Goal: Task Accomplishment & Management: Use online tool/utility

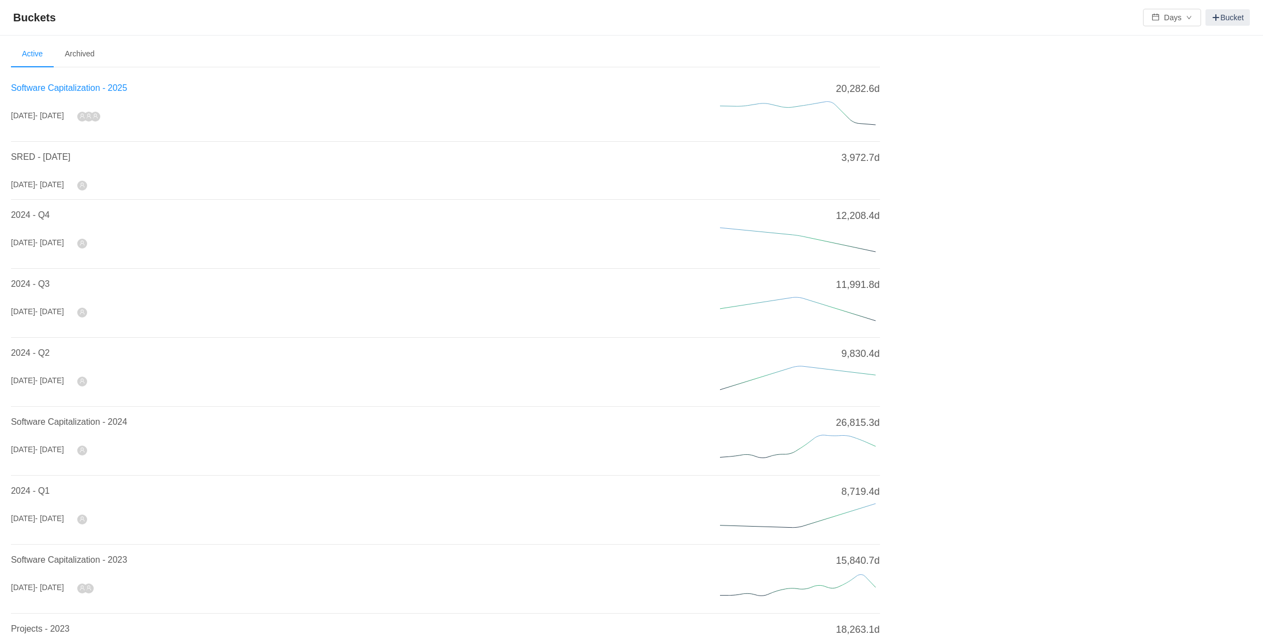
click at [94, 86] on span "Software Capitalization - 2025" at bounding box center [69, 87] width 116 height 9
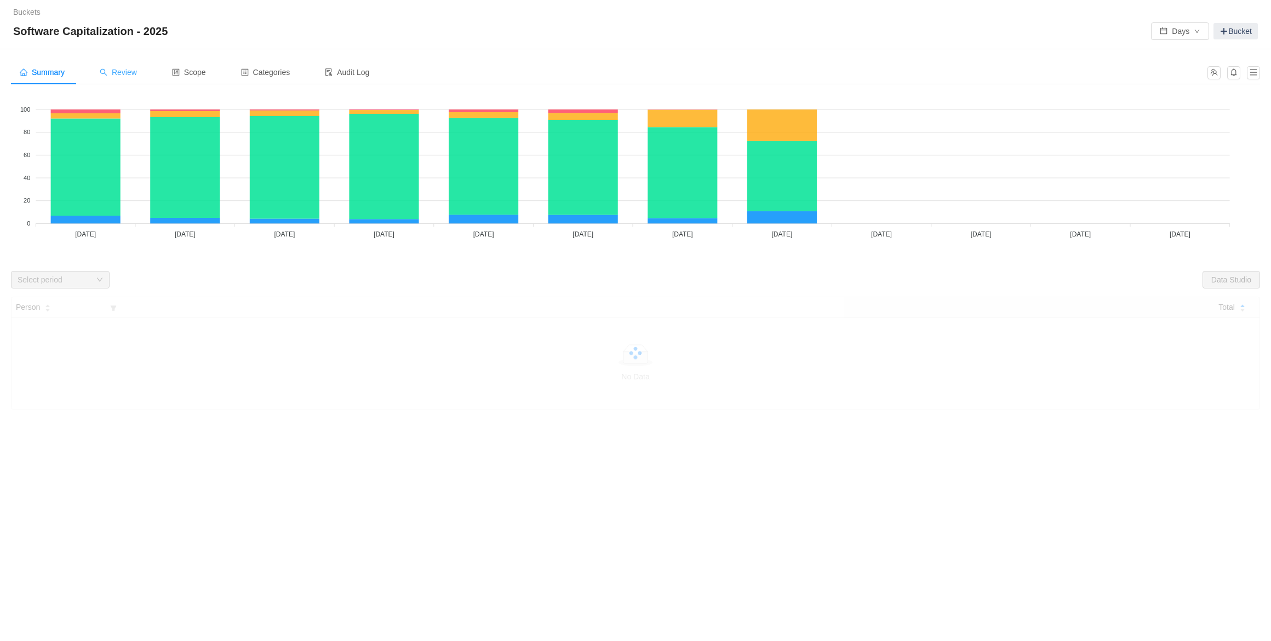
click at [142, 68] on div "Review" at bounding box center [118, 72] width 55 height 25
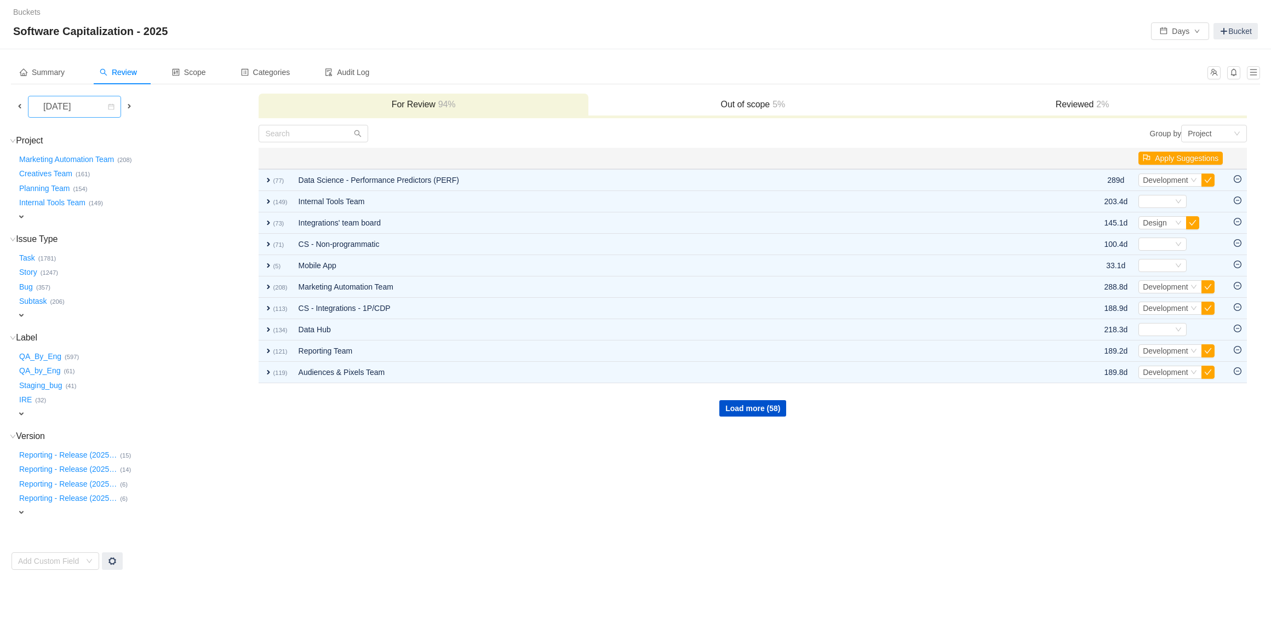
click at [111, 107] on icon "icon: calendar" at bounding box center [111, 107] width 7 height 7
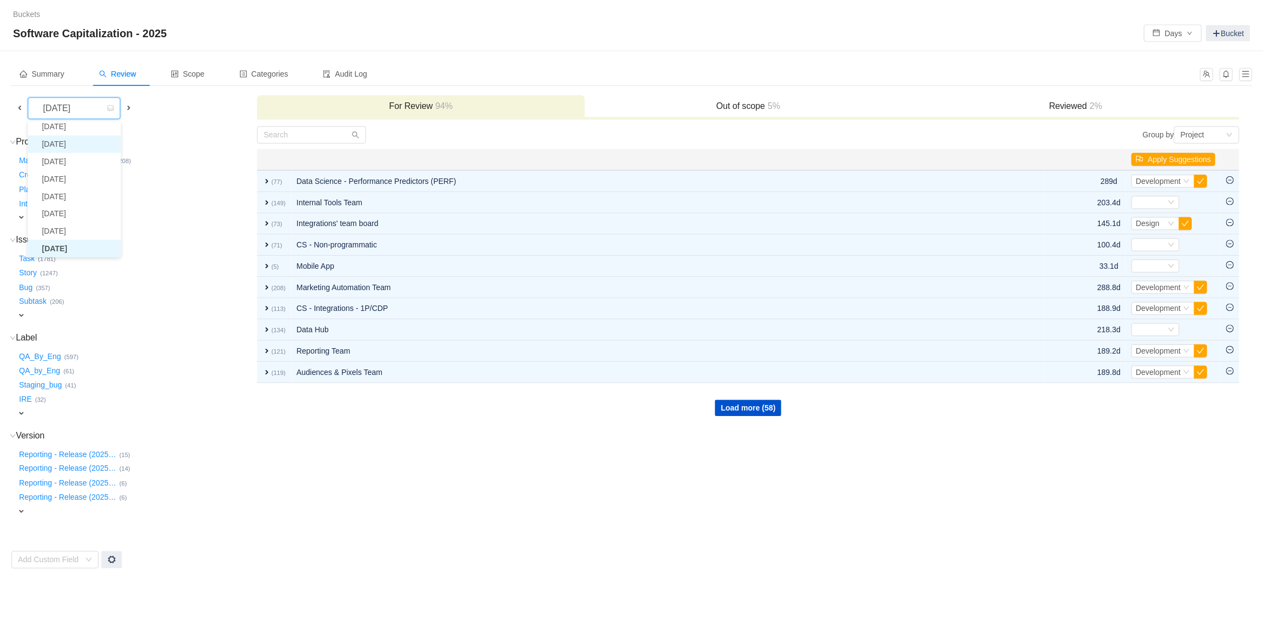
scroll to position [2, 0]
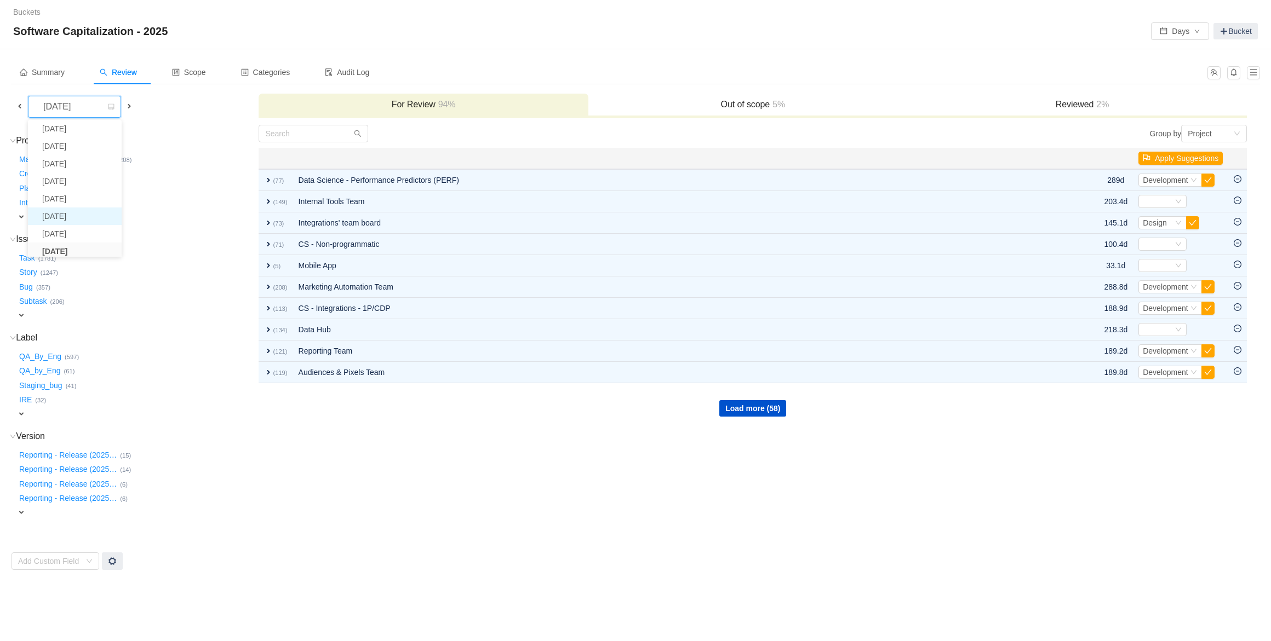
click at [90, 215] on li "[DATE]" at bounding box center [75, 217] width 94 height 18
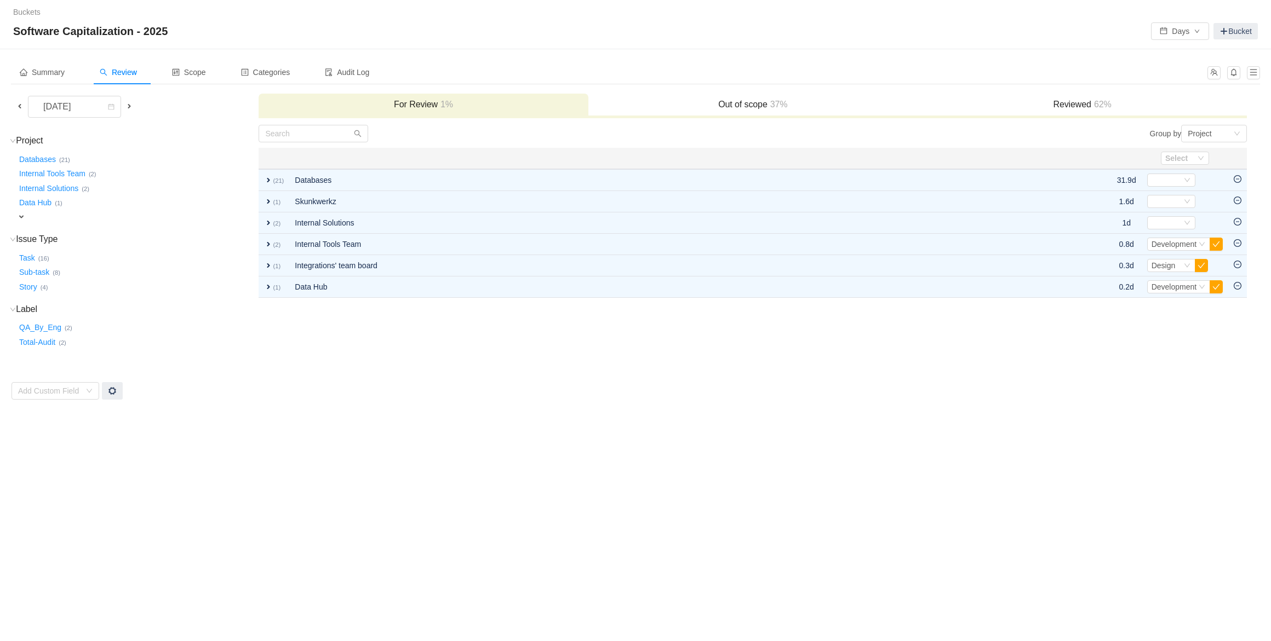
click at [131, 107] on span at bounding box center [129, 106] width 9 height 9
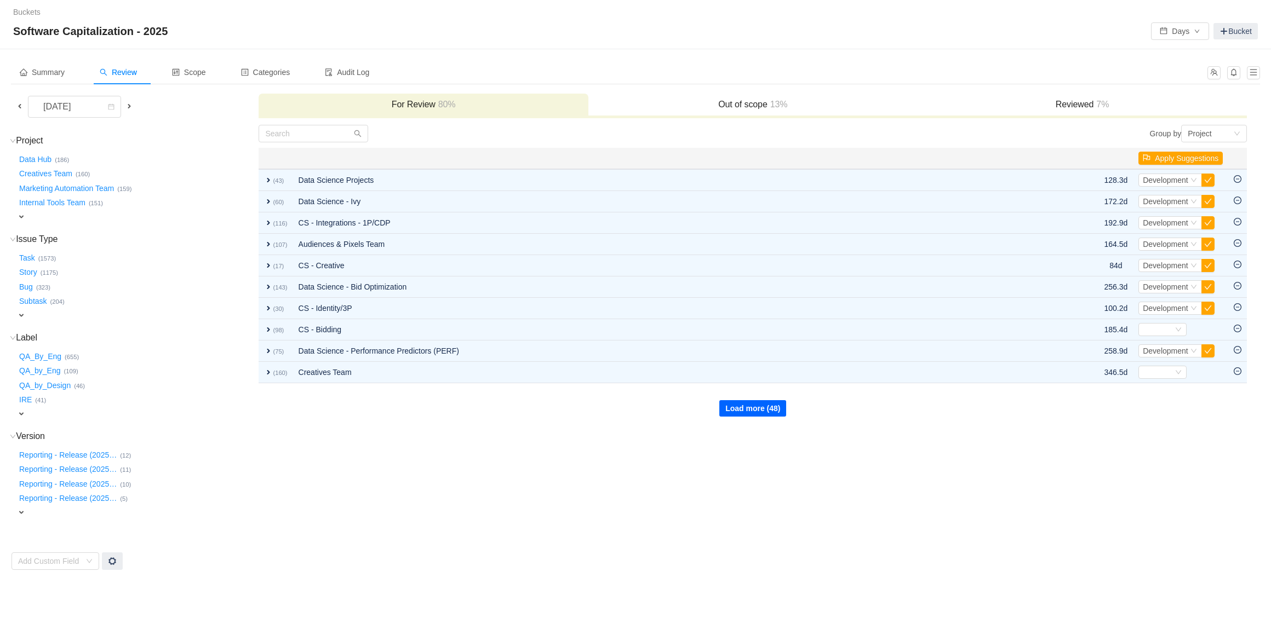
click at [737, 410] on button "Load more (48)" at bounding box center [752, 408] width 67 height 16
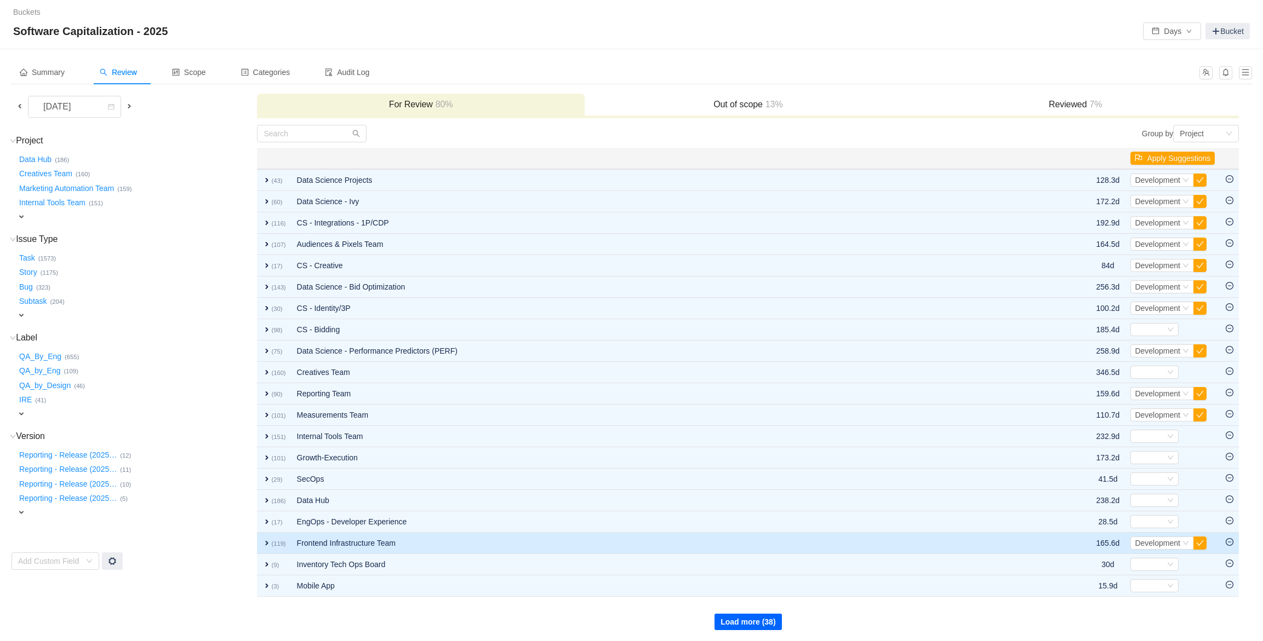
scroll to position [1, 0]
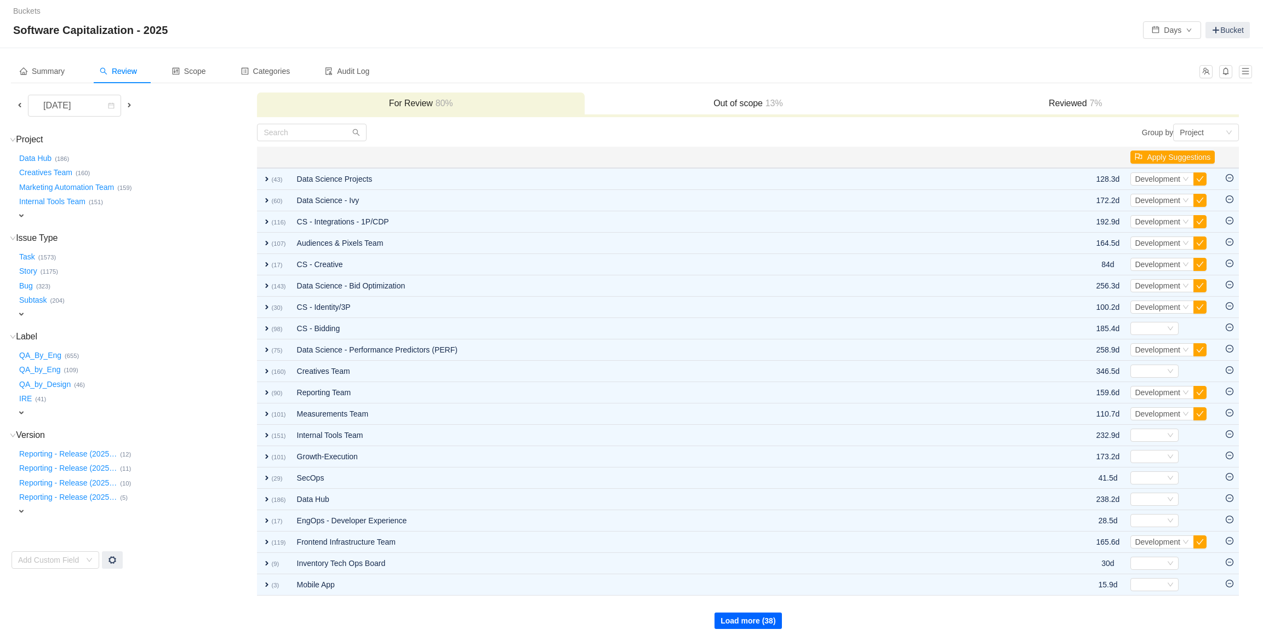
click at [766, 626] on button "Load more (38)" at bounding box center [747, 621] width 67 height 16
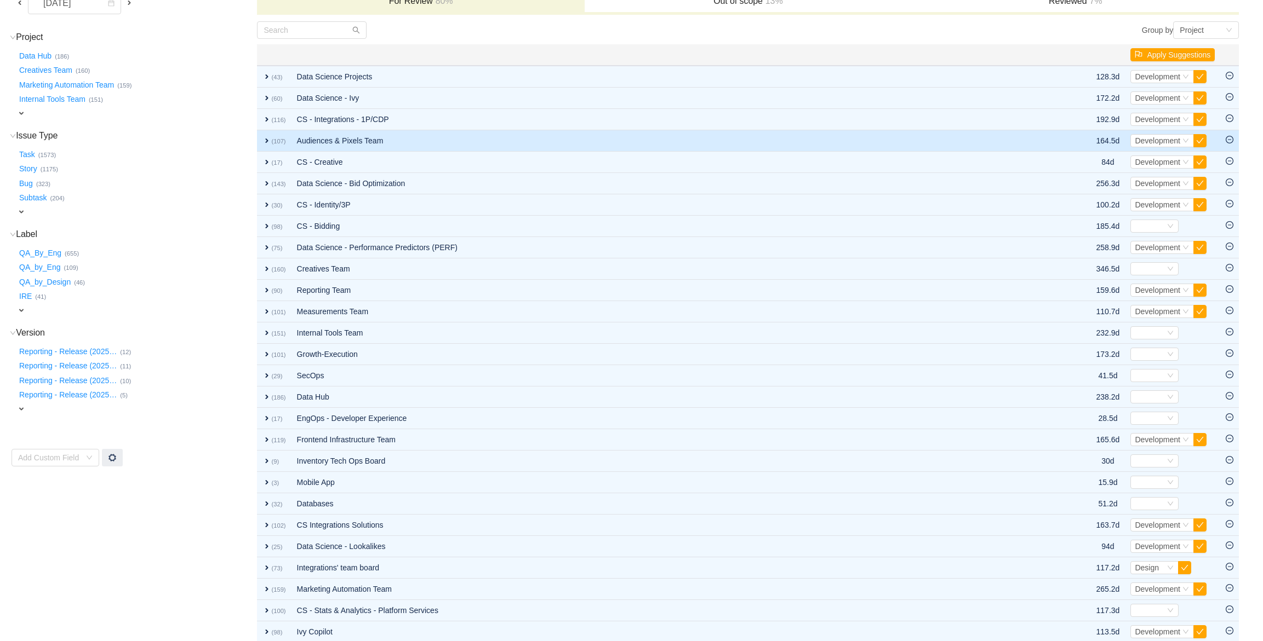
scroll to position [215, 0]
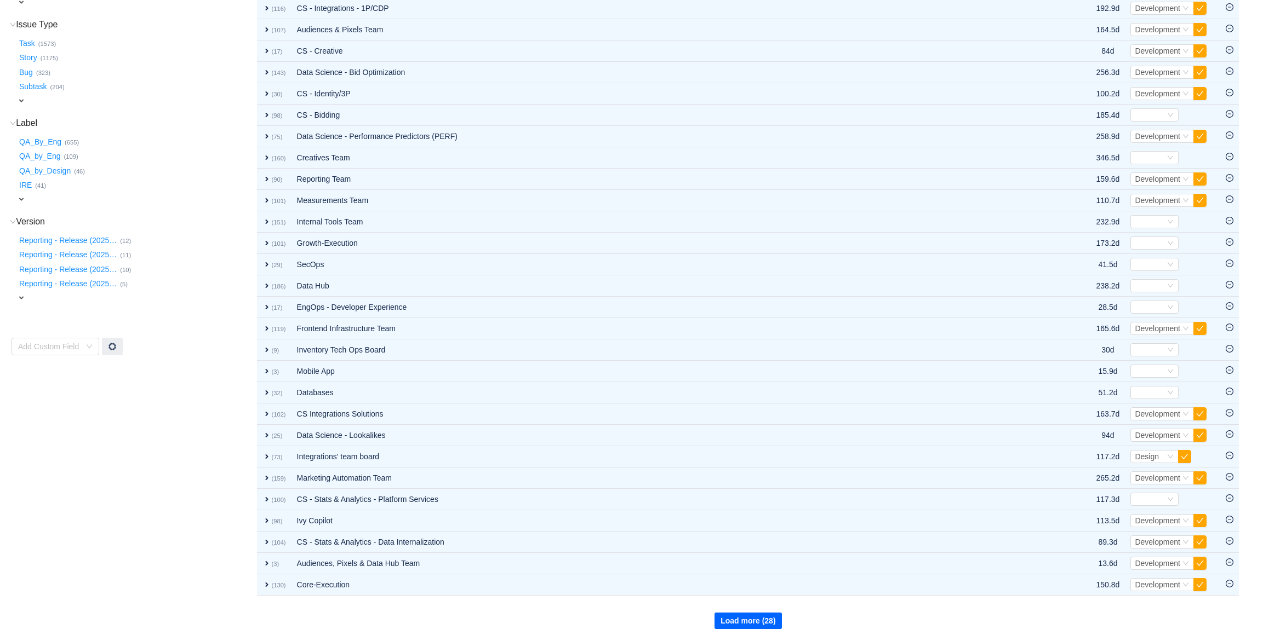
click at [729, 620] on button "Load more (28)" at bounding box center [747, 621] width 67 height 16
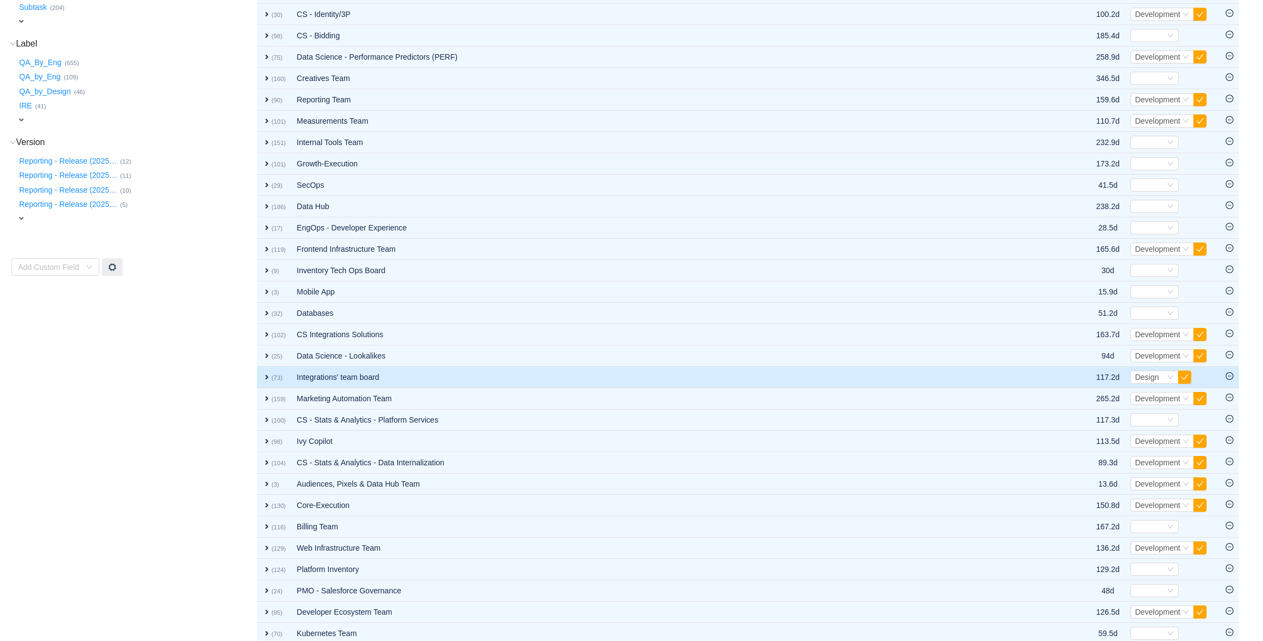
scroll to position [428, 0]
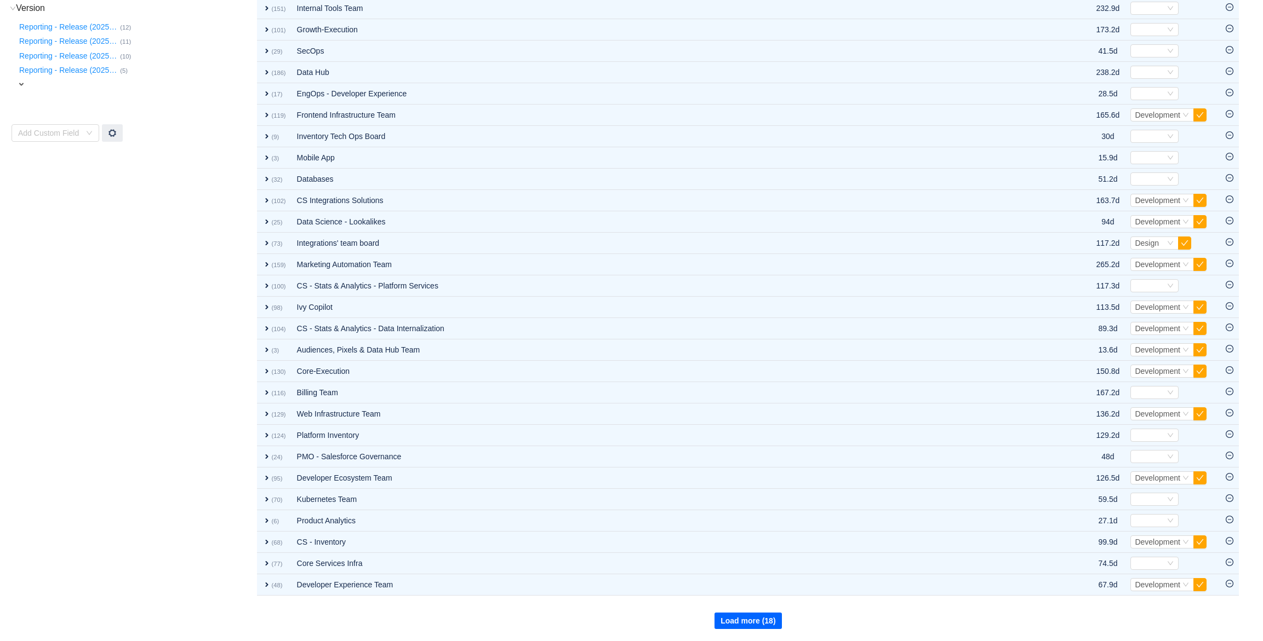
click at [739, 627] on button "Load more (18)" at bounding box center [747, 621] width 67 height 16
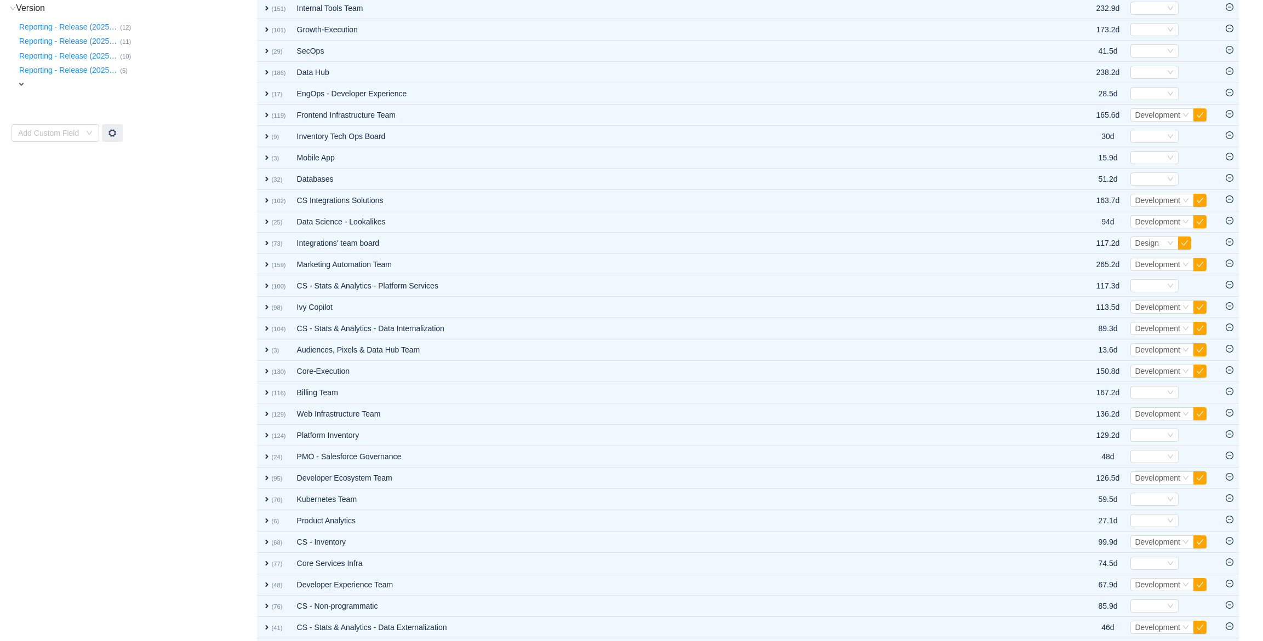
click at [740, 626] on td "CS - Stats & Analytics - Data Externalization" at bounding box center [670, 627] width 759 height 21
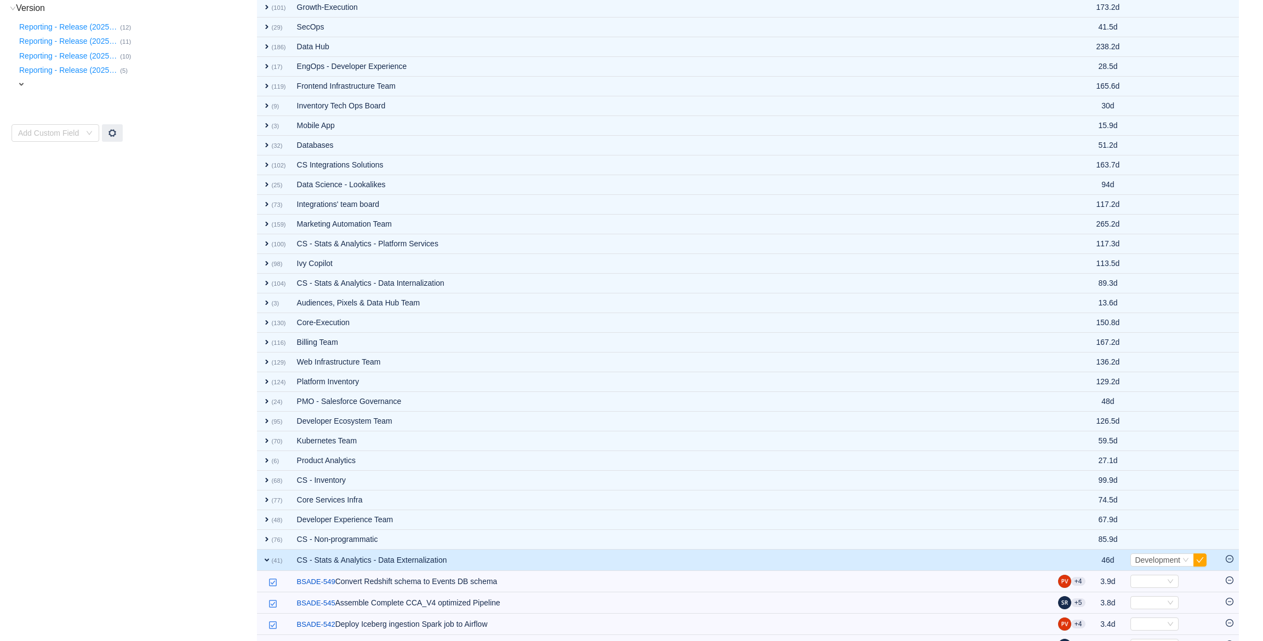
click at [482, 559] on td "CS - Stats & Analytics - Data Externalization" at bounding box center [671, 560] width 761 height 21
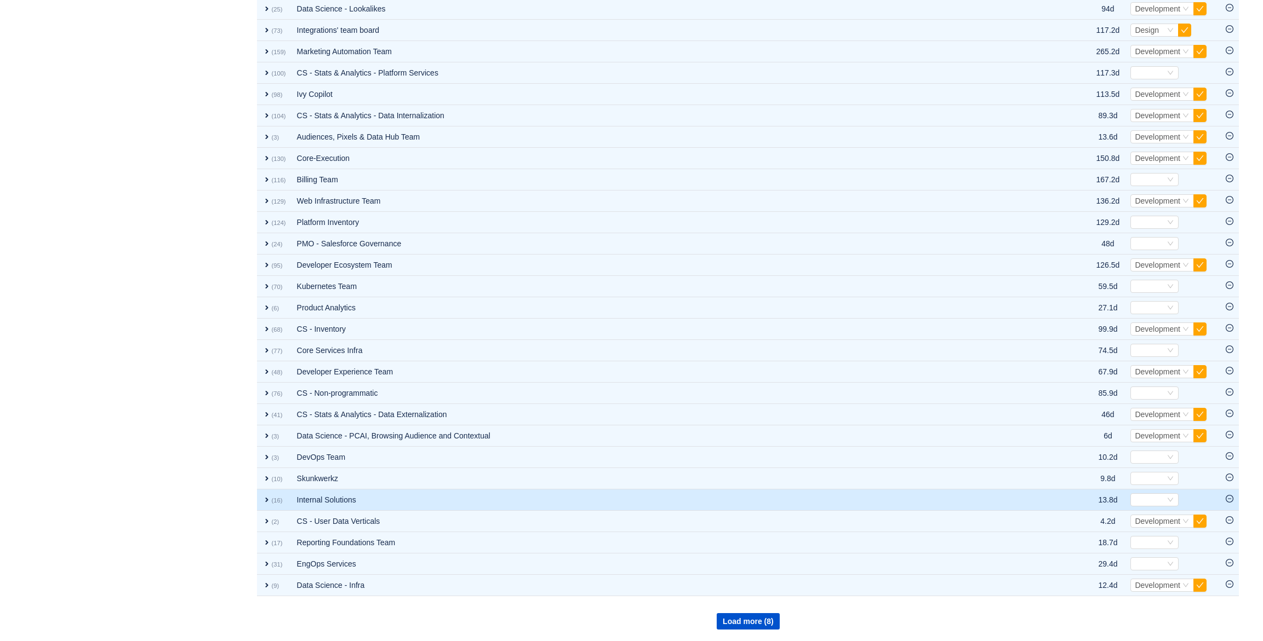
scroll to position [642, 0]
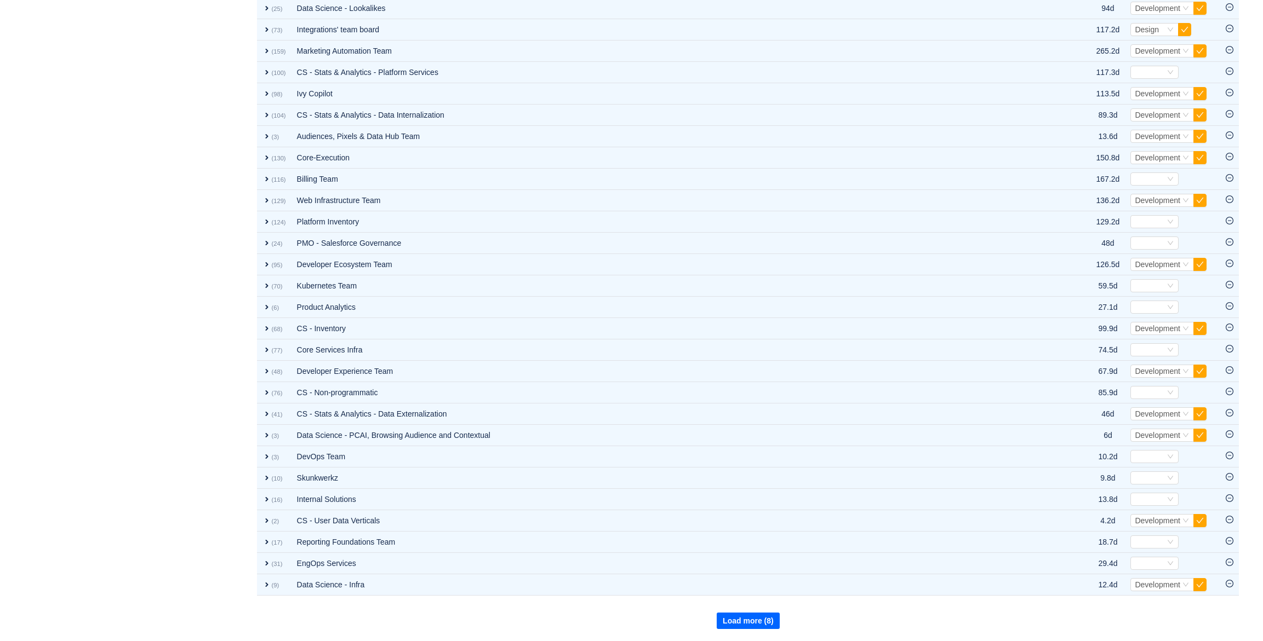
click at [740, 618] on button "Load more (8)" at bounding box center [748, 621] width 63 height 16
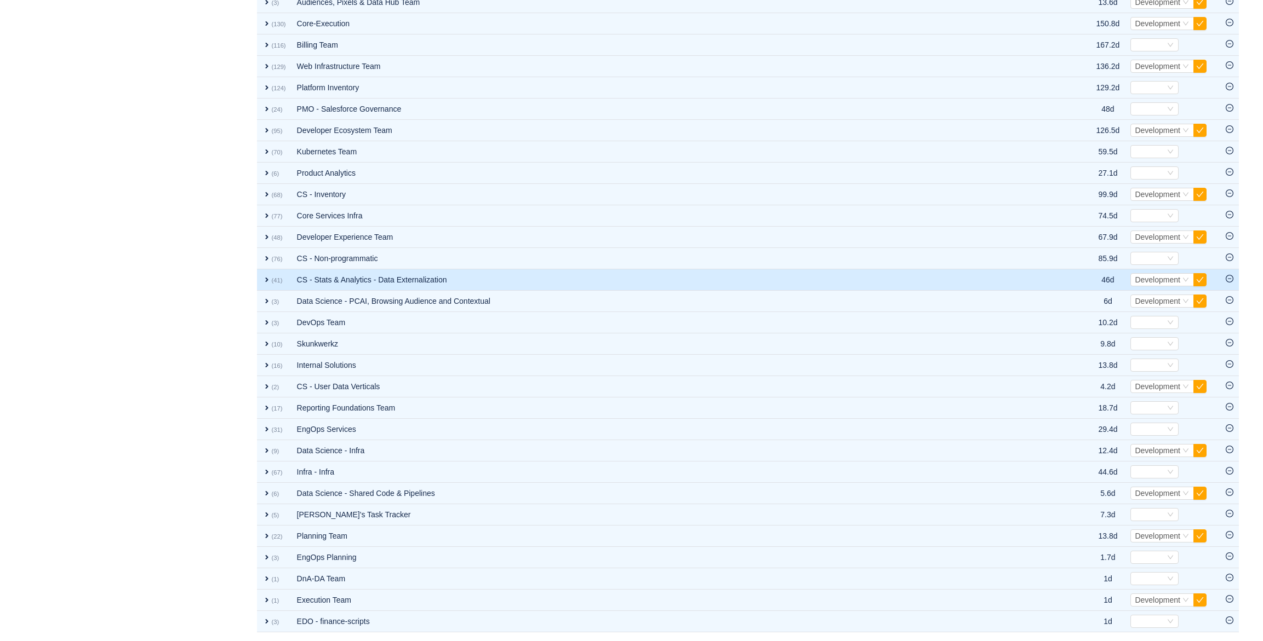
scroll to position [779, 0]
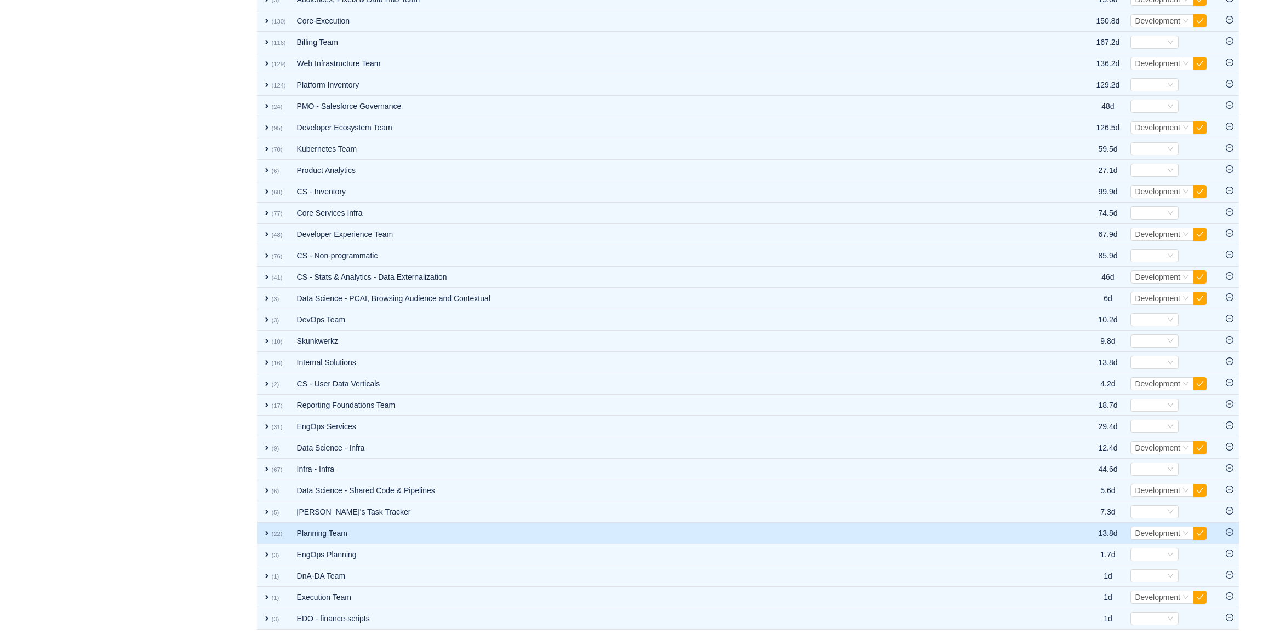
click at [312, 538] on td "Planning Team" at bounding box center [670, 533] width 759 height 21
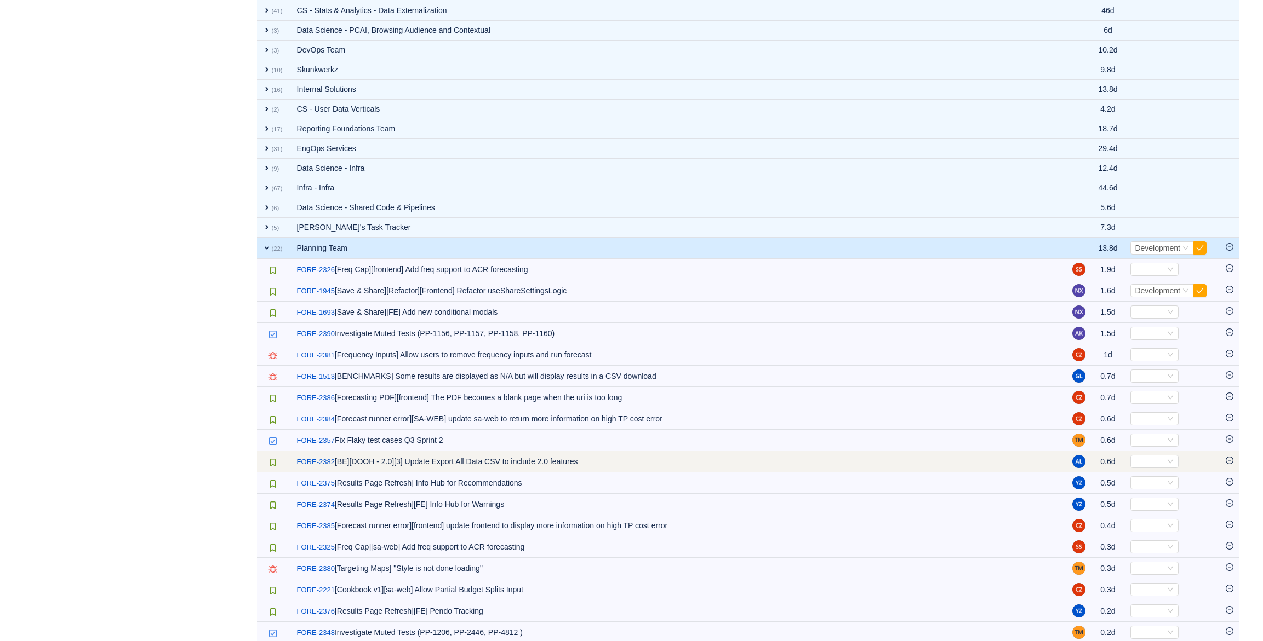
scroll to position [1017, 0]
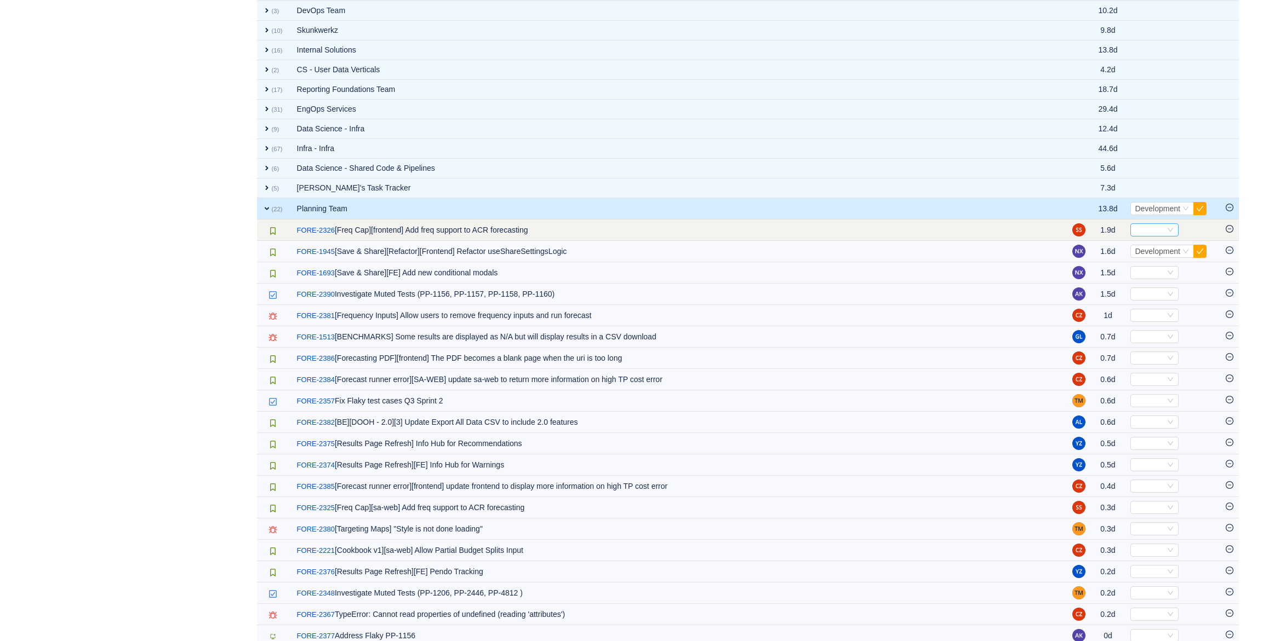
click at [1167, 229] on icon "icon: down" at bounding box center [1169, 230] width 5 height 4
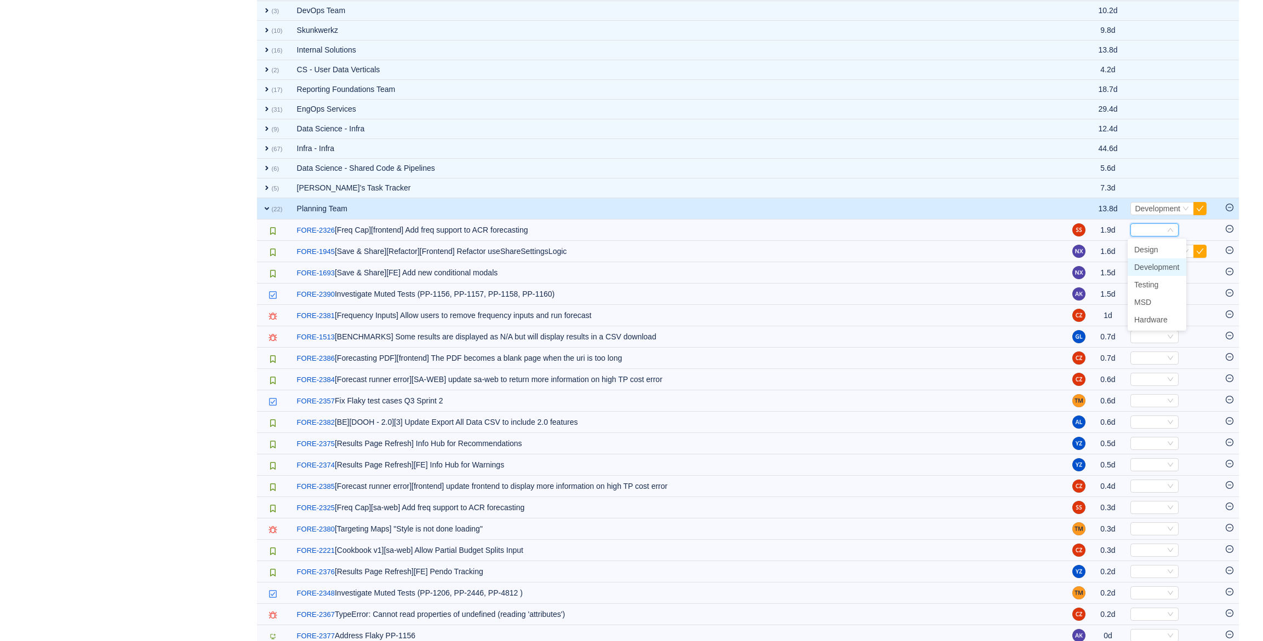
click at [1154, 265] on span "Development" at bounding box center [1156, 267] width 45 height 9
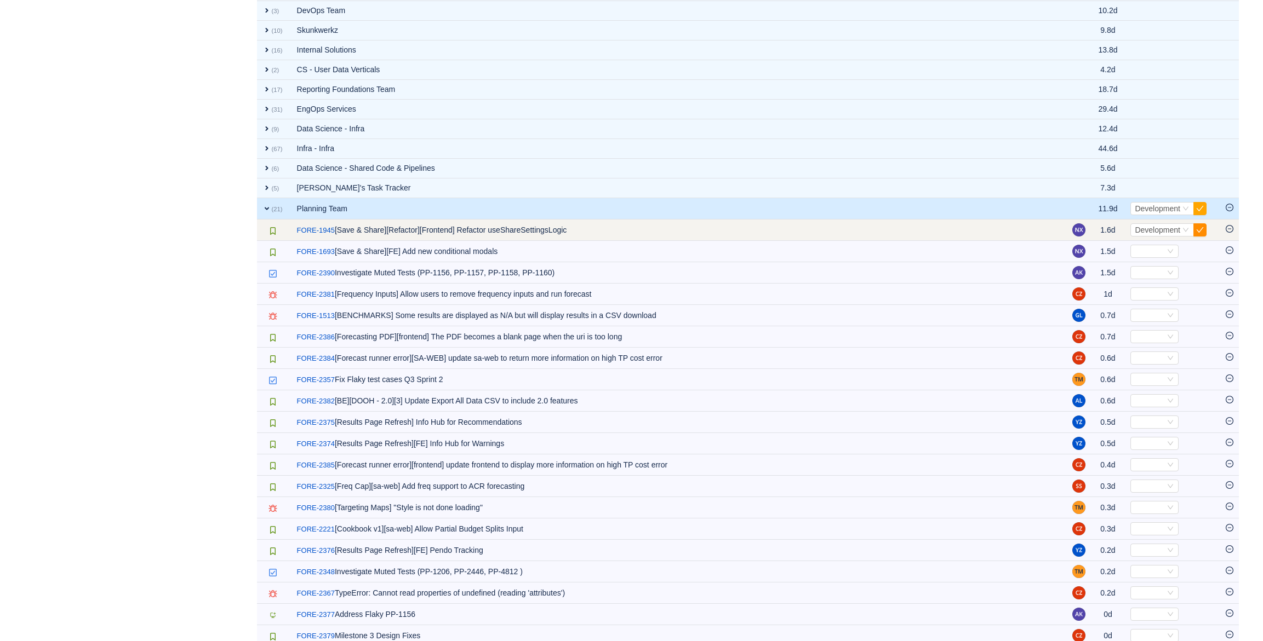
click at [1199, 231] on button "button" at bounding box center [1199, 230] width 13 height 13
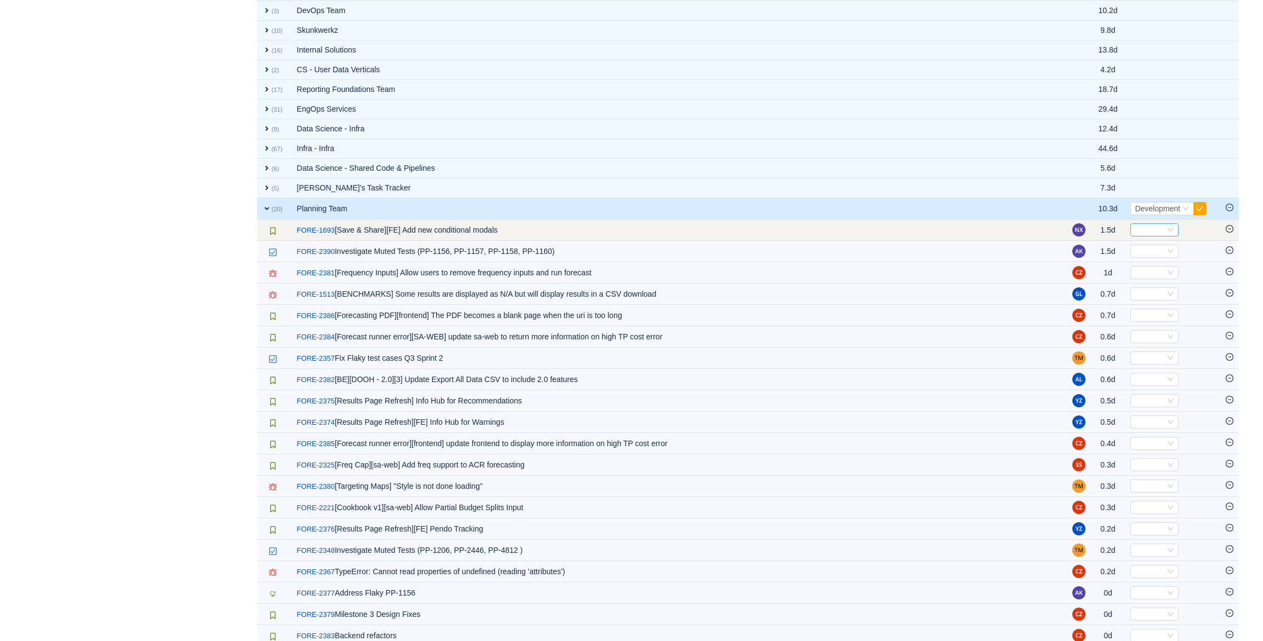
click at [1142, 228] on div "Select" at bounding box center [1149, 230] width 30 height 12
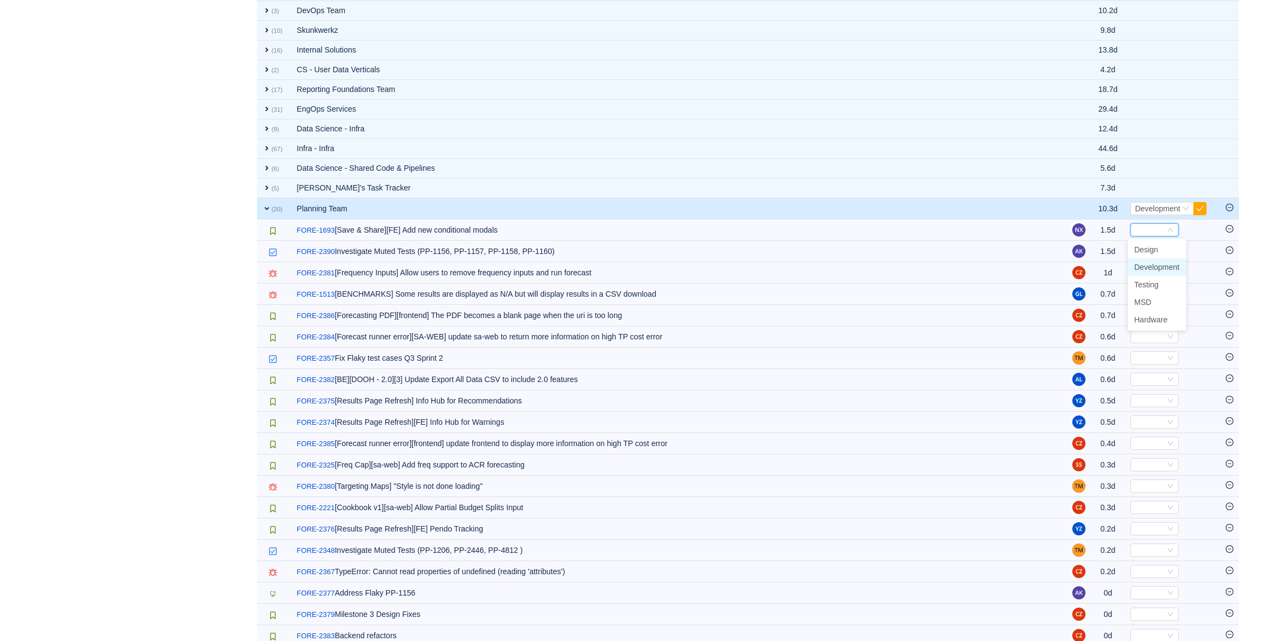
click at [1159, 271] on span "Development" at bounding box center [1156, 267] width 45 height 9
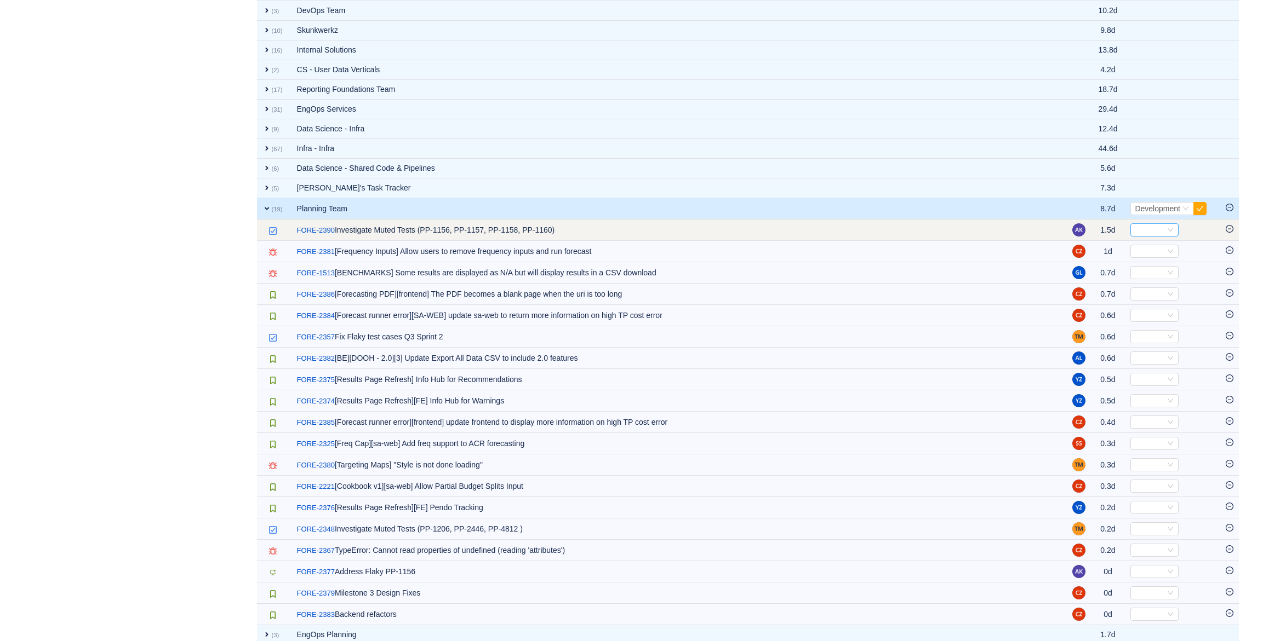
drag, startPoint x: 1151, startPoint y: 228, endPoint x: 1154, endPoint y: 233, distance: 5.6
click at [1151, 228] on div "Select" at bounding box center [1149, 230] width 30 height 12
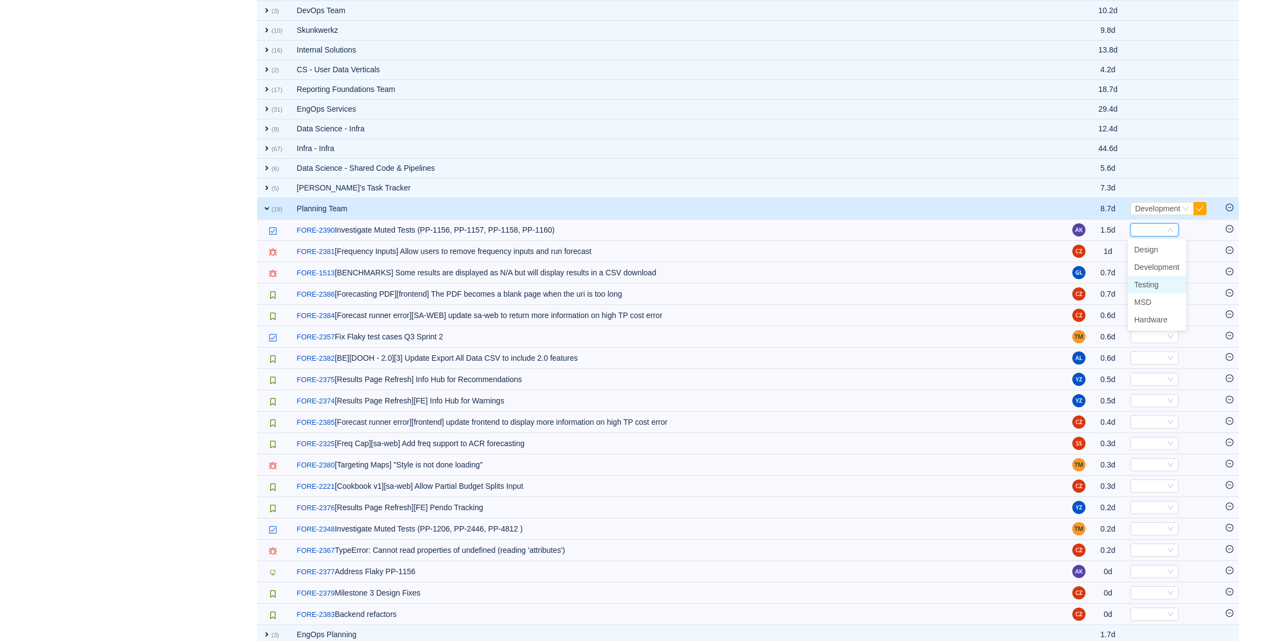
click at [1158, 280] on span "Testing" at bounding box center [1146, 284] width 24 height 9
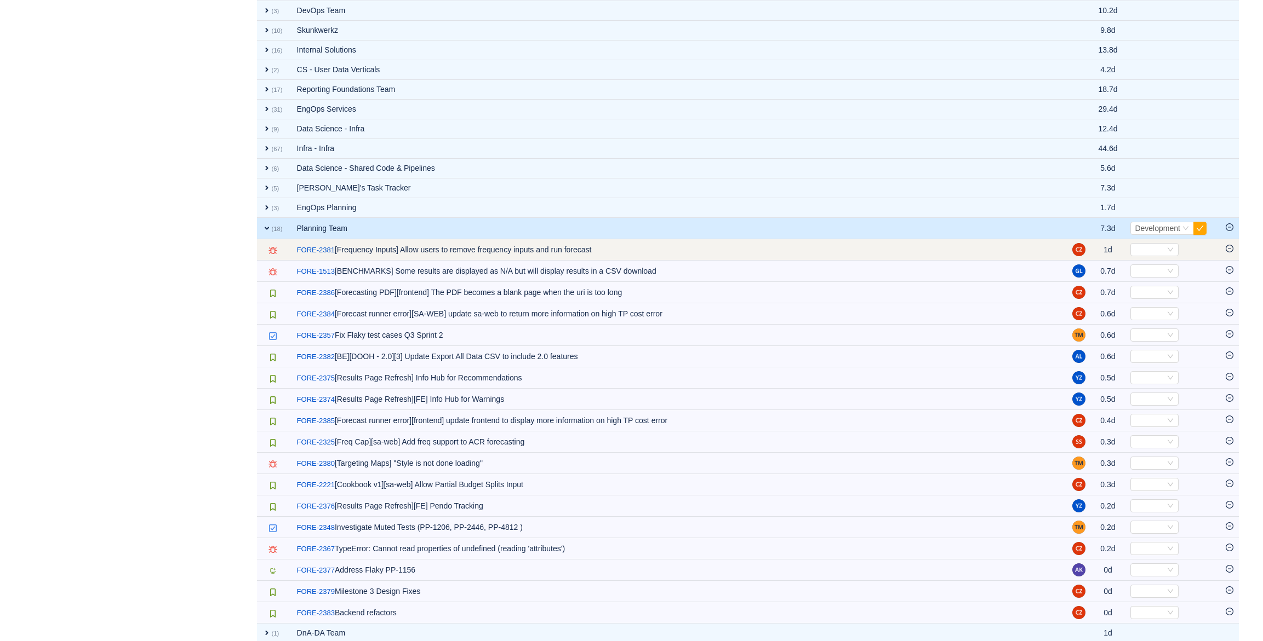
click at [1135, 242] on td "Select Out of scope" at bounding box center [1172, 249] width 95 height 21
click at [1145, 247] on div "Select" at bounding box center [1149, 250] width 30 height 12
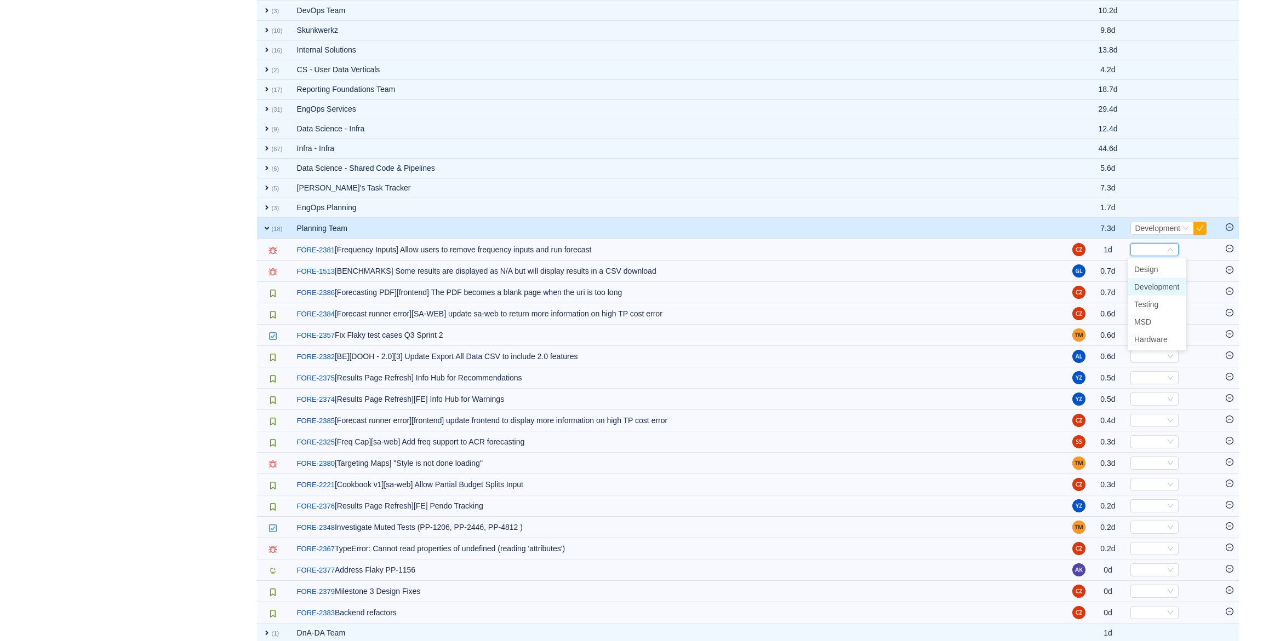
click at [1155, 284] on span "Development" at bounding box center [1156, 287] width 45 height 9
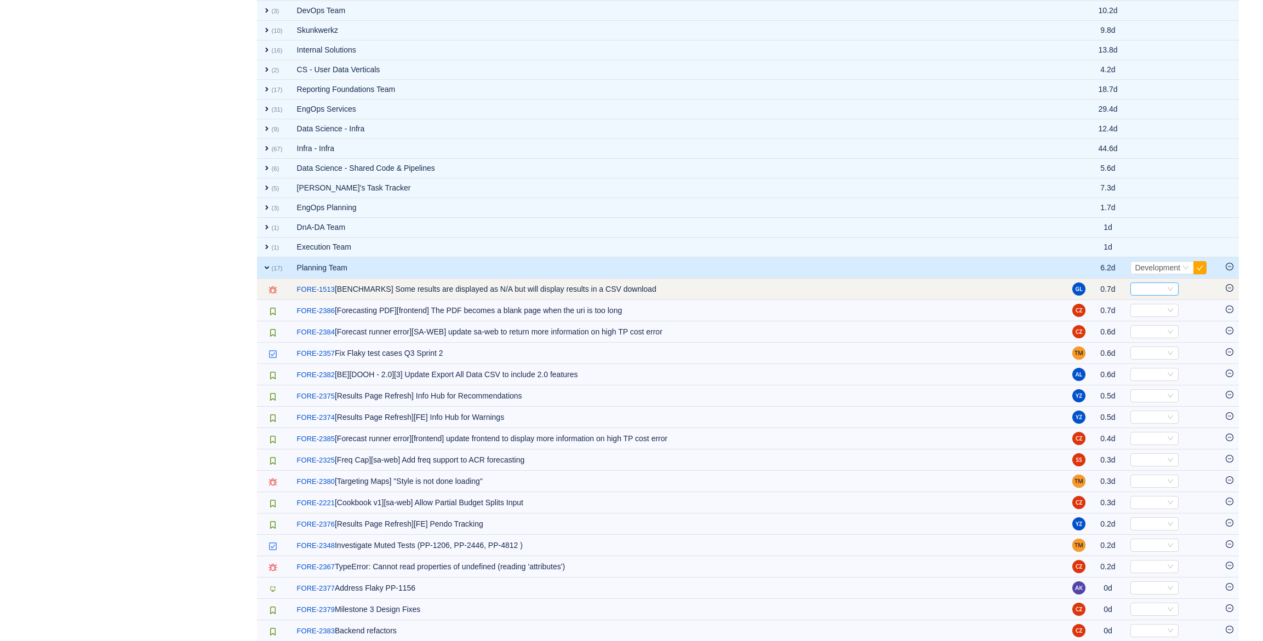
click at [1148, 295] on div "Select" at bounding box center [1149, 289] width 30 height 12
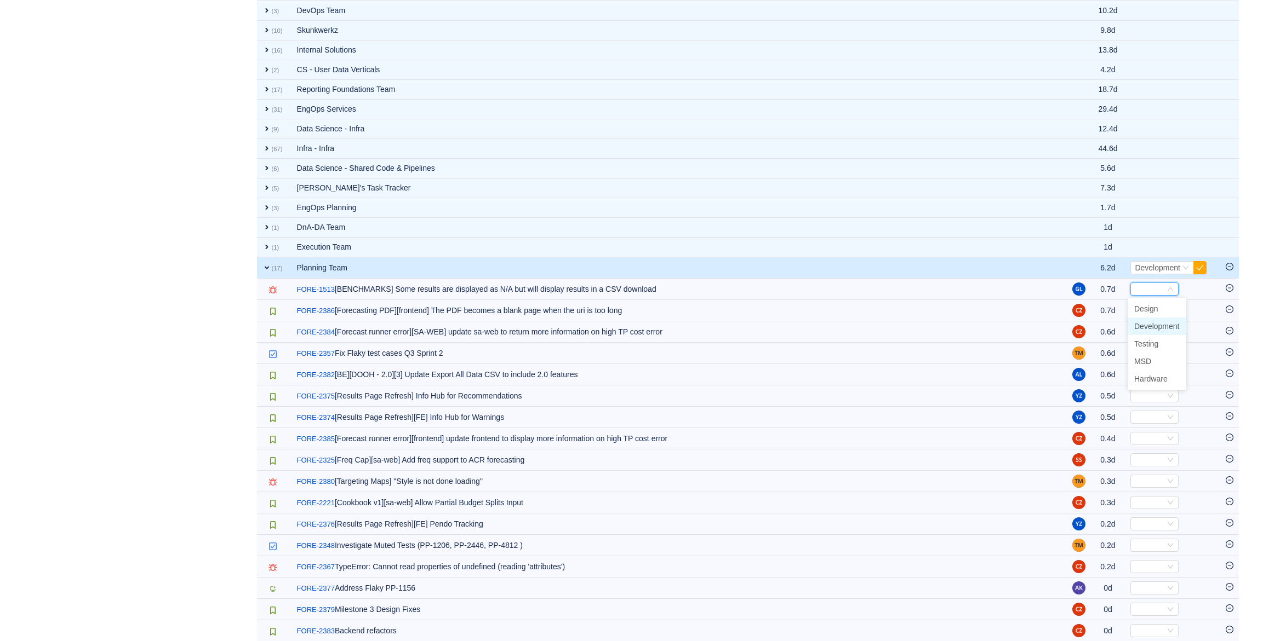
click at [1156, 319] on li "Development" at bounding box center [1156, 327] width 59 height 18
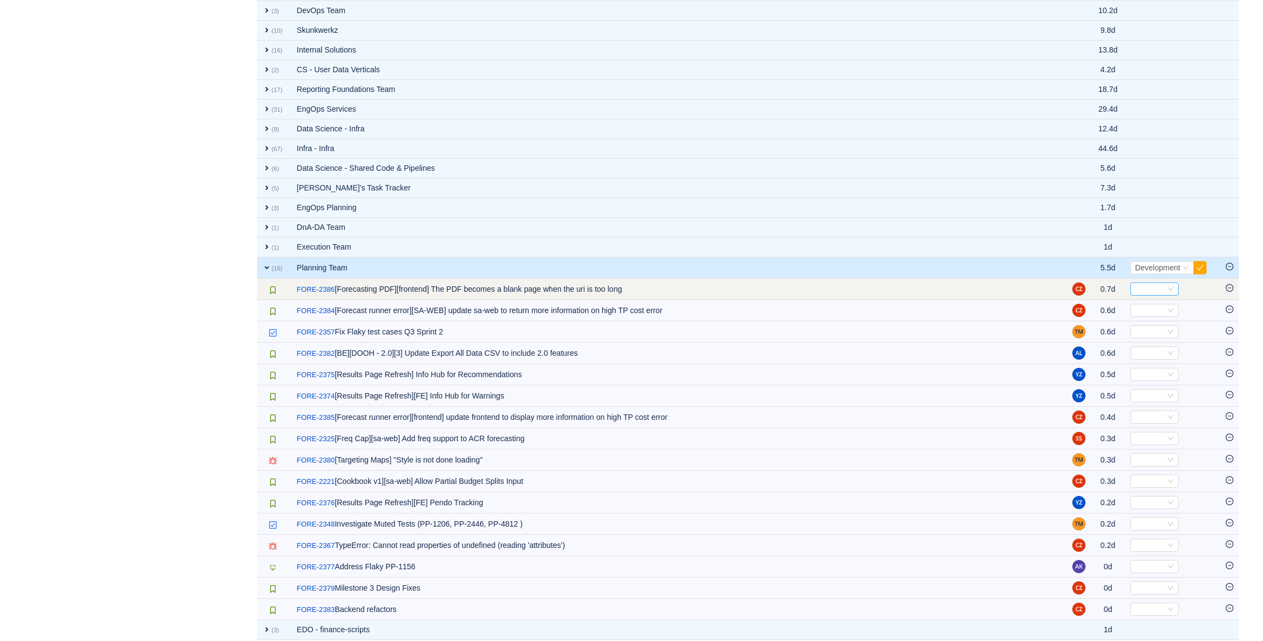
click at [1143, 289] on div "Select" at bounding box center [1149, 289] width 30 height 12
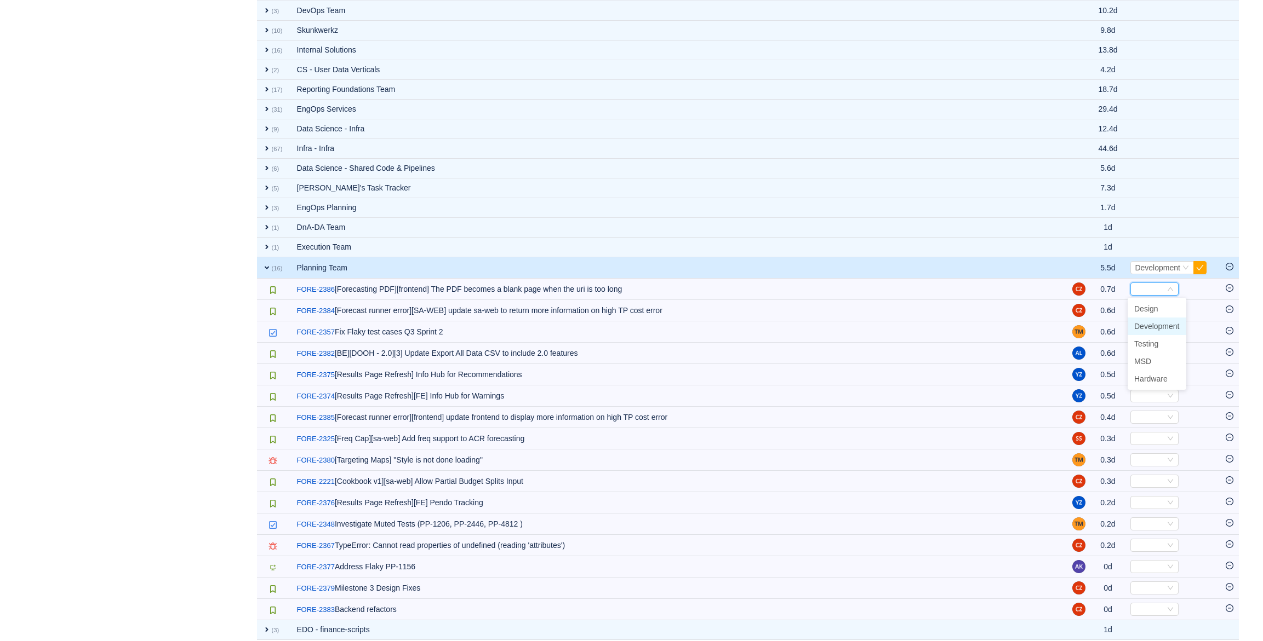
click at [1152, 325] on span "Development" at bounding box center [1156, 326] width 45 height 9
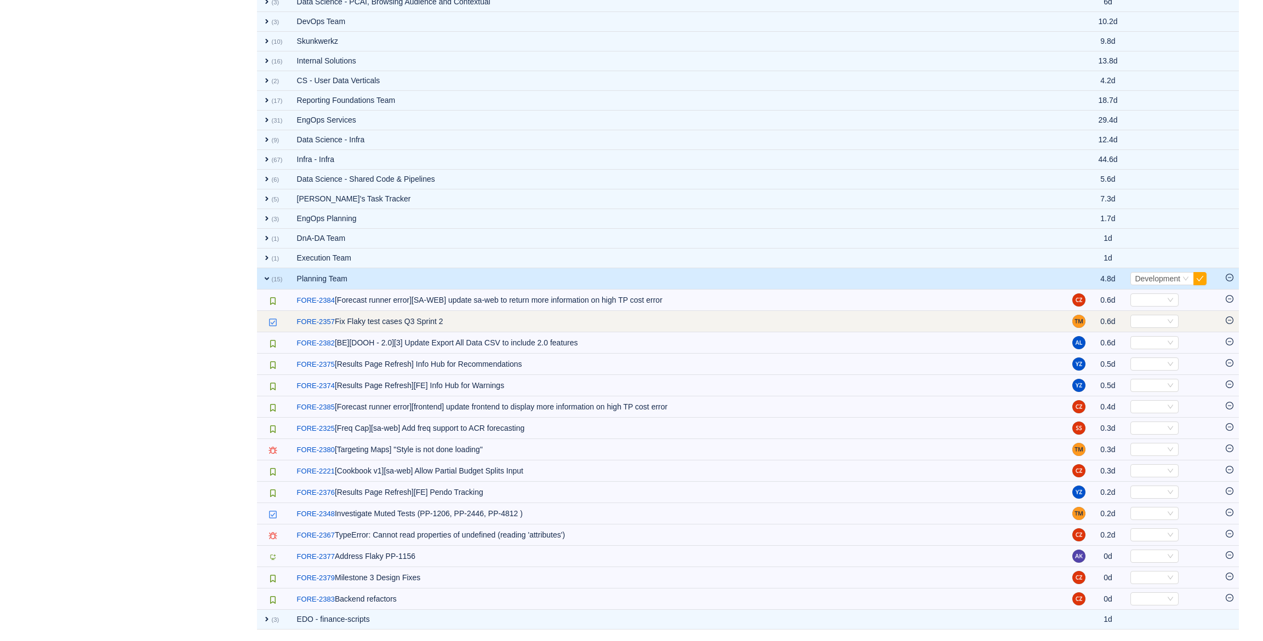
scroll to position [1008, 0]
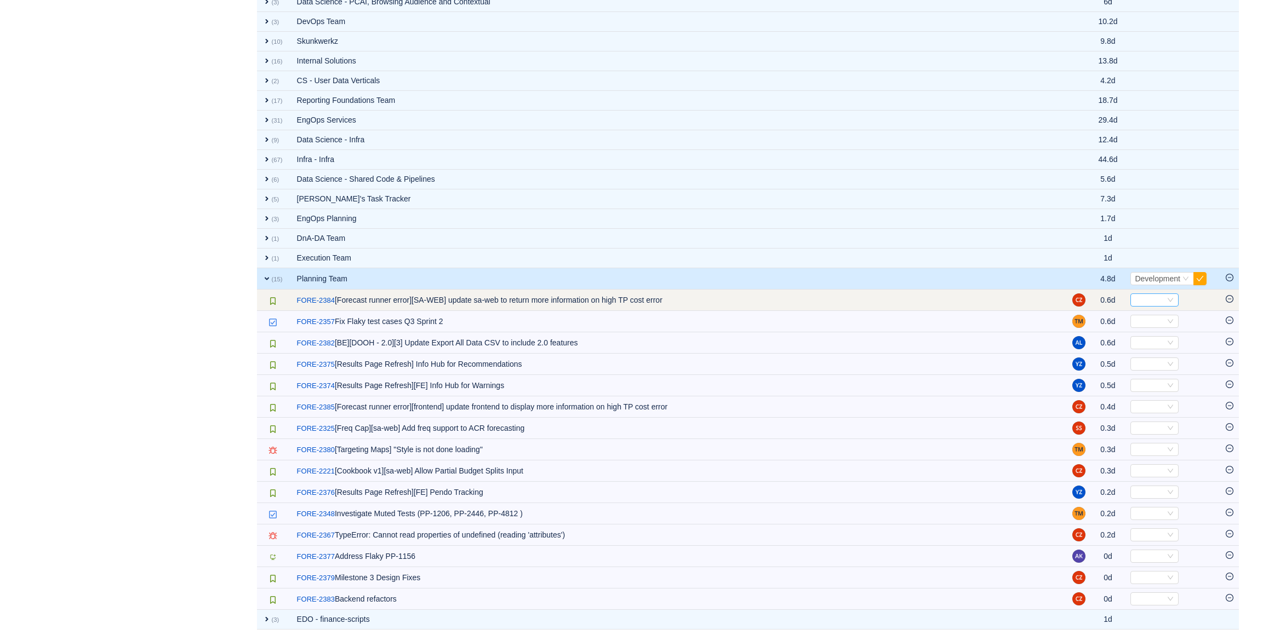
click at [1147, 299] on div "Select" at bounding box center [1149, 300] width 30 height 12
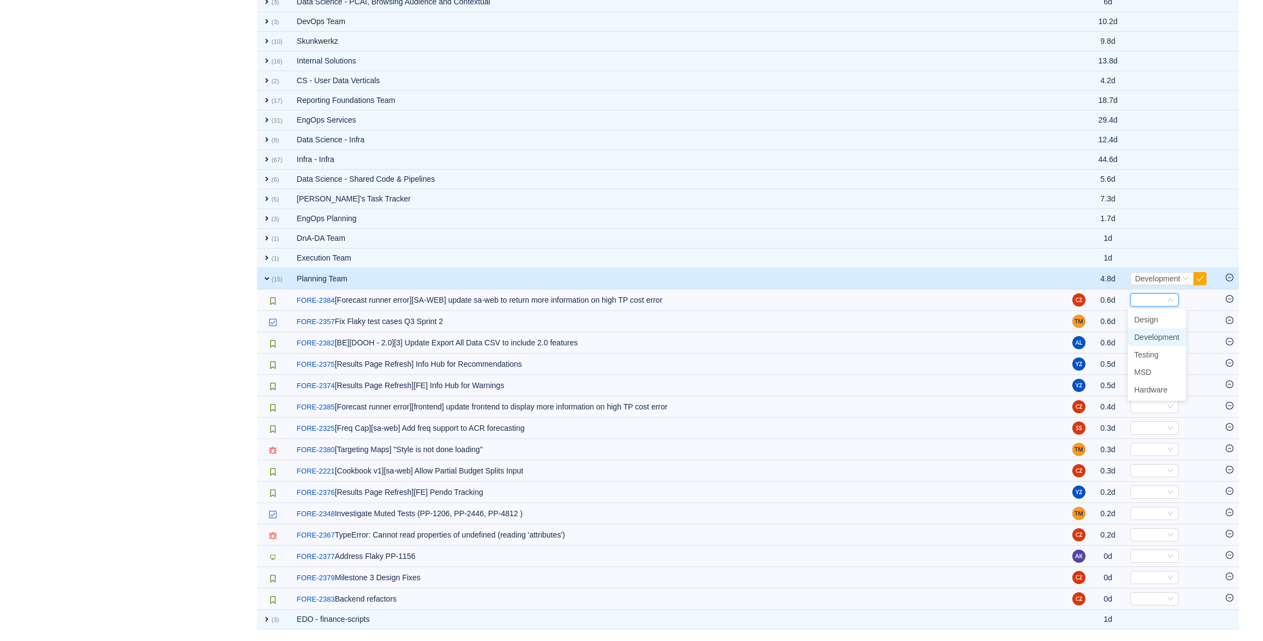
click at [1149, 333] on span "Development" at bounding box center [1156, 337] width 45 height 9
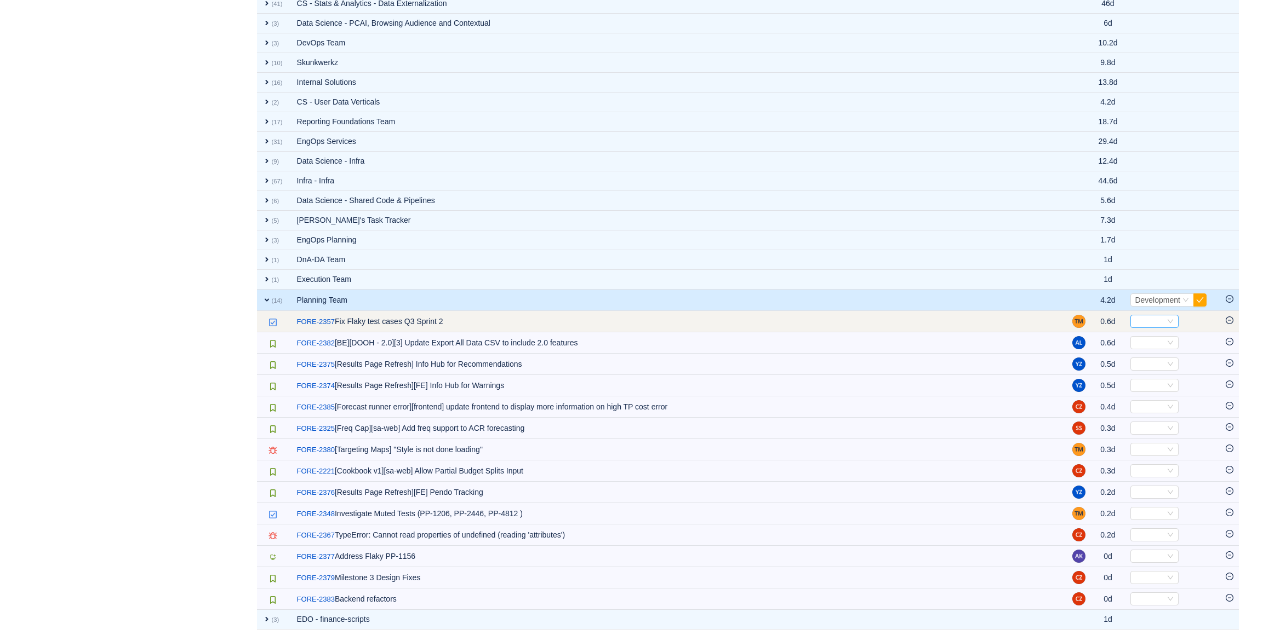
scroll to position [987, 0]
click at [1150, 316] on div "Select" at bounding box center [1149, 322] width 30 height 12
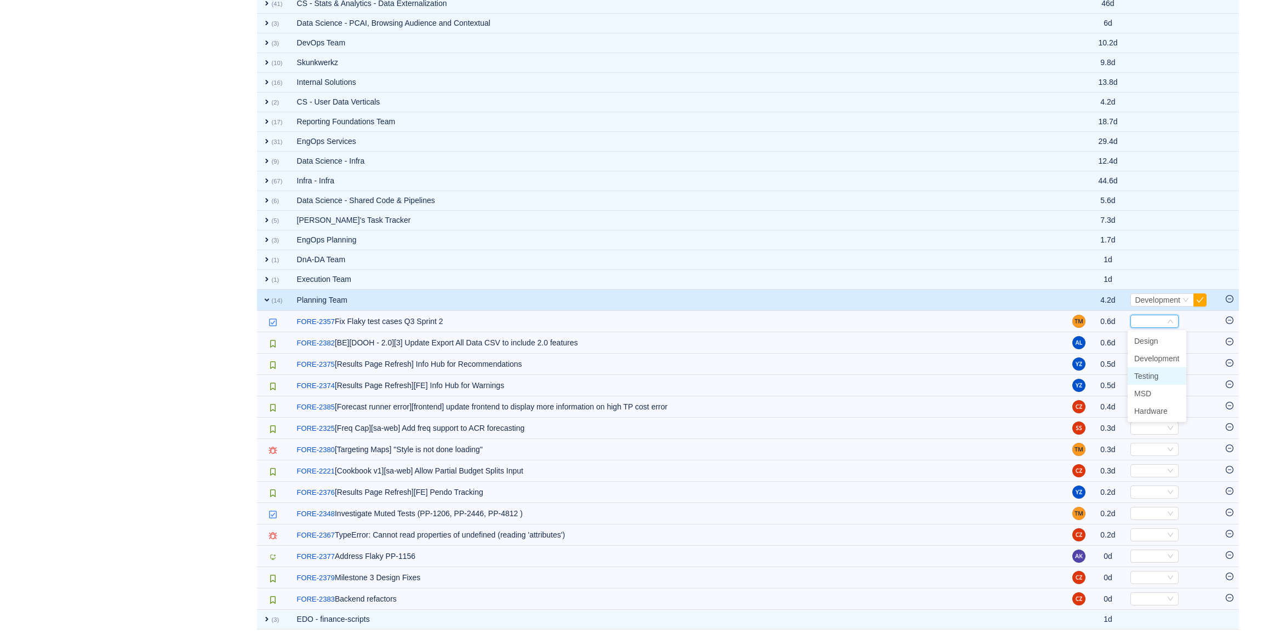
click at [1158, 372] on span "Testing" at bounding box center [1146, 376] width 24 height 9
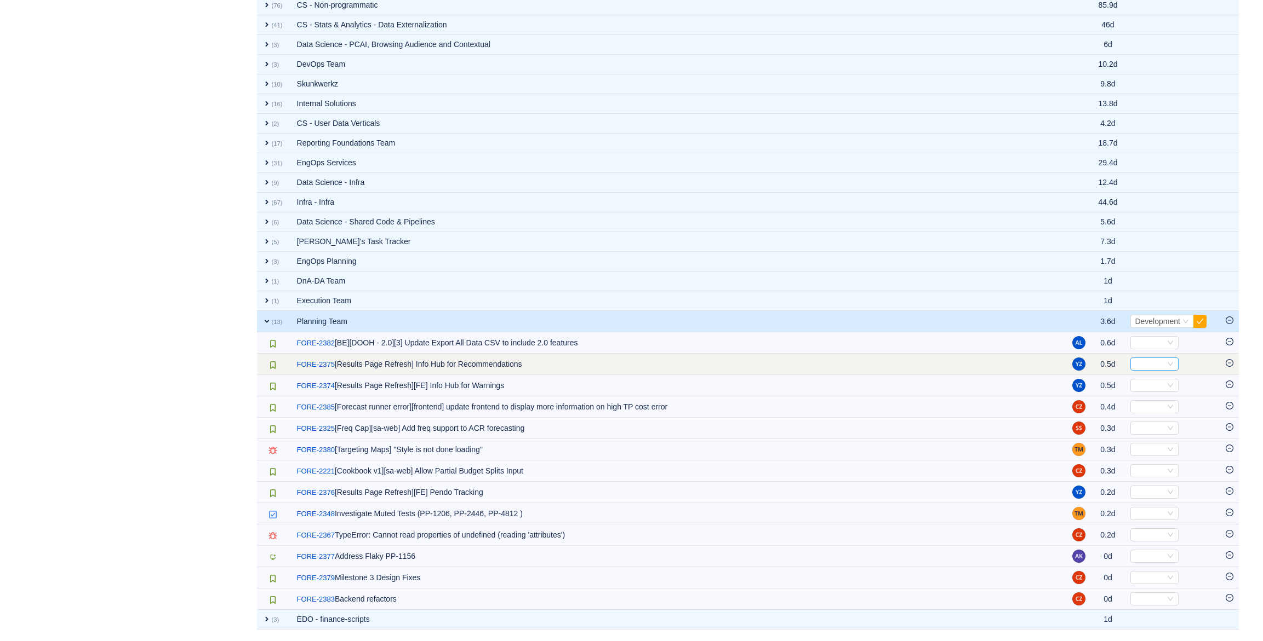
scroll to position [965, 0]
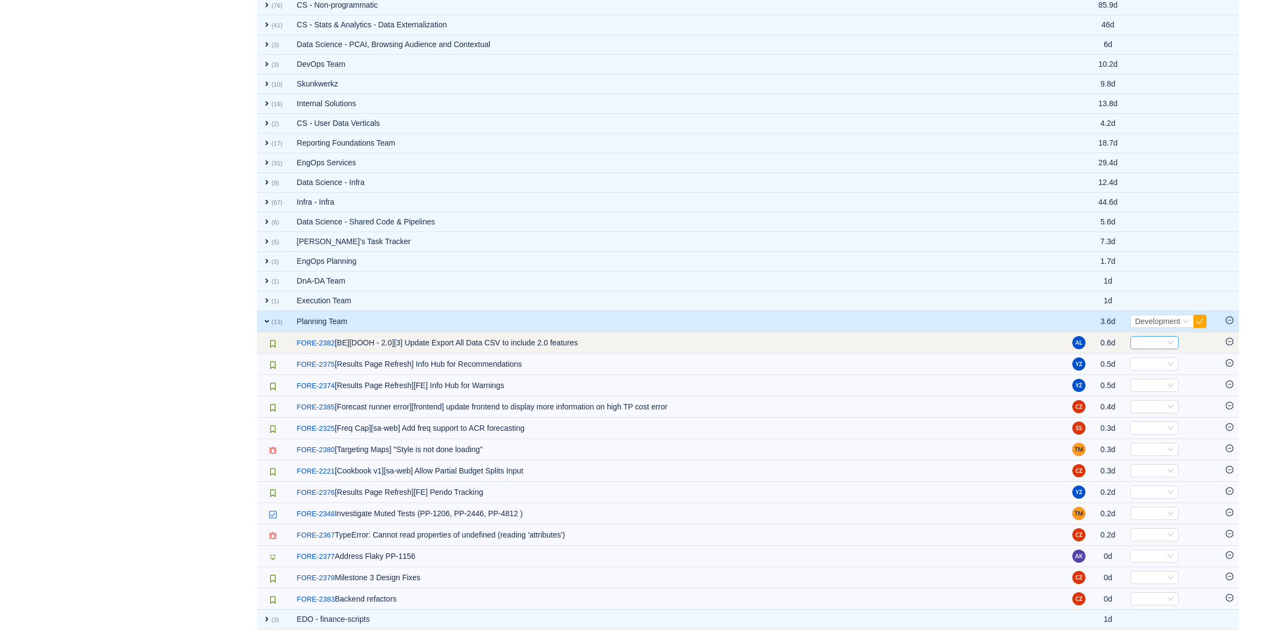
click at [1131, 344] on div "Select" at bounding box center [1154, 342] width 48 height 13
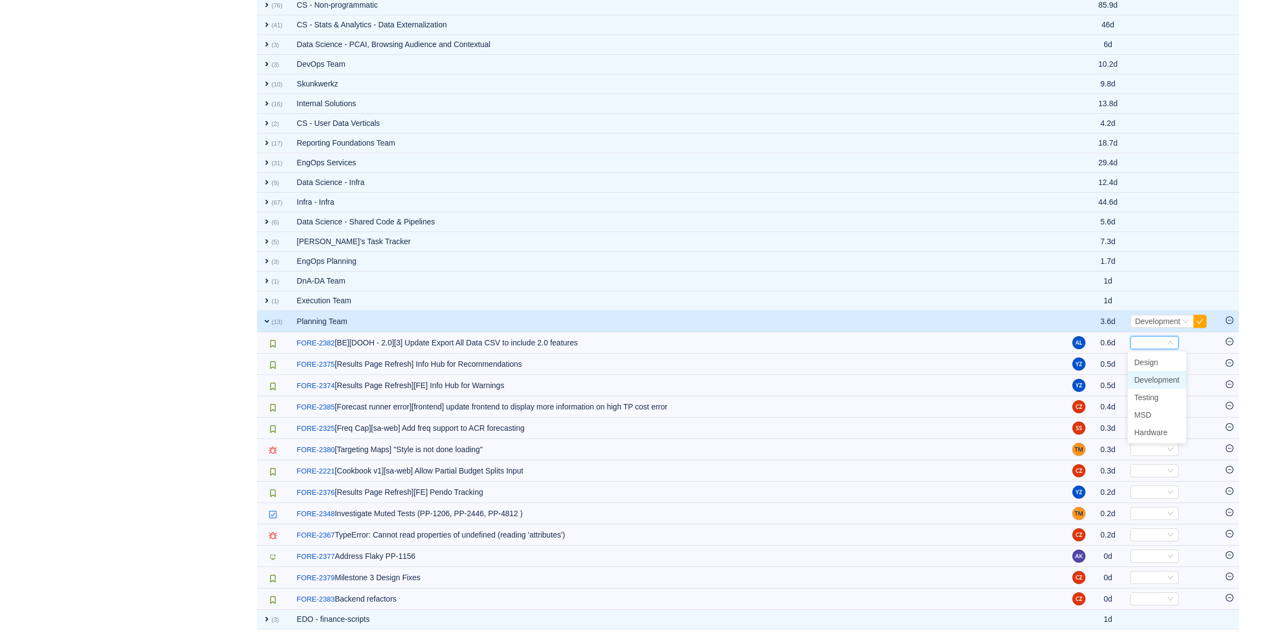
click at [1158, 377] on span "Development" at bounding box center [1156, 380] width 45 height 9
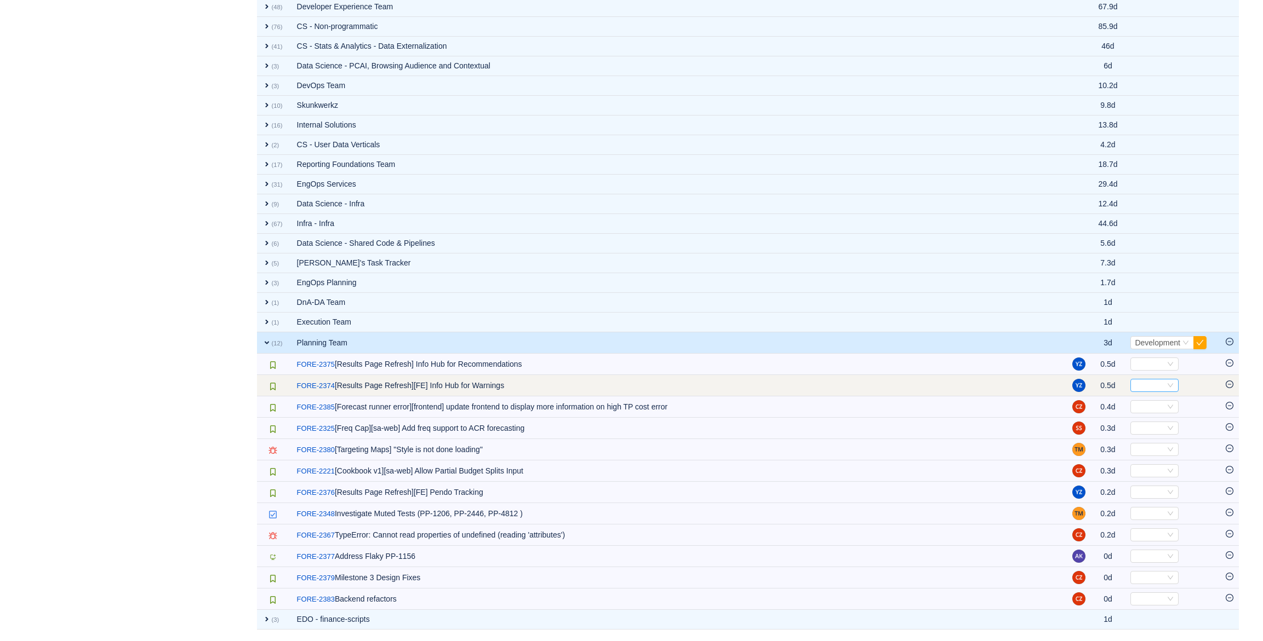
scroll to position [943, 0]
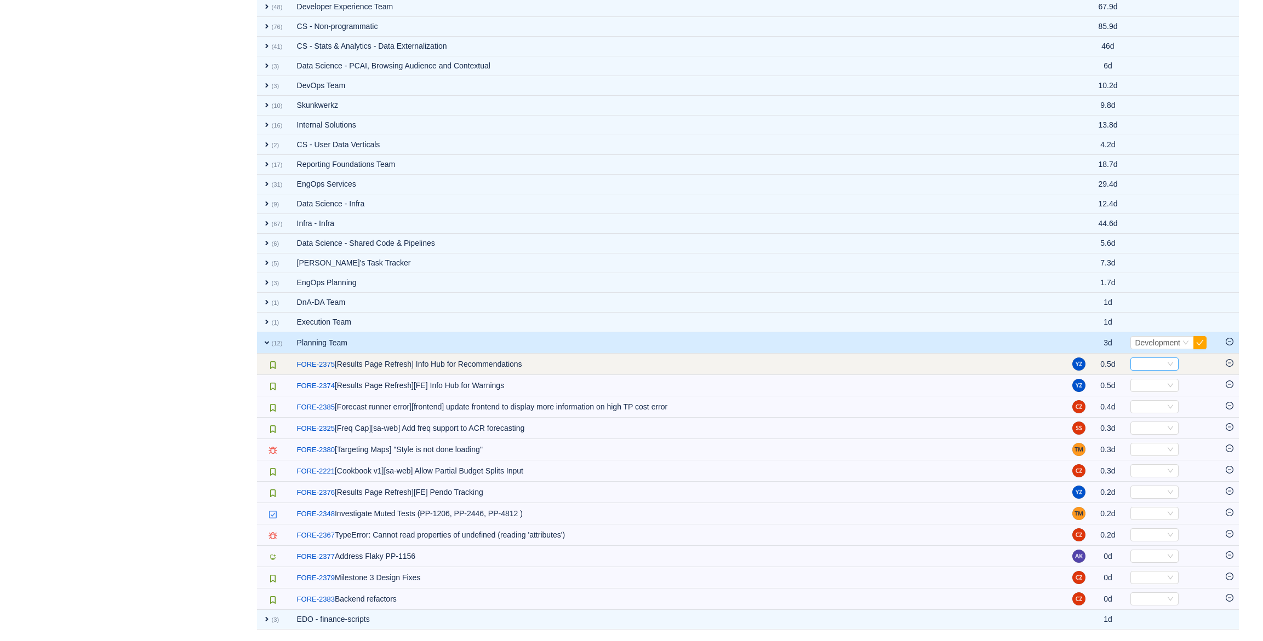
click at [1151, 361] on div "Select" at bounding box center [1149, 364] width 30 height 12
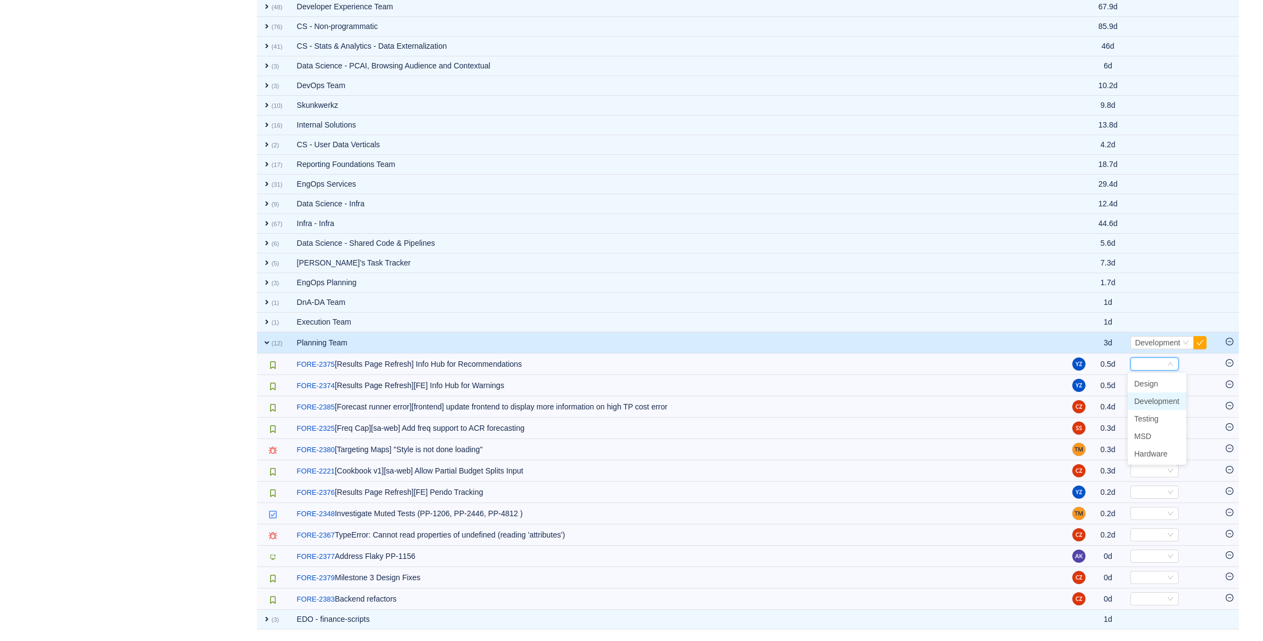
click at [1151, 403] on span "Development" at bounding box center [1156, 401] width 45 height 9
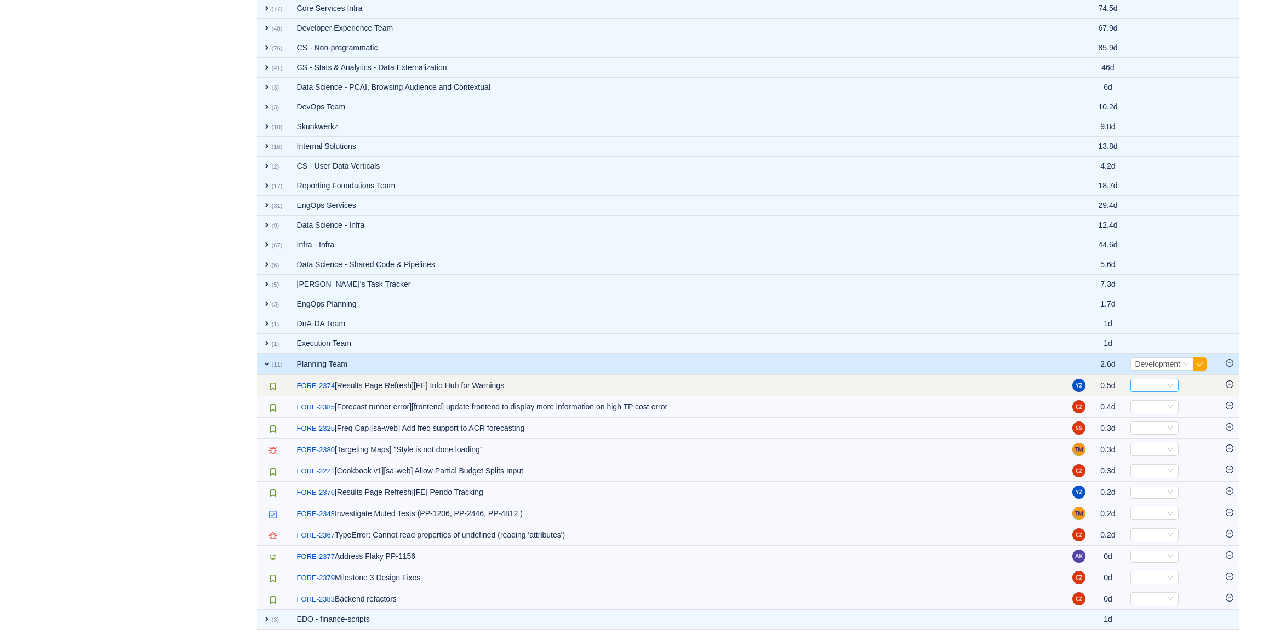
scroll to position [922, 0]
click at [1145, 382] on div "Select" at bounding box center [1149, 386] width 30 height 12
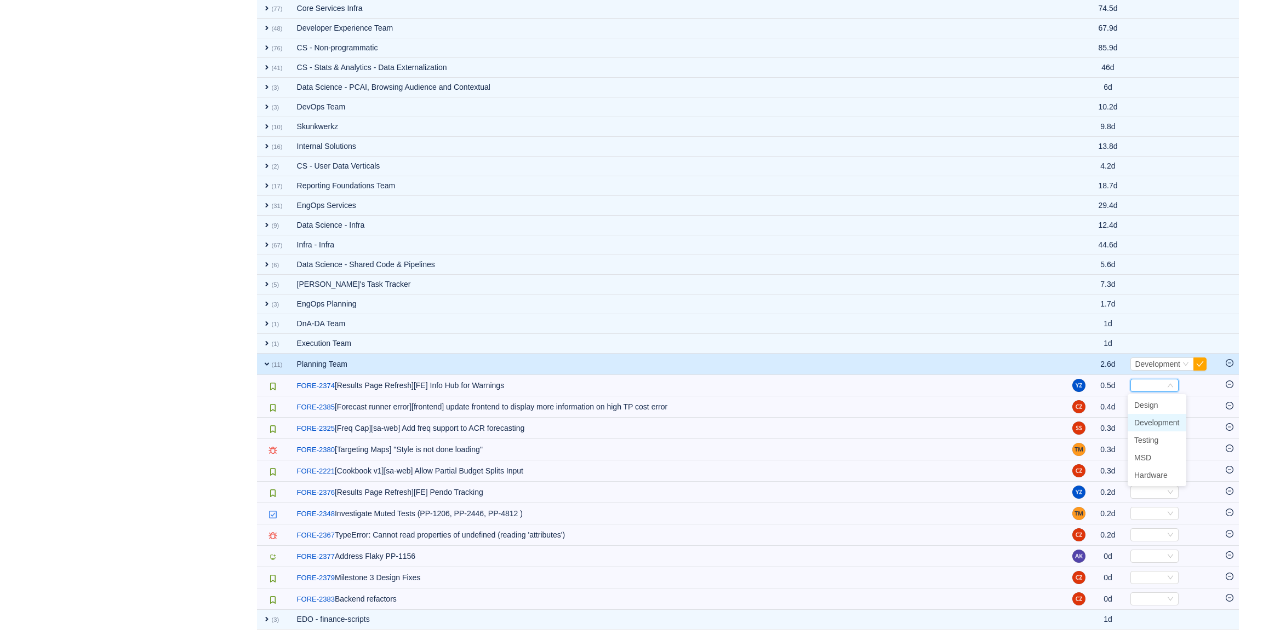
click at [1158, 419] on span "Development" at bounding box center [1156, 423] width 45 height 9
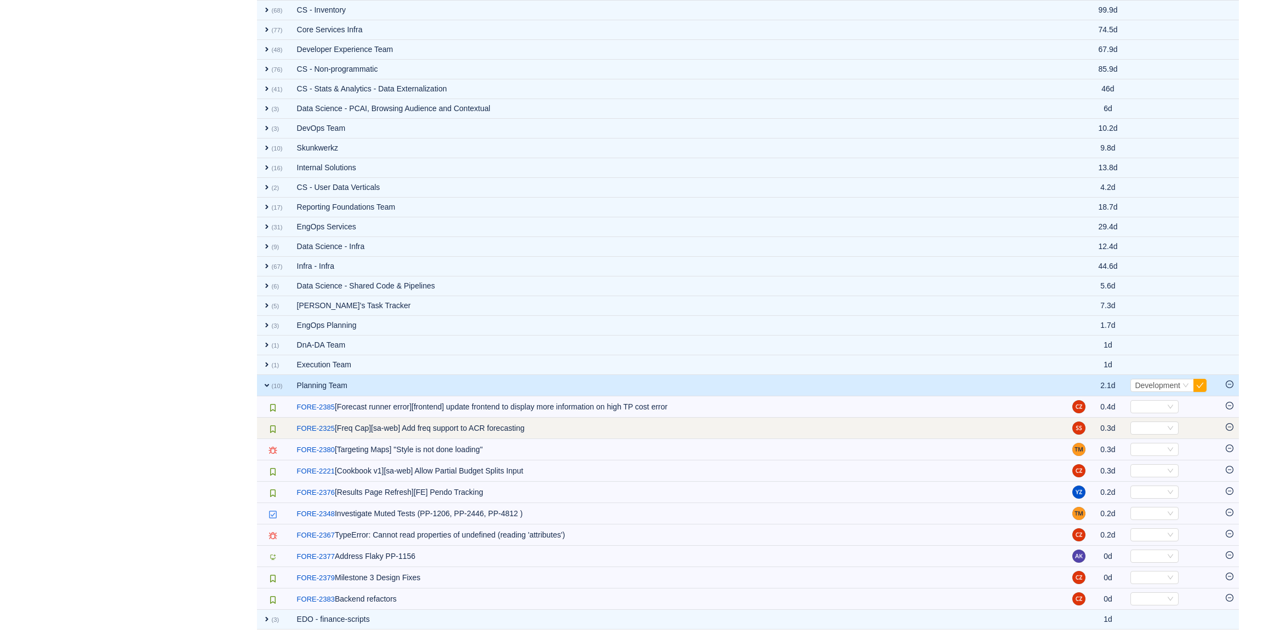
scroll to position [901, 0]
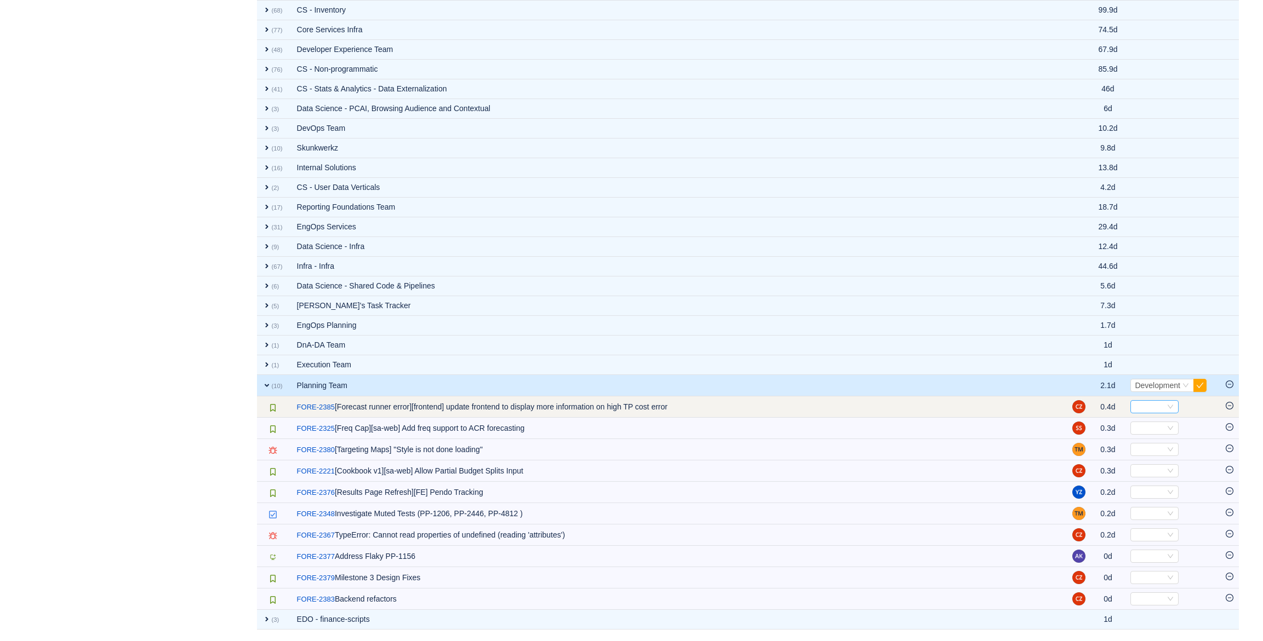
click at [1156, 404] on div "Select" at bounding box center [1149, 407] width 30 height 12
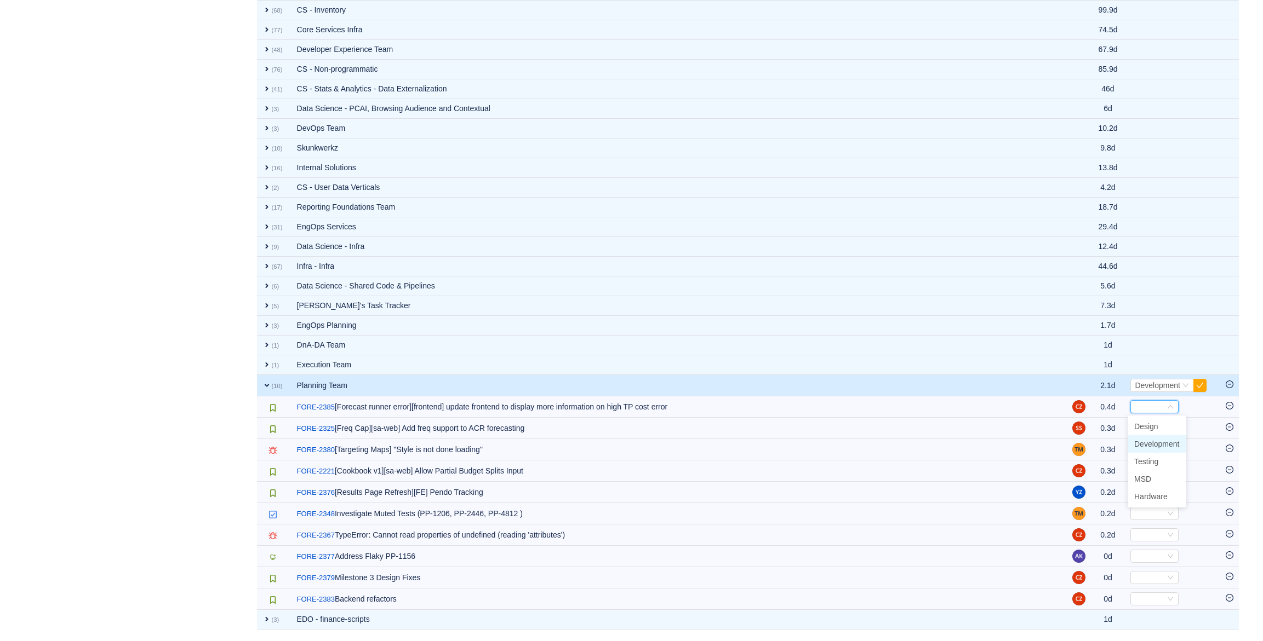
click at [1158, 442] on span "Development" at bounding box center [1156, 444] width 45 height 9
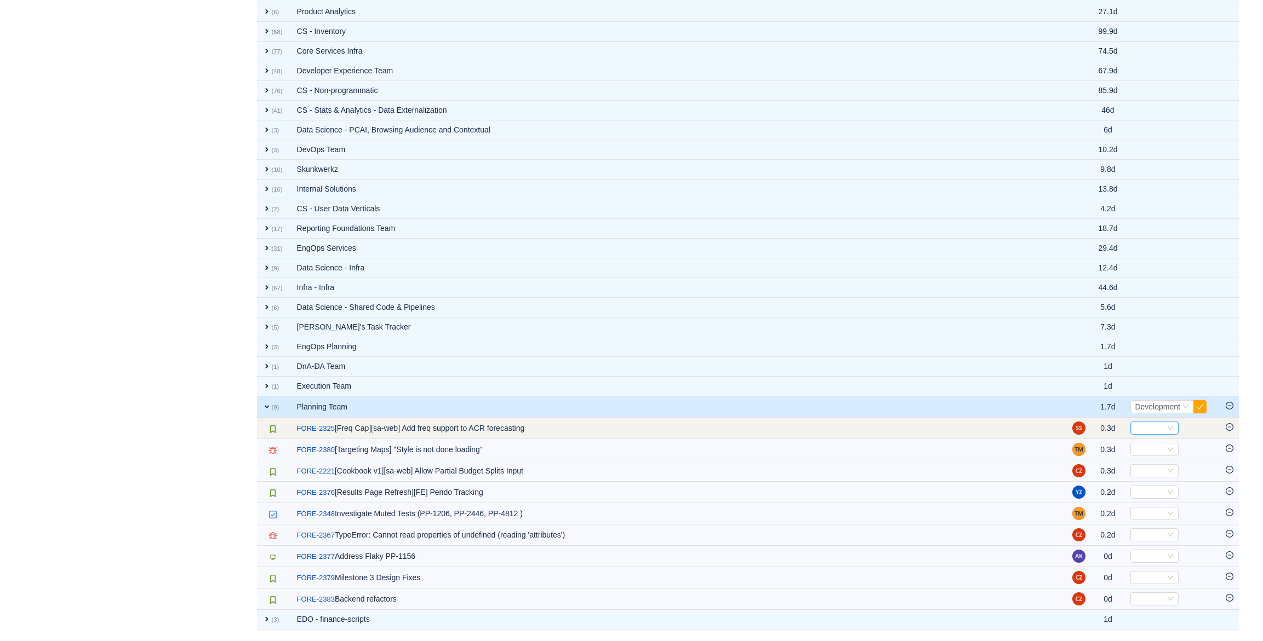
scroll to position [879, 0]
click at [1130, 431] on div "Select" at bounding box center [1154, 428] width 48 height 13
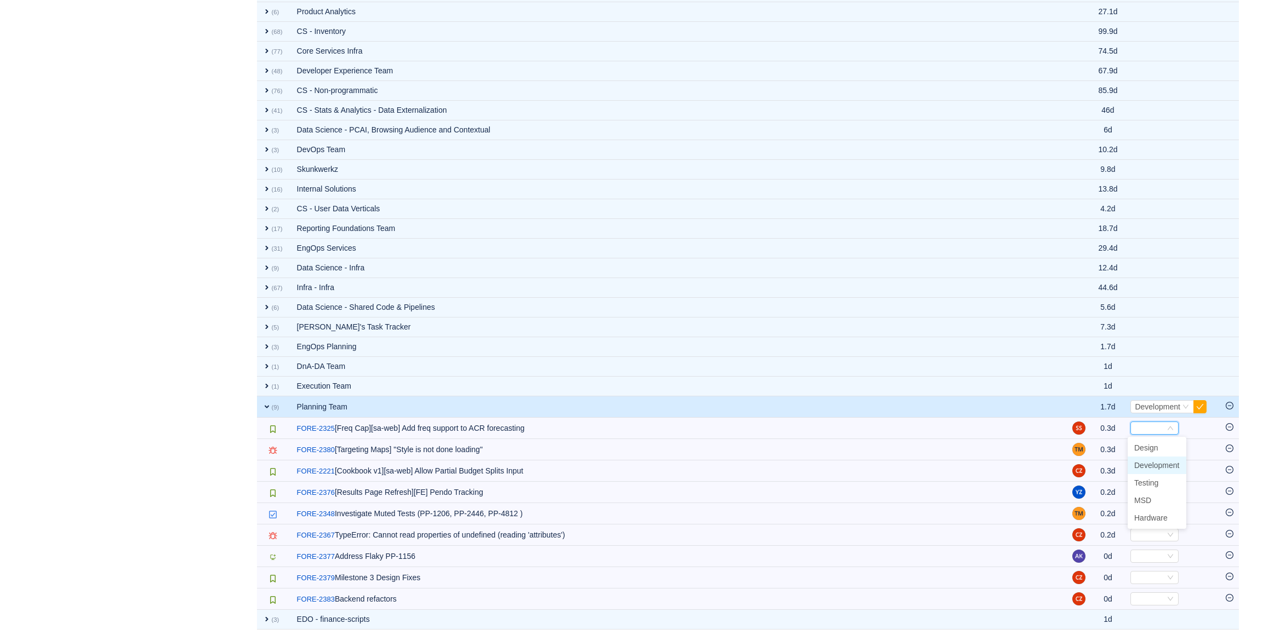
click at [1146, 463] on span "Development" at bounding box center [1156, 465] width 45 height 9
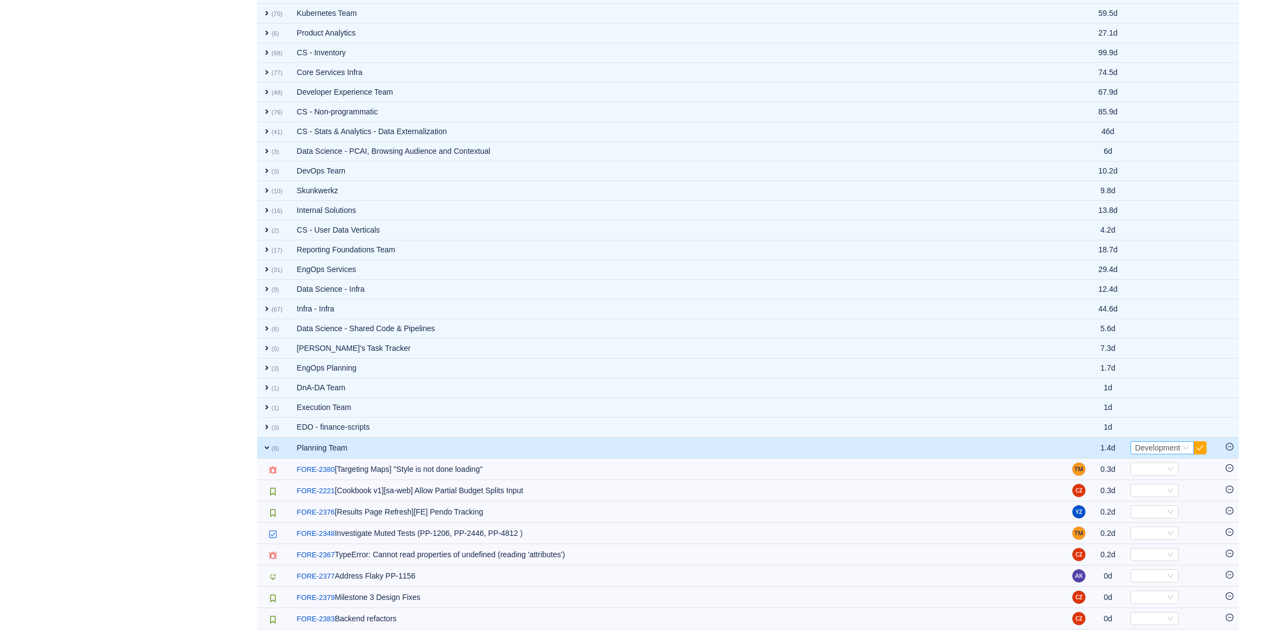
scroll to position [857, 0]
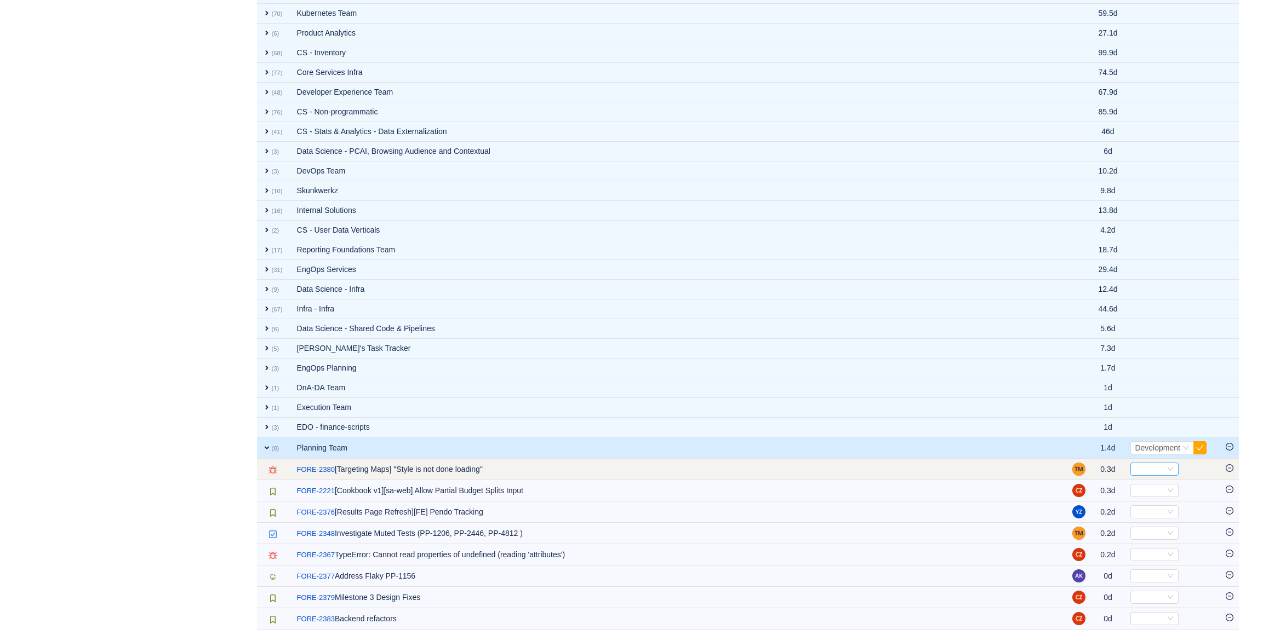
click at [1131, 468] on div "Select" at bounding box center [1154, 469] width 48 height 13
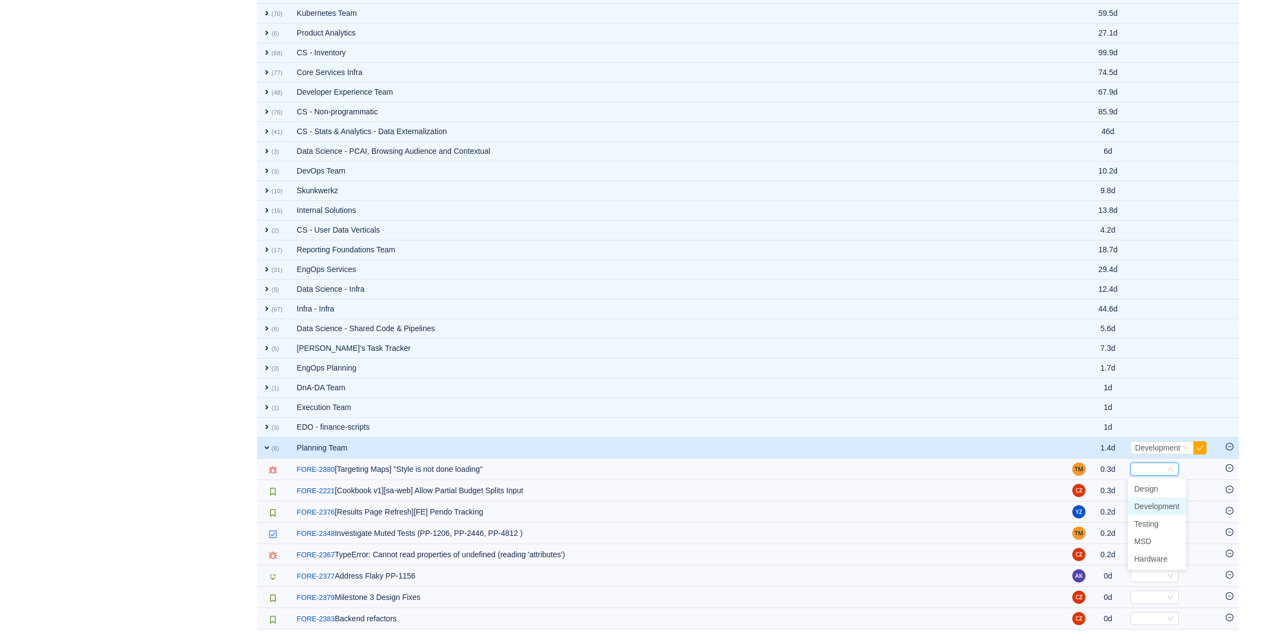
drag, startPoint x: 1157, startPoint y: 506, endPoint x: 1157, endPoint y: 512, distance: 6.1
click at [1157, 512] on li "Development" at bounding box center [1156, 507] width 59 height 18
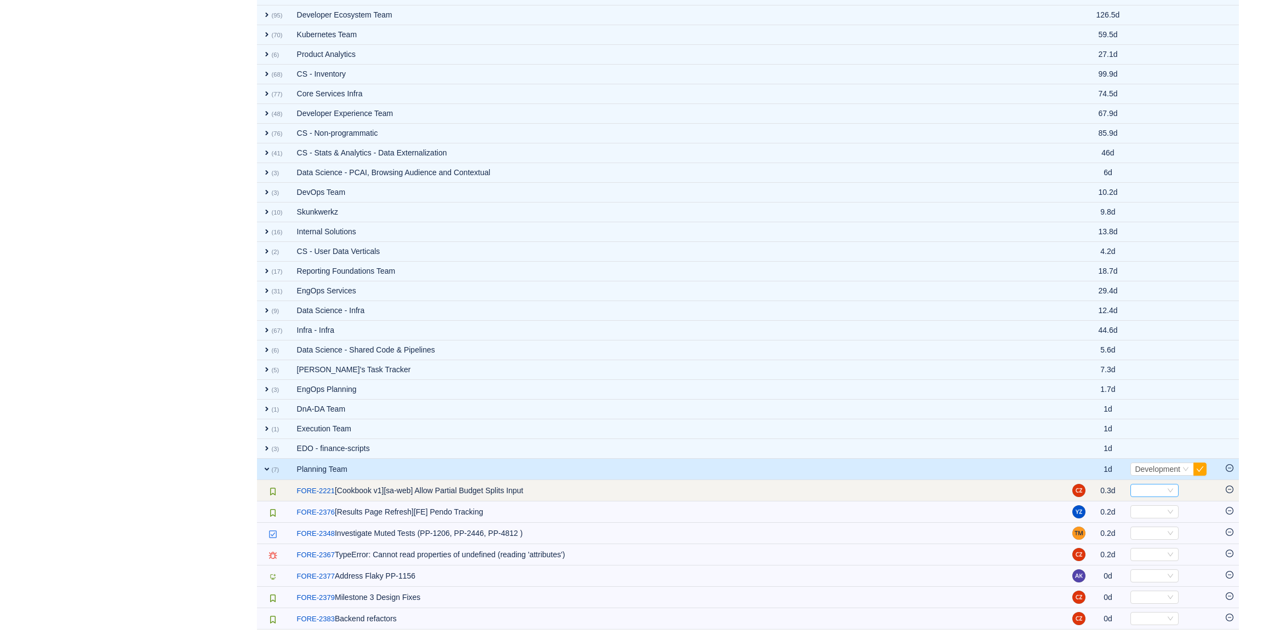
scroll to position [836, 0]
click at [1153, 487] on div "Select" at bounding box center [1149, 491] width 30 height 12
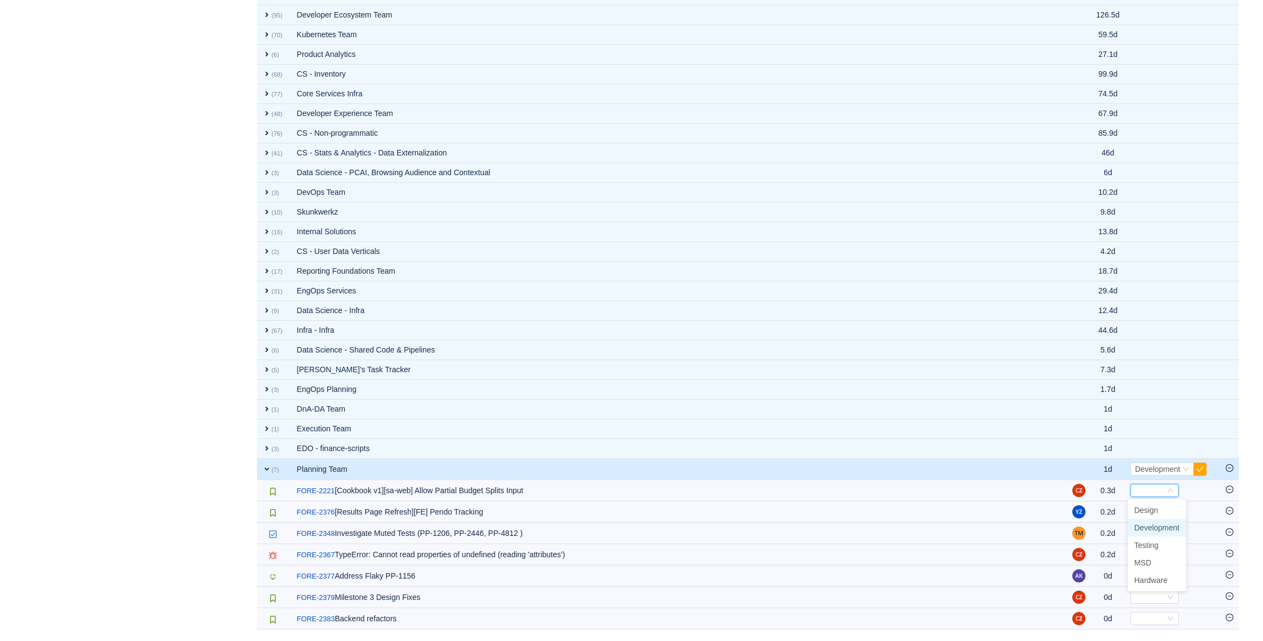
click at [1157, 524] on span "Development" at bounding box center [1156, 528] width 45 height 9
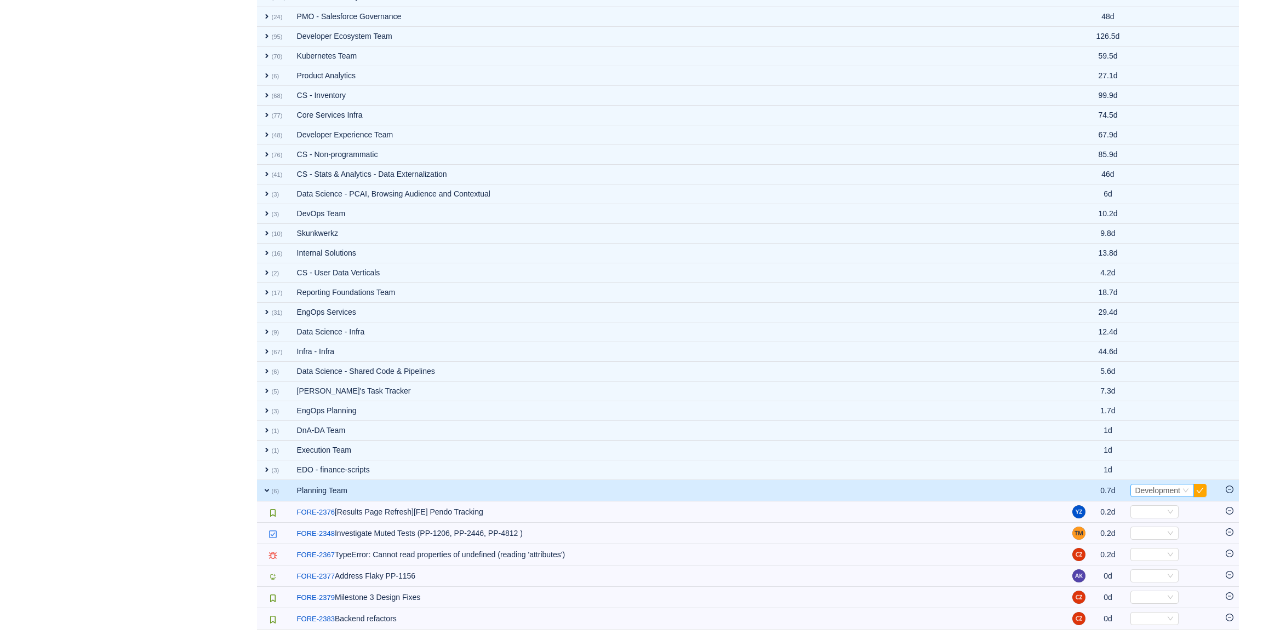
scroll to position [814, 0]
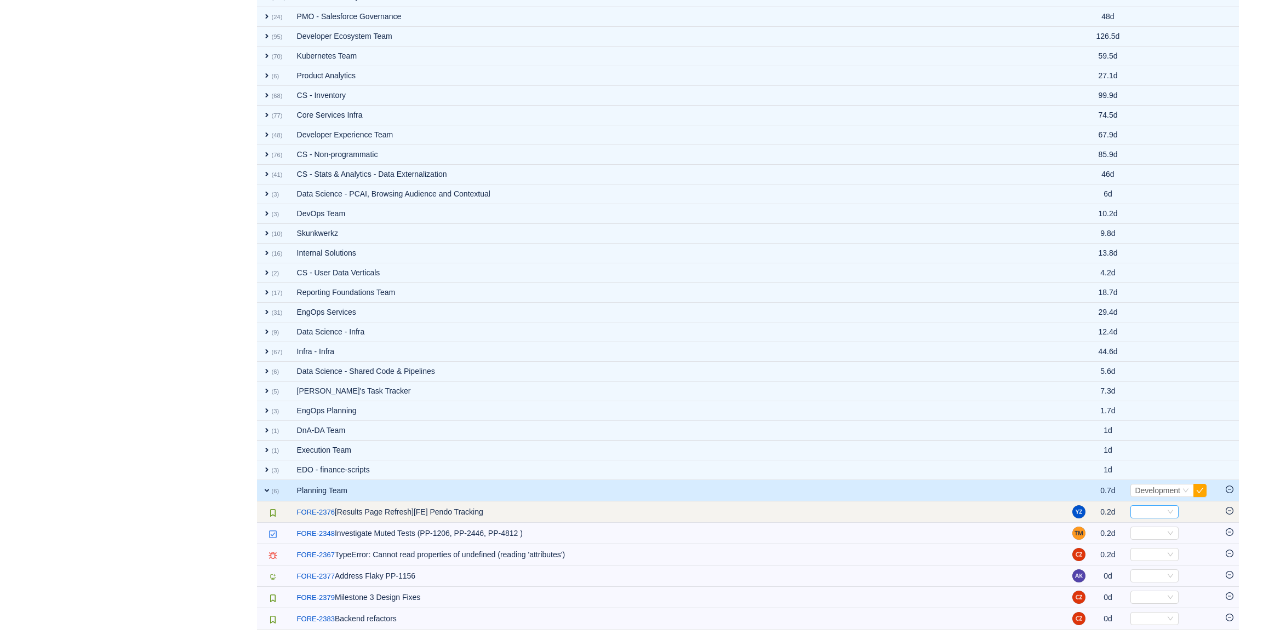
click at [1146, 515] on div "Select" at bounding box center [1149, 512] width 30 height 12
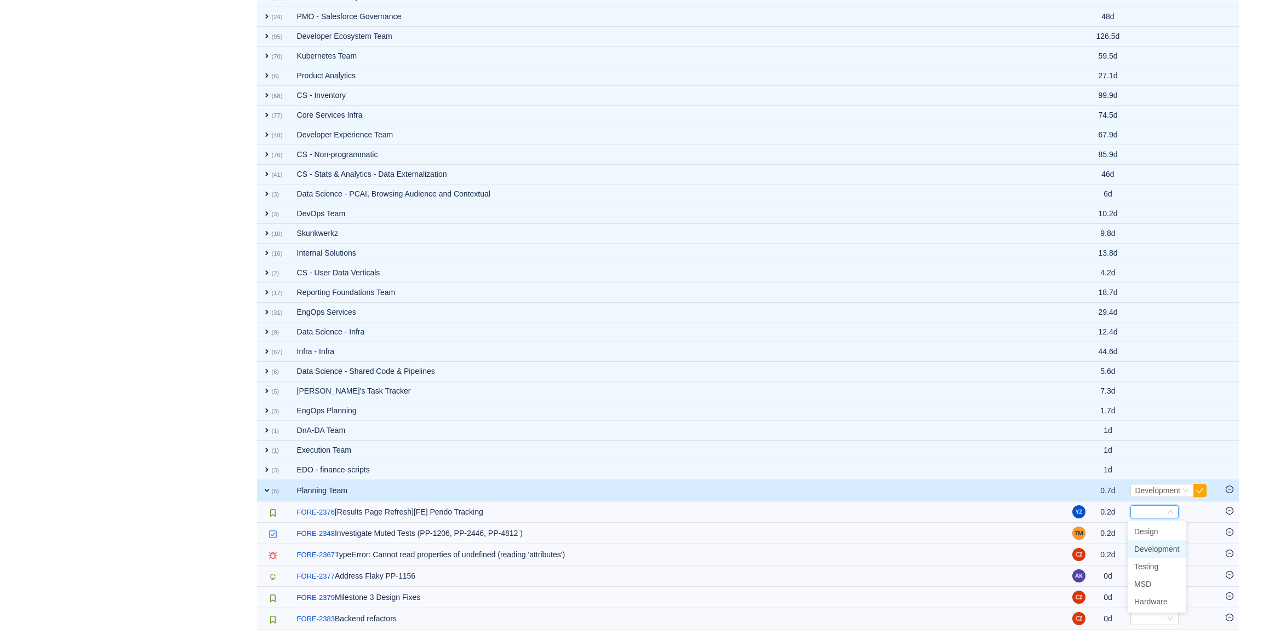
click at [1155, 545] on span "Development" at bounding box center [1156, 549] width 45 height 9
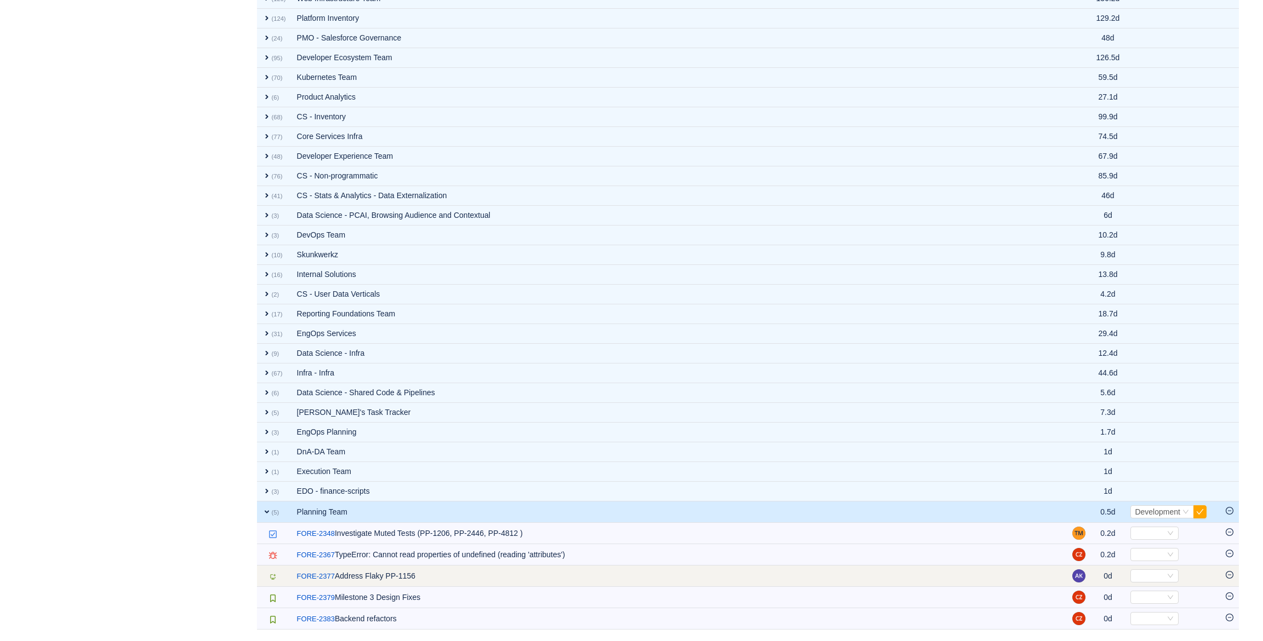
scroll to position [793, 0]
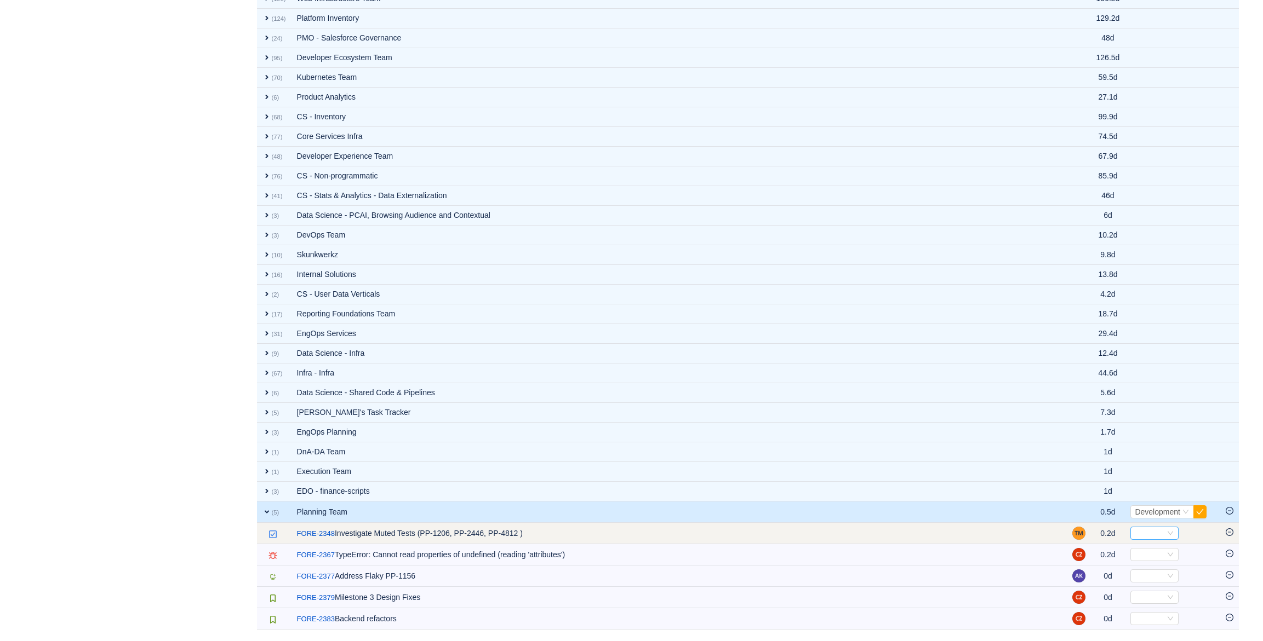
click at [1145, 537] on div "Select" at bounding box center [1149, 534] width 30 height 12
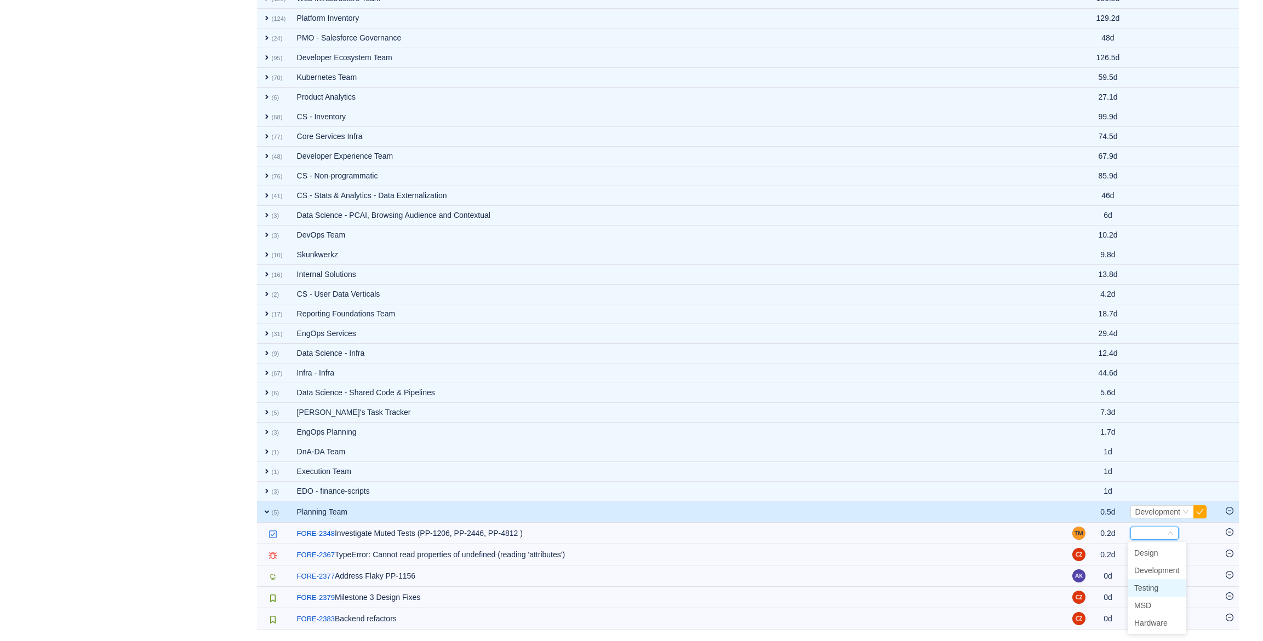
click at [1155, 588] on span "Testing" at bounding box center [1146, 588] width 24 height 9
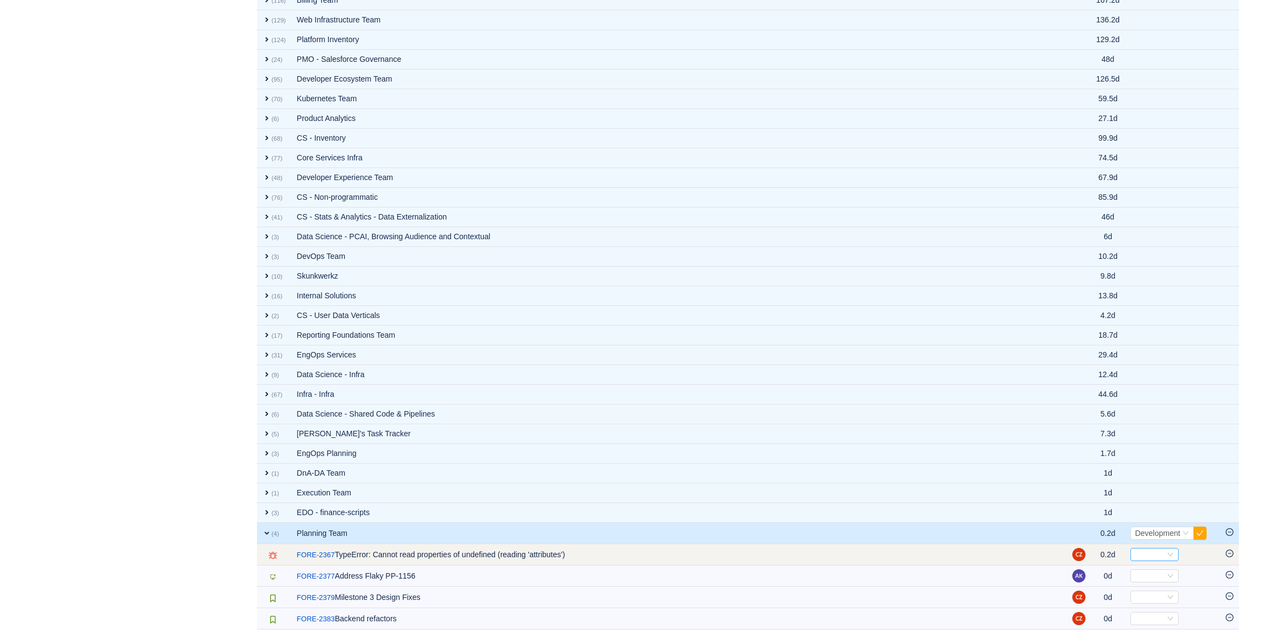
scroll to position [771, 0]
click at [1150, 550] on div "Select" at bounding box center [1149, 555] width 30 height 12
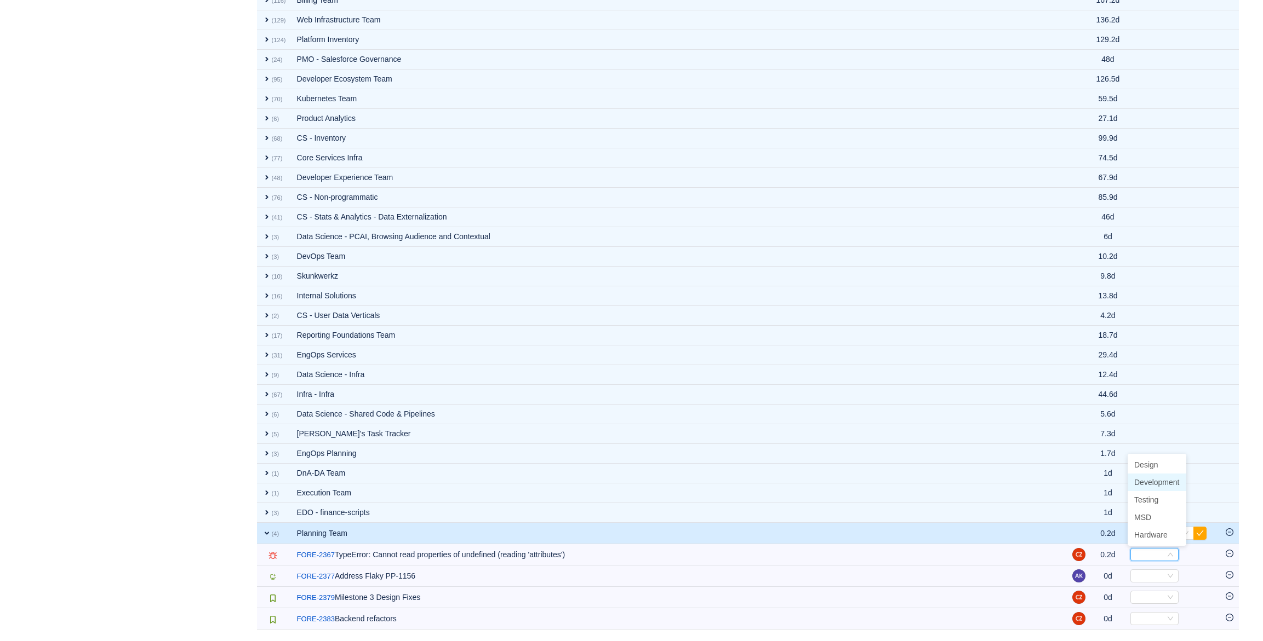
click at [1159, 480] on span "Development" at bounding box center [1156, 482] width 45 height 9
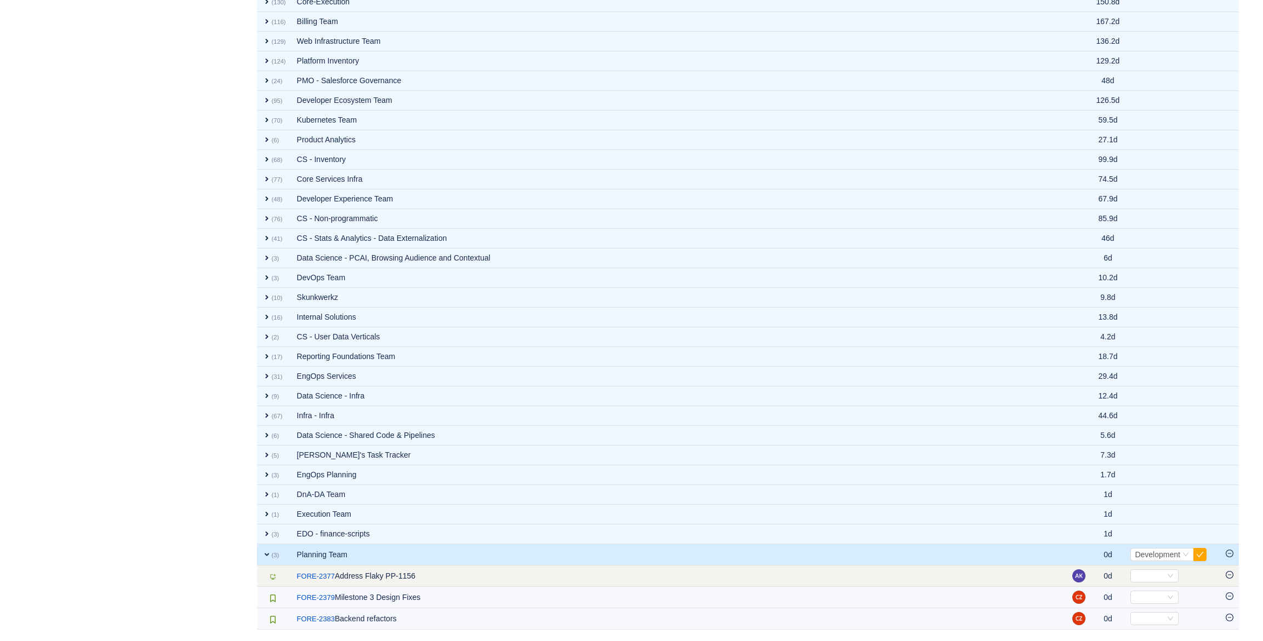
scroll to position [749, 0]
click at [1154, 572] on div "Select" at bounding box center [1149, 576] width 30 height 12
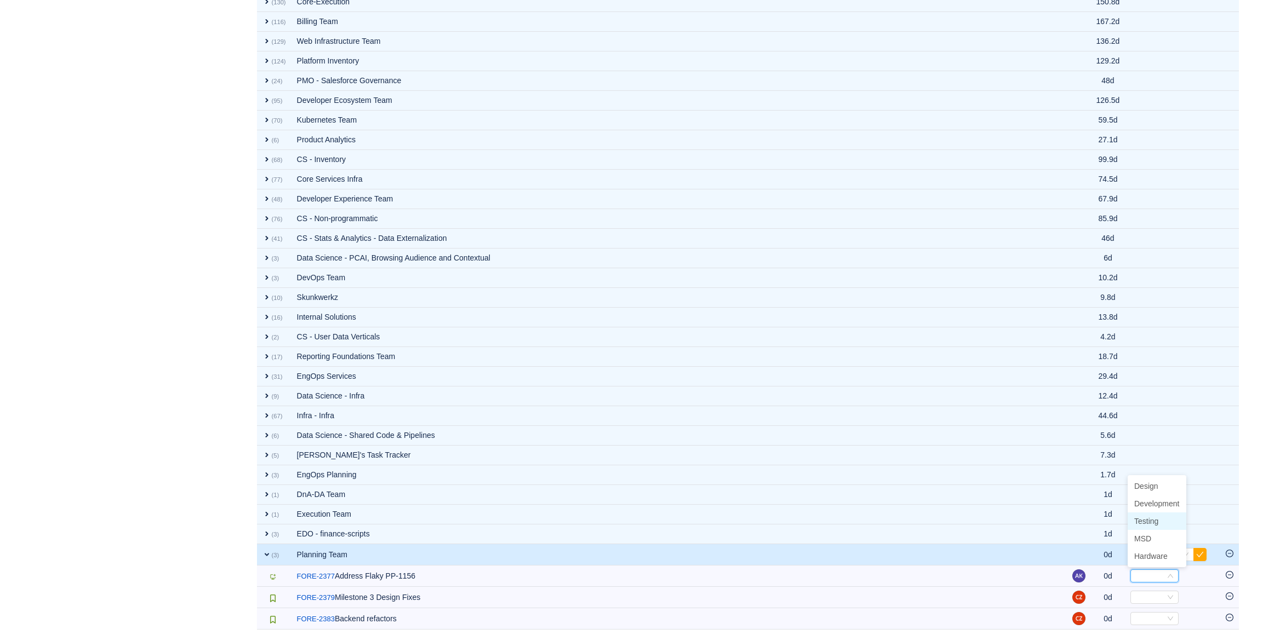
click at [1155, 522] on span "Testing" at bounding box center [1146, 521] width 24 height 9
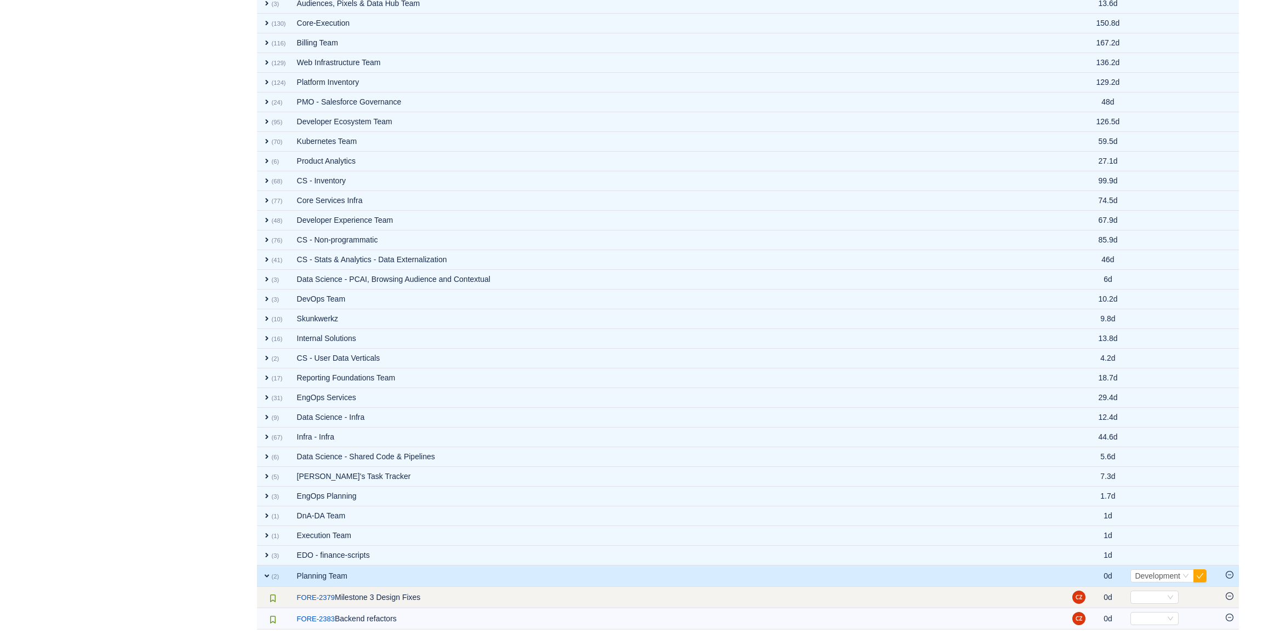
scroll to position [728, 0]
click at [1151, 598] on div "Select" at bounding box center [1149, 598] width 30 height 12
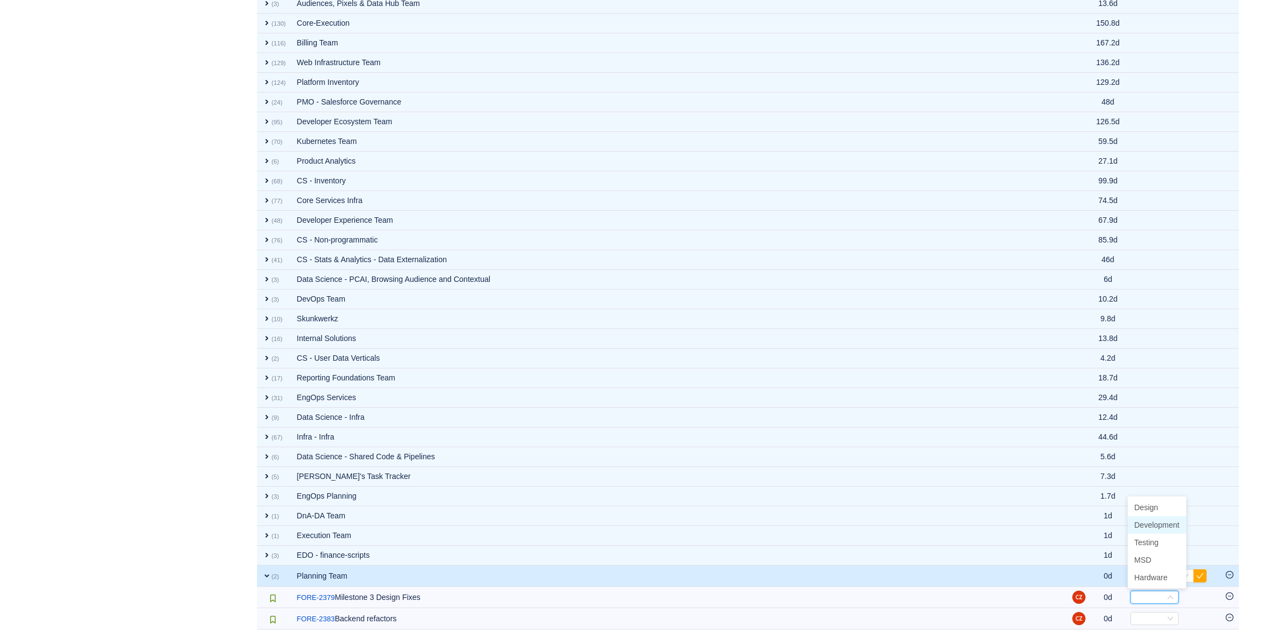
click at [1153, 526] on span "Development" at bounding box center [1156, 525] width 45 height 9
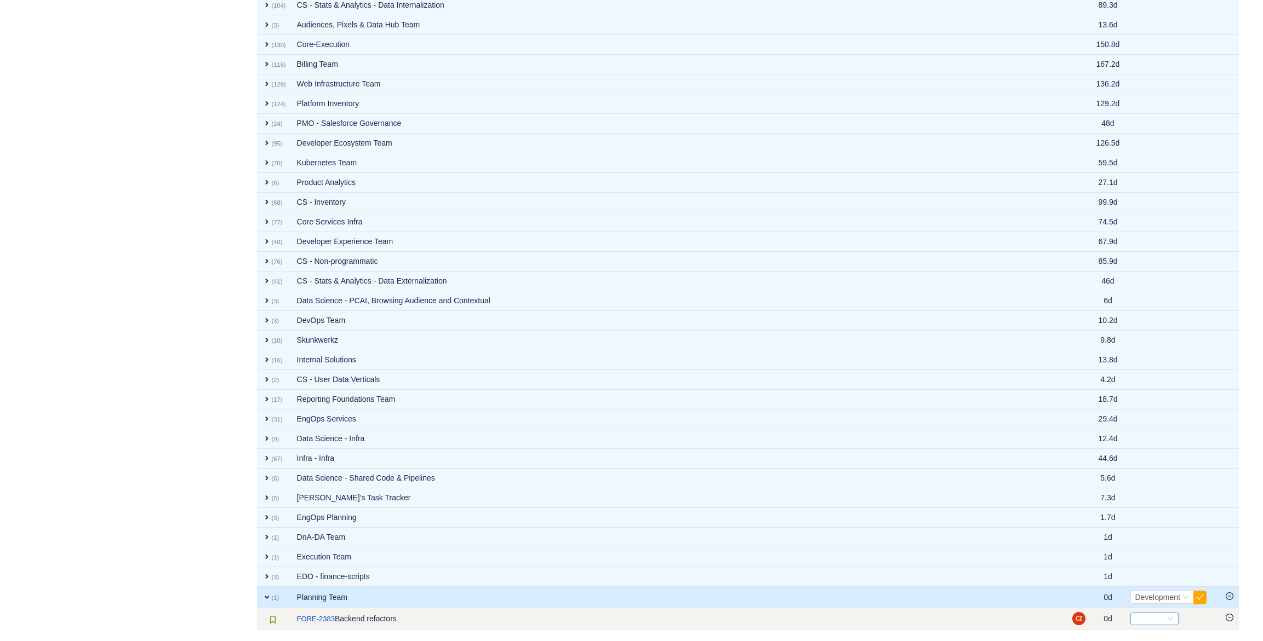
scroll to position [707, 0]
click at [1160, 616] on div "Select" at bounding box center [1149, 619] width 30 height 12
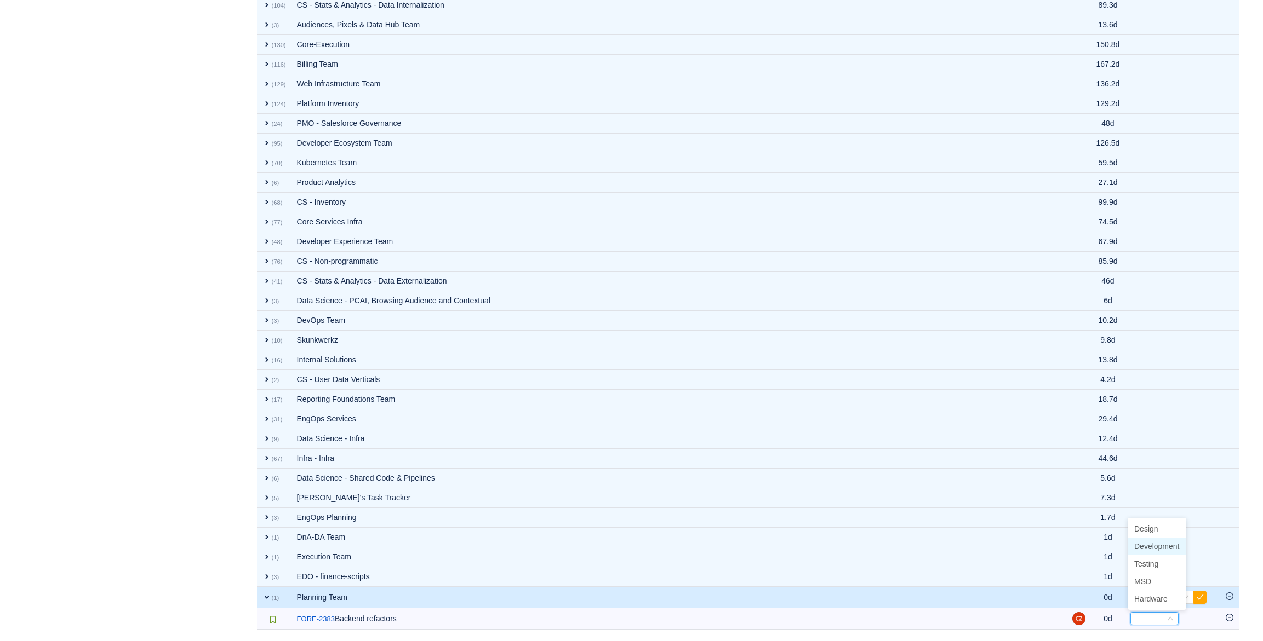
click at [1157, 549] on span "Development" at bounding box center [1156, 546] width 45 height 9
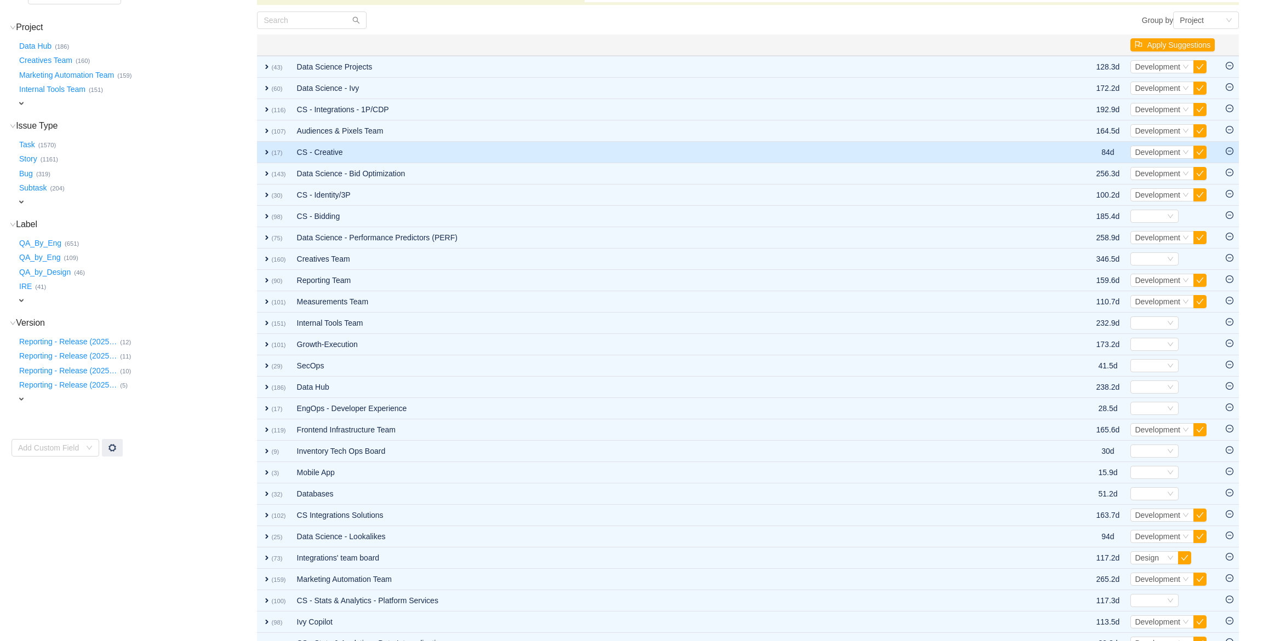
scroll to position [0, 0]
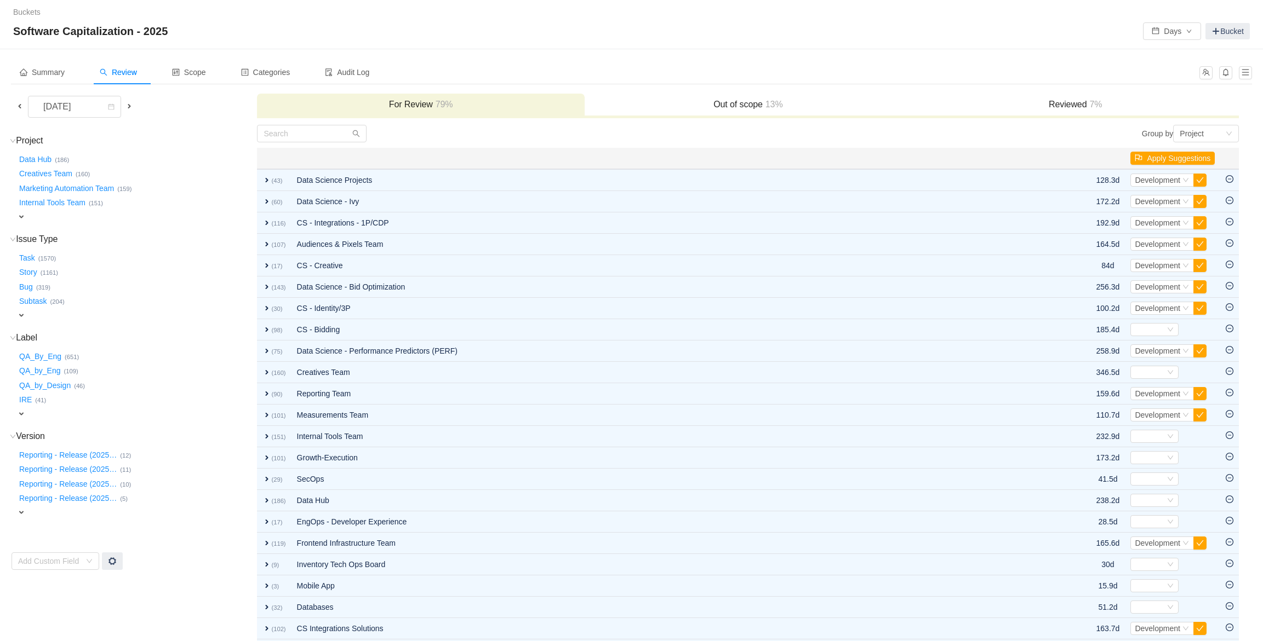
click at [132, 105] on span at bounding box center [129, 106] width 9 height 9
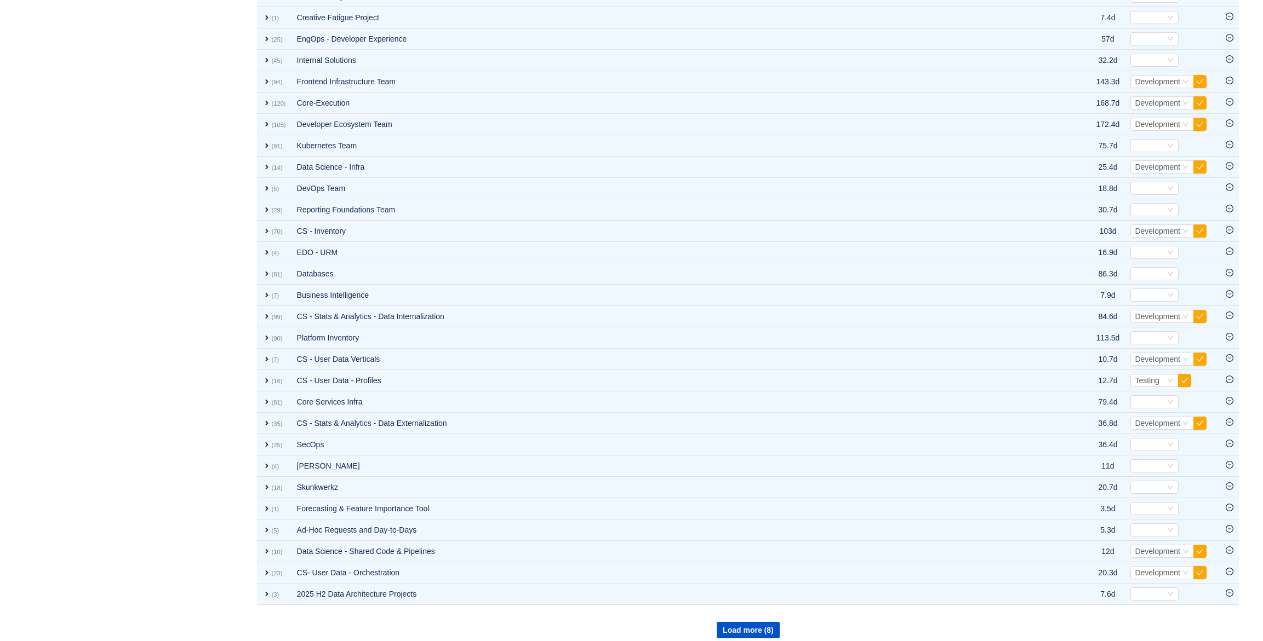
scroll to position [856, 0]
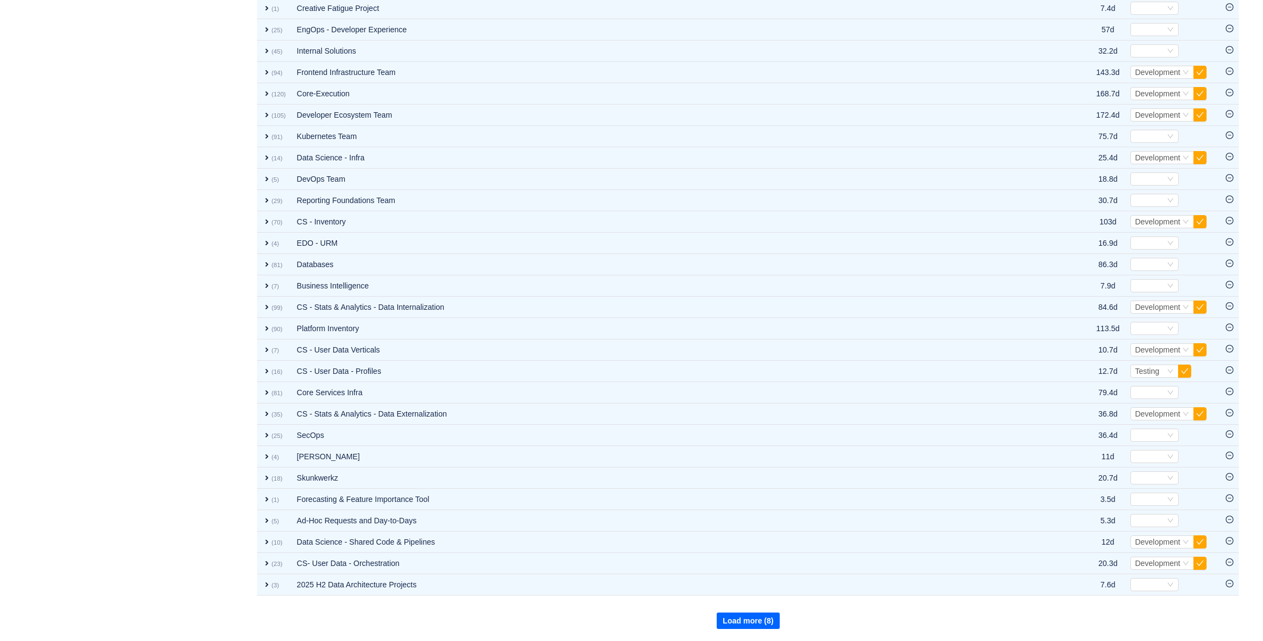
click at [742, 618] on button "Load more (8)" at bounding box center [748, 621] width 63 height 16
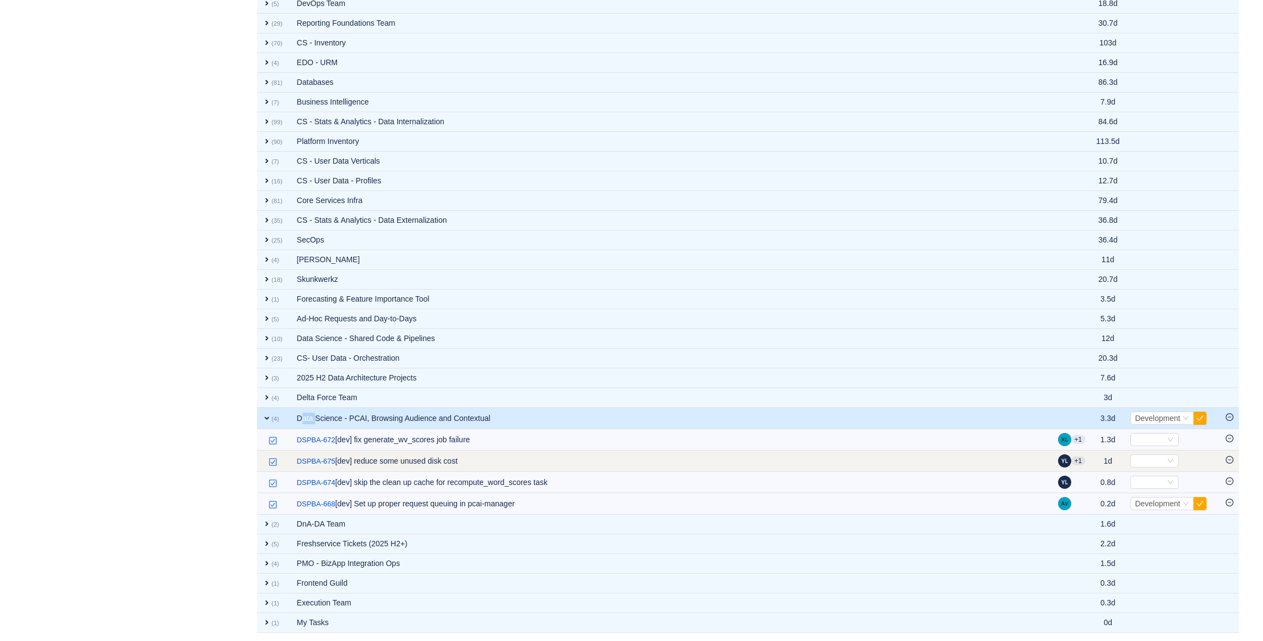
scroll to position [969, 0]
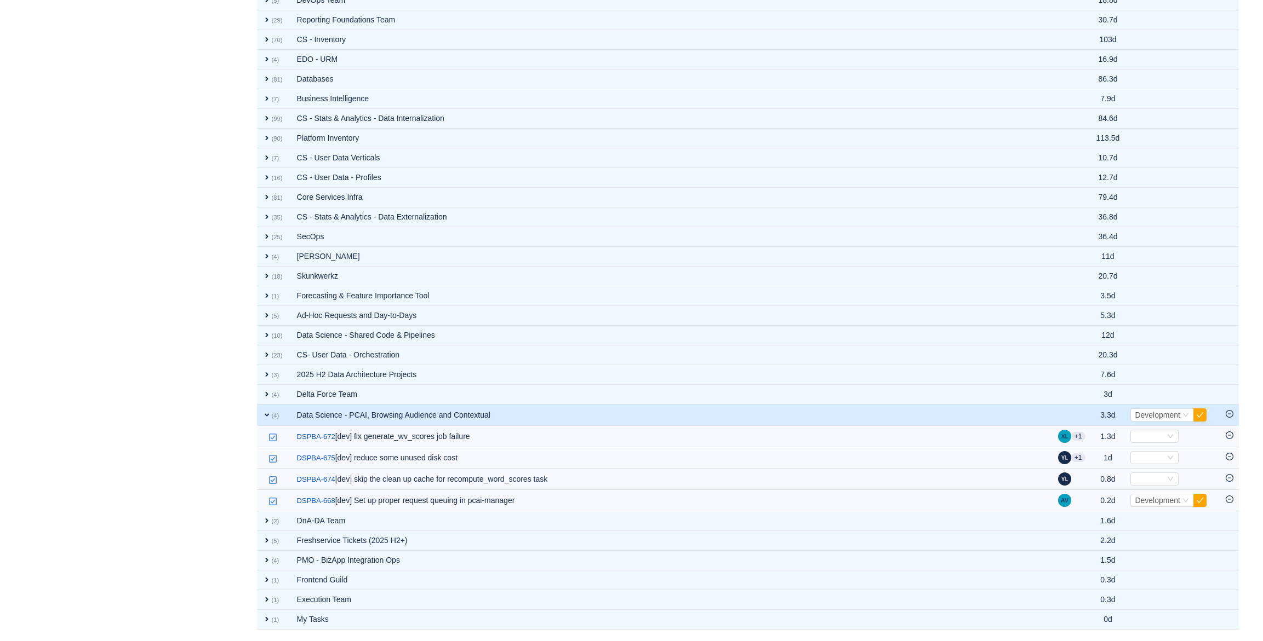
click at [367, 409] on td "Data Science - PCAI, Browsing Audience and Contextual" at bounding box center [671, 415] width 761 height 21
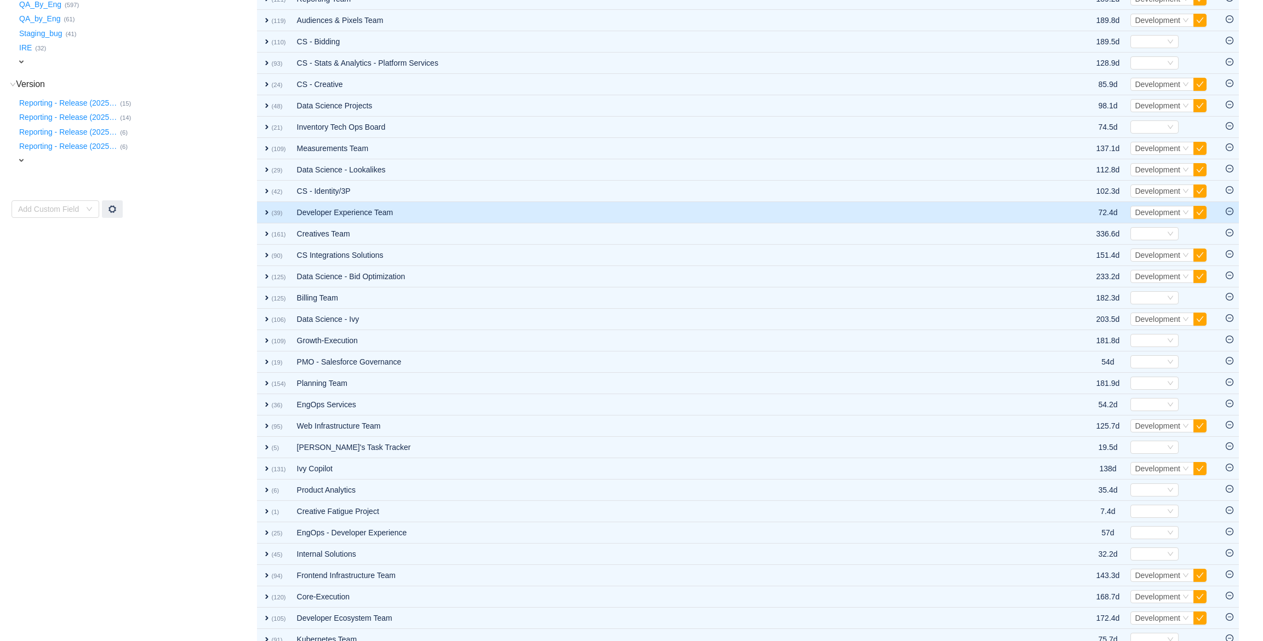
scroll to position [364, 0]
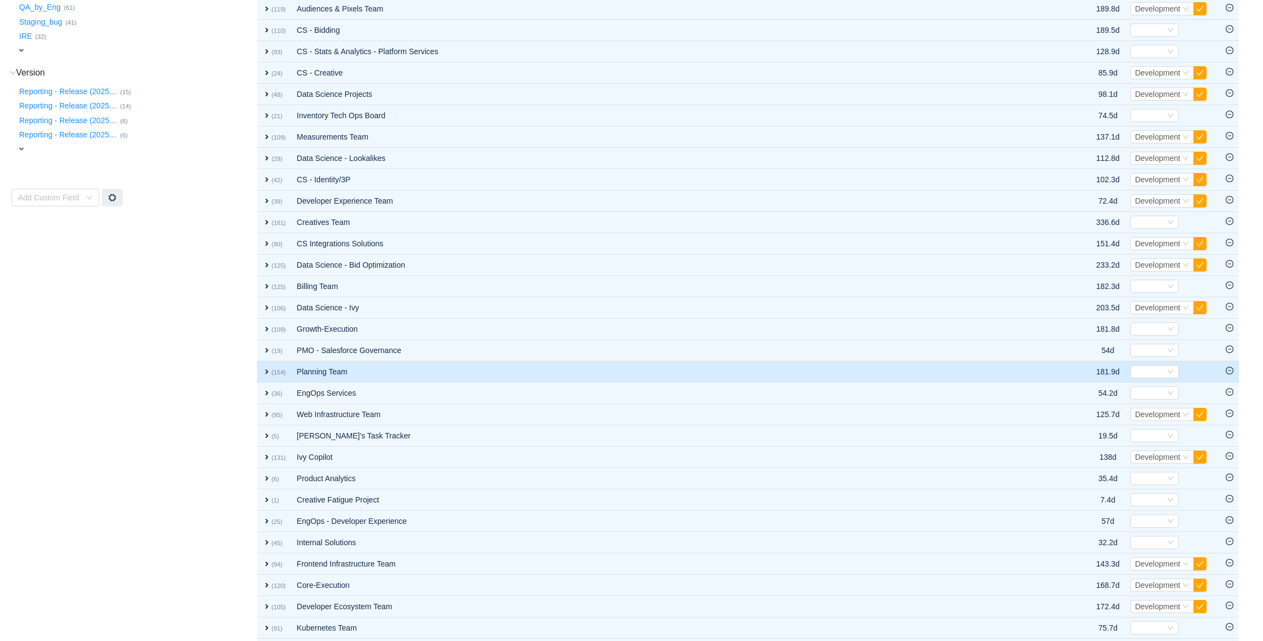
click at [347, 371] on td "Planning Team" at bounding box center [670, 372] width 759 height 21
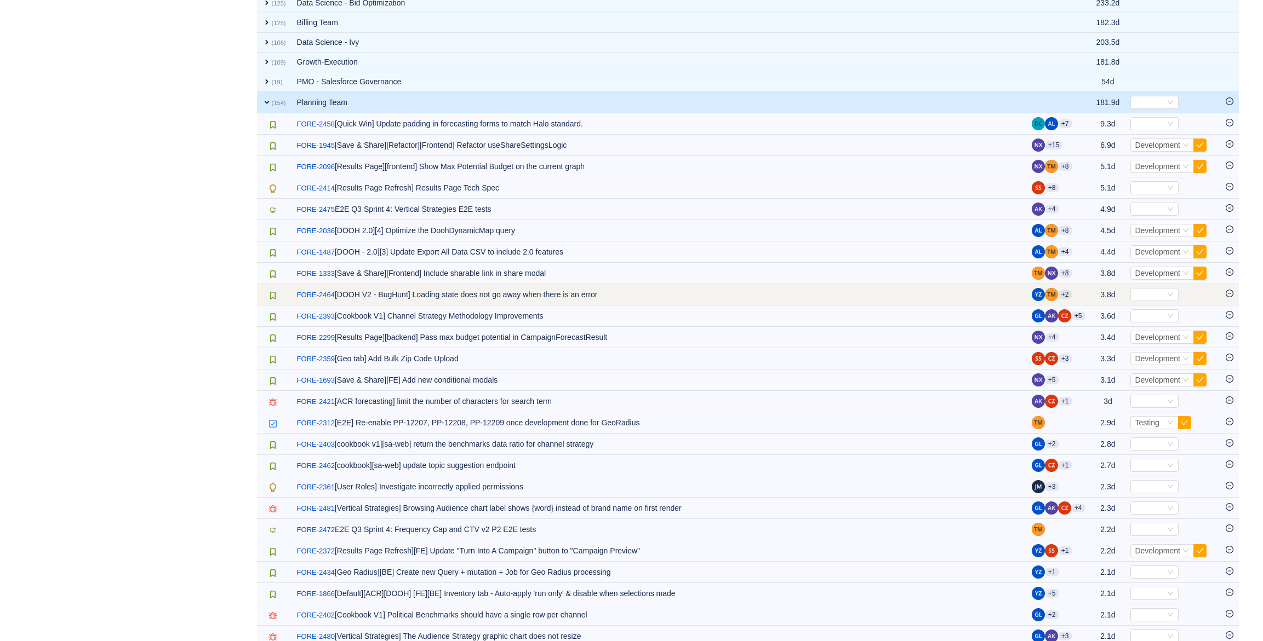
scroll to position [598, 0]
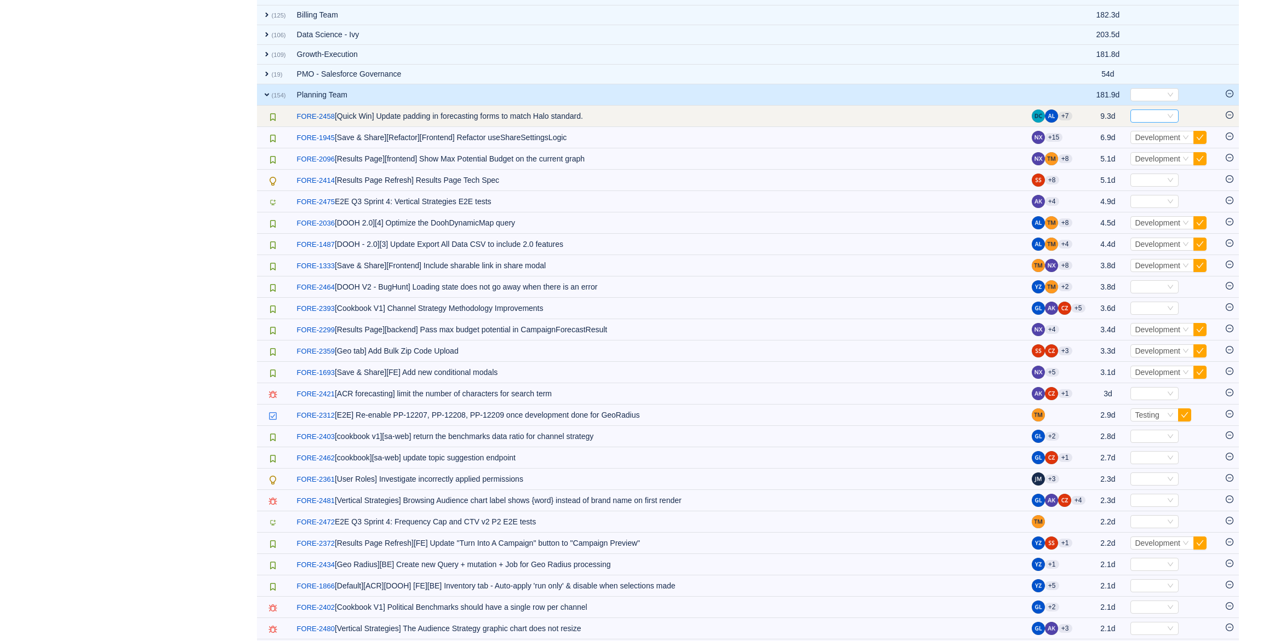
click at [1168, 113] on icon "icon: down" at bounding box center [1170, 116] width 7 height 7
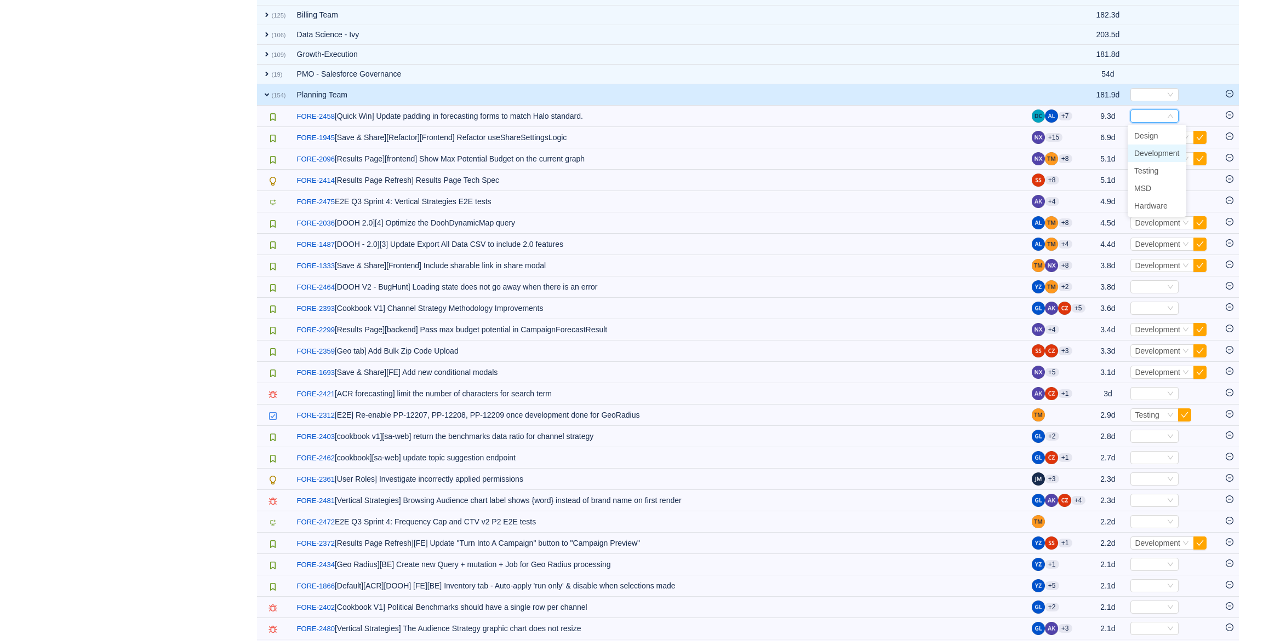
click at [1167, 152] on span "Development" at bounding box center [1156, 153] width 45 height 9
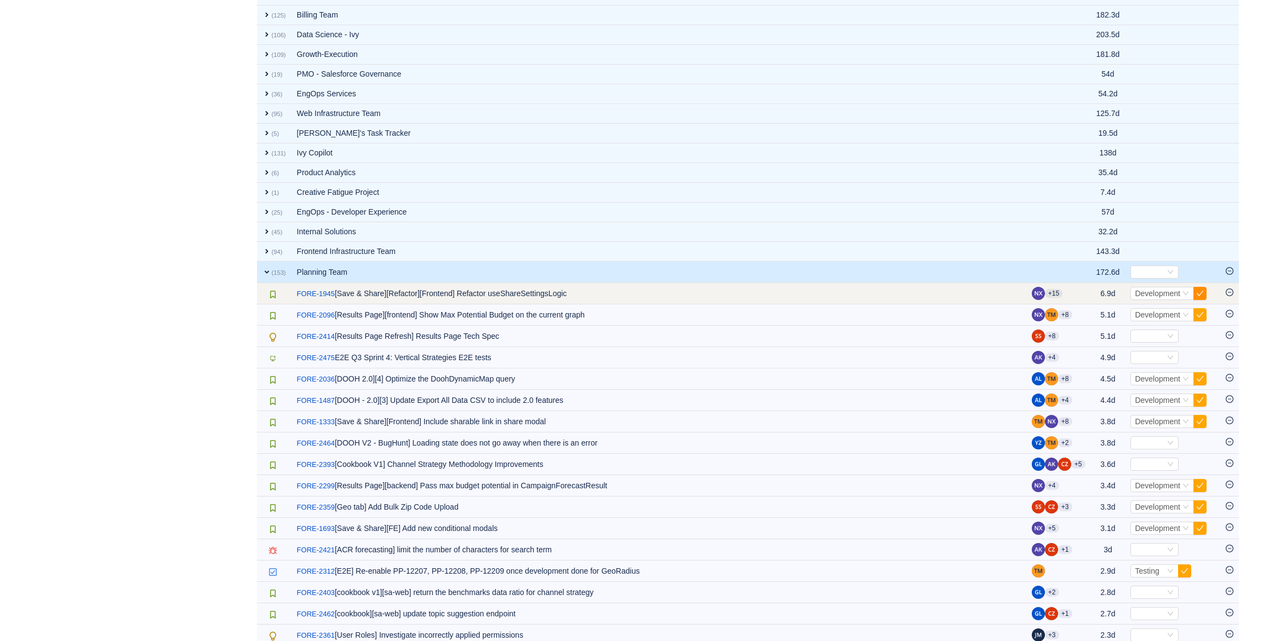
click at [1199, 289] on button "button" at bounding box center [1199, 293] width 13 height 13
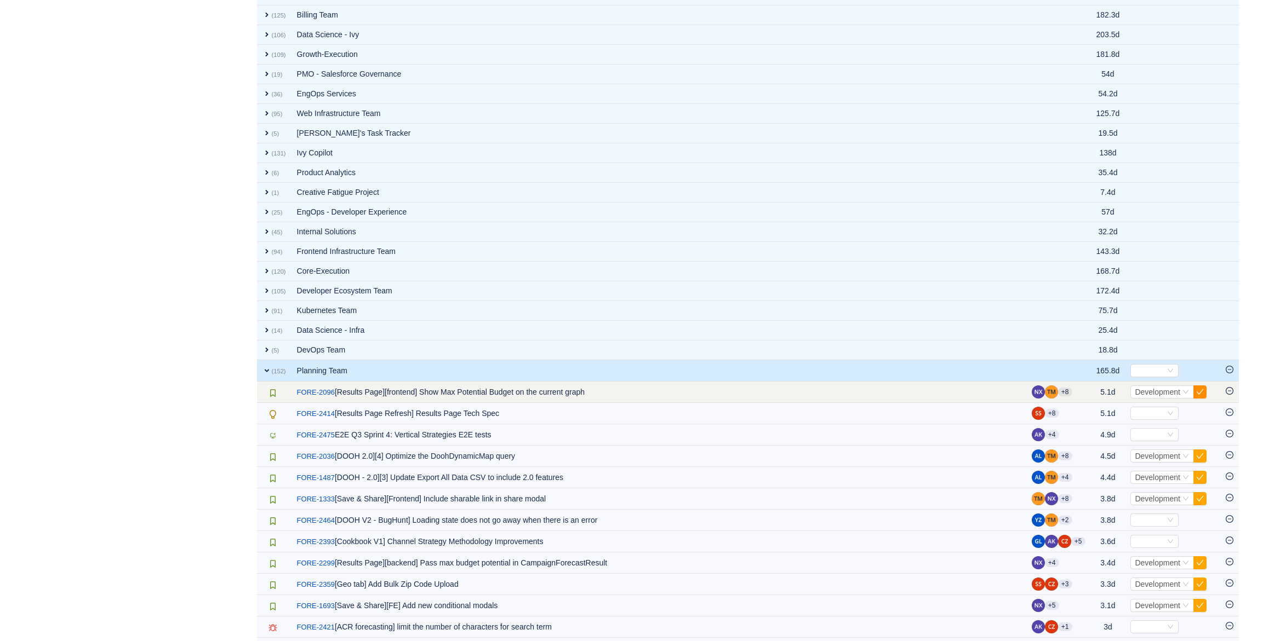
click at [1199, 393] on button "button" at bounding box center [1199, 392] width 13 height 13
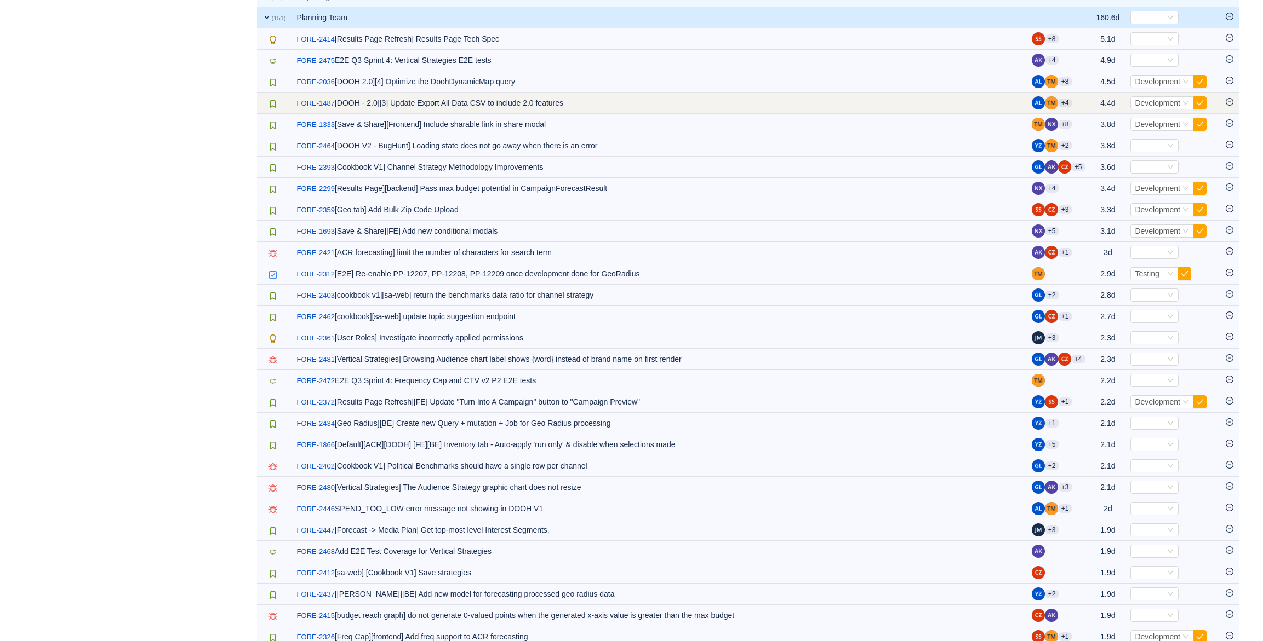
scroll to position [964, 0]
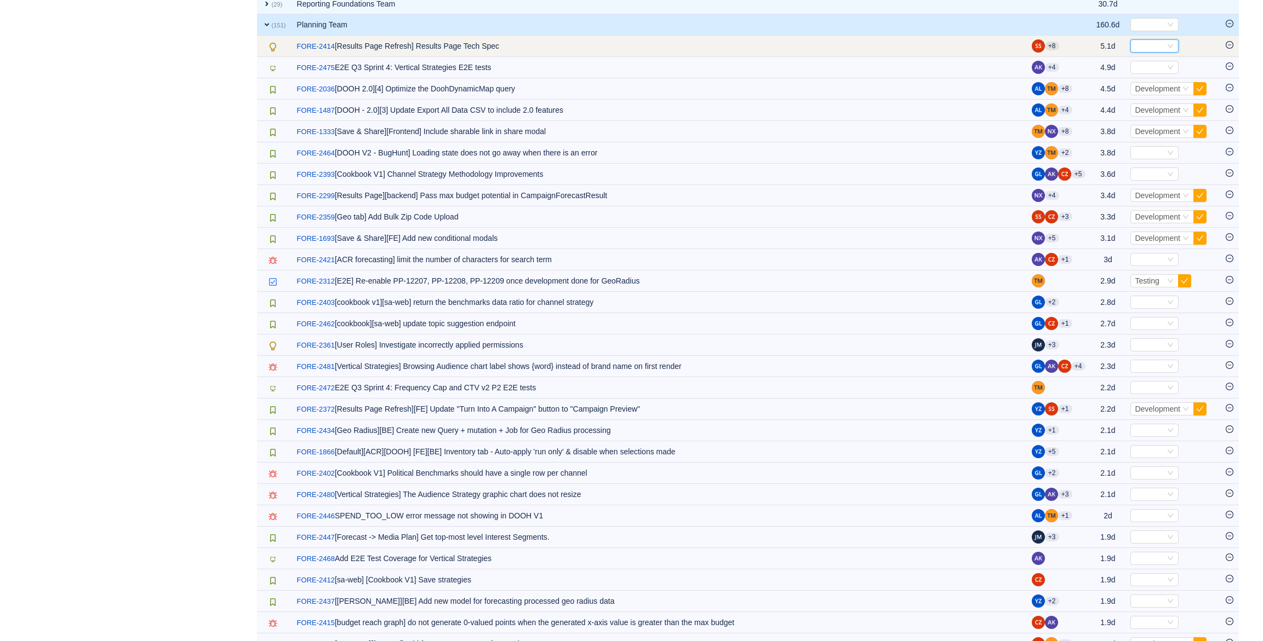
click at [1157, 46] on div "Select" at bounding box center [1149, 46] width 30 height 12
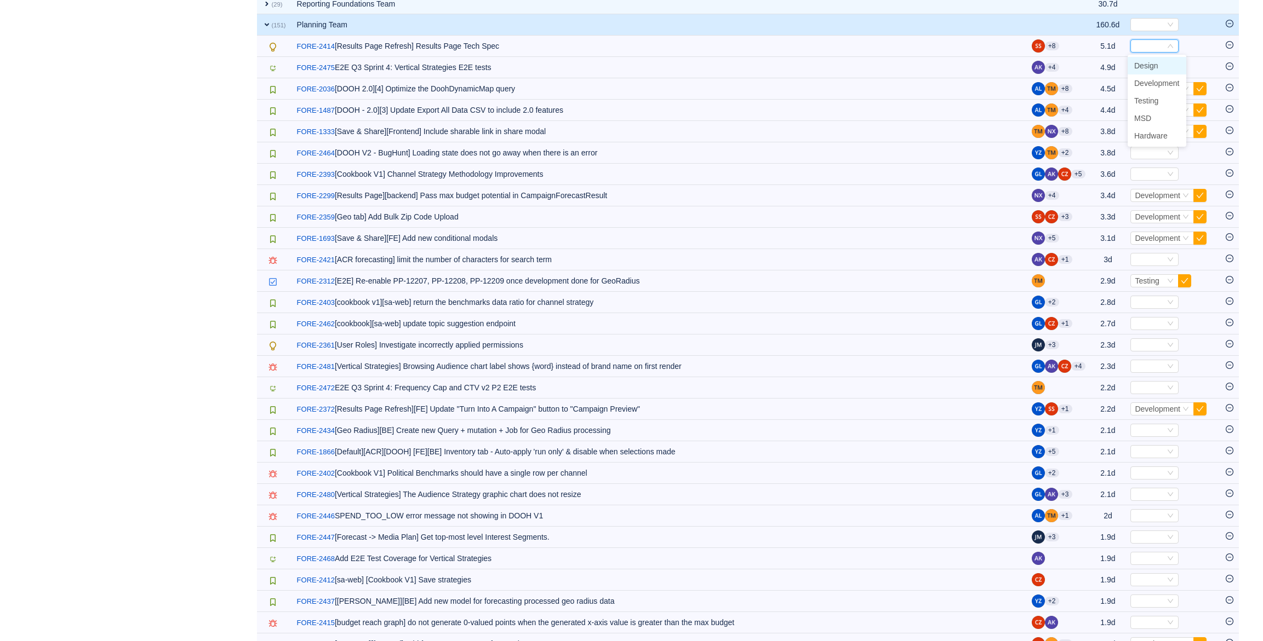
click at [1164, 64] on li "Design" at bounding box center [1156, 66] width 59 height 18
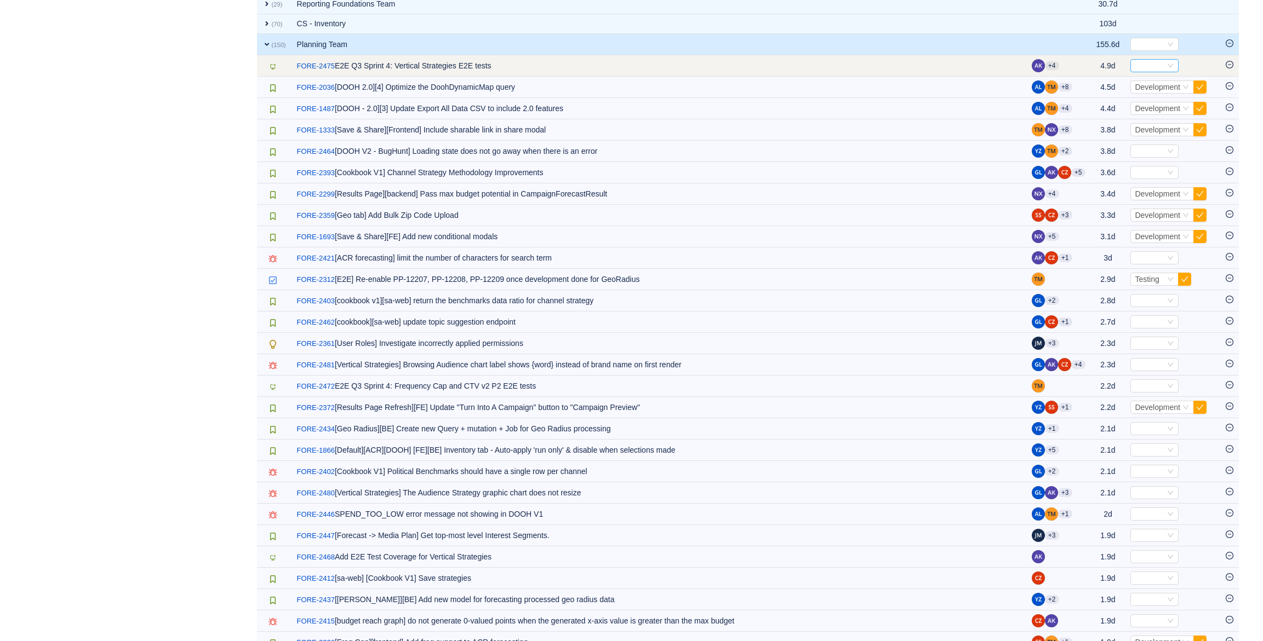
click at [1161, 64] on div "Select" at bounding box center [1149, 66] width 30 height 12
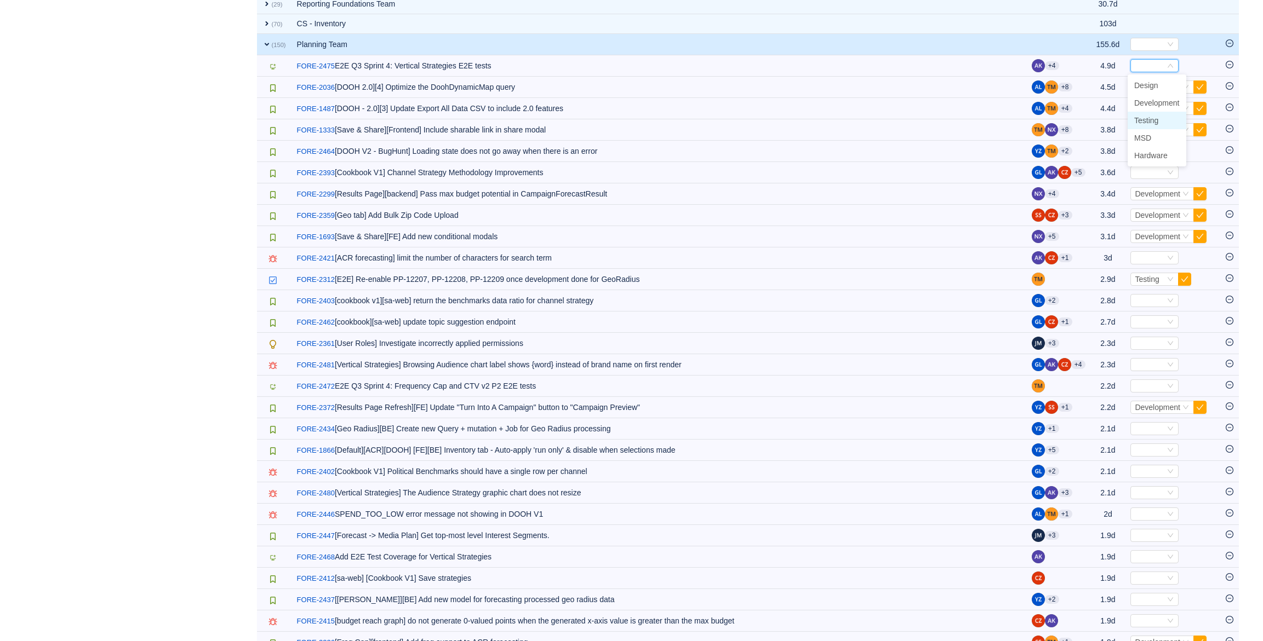
click at [1165, 117] on li "Testing" at bounding box center [1156, 121] width 59 height 18
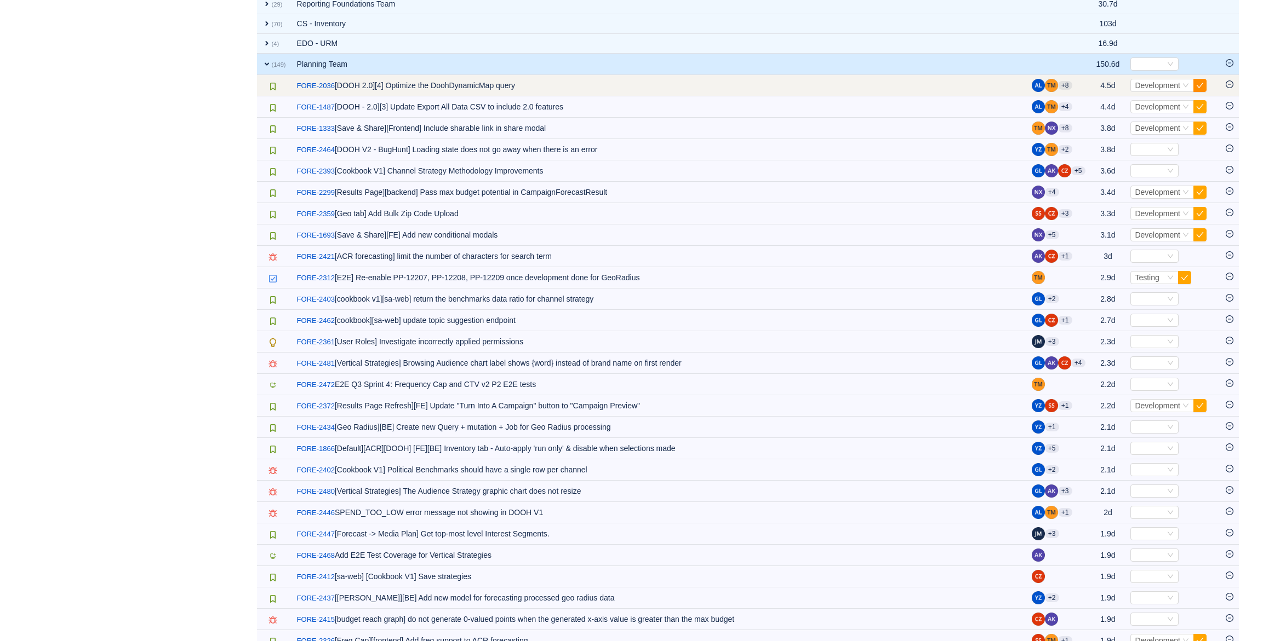
click at [1202, 82] on button "button" at bounding box center [1199, 85] width 13 height 13
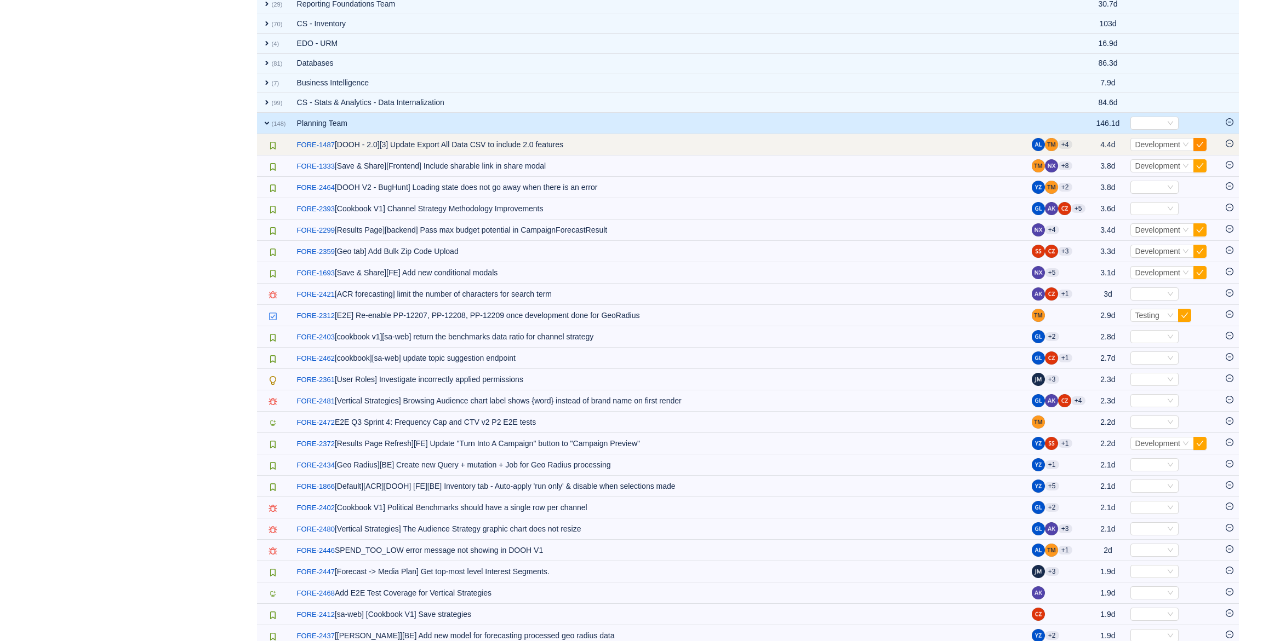
click at [1203, 140] on button "button" at bounding box center [1199, 144] width 13 height 13
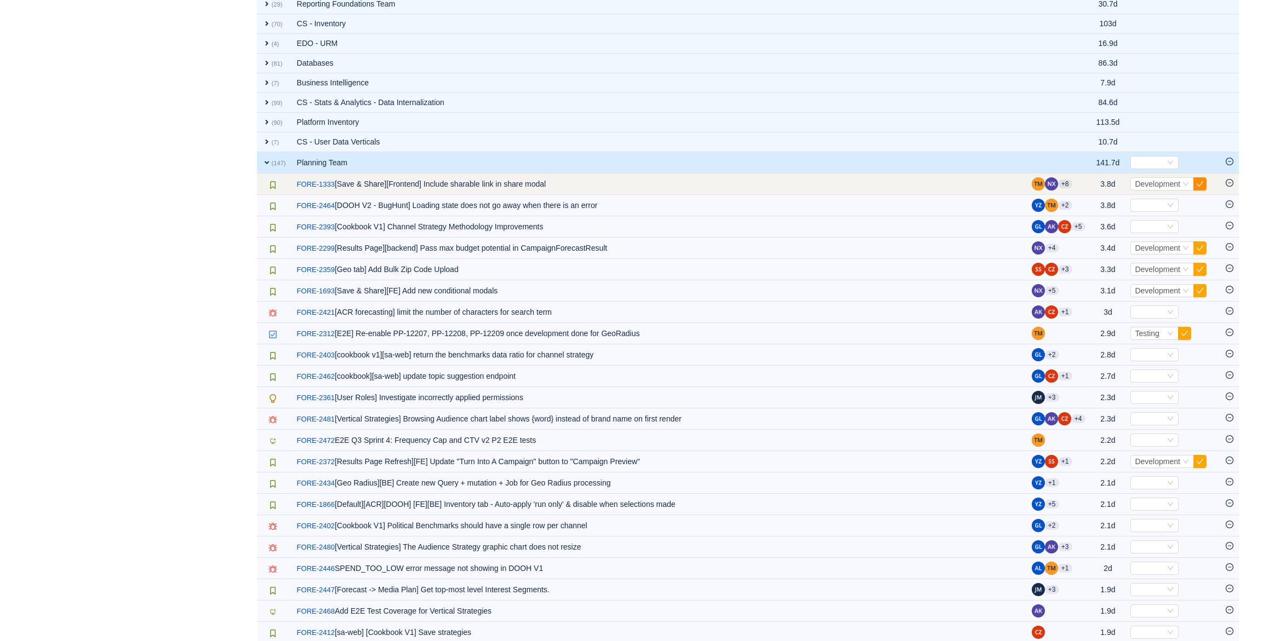
click at [1200, 179] on button "button" at bounding box center [1199, 183] width 13 height 13
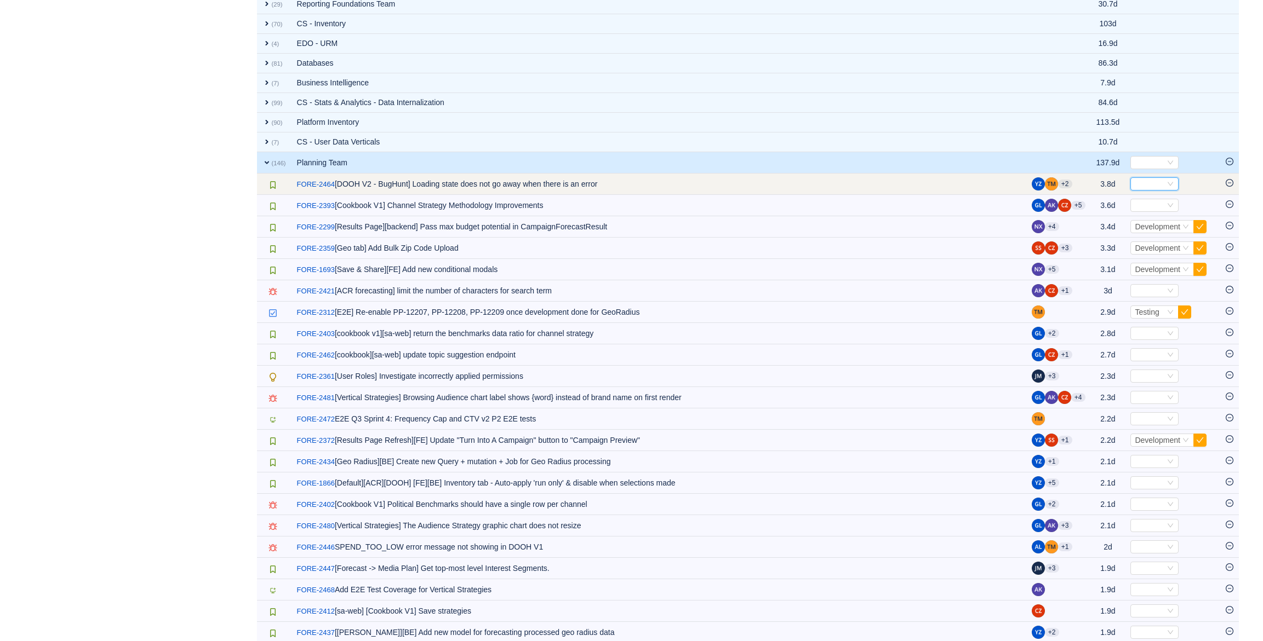
click at [1142, 182] on div "Select" at bounding box center [1149, 184] width 30 height 12
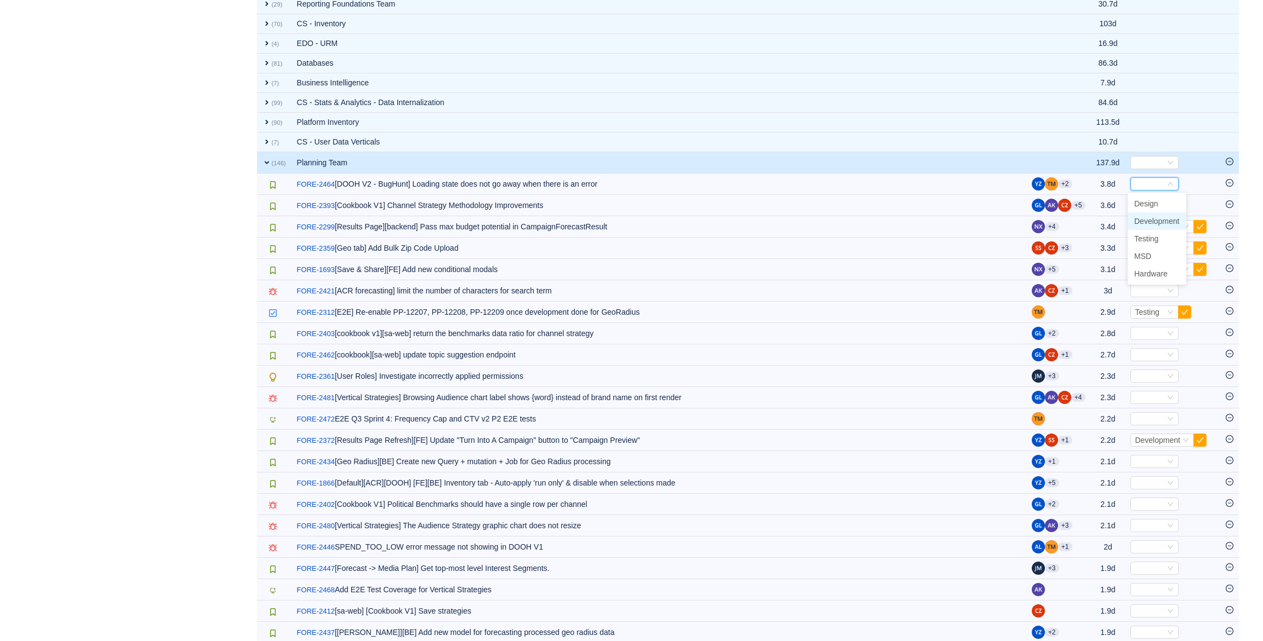
click at [1153, 225] on span "Development" at bounding box center [1156, 221] width 45 height 9
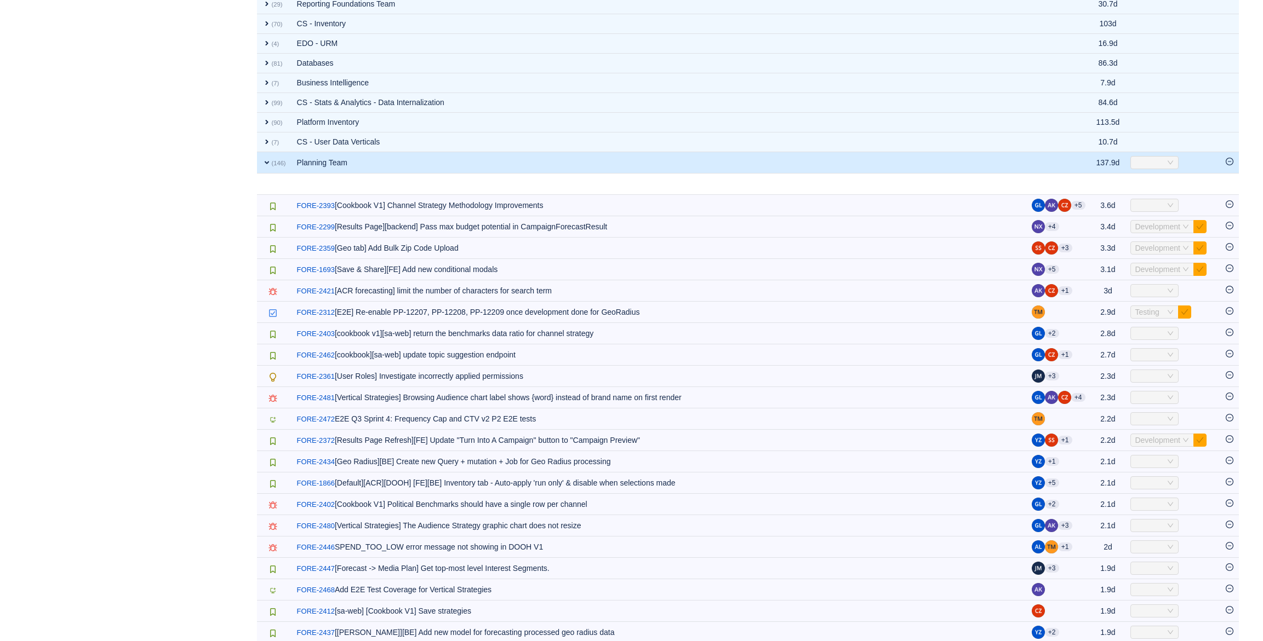
click at [1167, 203] on icon "icon: down" at bounding box center [1170, 205] width 7 height 7
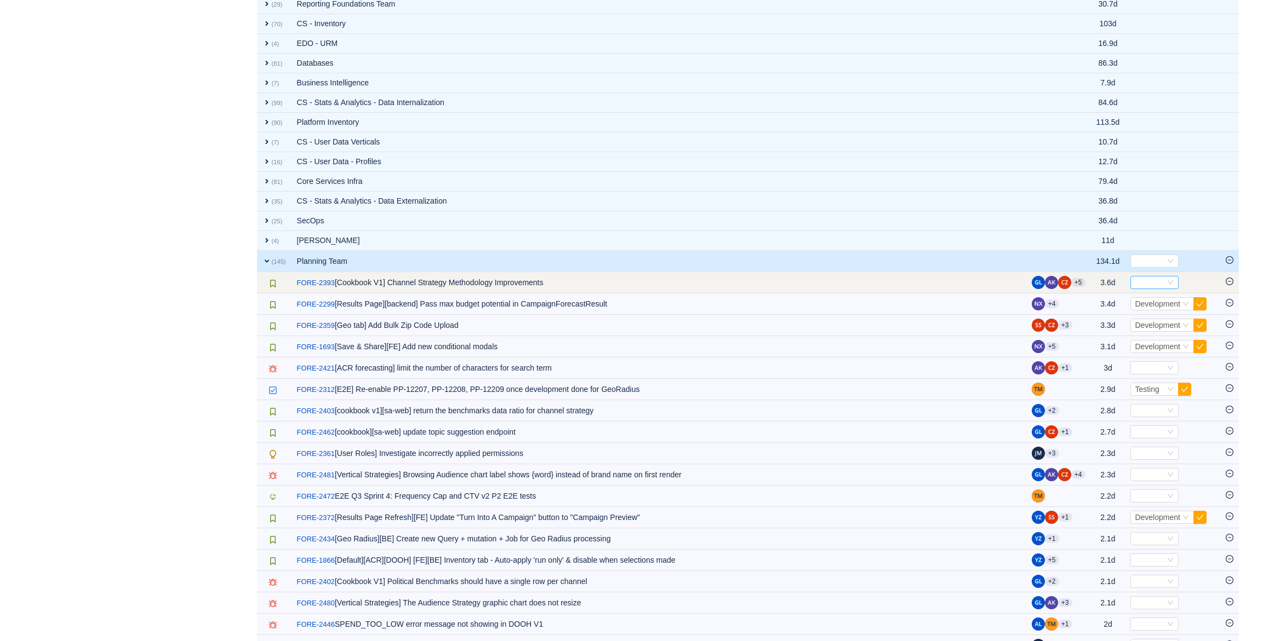
click at [1153, 278] on div "Select" at bounding box center [1149, 283] width 30 height 12
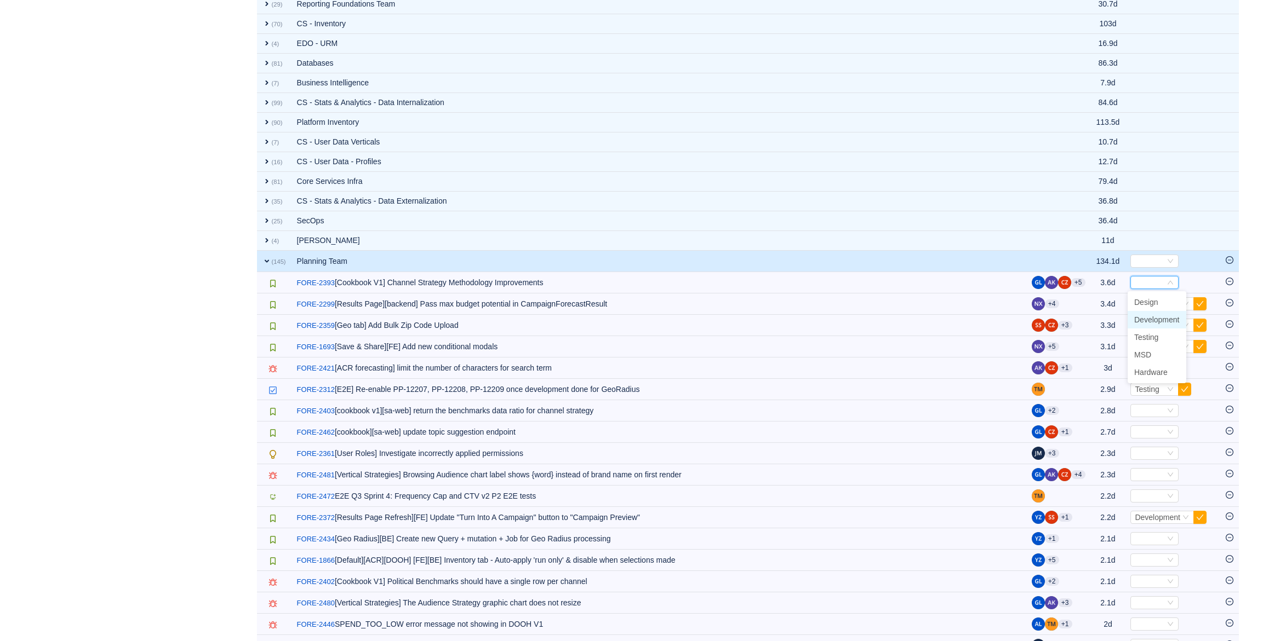
click at [1156, 319] on span "Development" at bounding box center [1156, 320] width 45 height 9
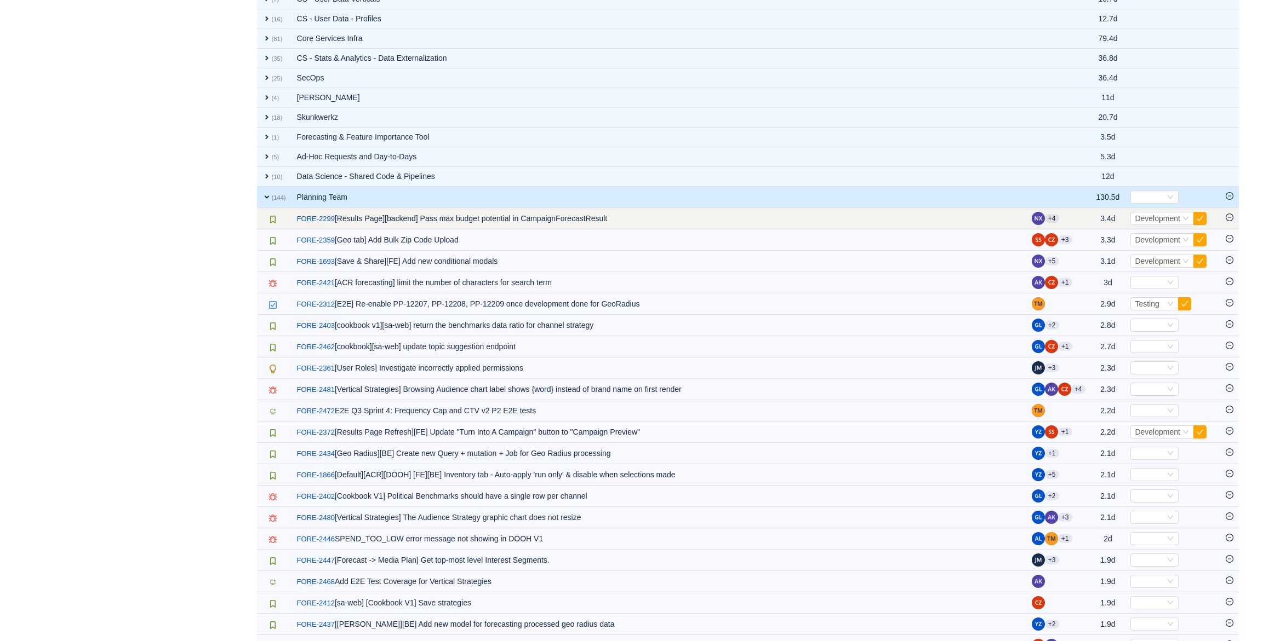
scroll to position [1136, 0]
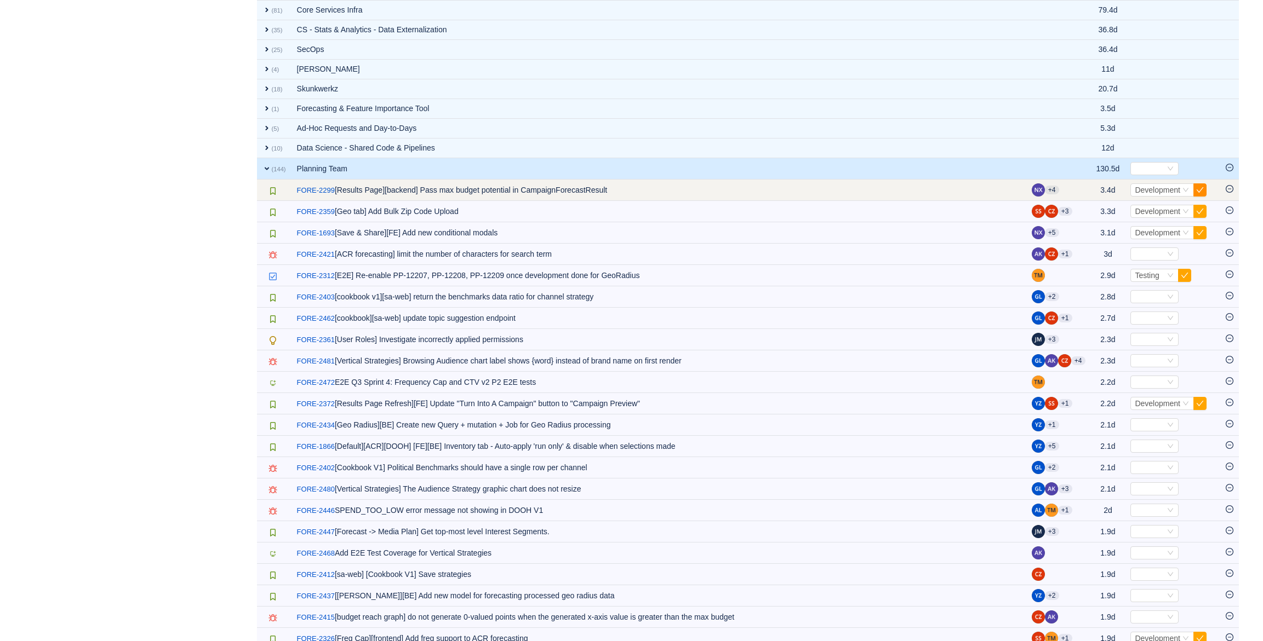
click at [1201, 190] on button "button" at bounding box center [1199, 190] width 13 height 13
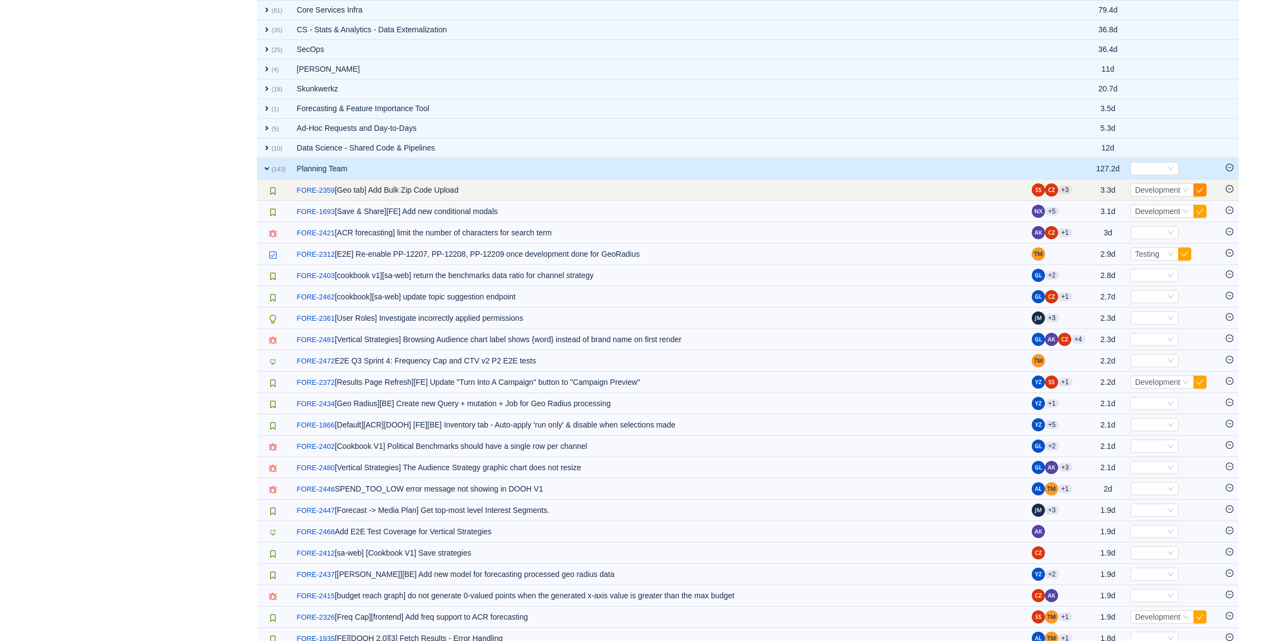
click at [1199, 192] on button "button" at bounding box center [1199, 190] width 13 height 13
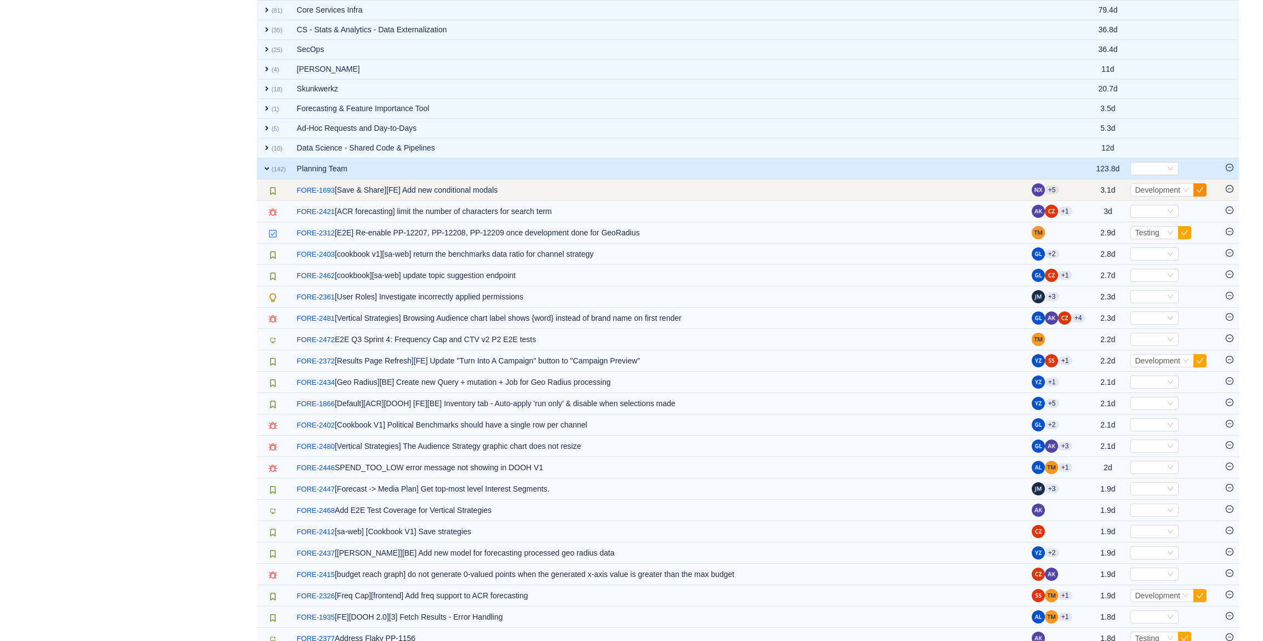
click at [1197, 194] on button "button" at bounding box center [1199, 190] width 13 height 13
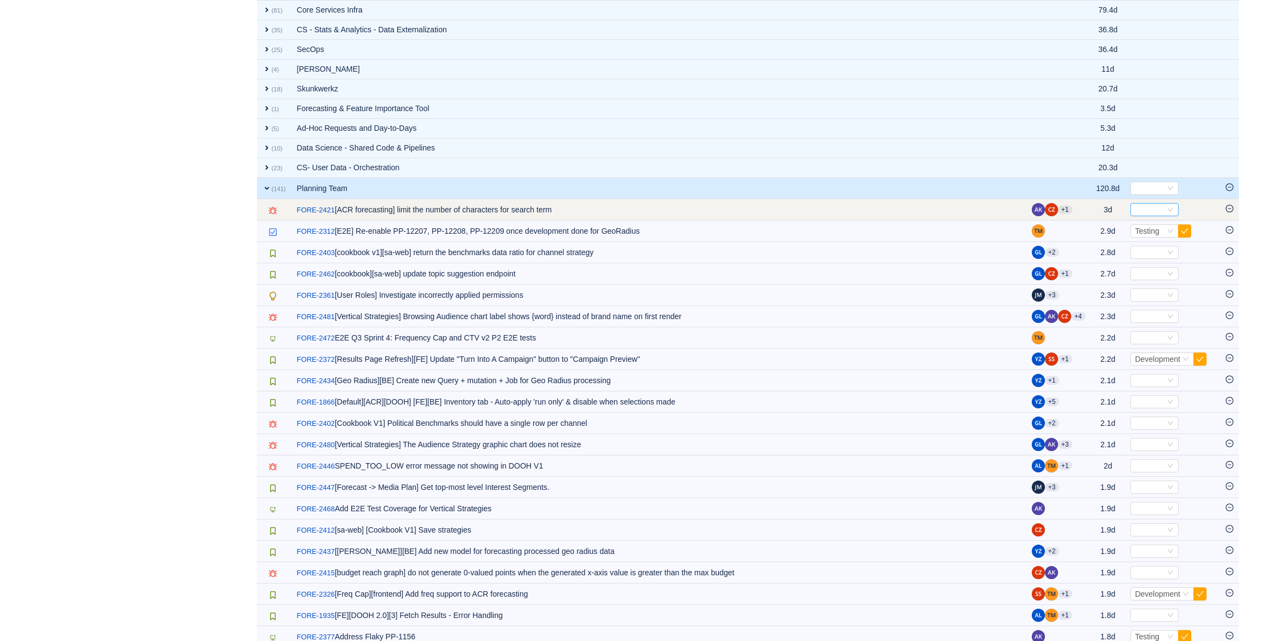
click at [1153, 207] on div "Select" at bounding box center [1149, 210] width 30 height 12
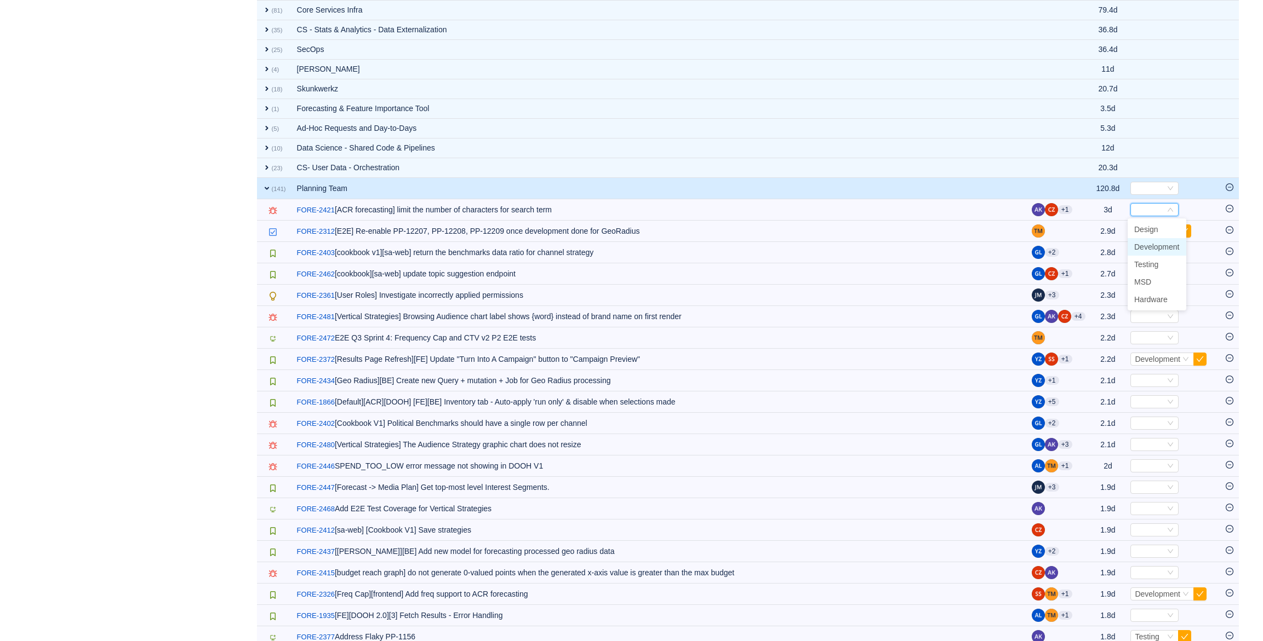
click at [1156, 244] on span "Development" at bounding box center [1156, 247] width 45 height 9
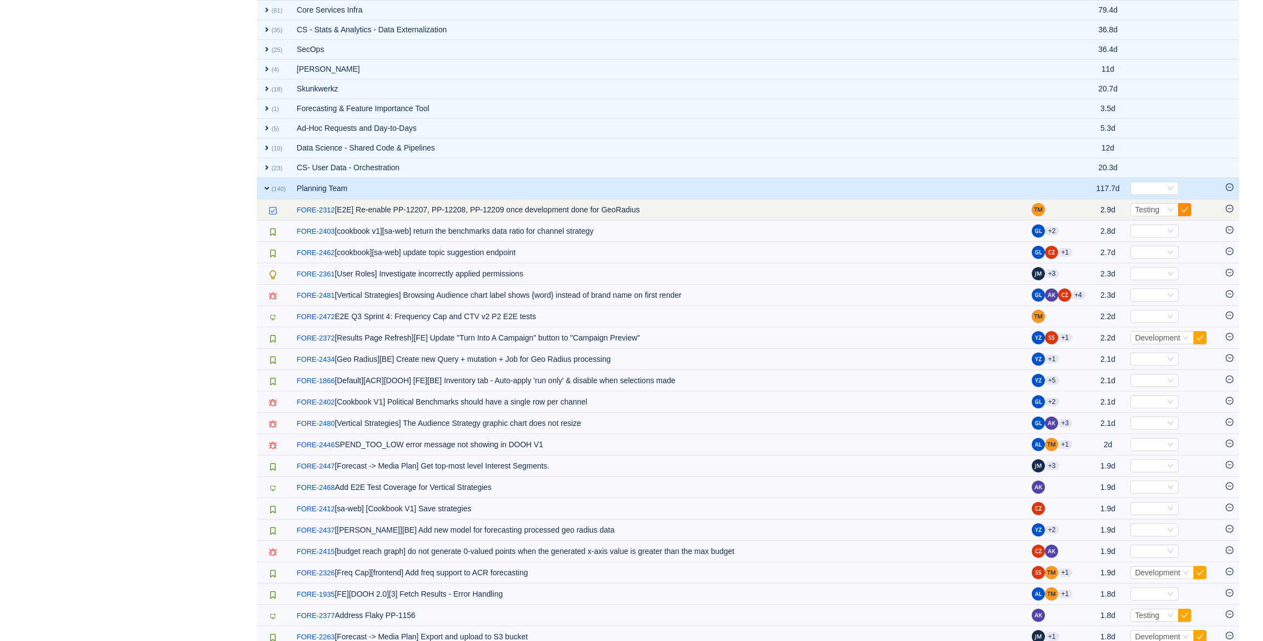
click at [1179, 211] on button "button" at bounding box center [1184, 209] width 13 height 13
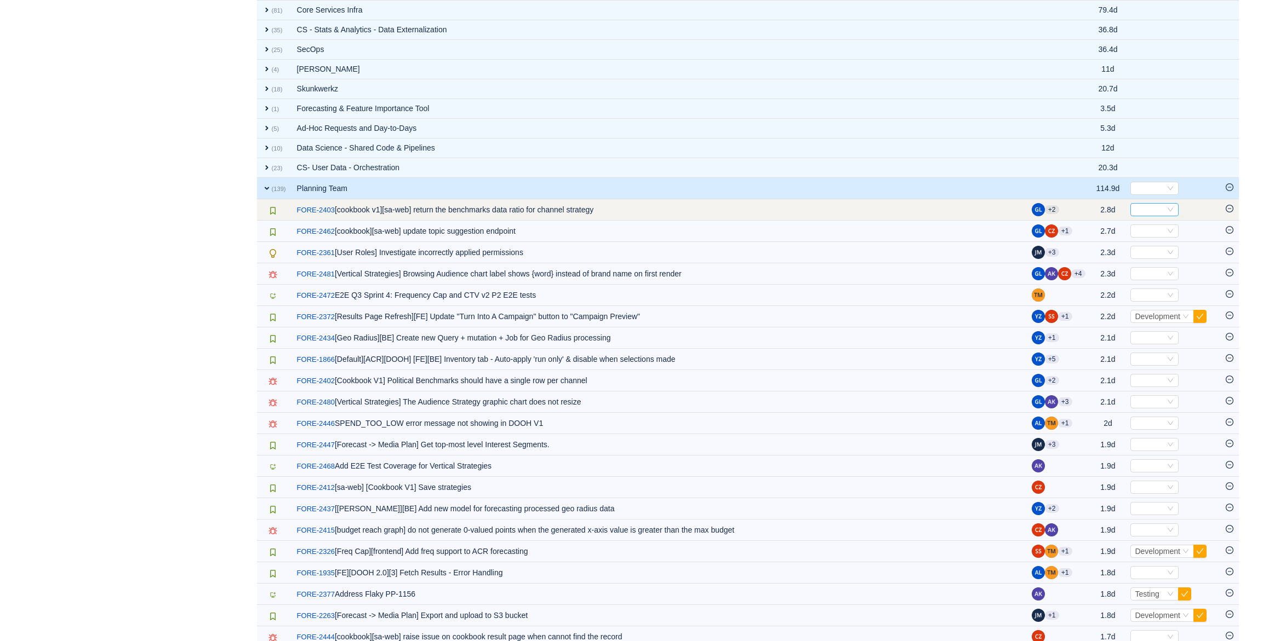
click at [1151, 207] on div "Select" at bounding box center [1149, 210] width 30 height 12
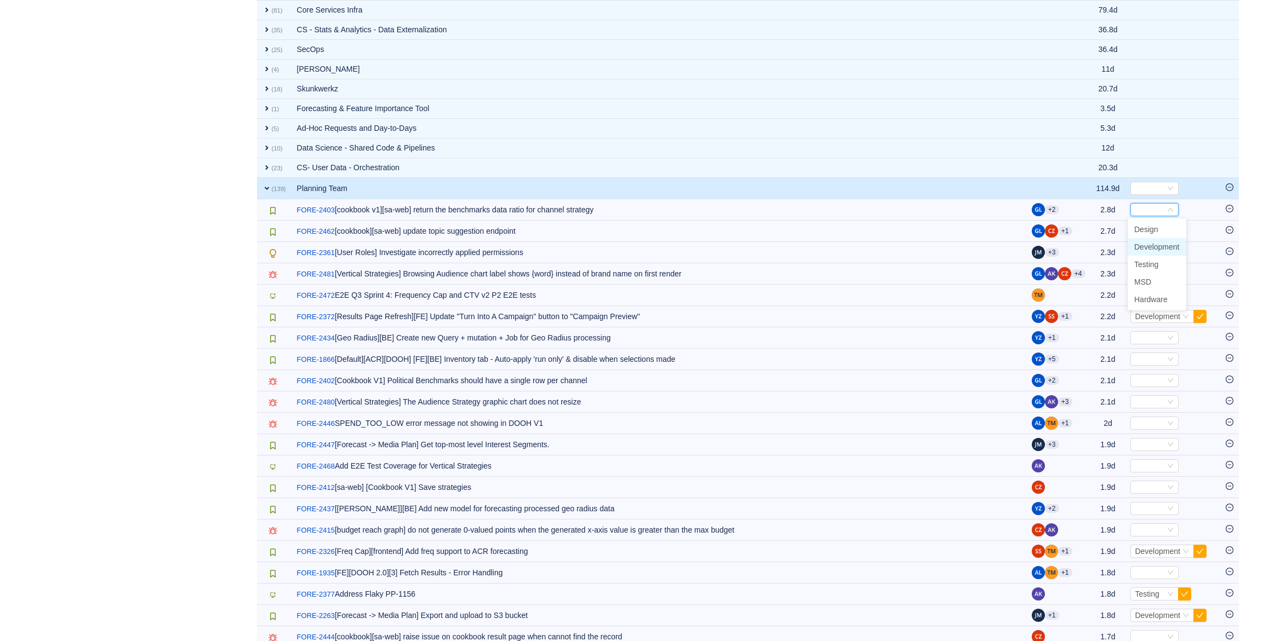
click at [1154, 245] on span "Development" at bounding box center [1156, 247] width 45 height 9
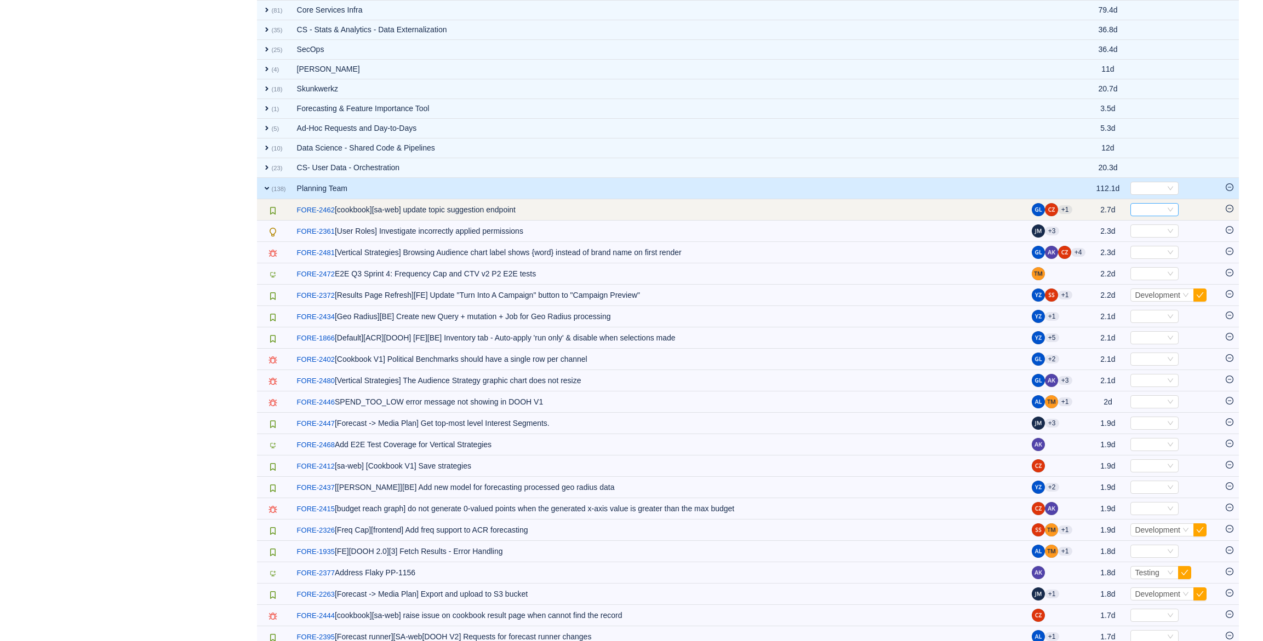
click at [1167, 210] on icon "icon: down" at bounding box center [1170, 210] width 7 height 7
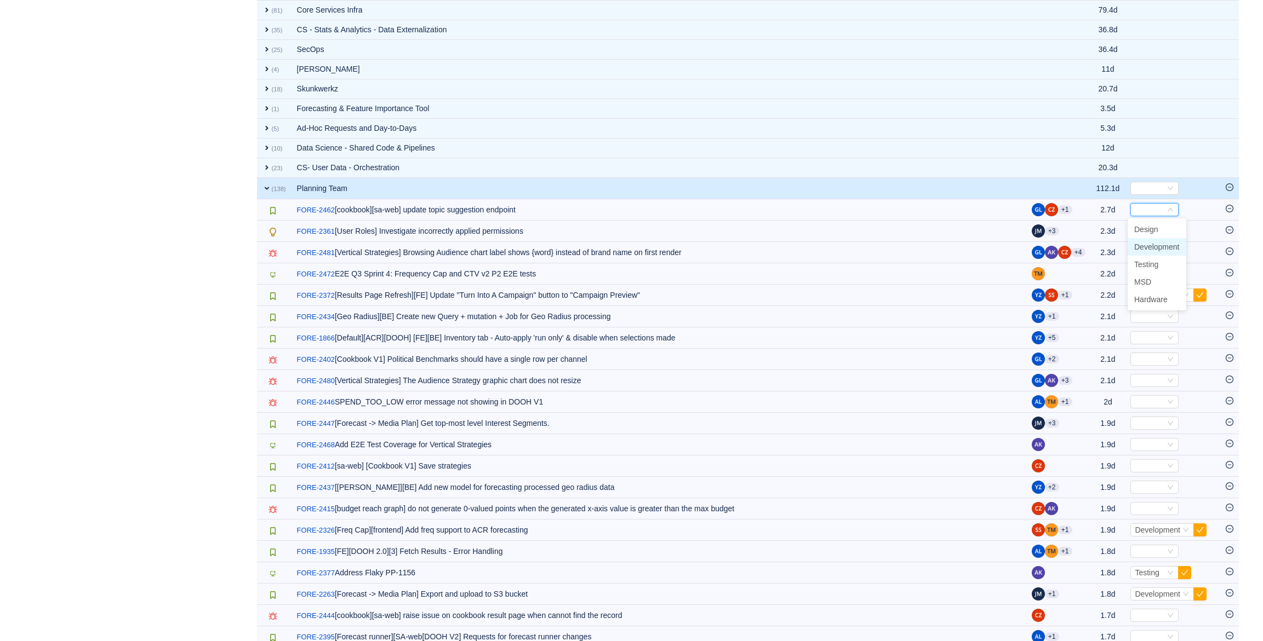
click at [1162, 246] on span "Development" at bounding box center [1156, 247] width 45 height 9
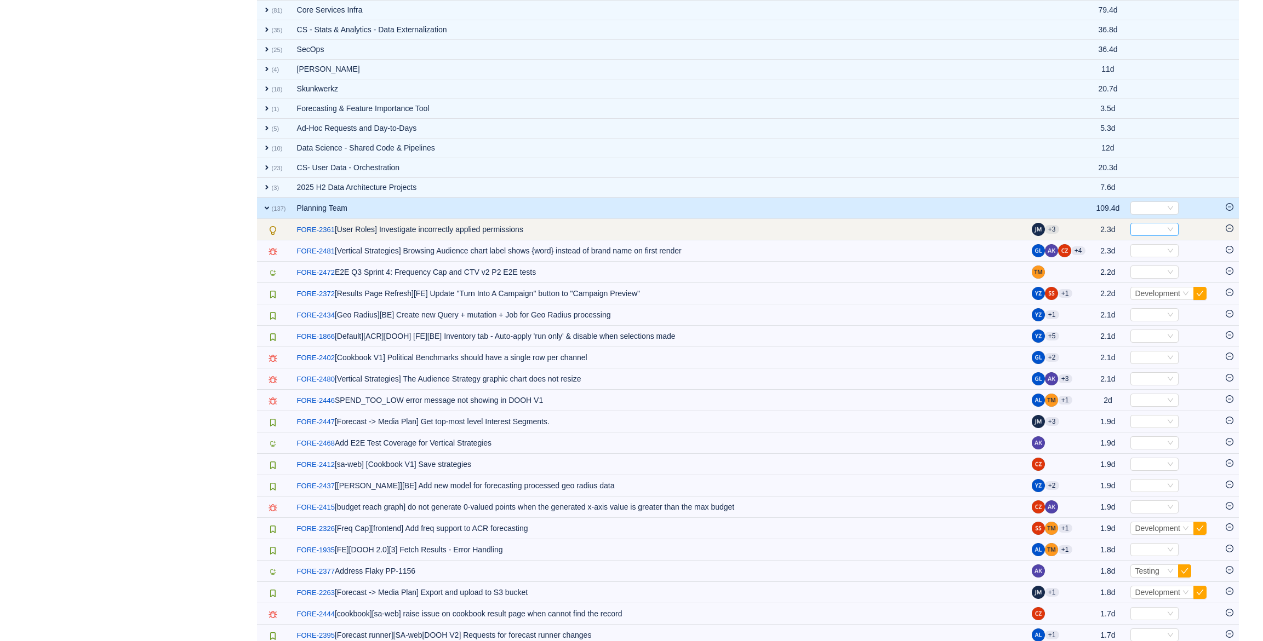
click at [1156, 229] on div "Select" at bounding box center [1149, 230] width 30 height 12
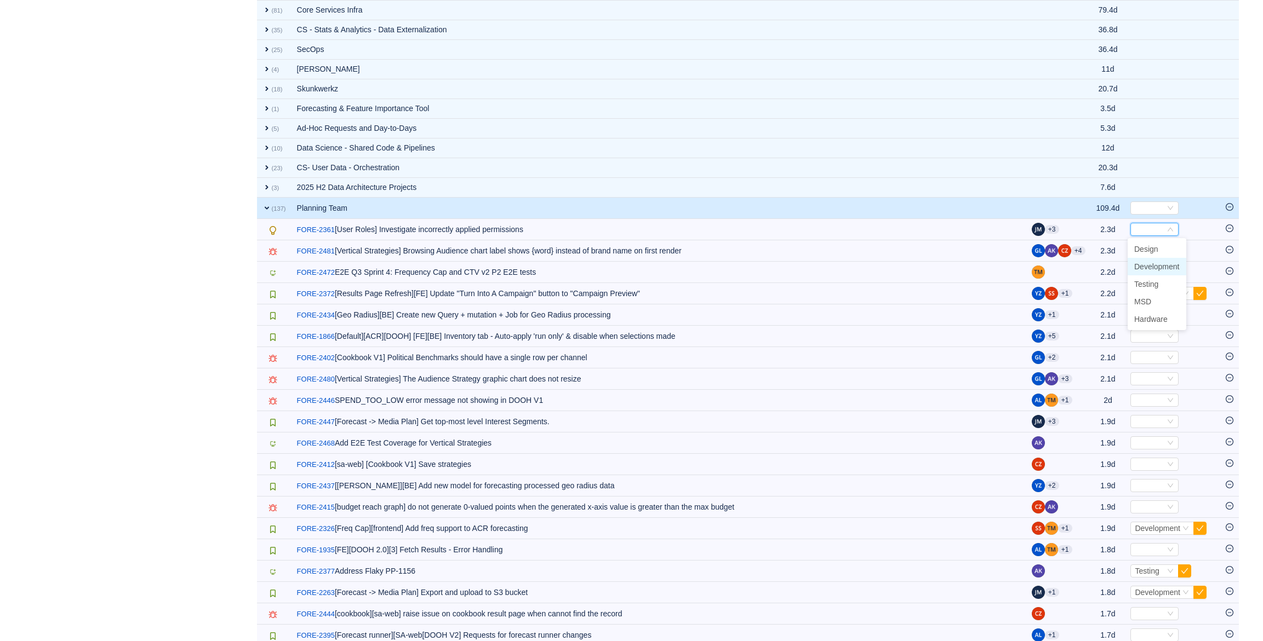
click at [1157, 264] on span "Development" at bounding box center [1156, 266] width 45 height 9
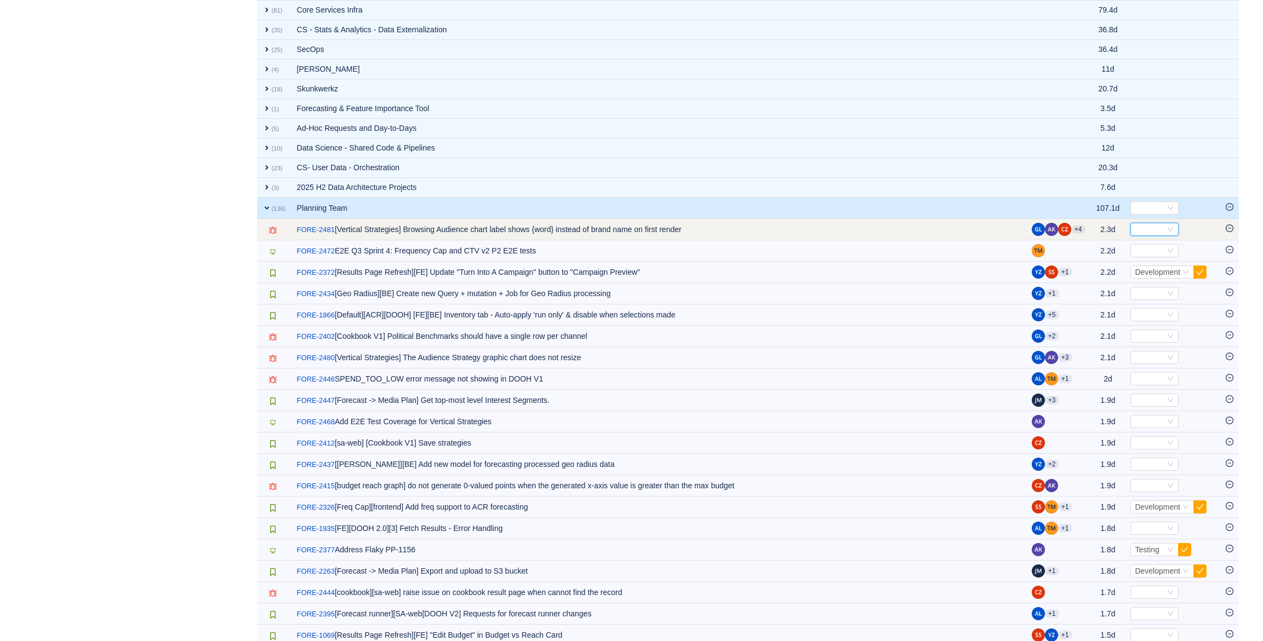
click at [1145, 230] on div "Select" at bounding box center [1149, 230] width 30 height 12
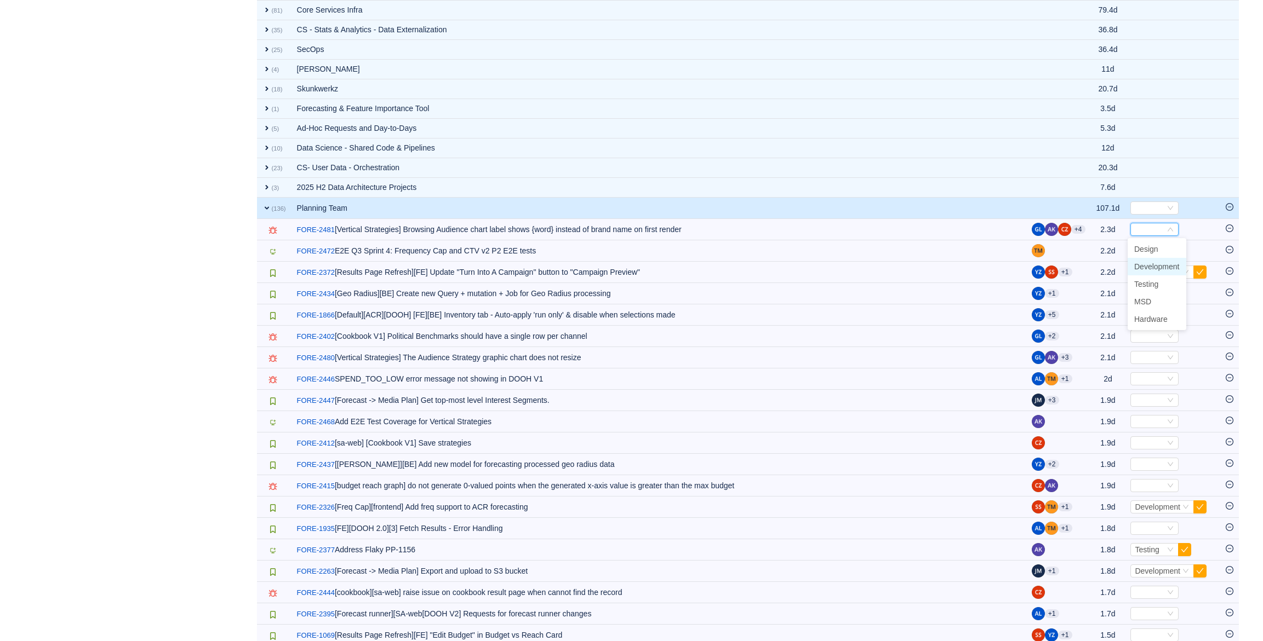
click at [1151, 267] on span "Development" at bounding box center [1156, 266] width 45 height 9
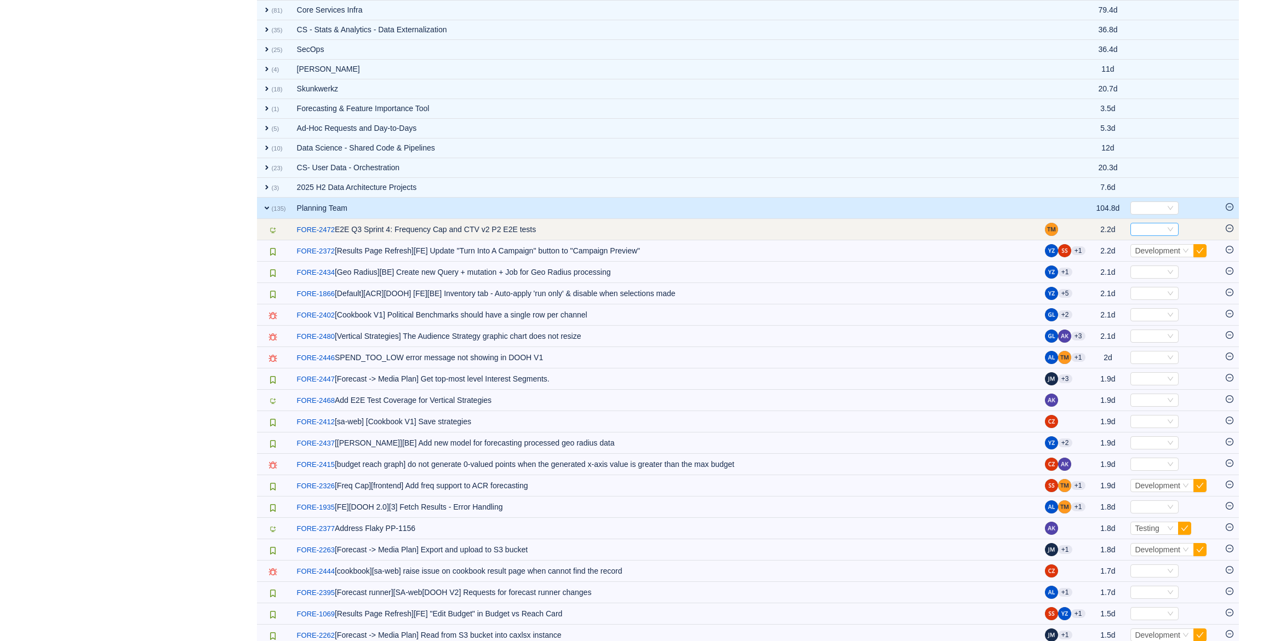
click at [1160, 232] on div "Select" at bounding box center [1149, 230] width 30 height 12
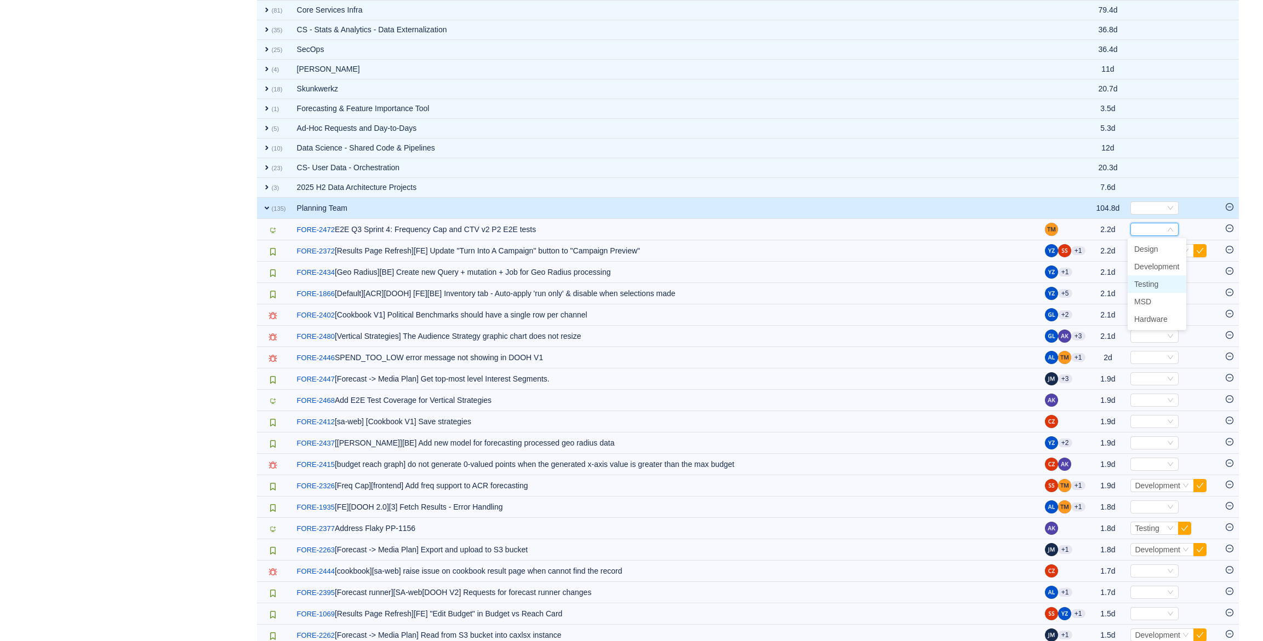
click at [1156, 280] on span "Testing" at bounding box center [1146, 284] width 24 height 9
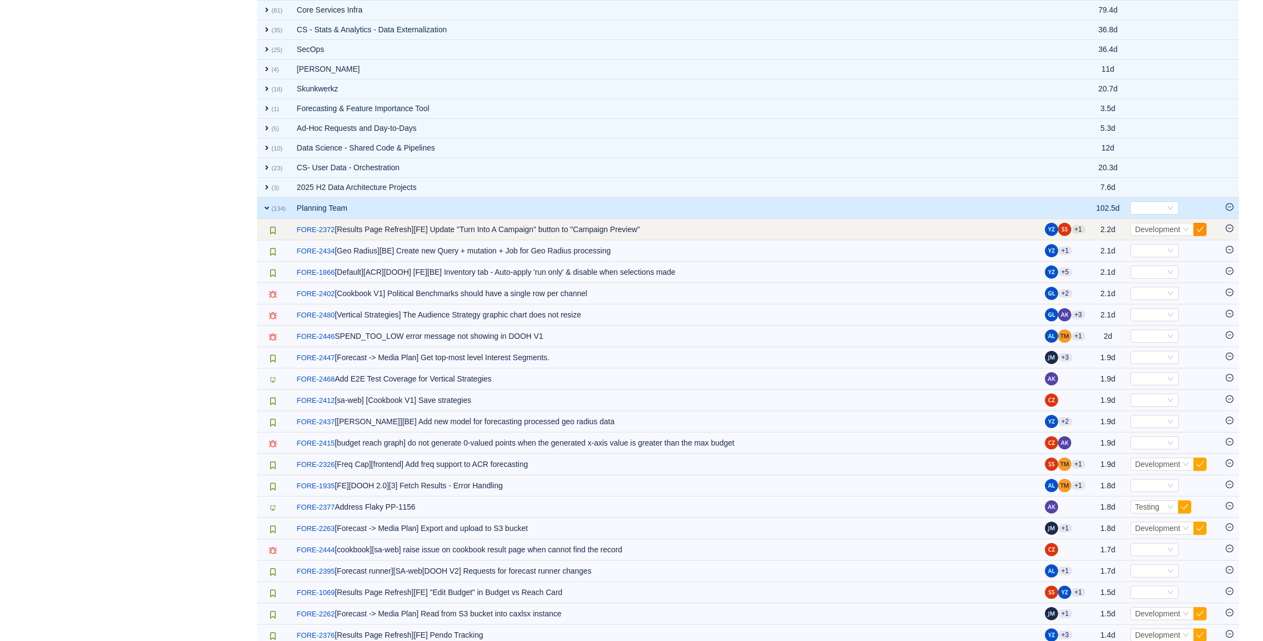
click at [1197, 234] on button "button" at bounding box center [1199, 229] width 13 height 13
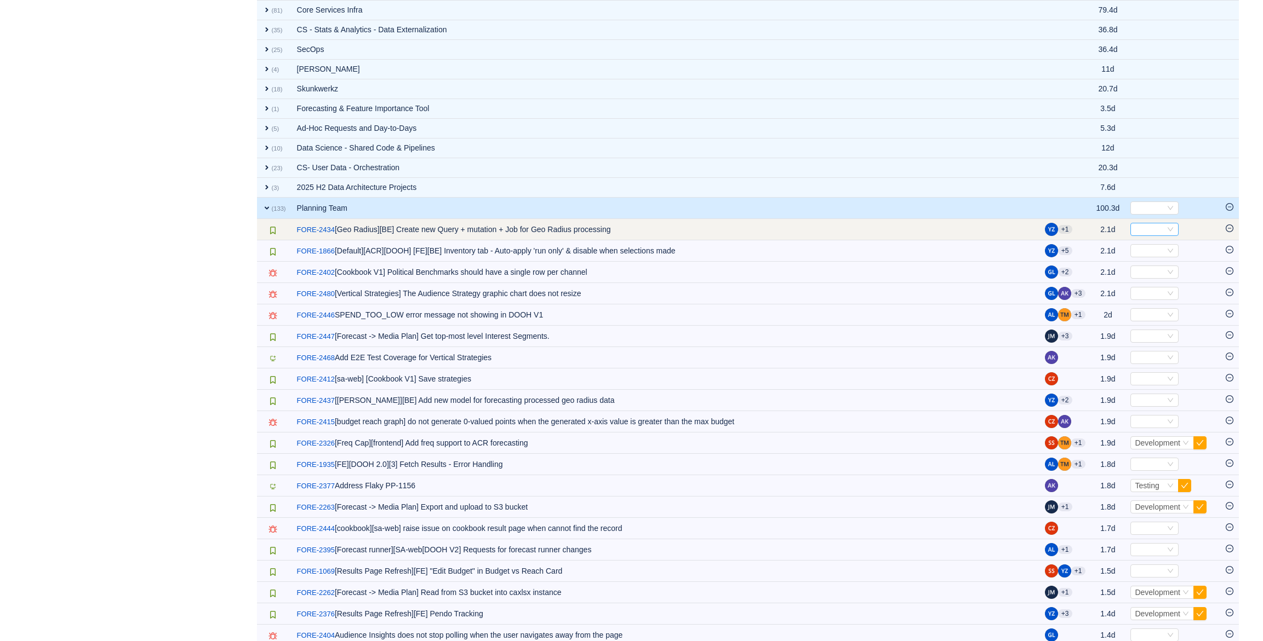
click at [1151, 230] on div "Select" at bounding box center [1149, 230] width 30 height 12
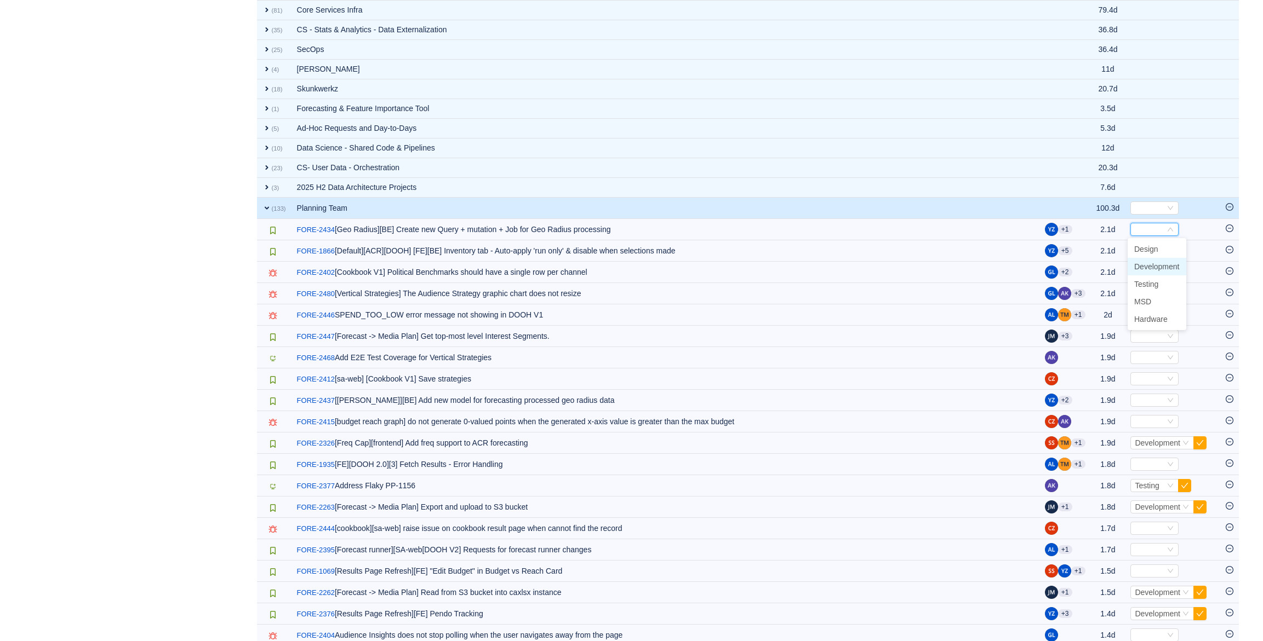
click at [1156, 263] on span "Development" at bounding box center [1156, 266] width 45 height 9
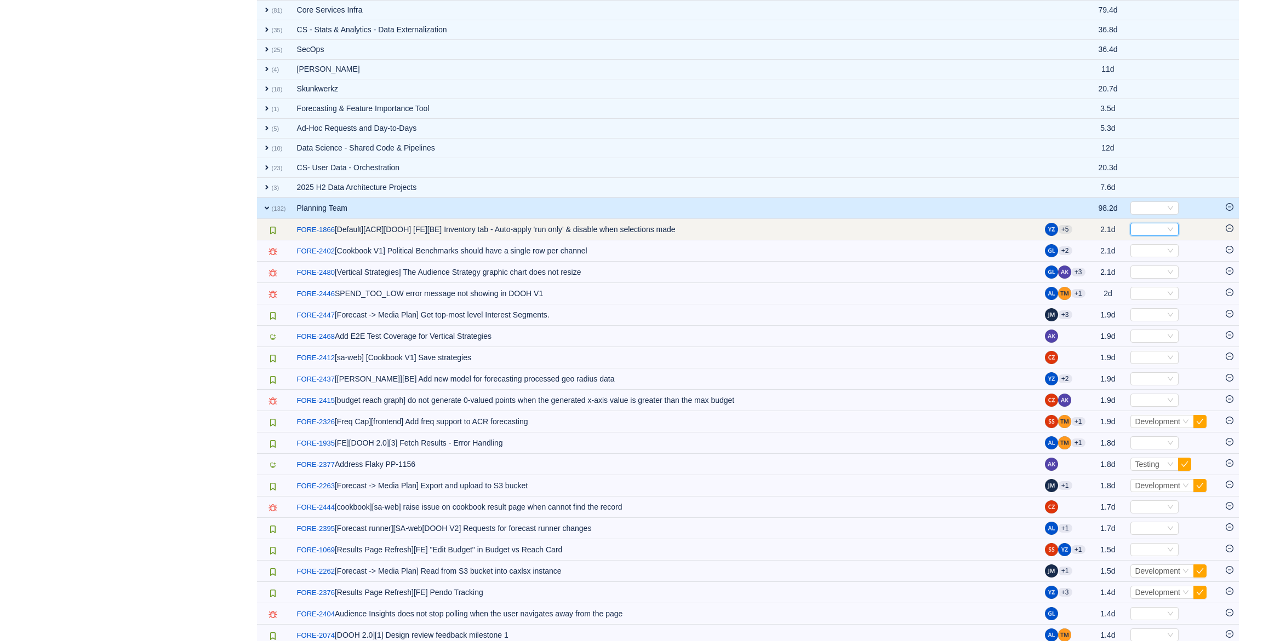
click at [1154, 231] on div "Select" at bounding box center [1149, 230] width 30 height 12
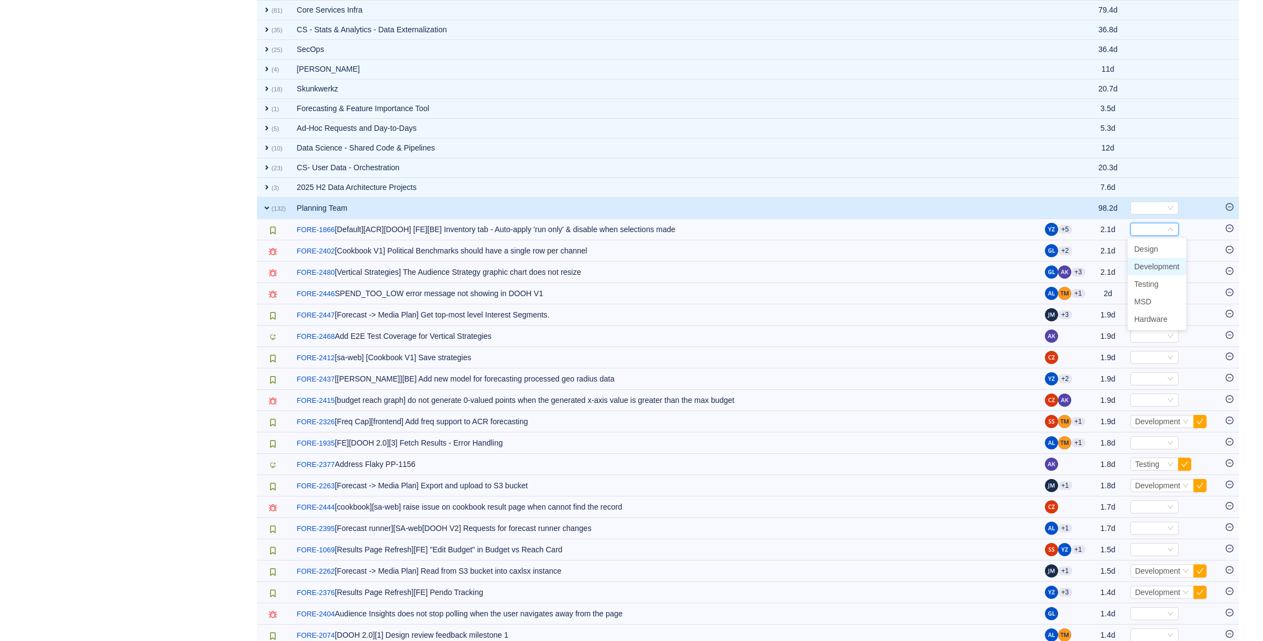
click at [1156, 265] on span "Development" at bounding box center [1156, 266] width 45 height 9
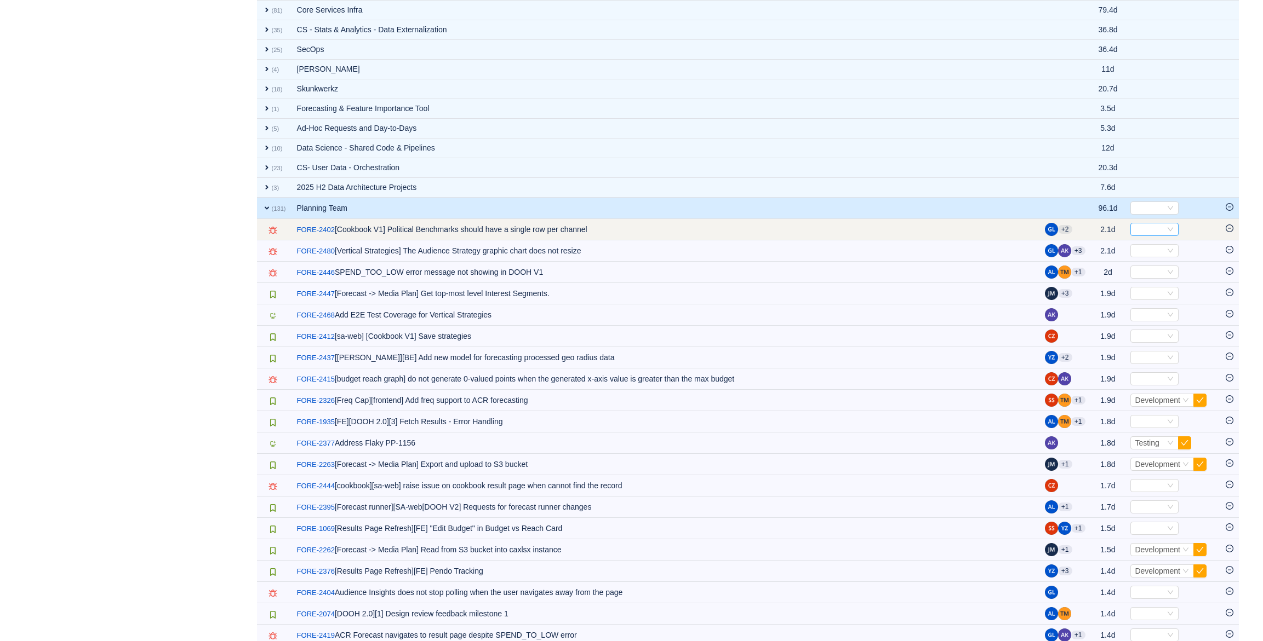
click at [1149, 230] on div "Select" at bounding box center [1149, 230] width 30 height 12
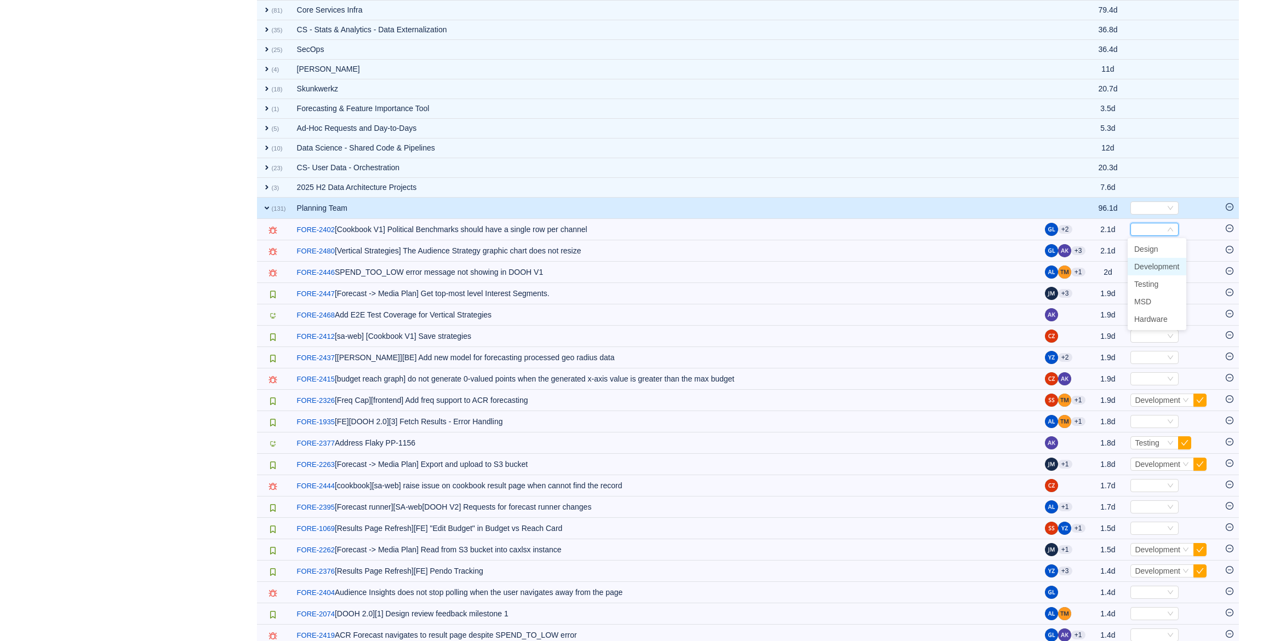
click at [1154, 265] on span "Development" at bounding box center [1156, 266] width 45 height 9
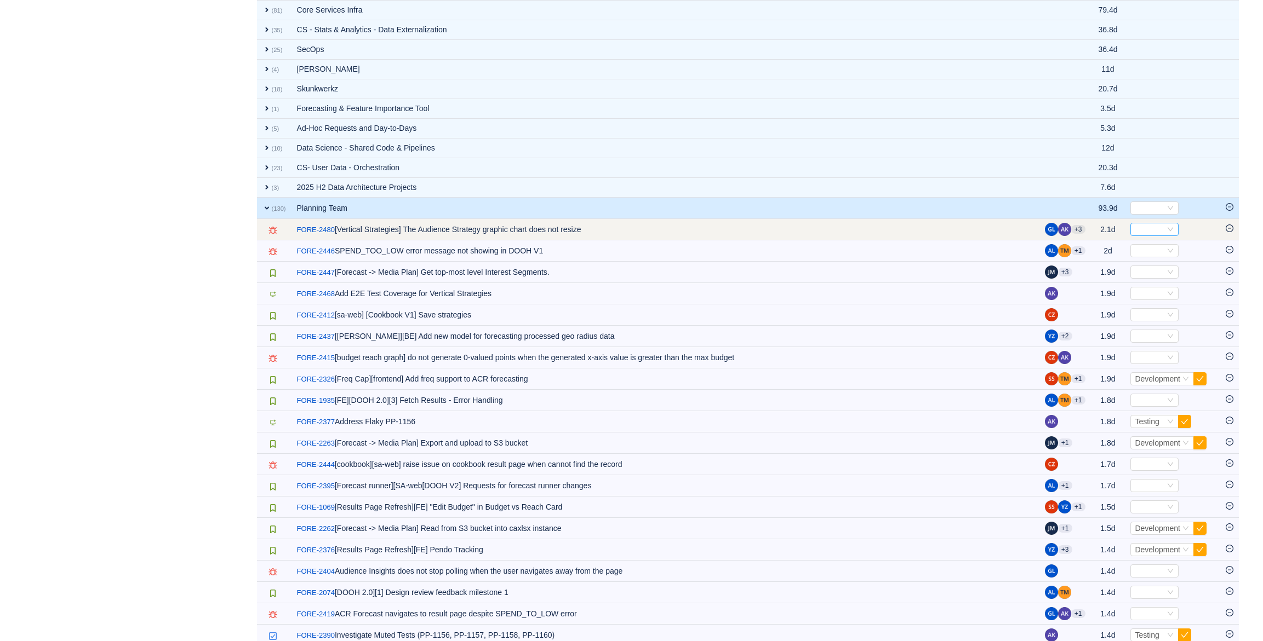
click at [1144, 231] on div "Select" at bounding box center [1149, 230] width 30 height 12
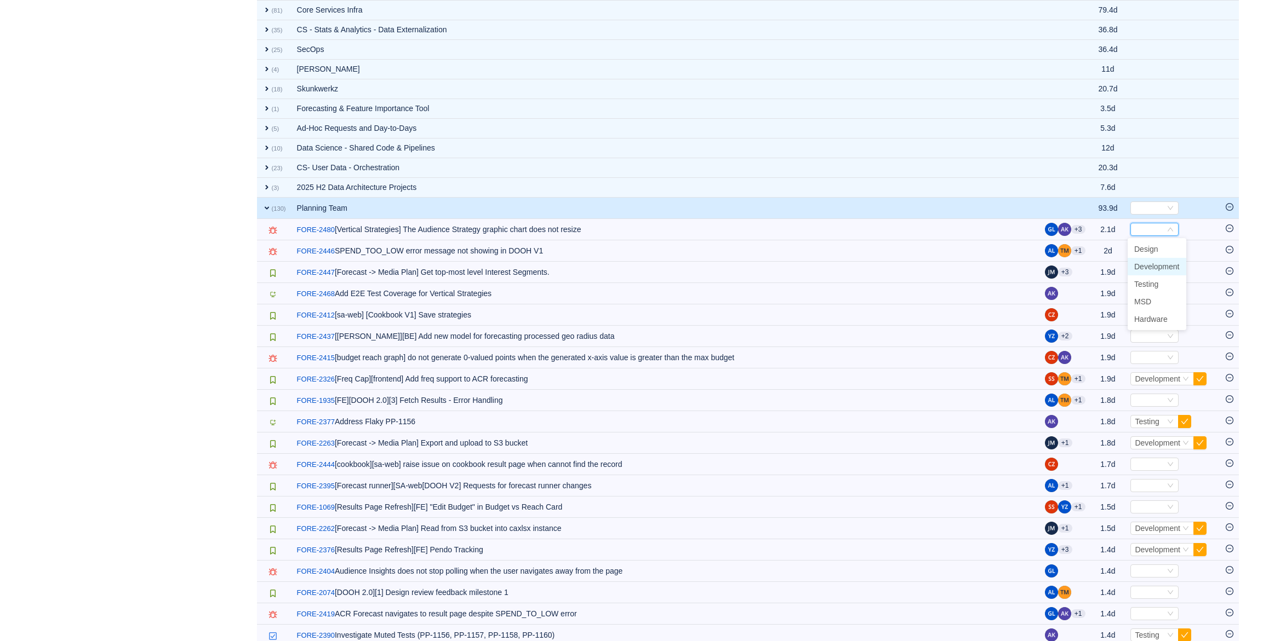
click at [1145, 266] on span "Development" at bounding box center [1156, 266] width 45 height 9
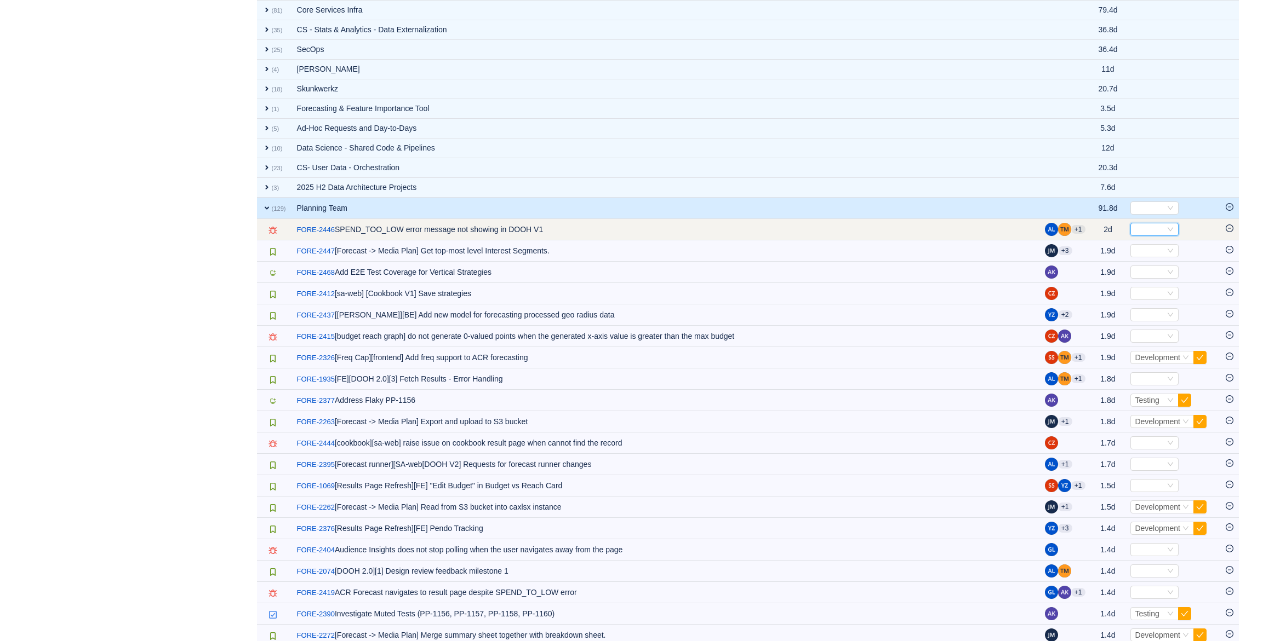
click at [1137, 226] on div "Select" at bounding box center [1149, 230] width 30 height 12
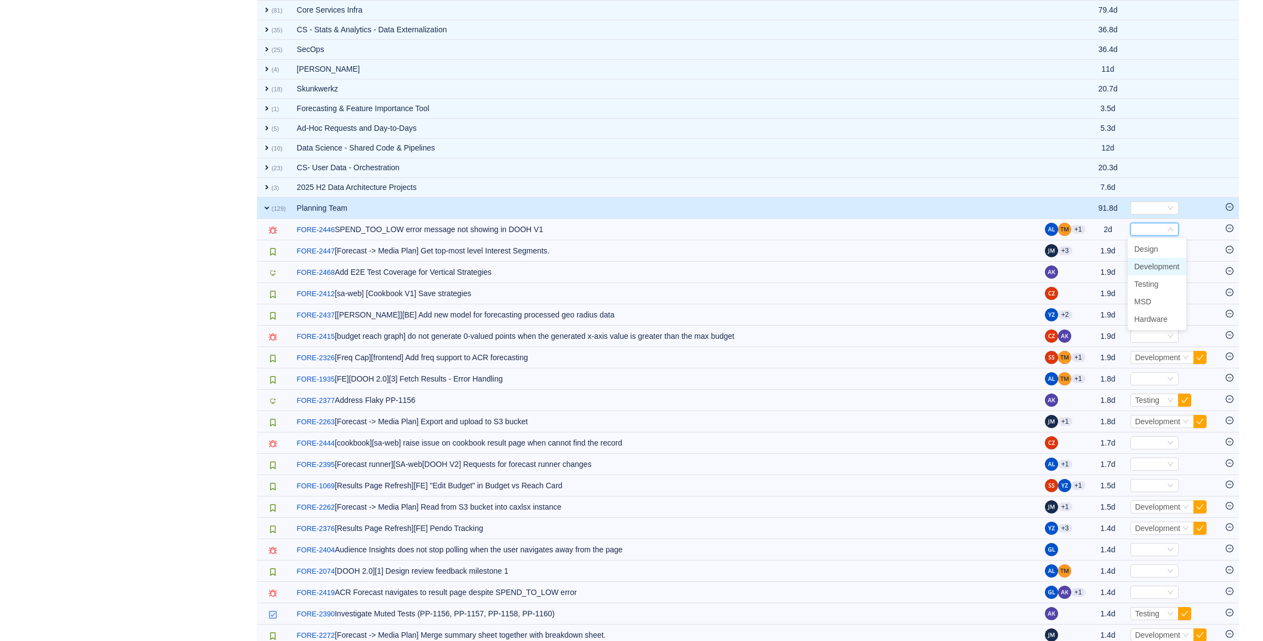
click at [1144, 269] on span "Development" at bounding box center [1156, 266] width 45 height 9
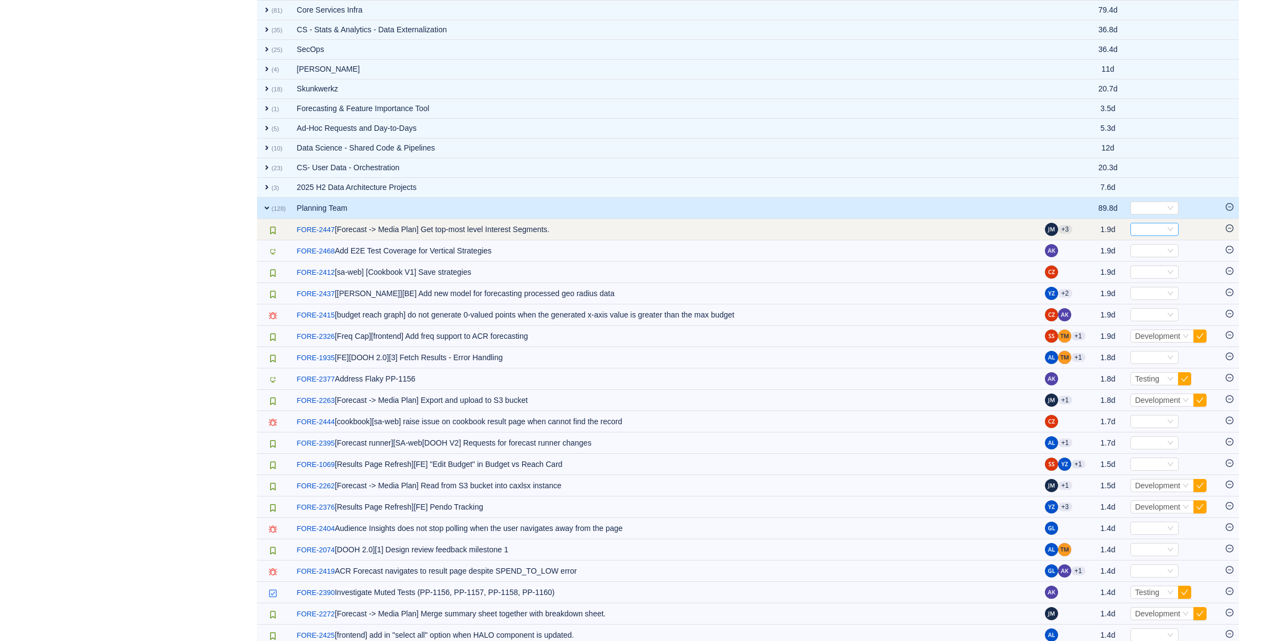
click at [1139, 231] on div "Select" at bounding box center [1149, 230] width 30 height 12
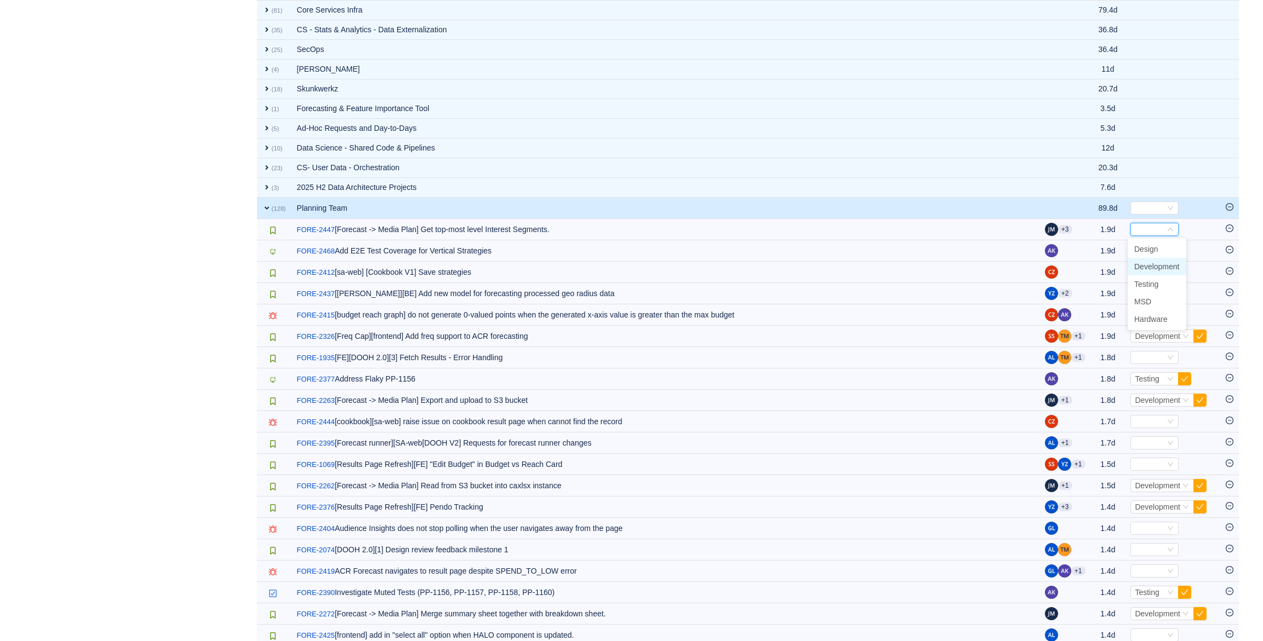
click at [1145, 268] on span "Development" at bounding box center [1156, 266] width 45 height 9
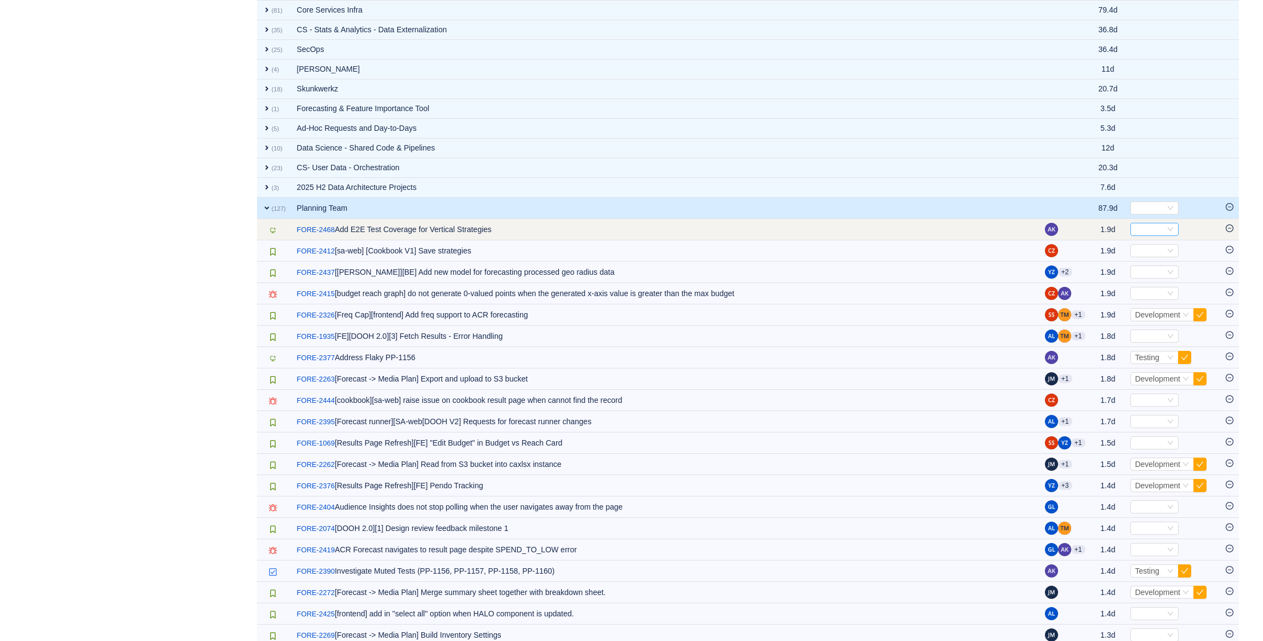
click at [1151, 231] on div "Select" at bounding box center [1149, 230] width 30 height 12
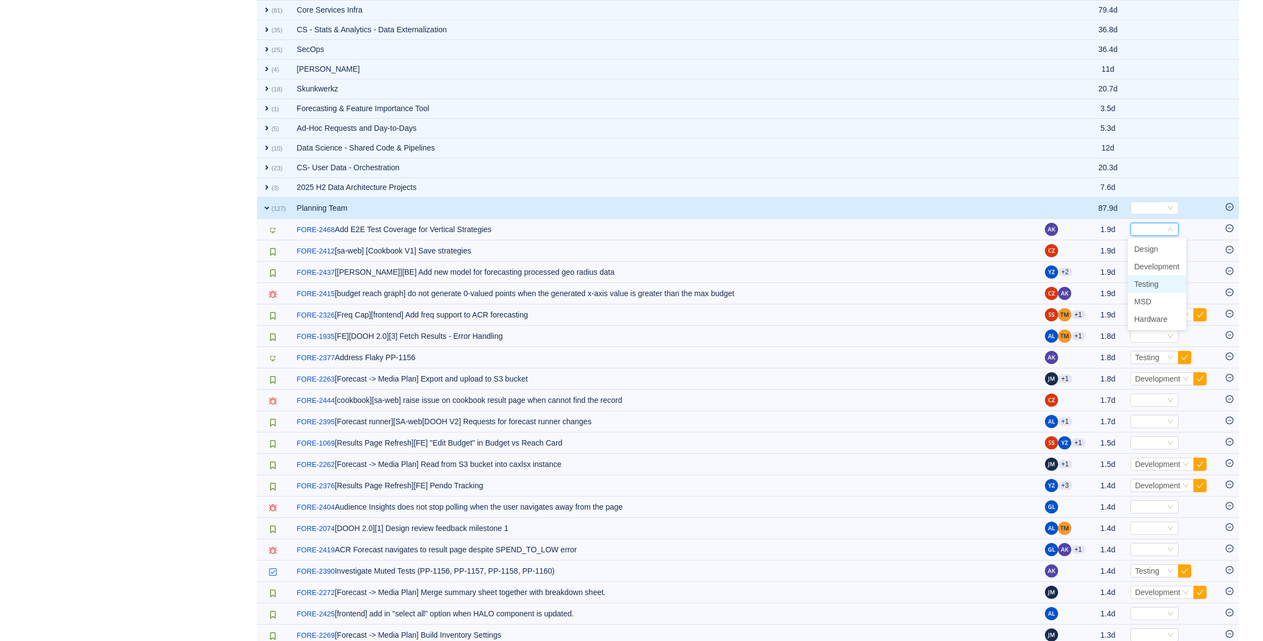
click at [1160, 285] on li "Testing" at bounding box center [1156, 285] width 59 height 18
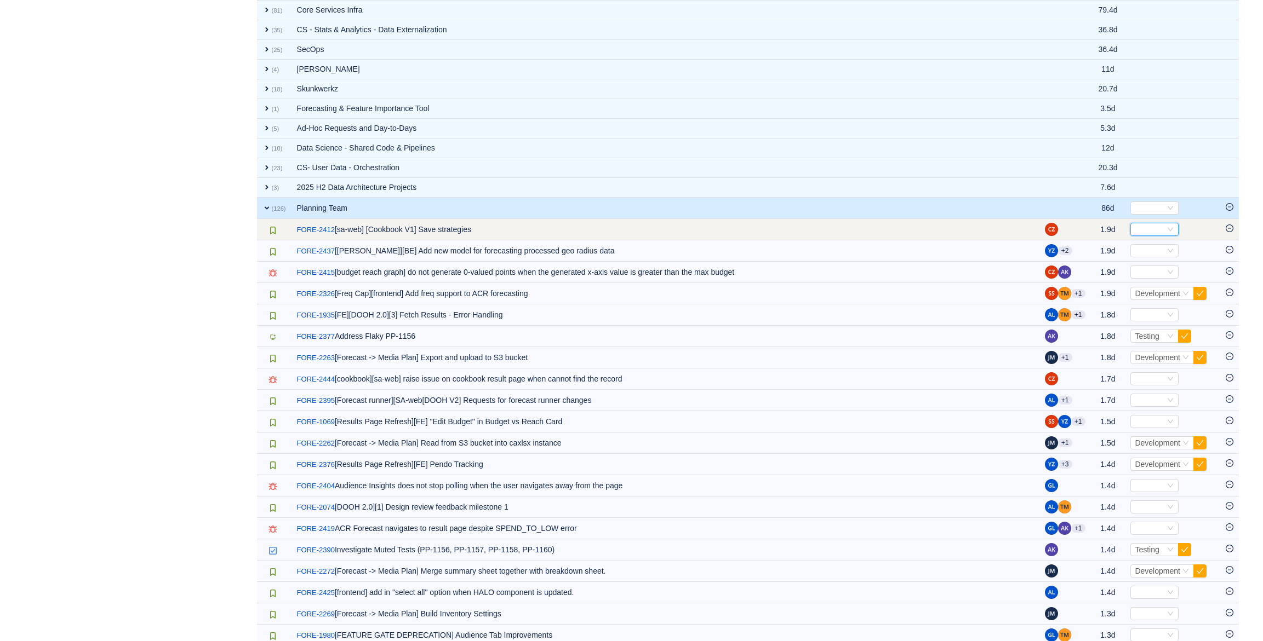
click at [1154, 231] on div "Select" at bounding box center [1149, 230] width 30 height 12
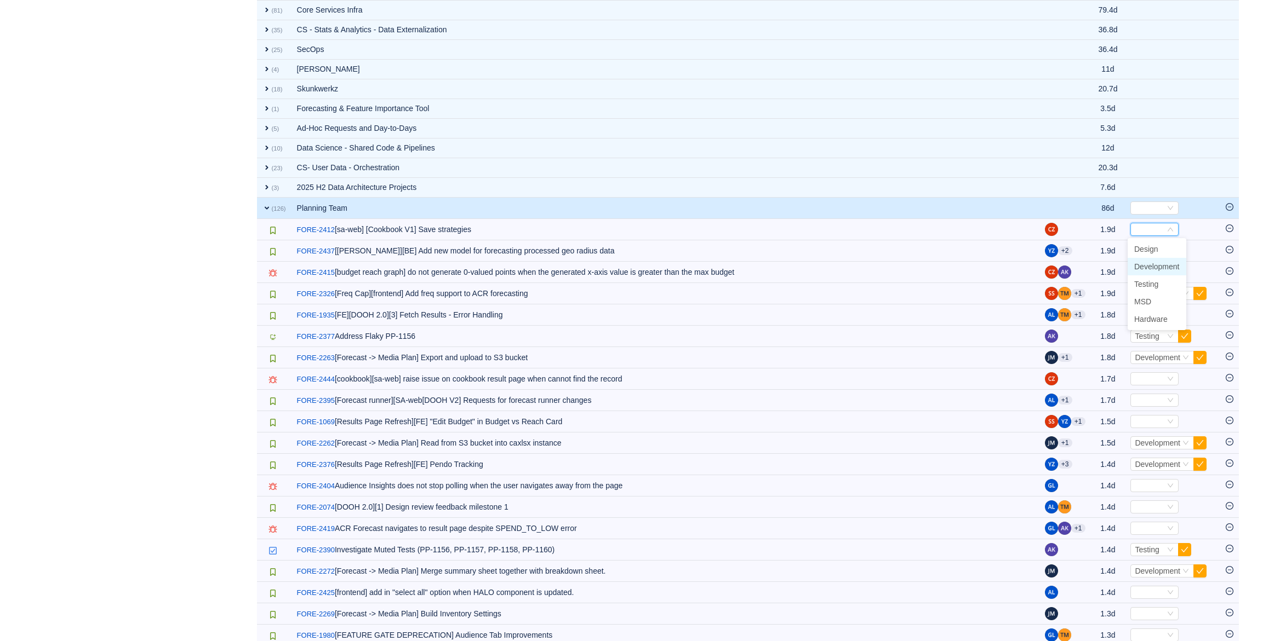
click at [1162, 265] on span "Development" at bounding box center [1156, 266] width 45 height 9
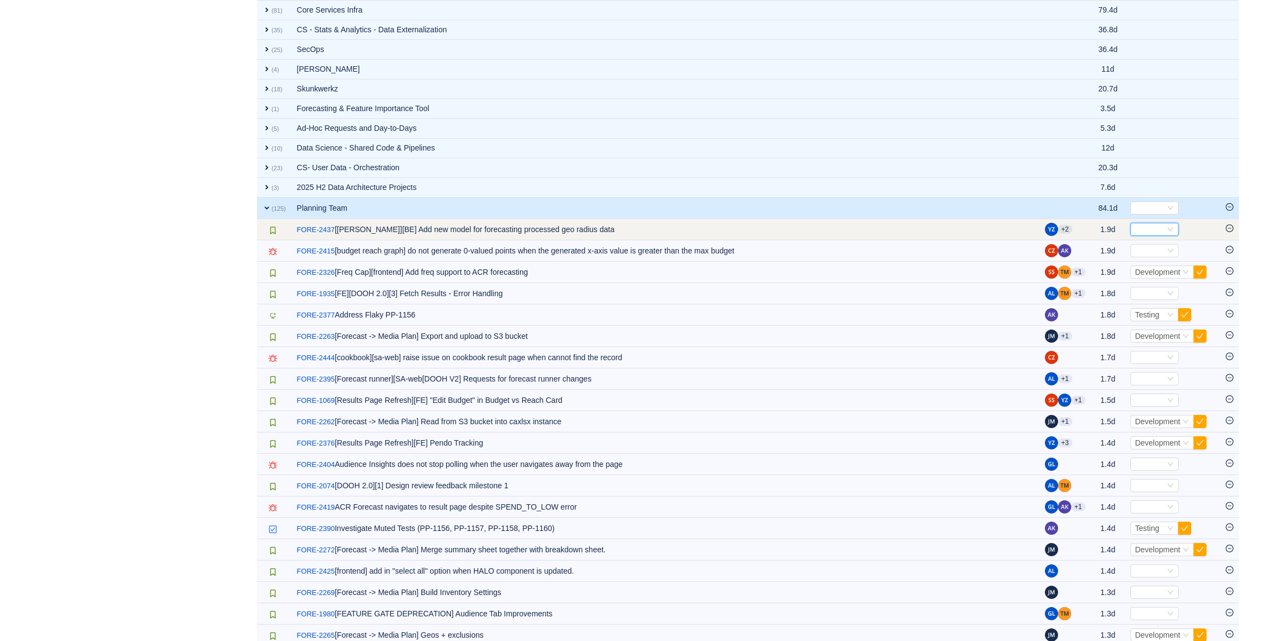
click at [1150, 224] on div "Select" at bounding box center [1149, 230] width 30 height 12
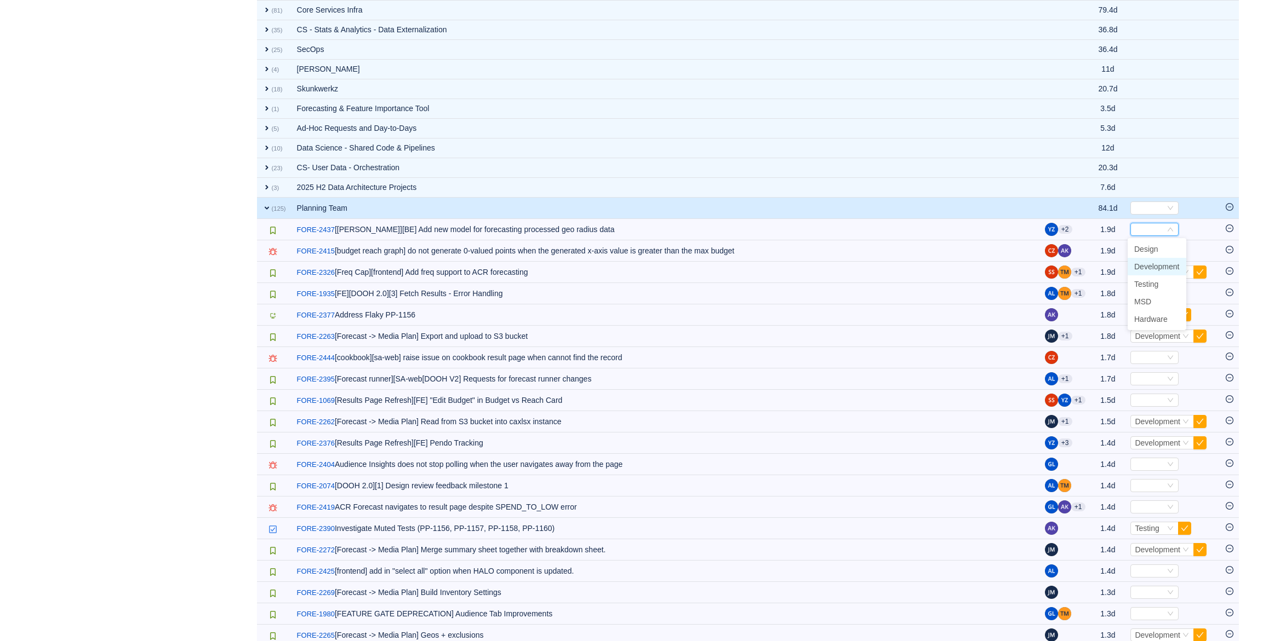
click at [1155, 266] on span "Development" at bounding box center [1156, 266] width 45 height 9
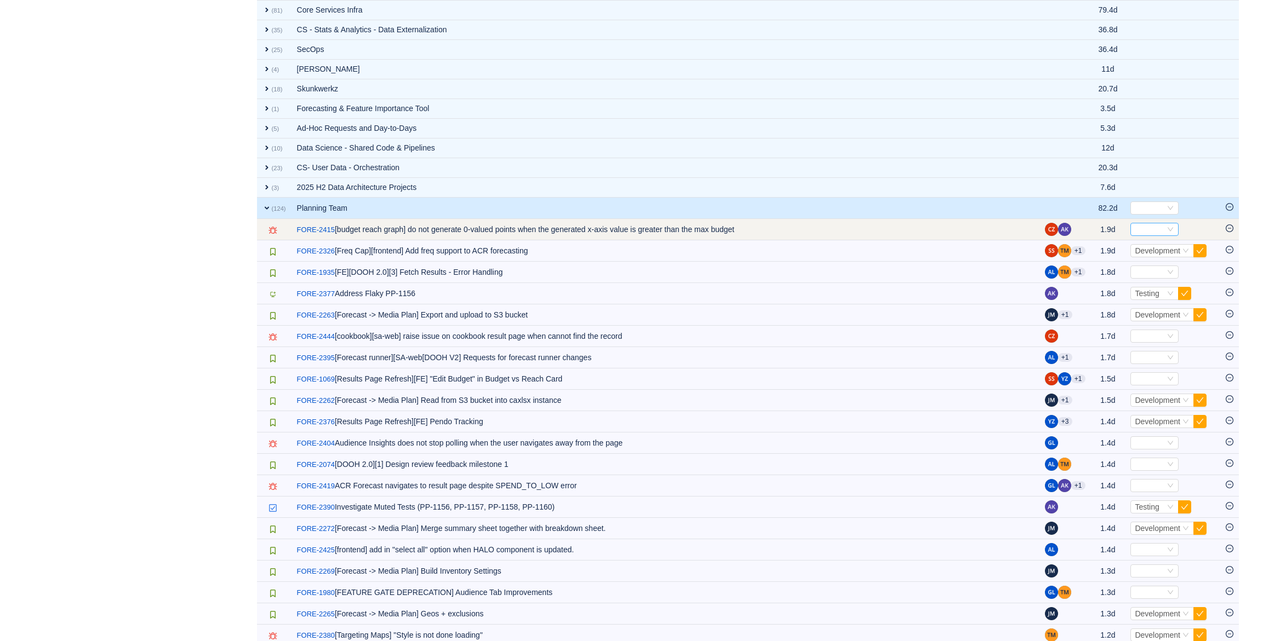
click at [1151, 230] on div "Select" at bounding box center [1149, 230] width 30 height 12
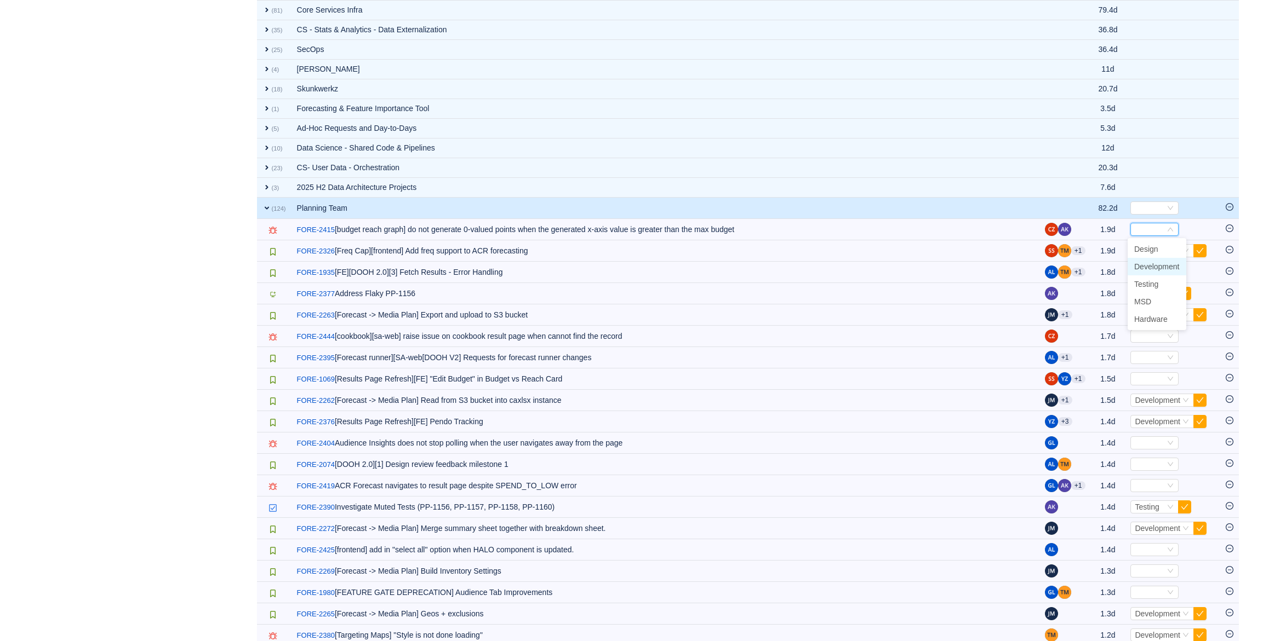
click at [1154, 265] on span "Development" at bounding box center [1156, 266] width 45 height 9
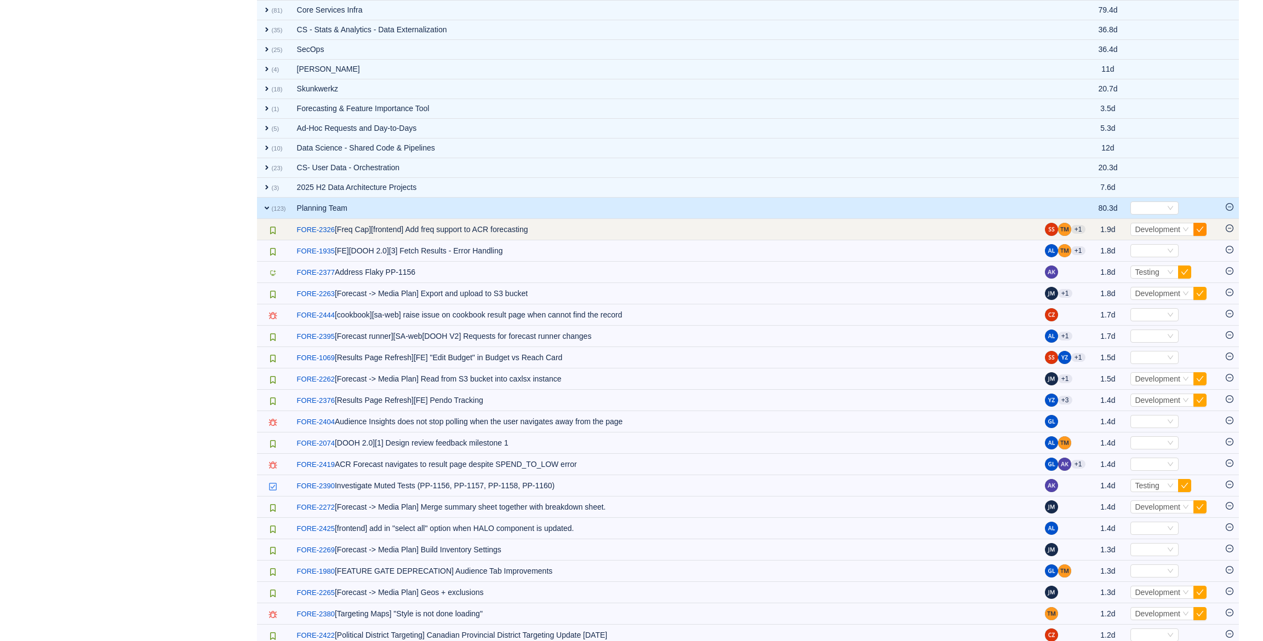
click at [1197, 227] on button "button" at bounding box center [1199, 229] width 13 height 13
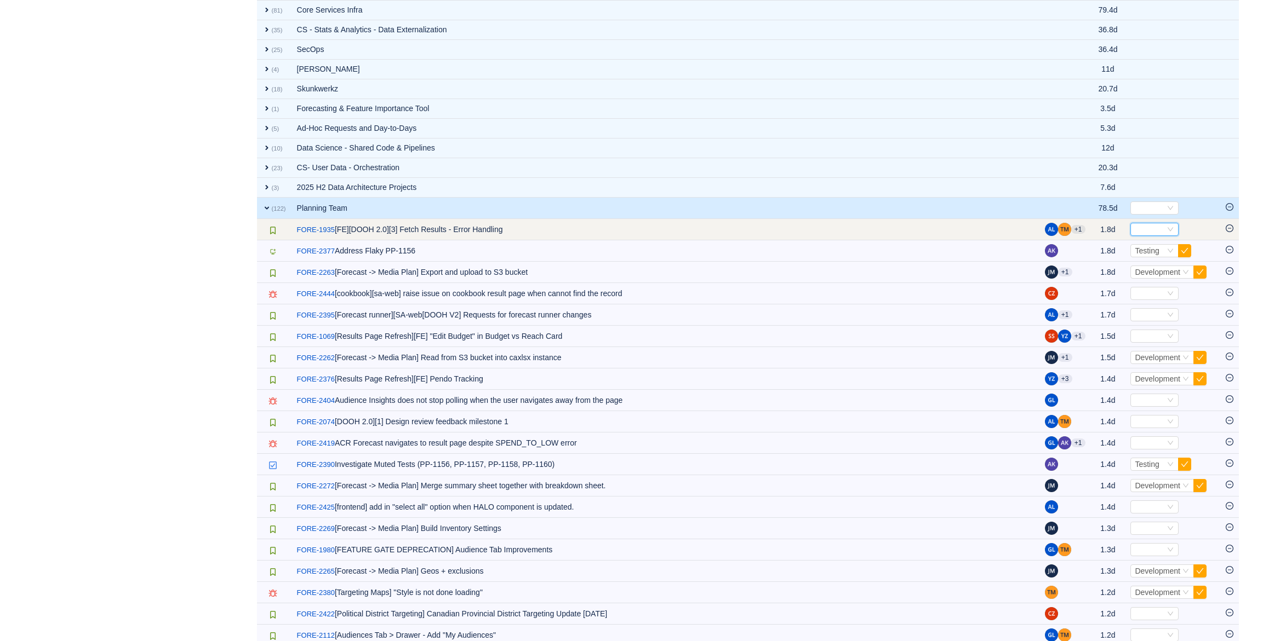
click at [1163, 226] on div "Select" at bounding box center [1154, 229] width 48 height 13
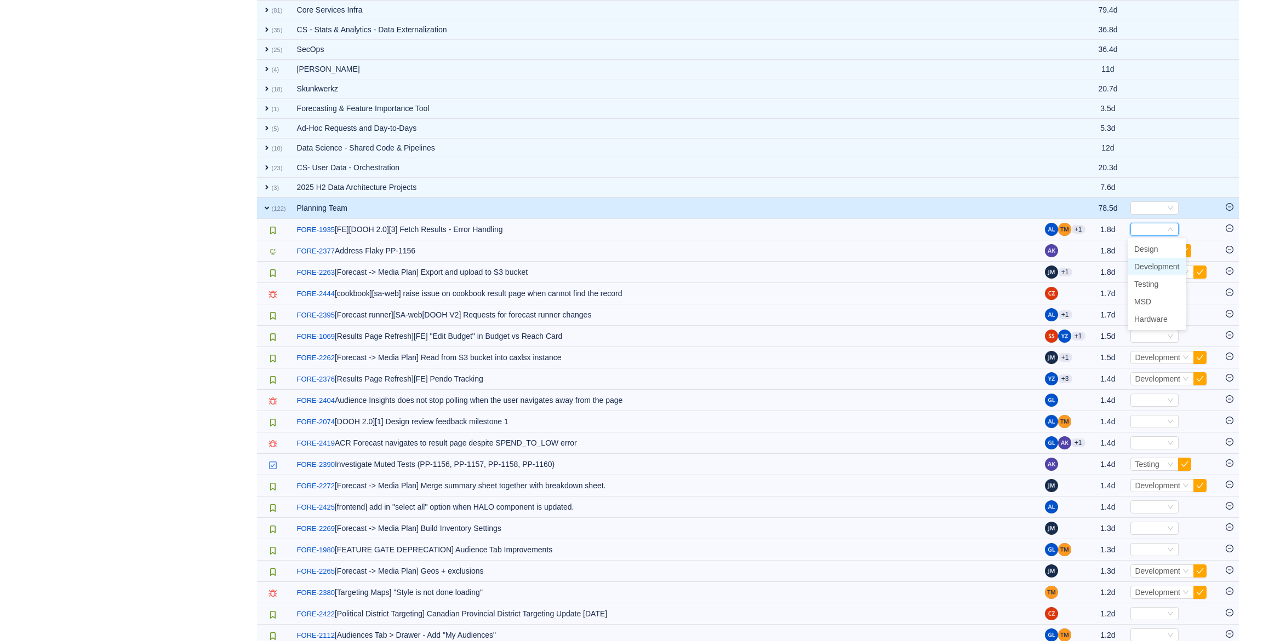
click at [1139, 264] on span "Development" at bounding box center [1156, 266] width 45 height 9
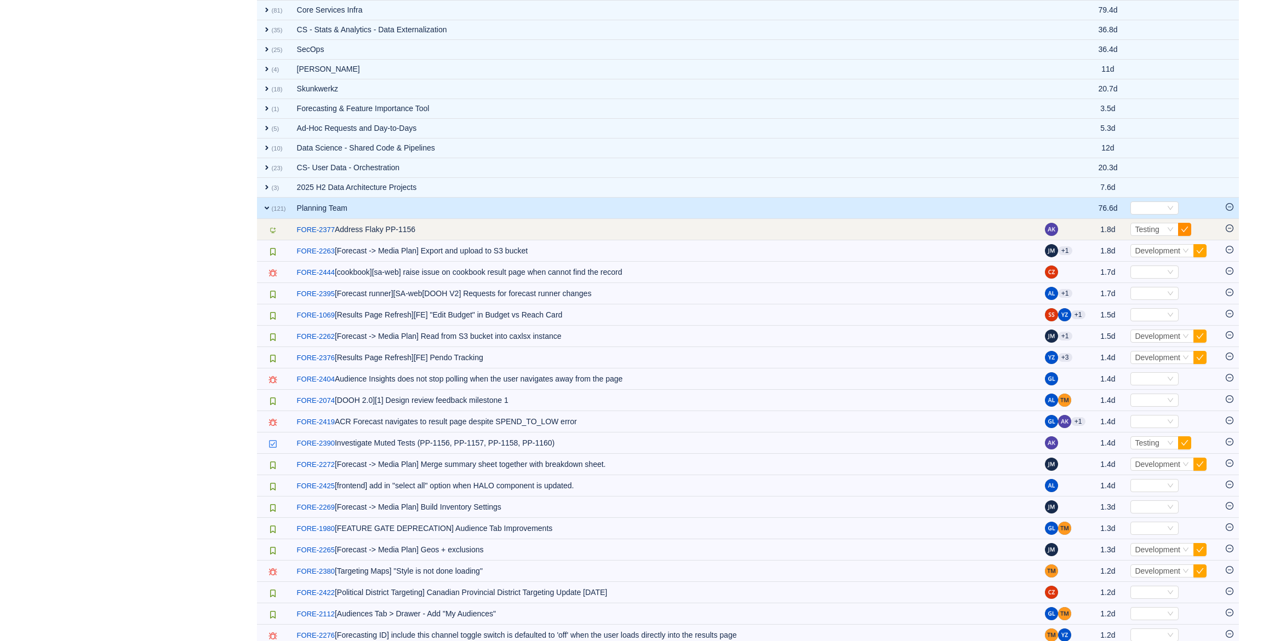
click at [1181, 228] on button "button" at bounding box center [1184, 229] width 13 height 13
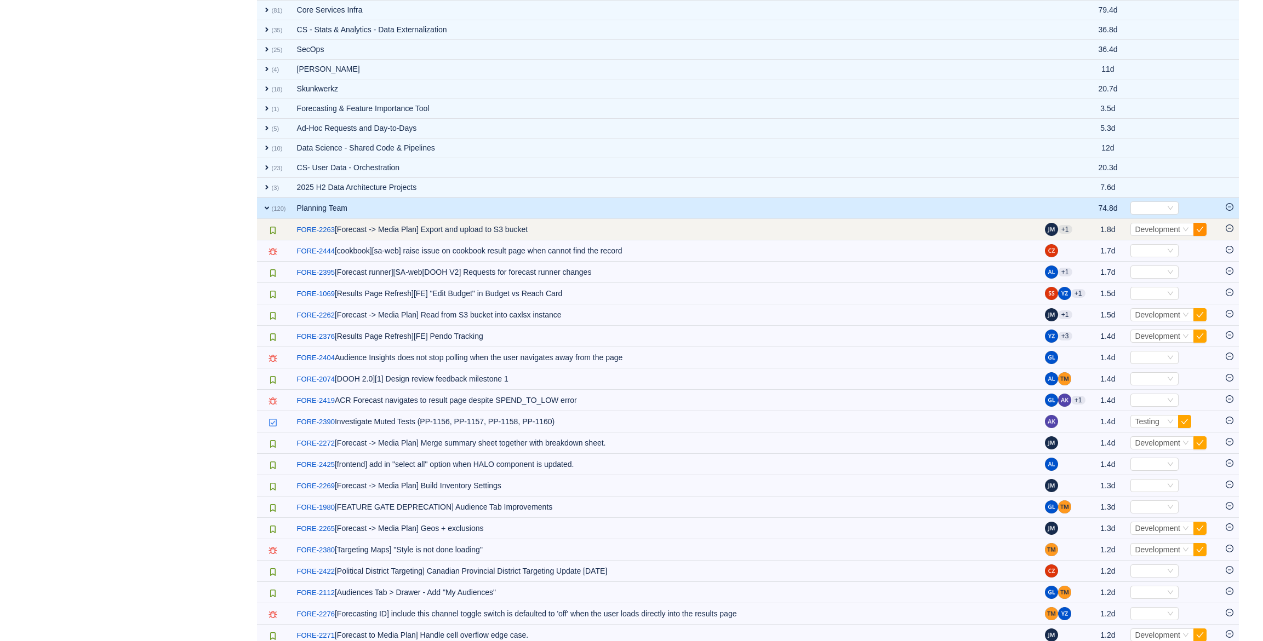
click at [1204, 229] on button "button" at bounding box center [1199, 229] width 13 height 13
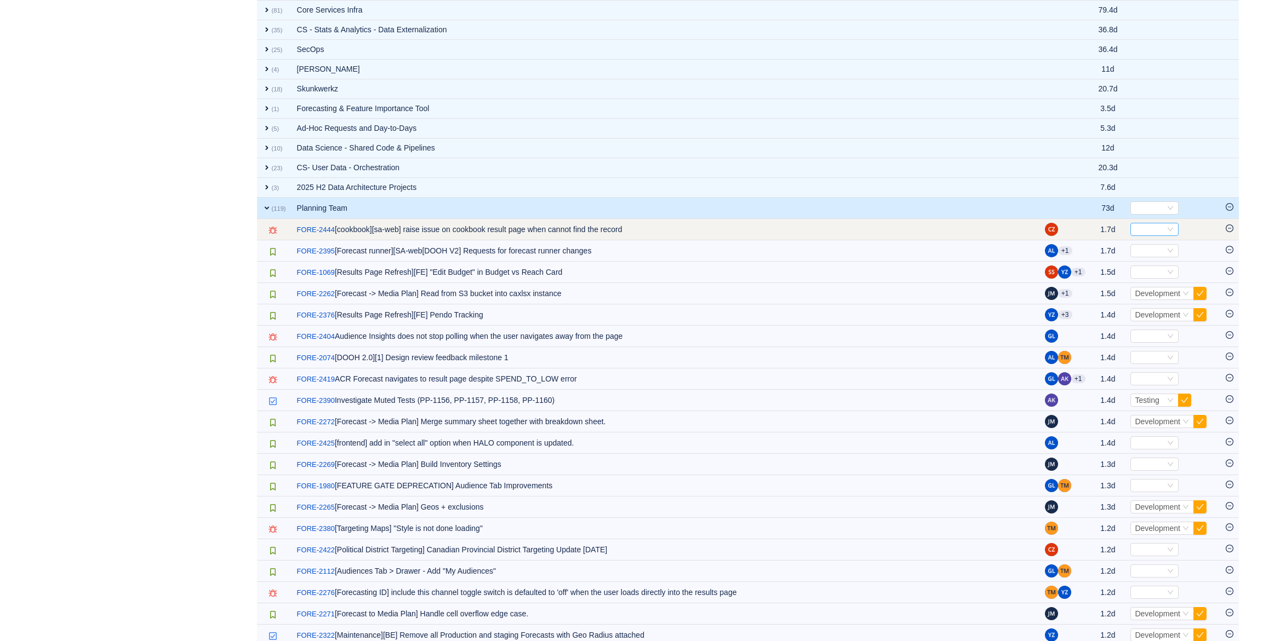
click at [1159, 228] on div "Select" at bounding box center [1149, 230] width 30 height 12
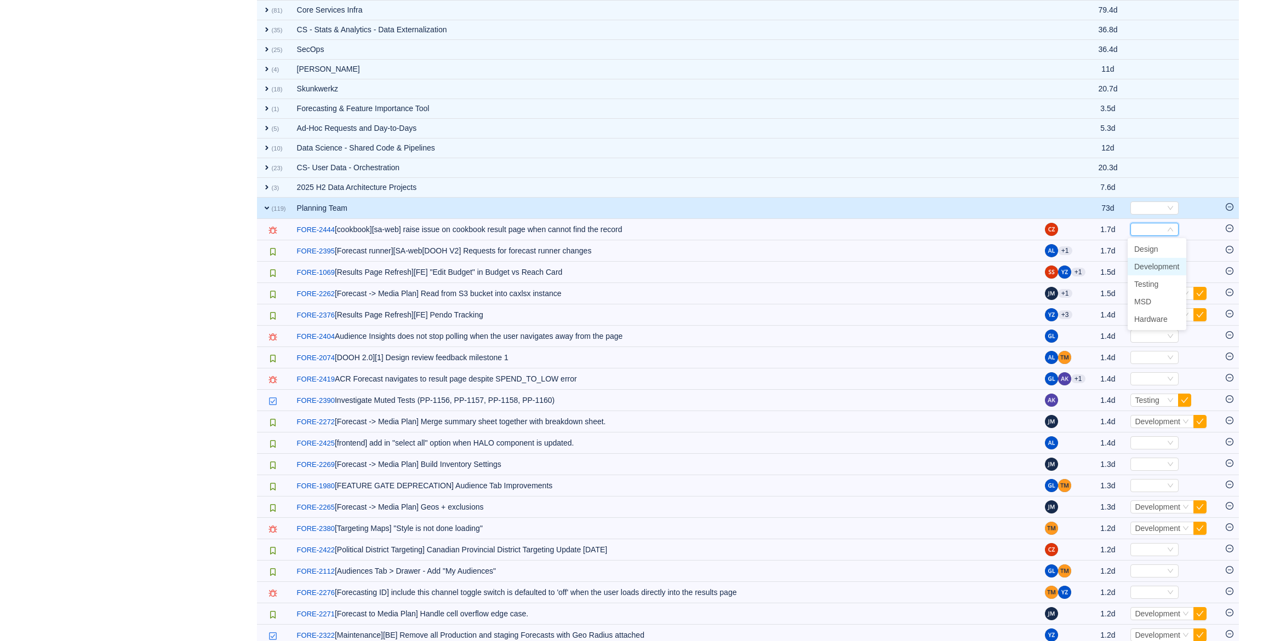
click at [1166, 266] on span "Development" at bounding box center [1156, 266] width 45 height 9
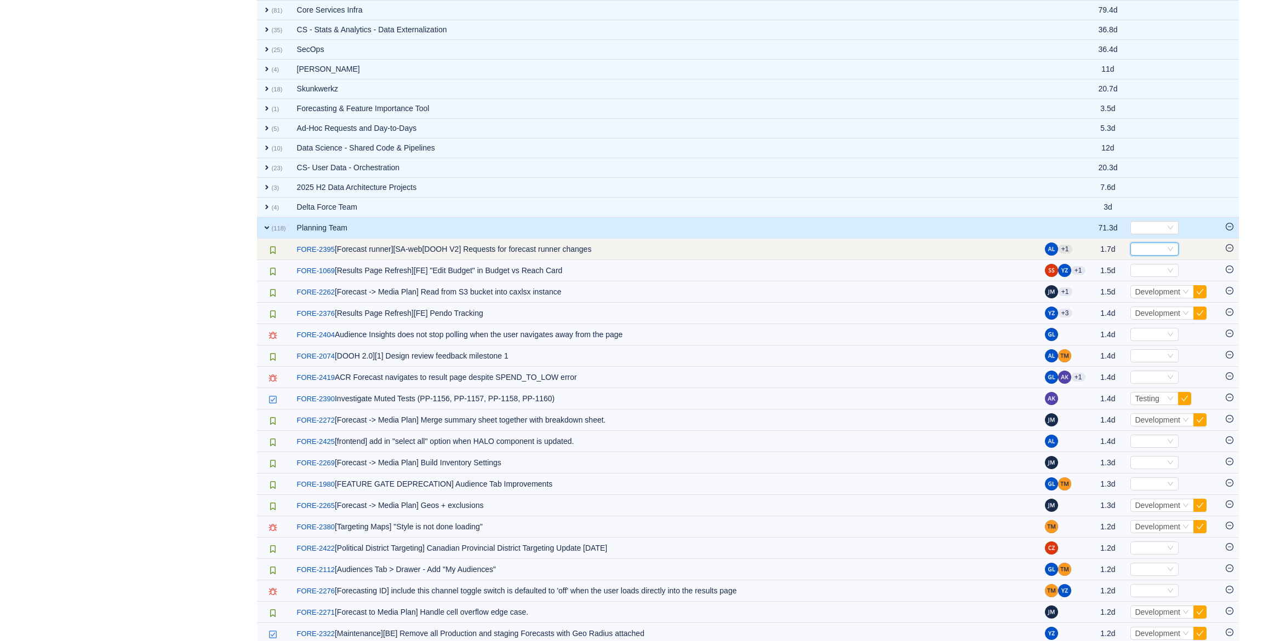
click at [1153, 249] on div "Select" at bounding box center [1149, 249] width 30 height 12
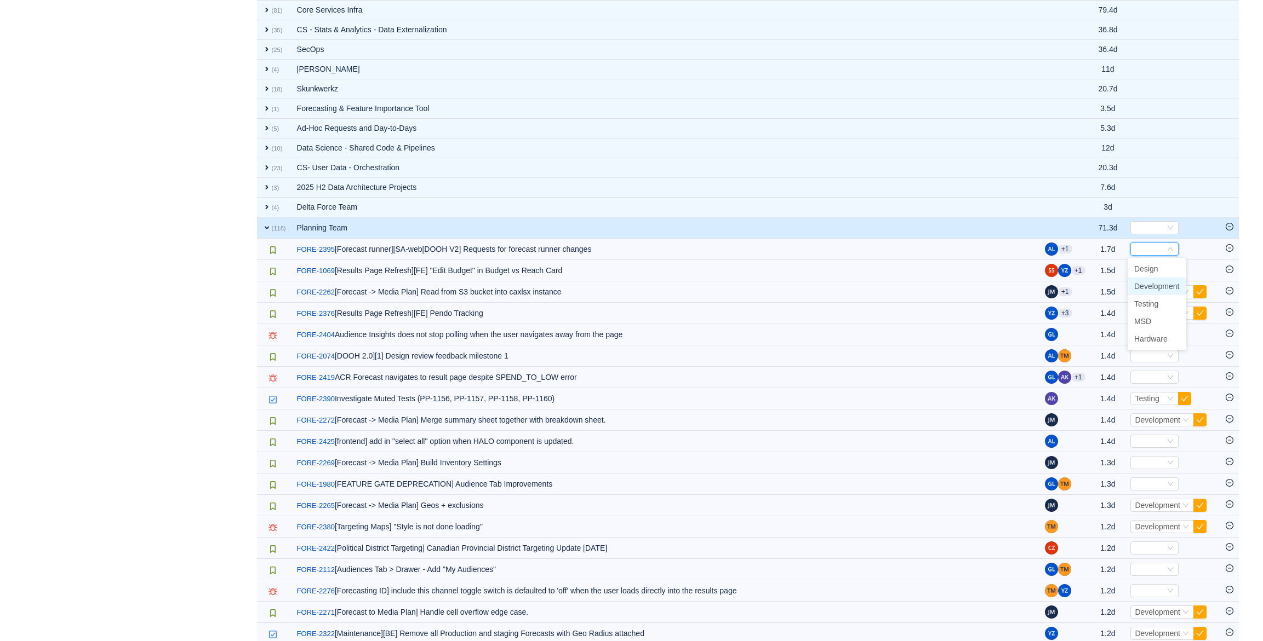
click at [1161, 289] on span "Development" at bounding box center [1156, 286] width 45 height 9
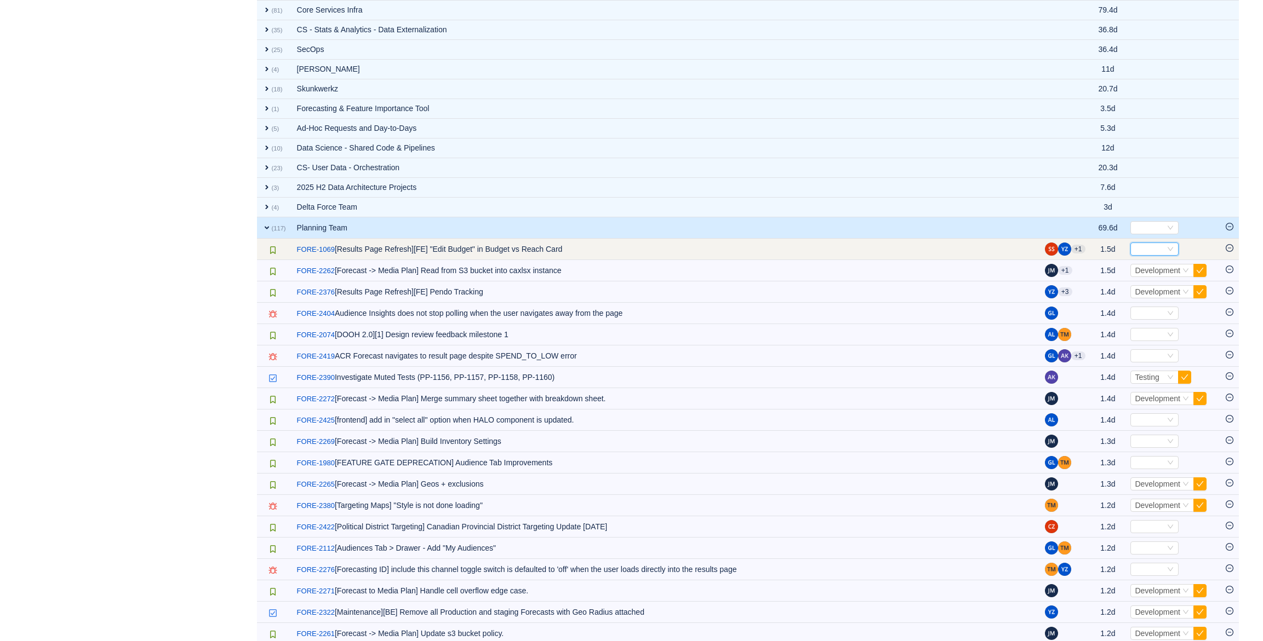
click at [1149, 247] on div "Select" at bounding box center [1149, 249] width 30 height 12
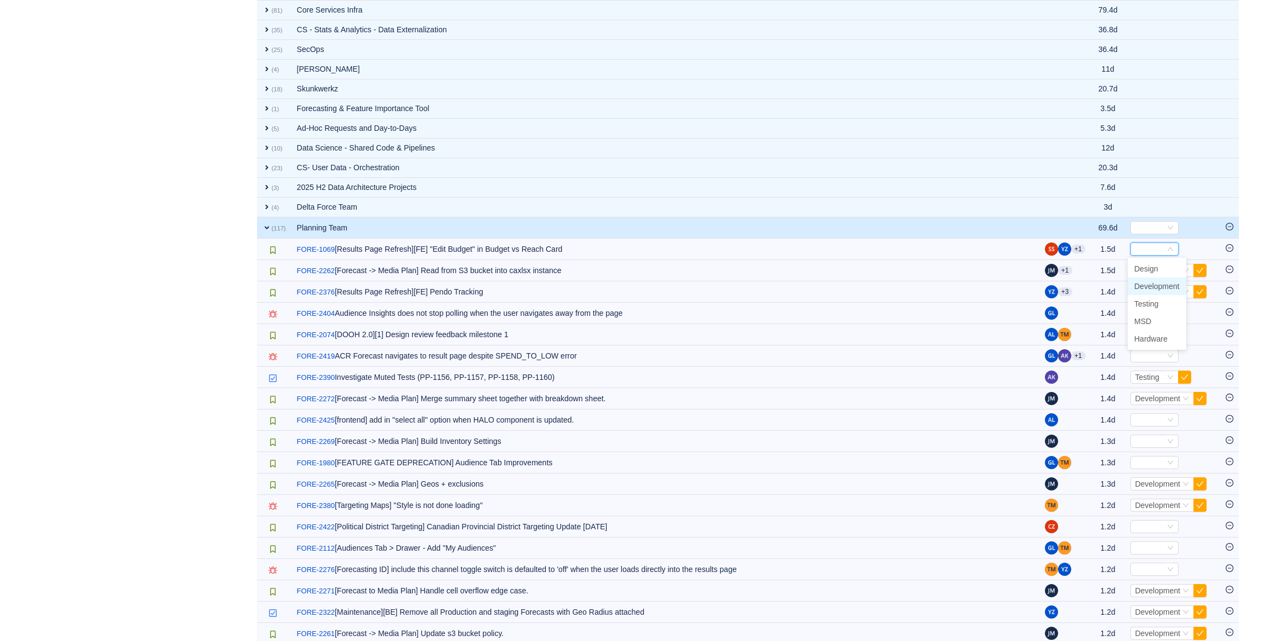
click at [1154, 289] on span "Development" at bounding box center [1156, 286] width 45 height 9
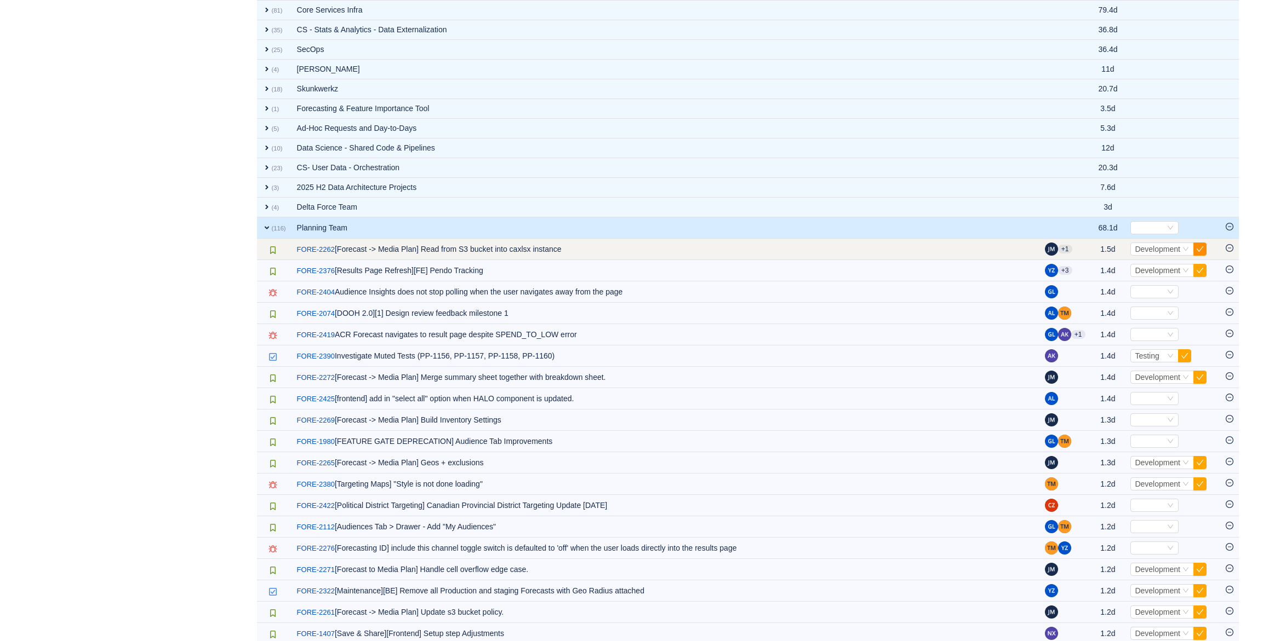
click at [1197, 253] on button "button" at bounding box center [1199, 249] width 13 height 13
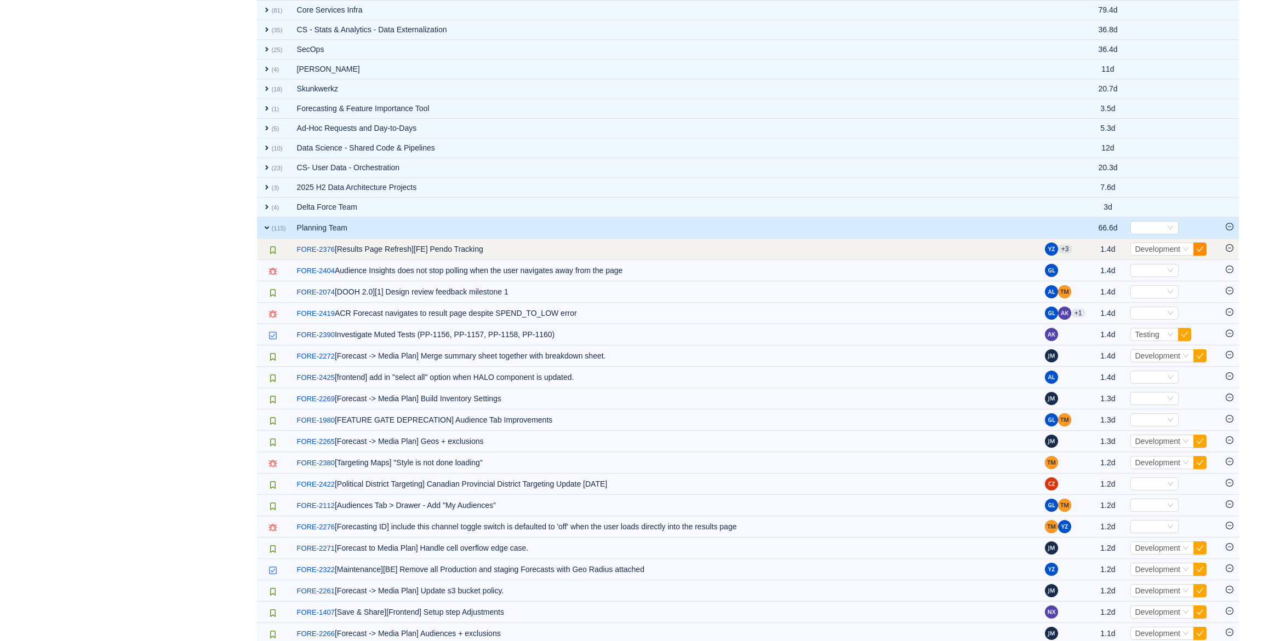
click at [1197, 251] on button "button" at bounding box center [1199, 249] width 13 height 13
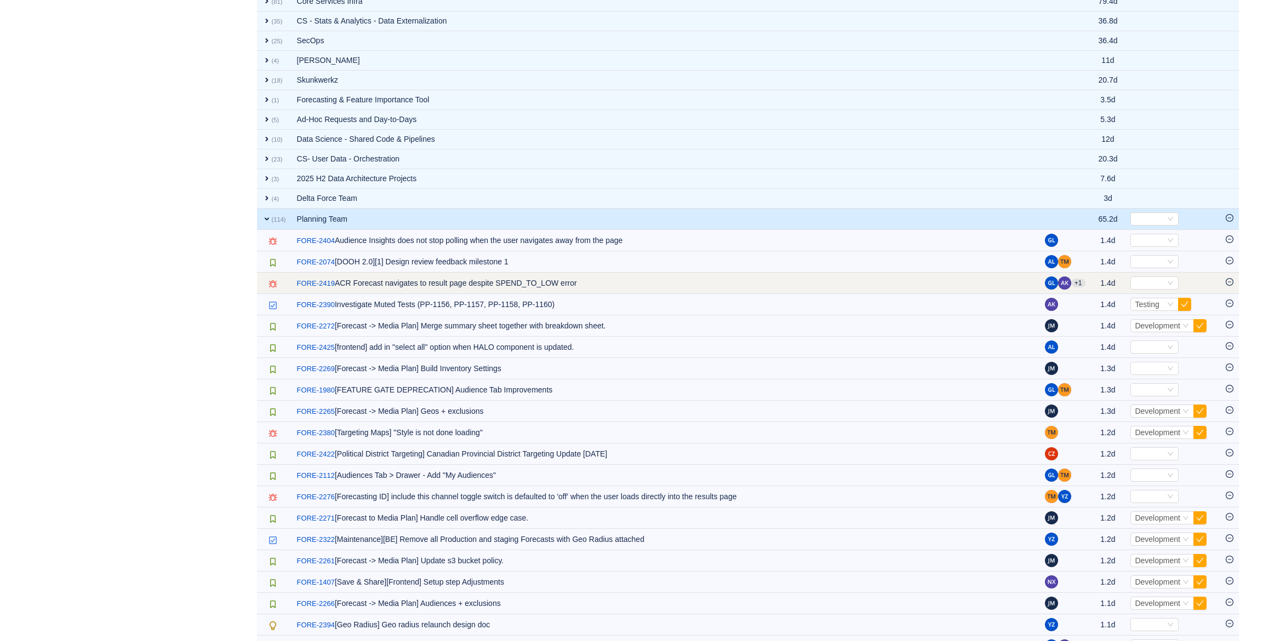
scroll to position [1159, 0]
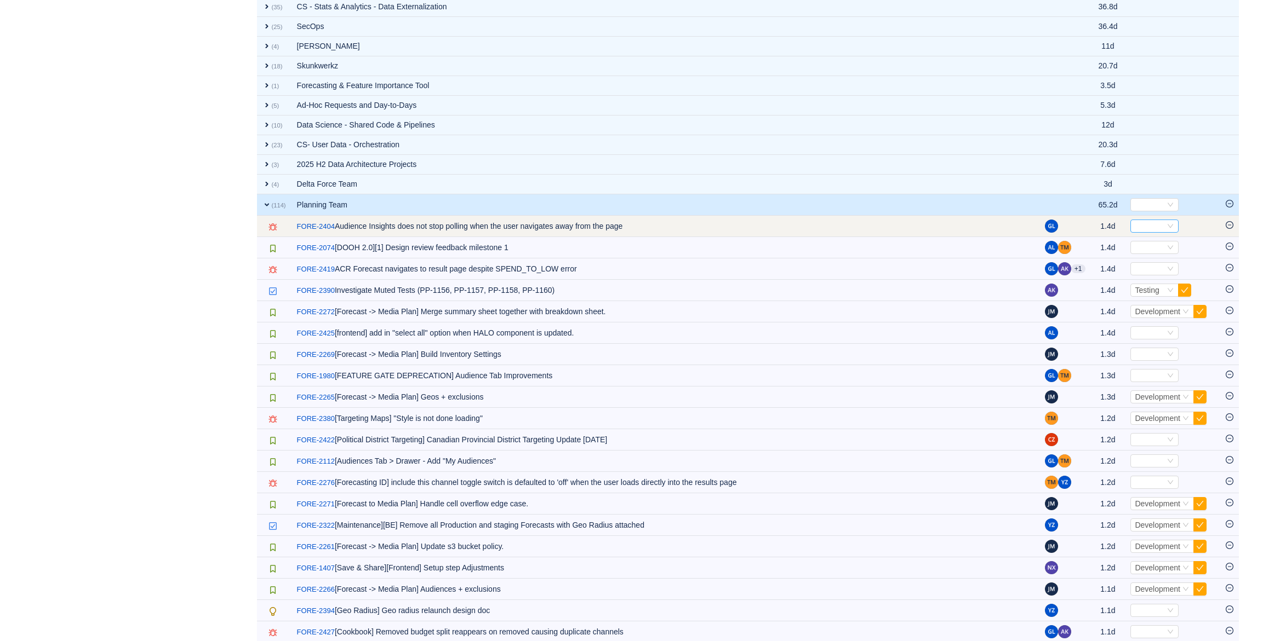
click at [1135, 224] on div "Select" at bounding box center [1149, 226] width 30 height 12
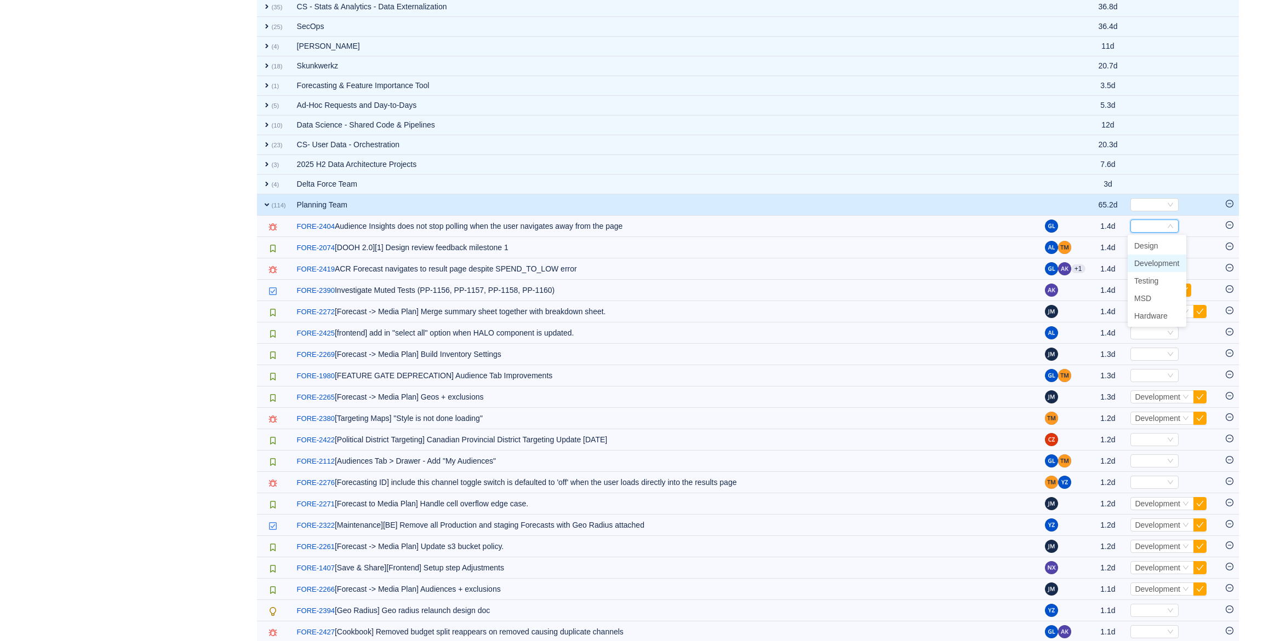
click at [1151, 264] on span "Development" at bounding box center [1156, 263] width 45 height 9
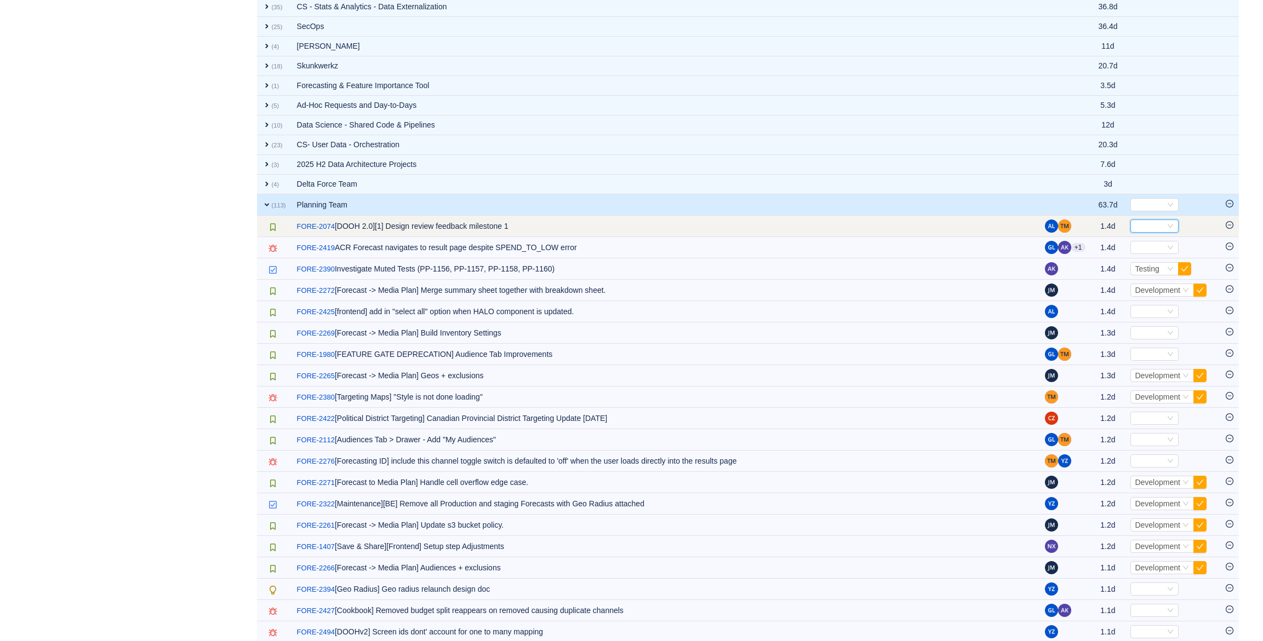
click at [1148, 222] on div "Select" at bounding box center [1149, 226] width 30 height 12
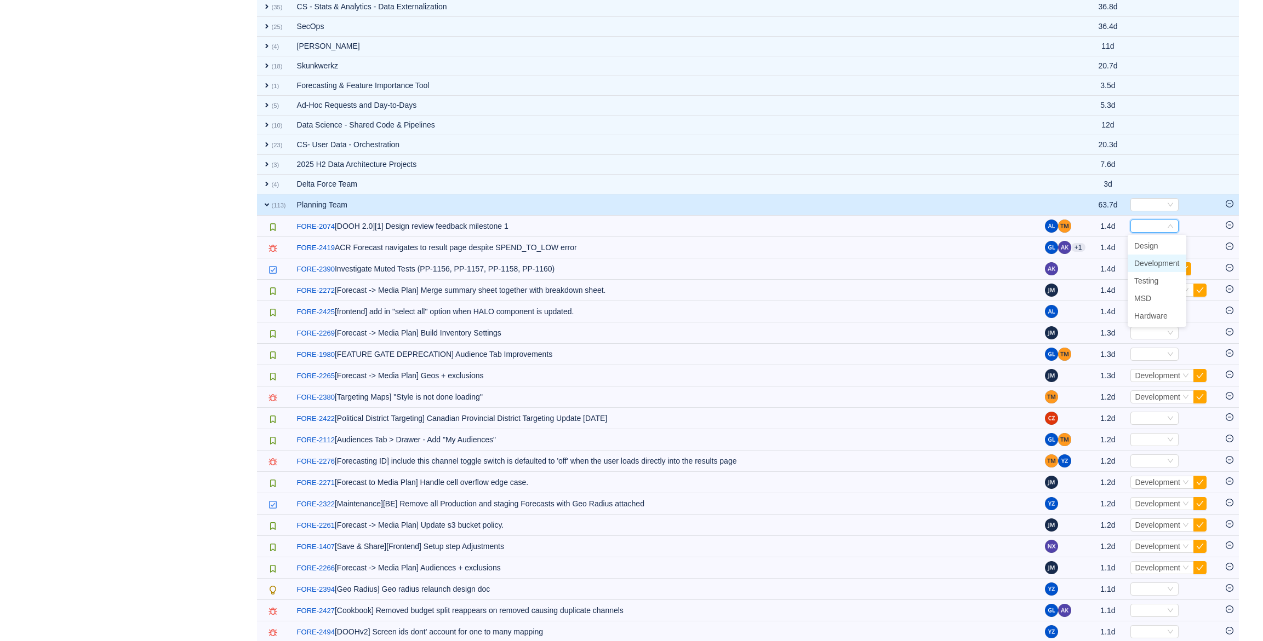
click at [1169, 262] on span "Development" at bounding box center [1156, 263] width 45 height 9
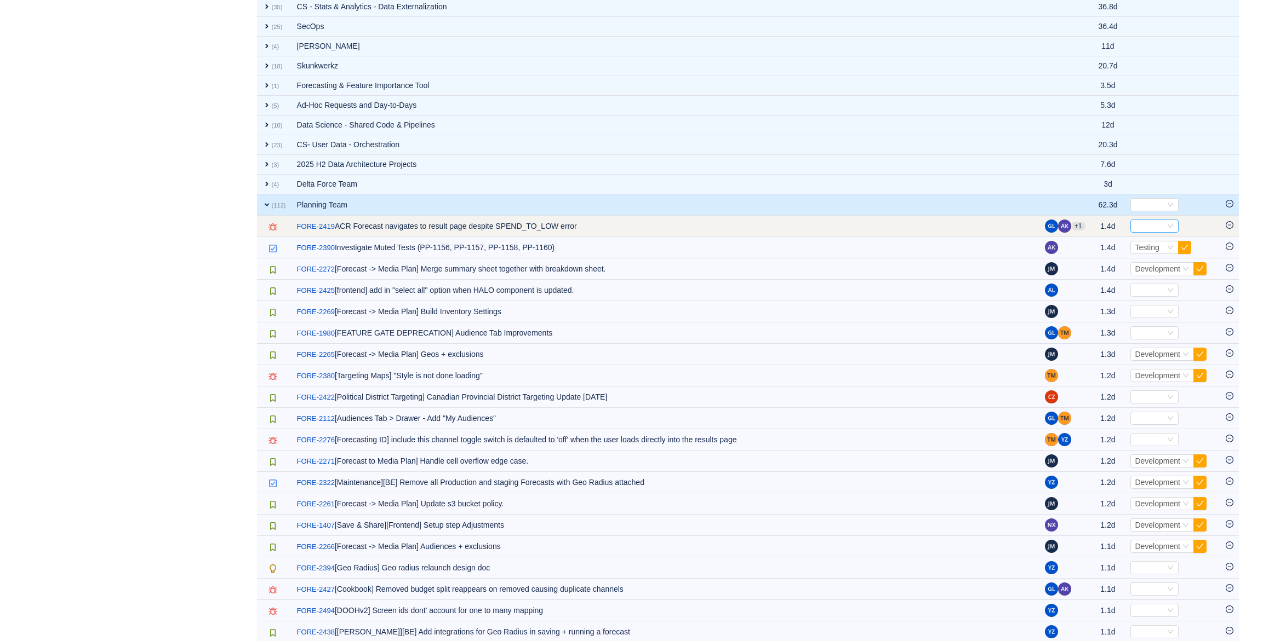
click at [1161, 227] on div "Select" at bounding box center [1149, 226] width 30 height 12
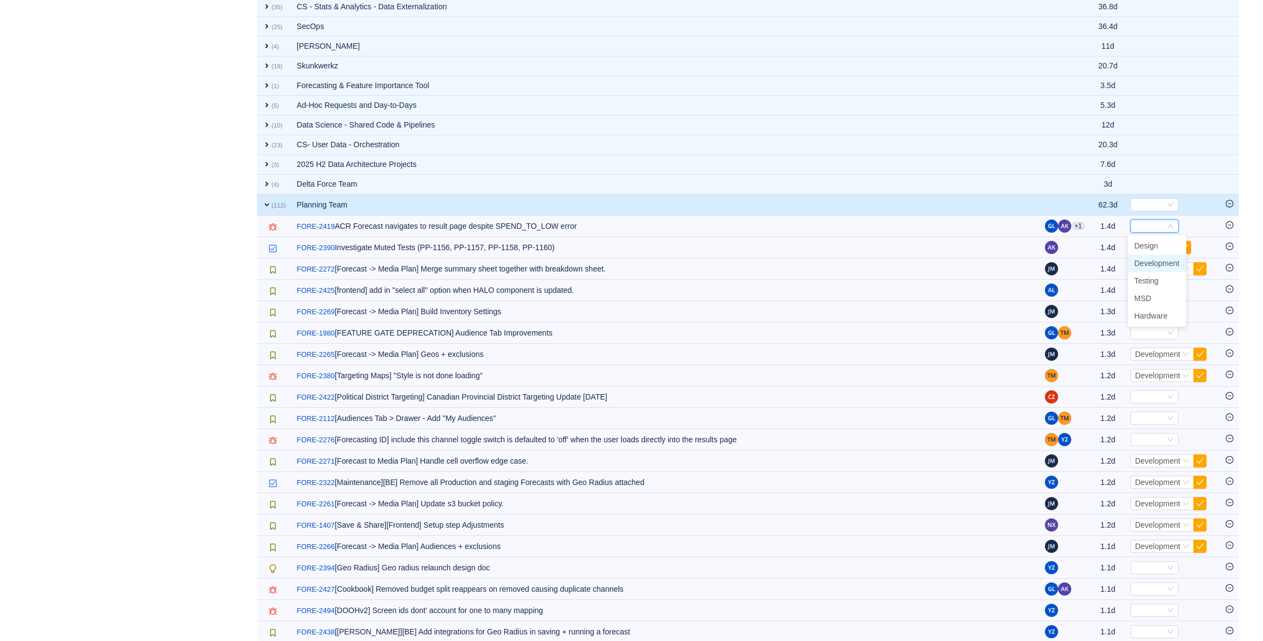
click at [1167, 265] on span "Development" at bounding box center [1156, 263] width 45 height 9
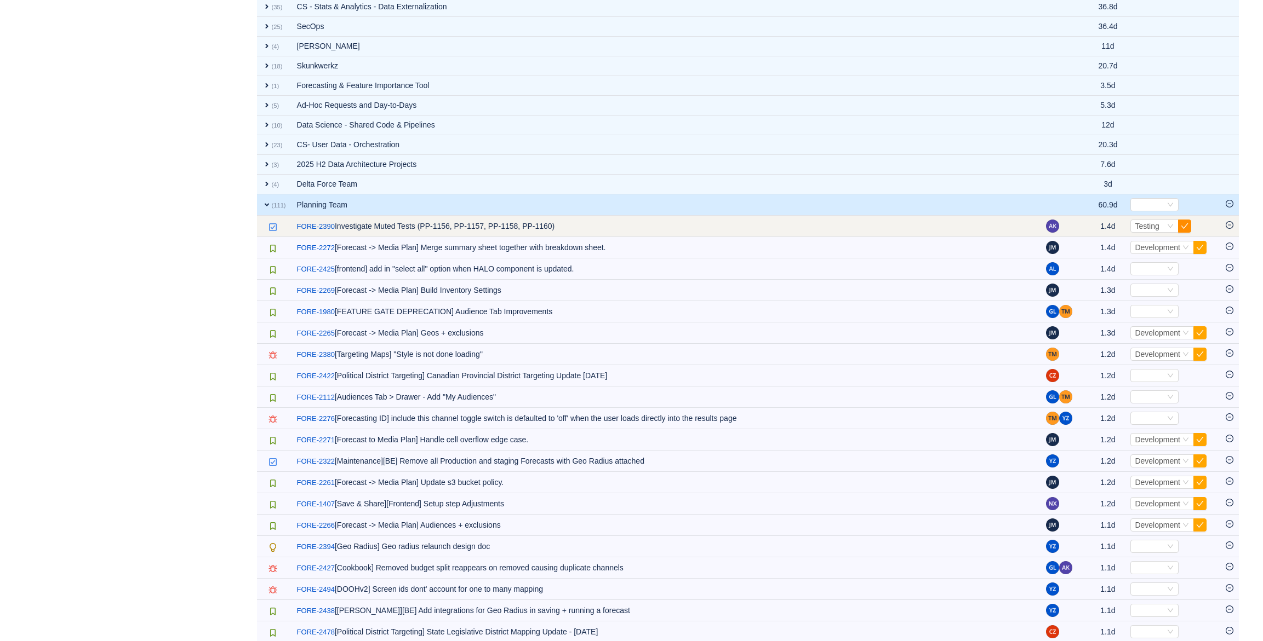
click at [1188, 225] on button "button" at bounding box center [1184, 226] width 13 height 13
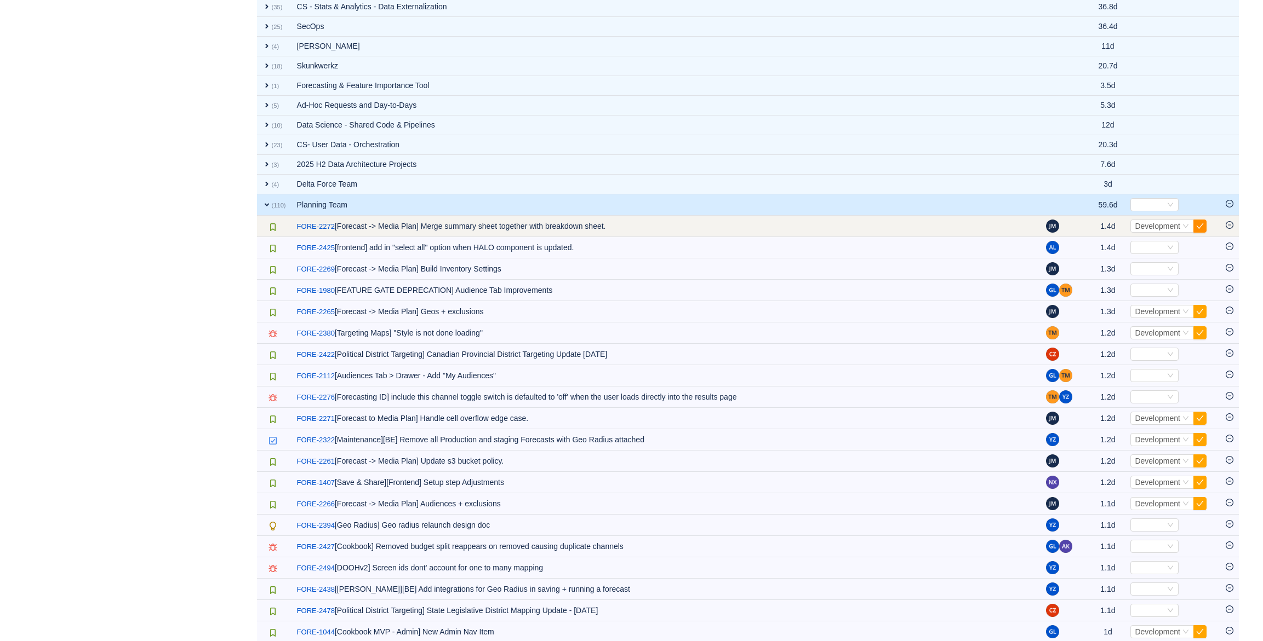
click at [1201, 227] on button "button" at bounding box center [1199, 226] width 13 height 13
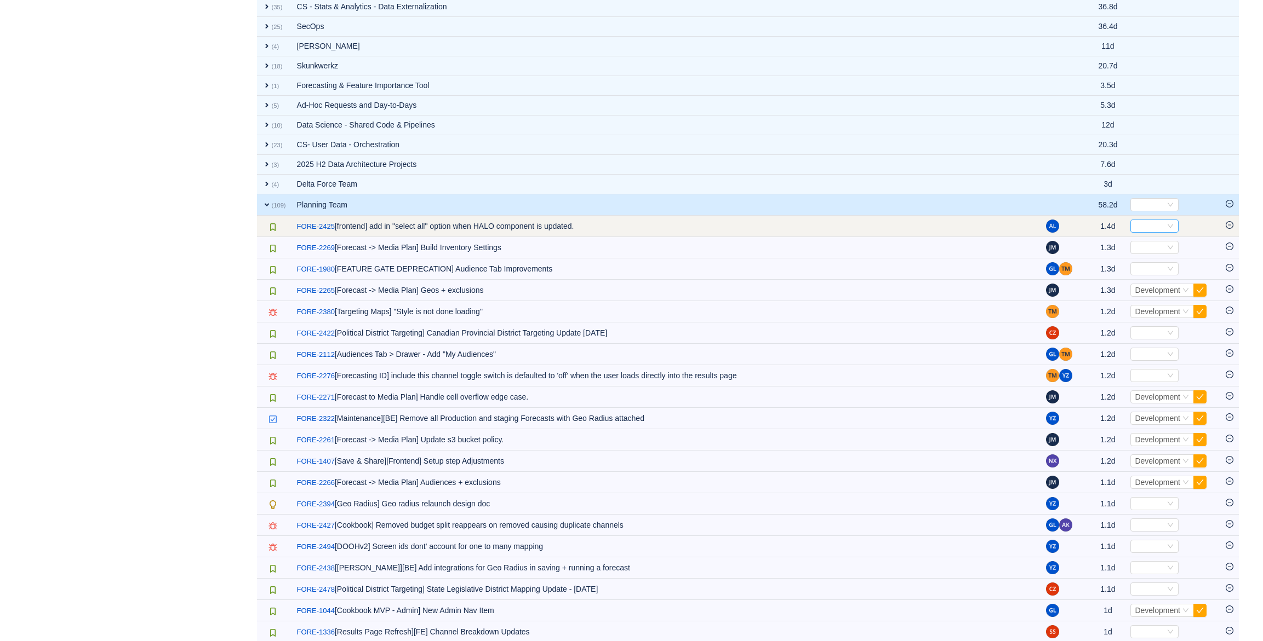
click at [1139, 228] on div "Select" at bounding box center [1149, 226] width 30 height 12
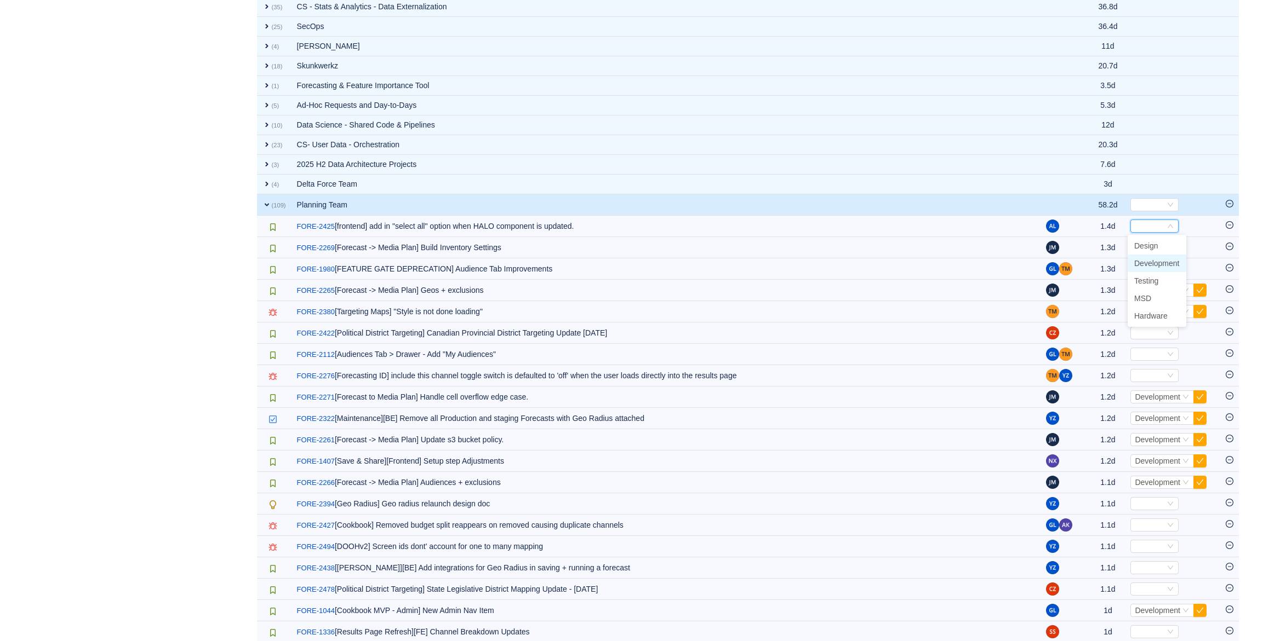
click at [1154, 262] on li "Development" at bounding box center [1156, 264] width 59 height 18
click at [1154, 284] on div "Select Development" at bounding box center [1162, 290] width 64 height 13
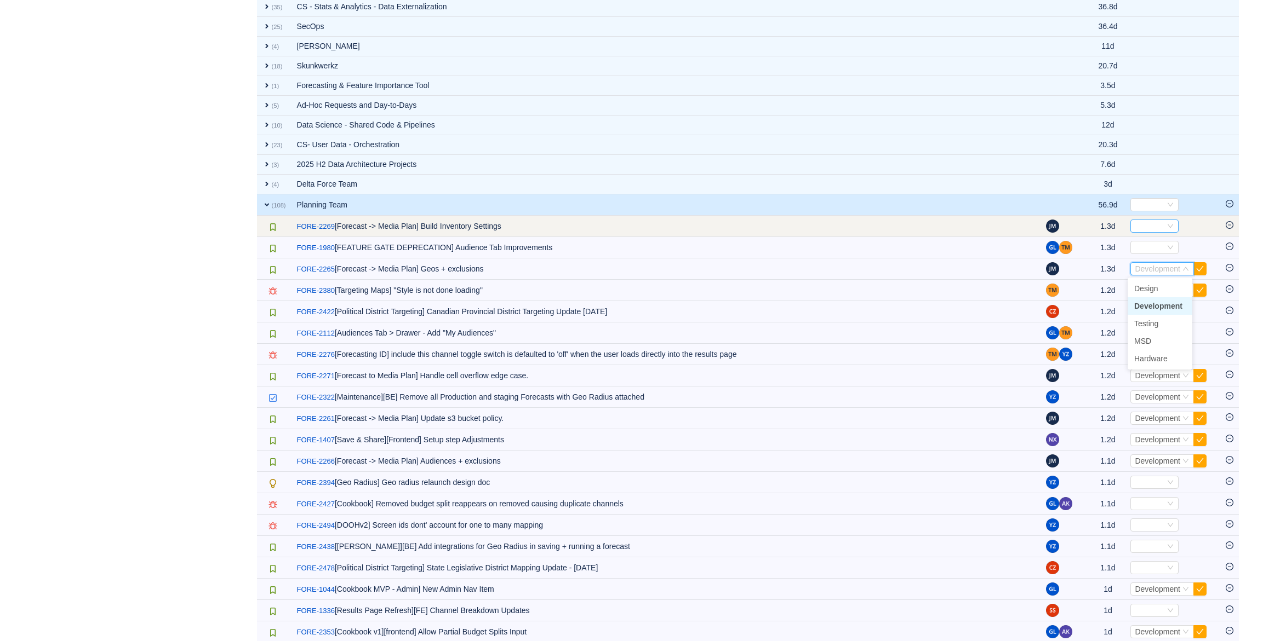
click at [1156, 227] on div "Select" at bounding box center [1149, 226] width 30 height 12
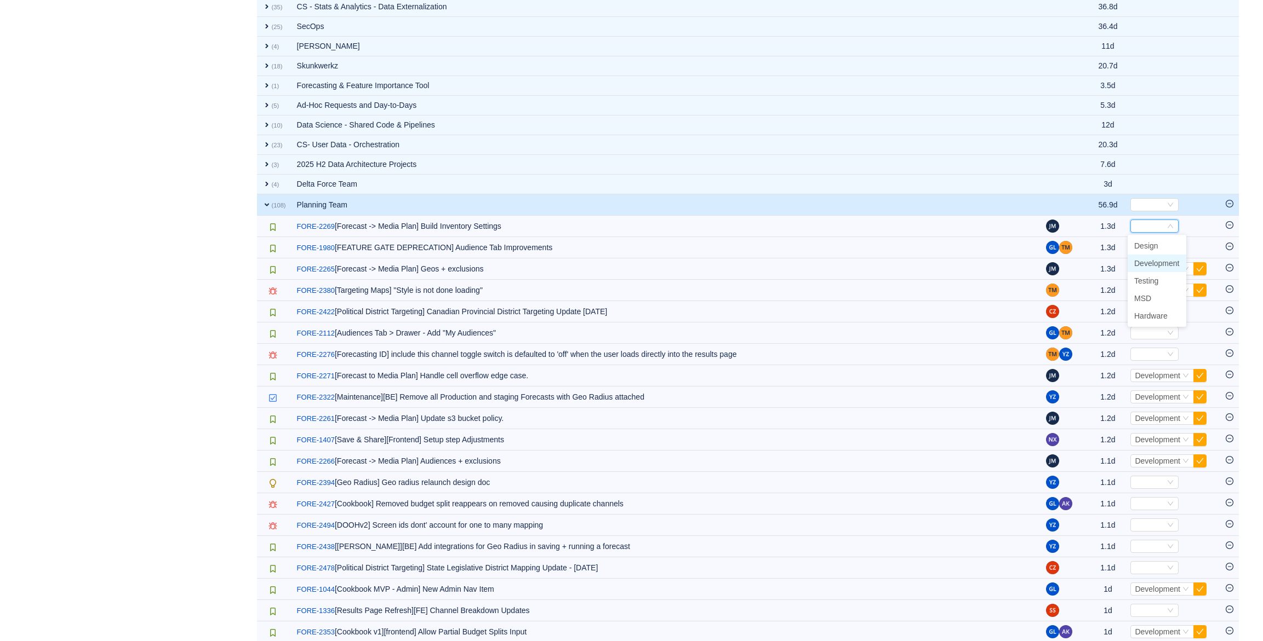
click at [1159, 260] on span "Development" at bounding box center [1156, 263] width 45 height 9
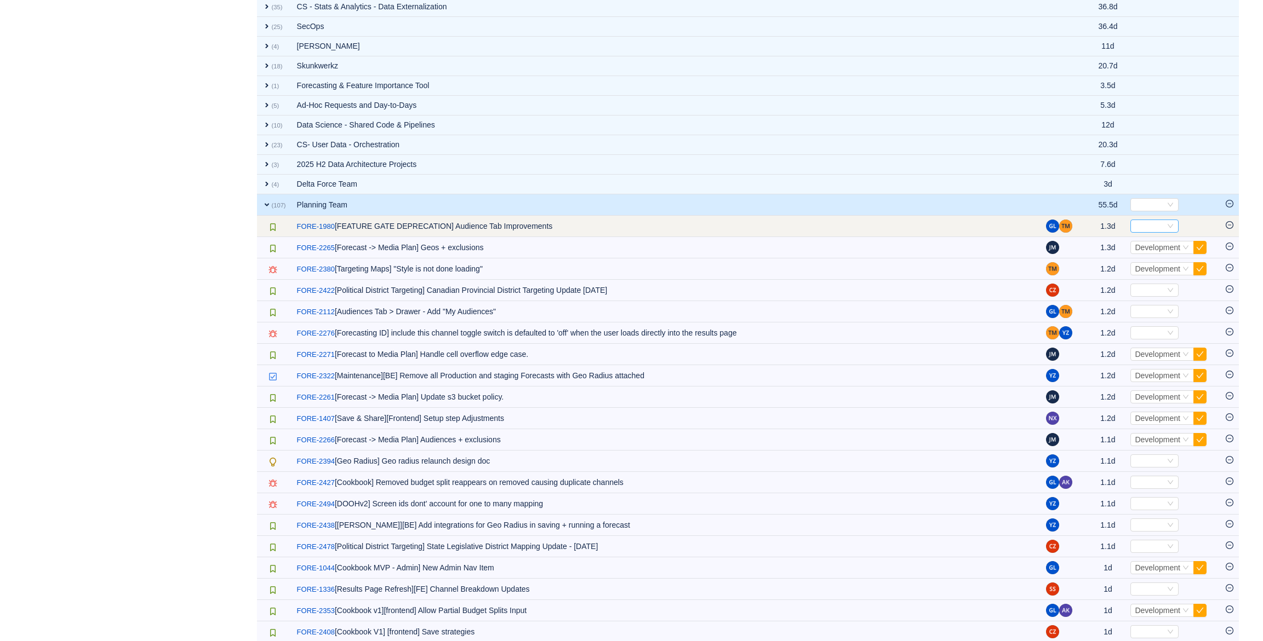
click at [1156, 229] on div "Select" at bounding box center [1149, 226] width 30 height 12
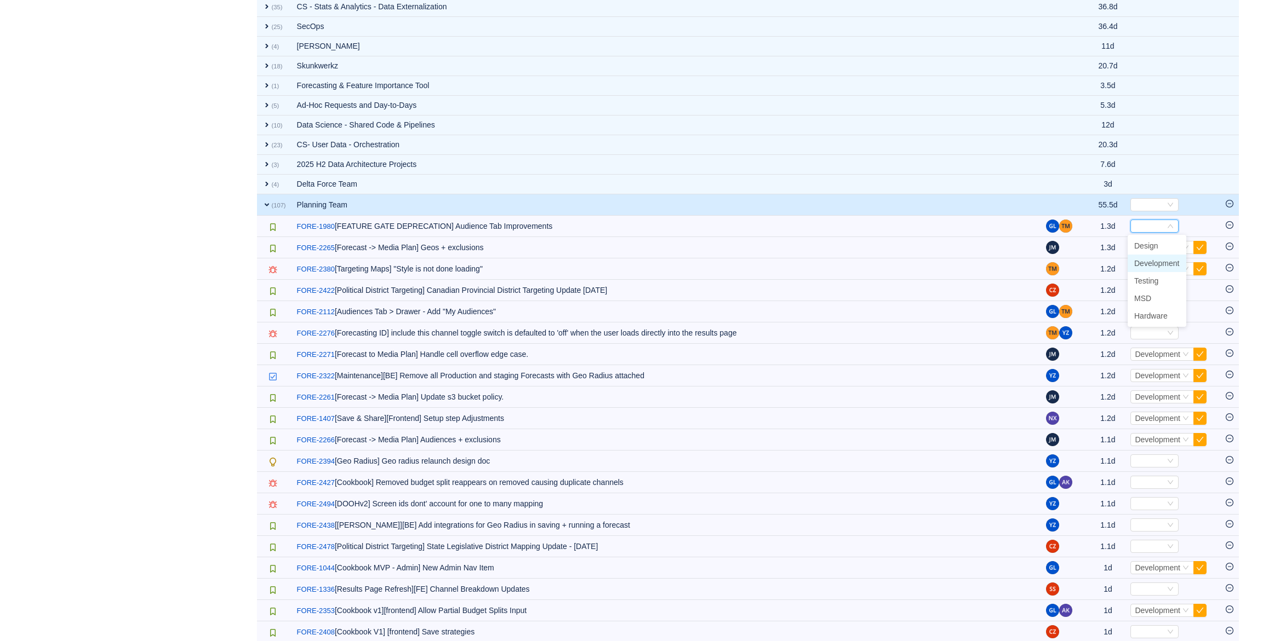
click at [1165, 262] on span "Development" at bounding box center [1156, 263] width 45 height 9
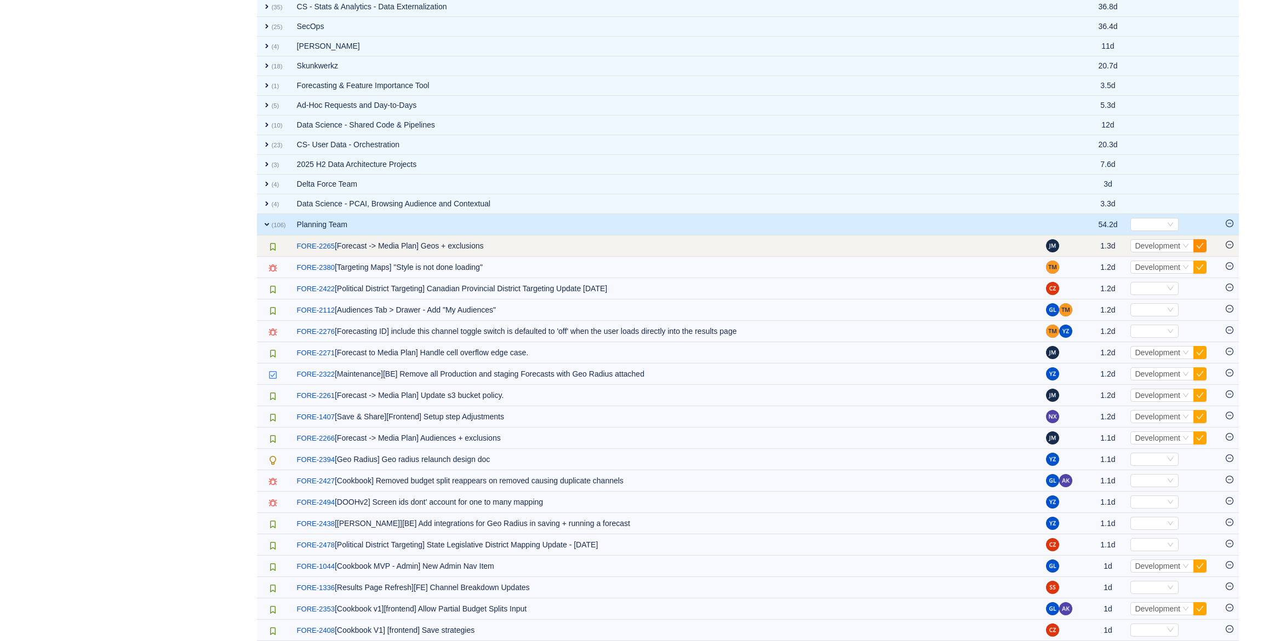
click at [1199, 242] on button "button" at bounding box center [1199, 245] width 13 height 13
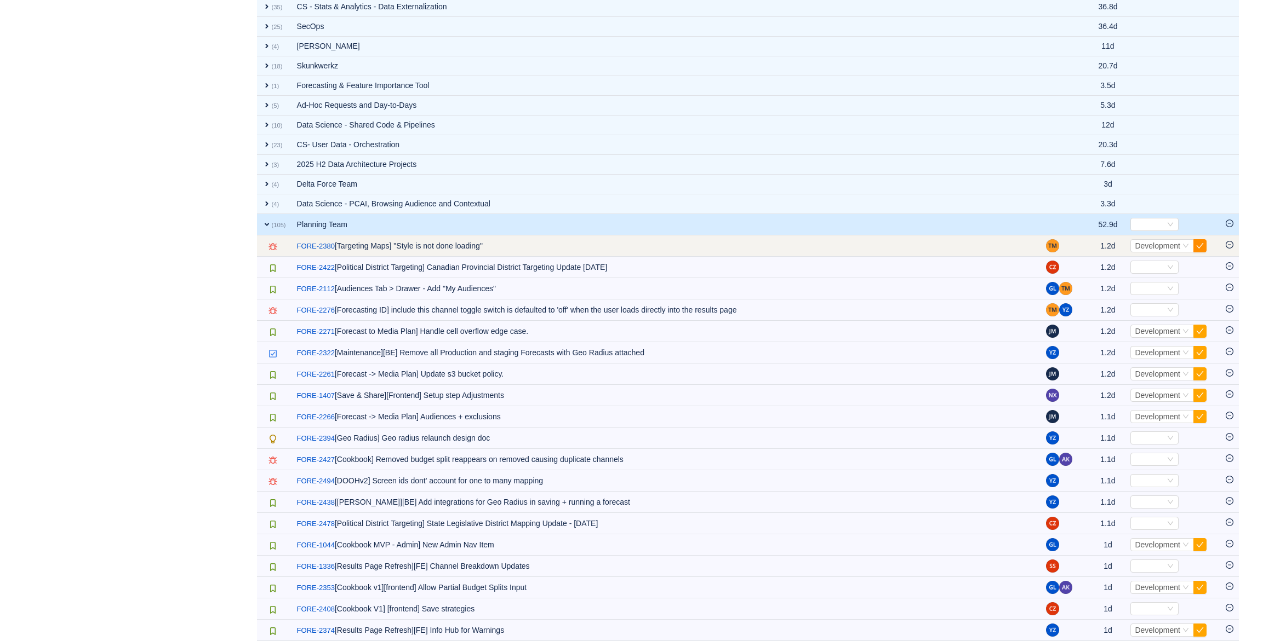
click at [1201, 246] on button "button" at bounding box center [1199, 245] width 13 height 13
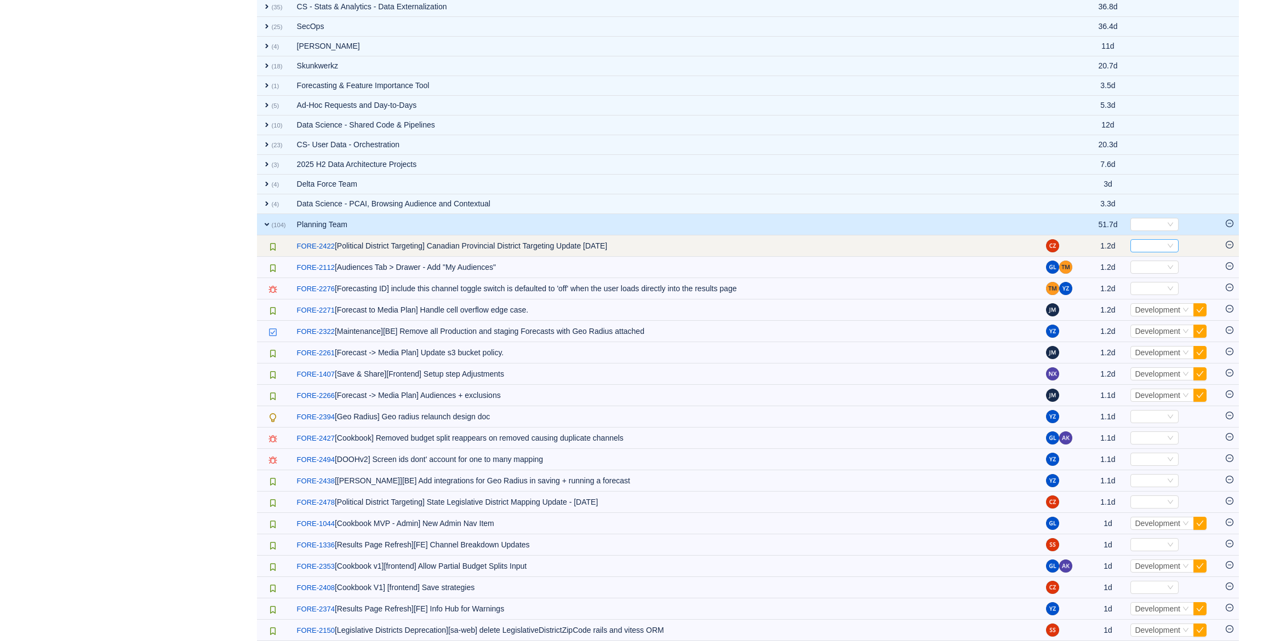
click at [1152, 248] on div "Select" at bounding box center [1149, 246] width 30 height 12
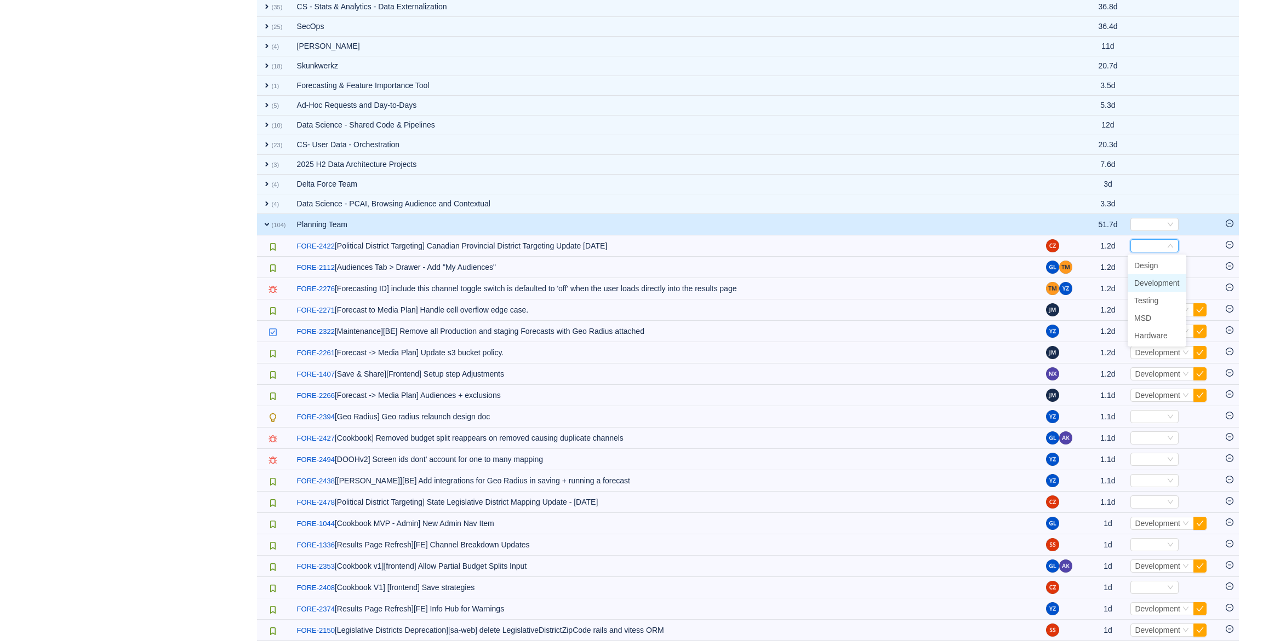
click at [1159, 279] on span "Development" at bounding box center [1156, 283] width 45 height 9
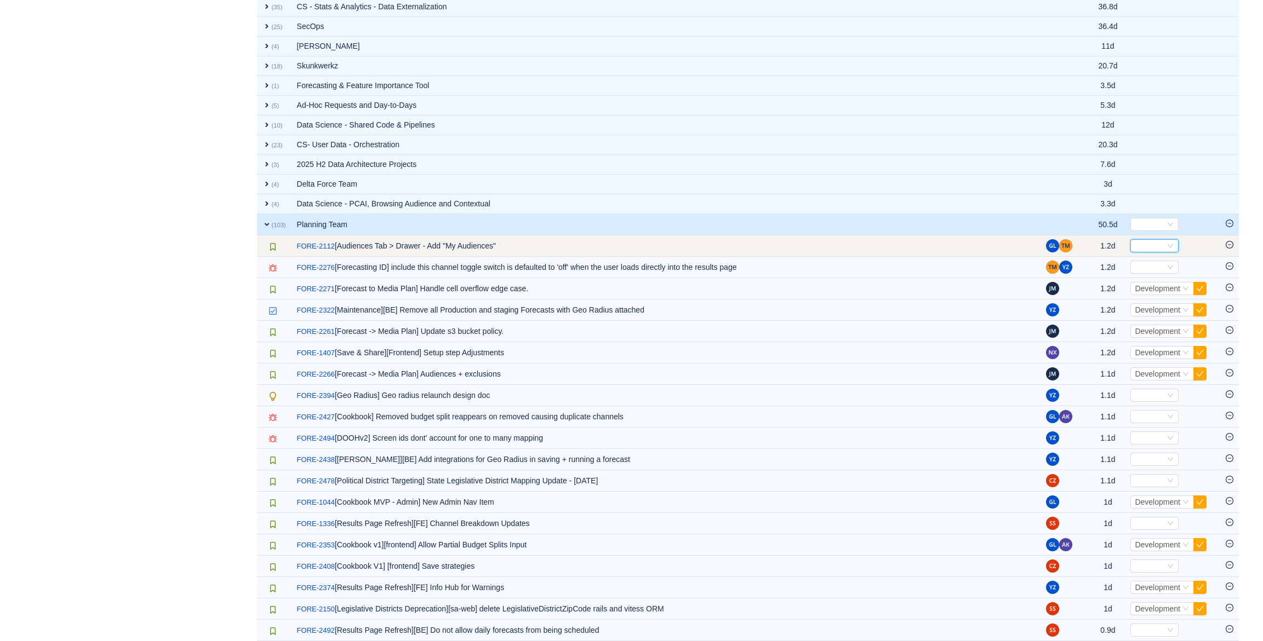
click at [1150, 242] on div "Select" at bounding box center [1149, 246] width 30 height 12
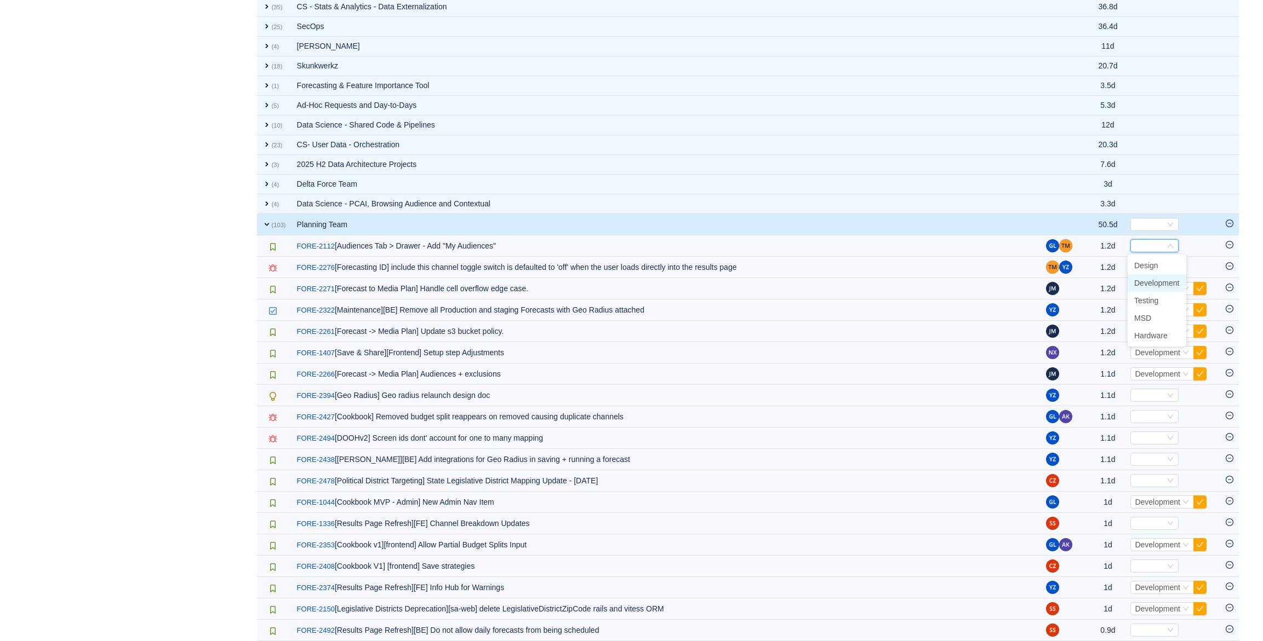
click at [1165, 284] on span "Development" at bounding box center [1156, 283] width 45 height 9
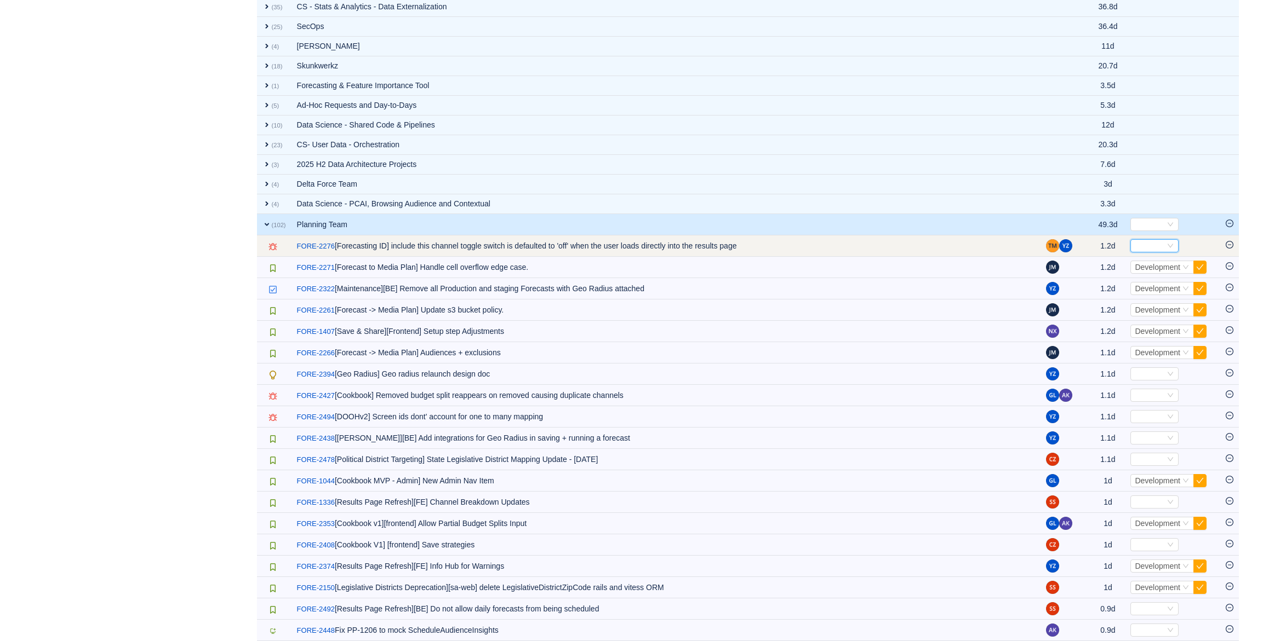
click at [1153, 245] on div "Select" at bounding box center [1149, 246] width 30 height 12
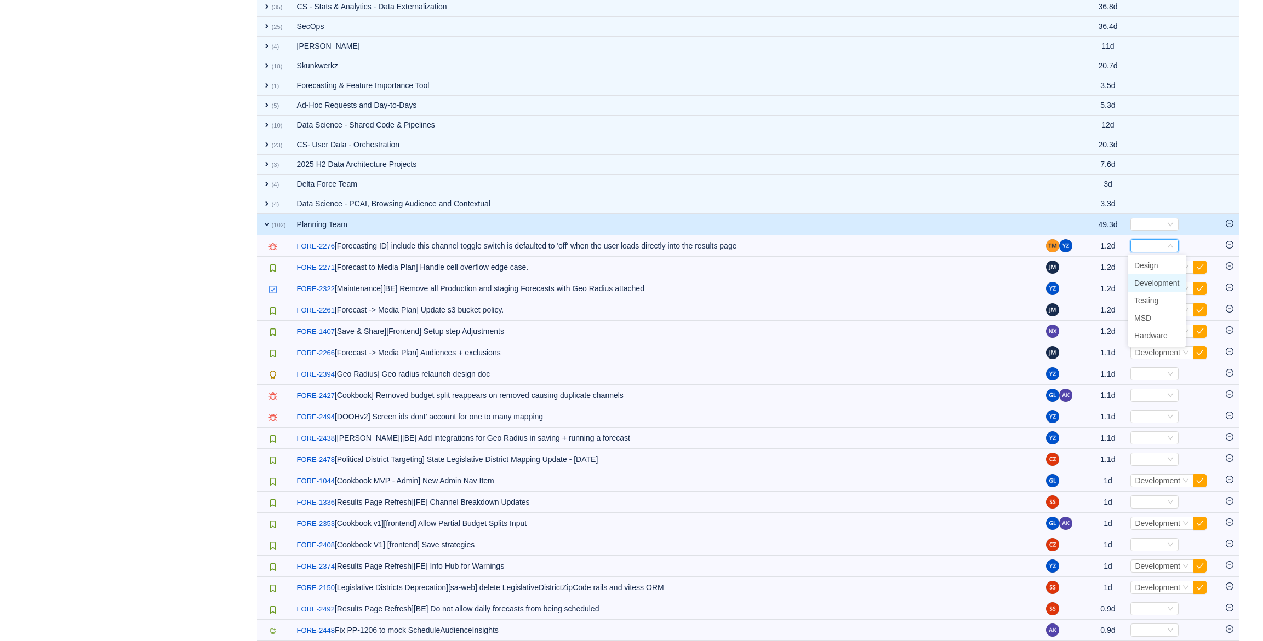
click at [1165, 285] on span "Development" at bounding box center [1156, 283] width 45 height 9
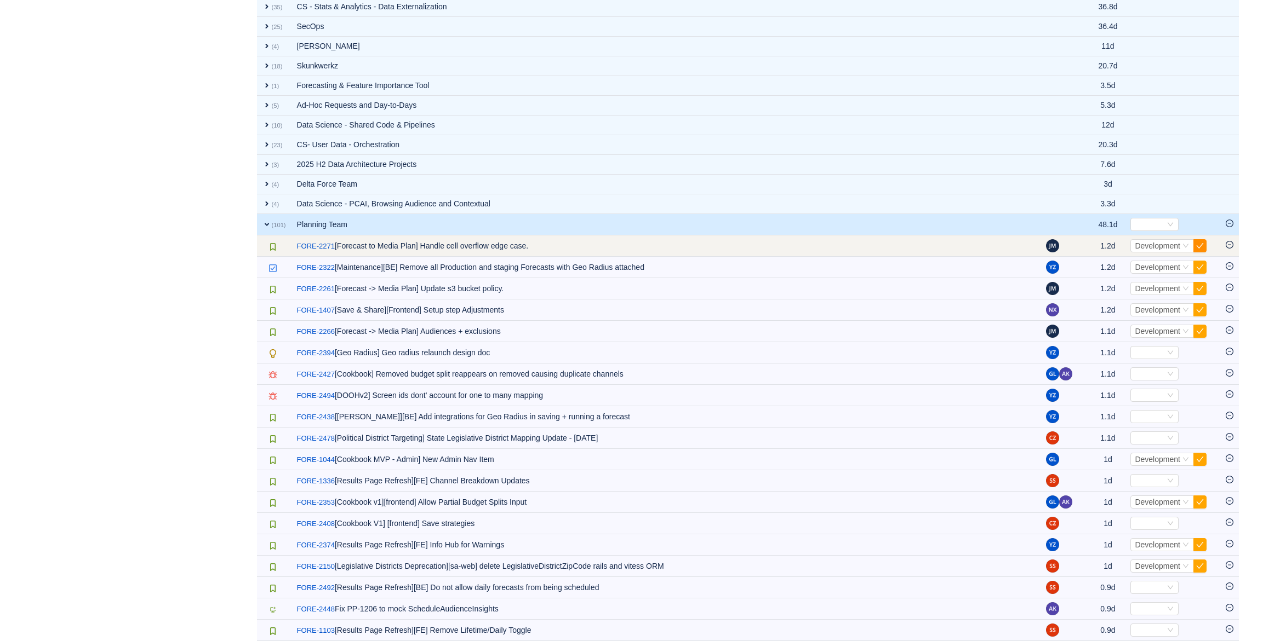
click at [1198, 244] on button "button" at bounding box center [1199, 245] width 13 height 13
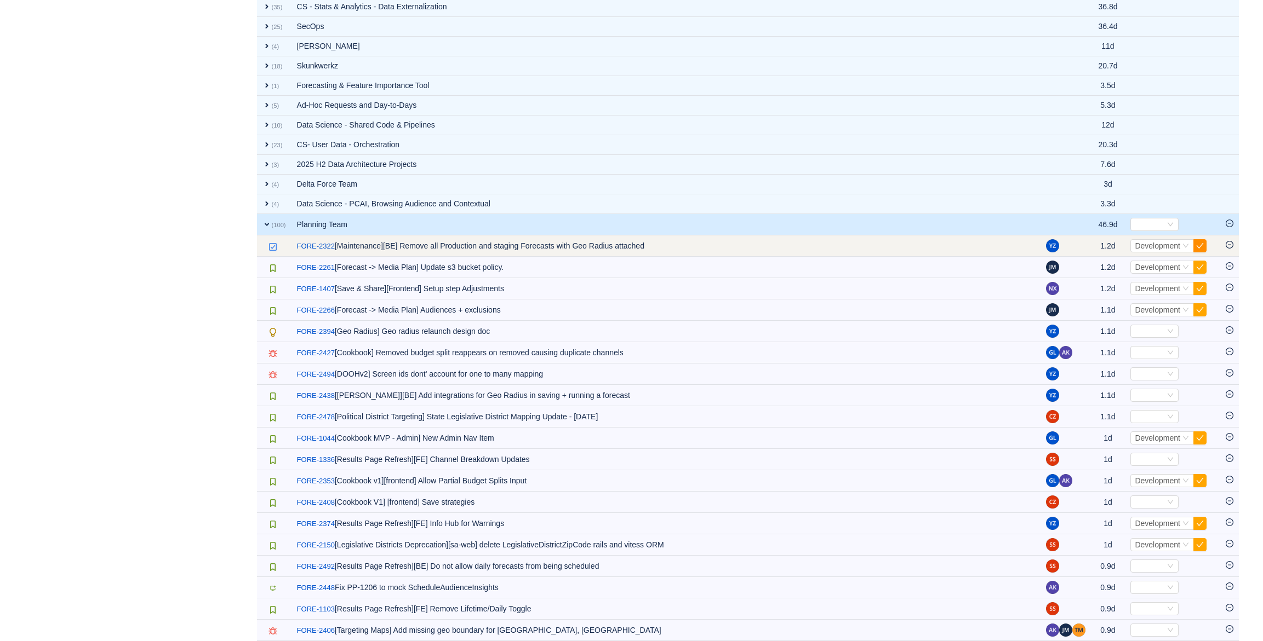
click at [1199, 245] on button "button" at bounding box center [1199, 245] width 13 height 13
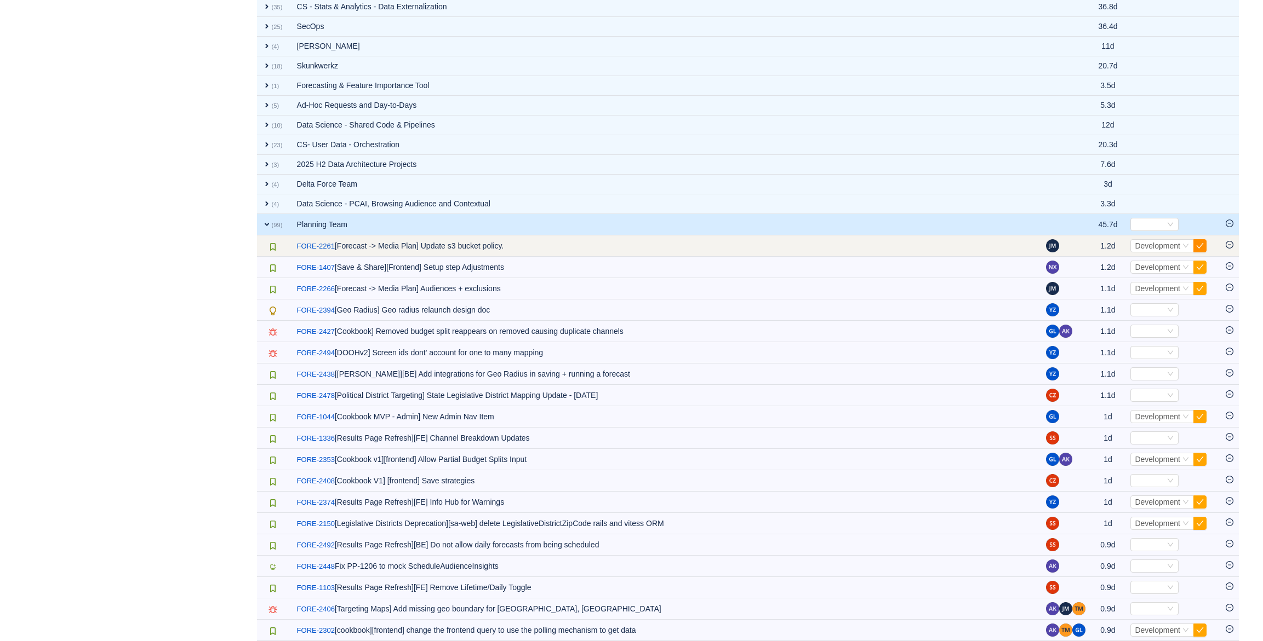
click at [1199, 244] on button "button" at bounding box center [1199, 245] width 13 height 13
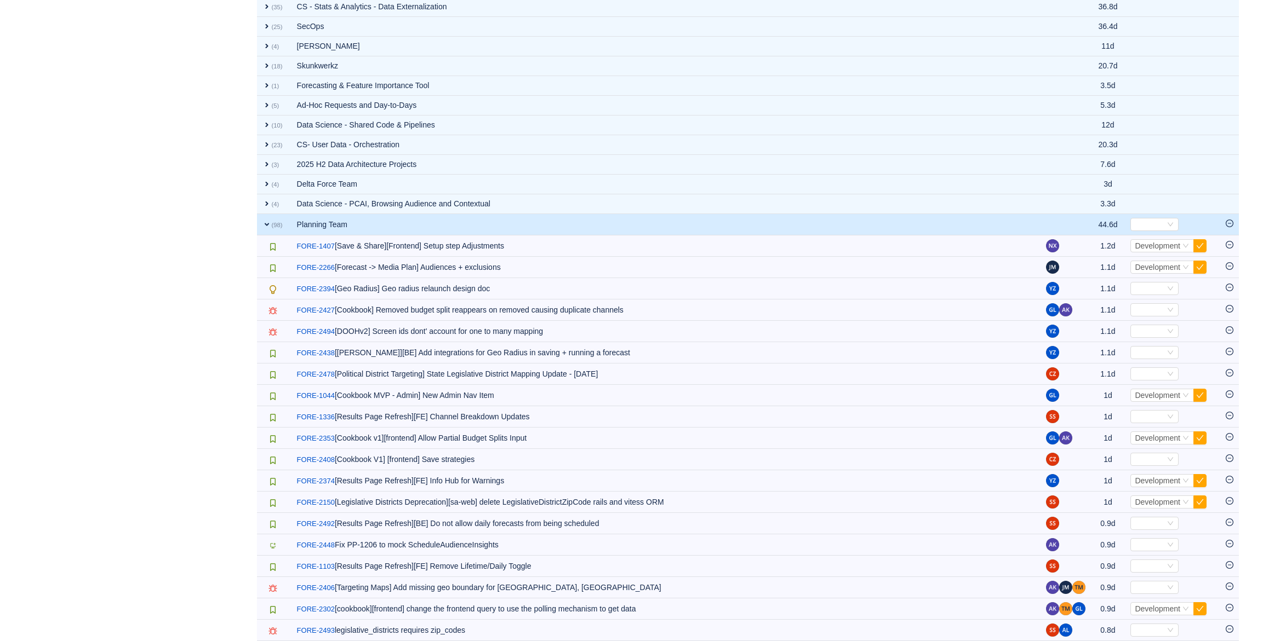
click at [1199, 244] on button "button" at bounding box center [1199, 245] width 13 height 13
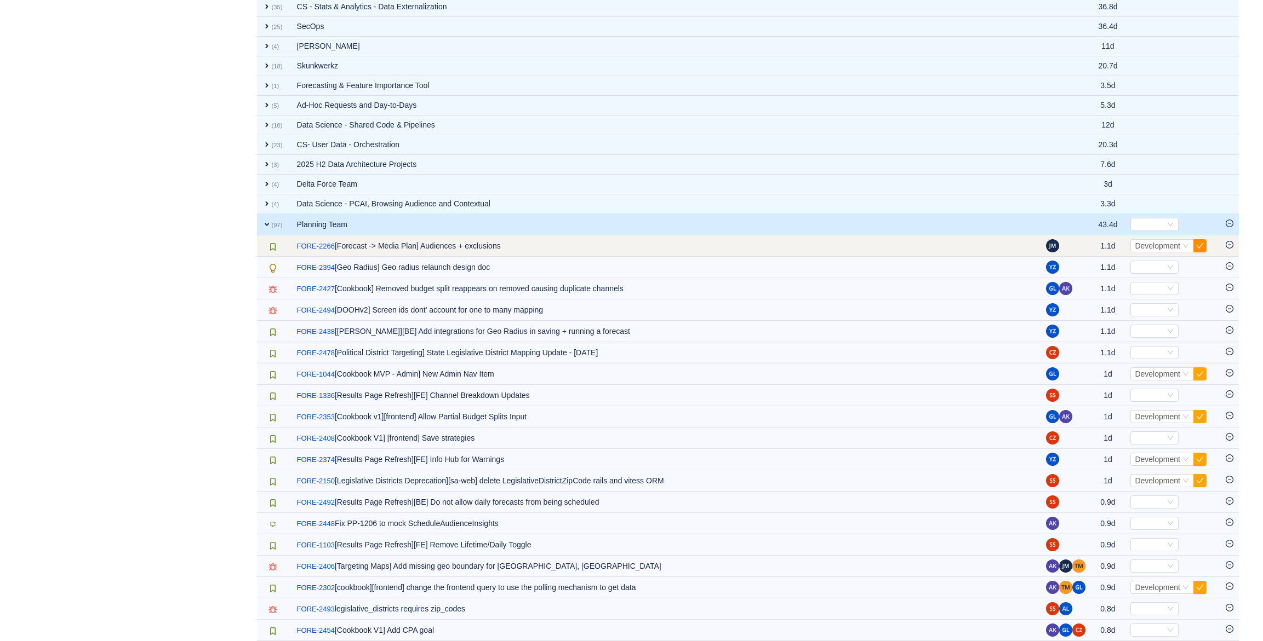
click at [1199, 244] on button "button" at bounding box center [1199, 245] width 13 height 13
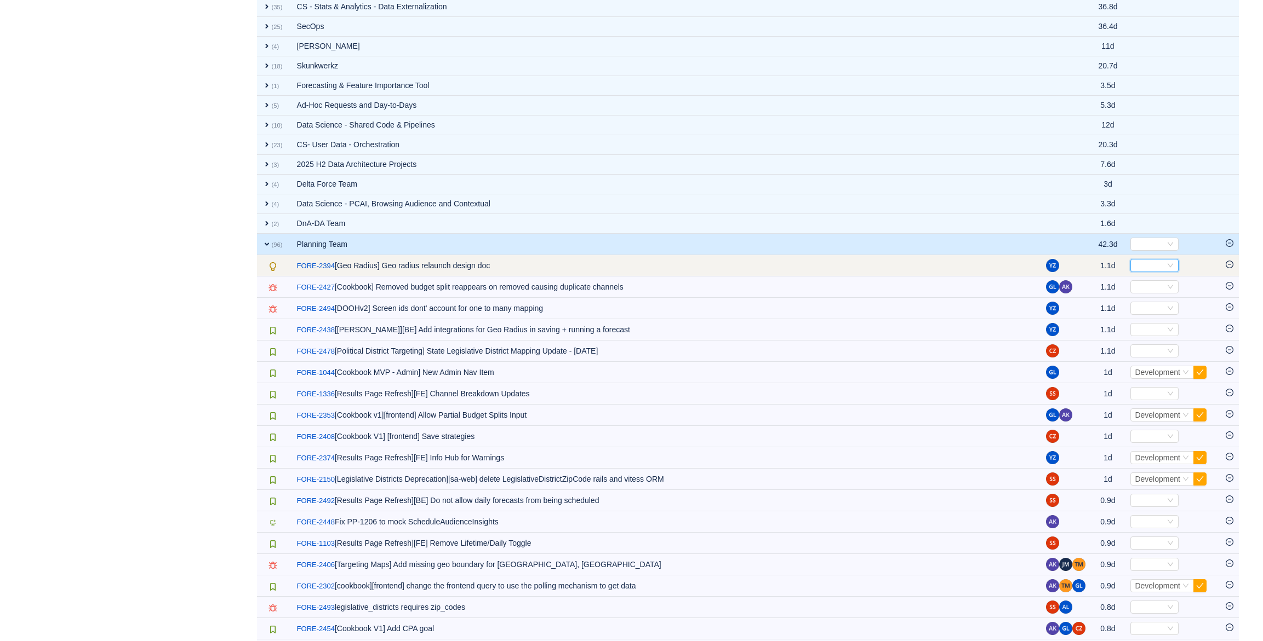
click at [1153, 263] on div "Select" at bounding box center [1149, 266] width 30 height 12
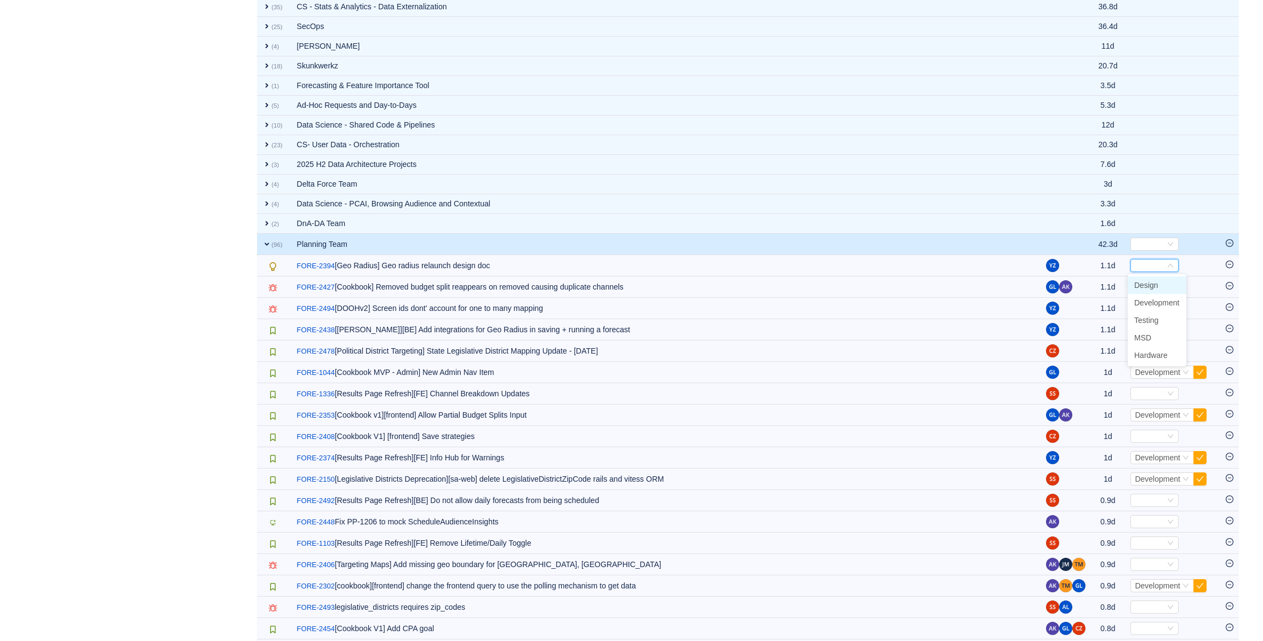
click at [1159, 285] on li "Design" at bounding box center [1156, 286] width 59 height 18
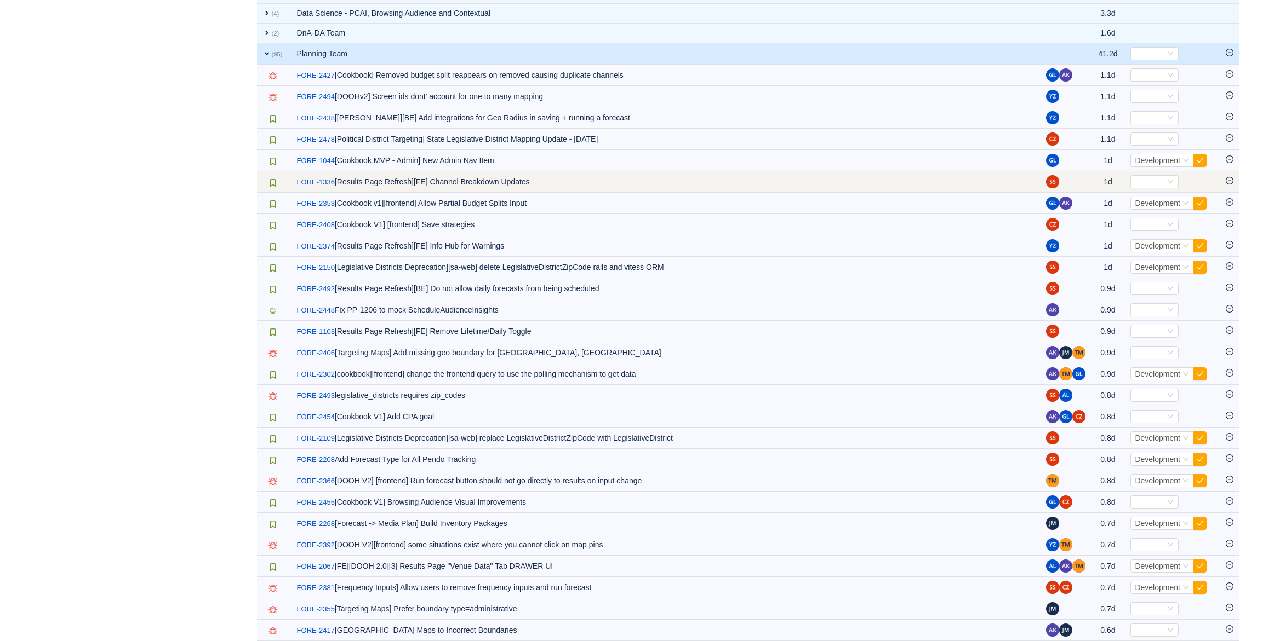
scroll to position [1348, 0]
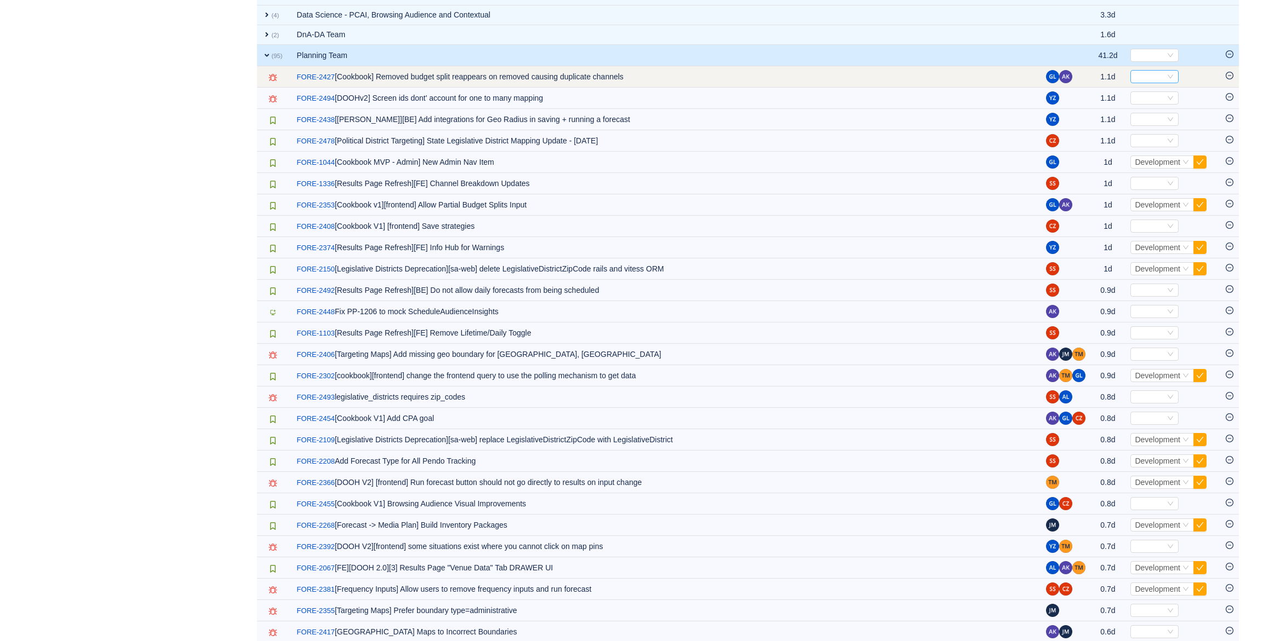
click at [1156, 76] on div "Select" at bounding box center [1149, 77] width 30 height 12
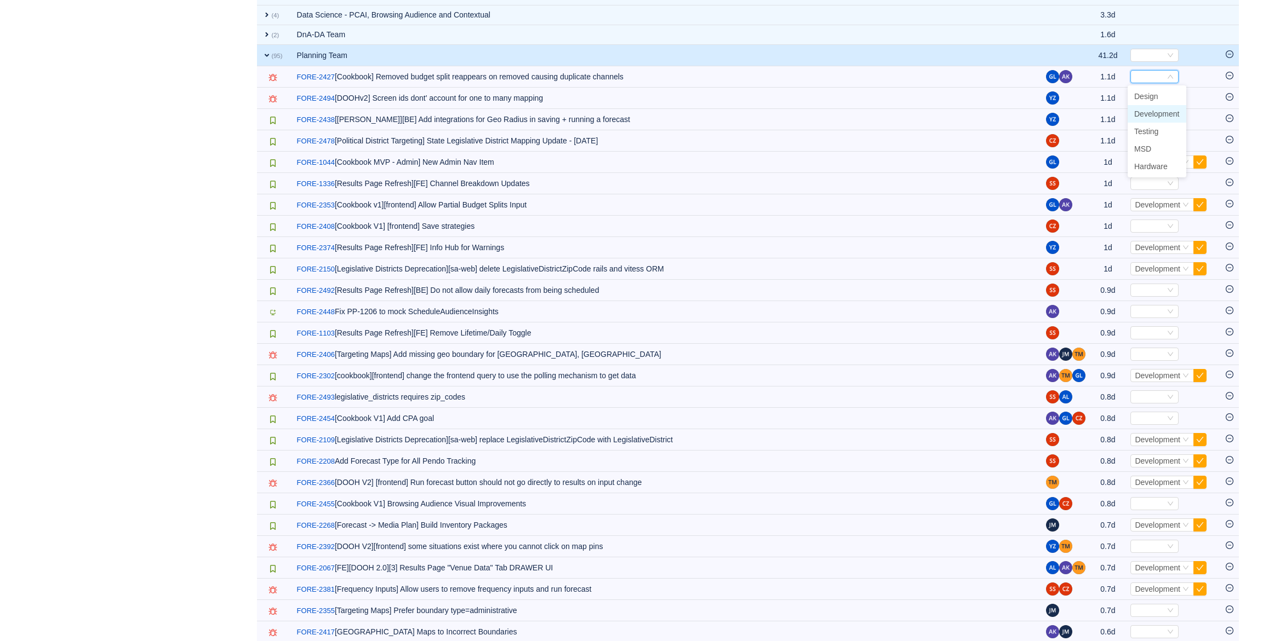
click at [1166, 113] on span "Development" at bounding box center [1156, 114] width 45 height 9
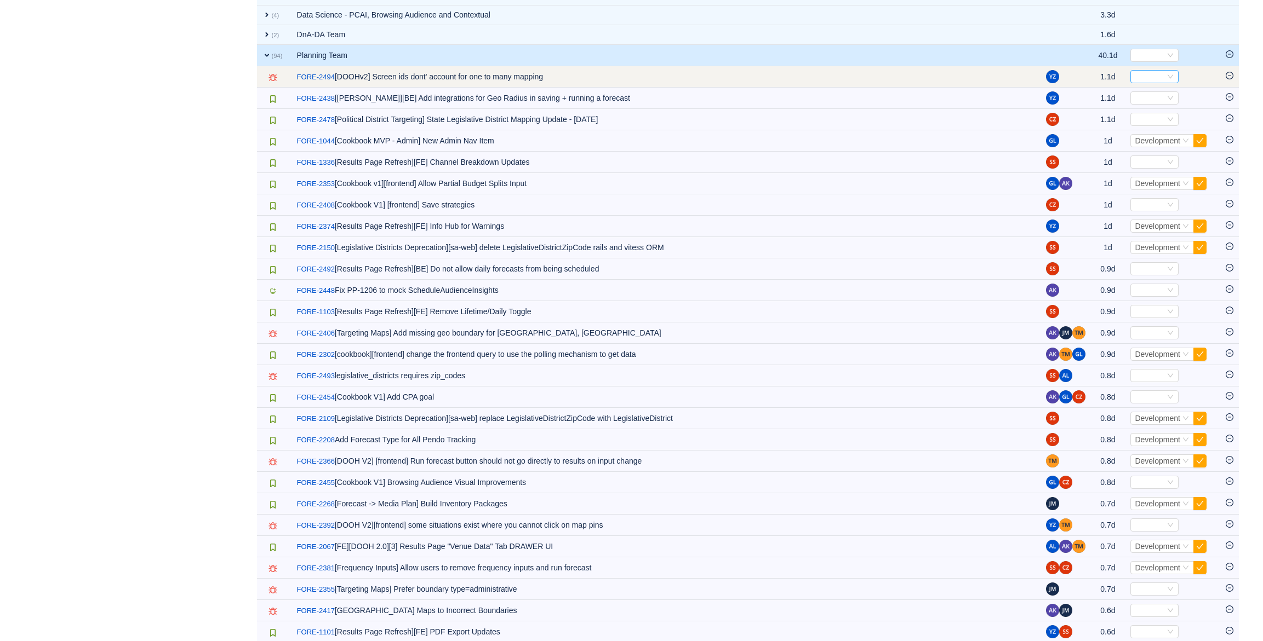
click at [1156, 76] on div "Select" at bounding box center [1149, 77] width 30 height 12
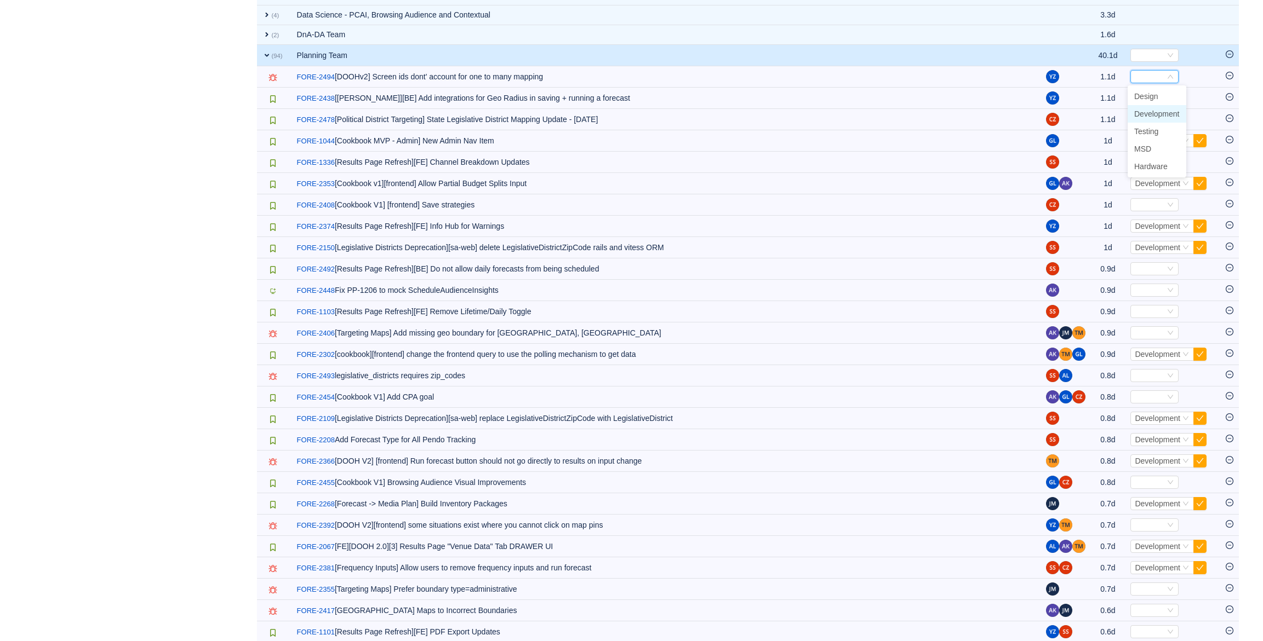
click at [1172, 113] on span "Development" at bounding box center [1156, 114] width 45 height 9
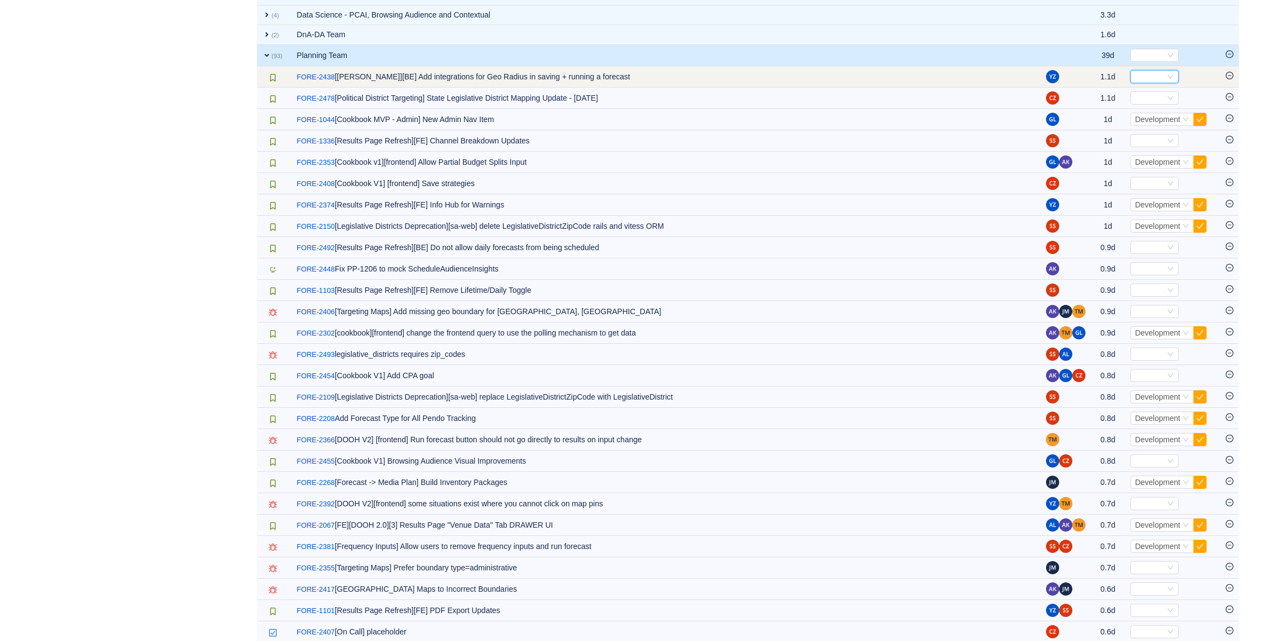
click at [1170, 73] on icon "icon: down" at bounding box center [1170, 76] width 7 height 7
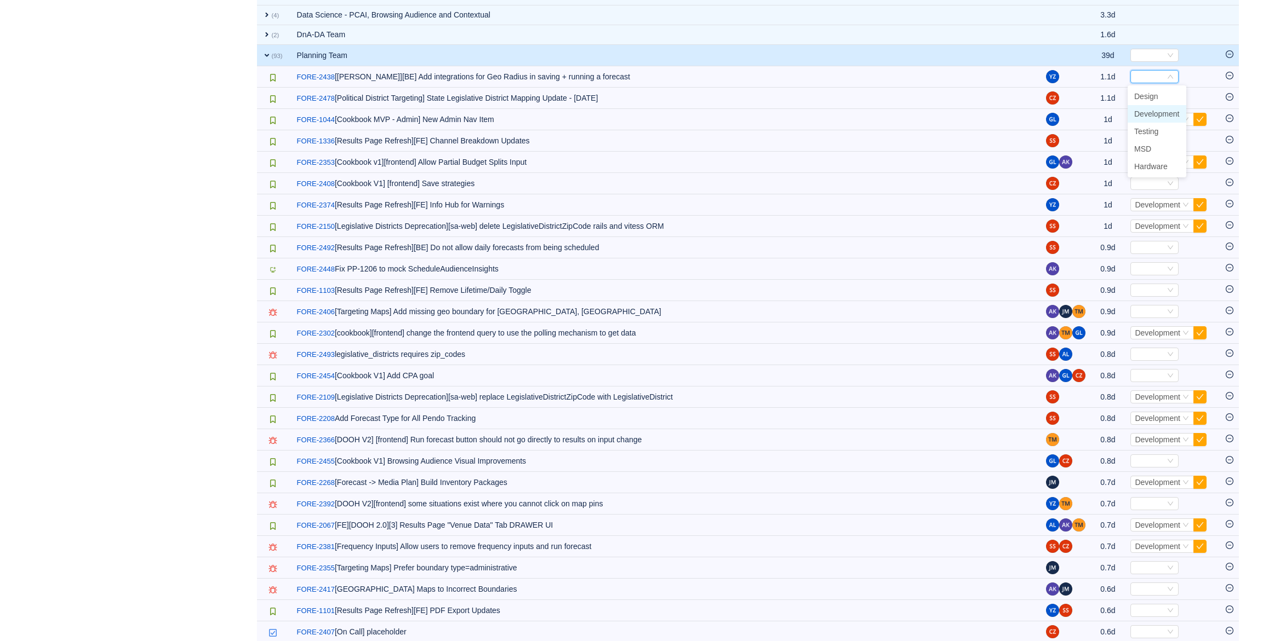
click at [1164, 111] on span "Development" at bounding box center [1156, 114] width 45 height 9
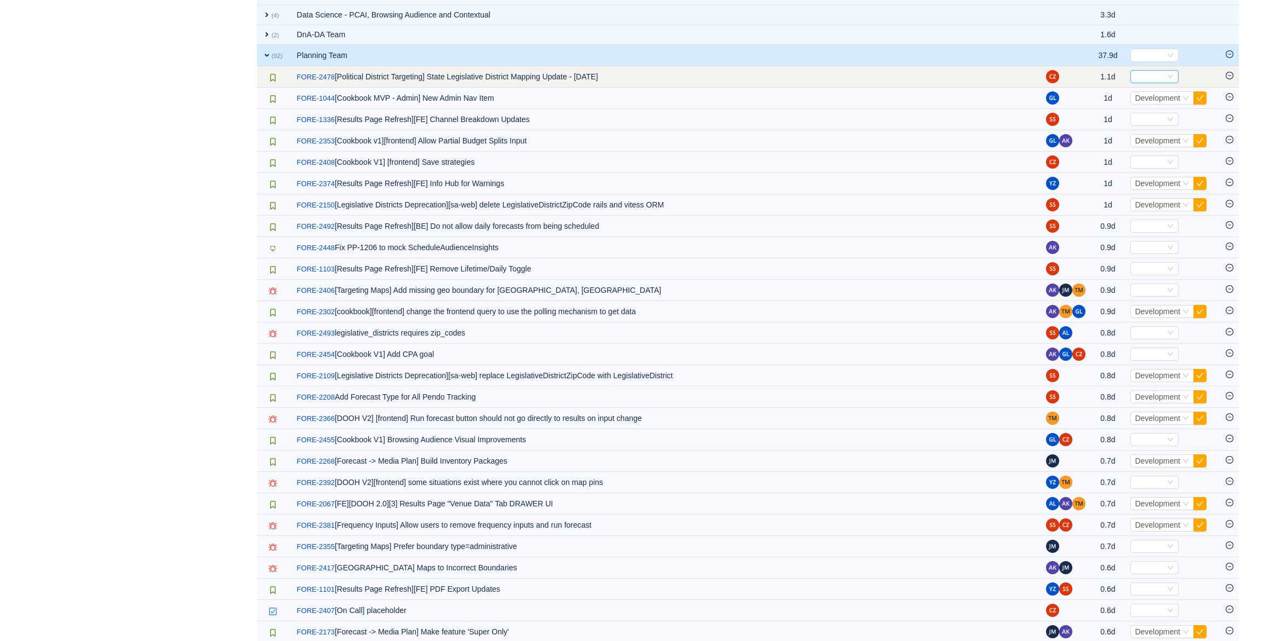
click at [1153, 72] on div "Select" at bounding box center [1149, 77] width 30 height 12
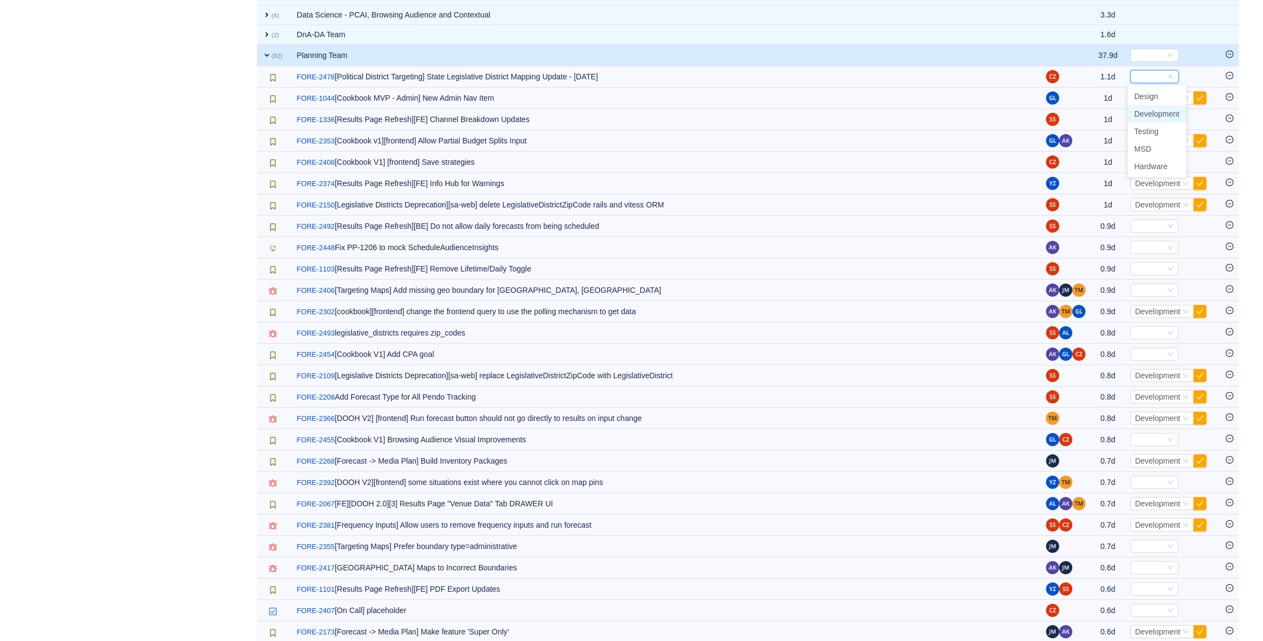
click at [1153, 111] on span "Development" at bounding box center [1156, 114] width 45 height 9
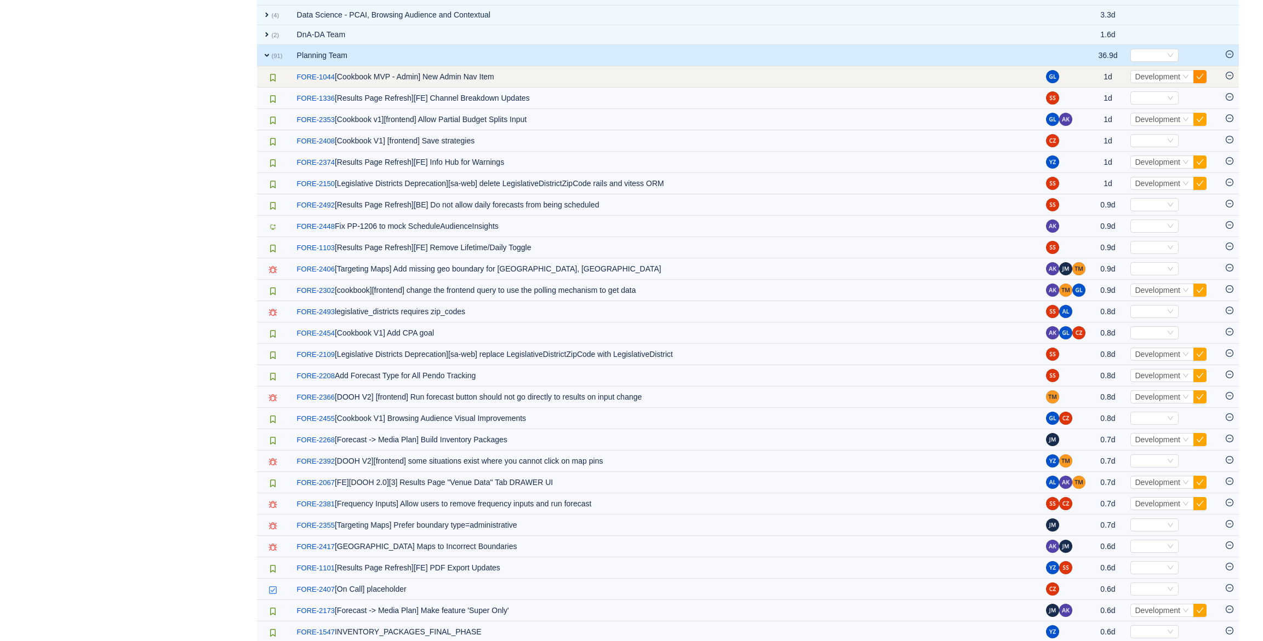
click at [1195, 80] on button "button" at bounding box center [1199, 76] width 13 height 13
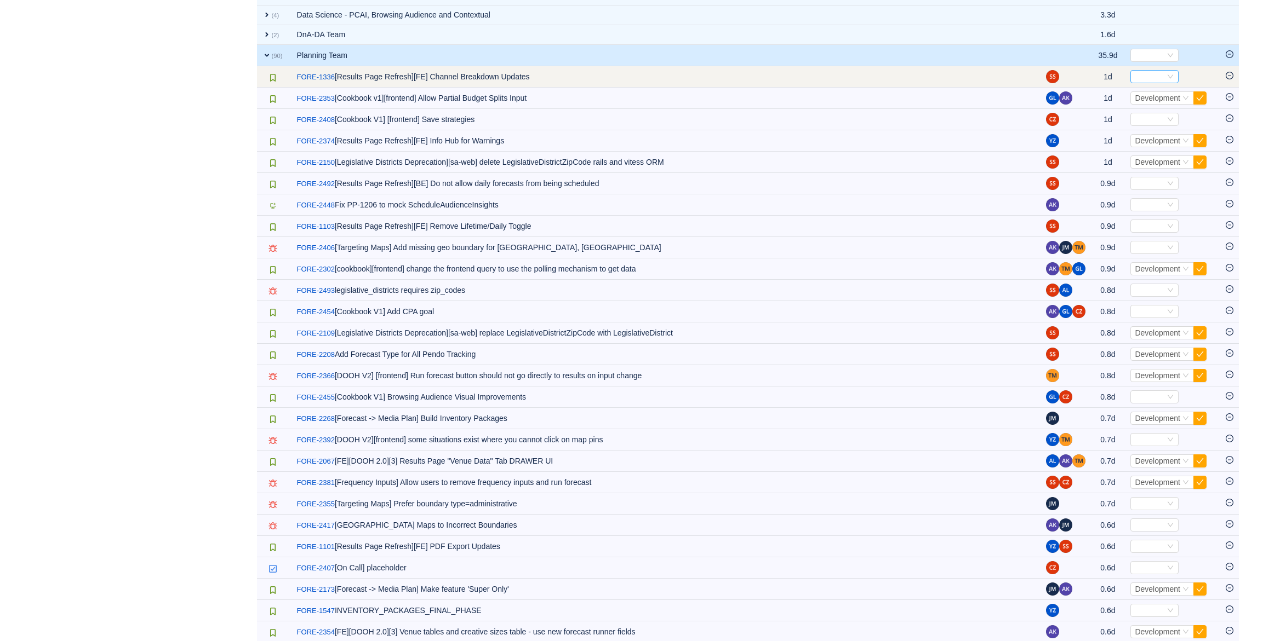
click at [1150, 74] on div "Select" at bounding box center [1149, 77] width 30 height 12
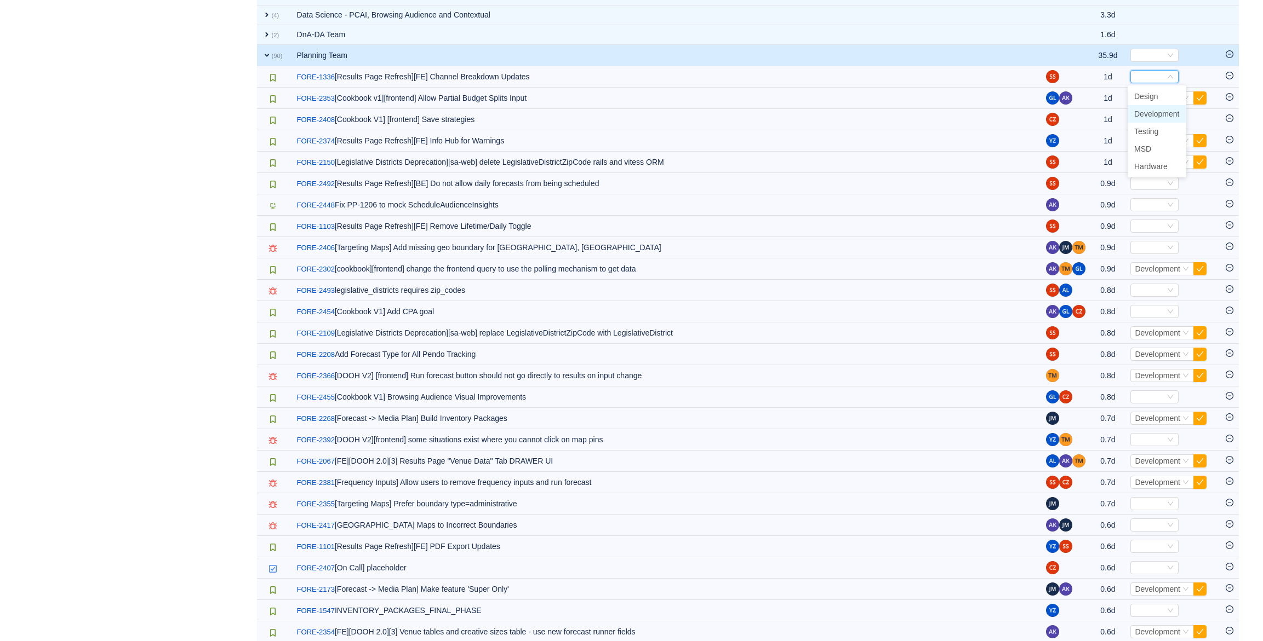
click at [1149, 111] on span "Development" at bounding box center [1156, 114] width 45 height 9
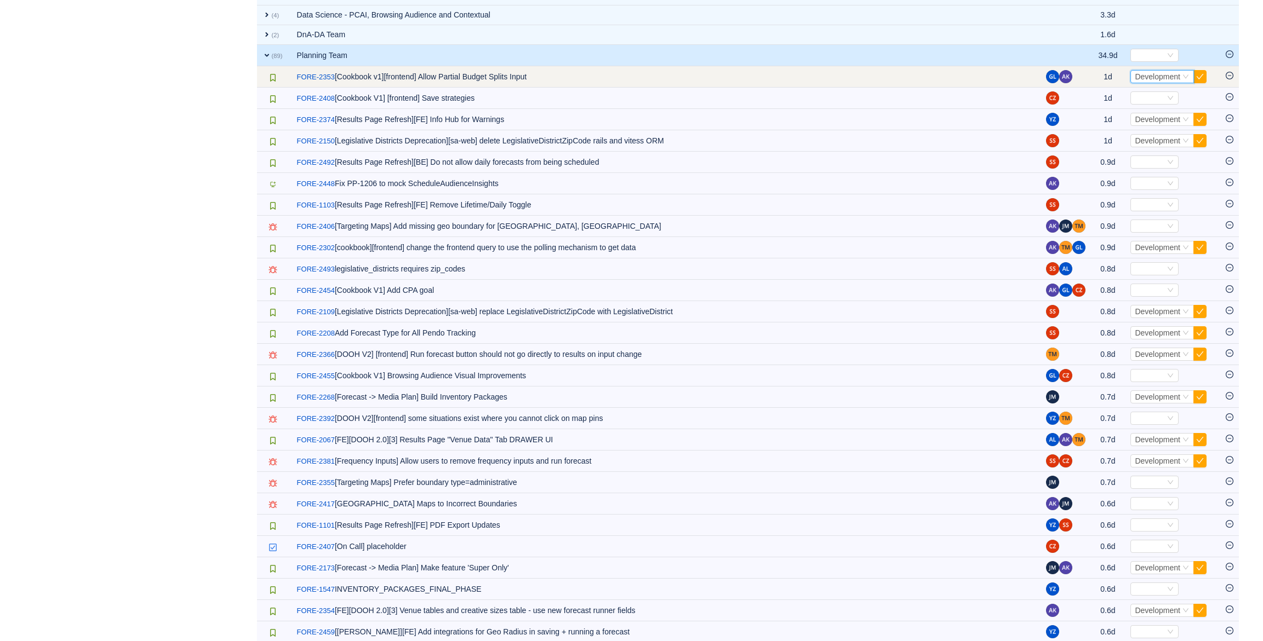
click at [1191, 80] on div "Select Development" at bounding box center [1162, 76] width 64 height 13
click at [1193, 79] on button "button" at bounding box center [1199, 76] width 13 height 13
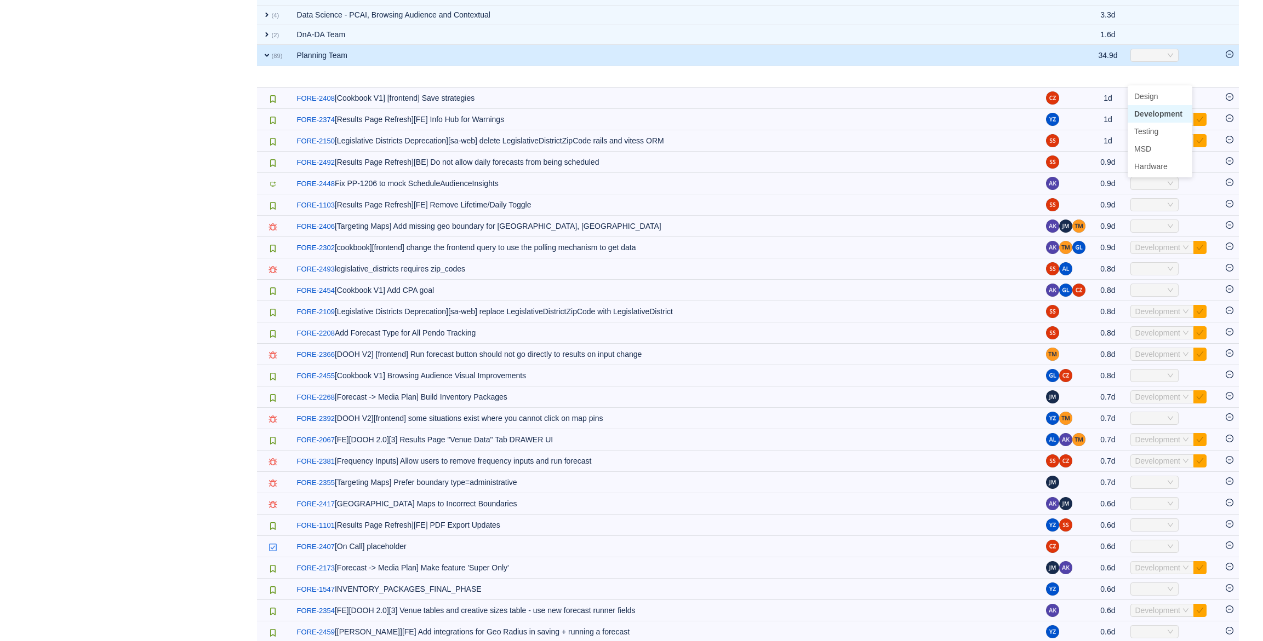
click at [1197, 77] on table "Apply Suggestions expand (77) Data Science - Performance Predictors (PERF) 289d…" at bounding box center [748, 433] width 982 height 3266
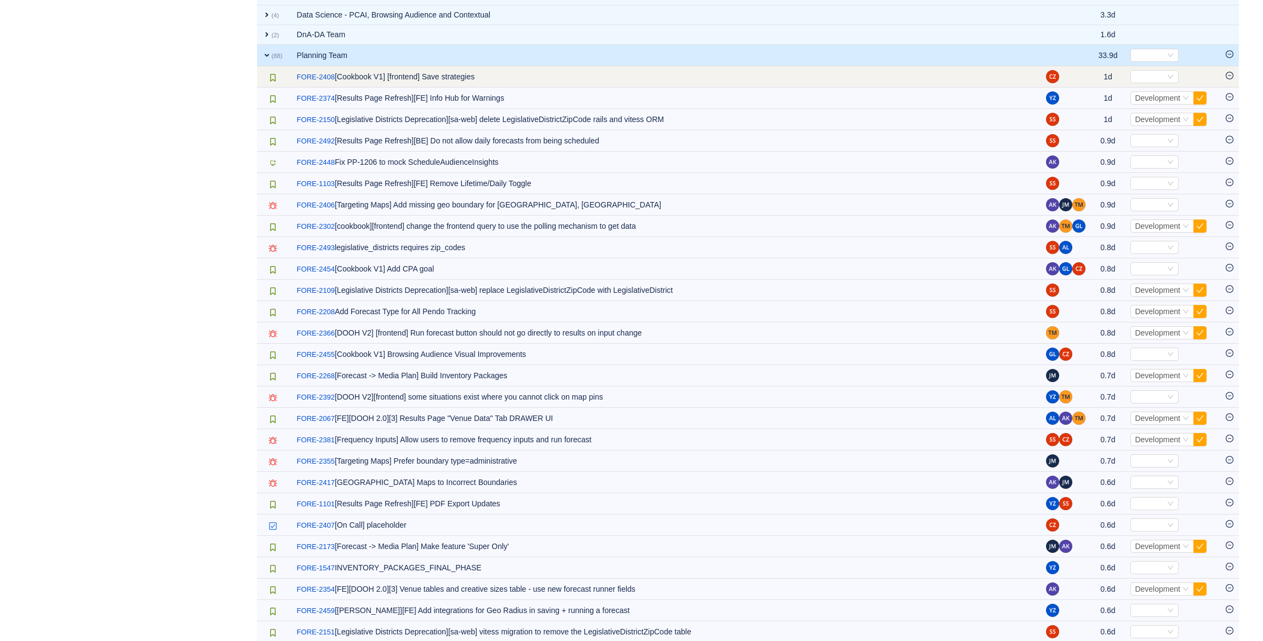
click at [1167, 67] on td "Select Out of scope" at bounding box center [1172, 76] width 95 height 21
click at [1163, 76] on div "Select" at bounding box center [1154, 76] width 48 height 13
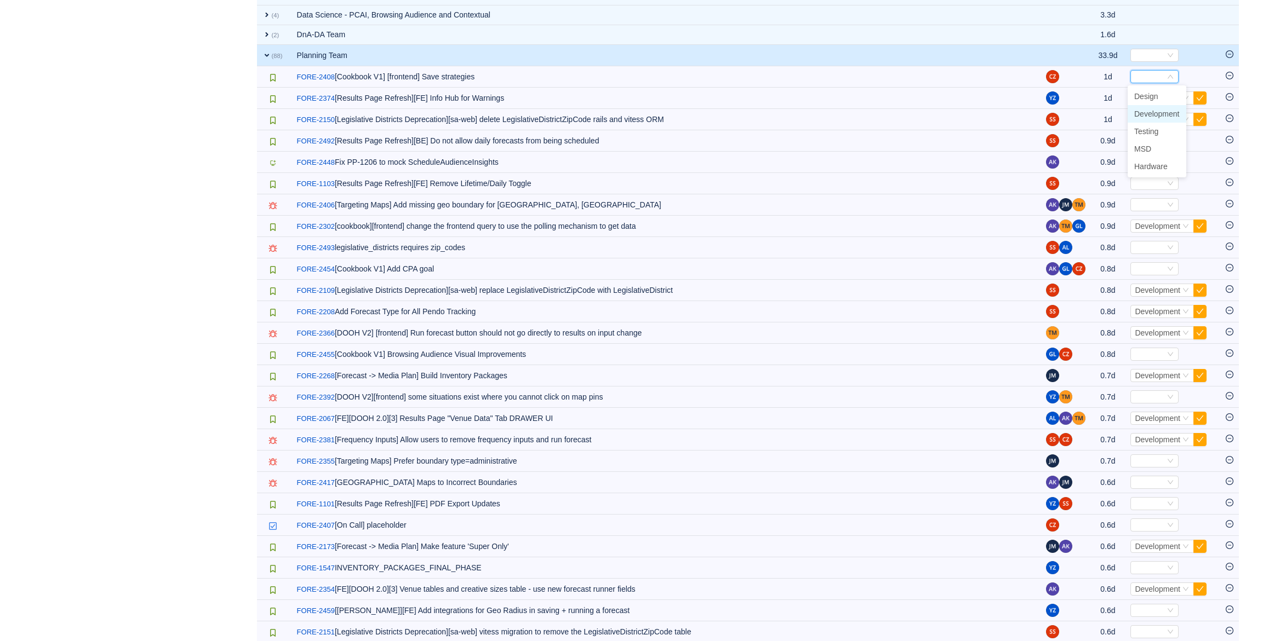
click at [1154, 113] on span "Development" at bounding box center [1156, 114] width 45 height 9
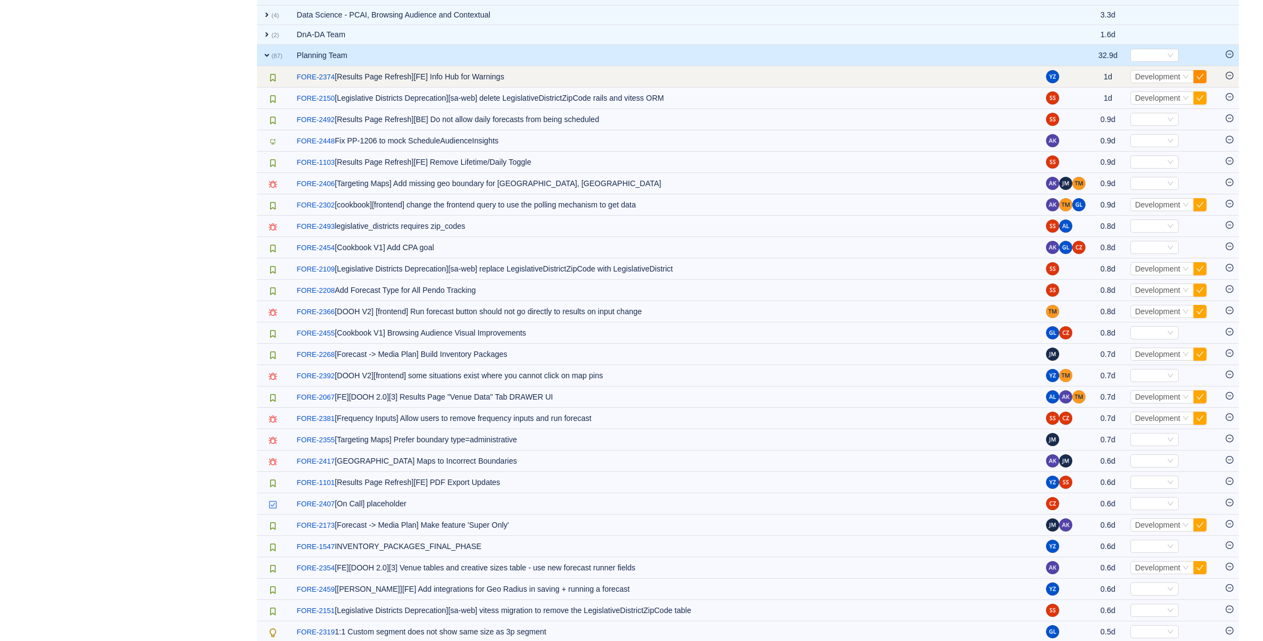
click at [1200, 77] on button "button" at bounding box center [1199, 76] width 13 height 13
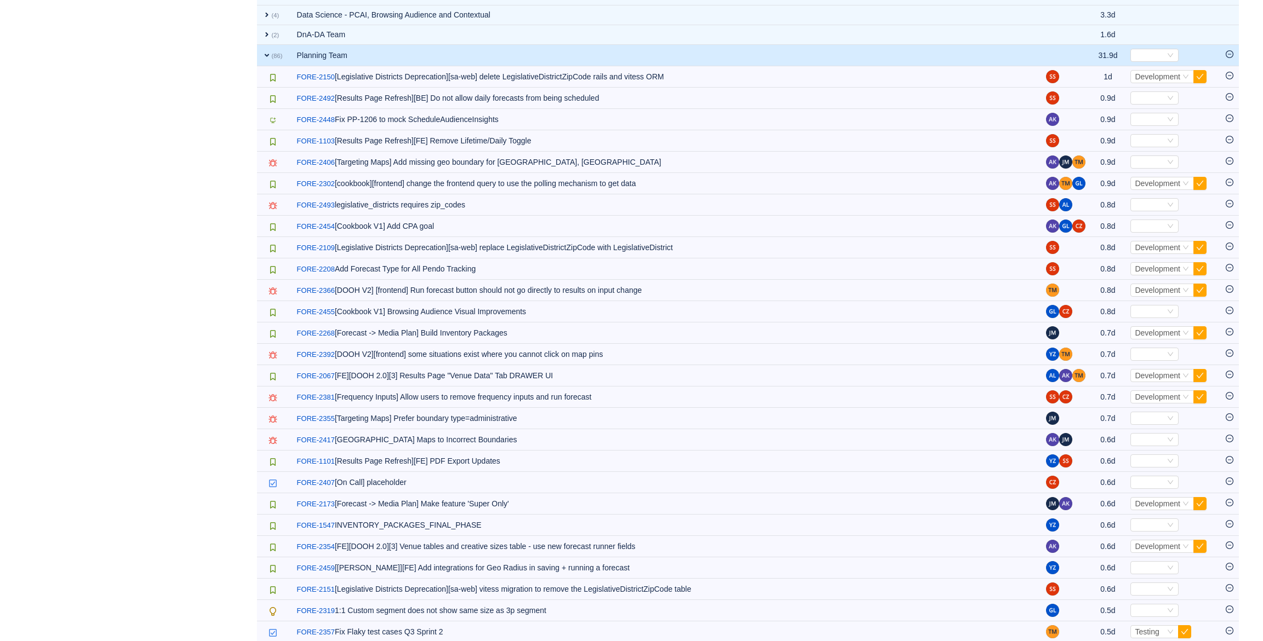
click at [1200, 77] on button "button" at bounding box center [1199, 76] width 13 height 13
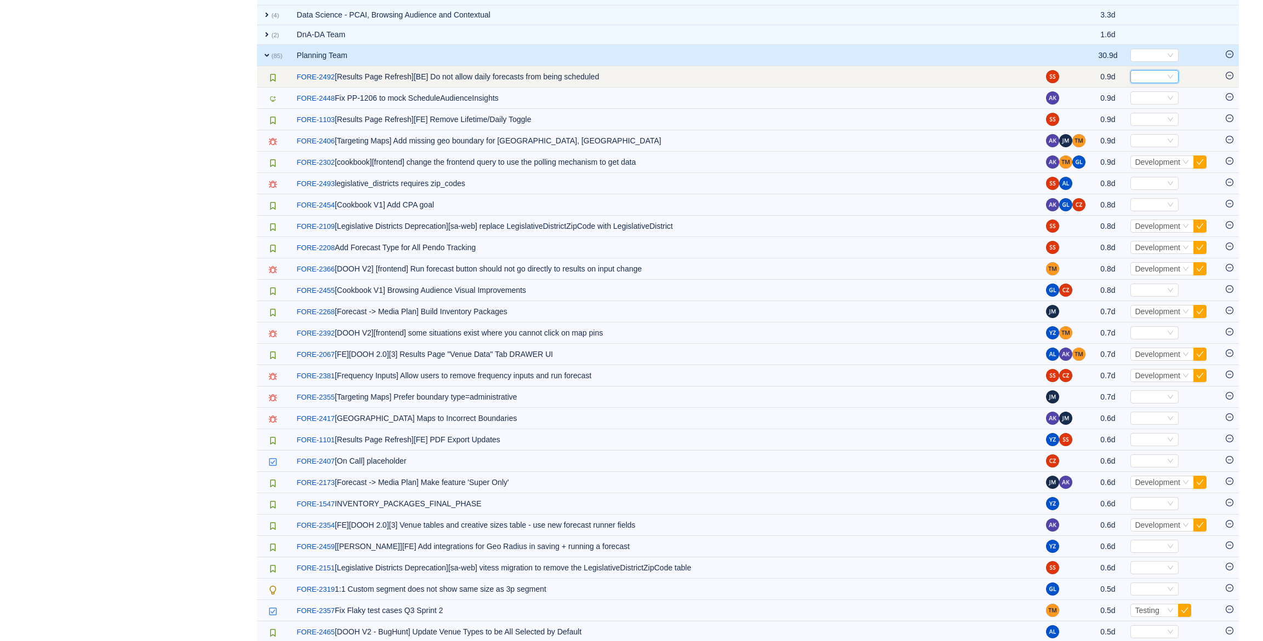
click at [1151, 82] on div "Select" at bounding box center [1149, 77] width 30 height 12
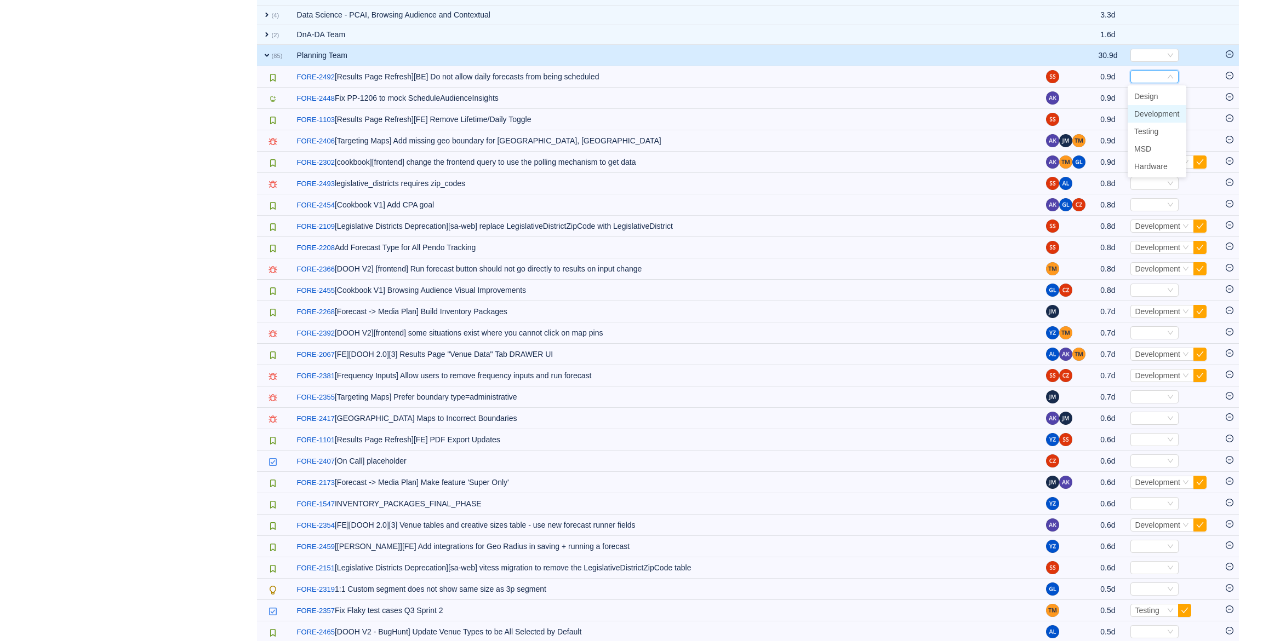
click at [1147, 112] on span "Development" at bounding box center [1156, 114] width 45 height 9
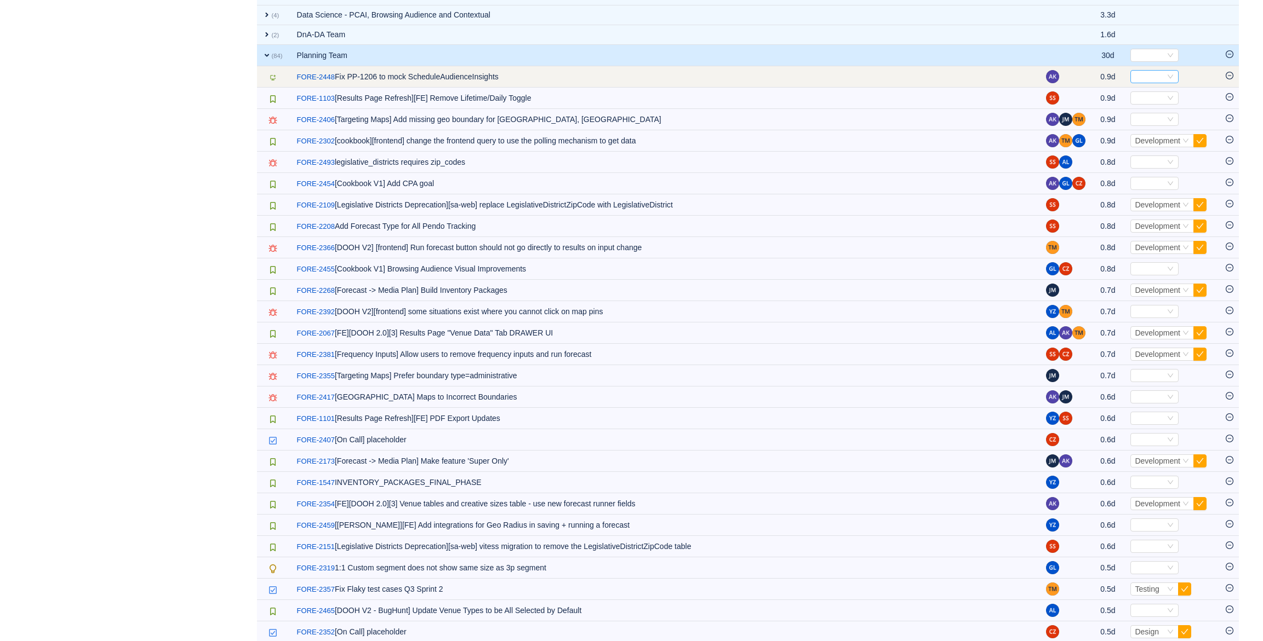
click at [1161, 77] on div "Select" at bounding box center [1149, 77] width 30 height 12
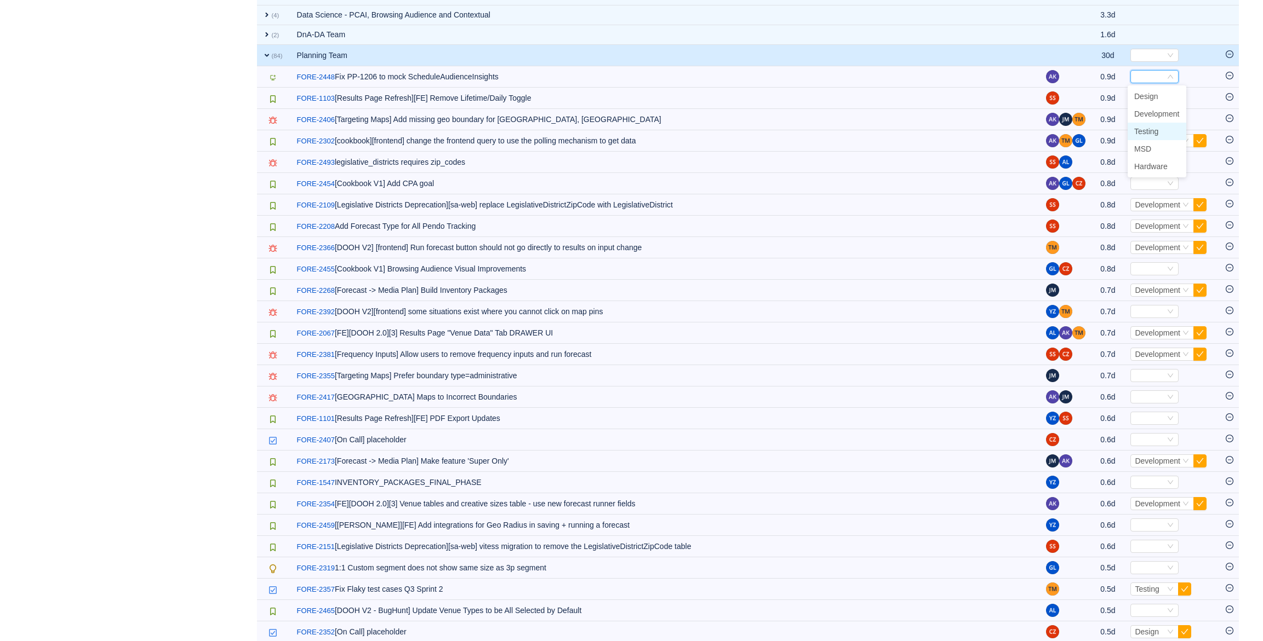
click at [1164, 134] on li "Testing" at bounding box center [1156, 132] width 59 height 18
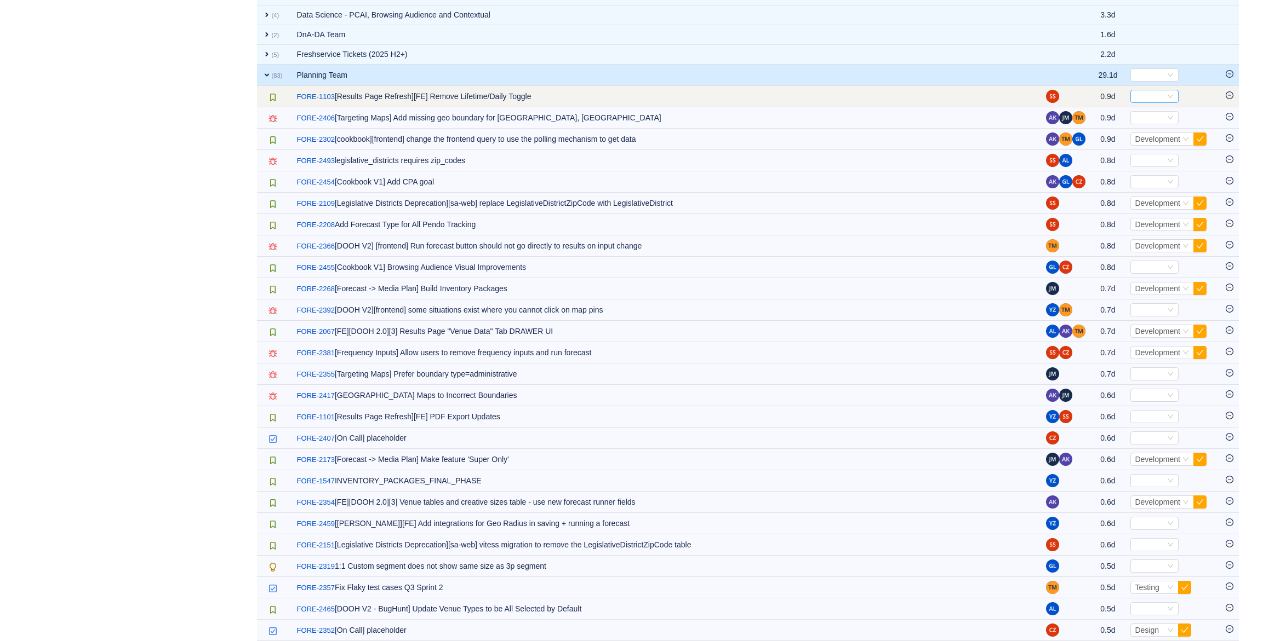
click at [1147, 95] on div "Select" at bounding box center [1149, 96] width 30 height 12
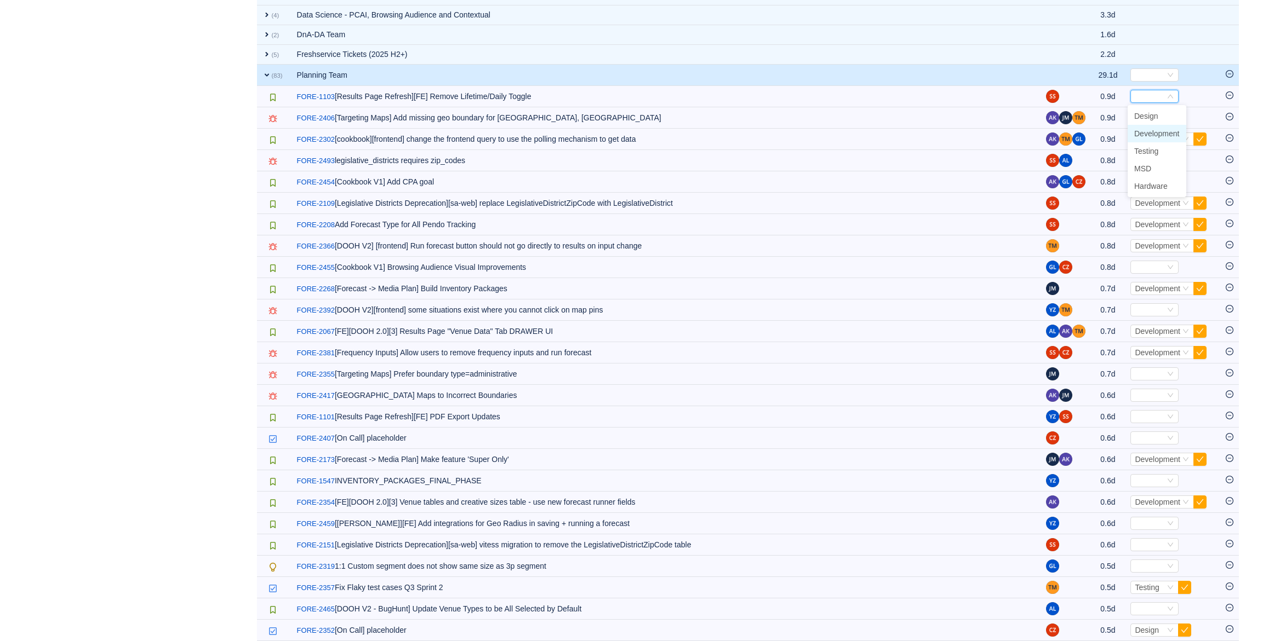
click at [1155, 134] on span "Development" at bounding box center [1156, 133] width 45 height 9
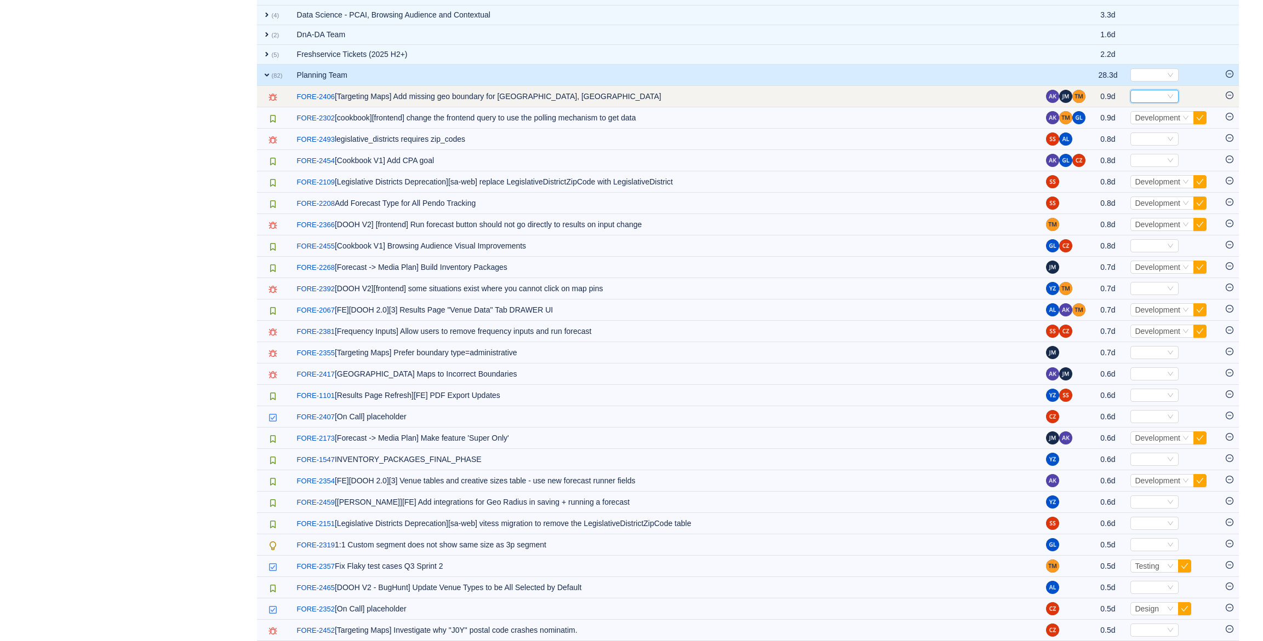
click at [1160, 94] on div "Select" at bounding box center [1149, 96] width 30 height 12
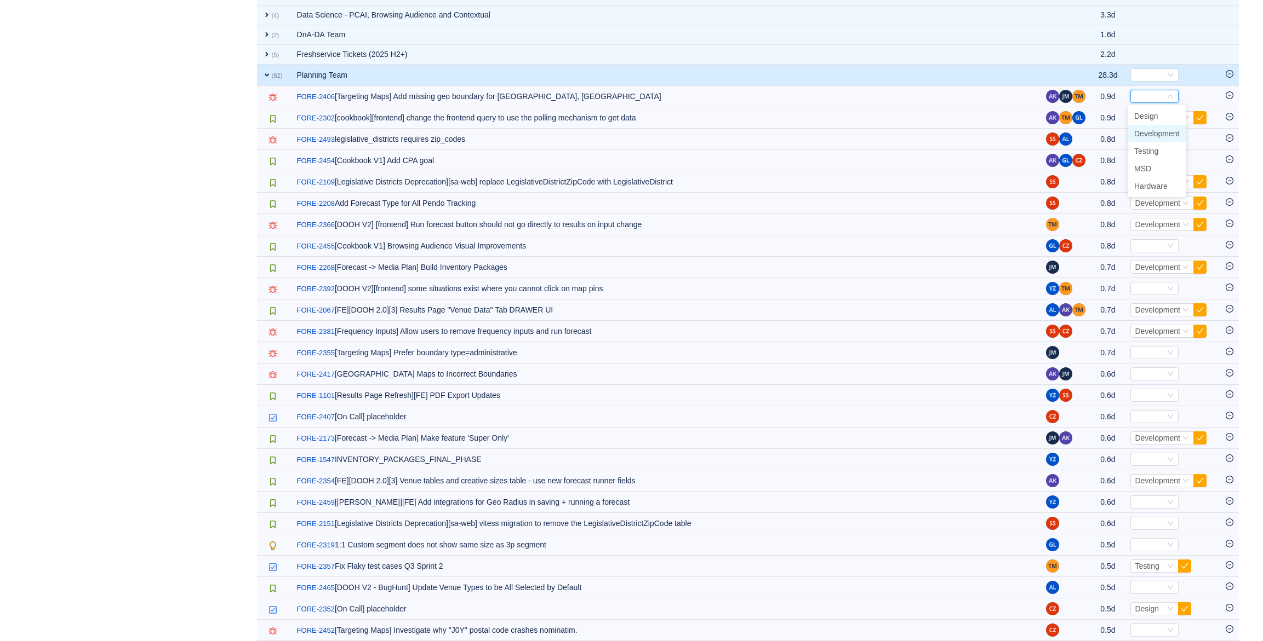
click at [1149, 129] on span "Development" at bounding box center [1156, 133] width 45 height 9
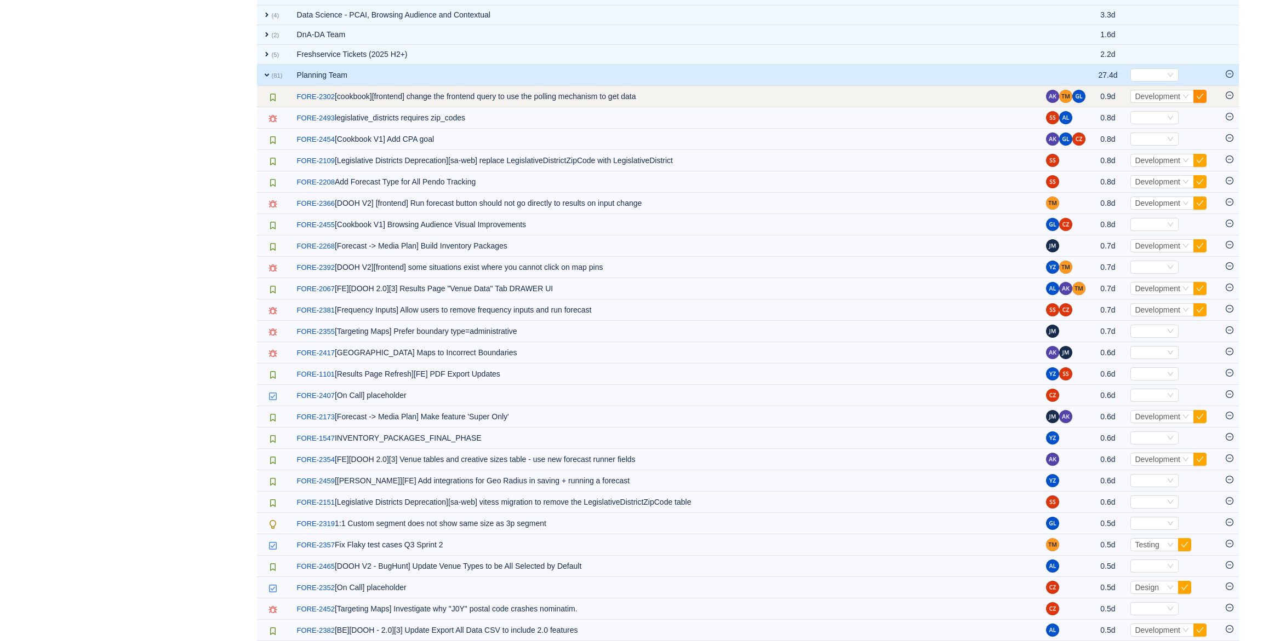
click at [1200, 96] on button "button" at bounding box center [1199, 96] width 13 height 13
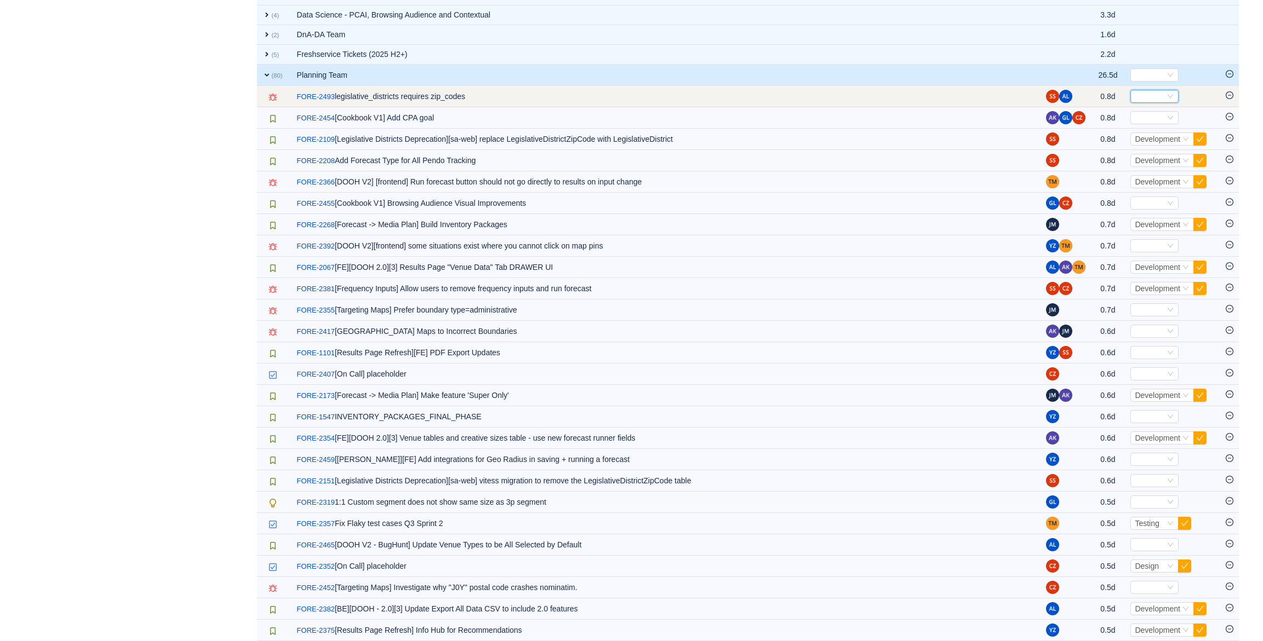
click at [1153, 96] on div "Select" at bounding box center [1149, 96] width 30 height 12
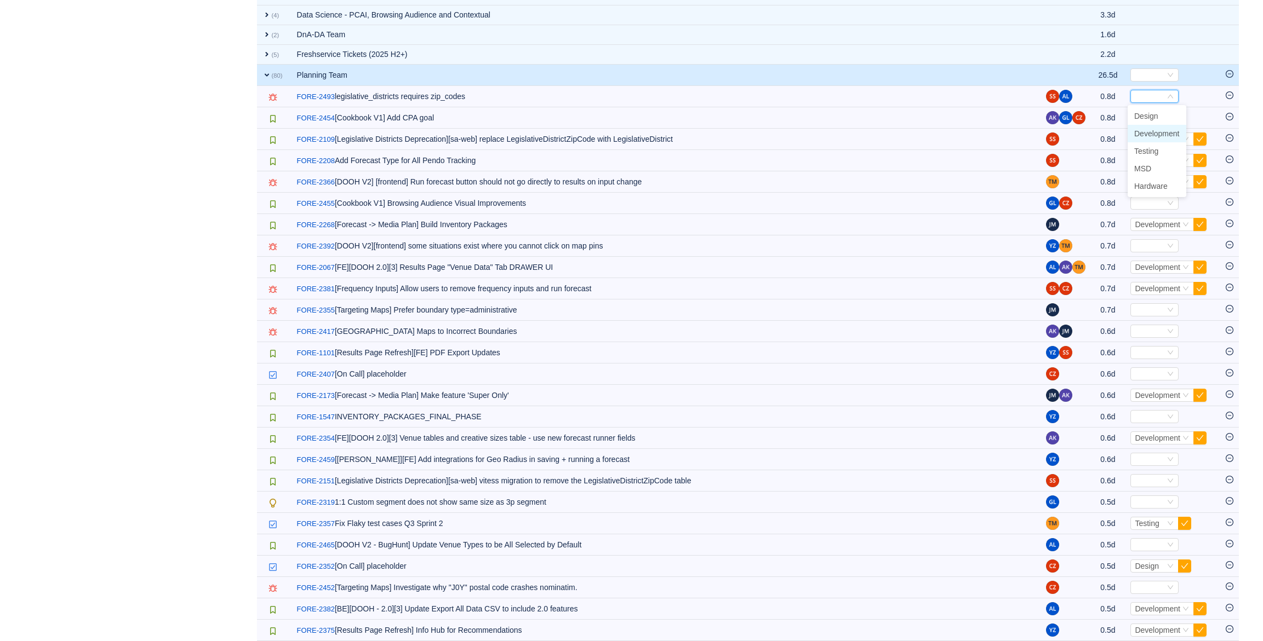
click at [1154, 129] on span "Development" at bounding box center [1156, 133] width 45 height 9
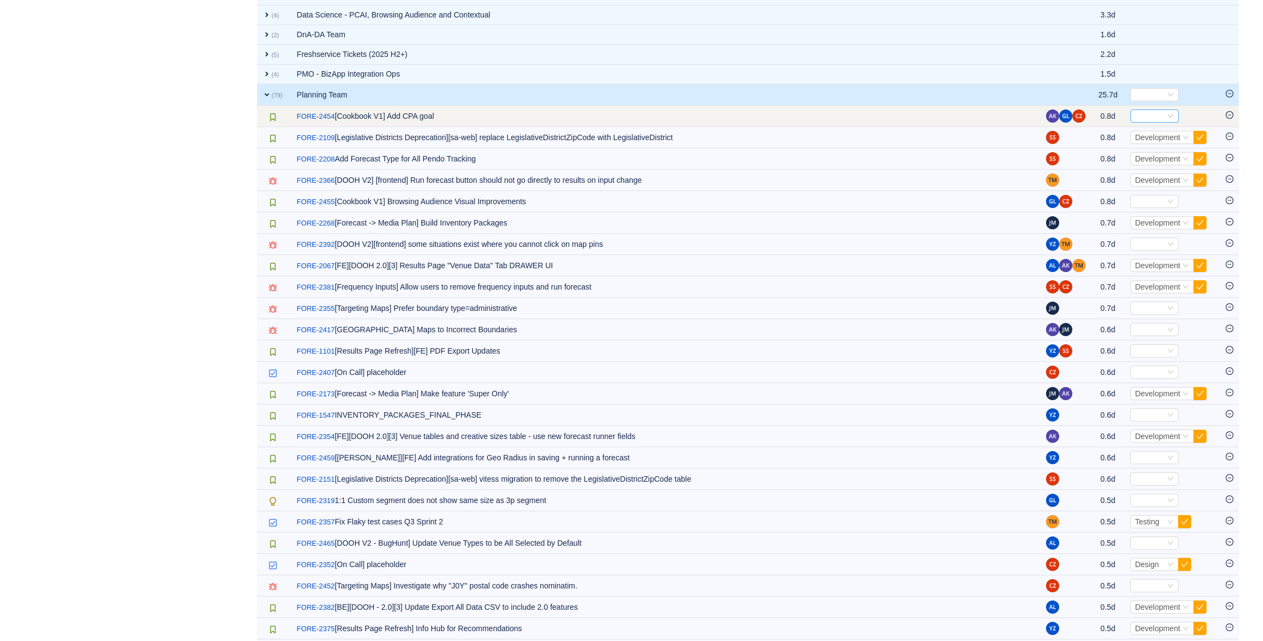
click at [1152, 117] on div "Select" at bounding box center [1149, 116] width 30 height 12
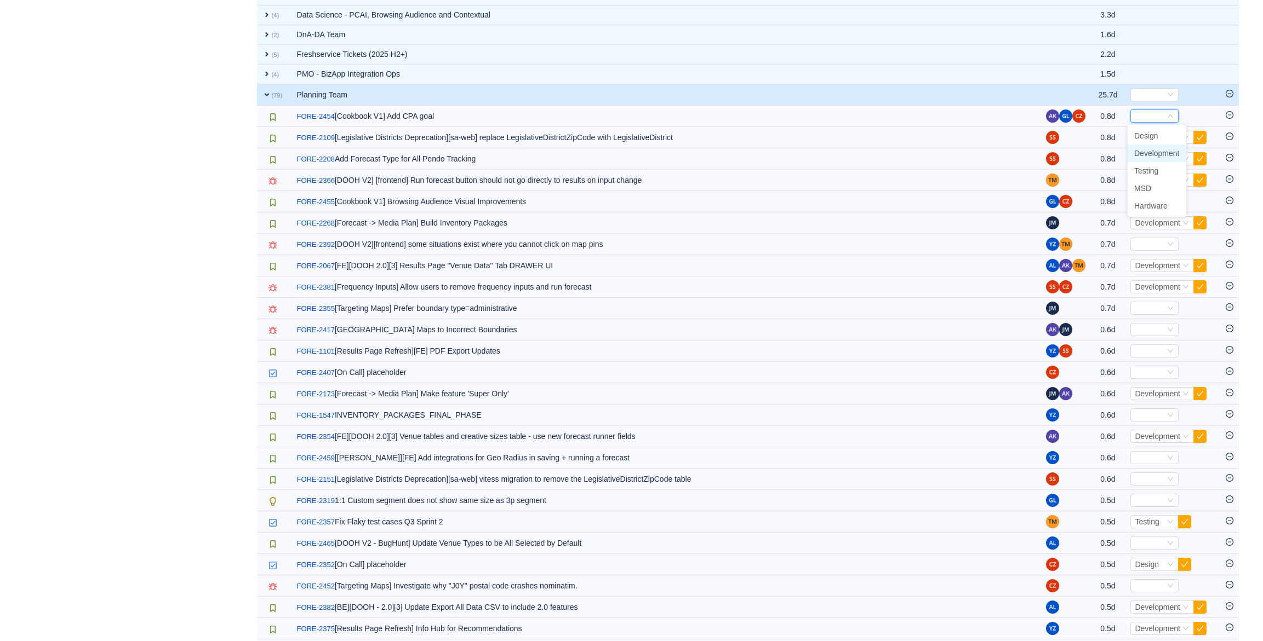
click at [1163, 155] on span "Development" at bounding box center [1156, 153] width 45 height 9
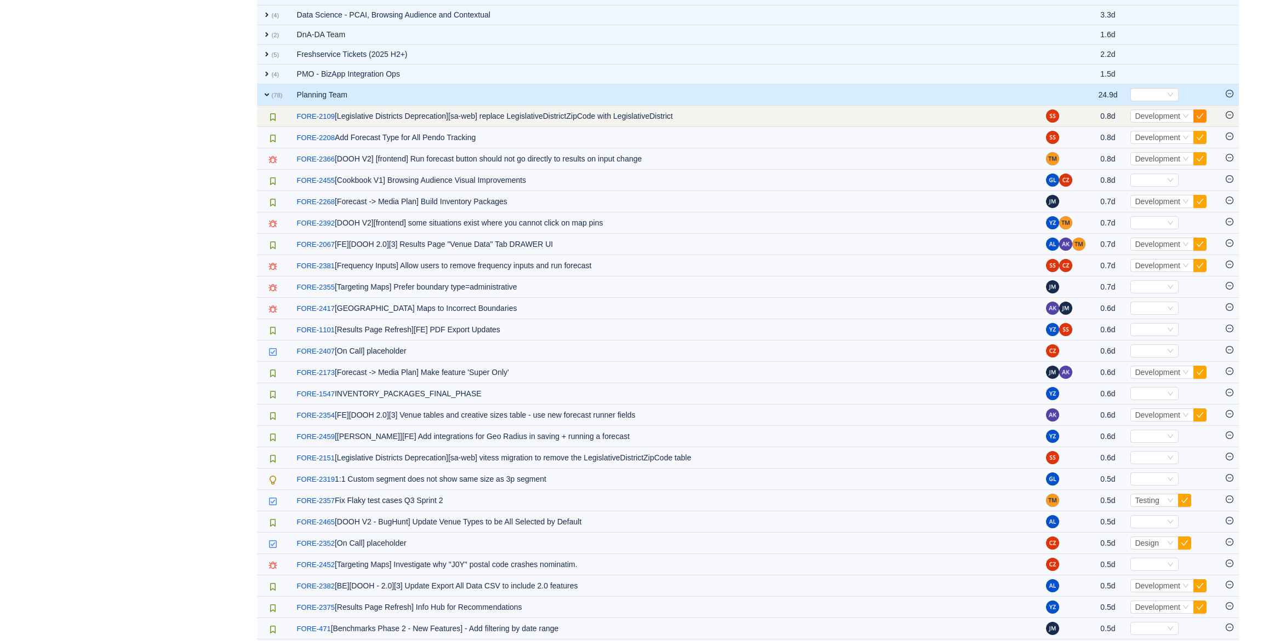
click at [1201, 113] on button "button" at bounding box center [1199, 116] width 13 height 13
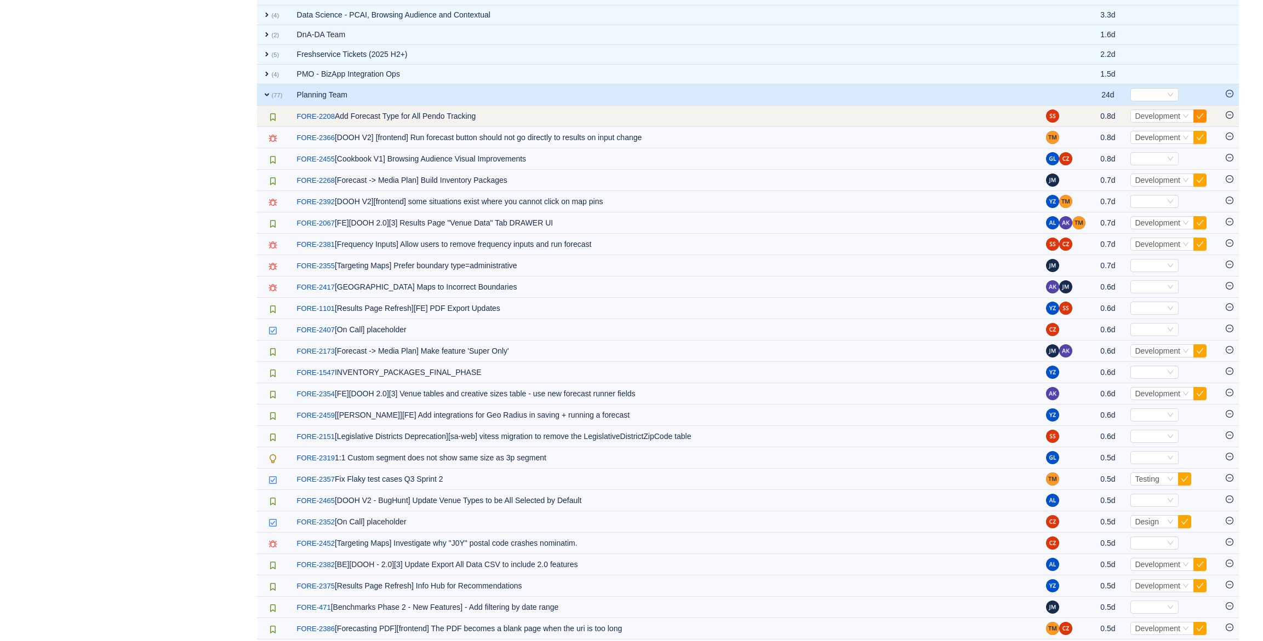
click at [1198, 116] on button "button" at bounding box center [1199, 116] width 13 height 13
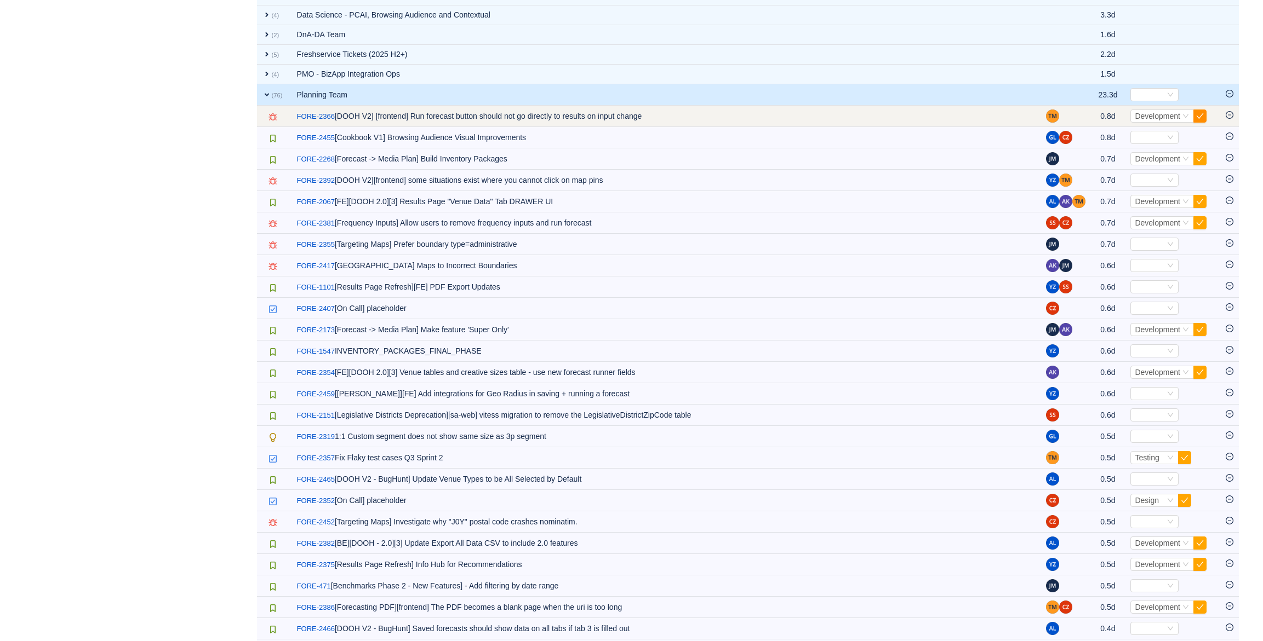
click at [1198, 115] on button "button" at bounding box center [1199, 116] width 13 height 13
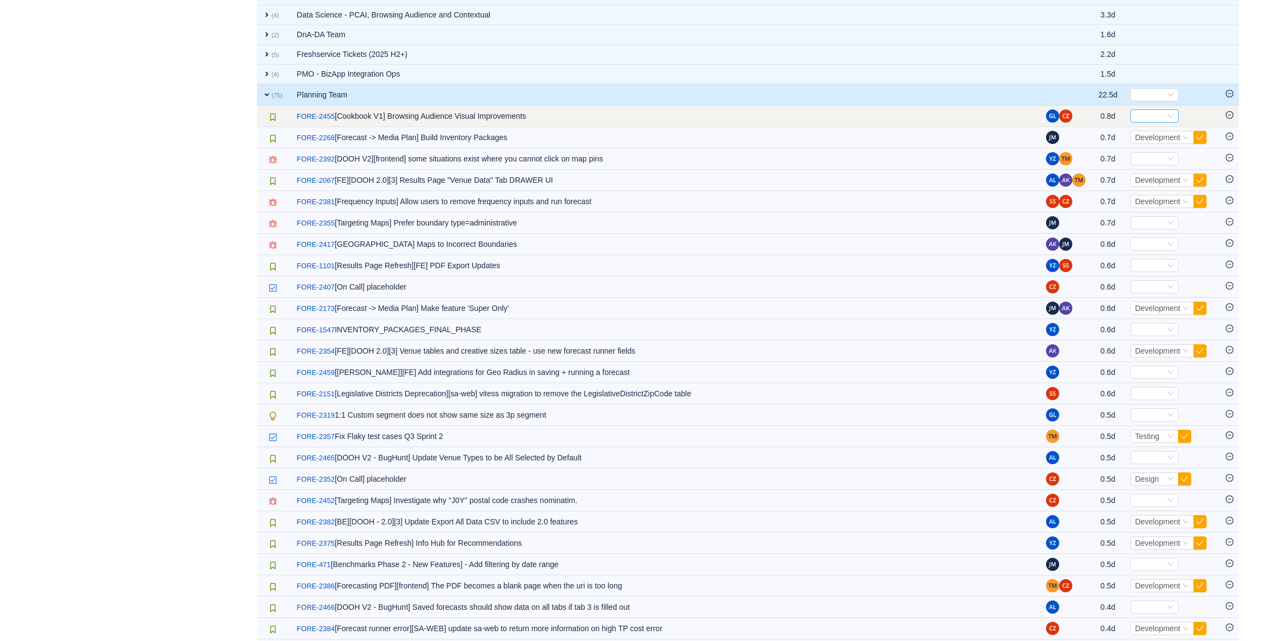
click at [1155, 115] on div "Select" at bounding box center [1149, 116] width 30 height 12
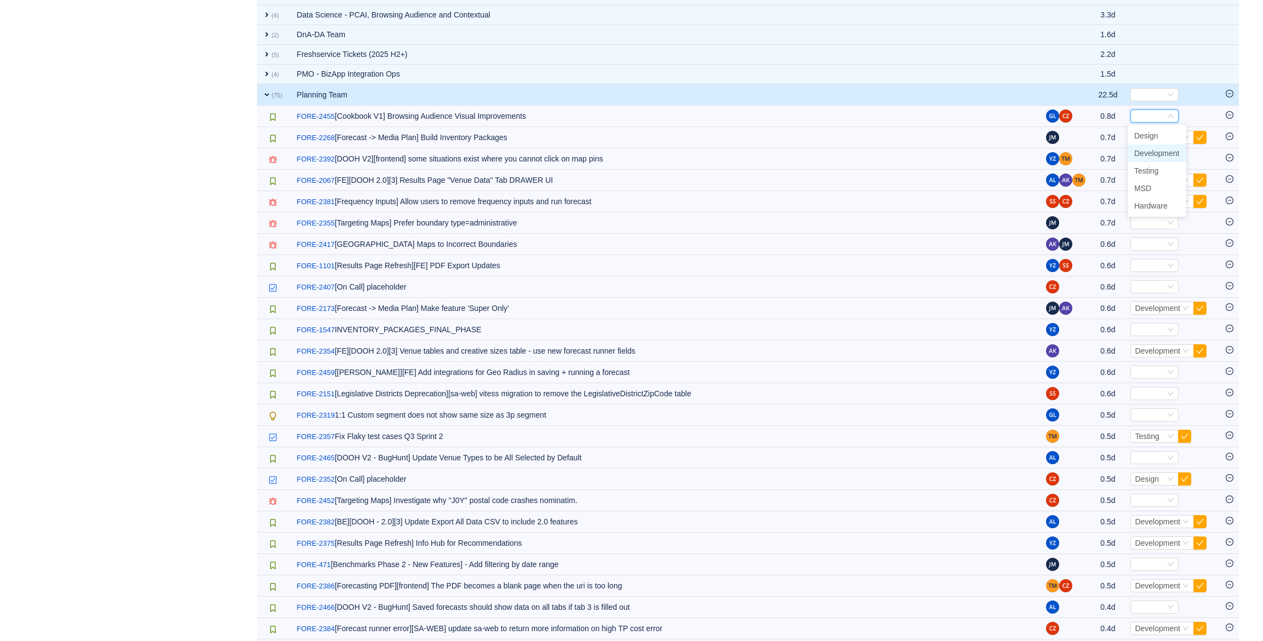
click at [1158, 150] on span "Development" at bounding box center [1156, 153] width 45 height 9
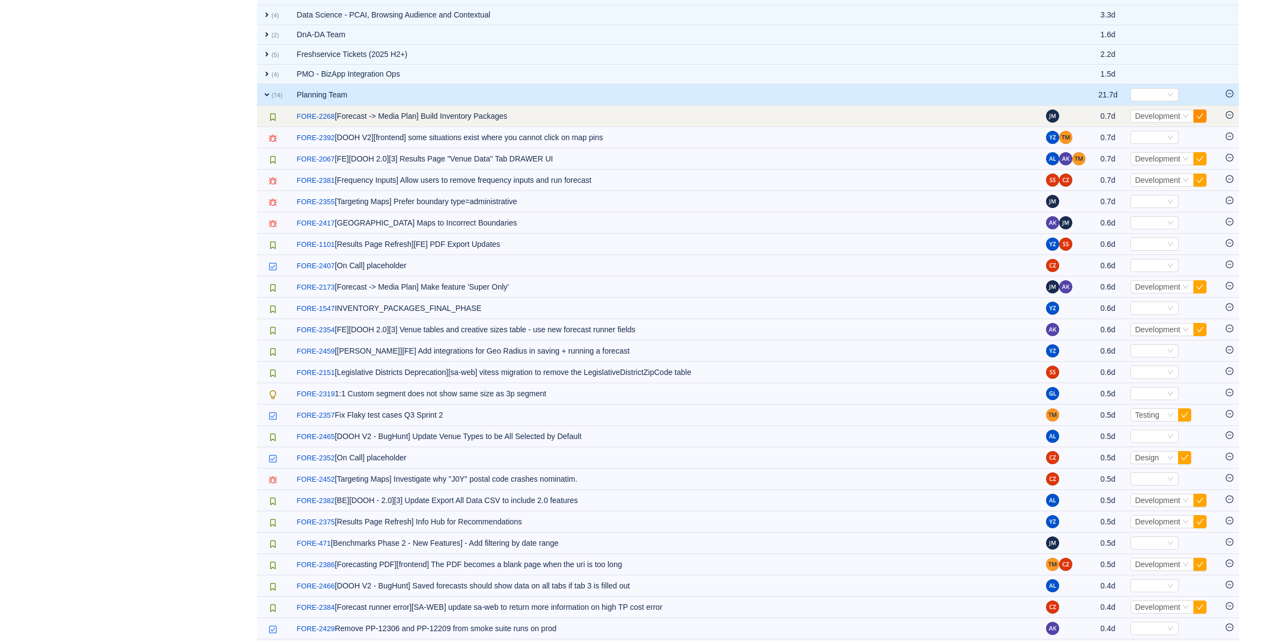
click at [1198, 116] on button "button" at bounding box center [1199, 116] width 13 height 13
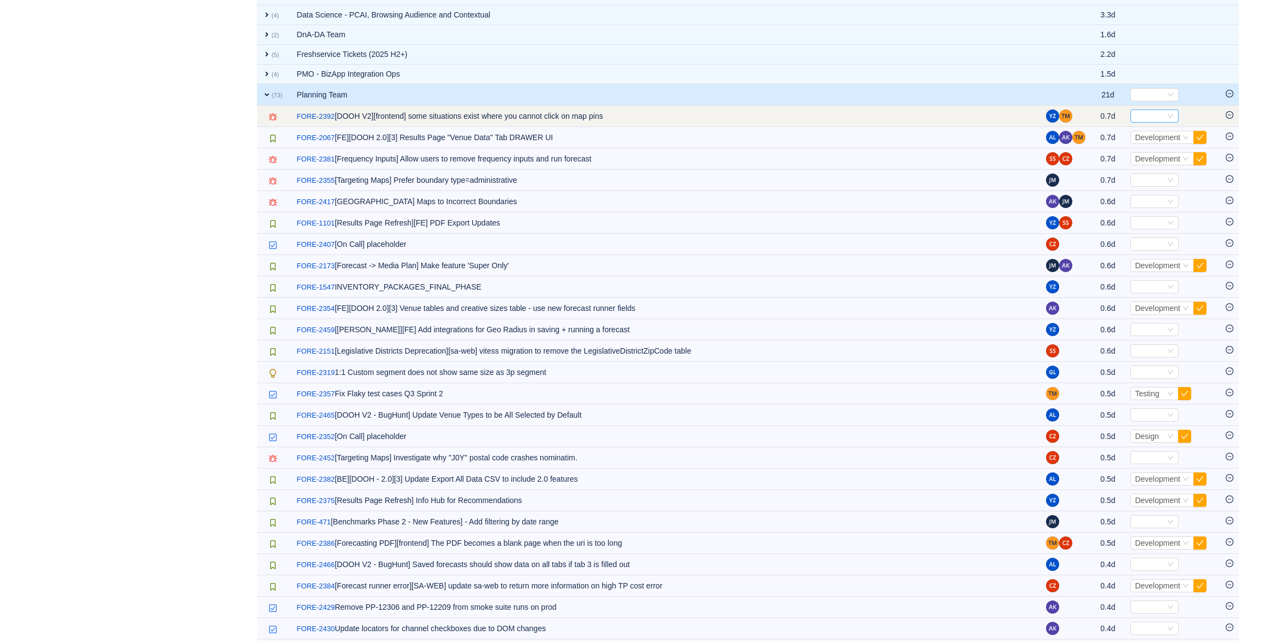
click at [1167, 117] on icon "icon: down" at bounding box center [1169, 116] width 5 height 4
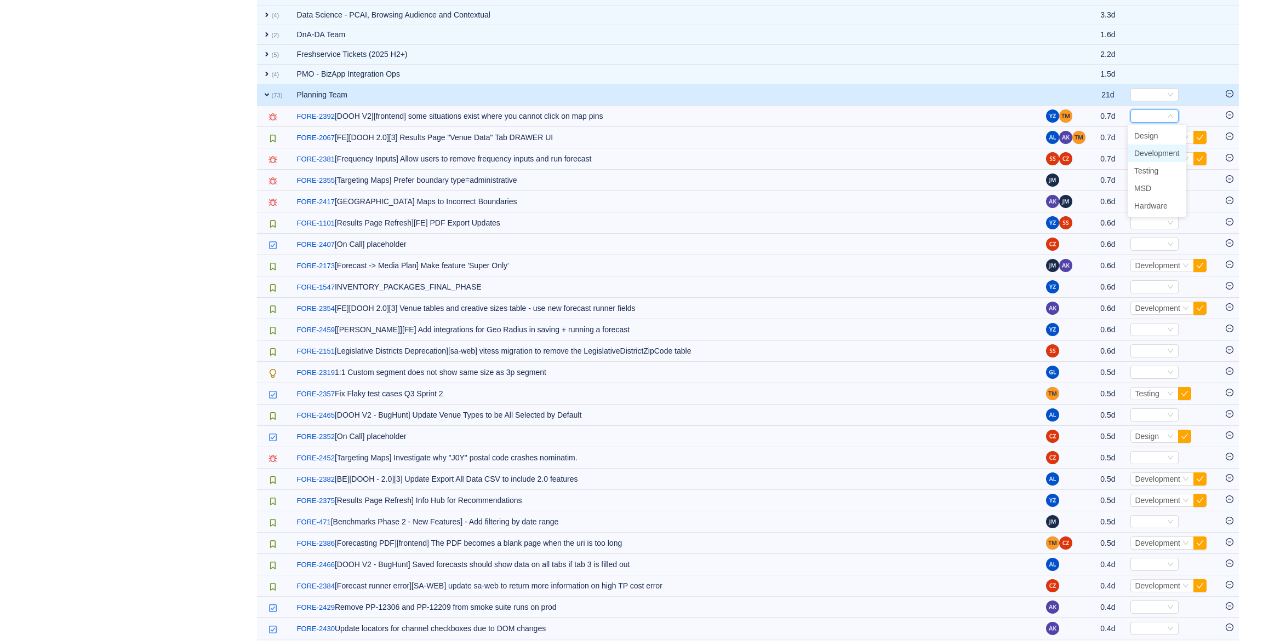
click at [1161, 149] on span "Development" at bounding box center [1156, 153] width 45 height 9
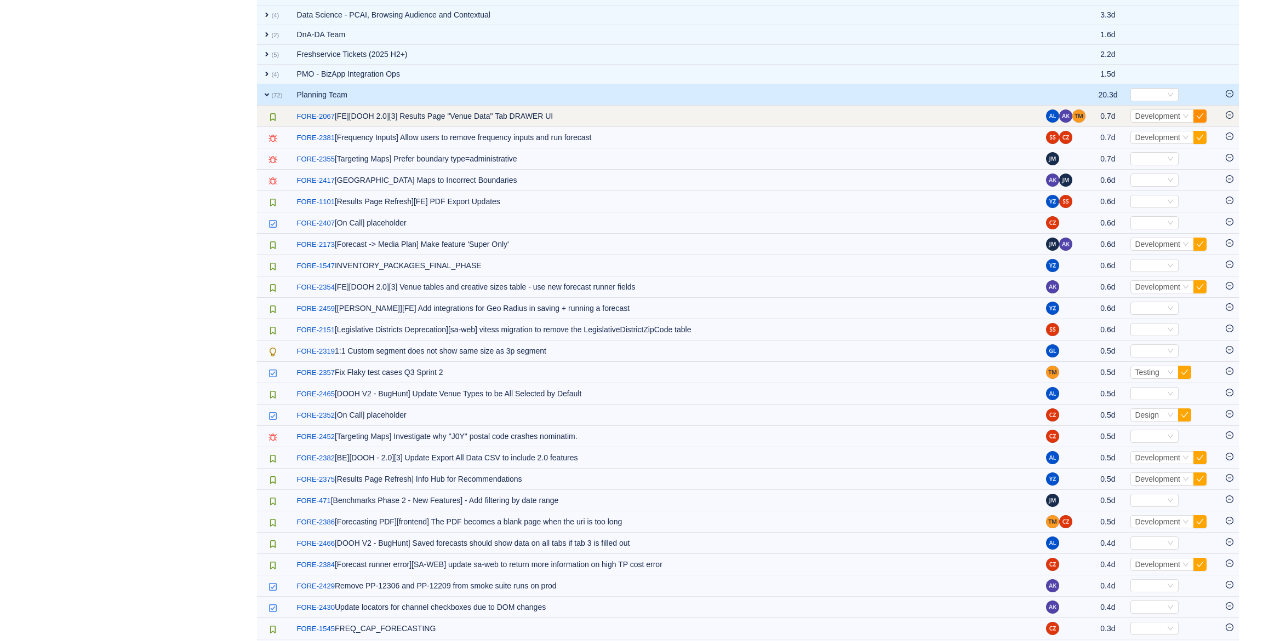
click at [1197, 112] on button "button" at bounding box center [1199, 116] width 13 height 13
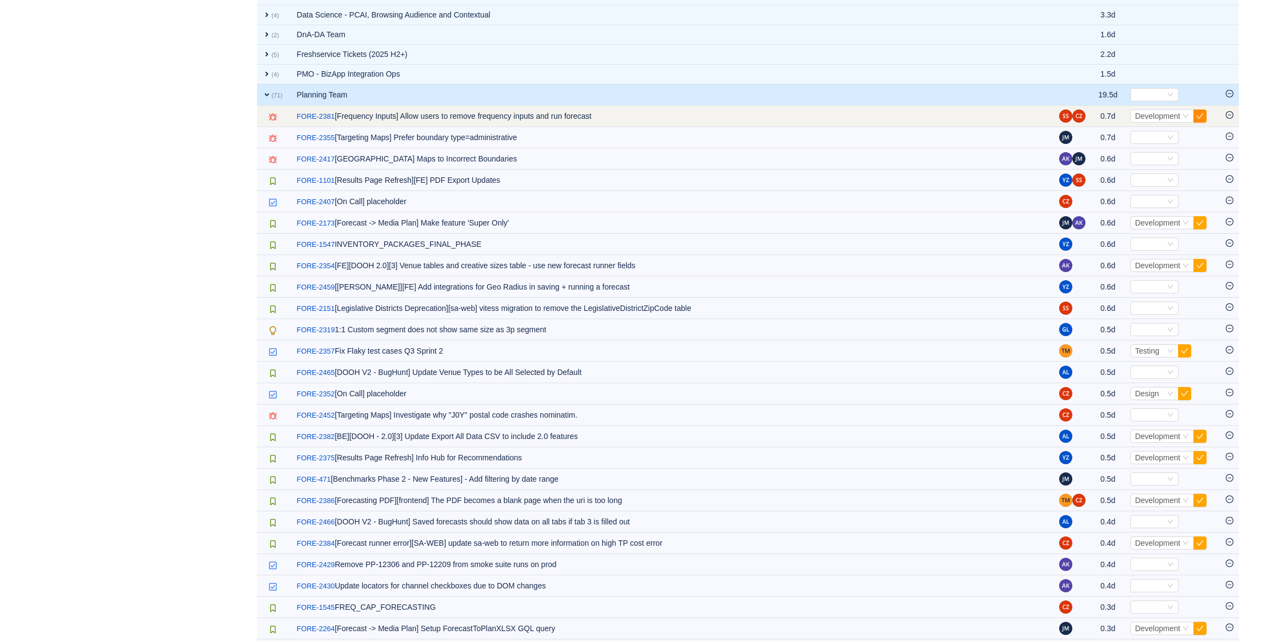
click at [1197, 113] on button "button" at bounding box center [1199, 116] width 13 height 13
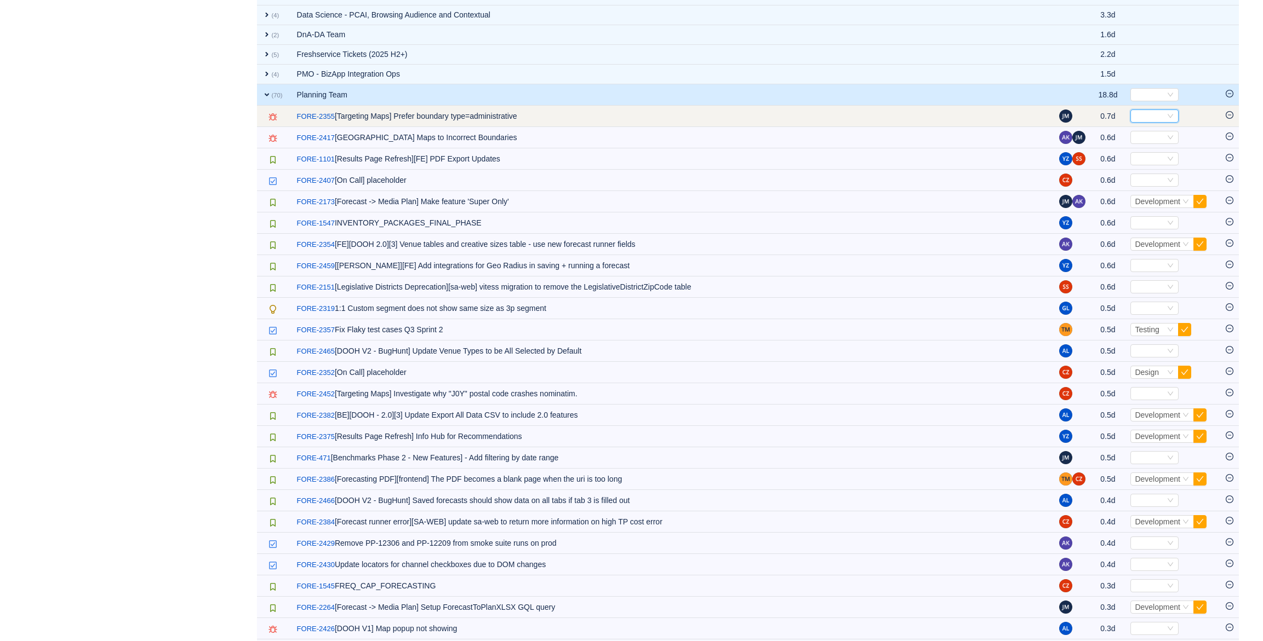
click at [1169, 115] on icon "icon: down" at bounding box center [1169, 116] width 5 height 4
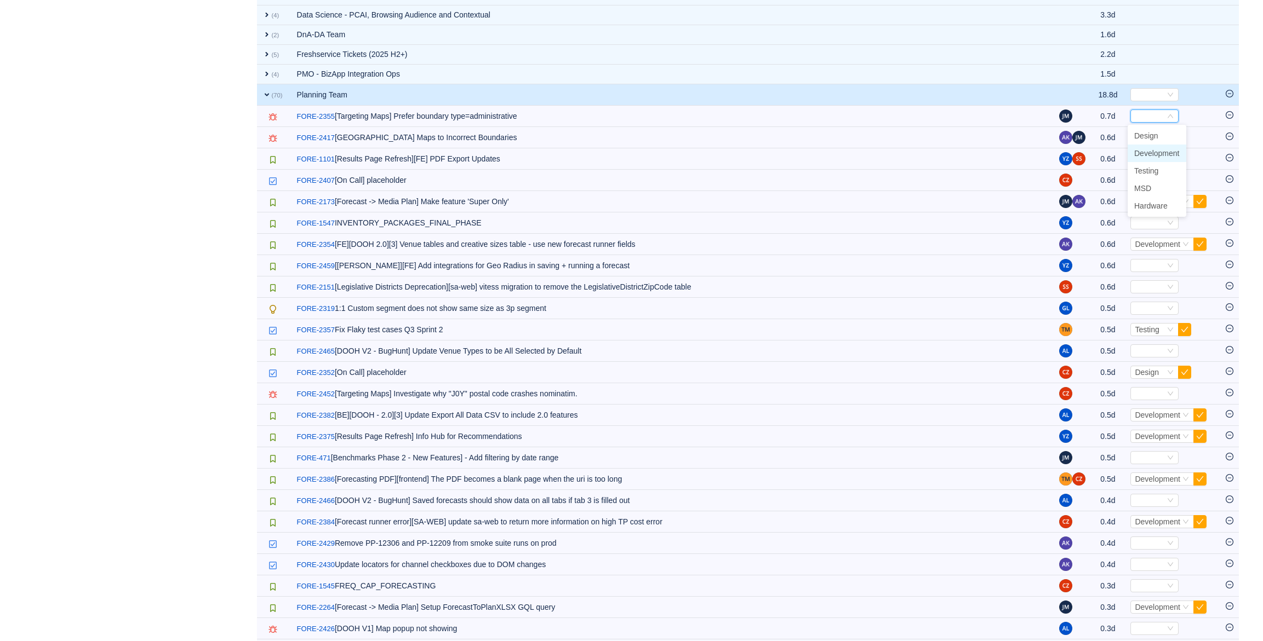
click at [1164, 150] on span "Development" at bounding box center [1156, 153] width 45 height 9
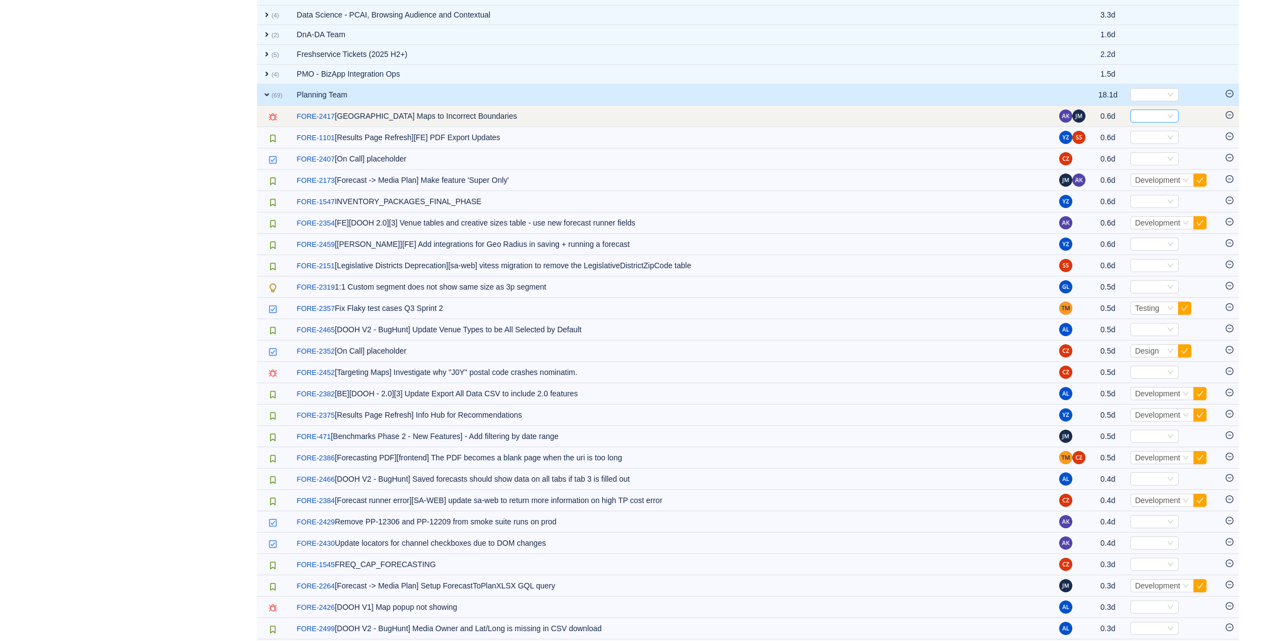
click at [1157, 115] on div "Select" at bounding box center [1149, 116] width 30 height 12
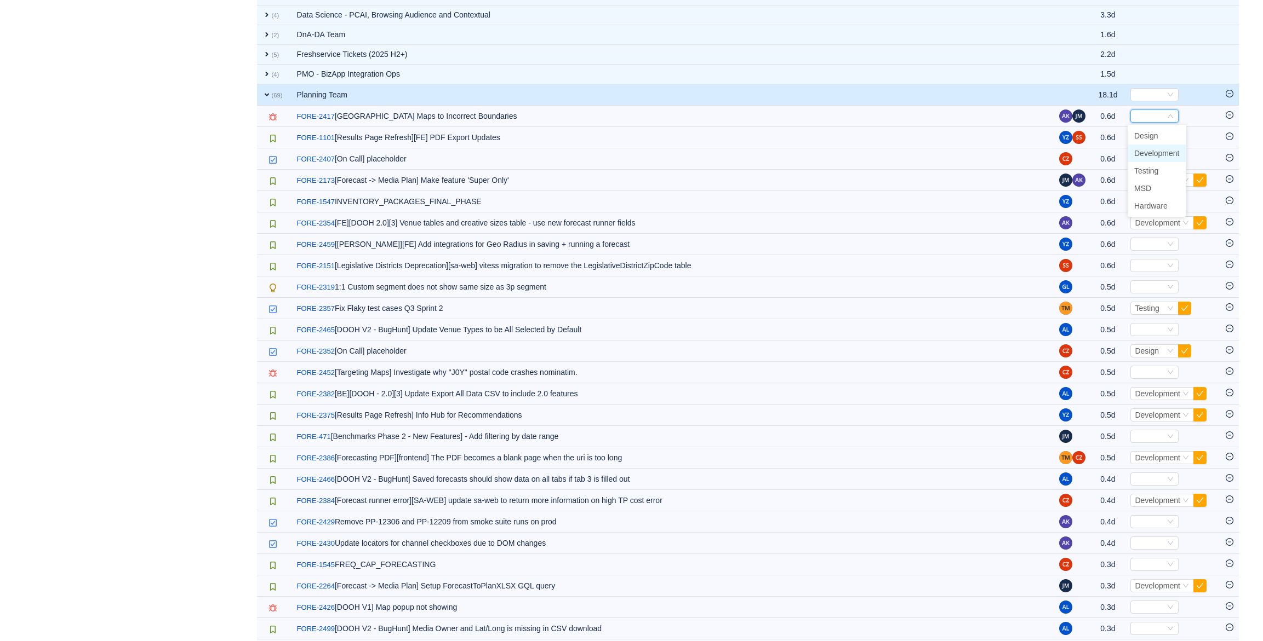
click at [1164, 153] on span "Development" at bounding box center [1156, 153] width 45 height 9
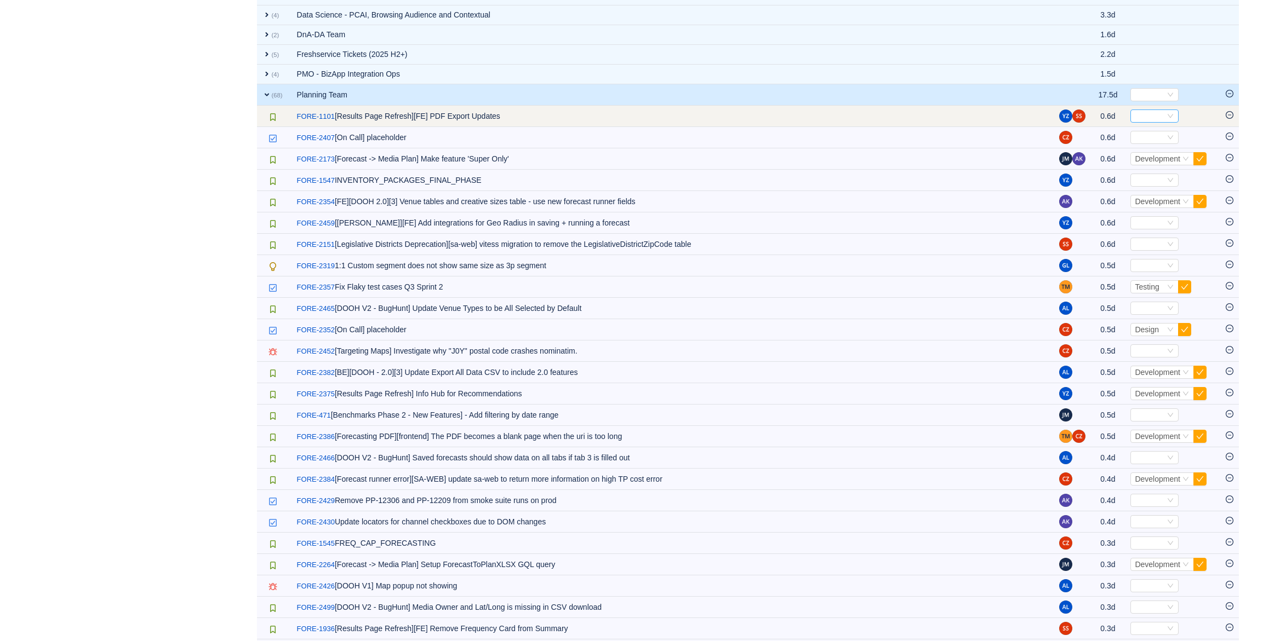
click at [1151, 116] on div "Select" at bounding box center [1149, 116] width 30 height 12
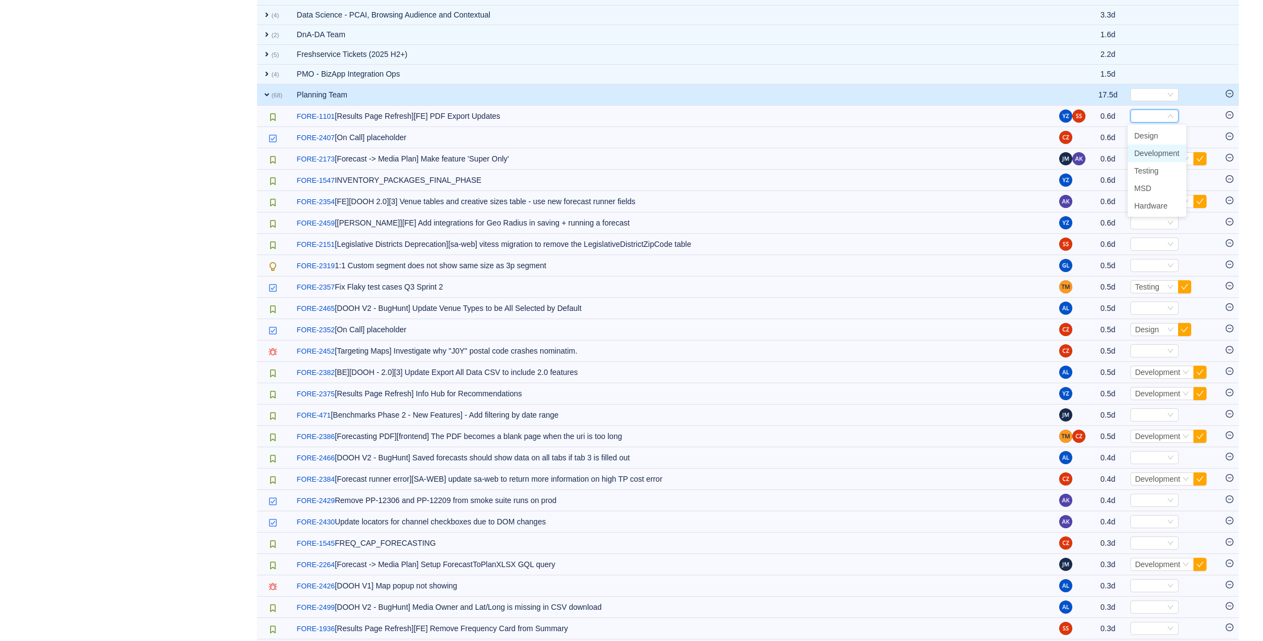
click at [1159, 150] on span "Development" at bounding box center [1156, 153] width 45 height 9
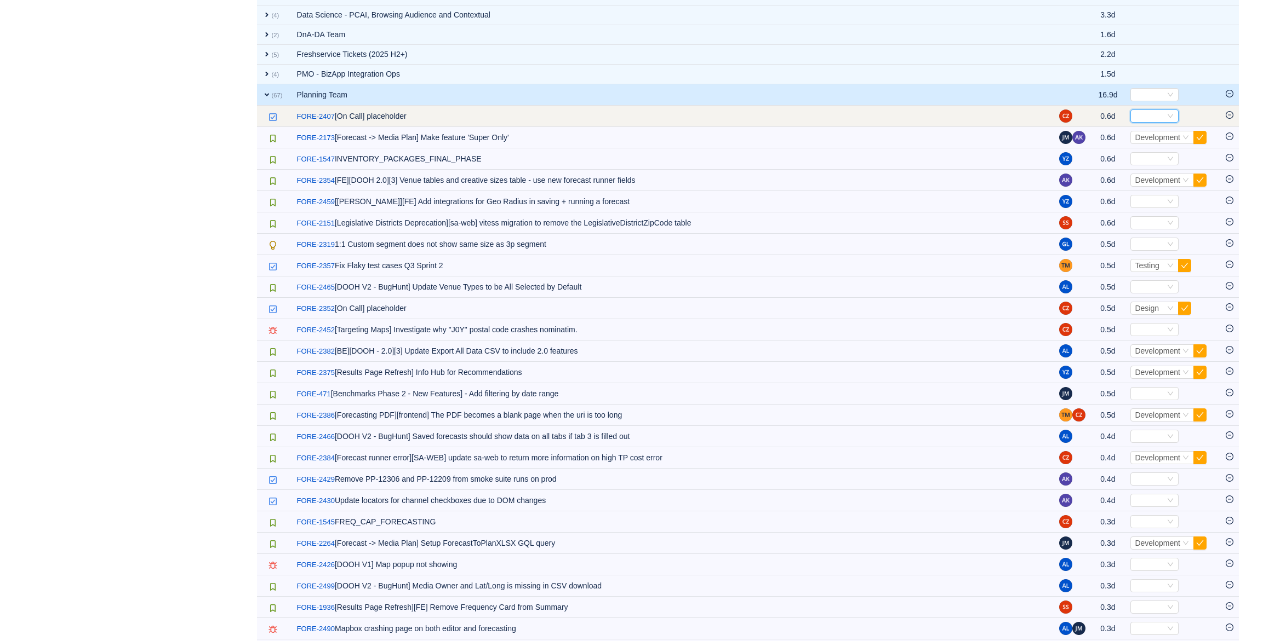
click at [1153, 116] on div "Select" at bounding box center [1149, 116] width 30 height 12
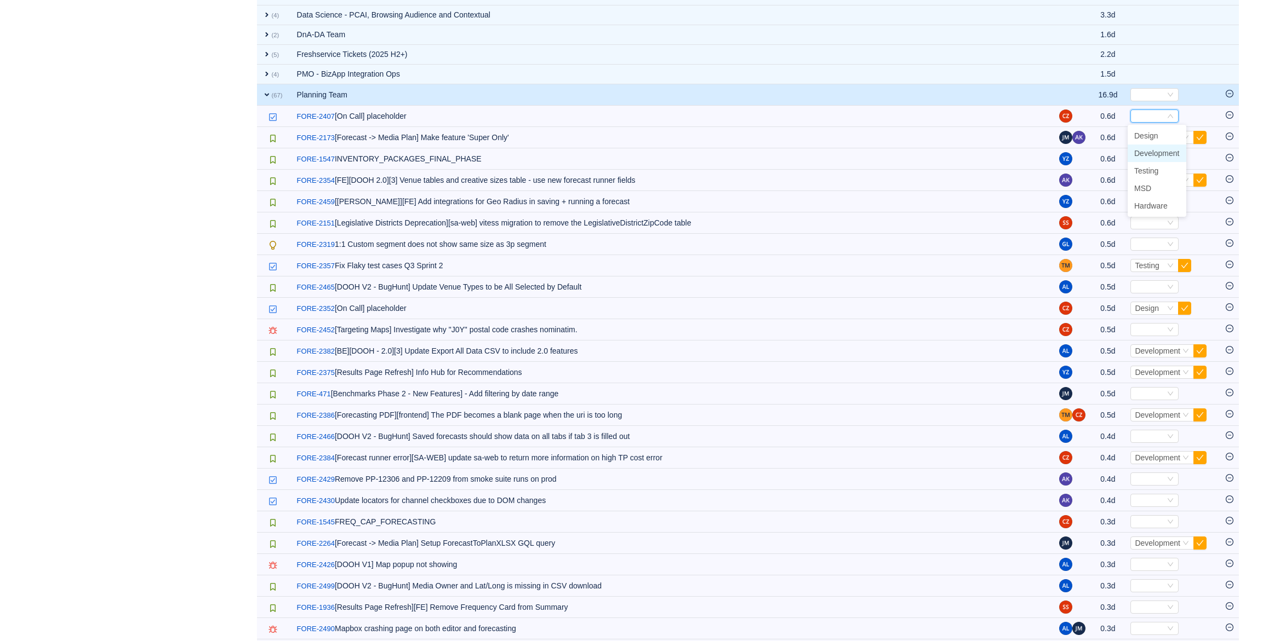
click at [1161, 151] on span "Development" at bounding box center [1156, 153] width 45 height 9
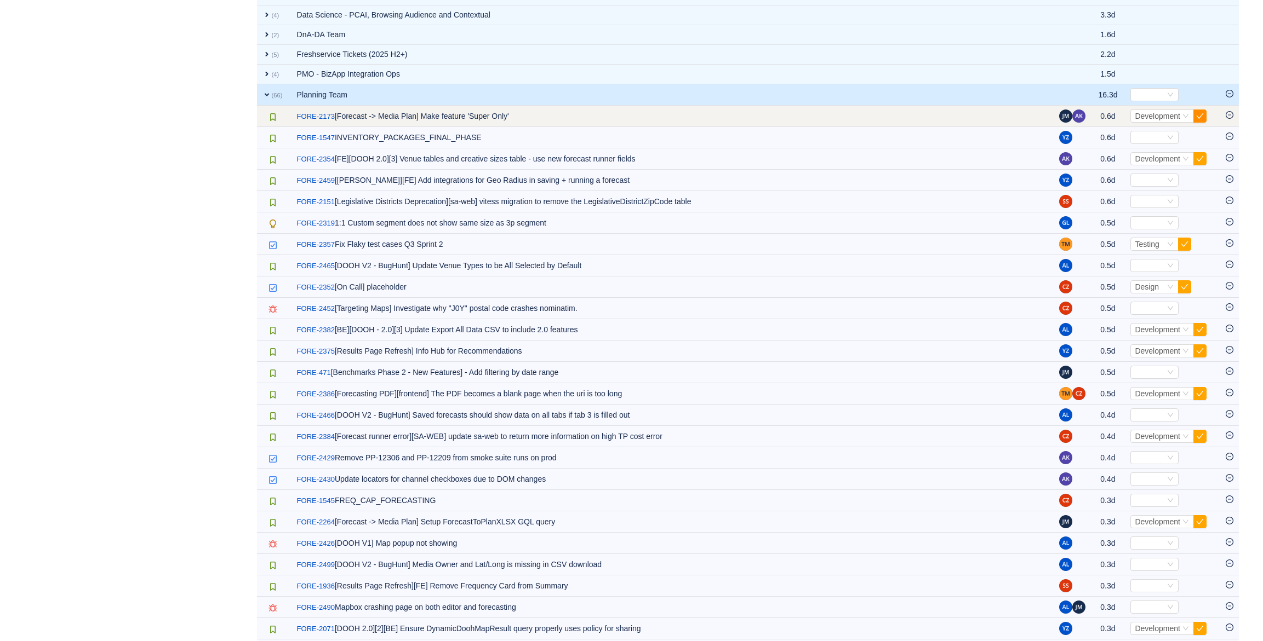
click at [1199, 115] on button "button" at bounding box center [1199, 116] width 13 height 13
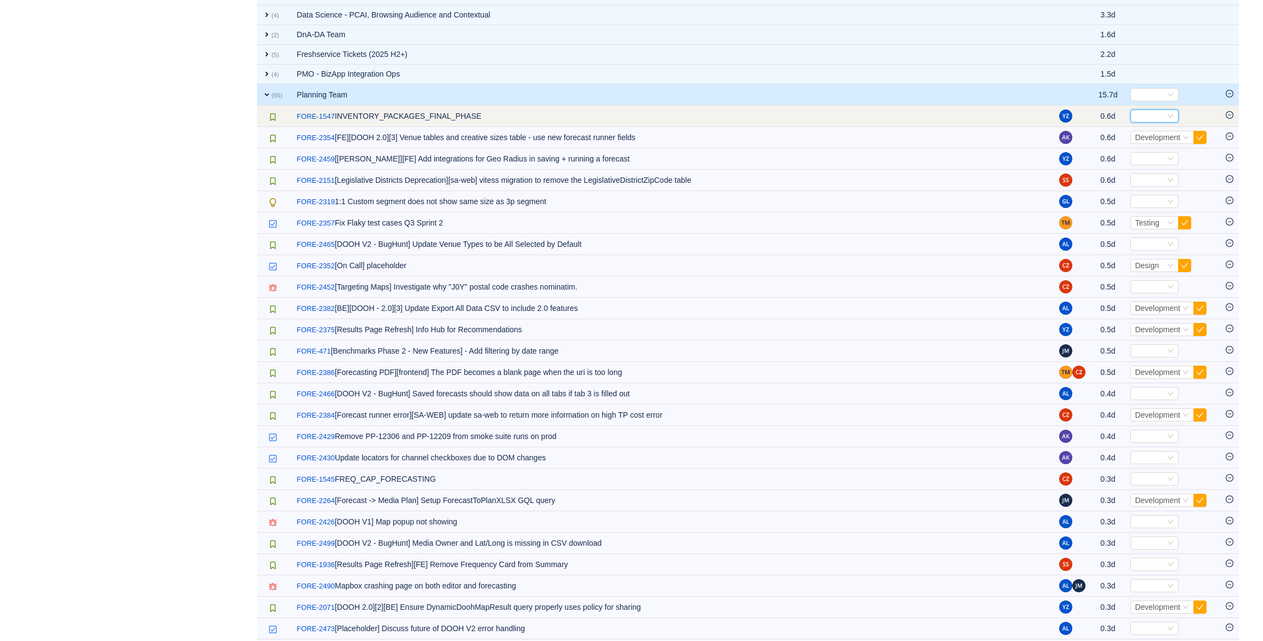
click at [1167, 116] on icon "icon: down" at bounding box center [1170, 116] width 7 height 7
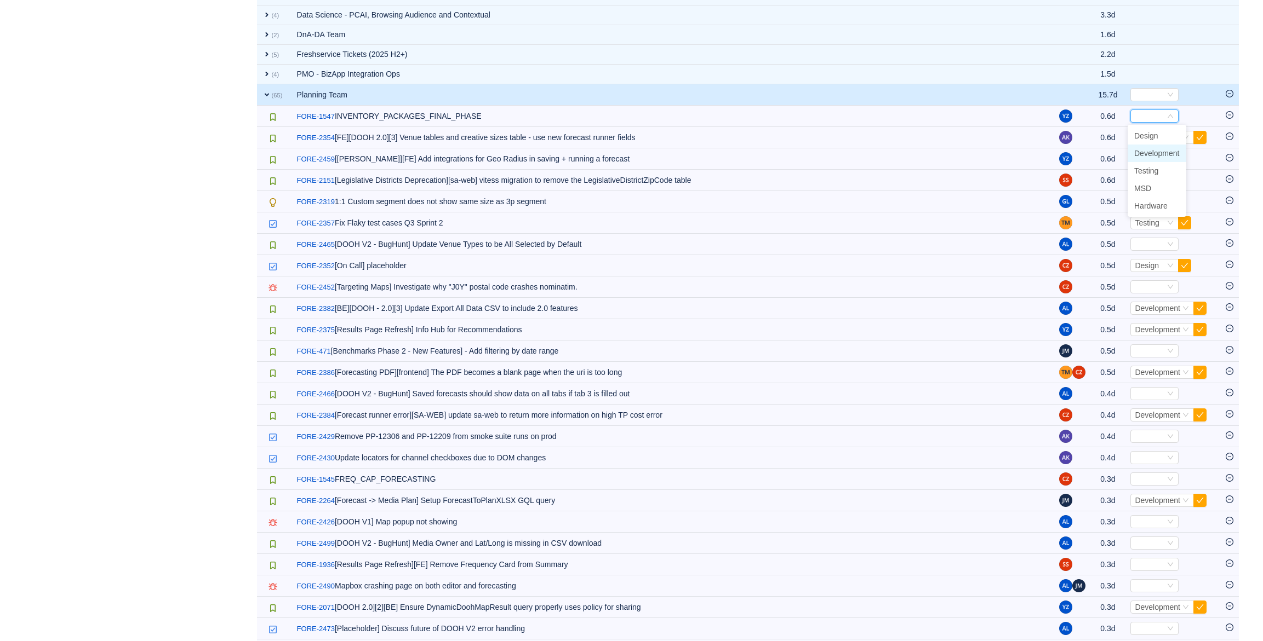
click at [1161, 153] on span "Development" at bounding box center [1156, 153] width 45 height 9
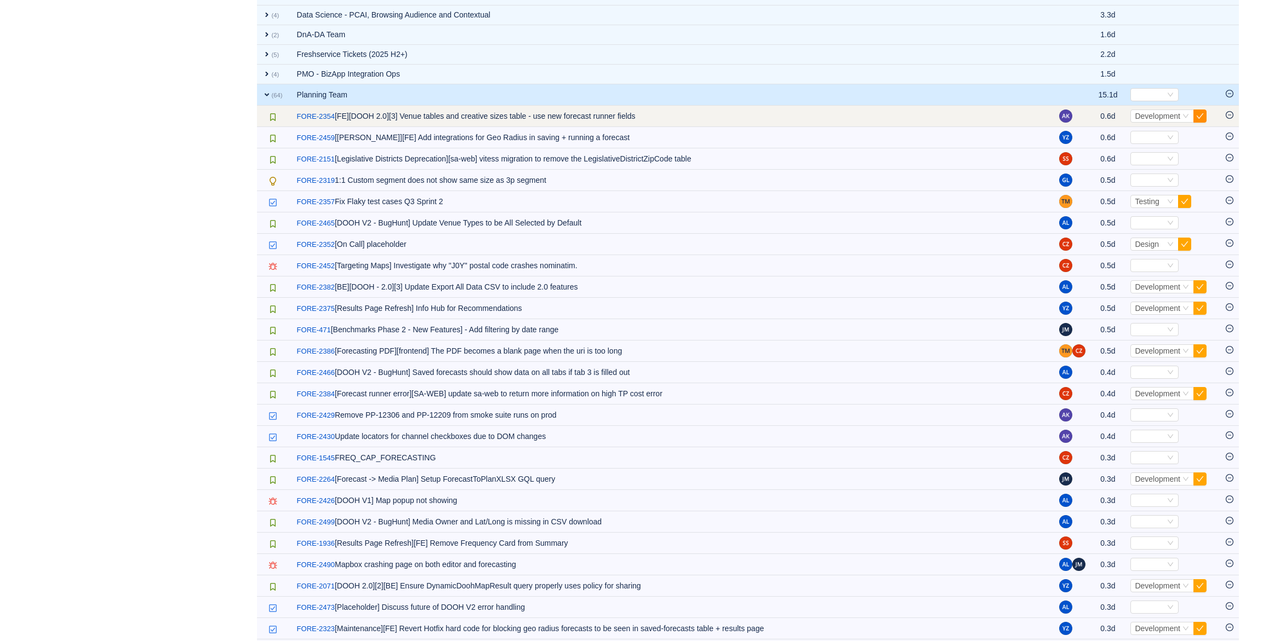
click at [1196, 114] on button "button" at bounding box center [1199, 116] width 13 height 13
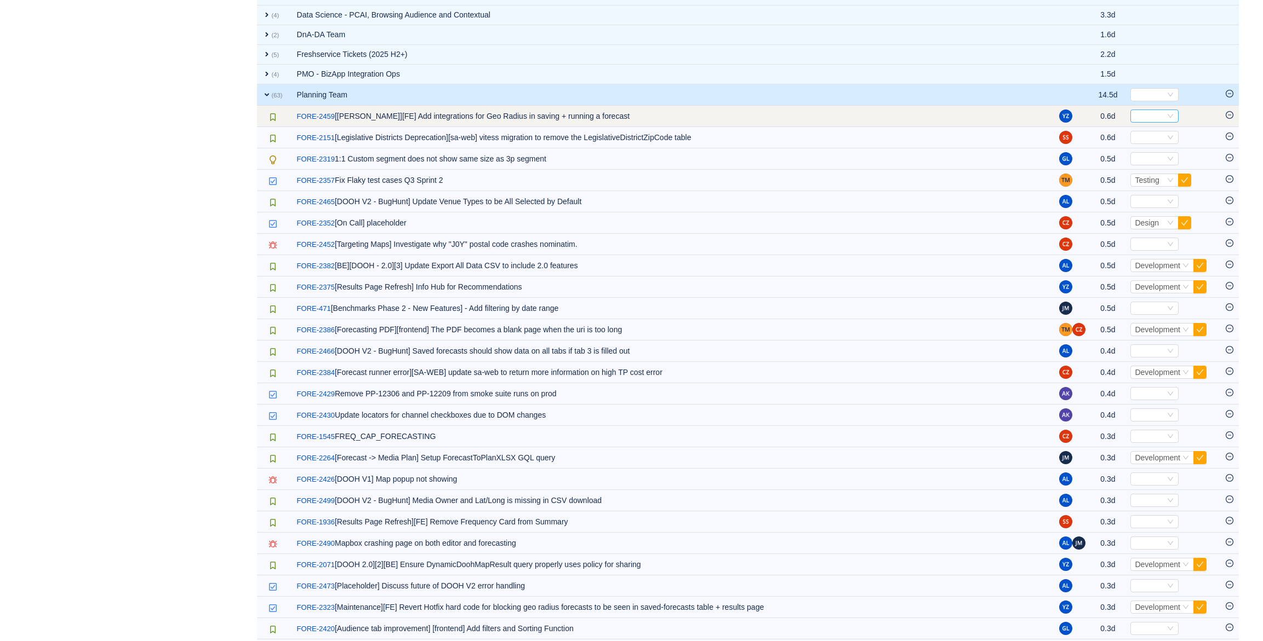
click at [1147, 114] on div "Select" at bounding box center [1149, 116] width 30 height 12
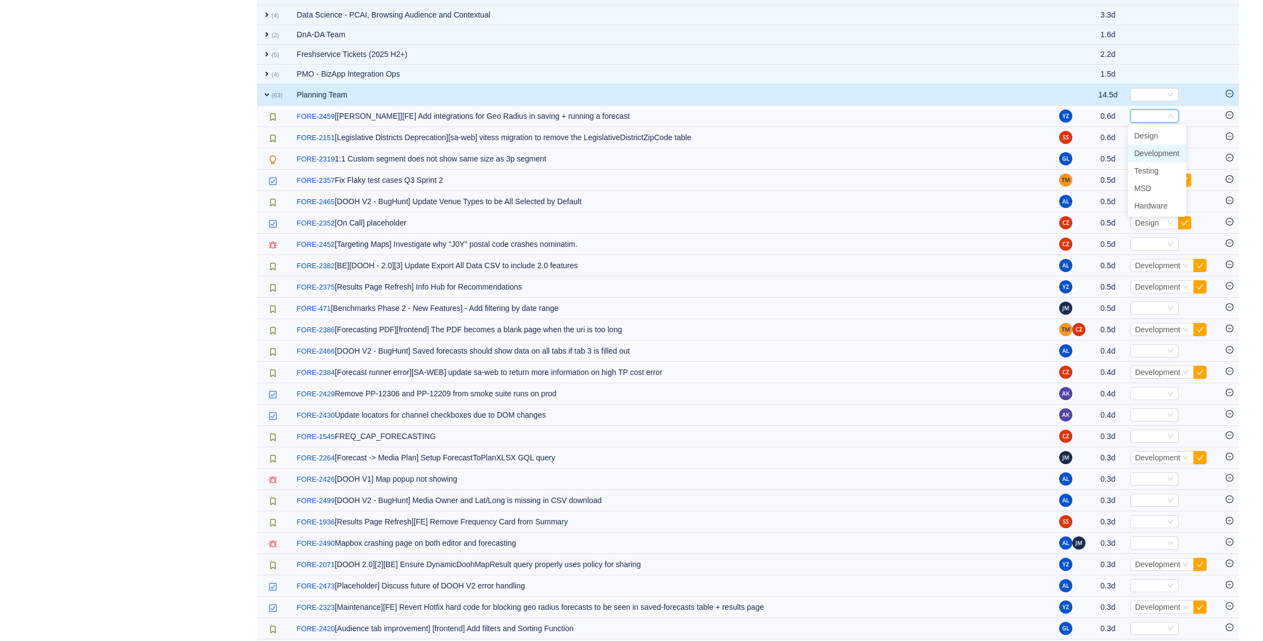
click at [1151, 156] on span "Development" at bounding box center [1156, 153] width 45 height 9
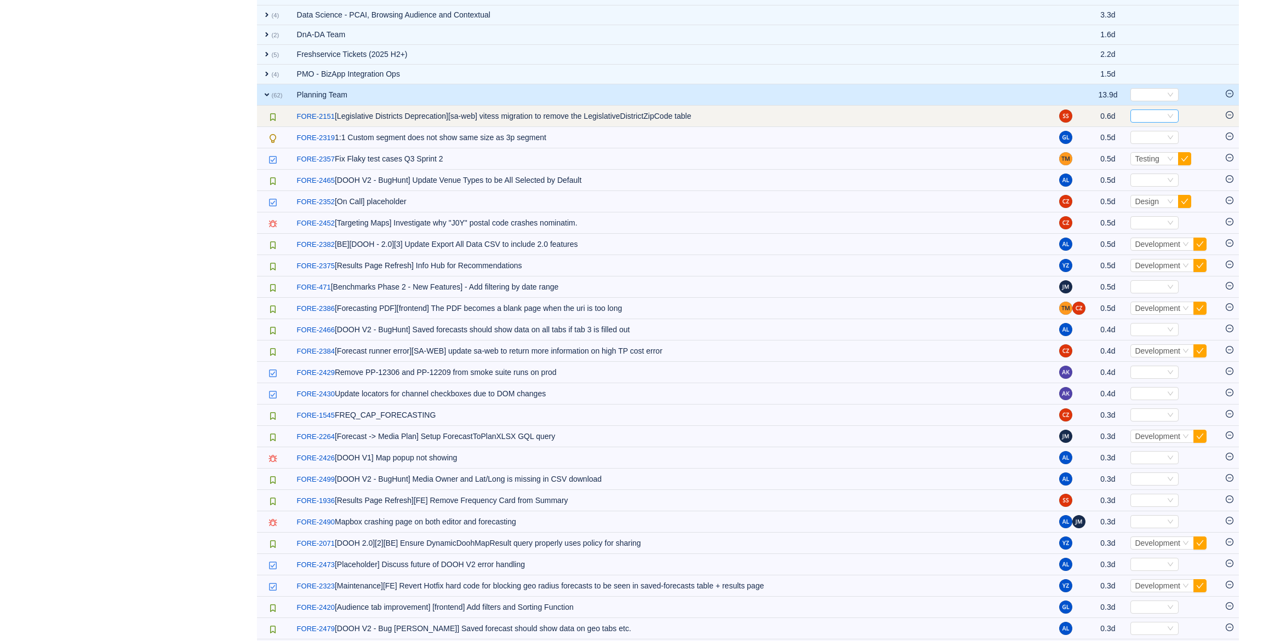
click at [1167, 115] on icon "icon: down" at bounding box center [1170, 116] width 7 height 7
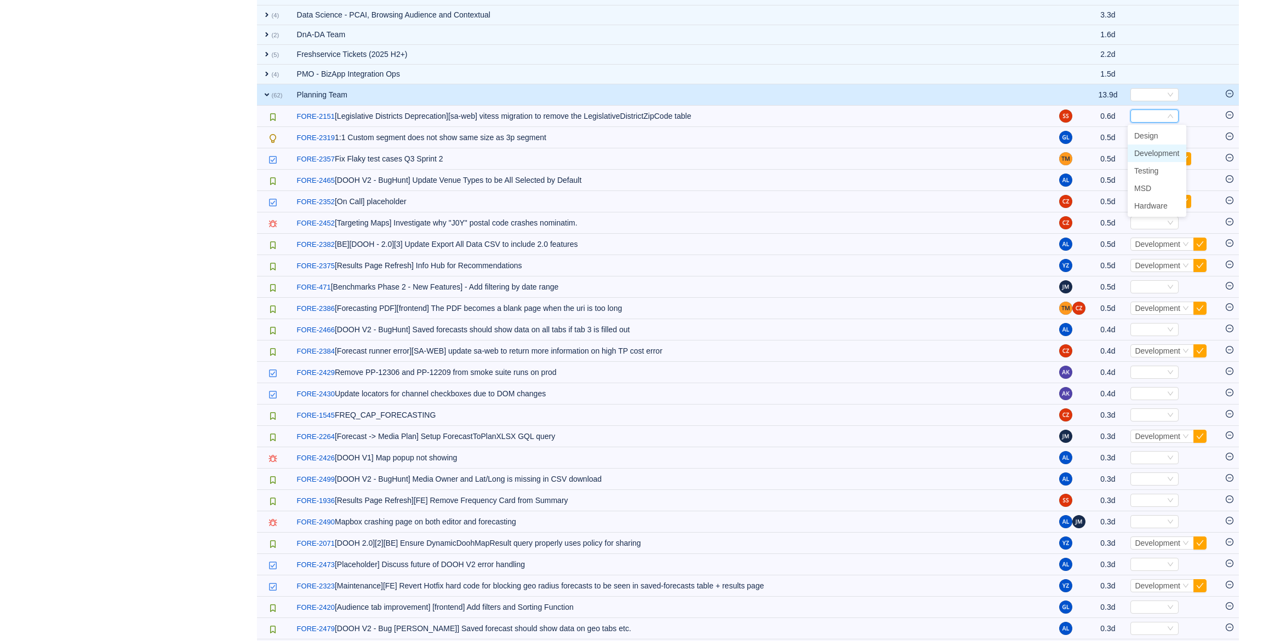
click at [1155, 149] on span "Development" at bounding box center [1156, 153] width 45 height 9
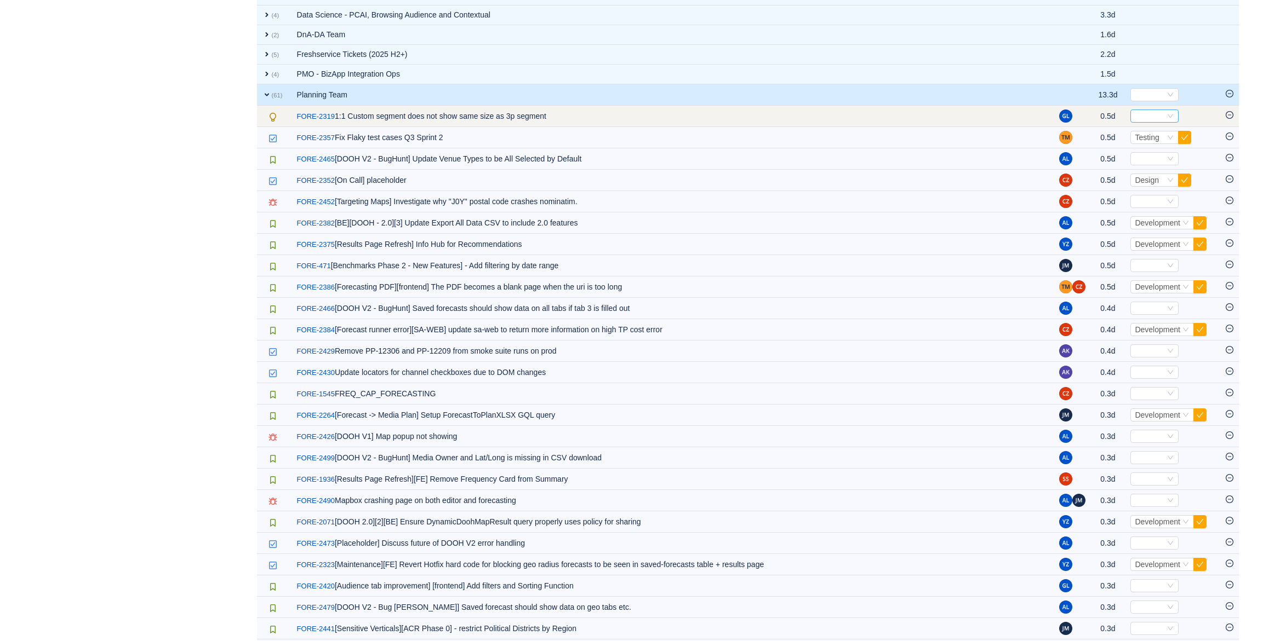
click at [1151, 113] on div "Select" at bounding box center [1149, 116] width 30 height 12
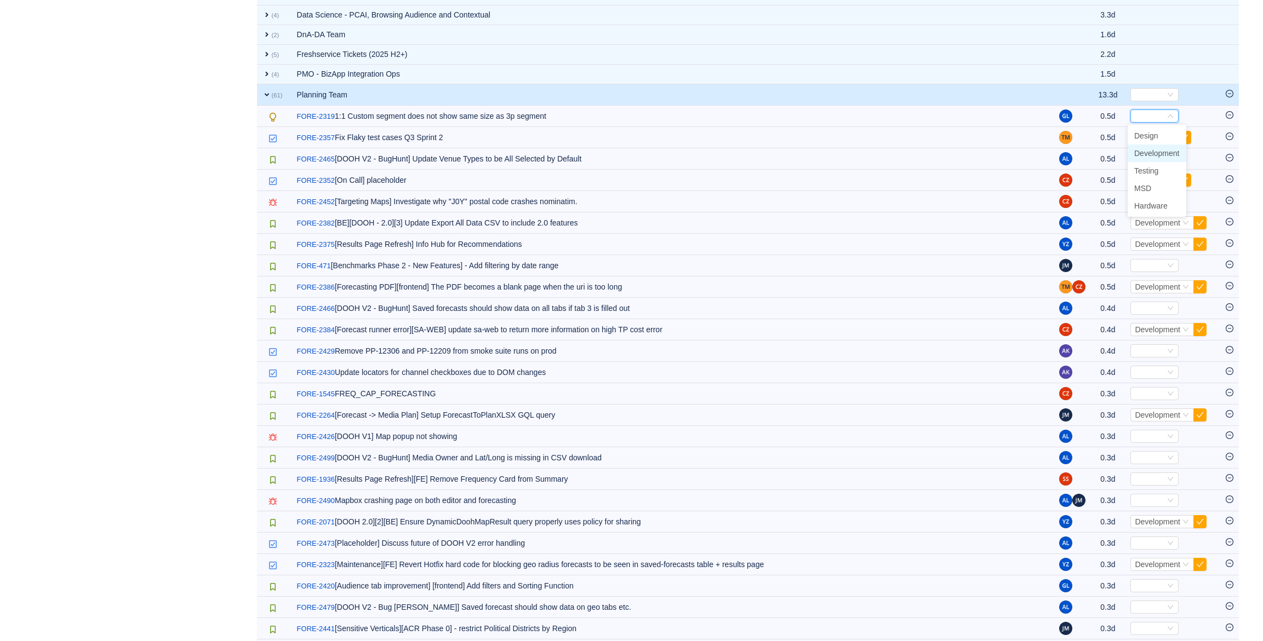
click at [1156, 155] on span "Development" at bounding box center [1156, 153] width 45 height 9
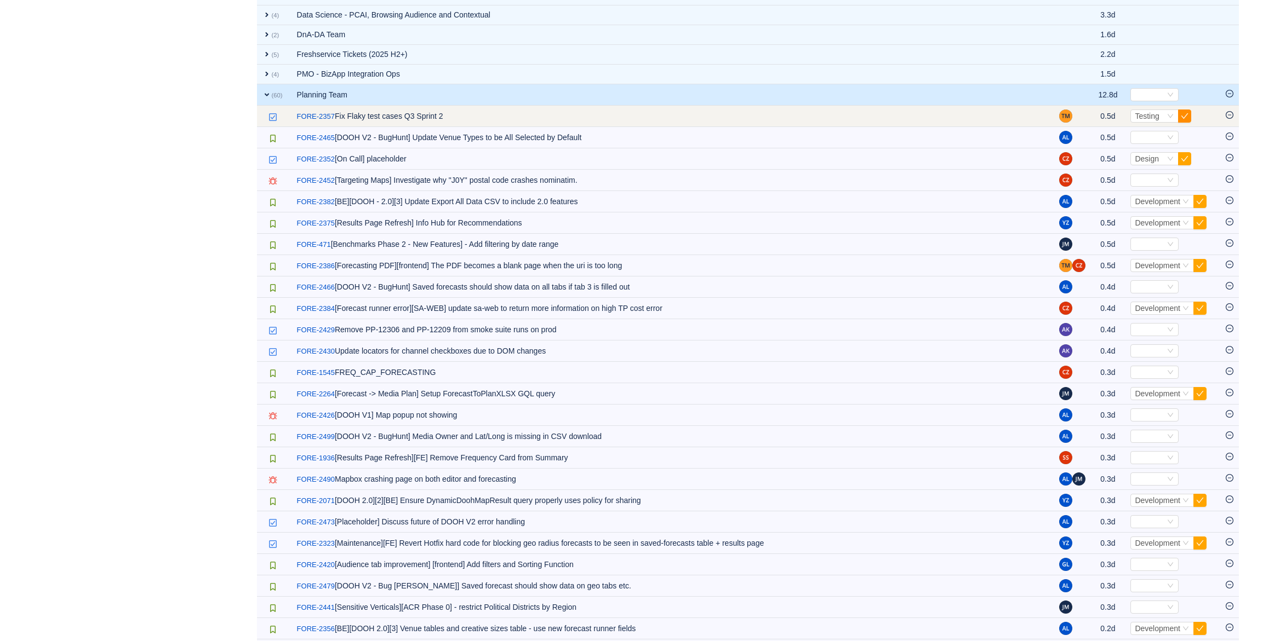
click at [1183, 112] on button "button" at bounding box center [1184, 116] width 13 height 13
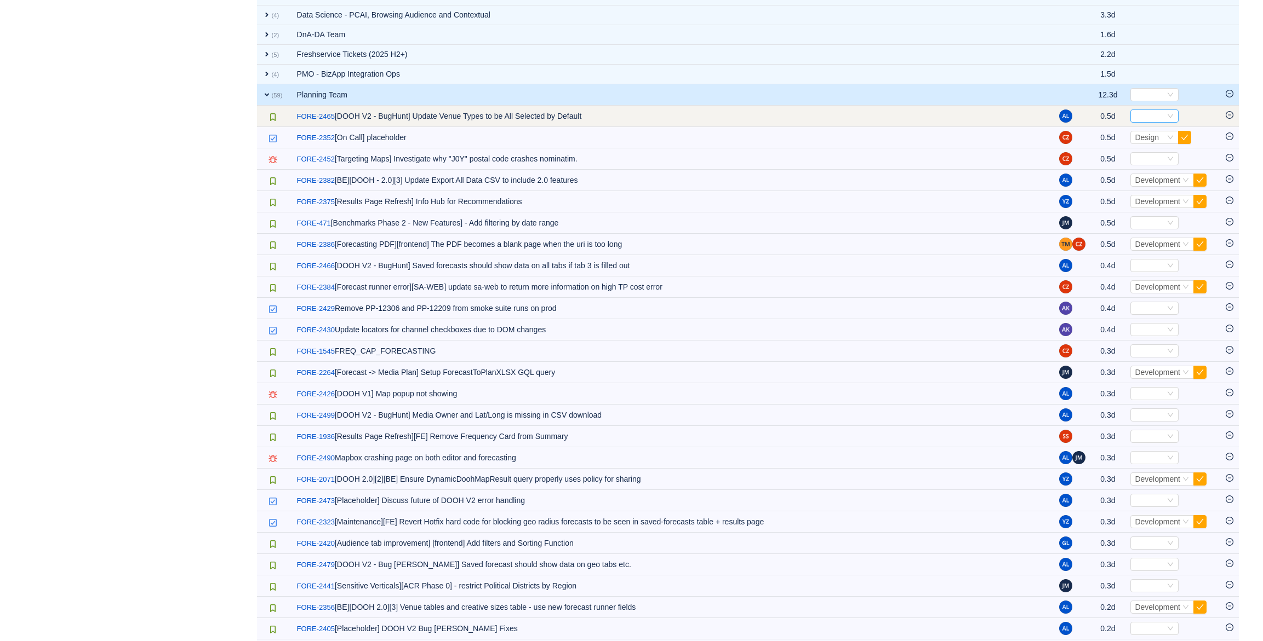
click at [1171, 118] on icon "icon: down" at bounding box center [1170, 116] width 7 height 7
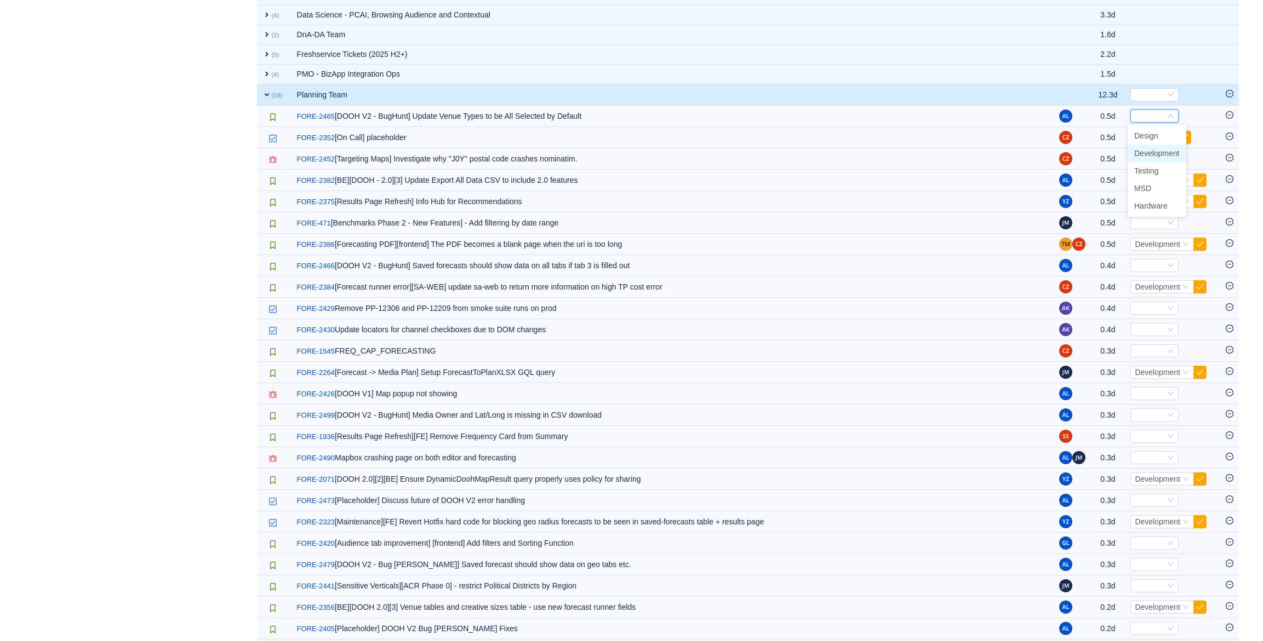
click at [1166, 150] on span "Development" at bounding box center [1156, 153] width 45 height 9
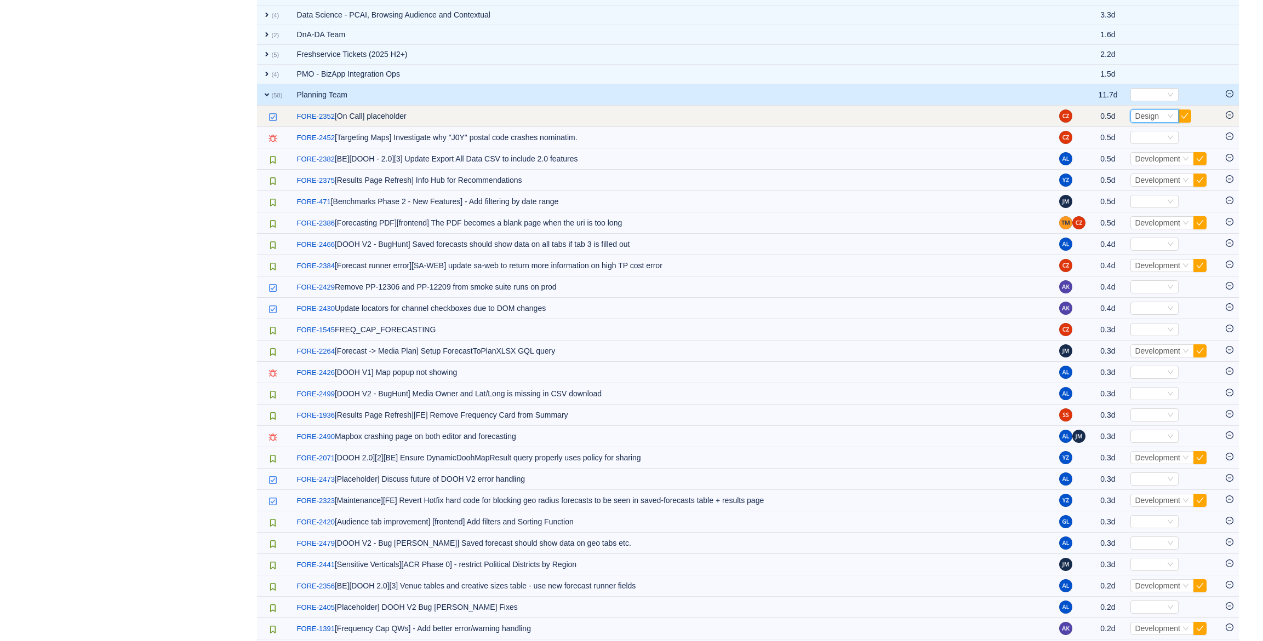
click at [1167, 119] on icon "icon: down" at bounding box center [1170, 116] width 7 height 7
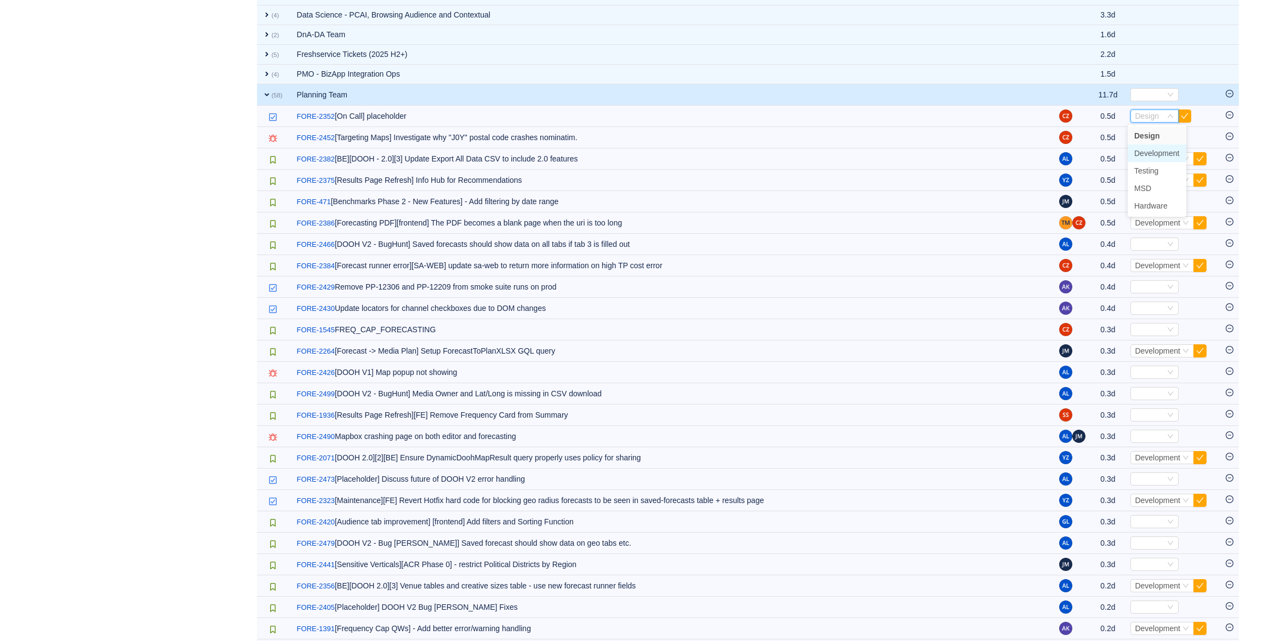
click at [1155, 153] on span "Development" at bounding box center [1156, 153] width 45 height 9
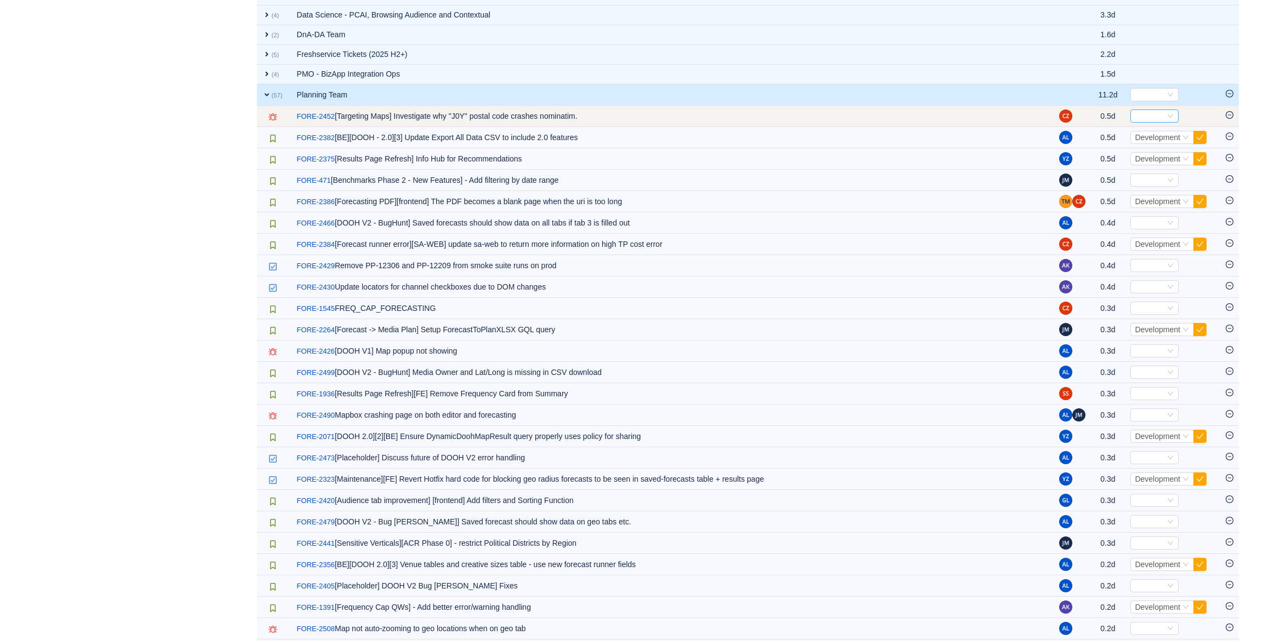
click at [1167, 117] on icon "icon: down" at bounding box center [1169, 116] width 5 height 4
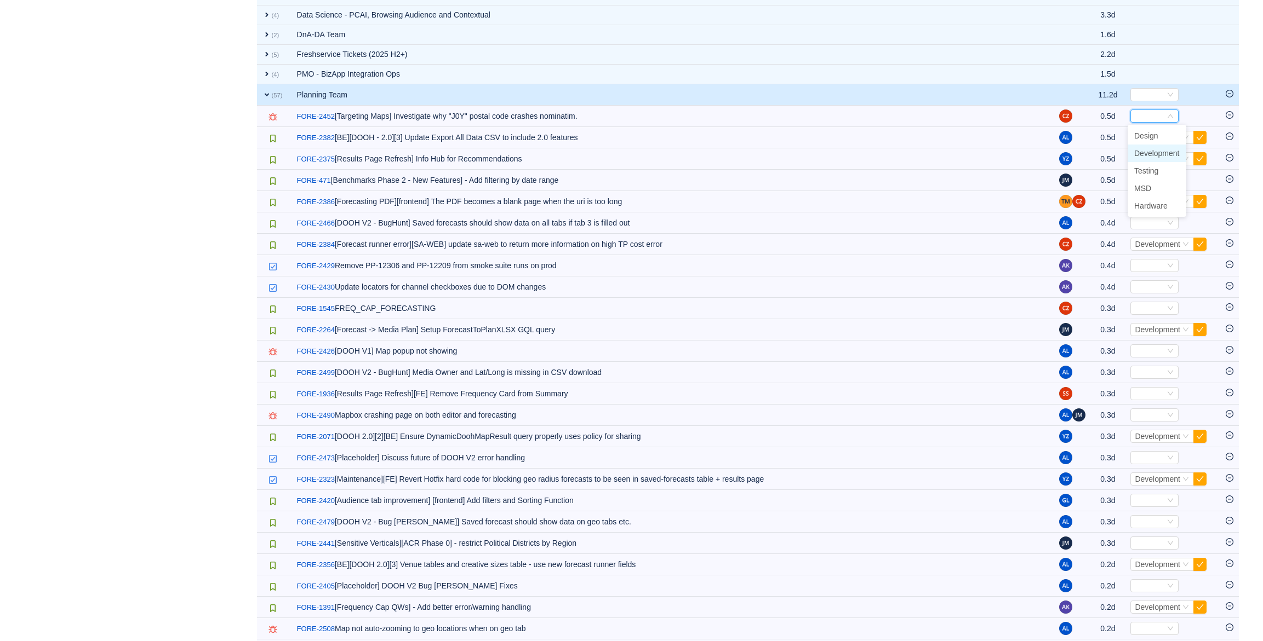
click at [1163, 150] on span "Development" at bounding box center [1156, 153] width 45 height 9
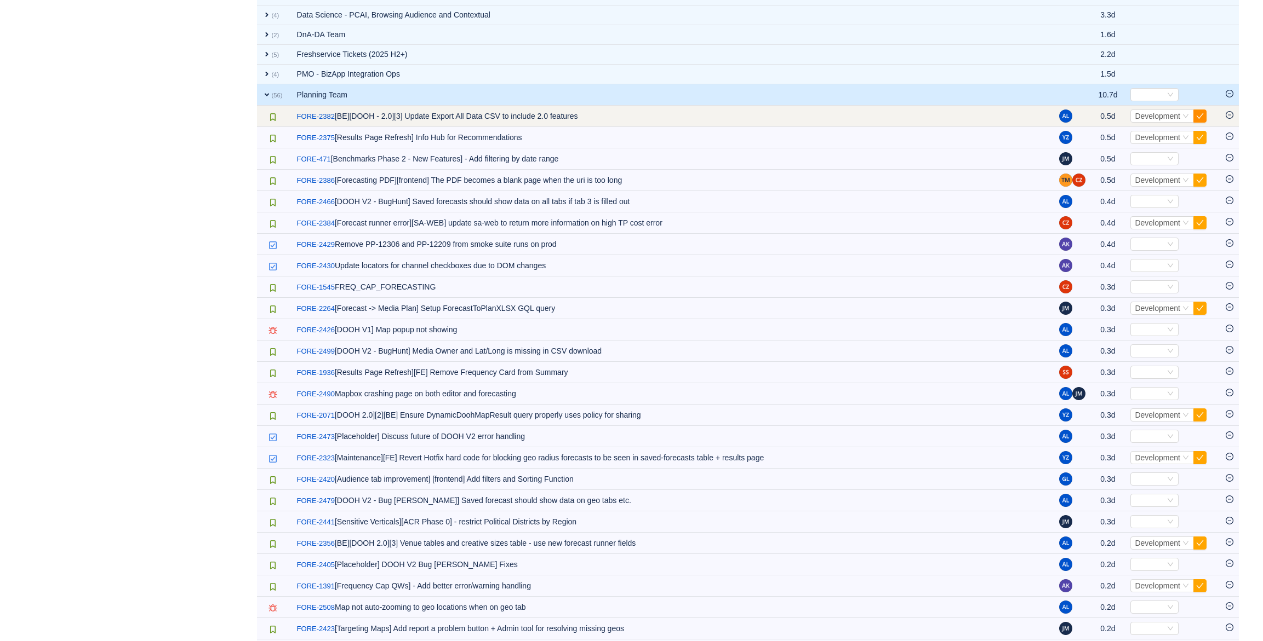
click at [1202, 113] on button "button" at bounding box center [1199, 116] width 13 height 13
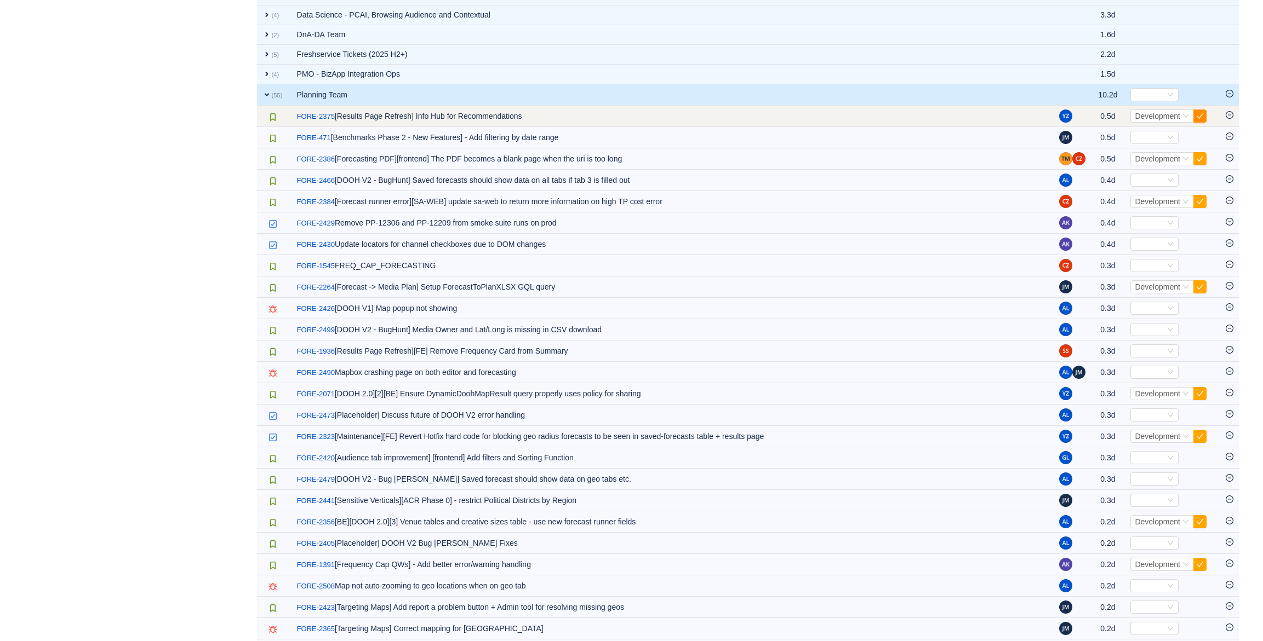
click at [1202, 113] on button "button" at bounding box center [1199, 116] width 13 height 13
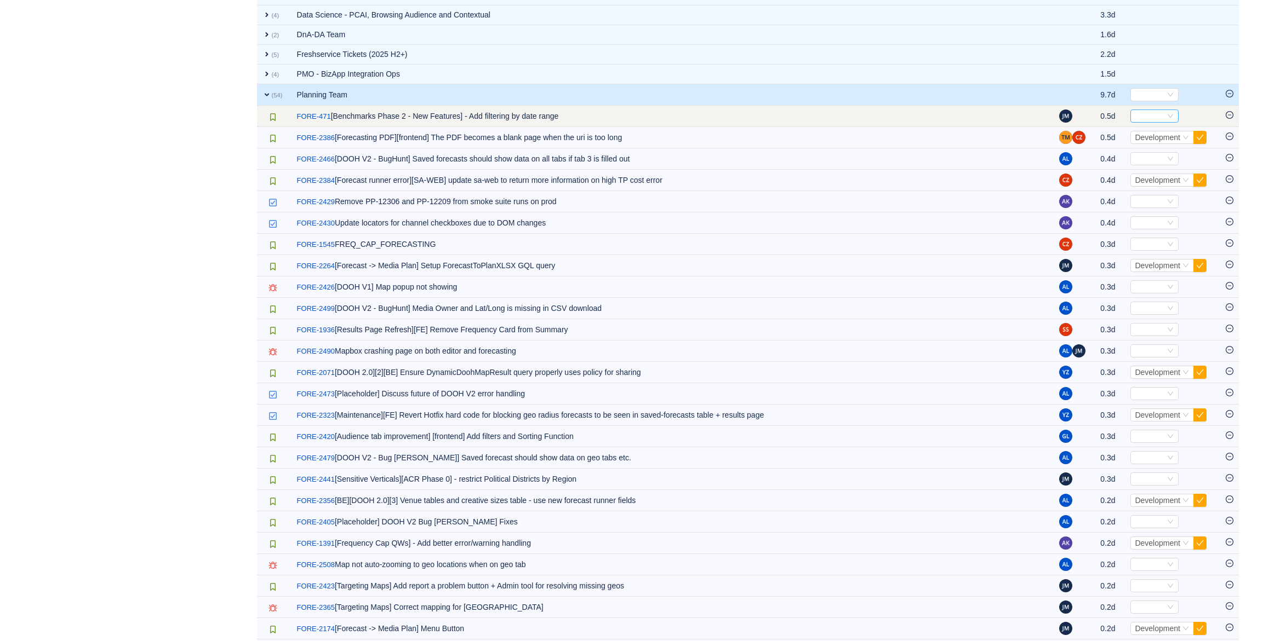
click at [1159, 116] on div "Select" at bounding box center [1149, 116] width 30 height 12
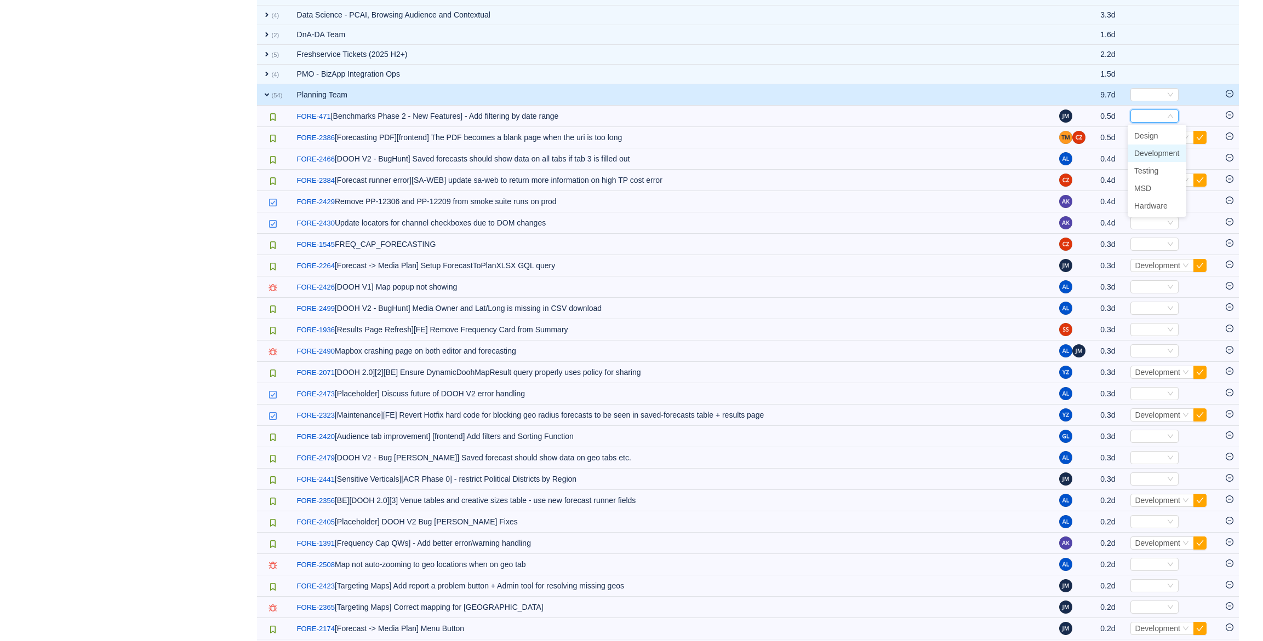
click at [1151, 156] on span "Development" at bounding box center [1156, 153] width 45 height 9
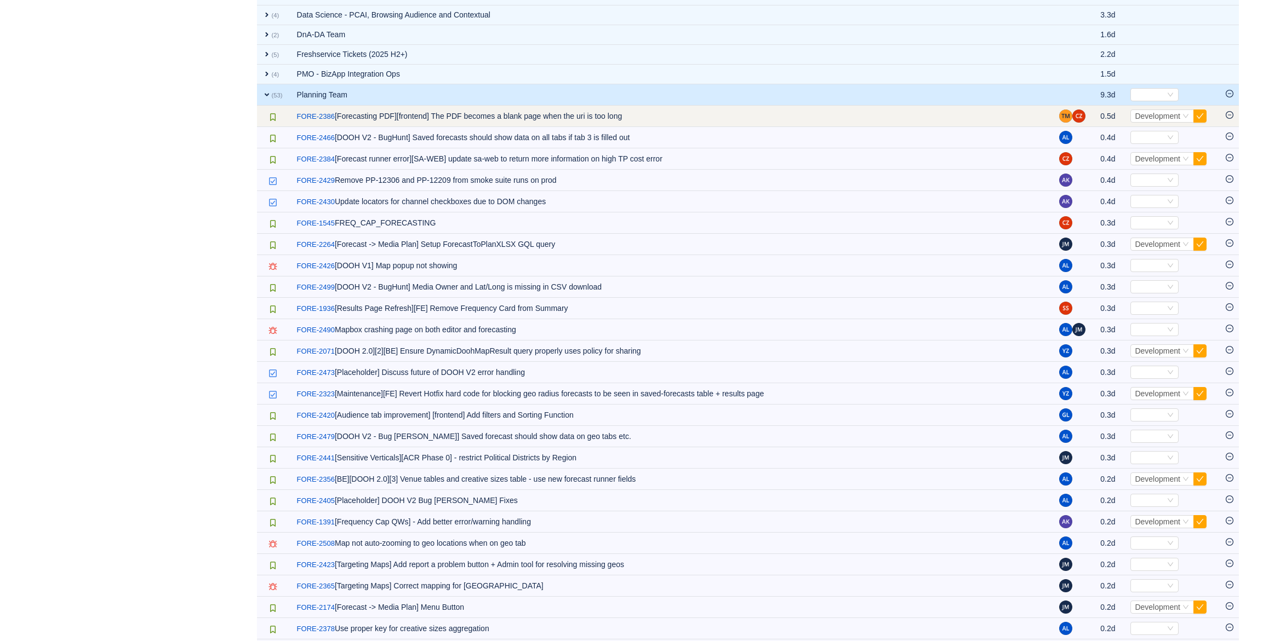
click at [1206, 114] on span "Select Development" at bounding box center [1172, 116] width 84 height 13
click at [1203, 116] on button "button" at bounding box center [1199, 116] width 13 height 13
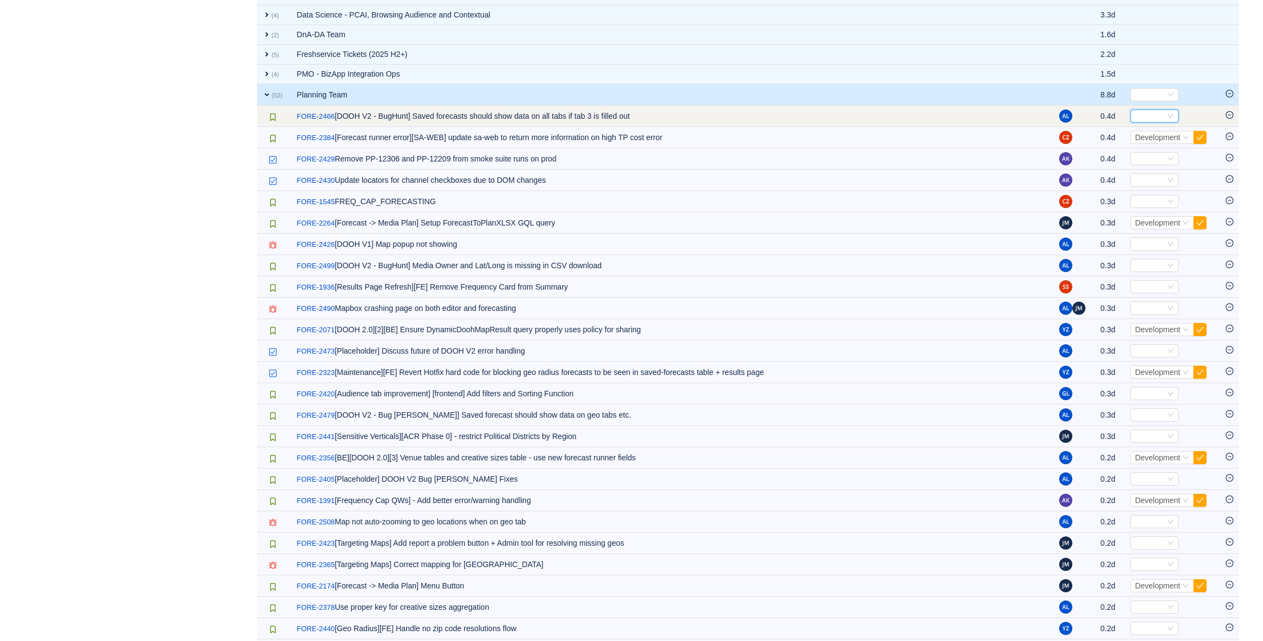
click at [1164, 110] on div "Select" at bounding box center [1154, 116] width 48 height 13
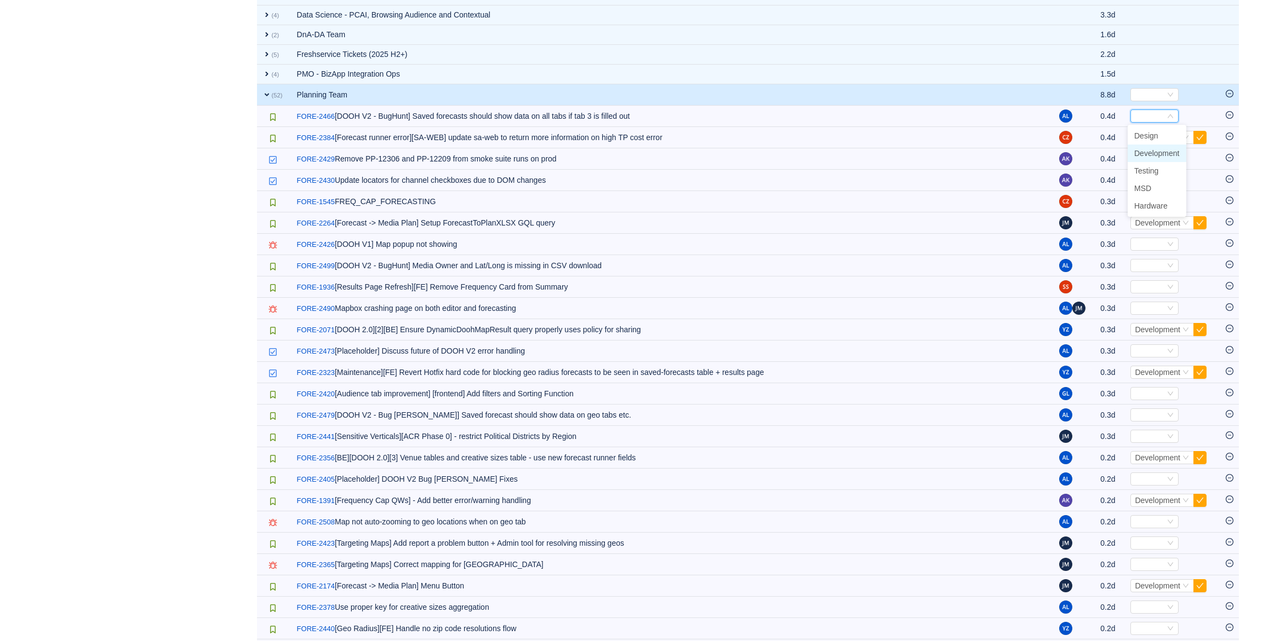
click at [1166, 149] on span "Development" at bounding box center [1156, 153] width 45 height 9
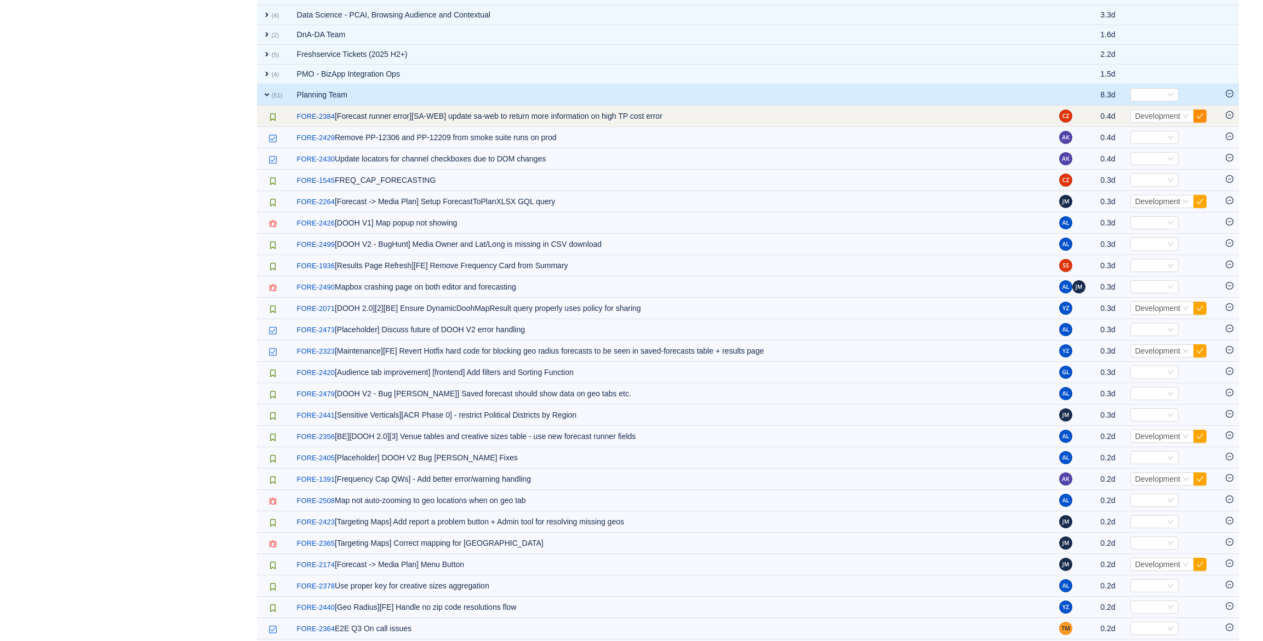
click at [1196, 112] on button "button" at bounding box center [1199, 116] width 13 height 13
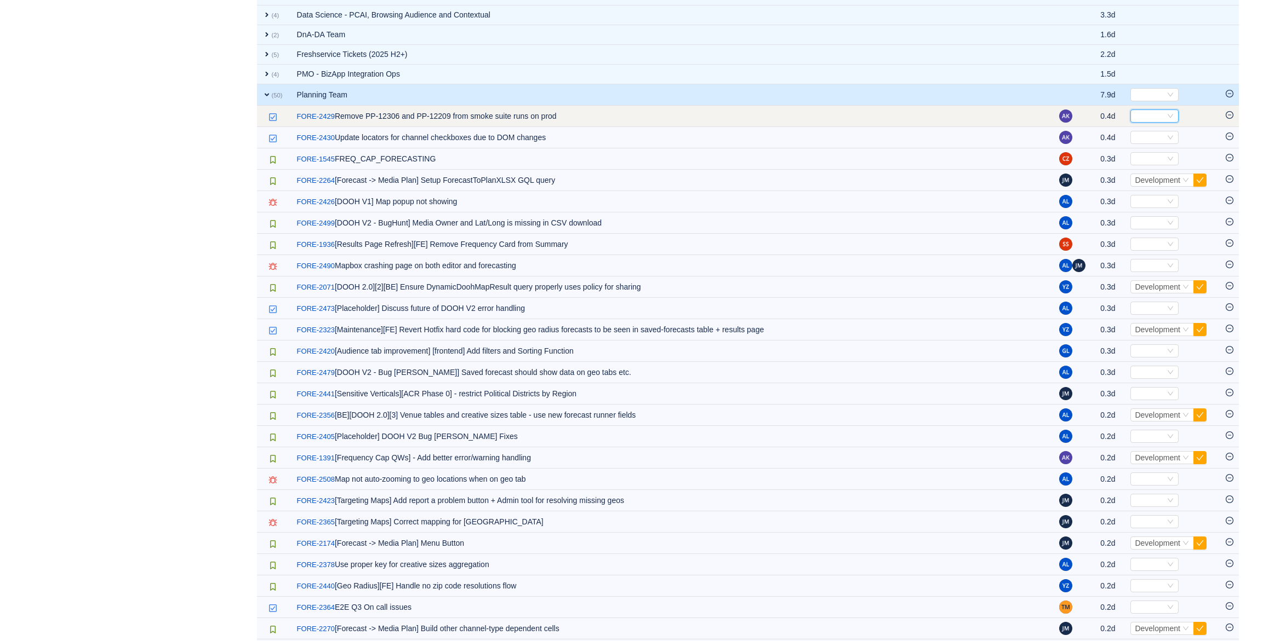
click at [1130, 112] on div "Select" at bounding box center [1154, 116] width 48 height 13
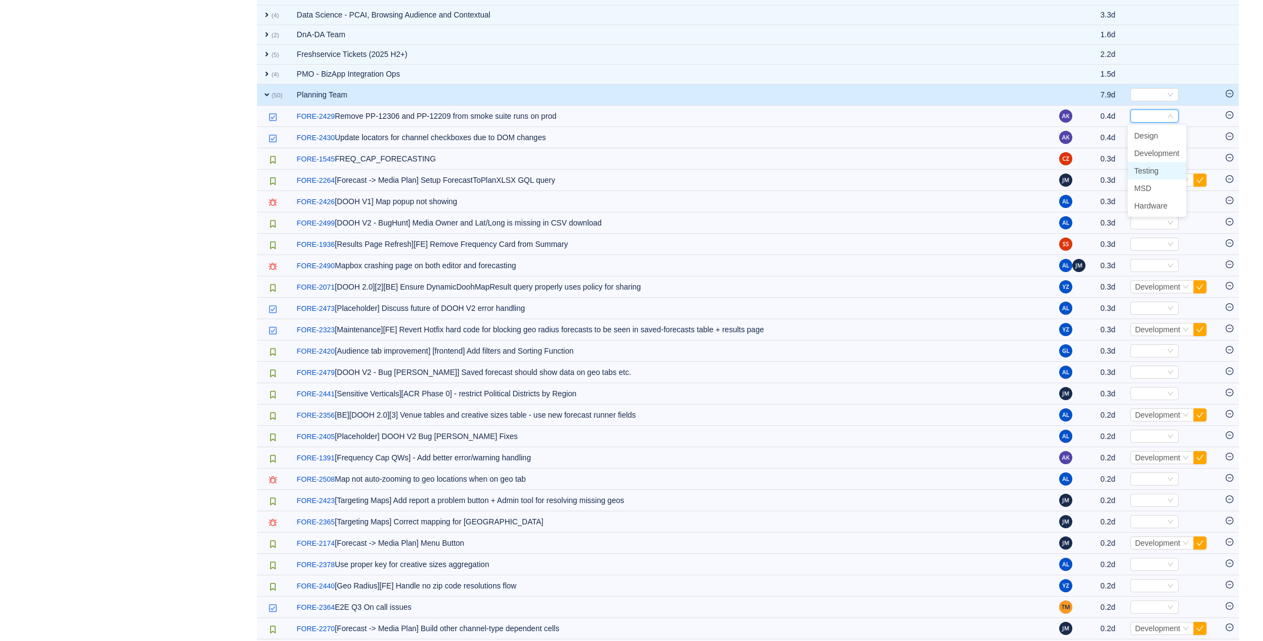
click at [1154, 168] on span "Testing" at bounding box center [1146, 171] width 24 height 9
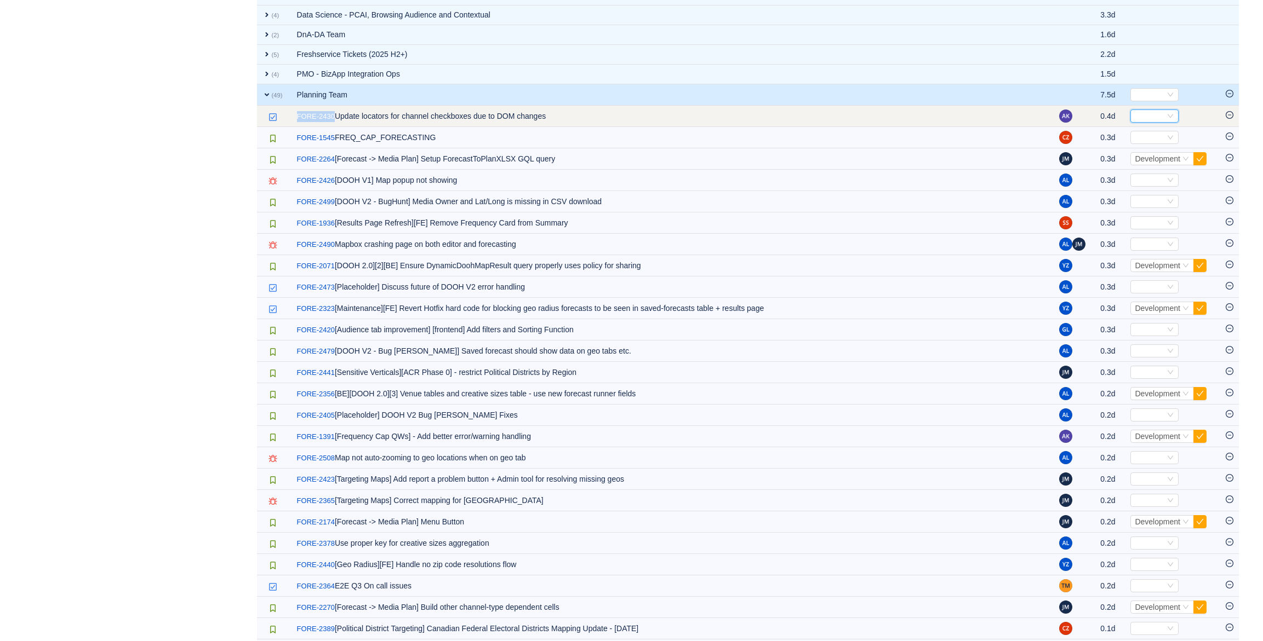
click at [1159, 115] on div "Select" at bounding box center [1149, 116] width 30 height 12
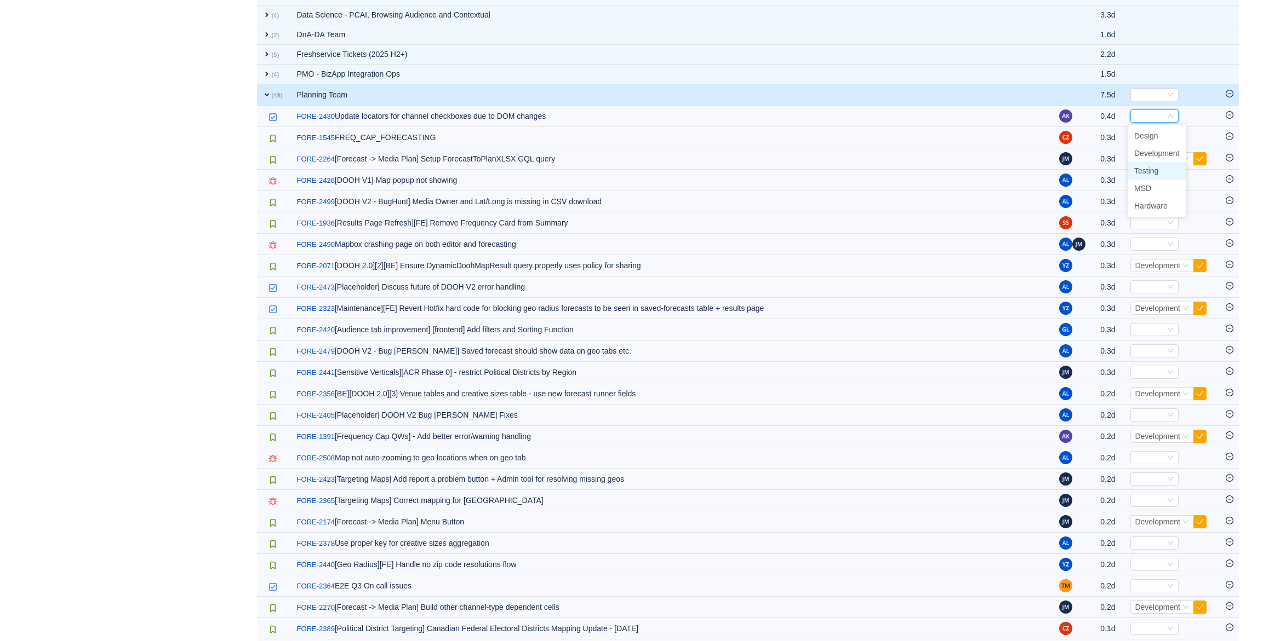
click at [1157, 168] on span "Testing" at bounding box center [1146, 171] width 24 height 9
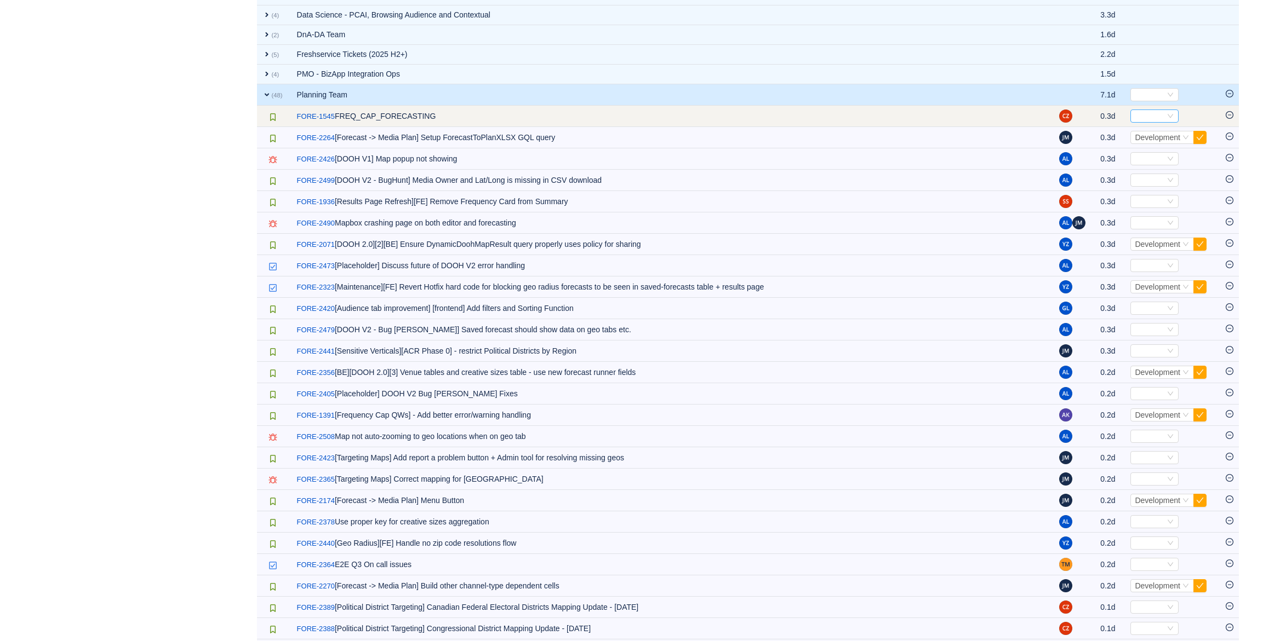
click at [1151, 114] on div "Select" at bounding box center [1149, 116] width 30 height 12
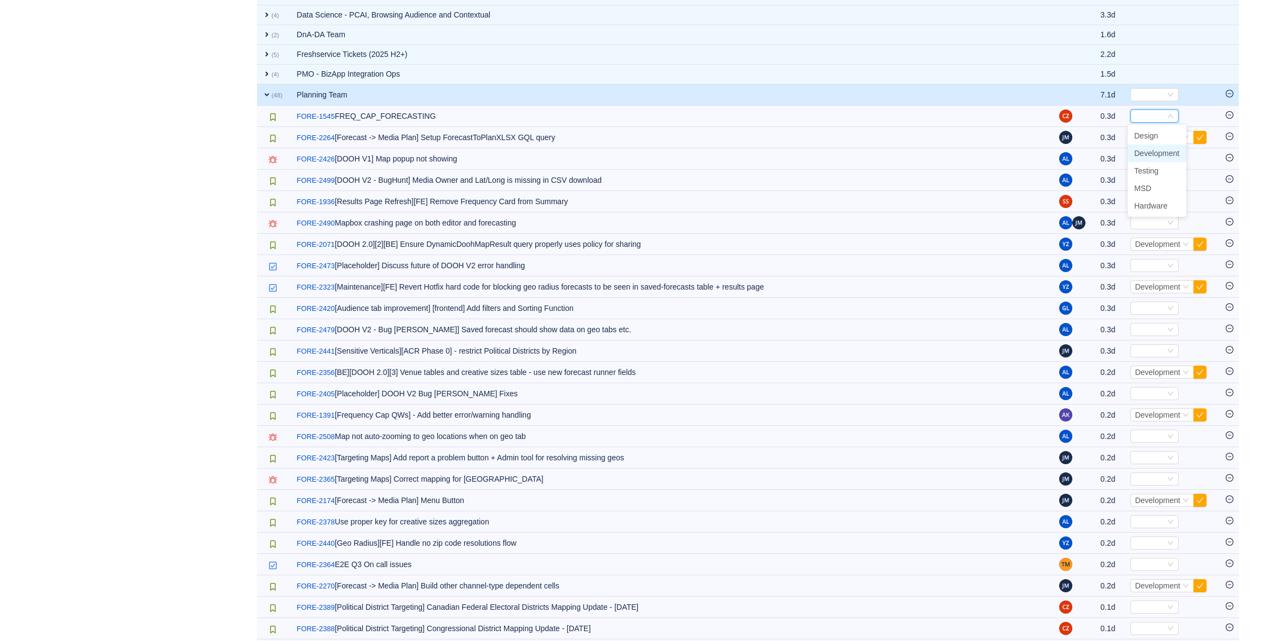
click at [1150, 153] on span "Development" at bounding box center [1156, 153] width 45 height 9
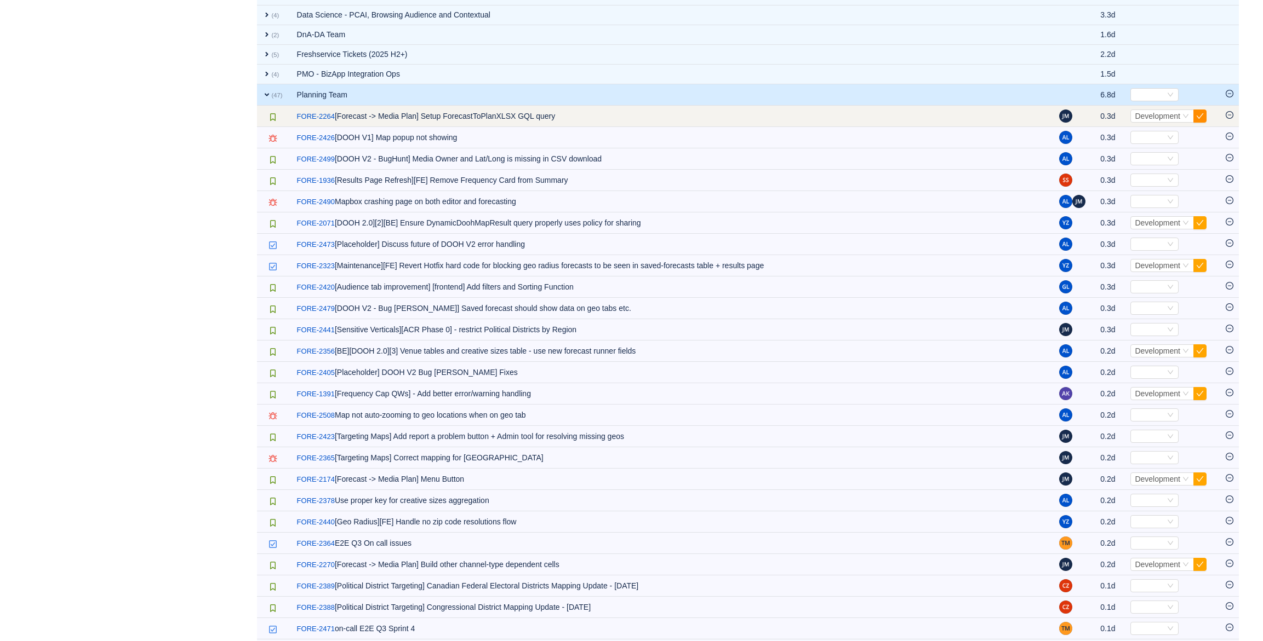
click at [1197, 117] on button "button" at bounding box center [1199, 116] width 13 height 13
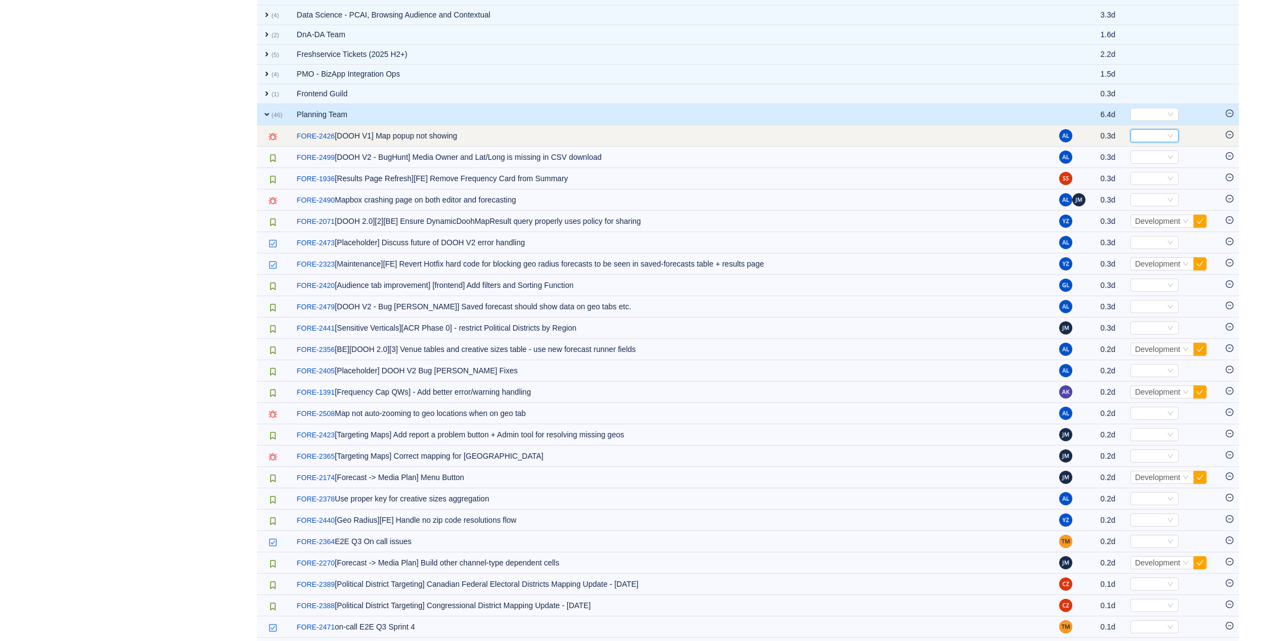
click at [1144, 135] on div "Select" at bounding box center [1149, 136] width 30 height 12
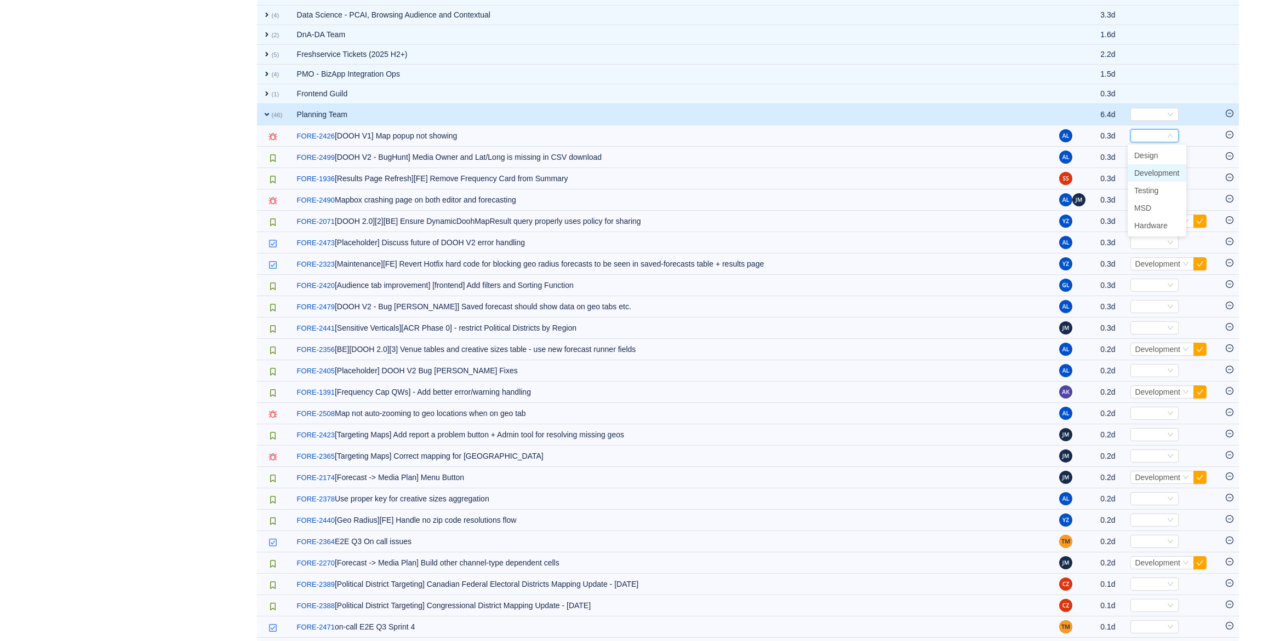
click at [1160, 173] on span "Development" at bounding box center [1156, 173] width 45 height 9
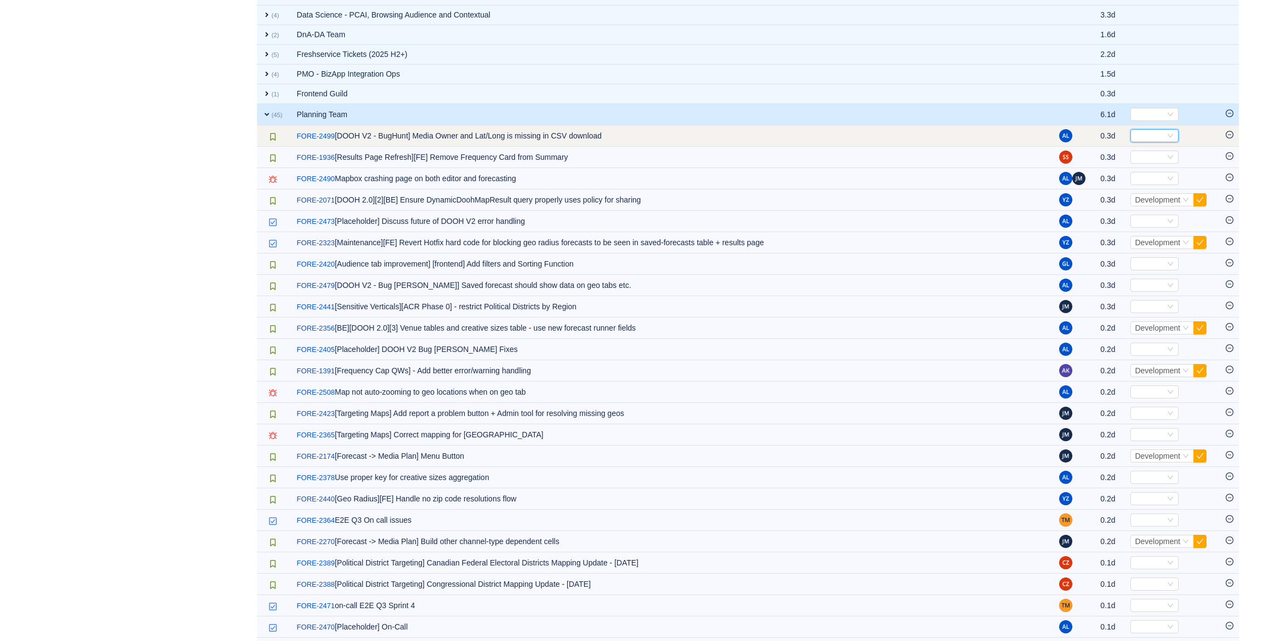
click at [1153, 131] on div "Select" at bounding box center [1149, 136] width 30 height 12
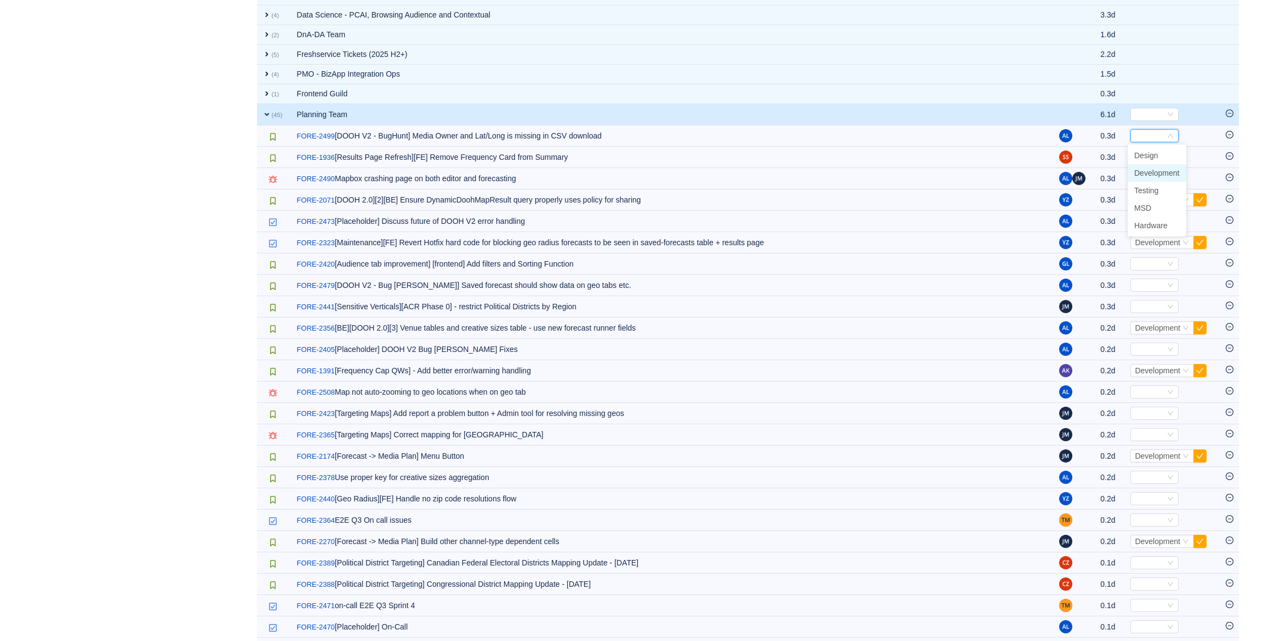
click at [1167, 177] on span "Development" at bounding box center [1156, 173] width 45 height 9
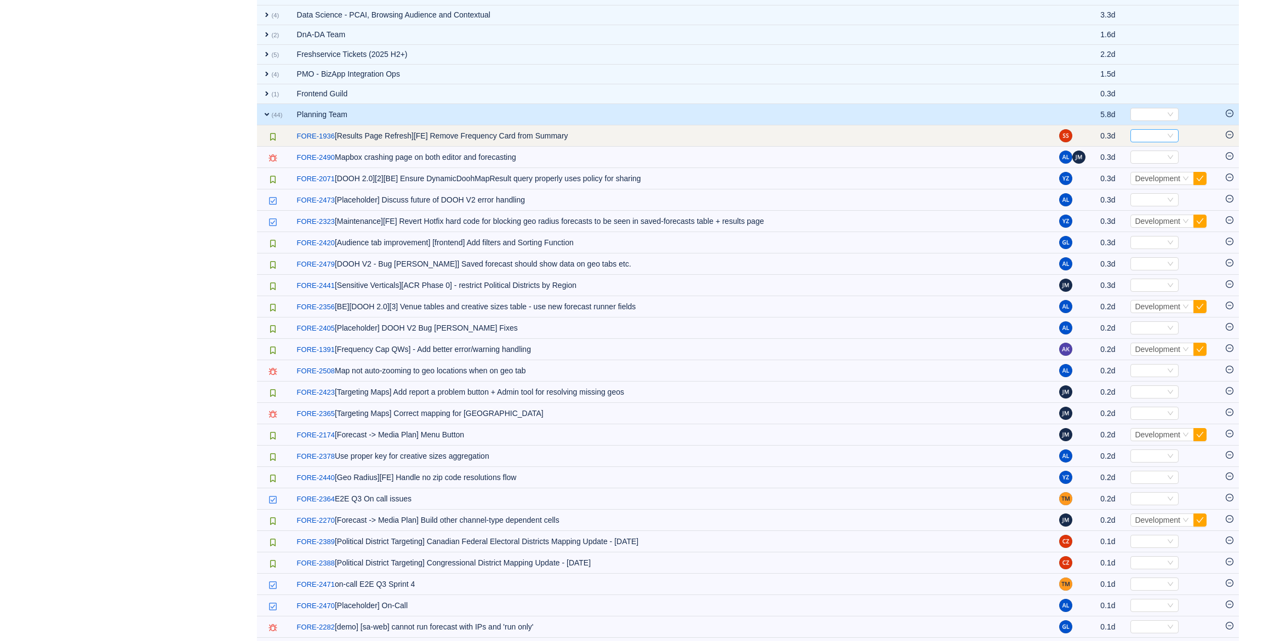
click at [1142, 132] on div "Select" at bounding box center [1149, 136] width 30 height 12
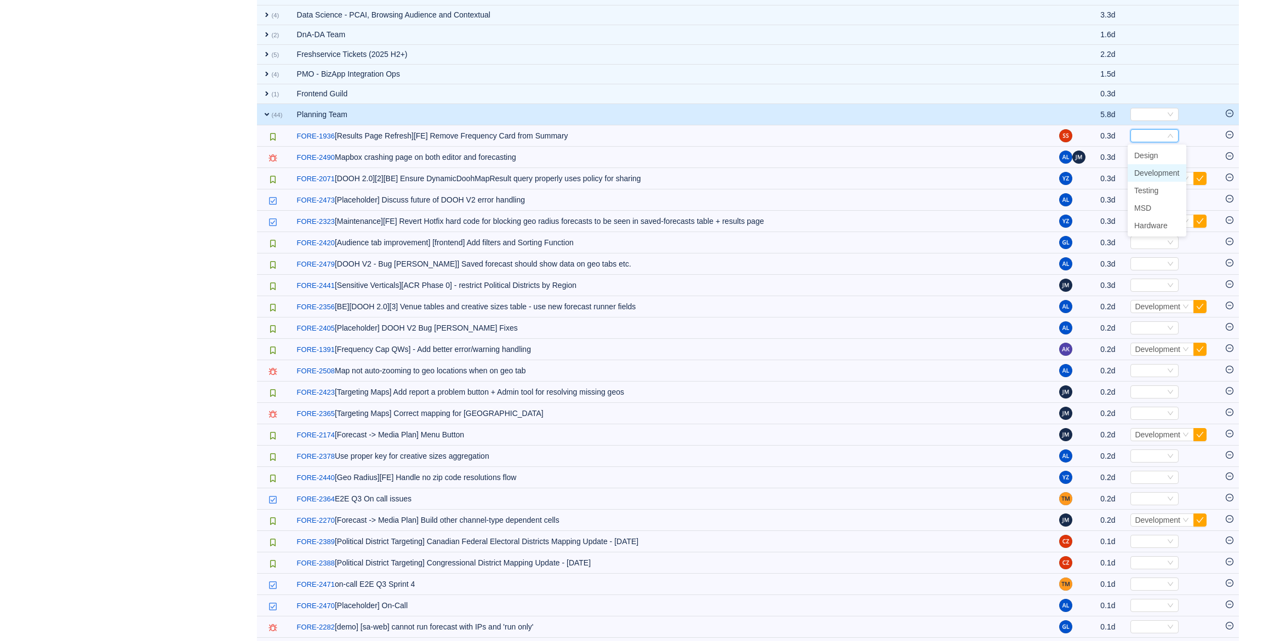
click at [1155, 169] on span "Development" at bounding box center [1156, 173] width 45 height 9
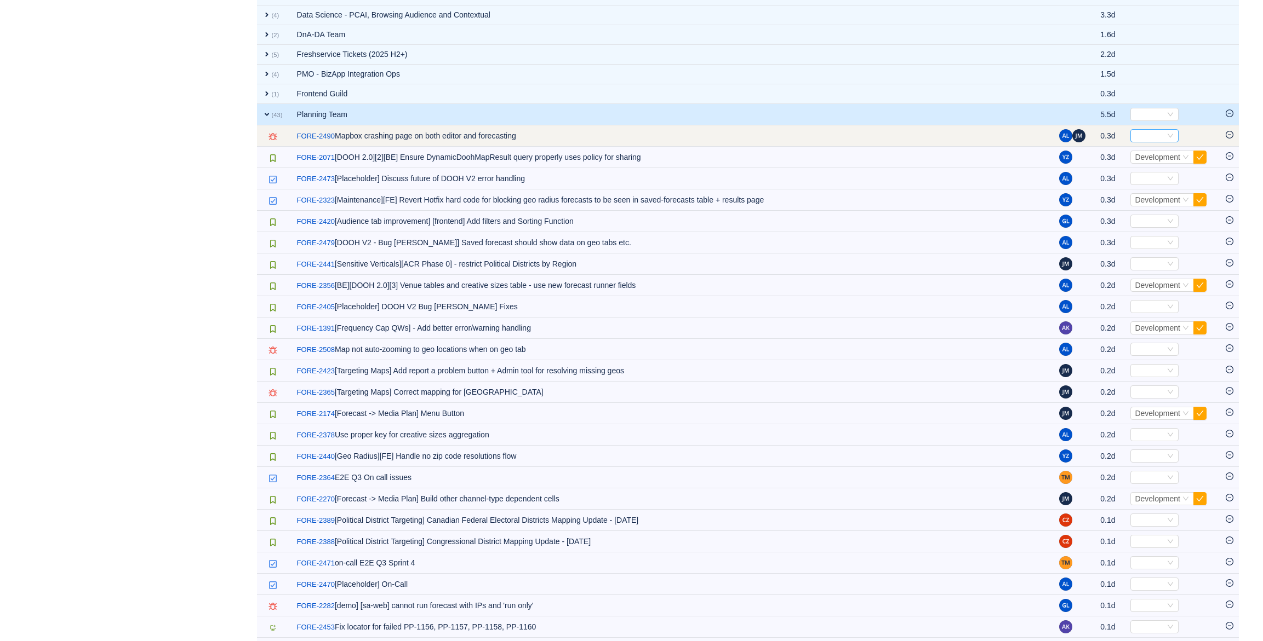
click at [1156, 139] on div "Select" at bounding box center [1149, 136] width 30 height 12
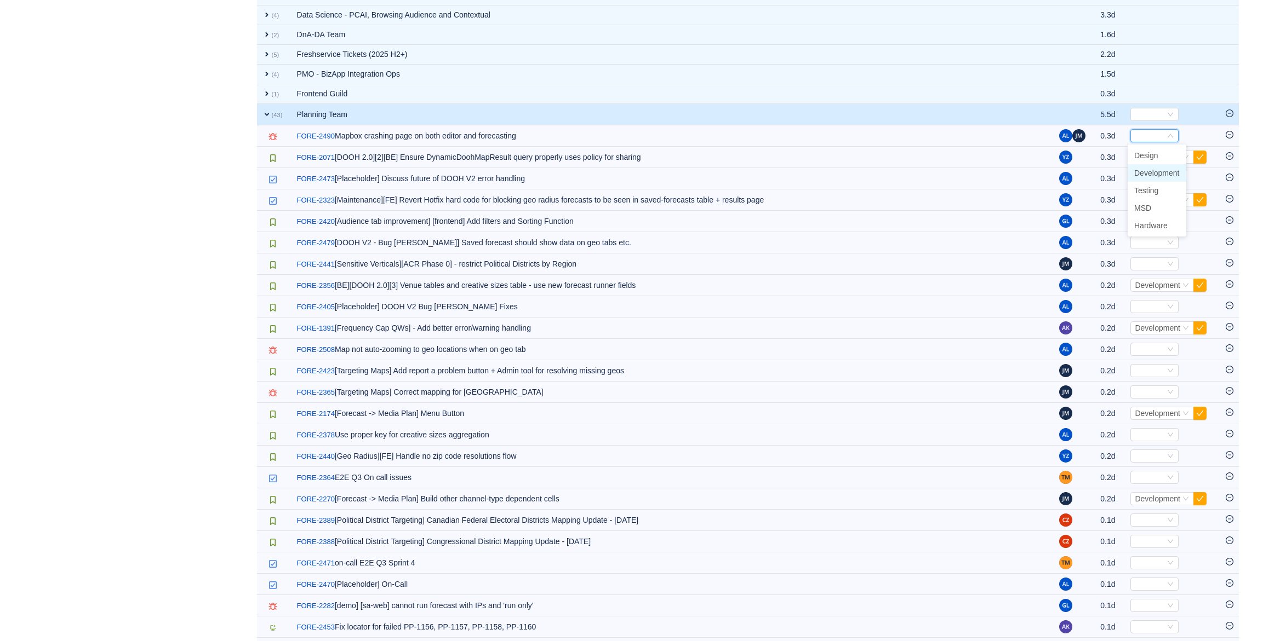
click at [1156, 167] on li "Development" at bounding box center [1156, 173] width 59 height 18
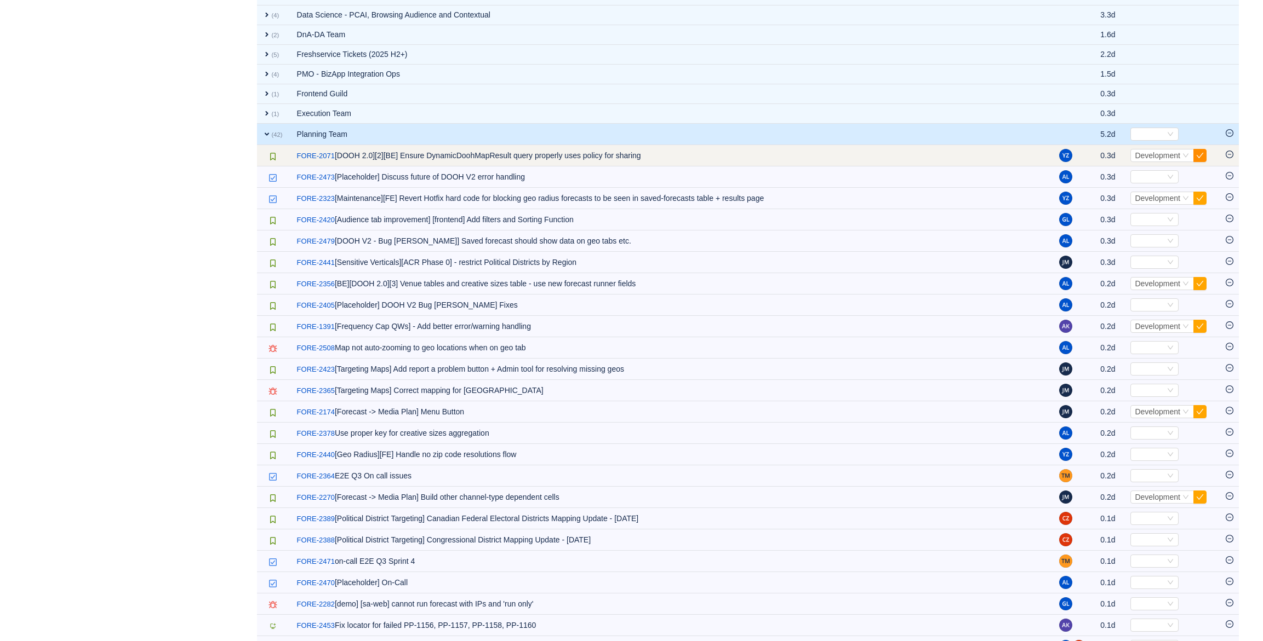
click at [1201, 155] on button "button" at bounding box center [1199, 155] width 13 height 13
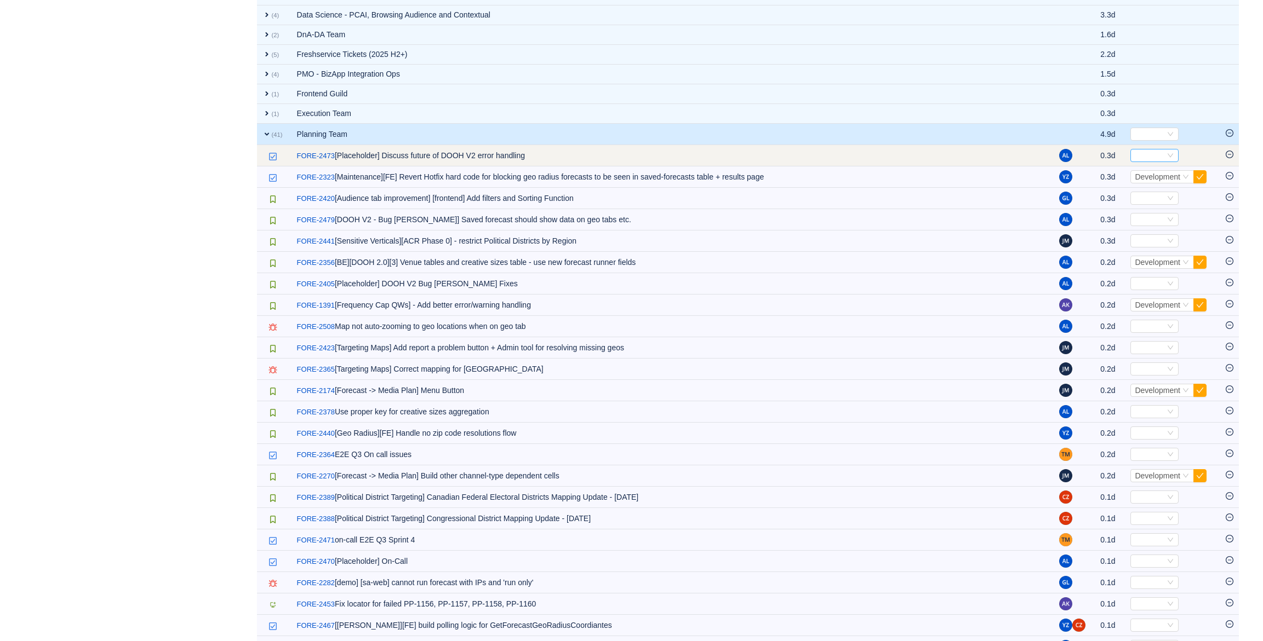
click at [1160, 155] on div "Select" at bounding box center [1149, 156] width 30 height 12
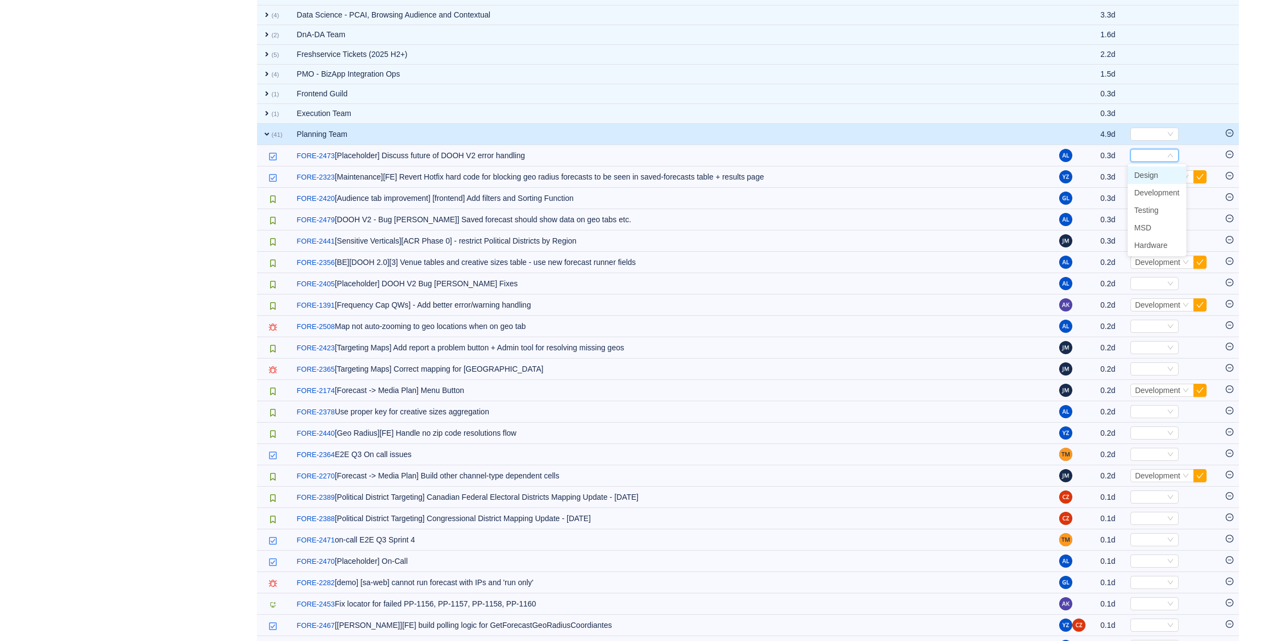
click at [1162, 173] on li "Design" at bounding box center [1156, 176] width 59 height 18
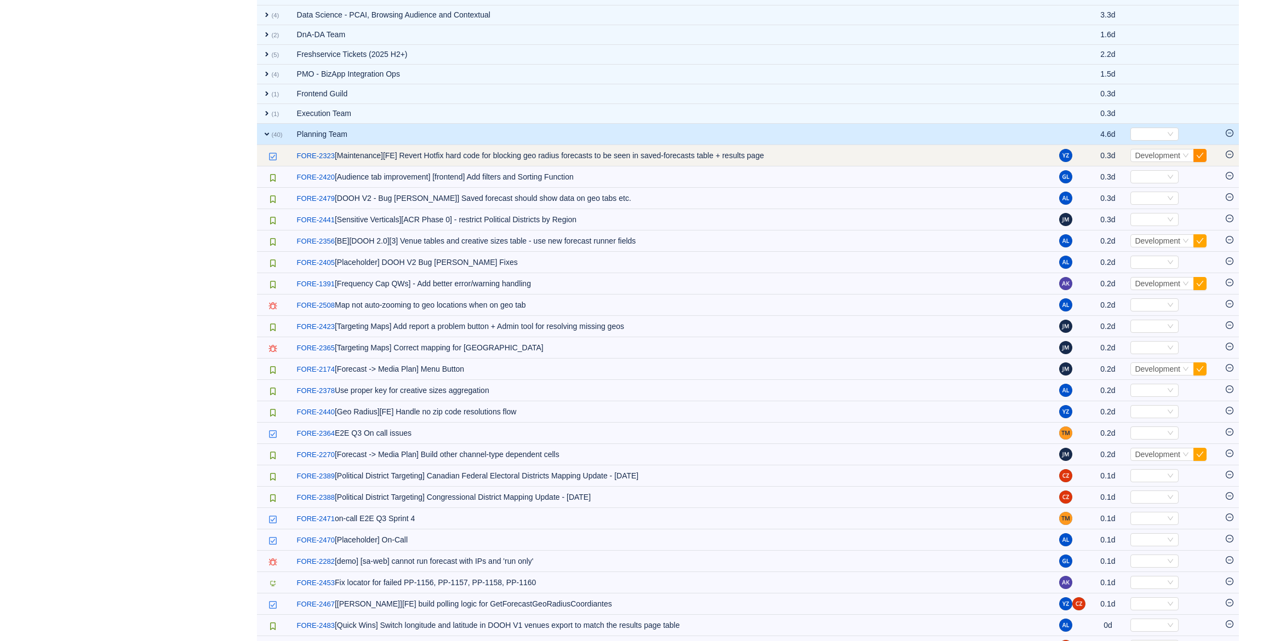
click at [1201, 156] on button "button" at bounding box center [1199, 155] width 13 height 13
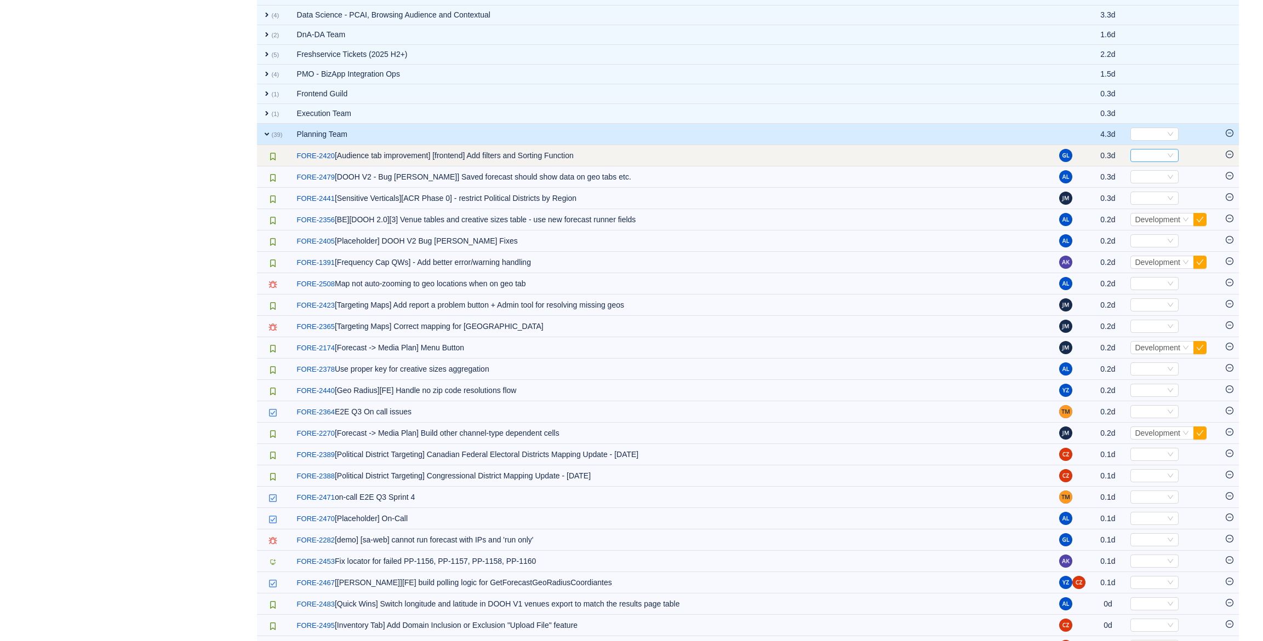
click at [1167, 159] on icon "icon: down" at bounding box center [1170, 156] width 7 height 8
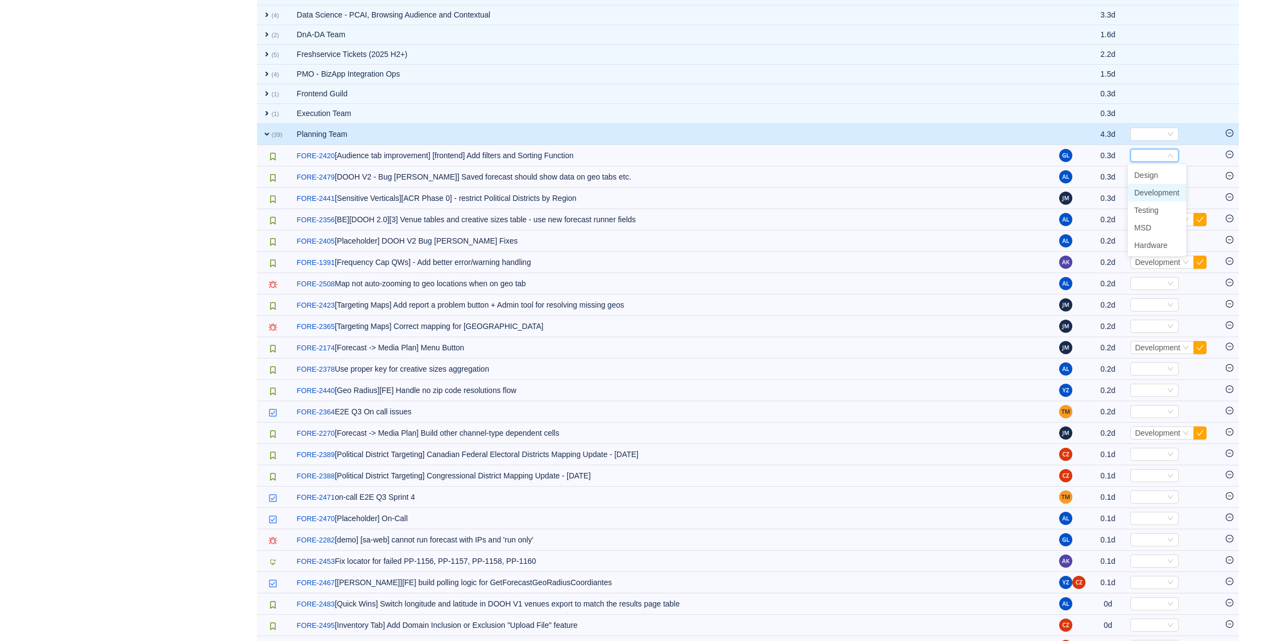
click at [1161, 188] on span "Development" at bounding box center [1156, 192] width 45 height 9
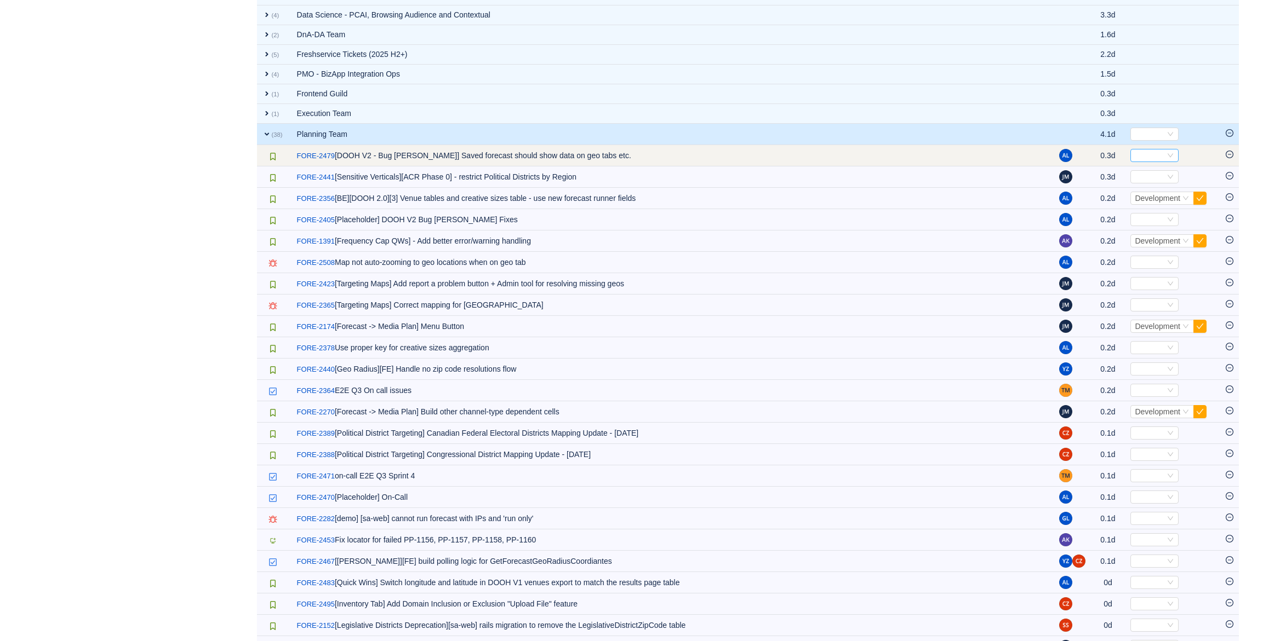
click at [1156, 159] on div "Select" at bounding box center [1149, 156] width 30 height 12
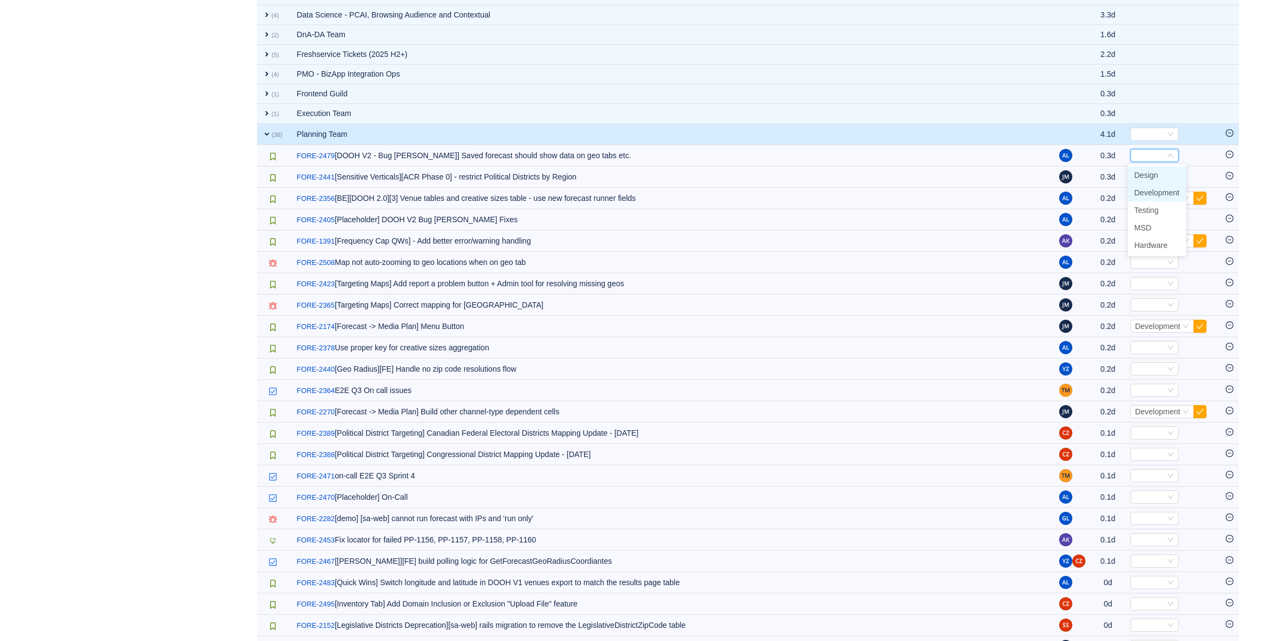
click at [1156, 186] on li "Development" at bounding box center [1156, 193] width 59 height 18
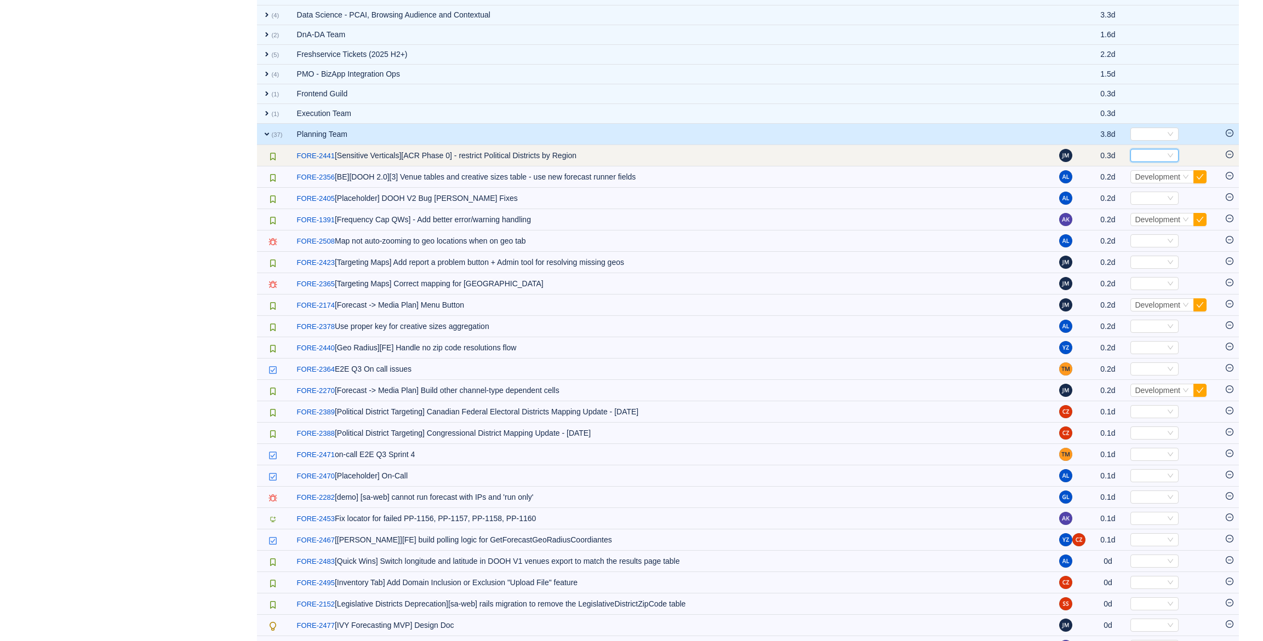
click at [1160, 156] on div "Select" at bounding box center [1149, 156] width 30 height 12
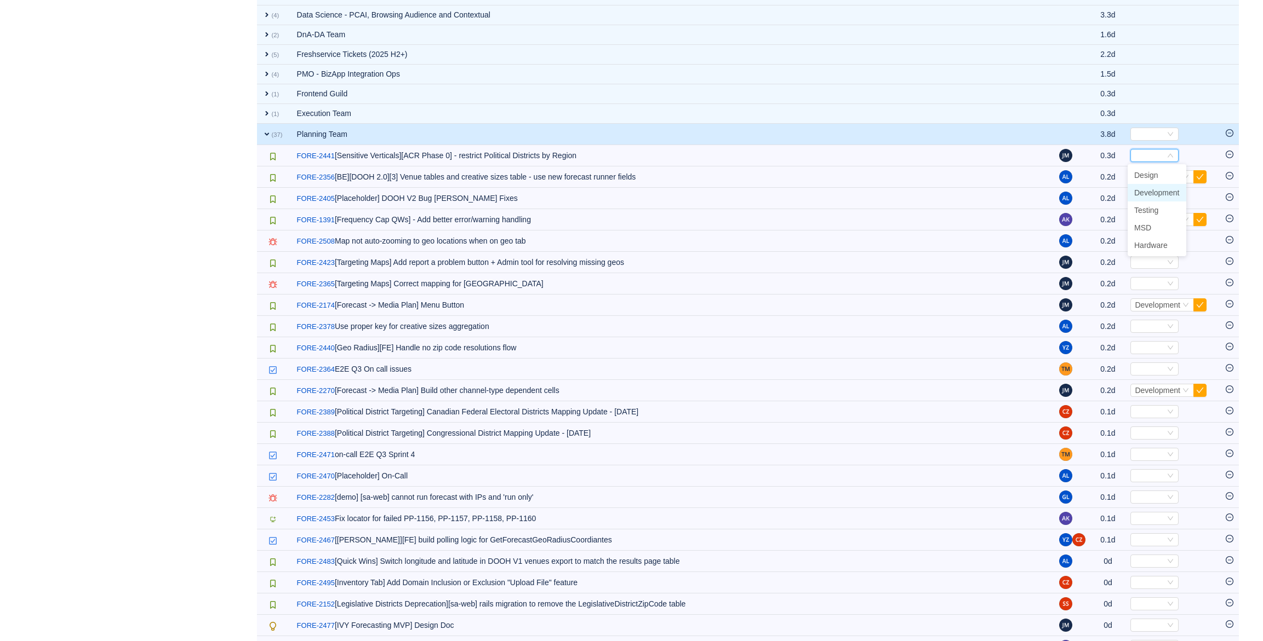
click at [1160, 191] on span "Development" at bounding box center [1156, 192] width 45 height 9
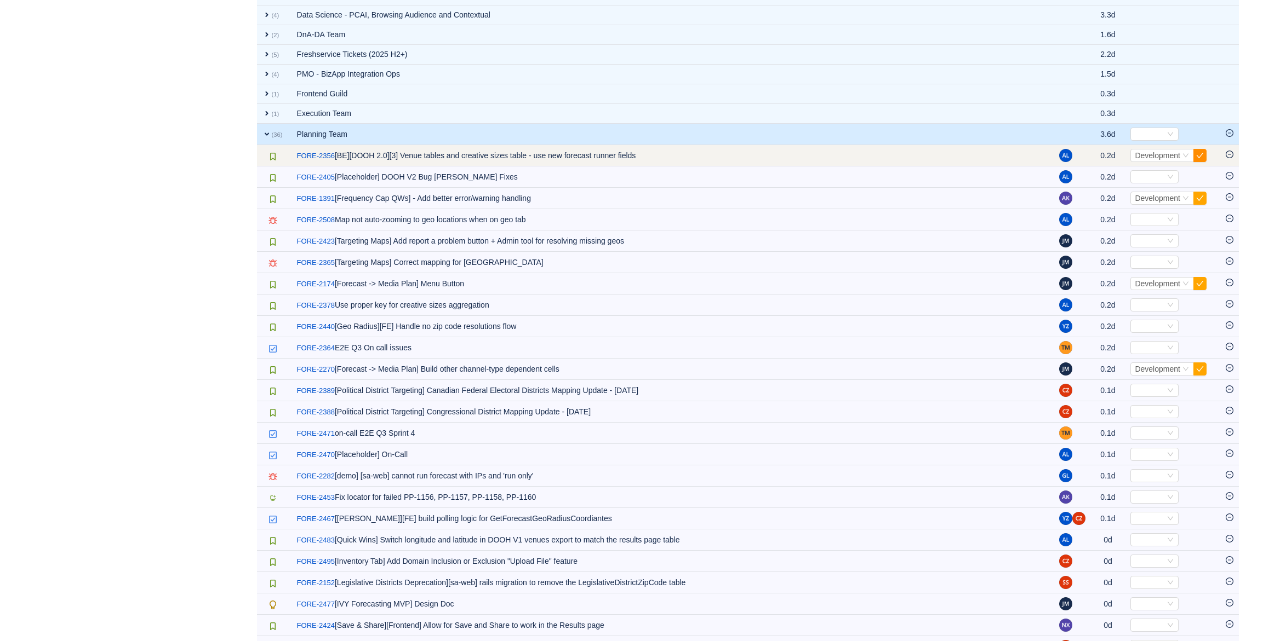
click at [1202, 153] on button "button" at bounding box center [1199, 155] width 13 height 13
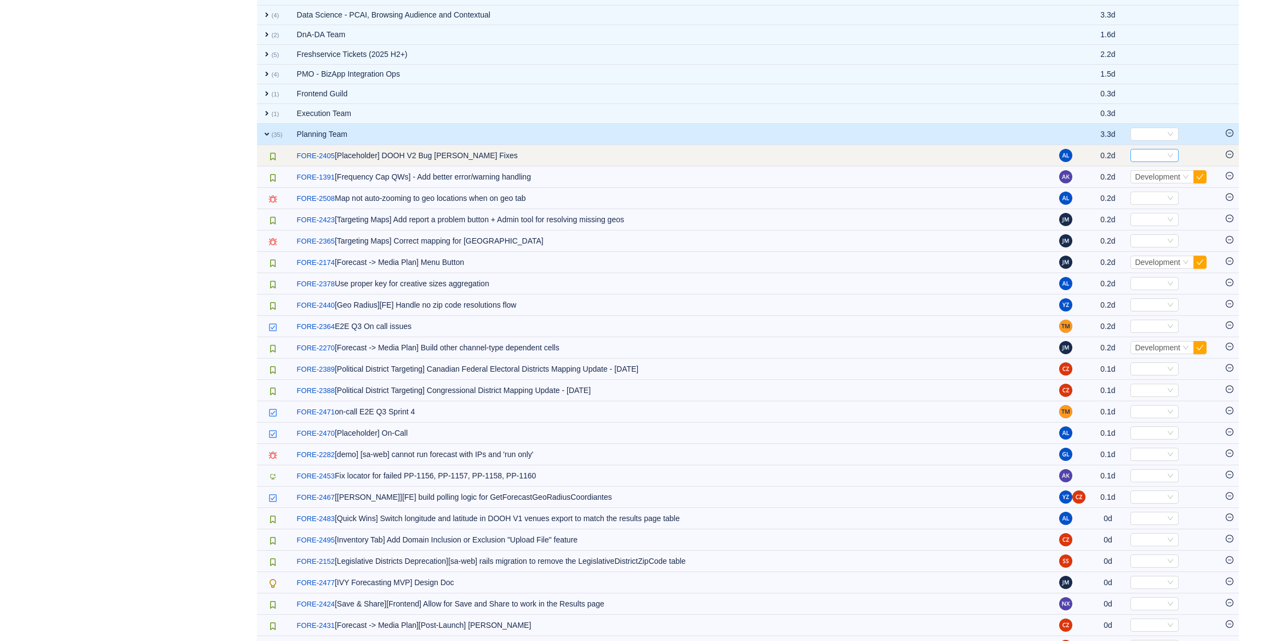
click at [1148, 155] on div "Select" at bounding box center [1149, 156] width 30 height 12
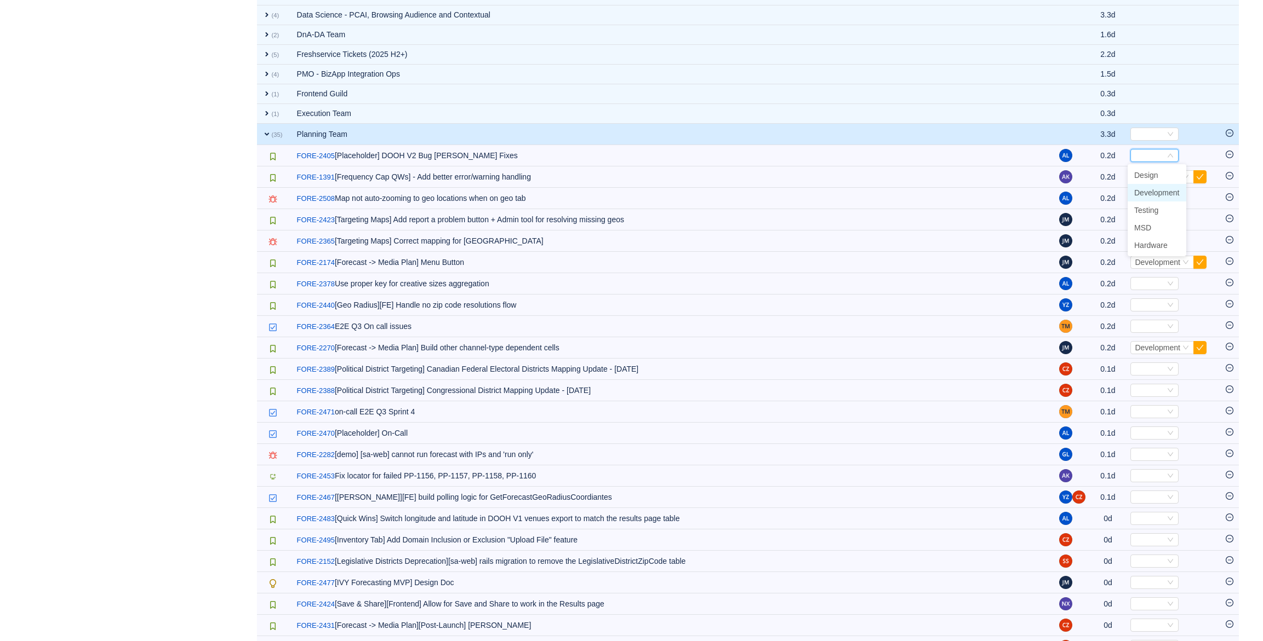
click at [1163, 188] on span "Development" at bounding box center [1156, 192] width 45 height 9
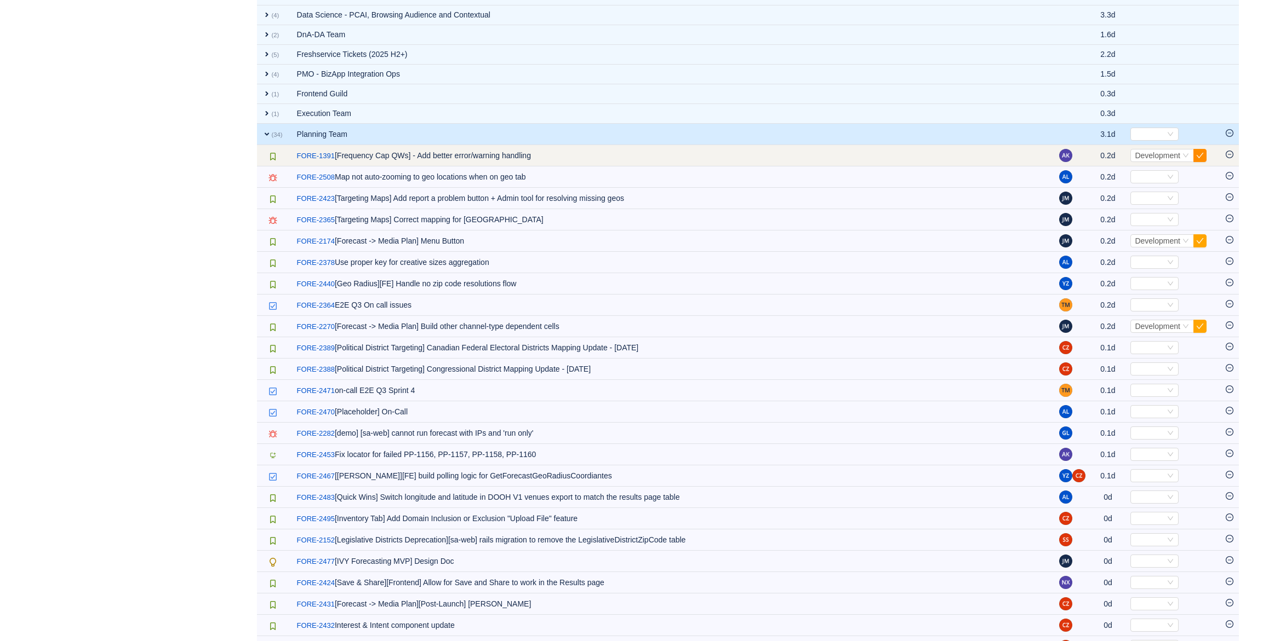
click at [1201, 153] on button "button" at bounding box center [1199, 155] width 13 height 13
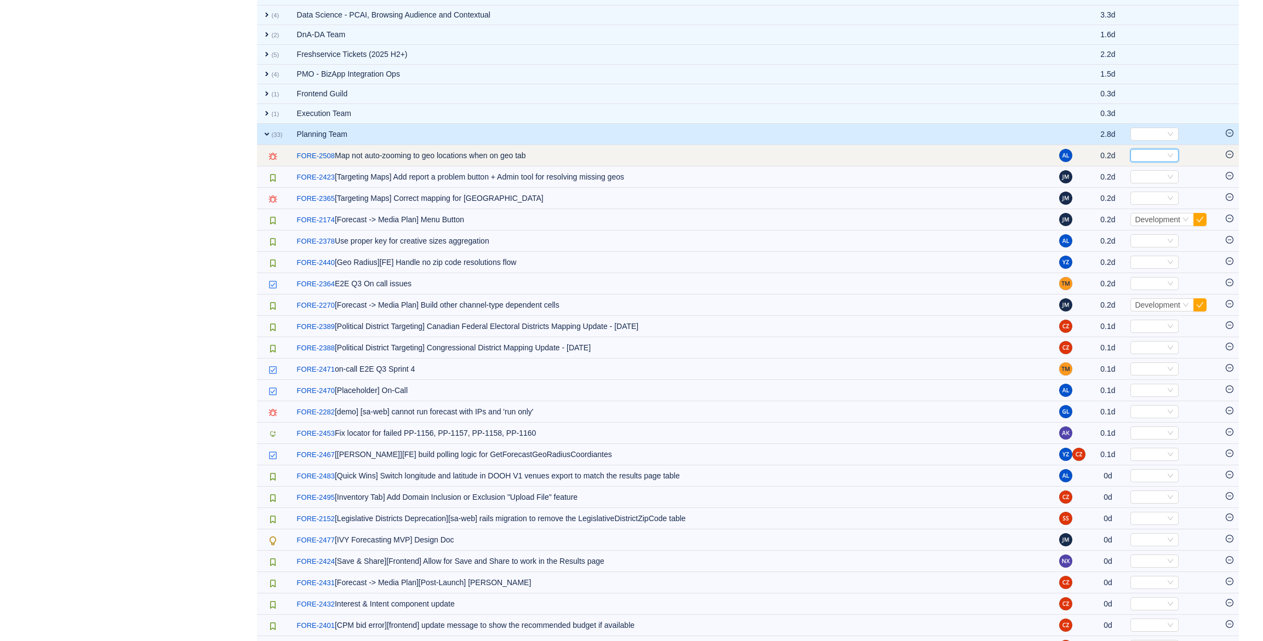
click at [1170, 154] on icon "icon: down" at bounding box center [1170, 155] width 7 height 7
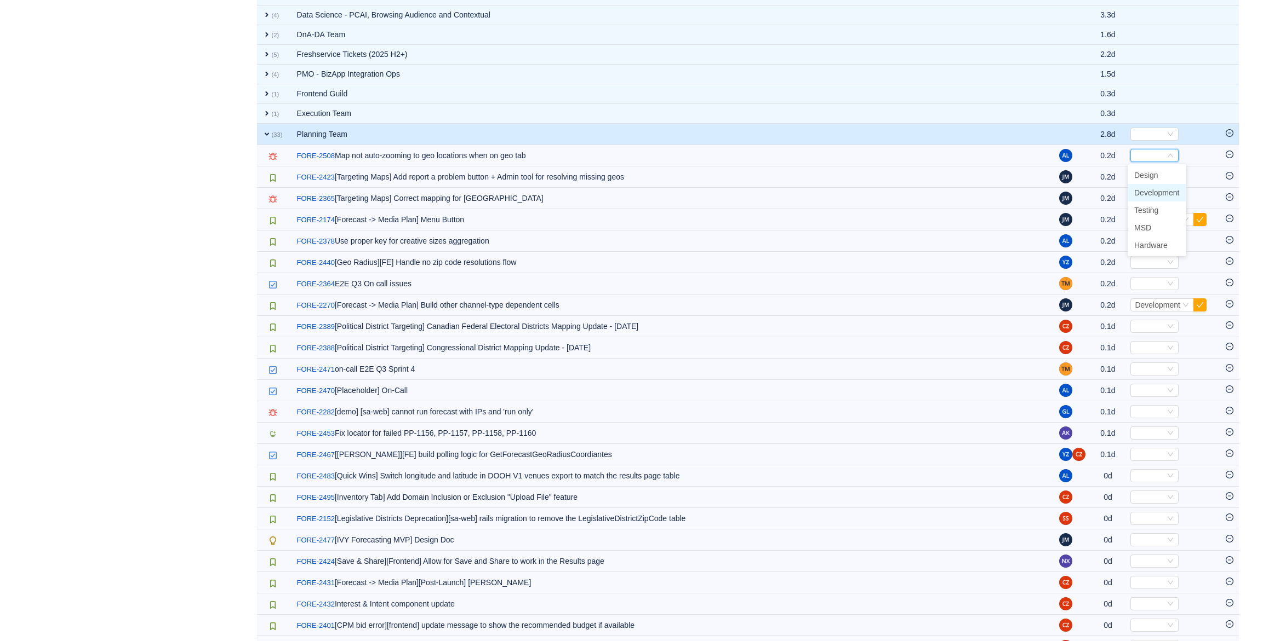
click at [1162, 192] on span "Development" at bounding box center [1156, 192] width 45 height 9
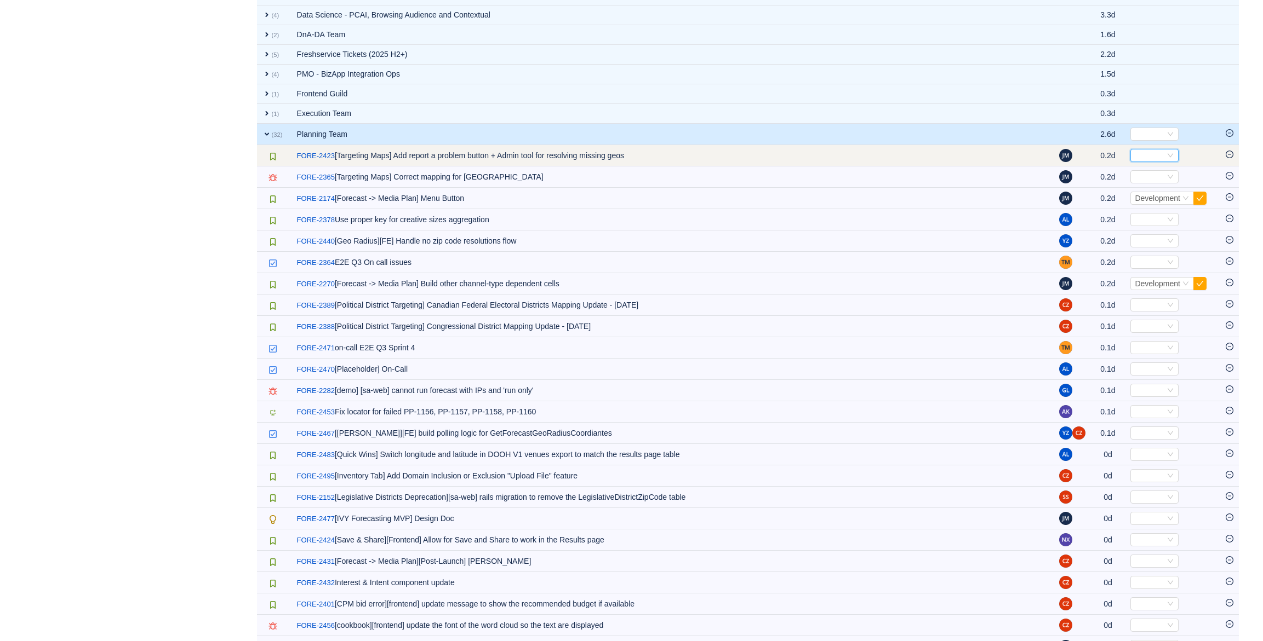
click at [1151, 156] on div "Select" at bounding box center [1149, 156] width 30 height 12
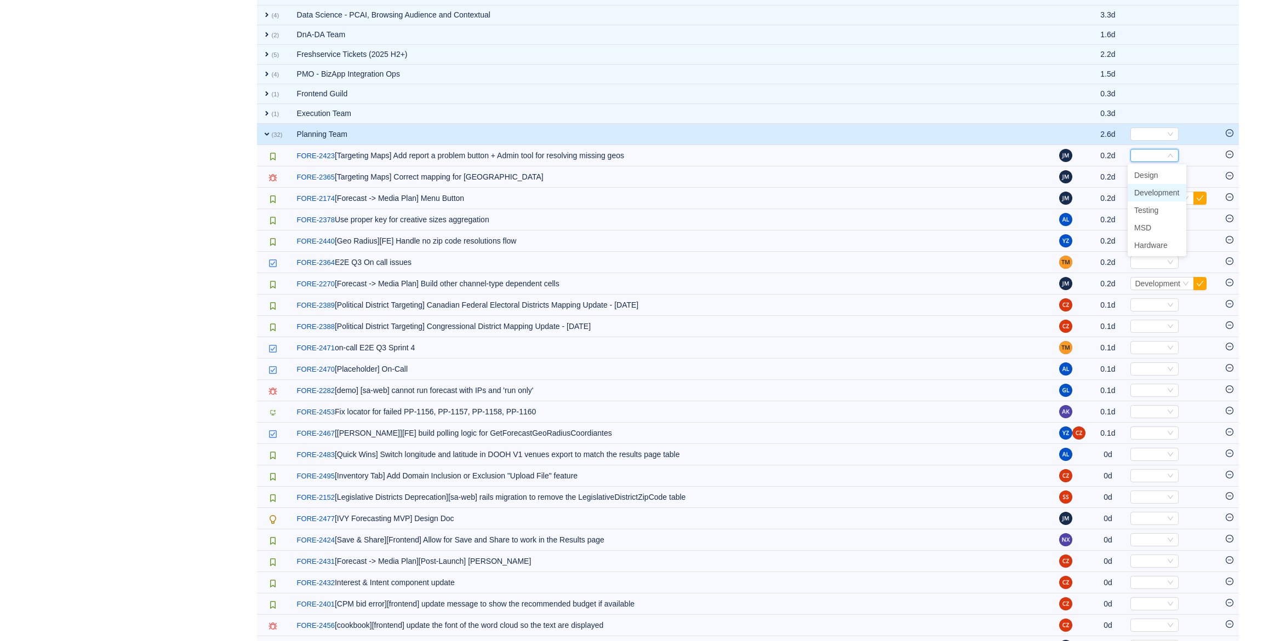
click at [1154, 192] on span "Development" at bounding box center [1156, 192] width 45 height 9
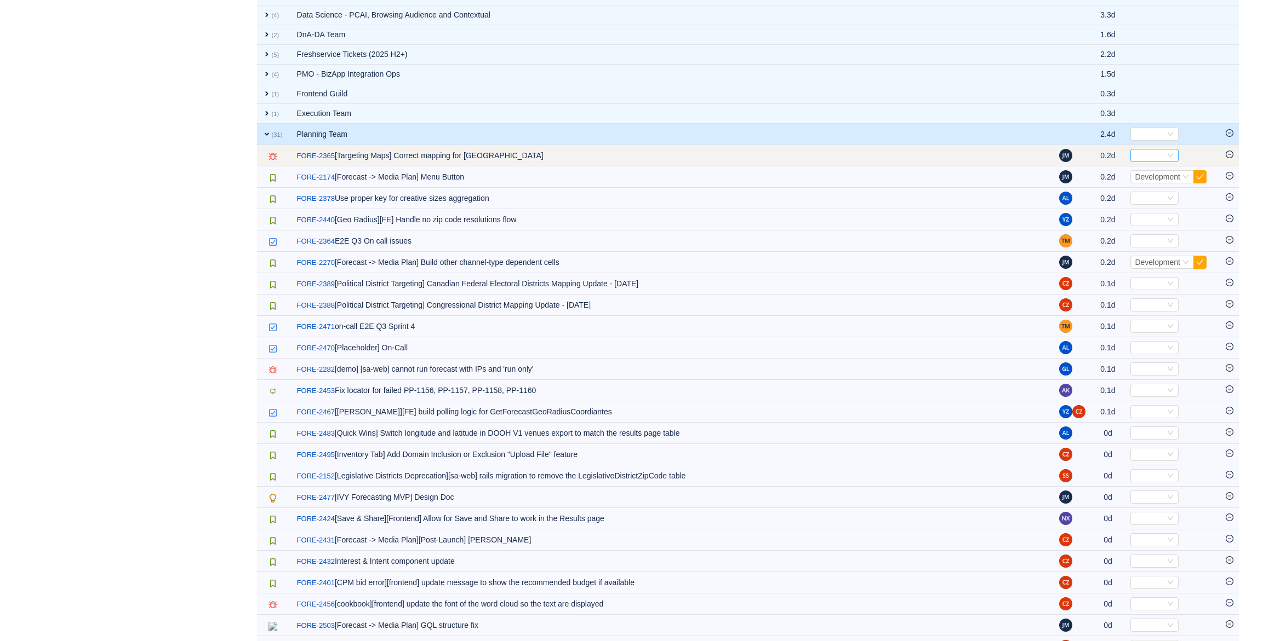
click at [1148, 154] on div "Select" at bounding box center [1149, 156] width 30 height 12
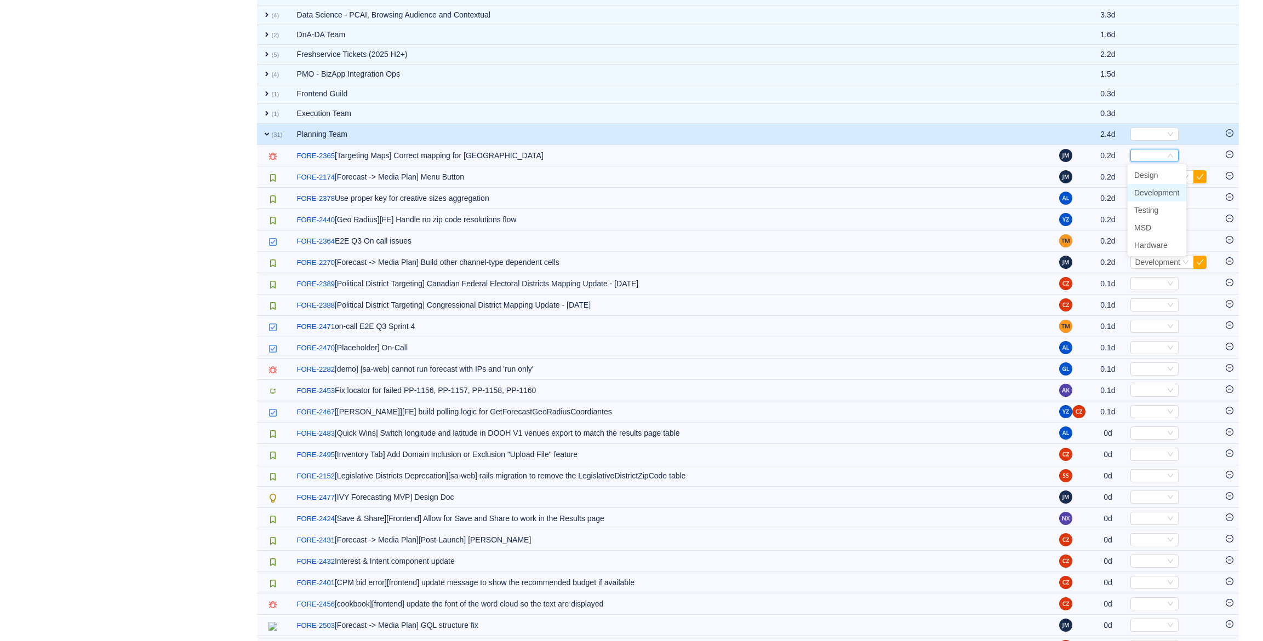
click at [1153, 188] on span "Development" at bounding box center [1156, 192] width 45 height 9
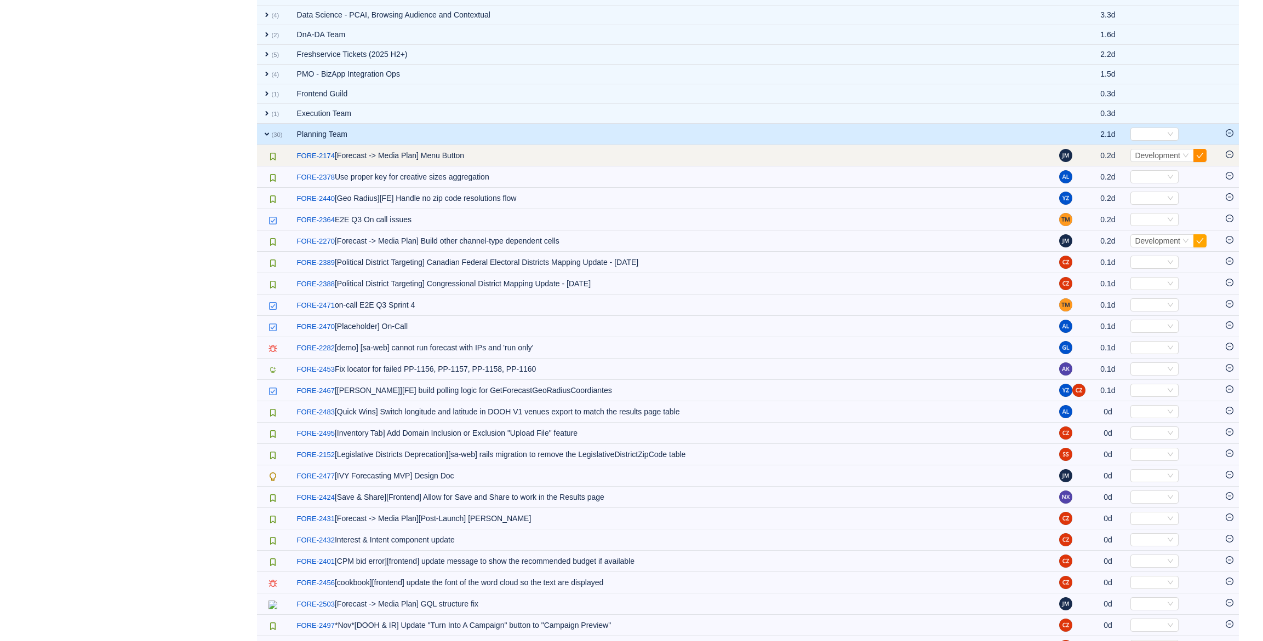
click at [1199, 156] on button "button" at bounding box center [1199, 155] width 13 height 13
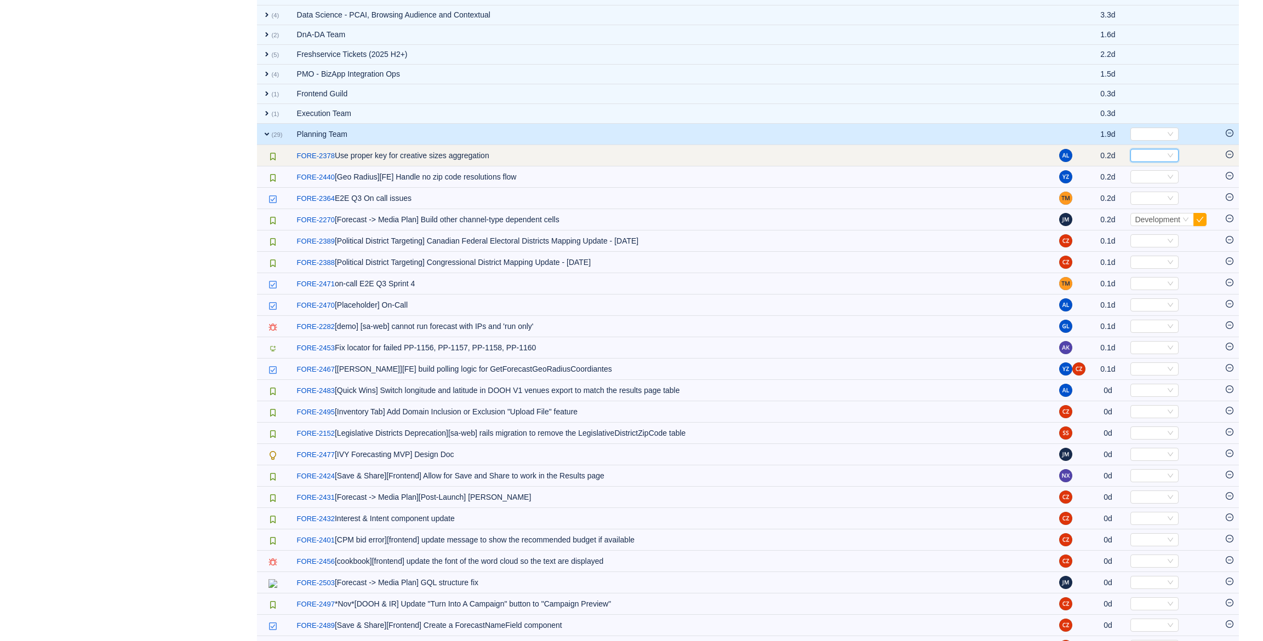
click at [1171, 158] on icon "icon: down" at bounding box center [1170, 155] width 7 height 7
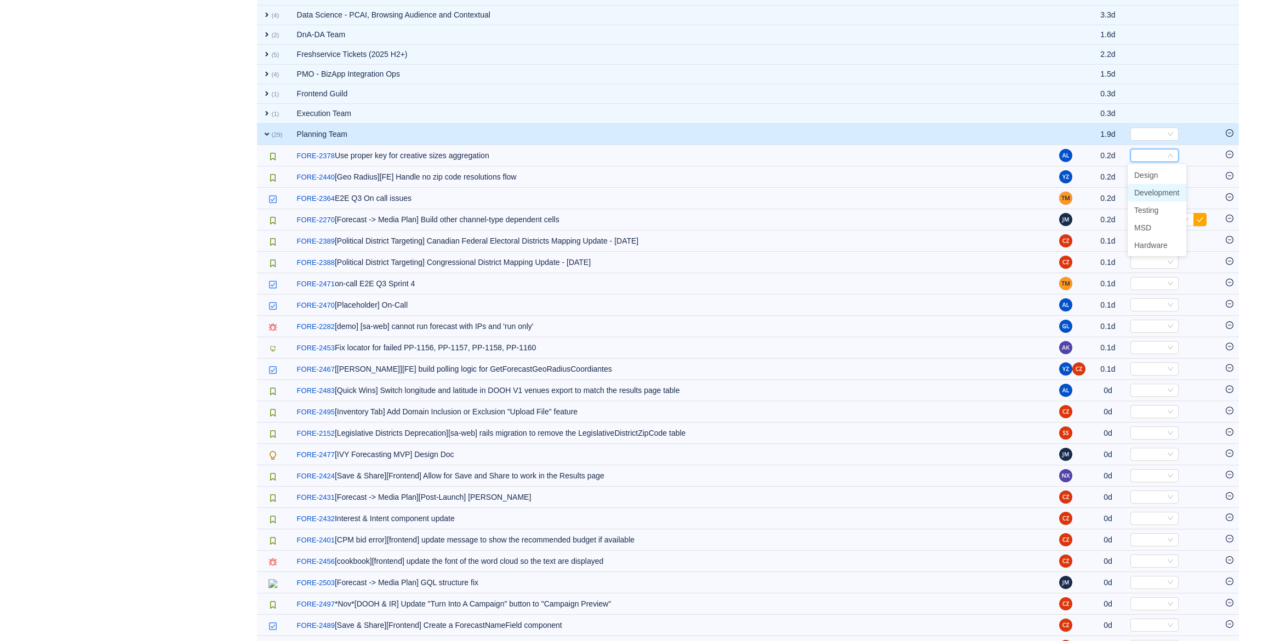
click at [1165, 193] on span "Development" at bounding box center [1156, 192] width 45 height 9
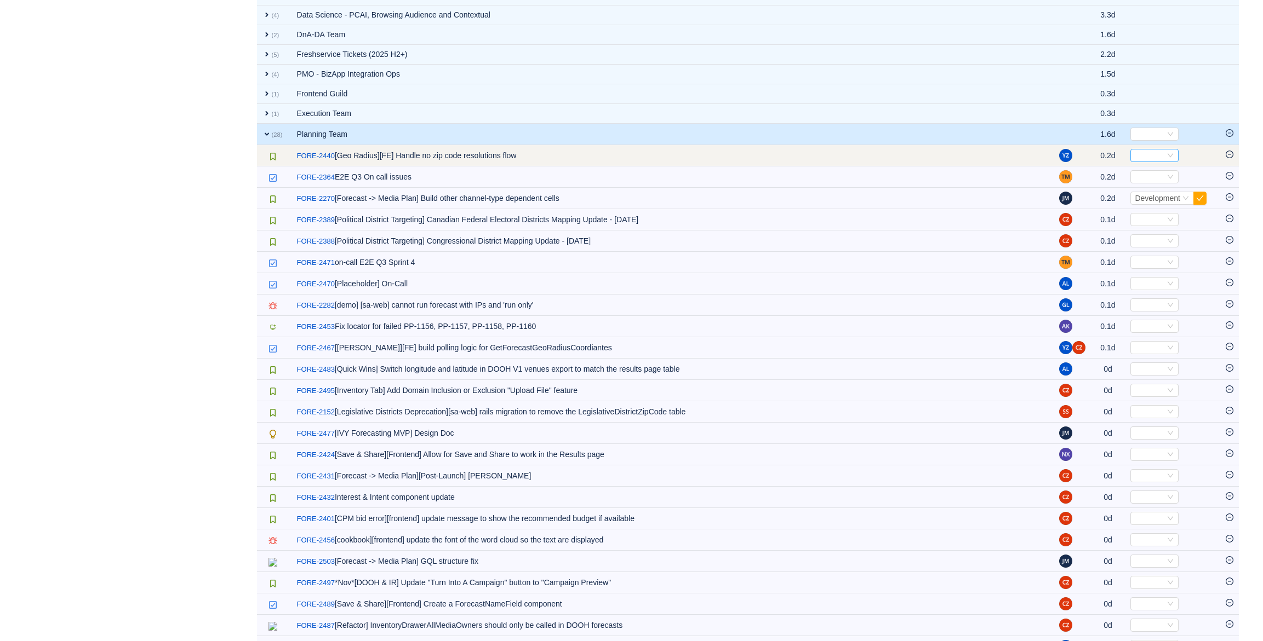
click at [1152, 160] on div "Select" at bounding box center [1149, 156] width 30 height 12
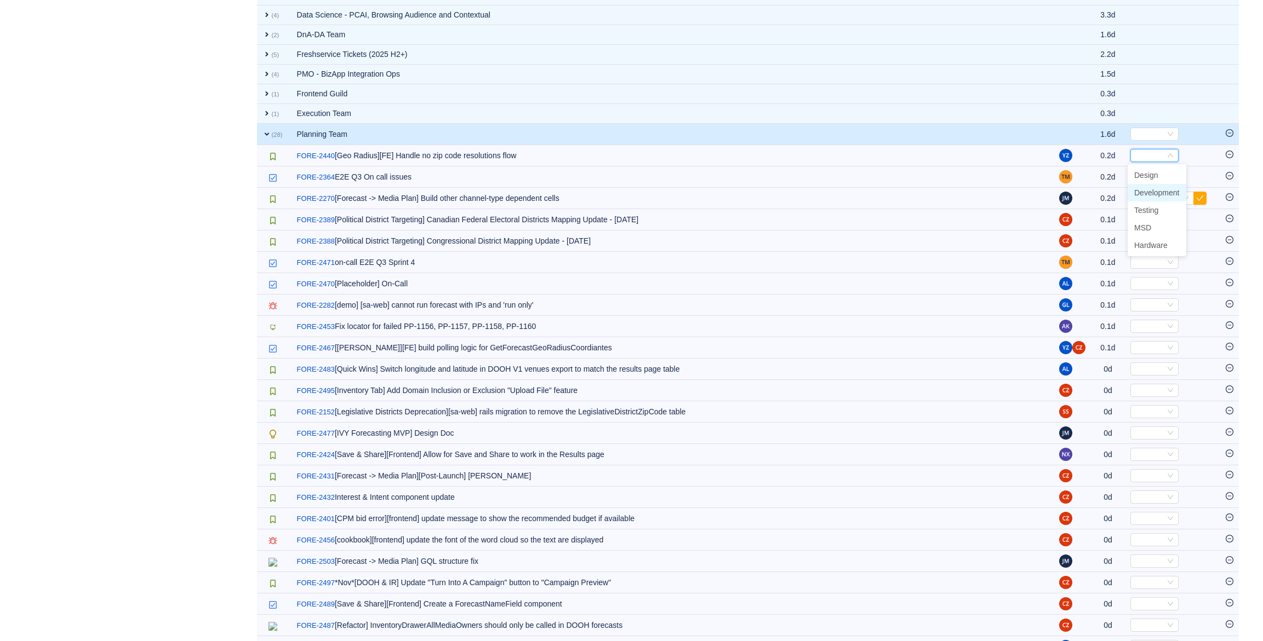
click at [1158, 191] on span "Development" at bounding box center [1156, 192] width 45 height 9
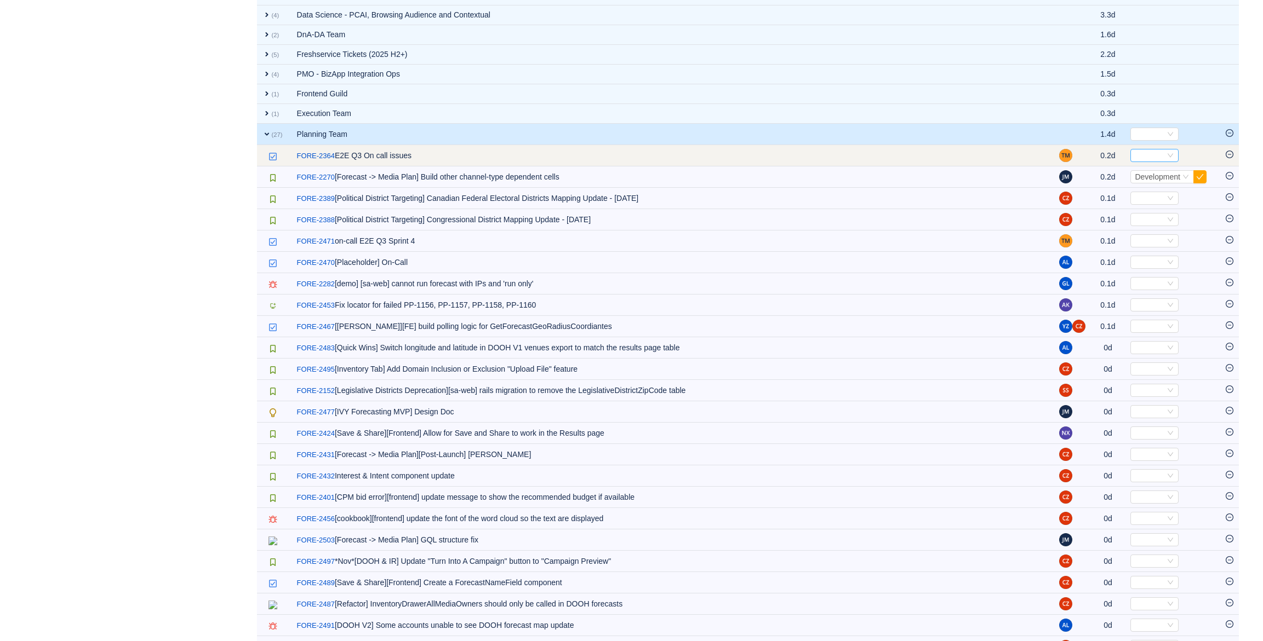
click at [1156, 161] on div "Select" at bounding box center [1149, 156] width 30 height 12
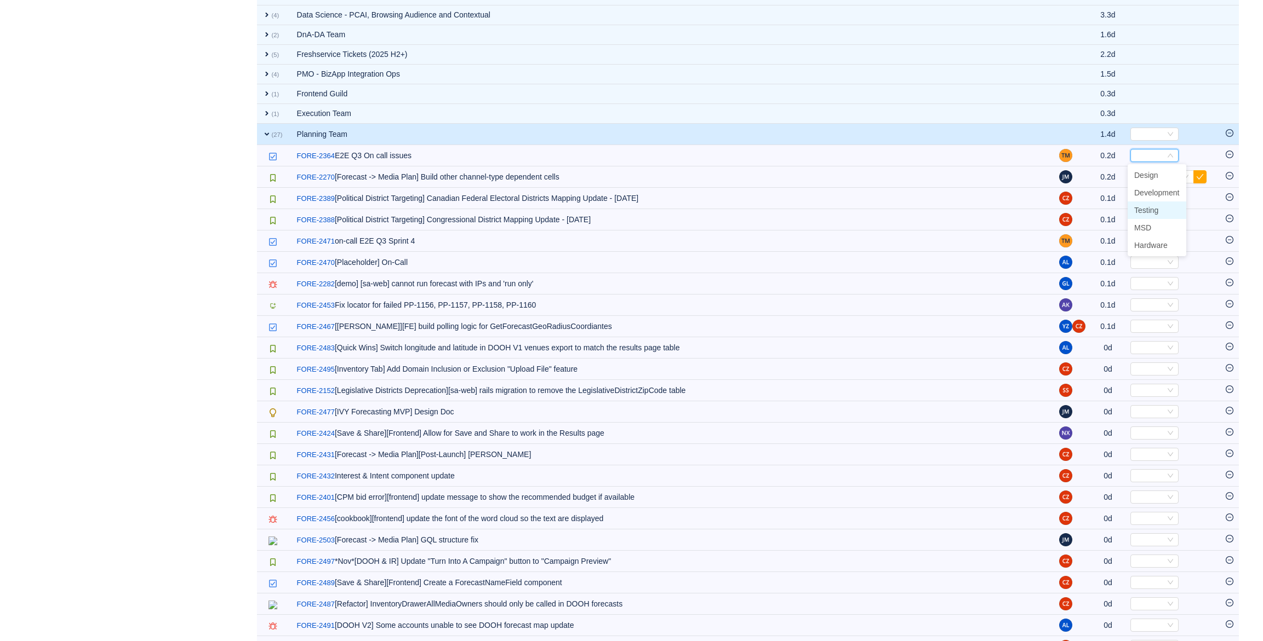
click at [1156, 210] on span "Testing" at bounding box center [1146, 210] width 24 height 9
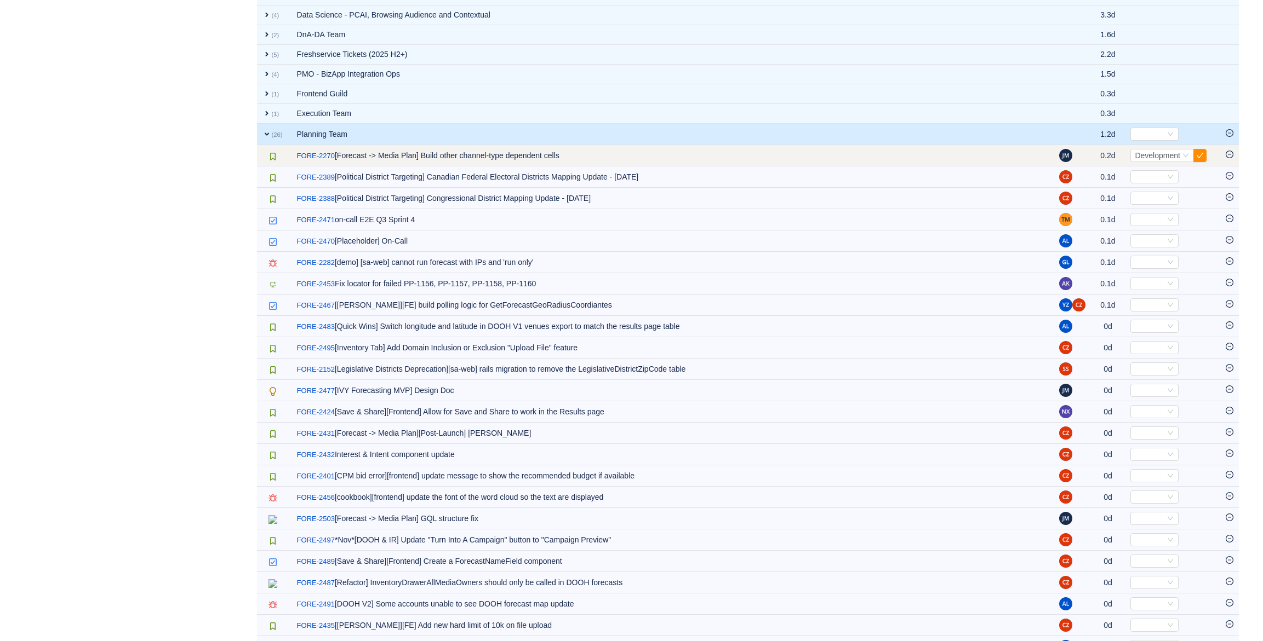
click at [1195, 152] on button "button" at bounding box center [1199, 155] width 13 height 13
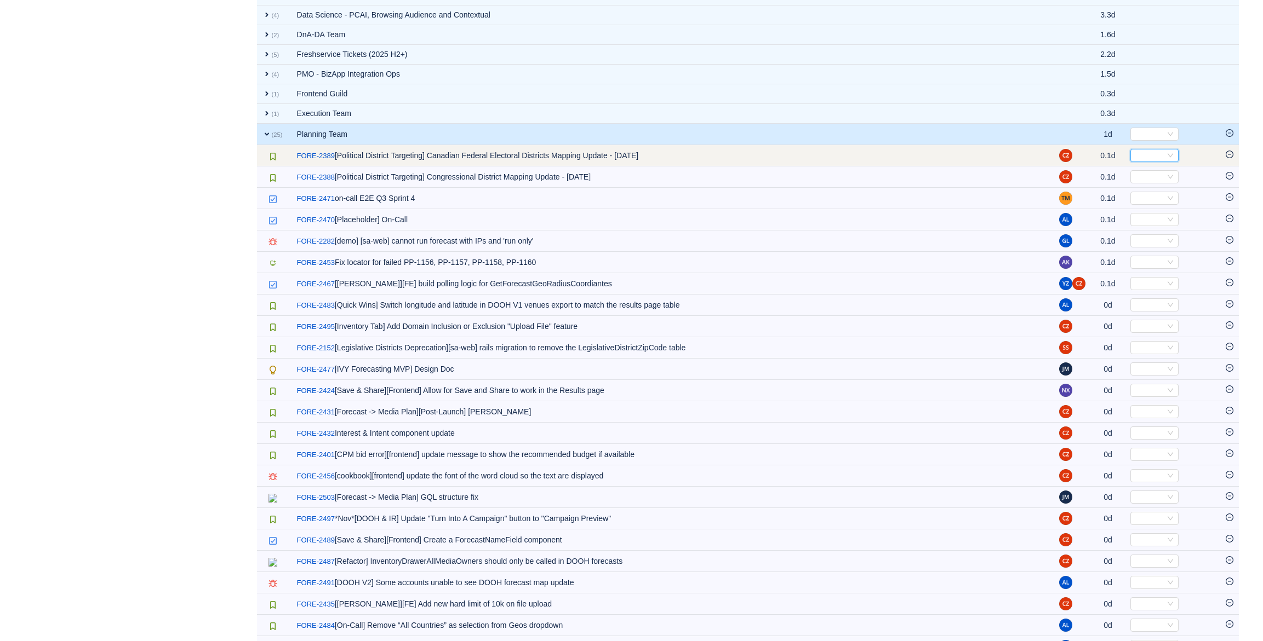
click at [1143, 152] on div "Select" at bounding box center [1149, 156] width 30 height 12
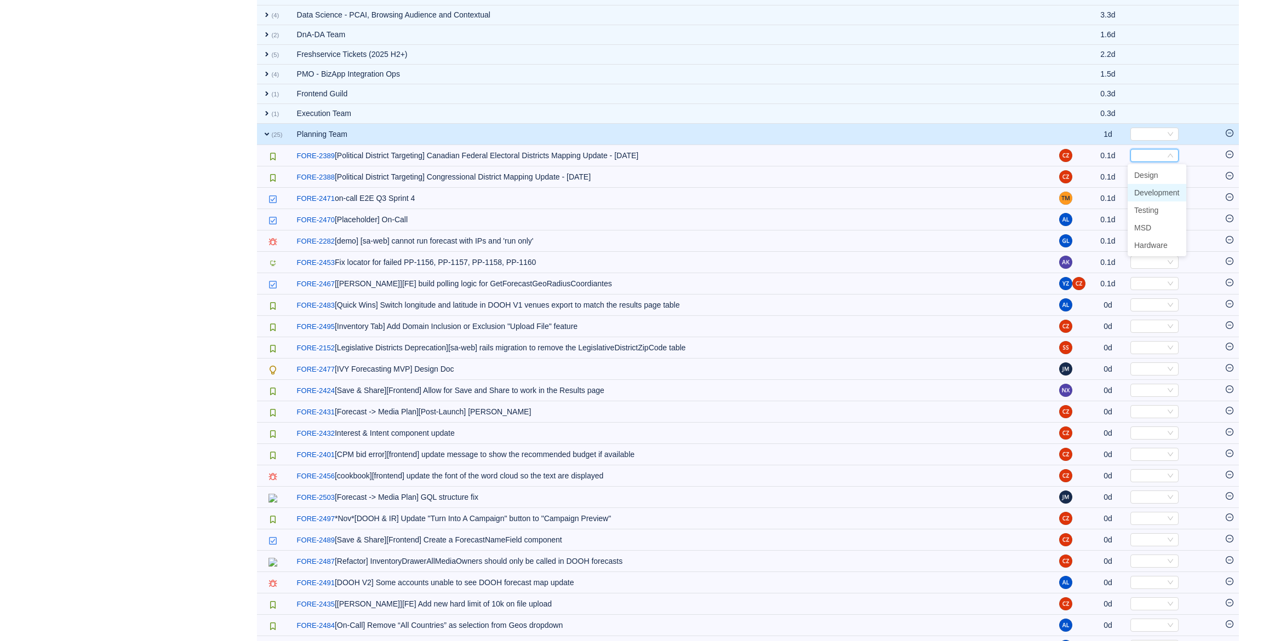
click at [1157, 194] on span "Development" at bounding box center [1156, 192] width 45 height 9
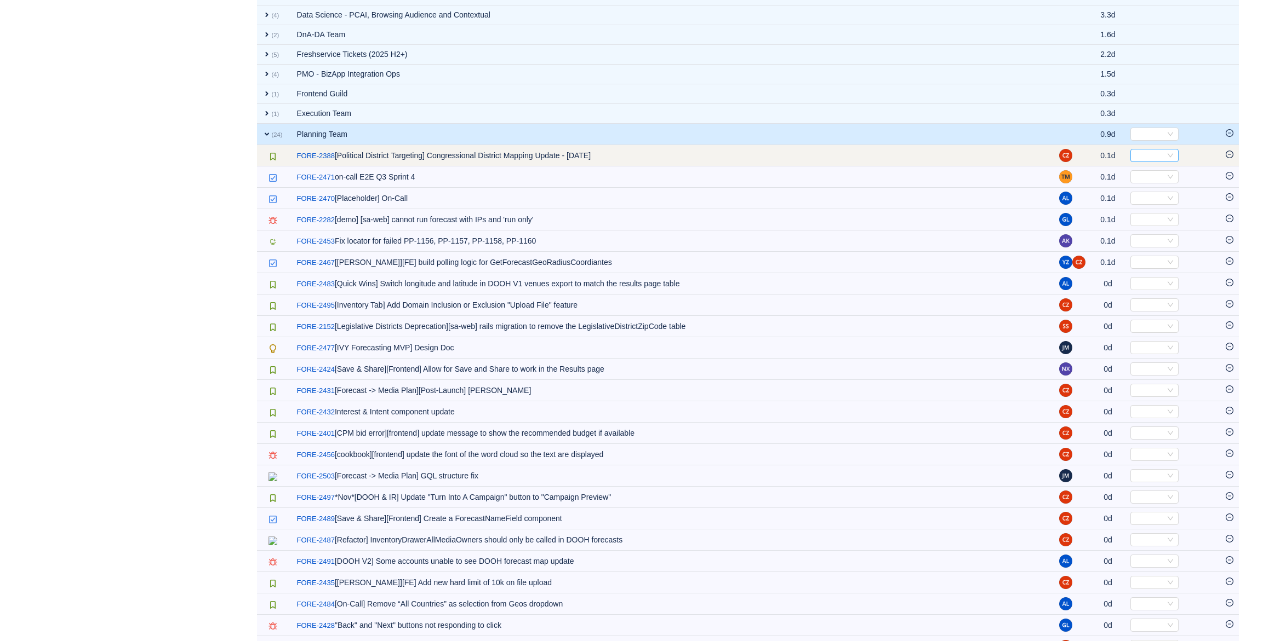
click at [1153, 158] on div "Select" at bounding box center [1149, 156] width 30 height 12
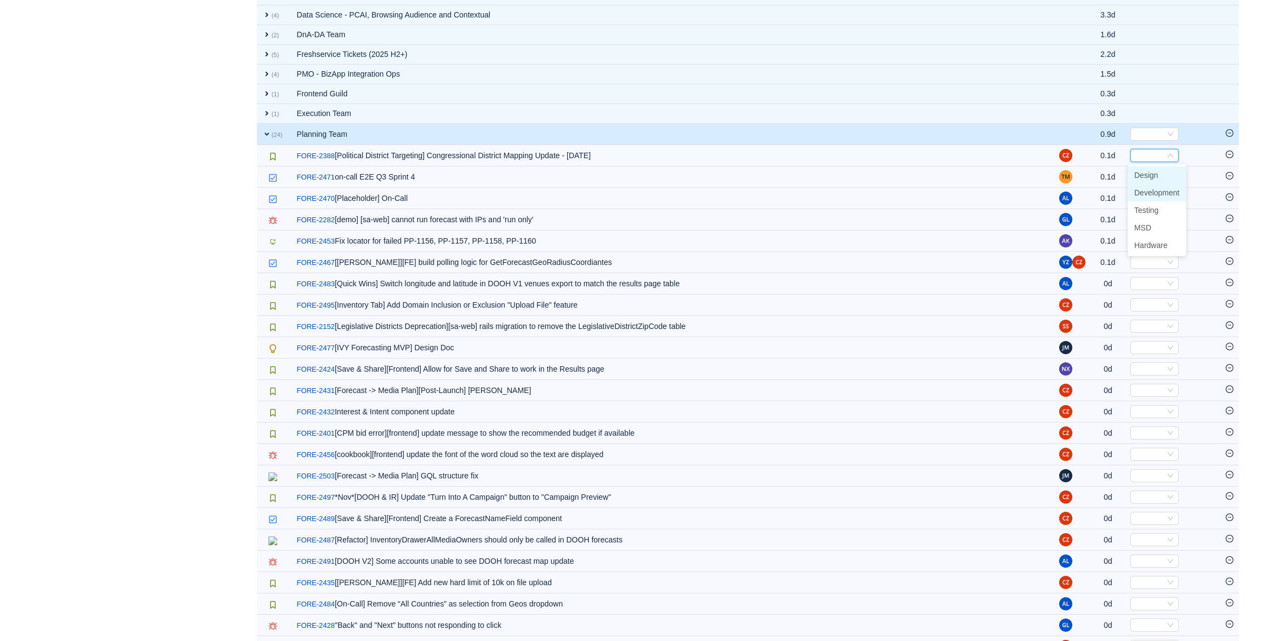
click at [1159, 193] on span "Development" at bounding box center [1156, 192] width 45 height 9
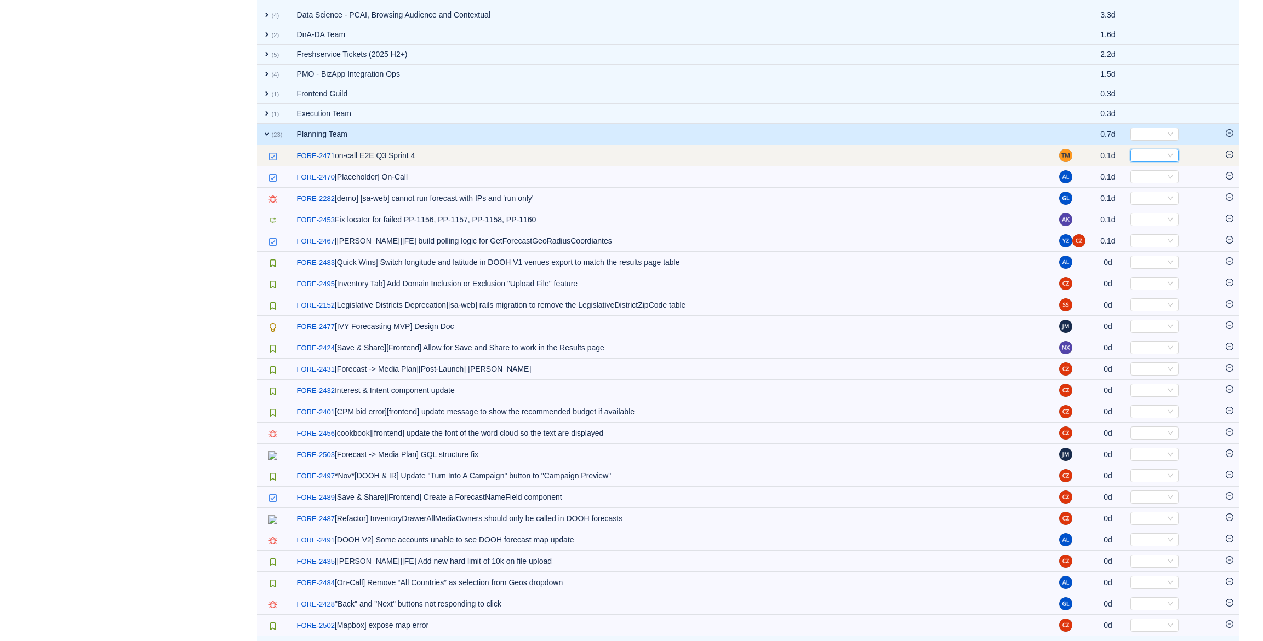
click at [1154, 152] on div "Select" at bounding box center [1149, 156] width 30 height 12
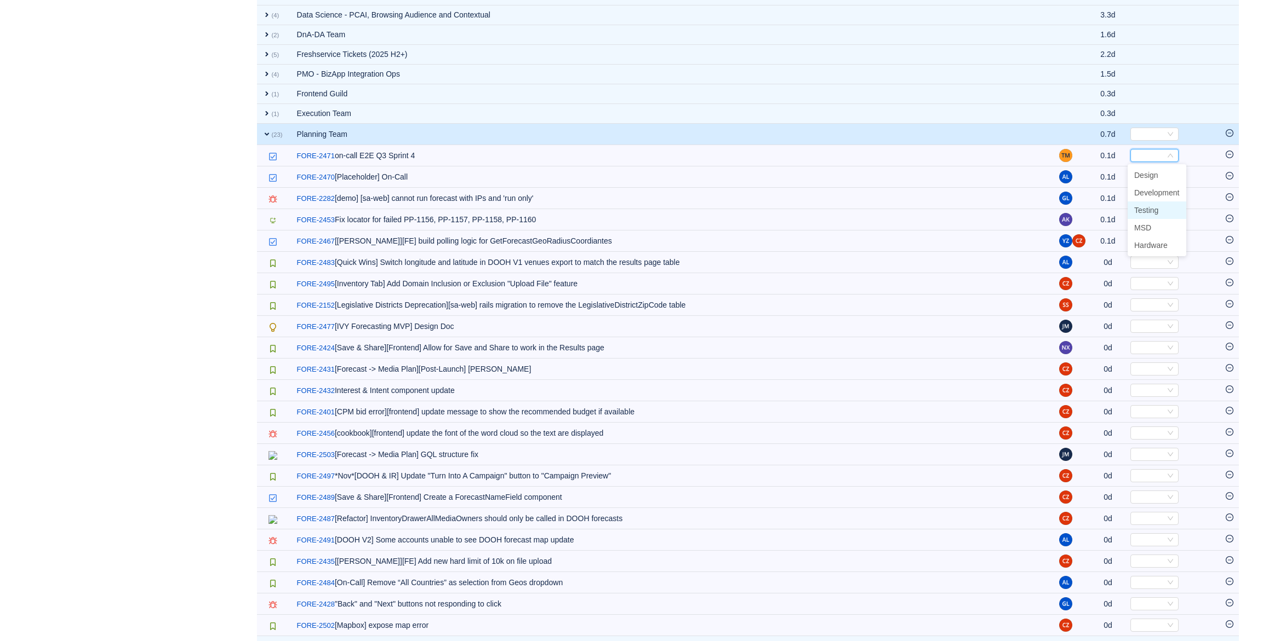
click at [1156, 214] on span "Testing" at bounding box center [1146, 210] width 24 height 9
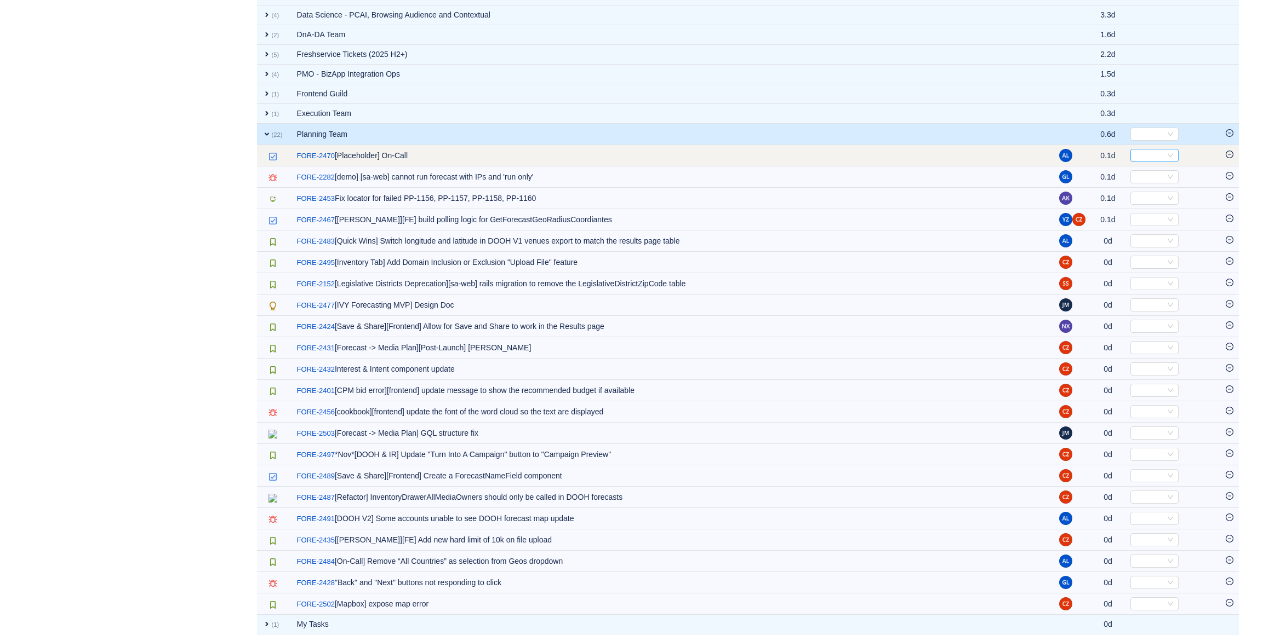
click at [1149, 157] on div "Select" at bounding box center [1149, 156] width 30 height 12
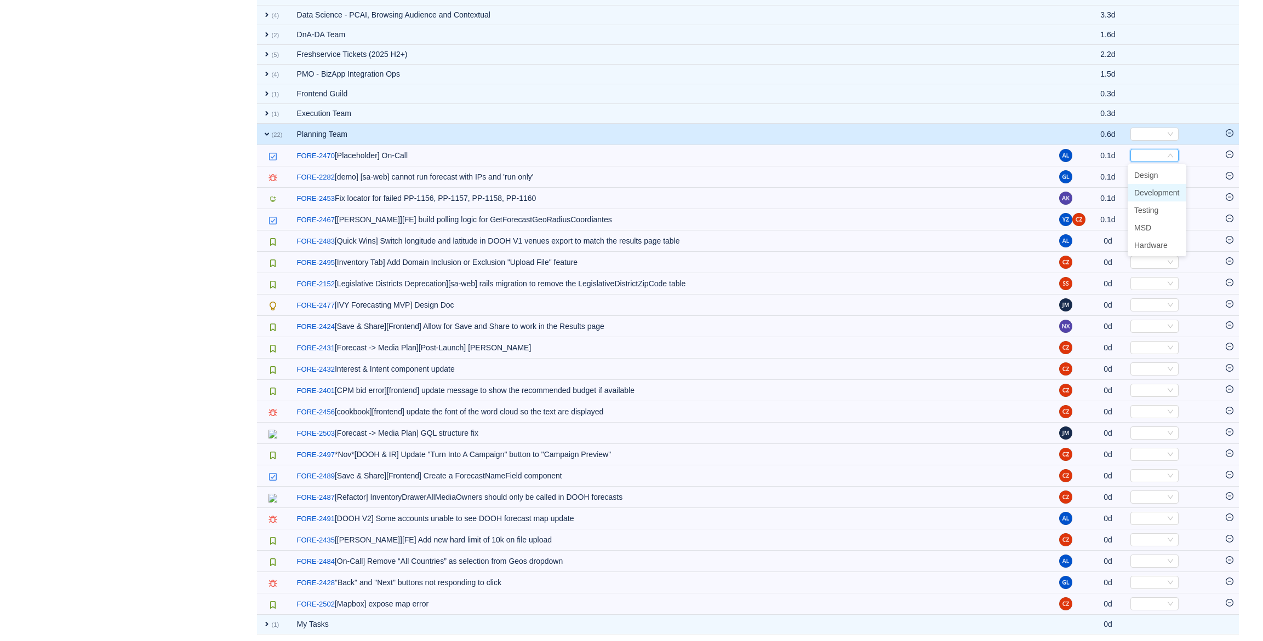
click at [1158, 196] on span "Development" at bounding box center [1156, 192] width 45 height 9
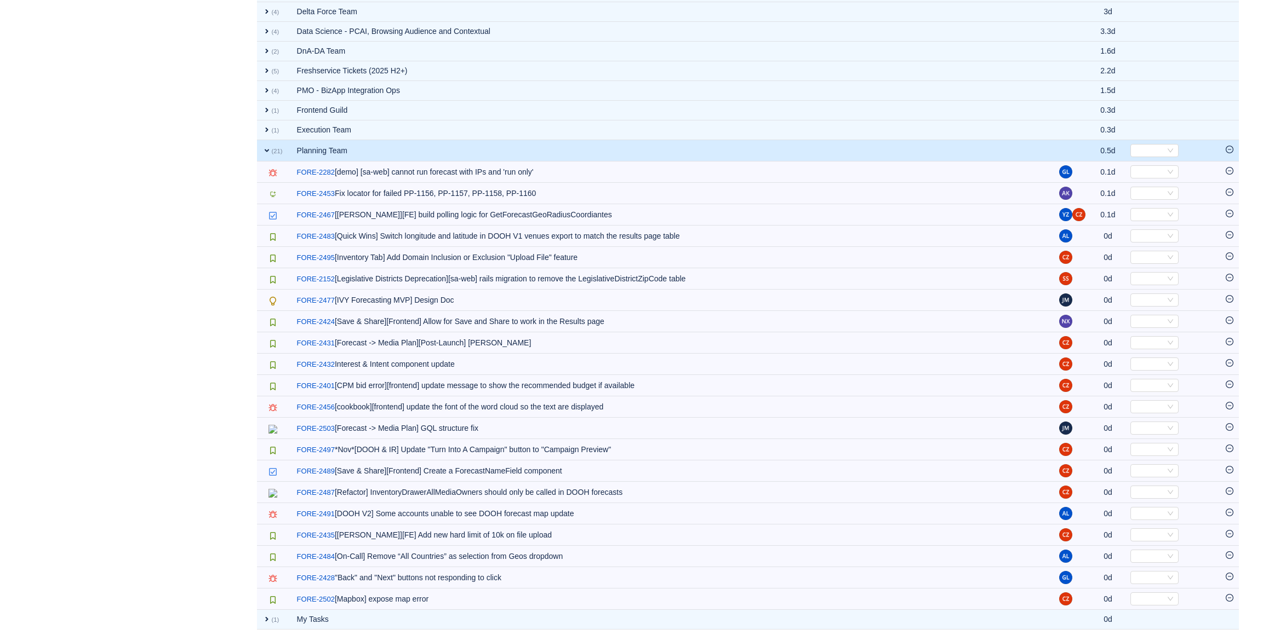
scroll to position [1334, 0]
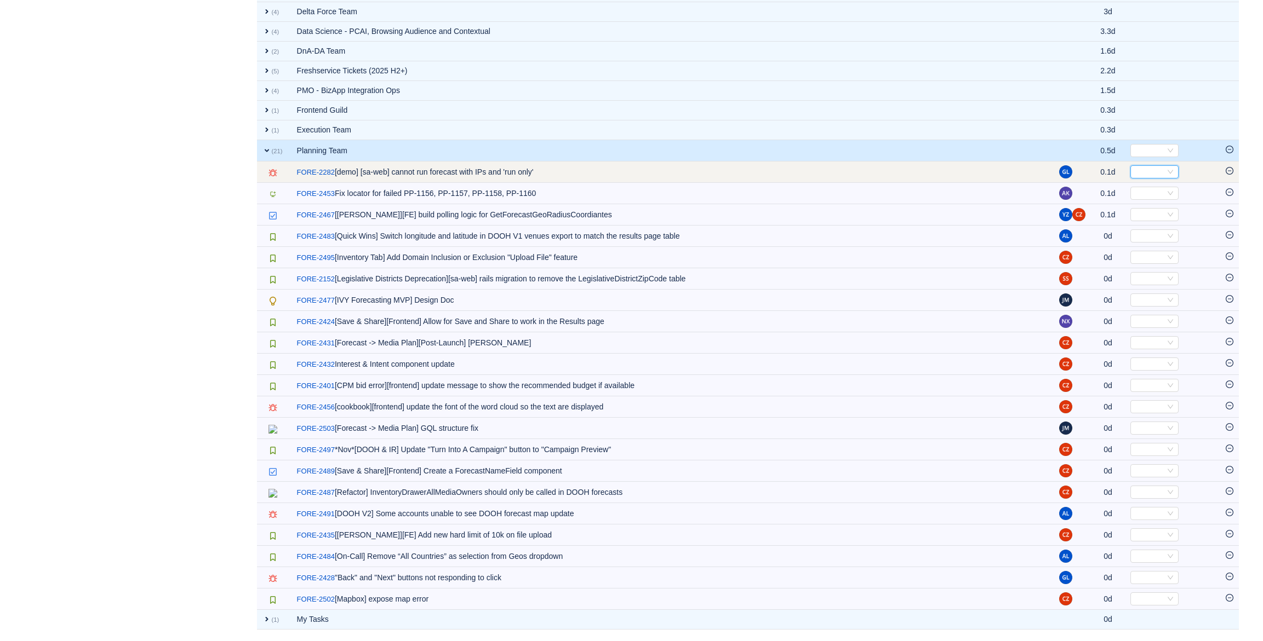
click at [1136, 167] on div "Select" at bounding box center [1149, 172] width 30 height 12
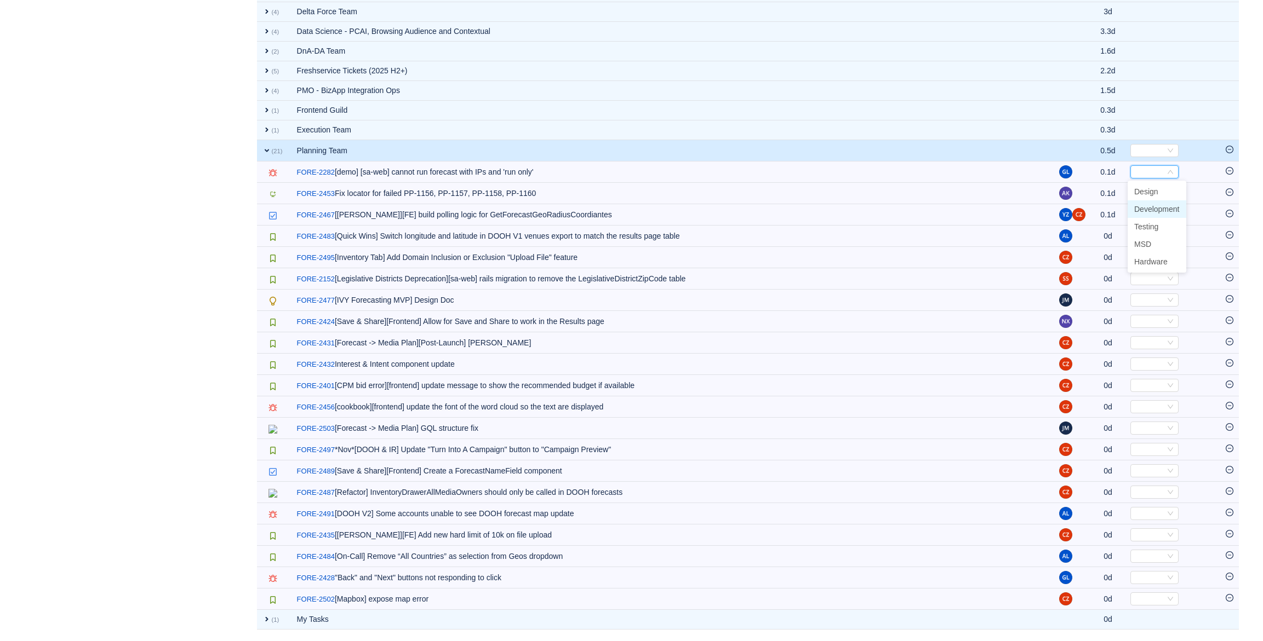
click at [1154, 205] on span "Development" at bounding box center [1156, 209] width 45 height 9
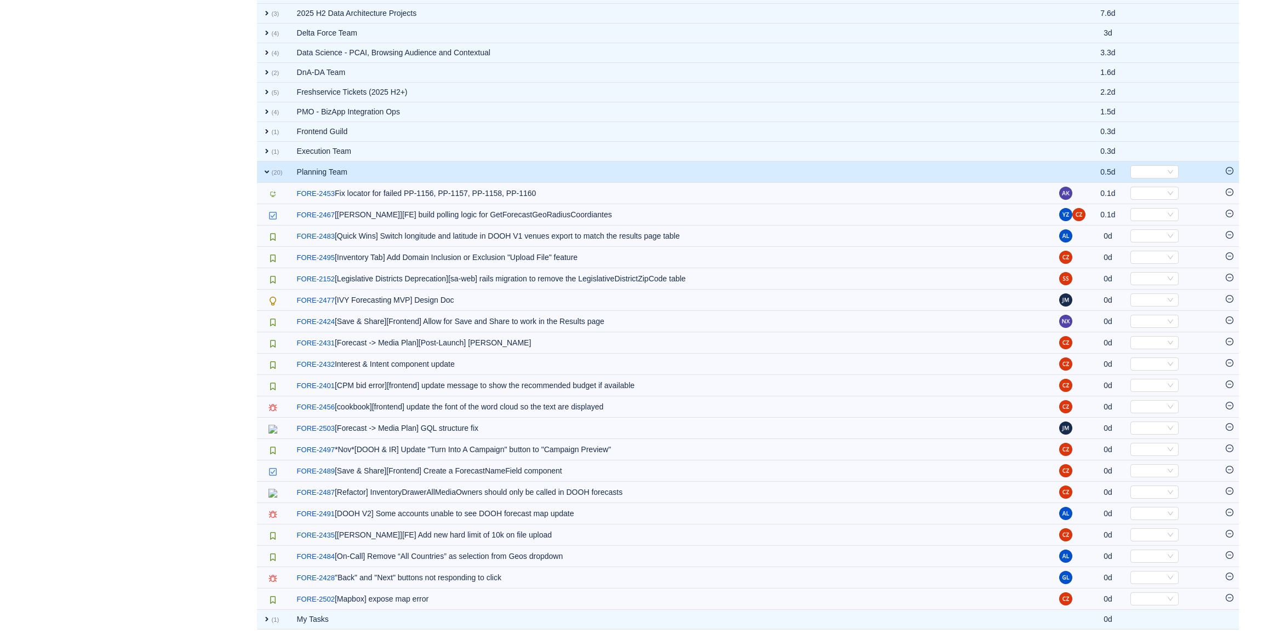
scroll to position [1313, 0]
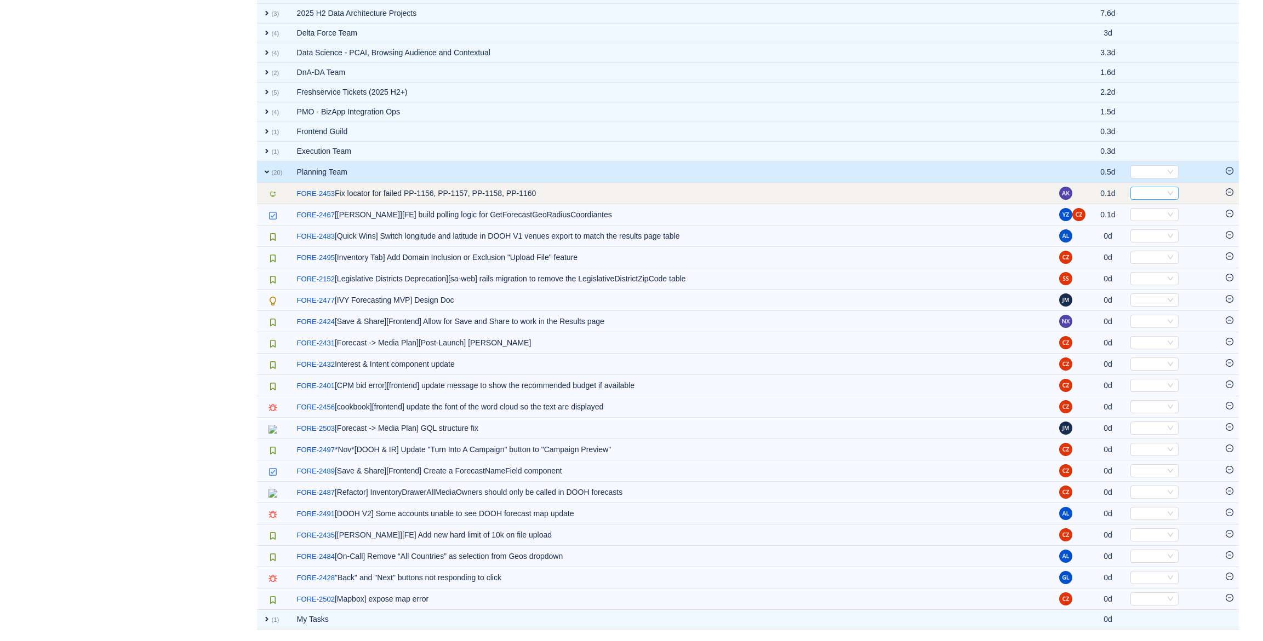
click at [1154, 191] on div "Select" at bounding box center [1149, 193] width 30 height 12
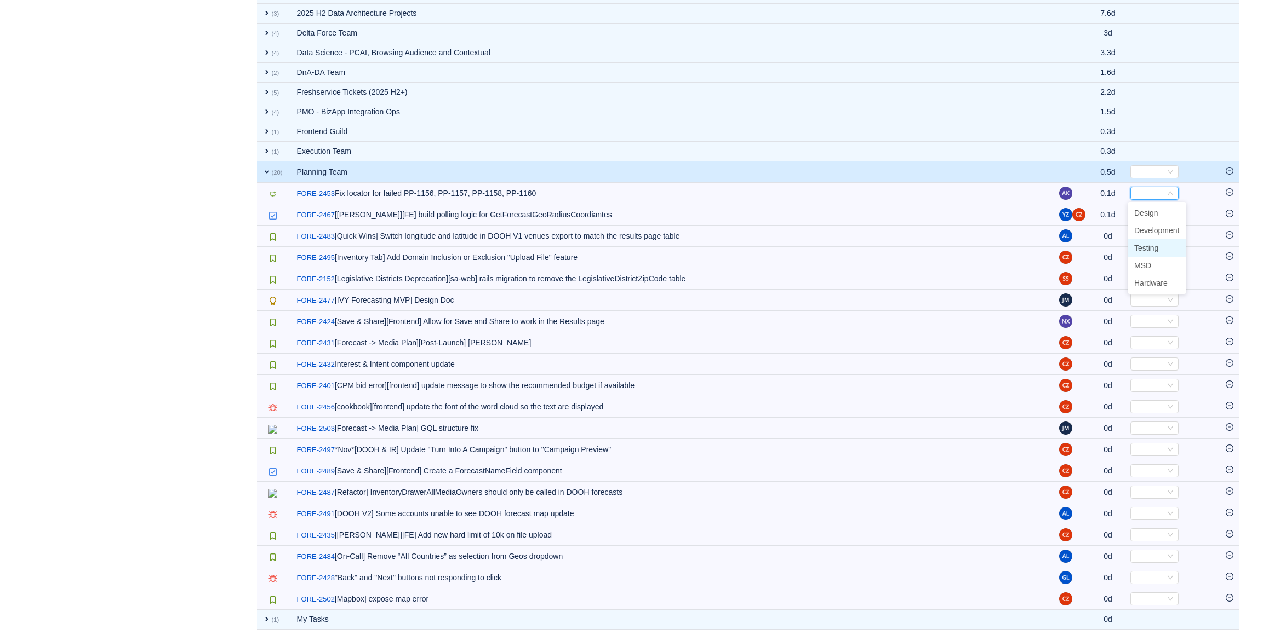
click at [1153, 247] on span "Testing" at bounding box center [1146, 248] width 24 height 9
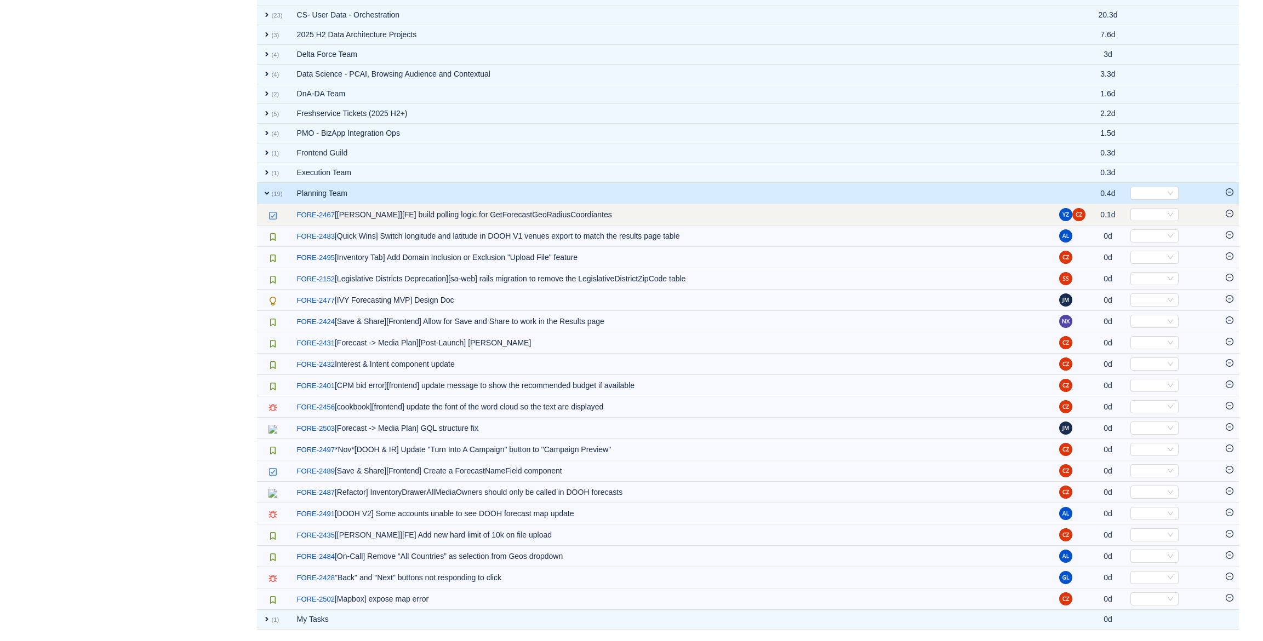
scroll to position [1291, 0]
click at [1148, 209] on div "Select" at bounding box center [1149, 215] width 30 height 12
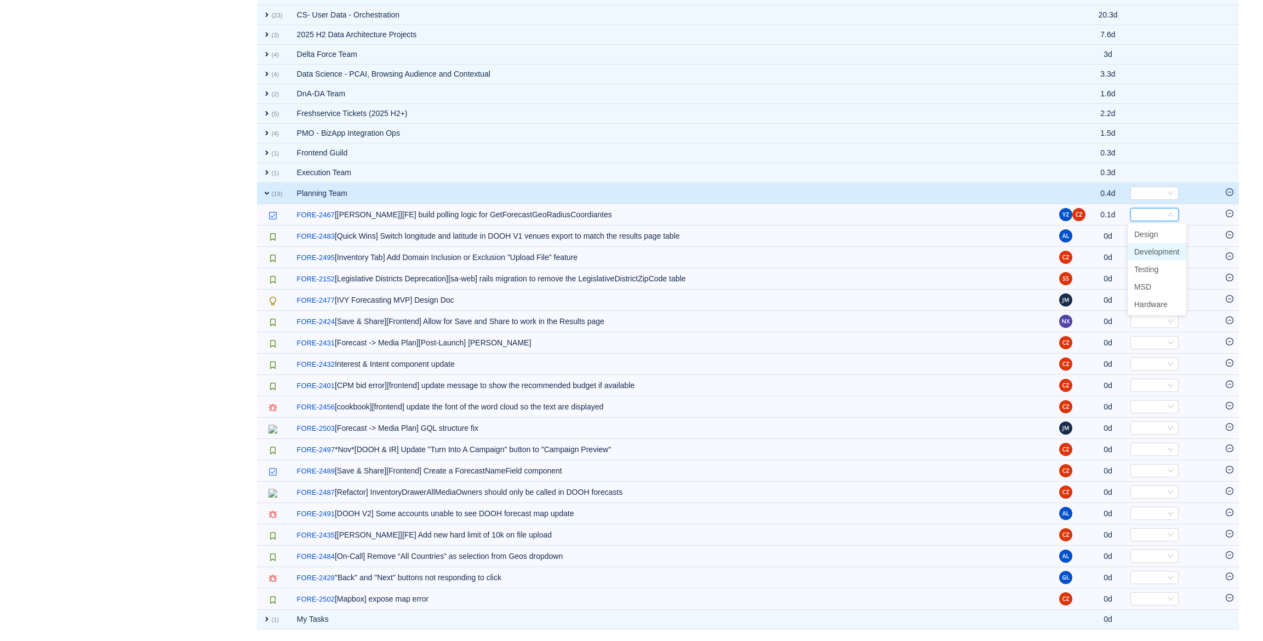
click at [1155, 248] on span "Development" at bounding box center [1156, 252] width 45 height 9
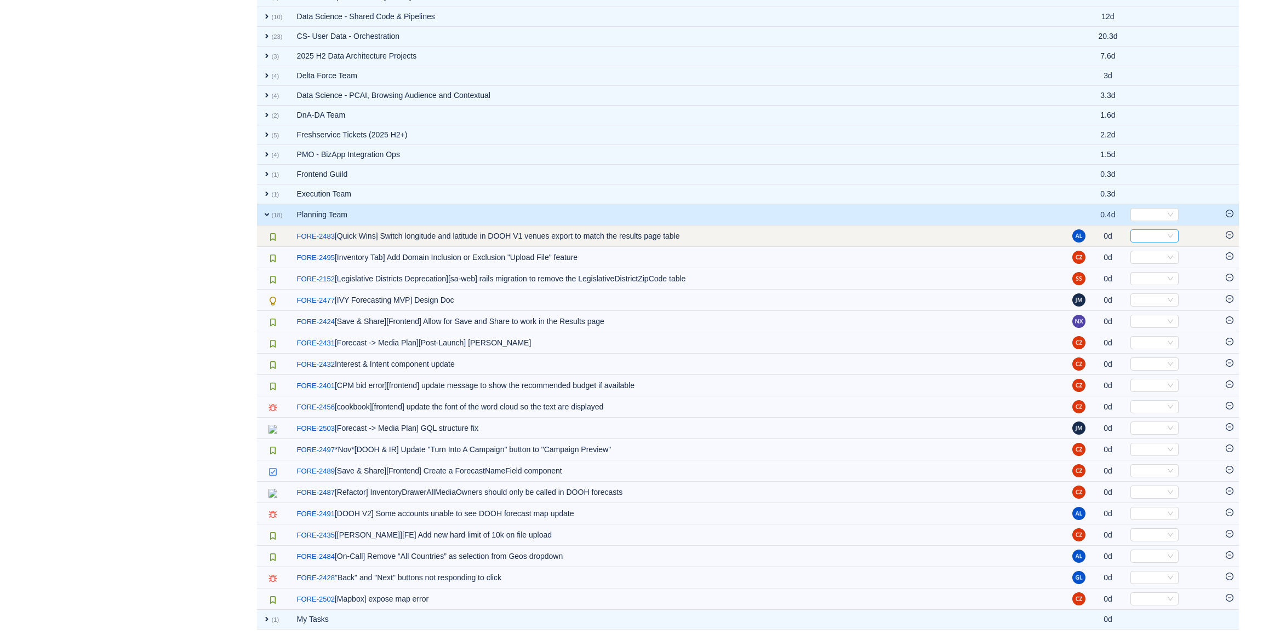
scroll to position [1270, 0]
click at [1147, 230] on div "Select" at bounding box center [1154, 236] width 48 height 13
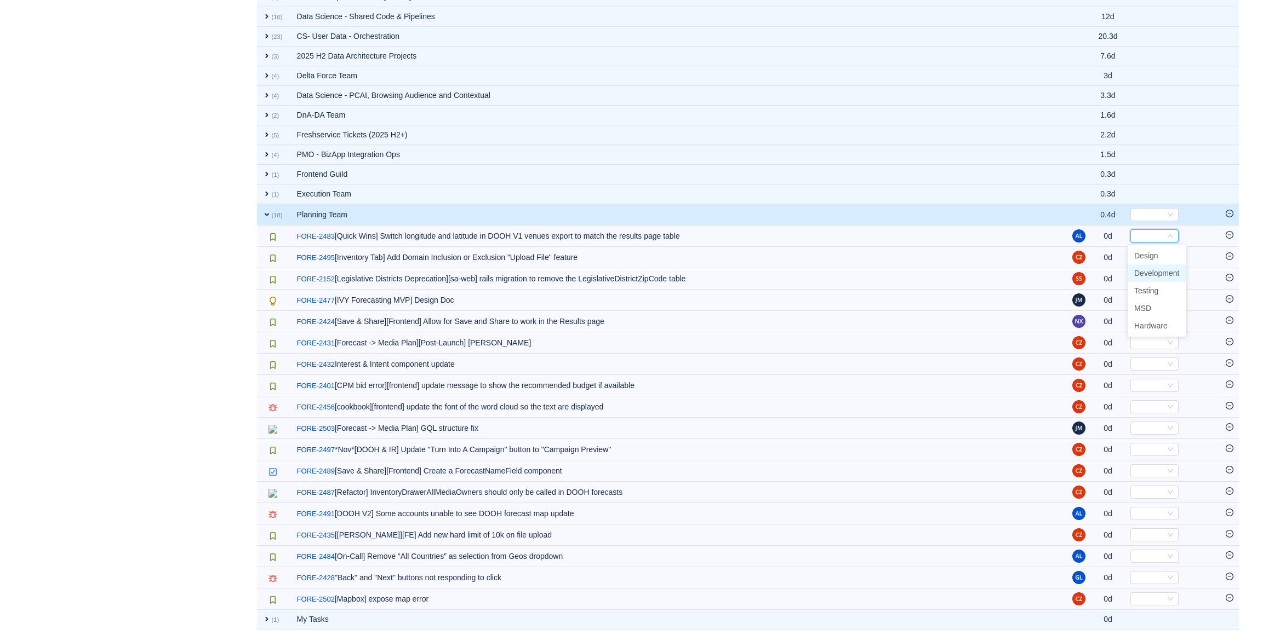
click at [1153, 265] on li "Development" at bounding box center [1156, 274] width 59 height 18
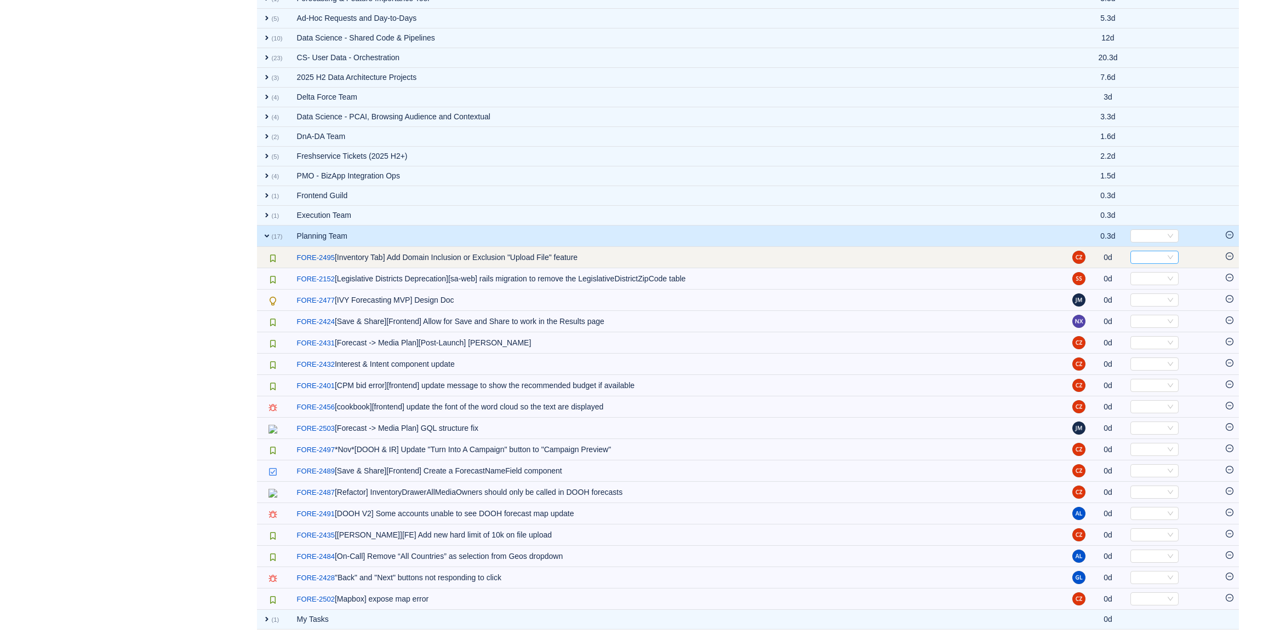
scroll to position [1248, 0]
click at [1146, 255] on div "Select" at bounding box center [1149, 257] width 30 height 12
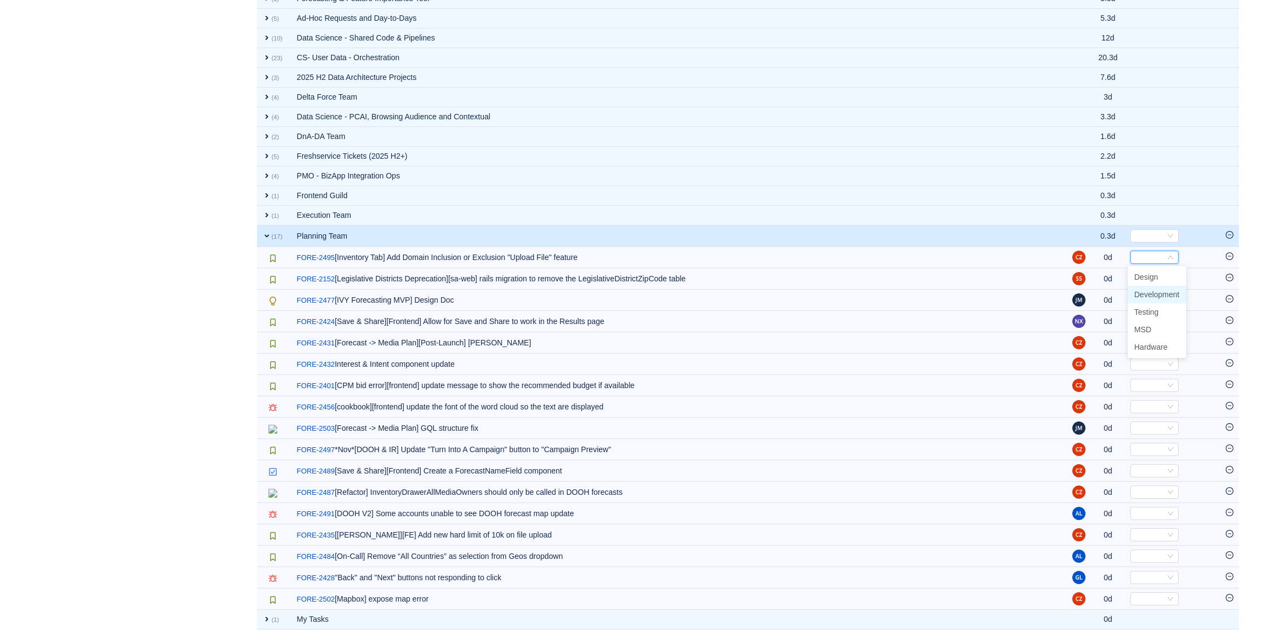
click at [1156, 290] on span "Development" at bounding box center [1156, 294] width 45 height 9
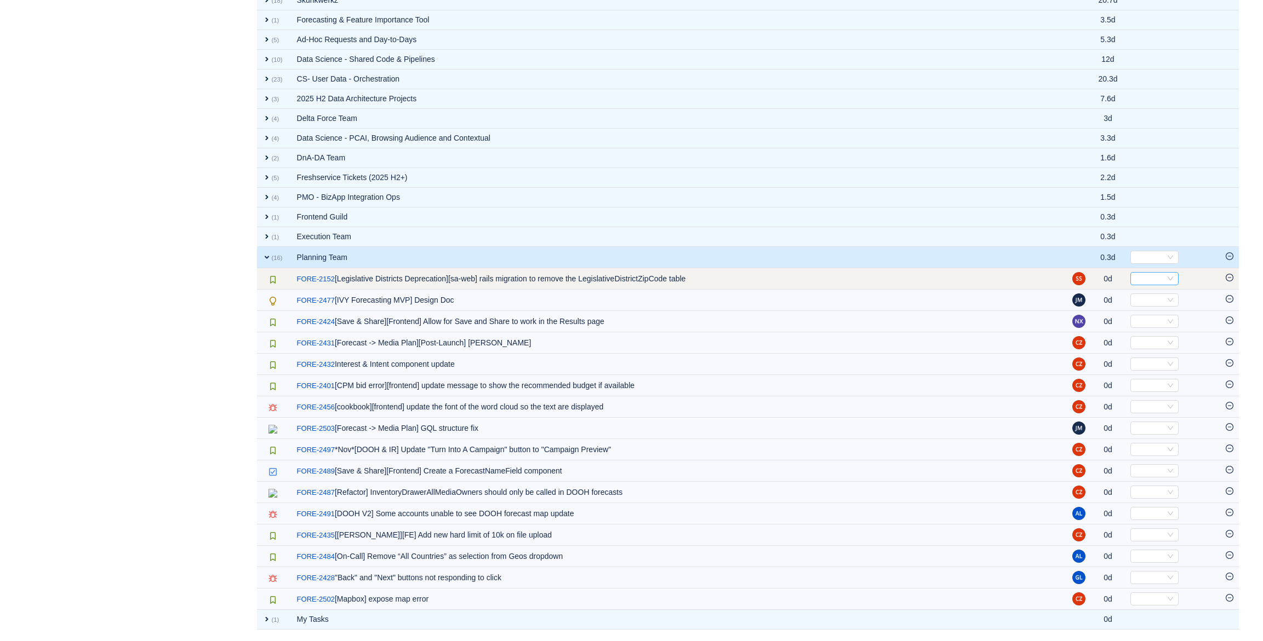
scroll to position [1227, 0]
click at [1134, 278] on div "Select" at bounding box center [1149, 279] width 30 height 12
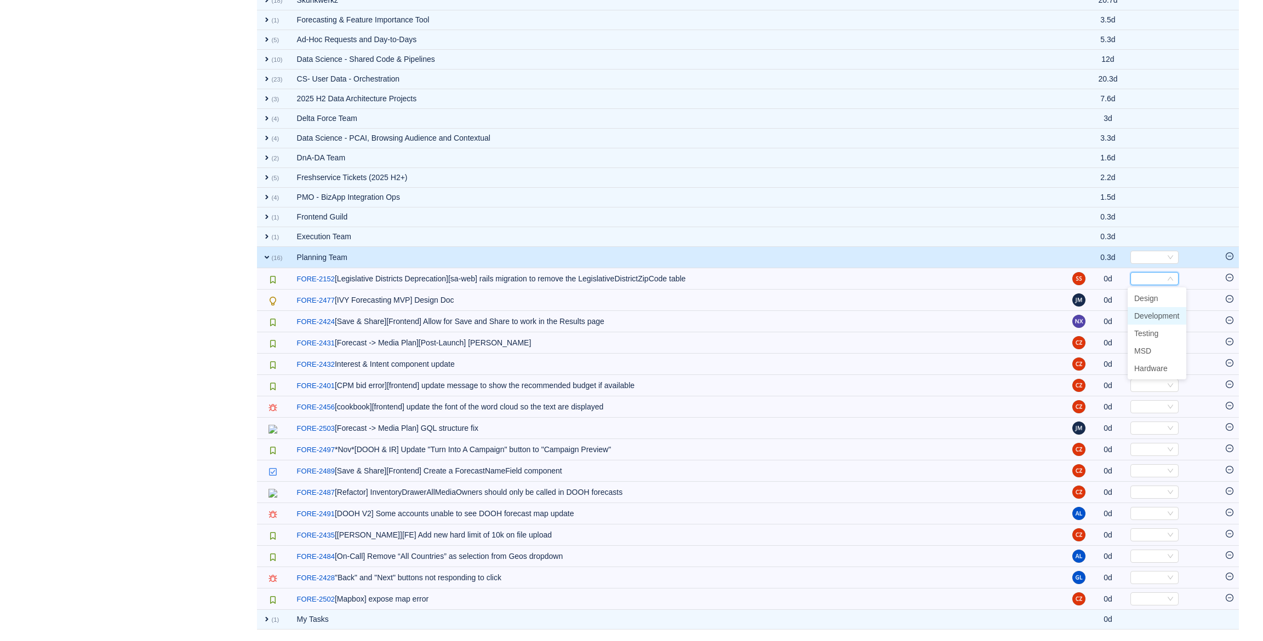
click at [1163, 312] on span "Development" at bounding box center [1156, 316] width 45 height 9
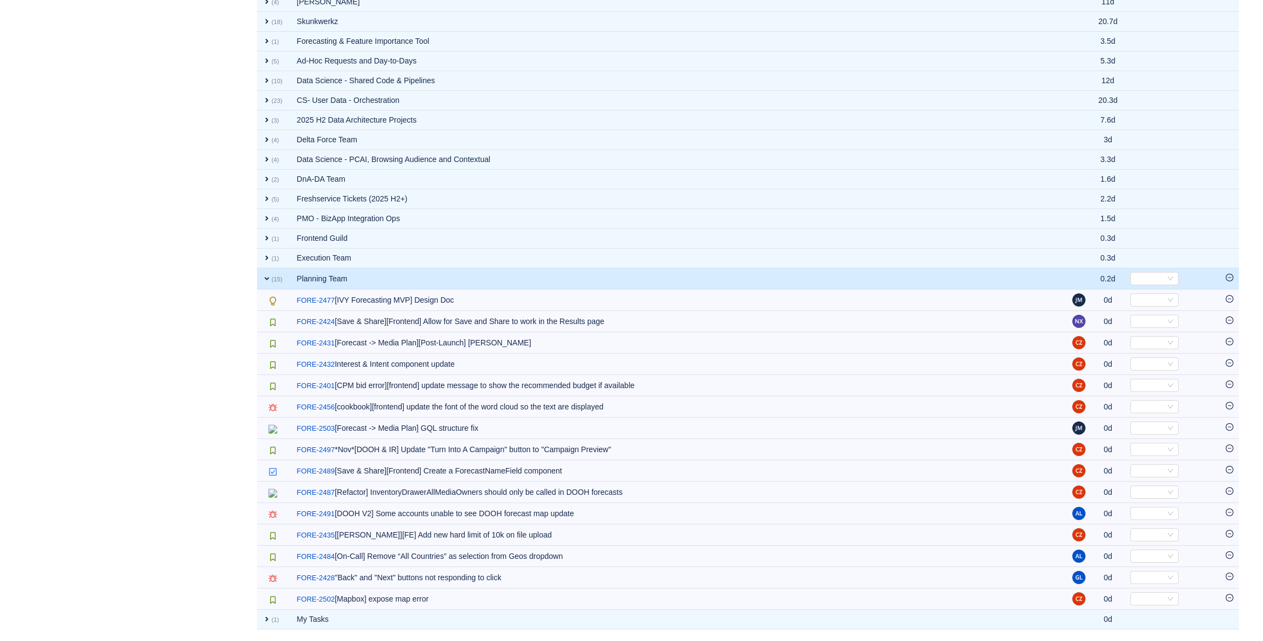
scroll to position [1205, 0]
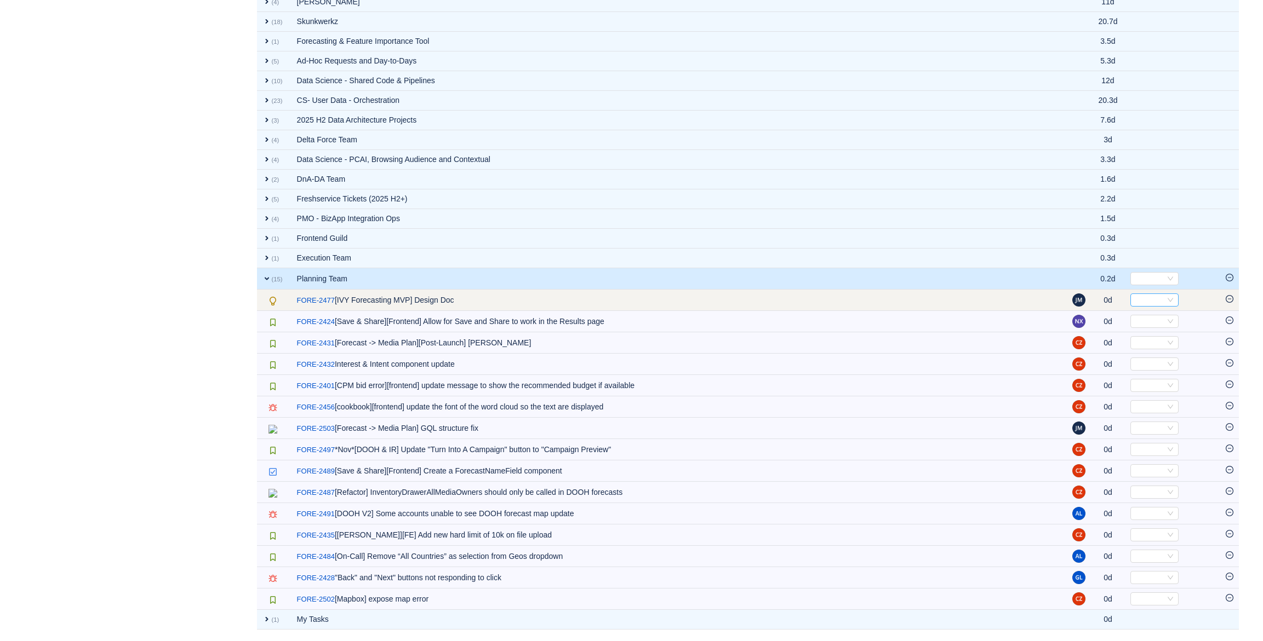
click at [1161, 297] on div "Select" at bounding box center [1149, 300] width 30 height 12
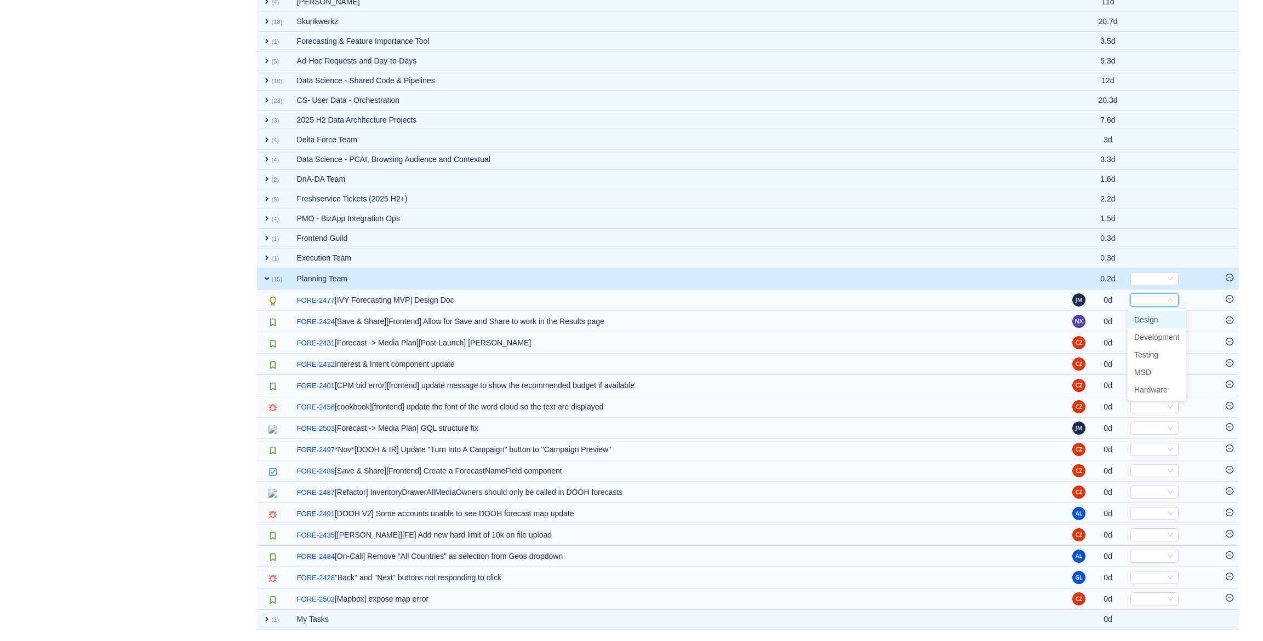
click at [1164, 311] on li "Design" at bounding box center [1156, 320] width 59 height 18
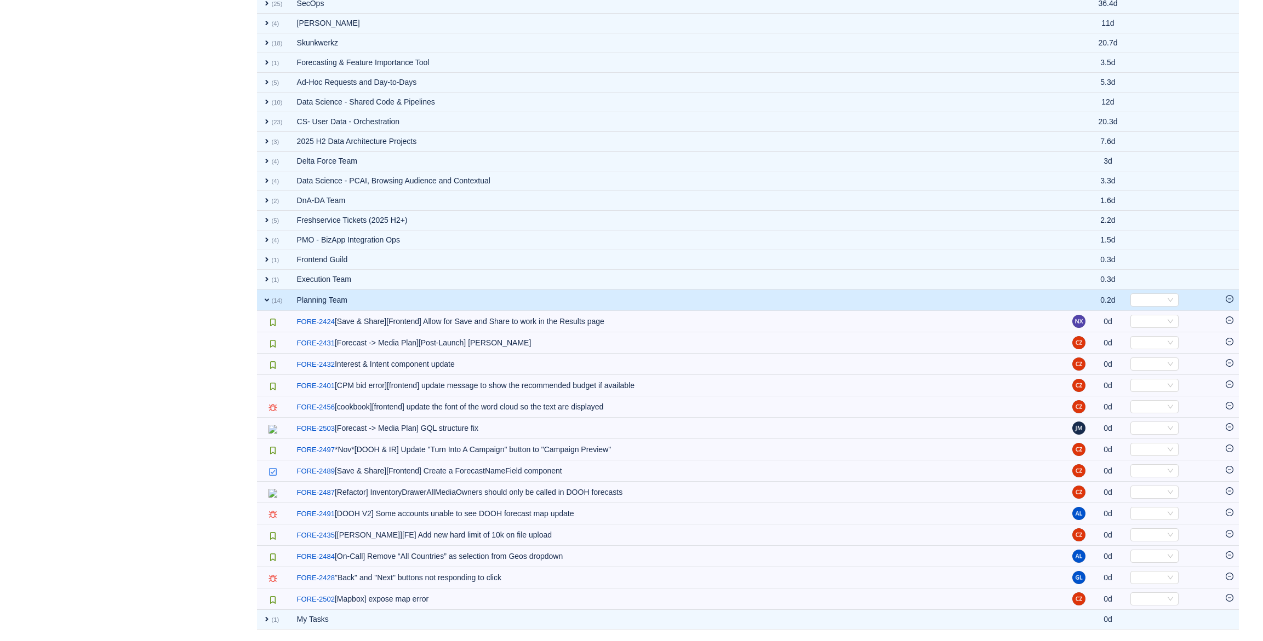
scroll to position [1184, 0]
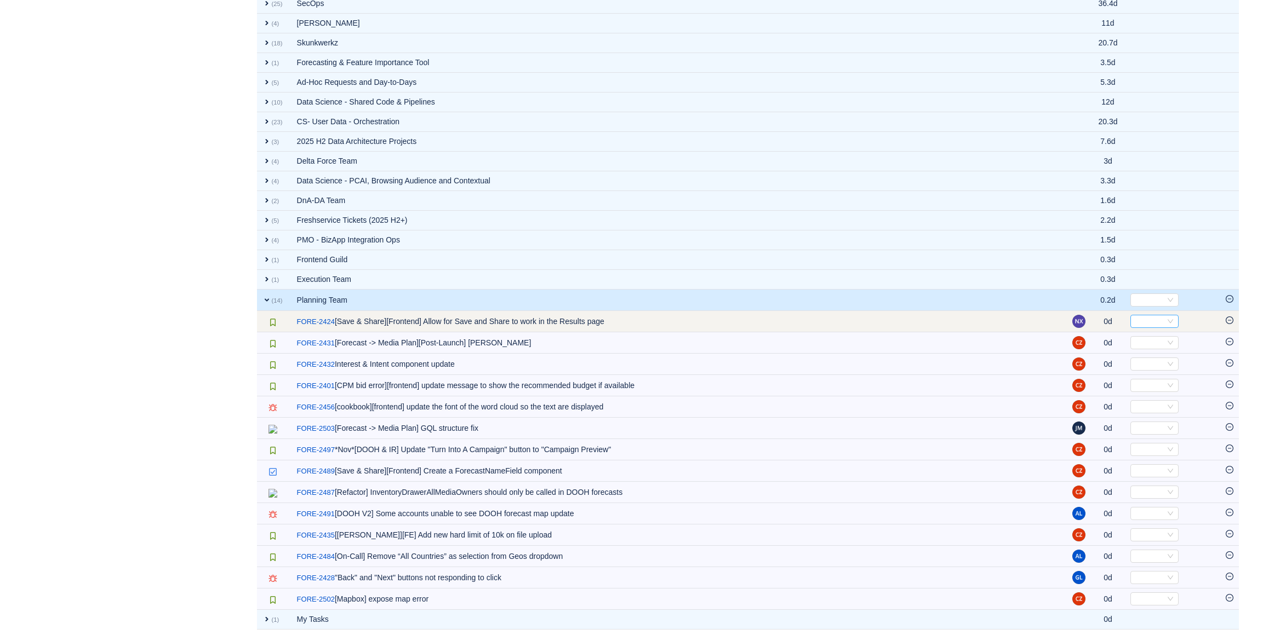
click at [1143, 318] on div "Select" at bounding box center [1149, 322] width 30 height 12
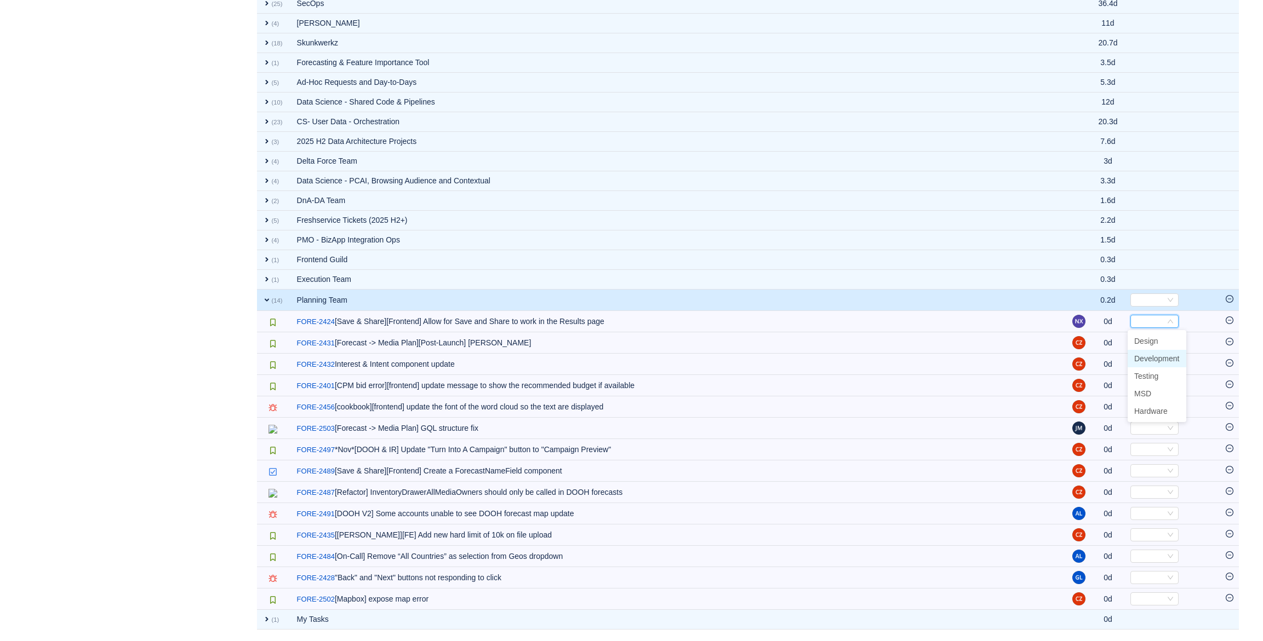
click at [1151, 355] on span "Development" at bounding box center [1156, 358] width 45 height 9
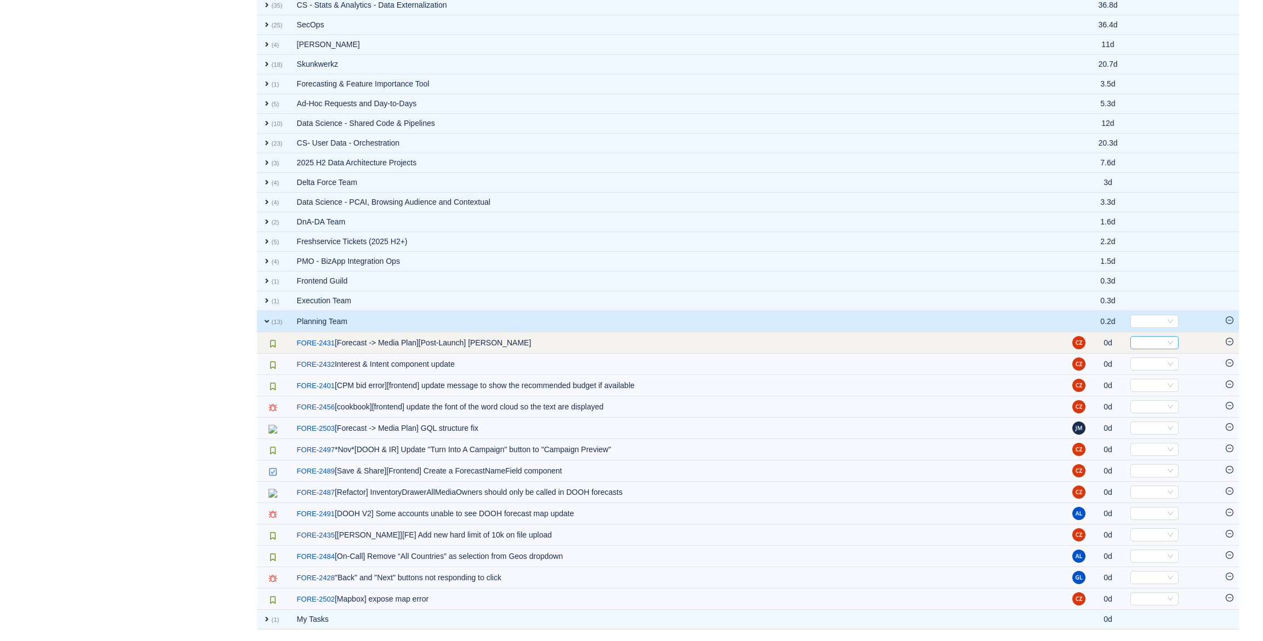
scroll to position [1162, 0]
click at [1137, 339] on div "Select" at bounding box center [1149, 343] width 30 height 12
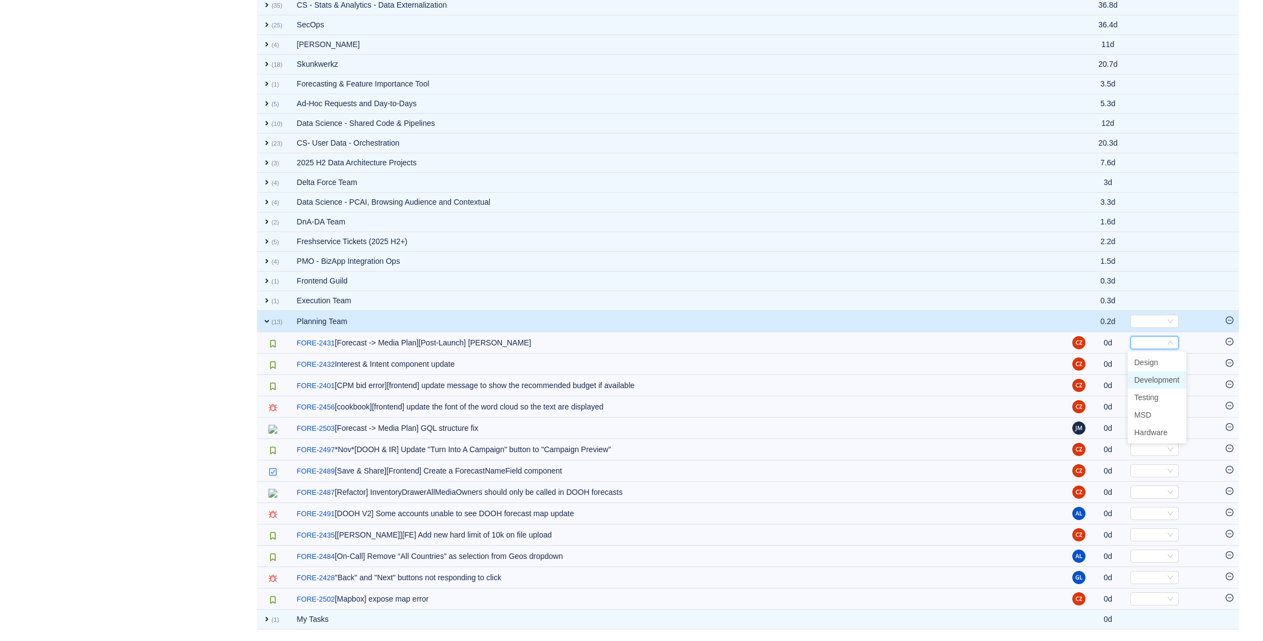
click at [1153, 376] on span "Development" at bounding box center [1156, 380] width 45 height 9
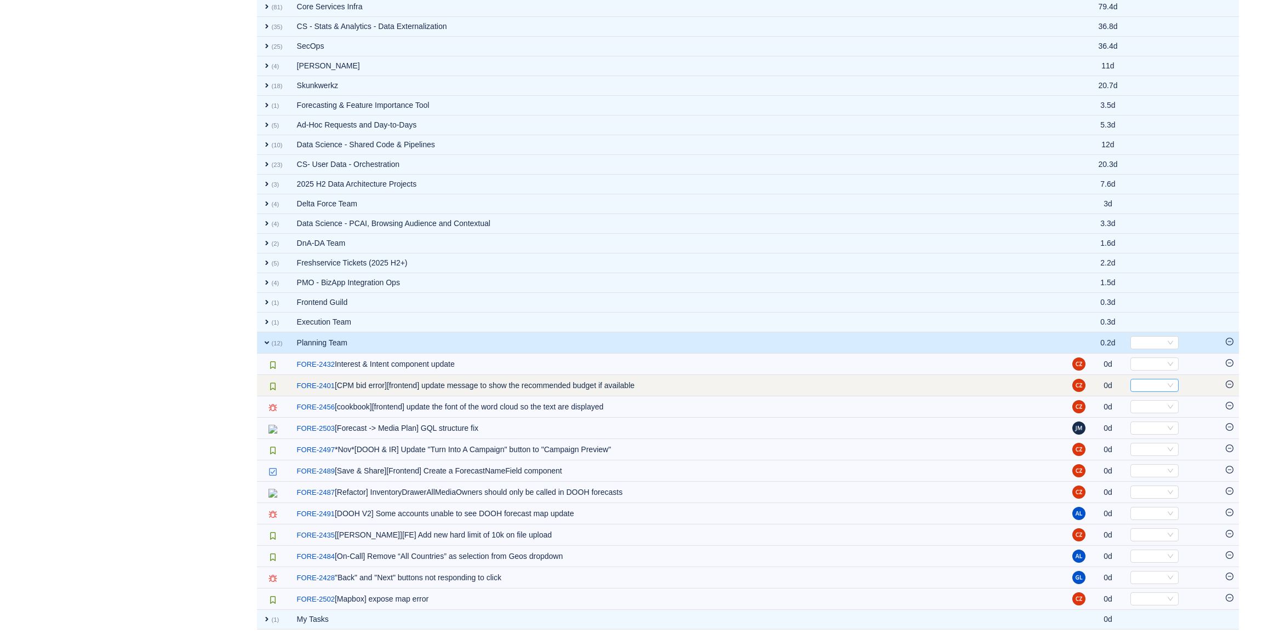
scroll to position [1141, 0]
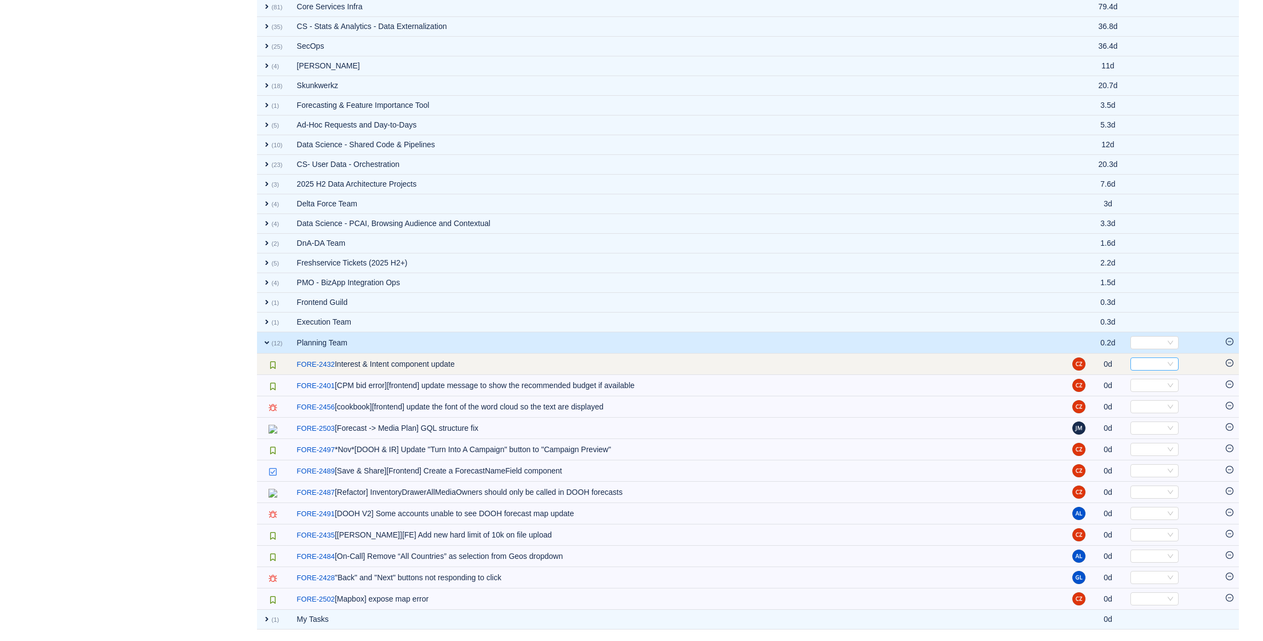
click at [1150, 359] on div "Select" at bounding box center [1149, 364] width 30 height 12
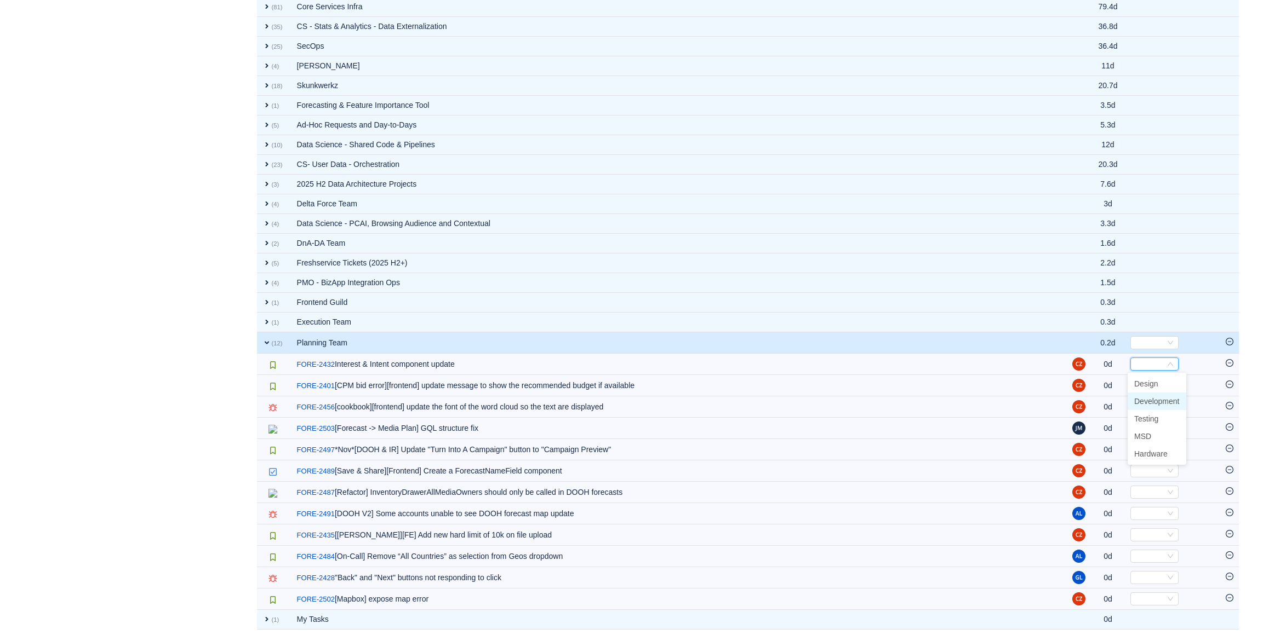
click at [1159, 394] on li "Development" at bounding box center [1156, 402] width 59 height 18
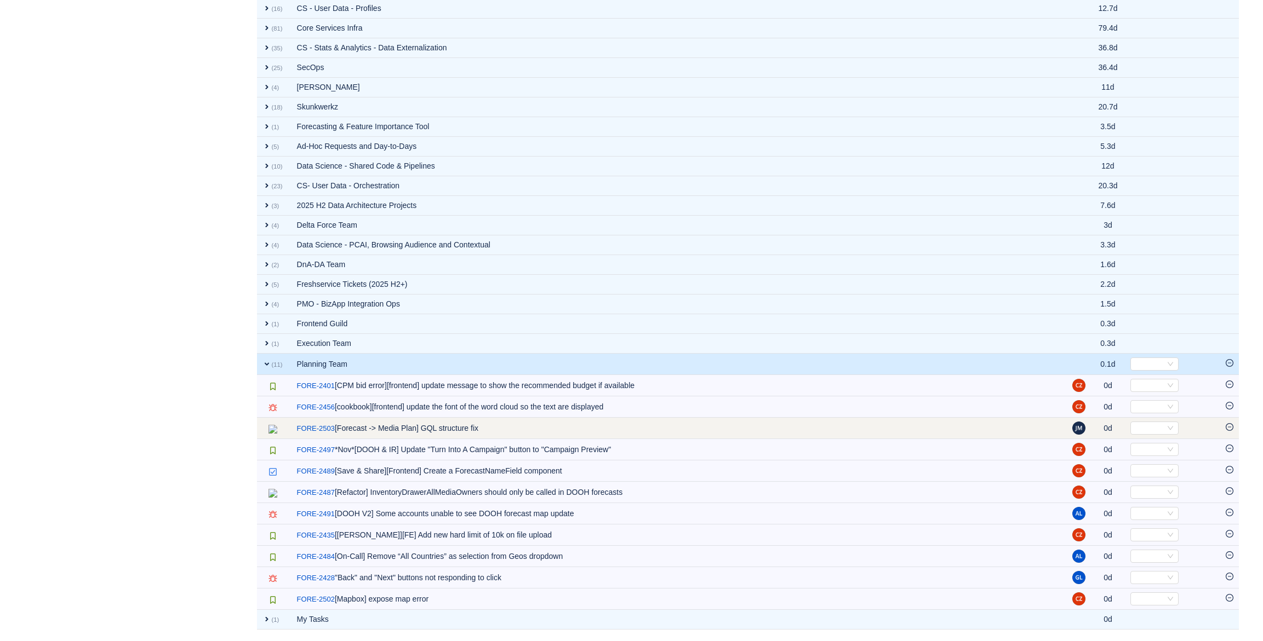
scroll to position [1119, 0]
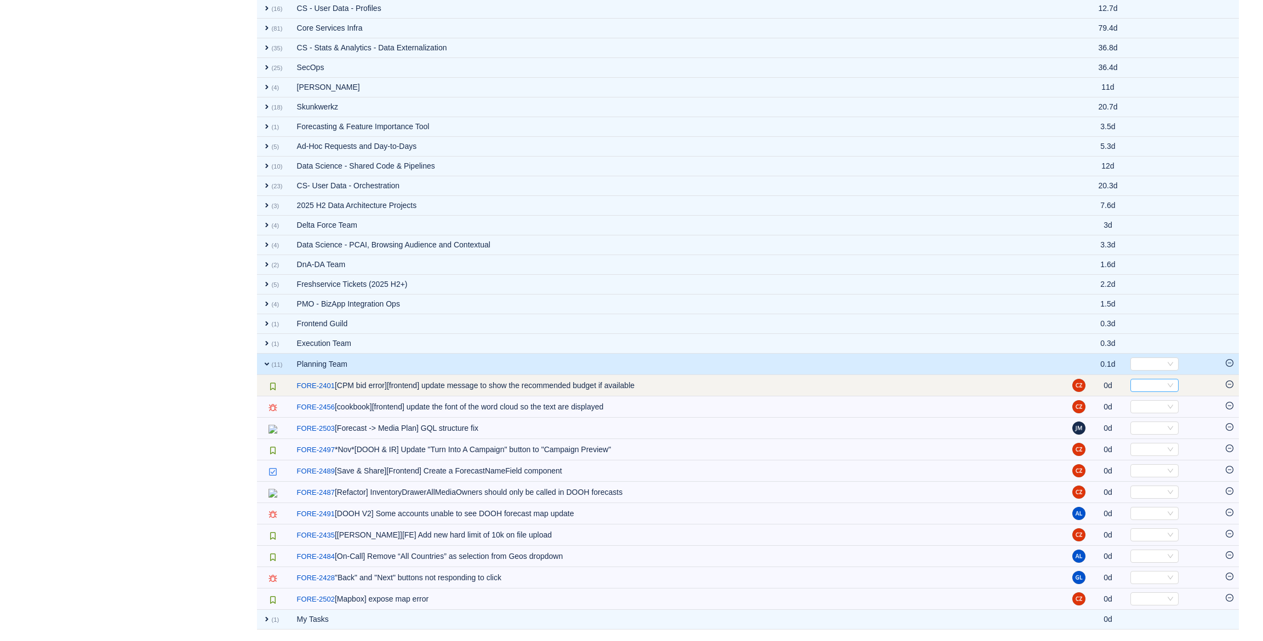
click at [1143, 381] on div "Select" at bounding box center [1149, 386] width 30 height 12
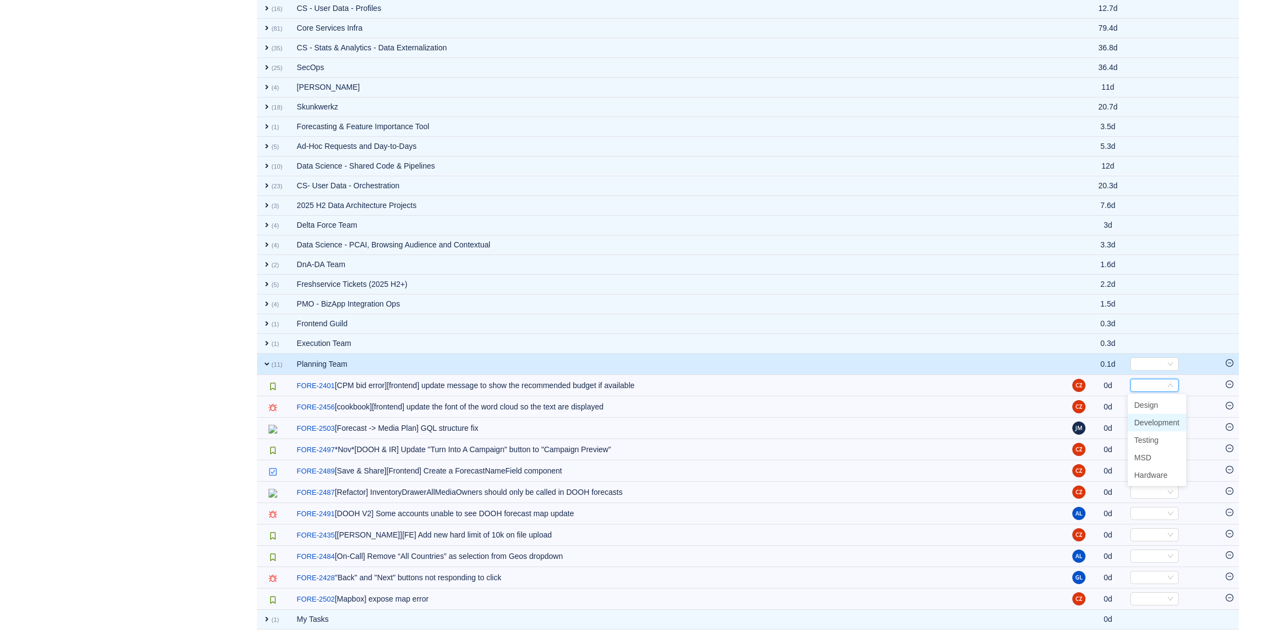
click at [1148, 419] on span "Development" at bounding box center [1156, 423] width 45 height 9
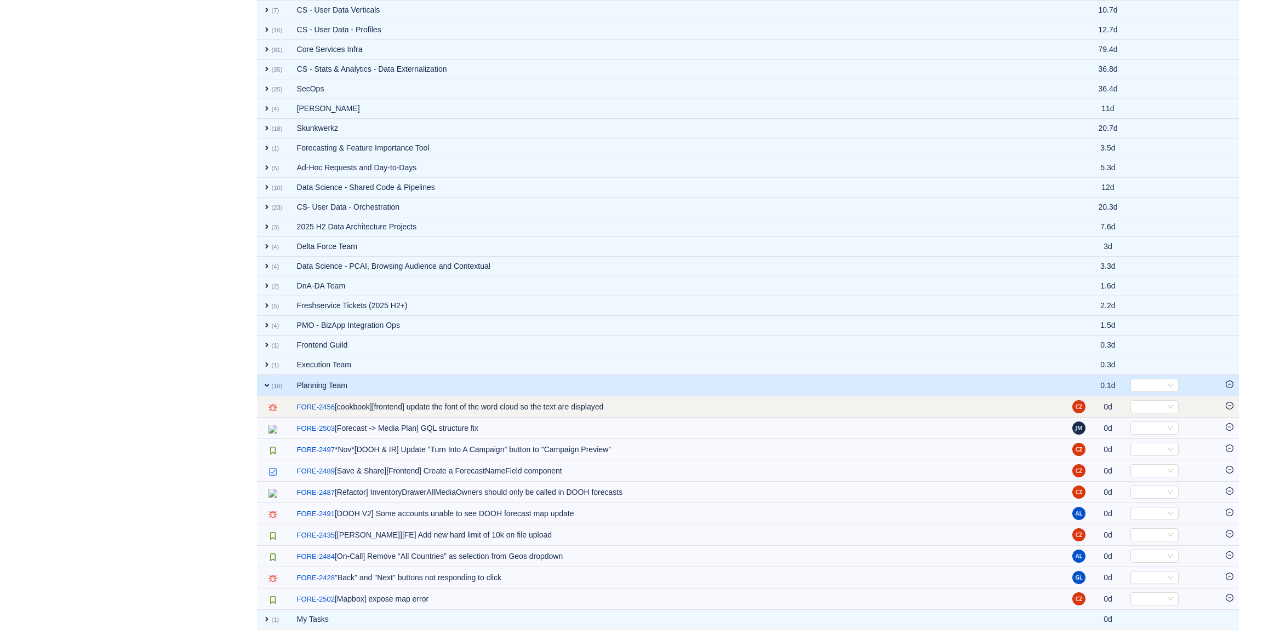
scroll to position [1098, 0]
click at [1144, 408] on div "Select" at bounding box center [1149, 407] width 30 height 12
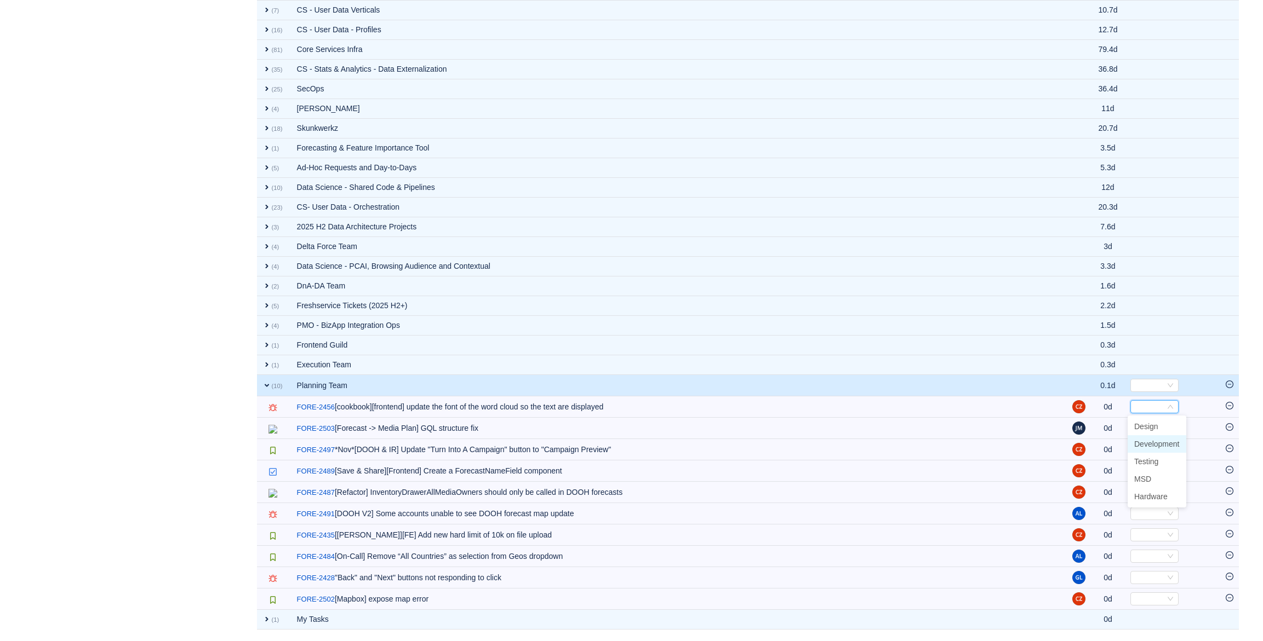
click at [1157, 445] on span "Development" at bounding box center [1156, 444] width 45 height 9
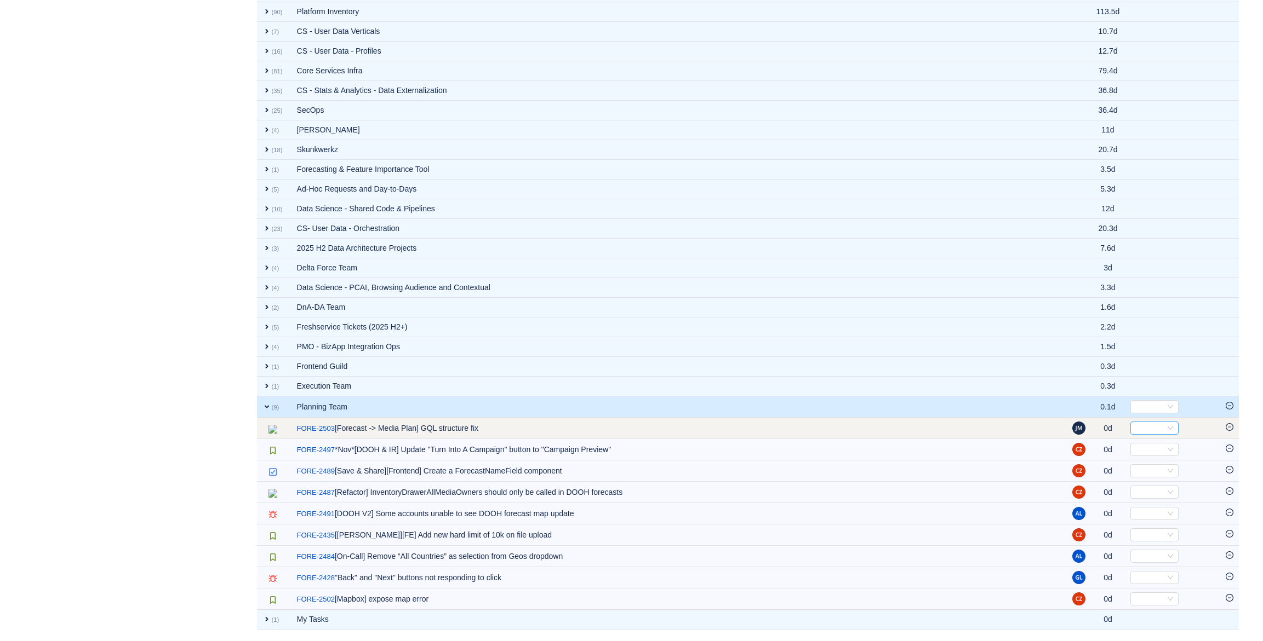
scroll to position [1076, 0]
click at [1154, 423] on div "Select" at bounding box center [1149, 428] width 30 height 12
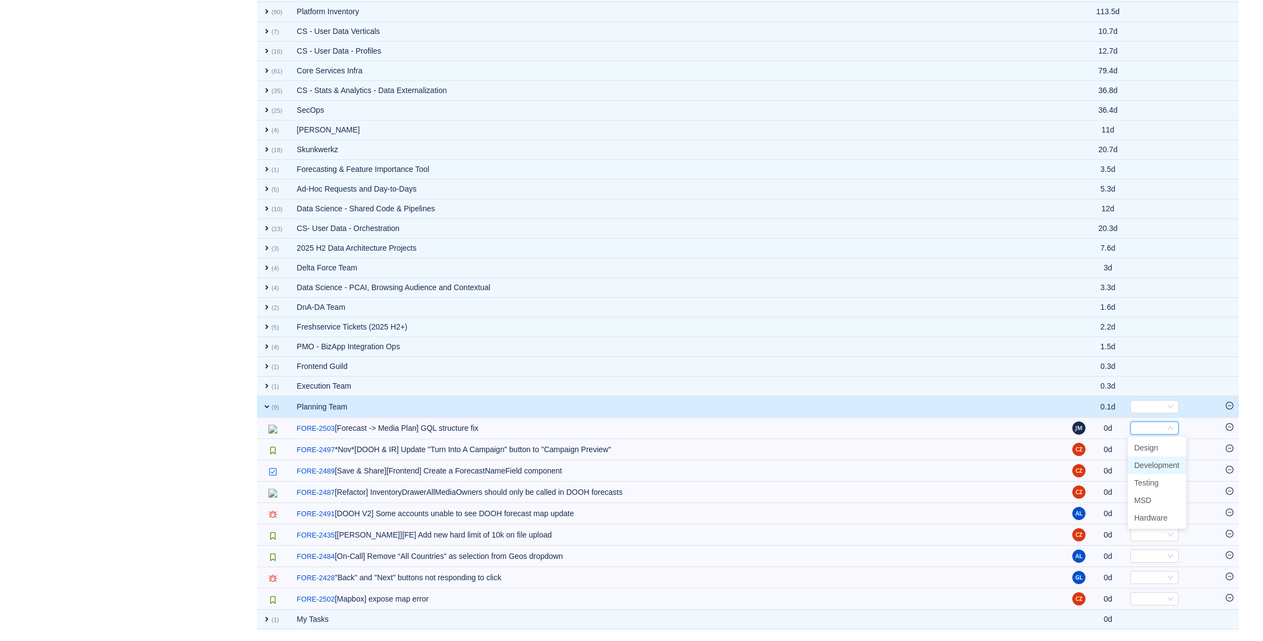
click at [1153, 461] on span "Development" at bounding box center [1156, 465] width 45 height 9
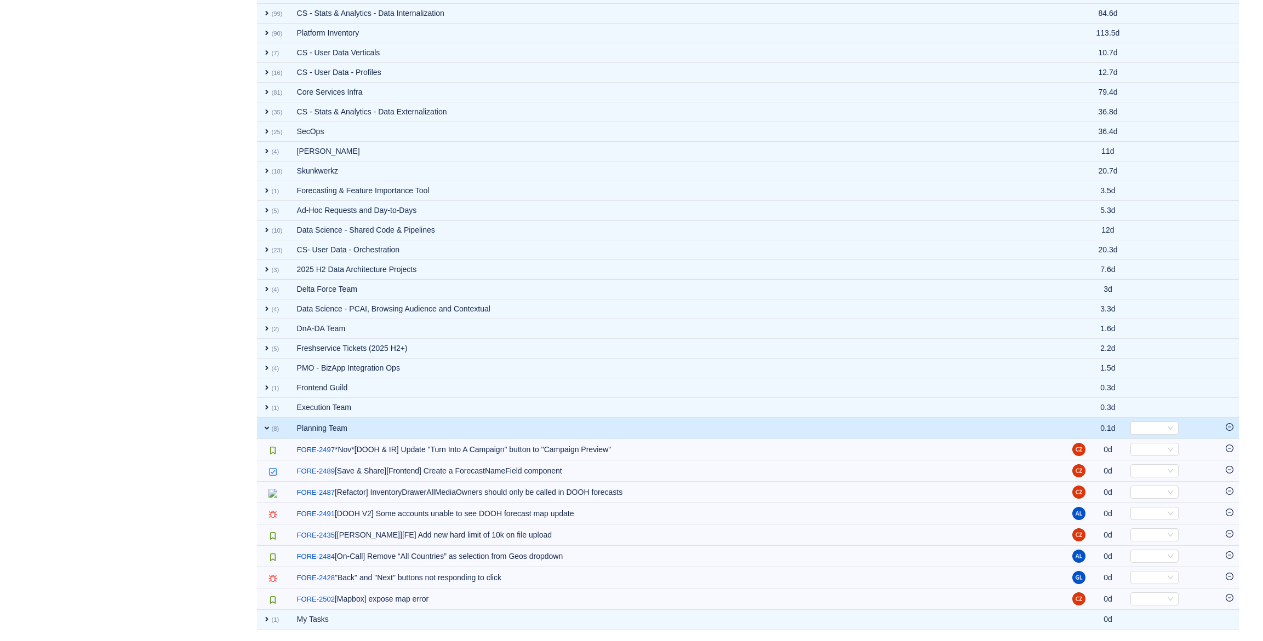
scroll to position [1055, 0]
click at [1162, 445] on div "Select" at bounding box center [1154, 449] width 48 height 13
click at [1161, 480] on li "Development" at bounding box center [1156, 487] width 59 height 18
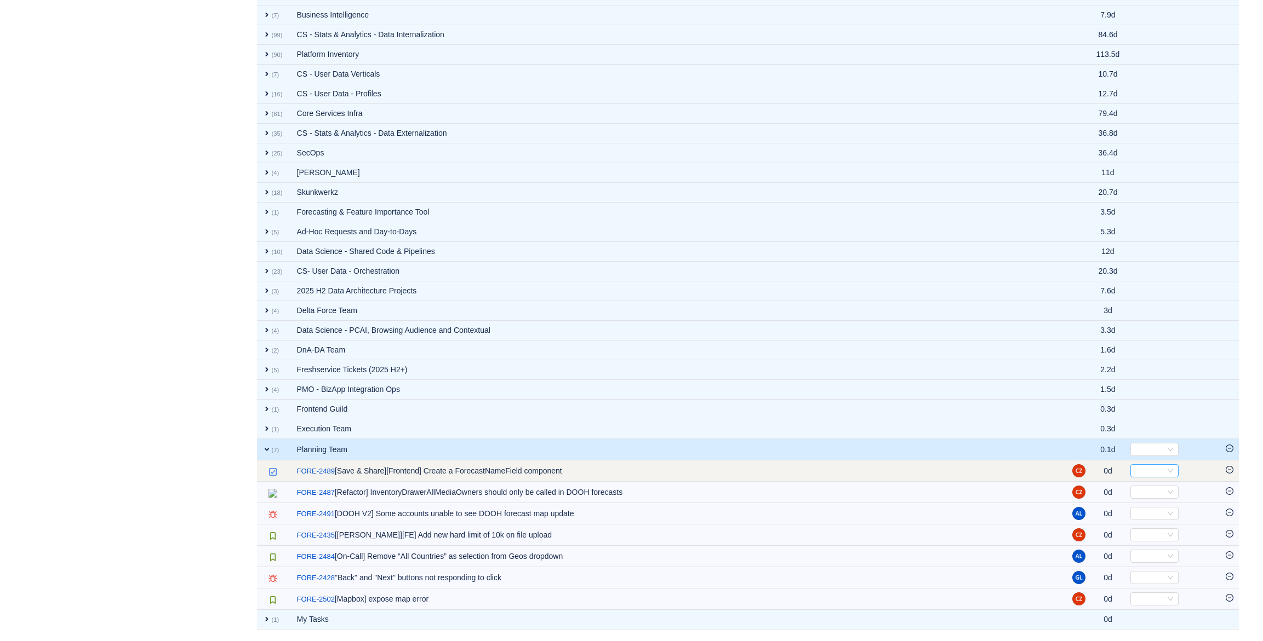
scroll to position [1033, 0]
click at [1143, 471] on div "Select" at bounding box center [1149, 471] width 30 height 12
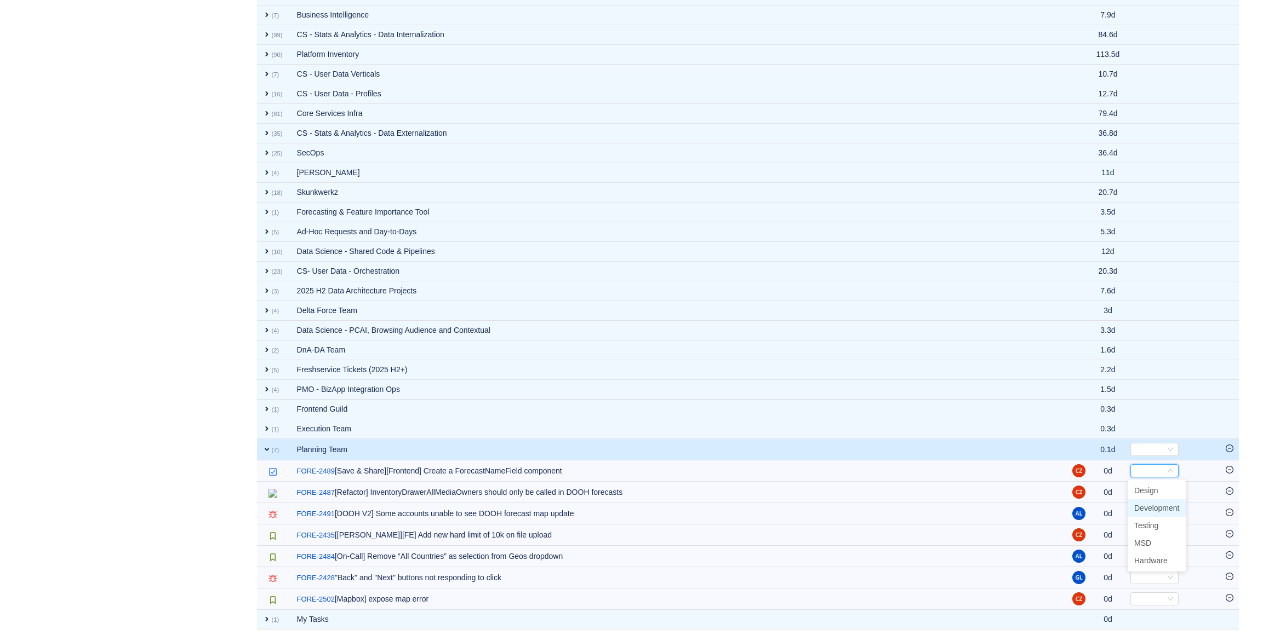
click at [1145, 505] on span "Development" at bounding box center [1156, 508] width 45 height 9
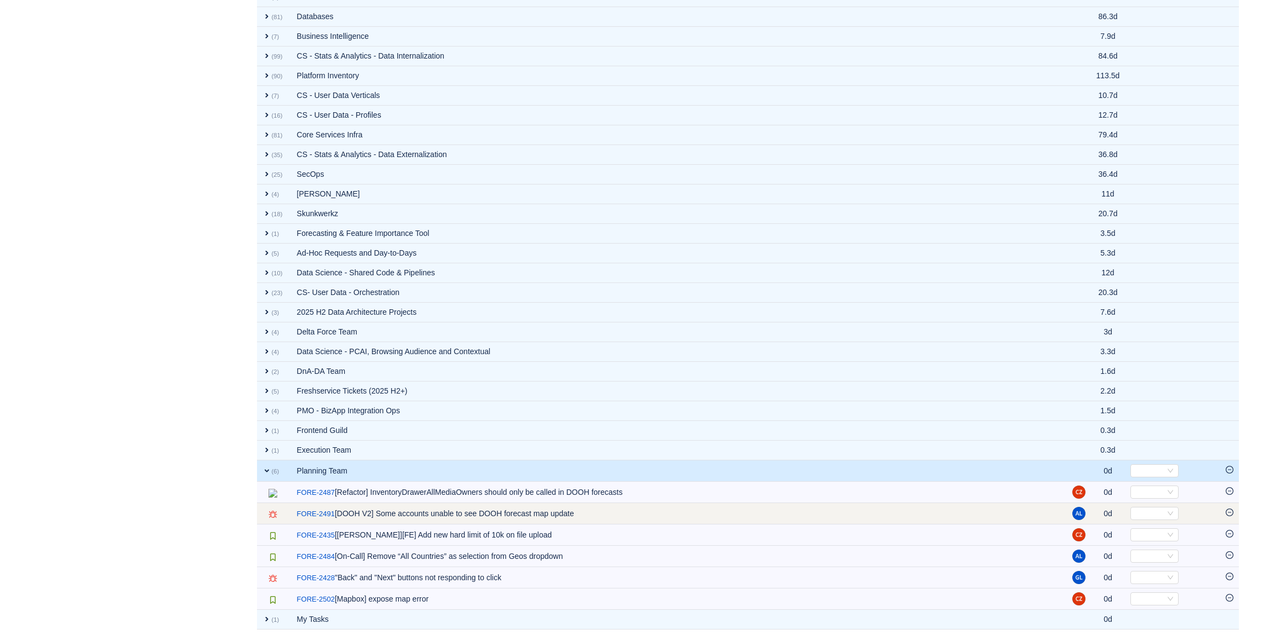
scroll to position [1011, 0]
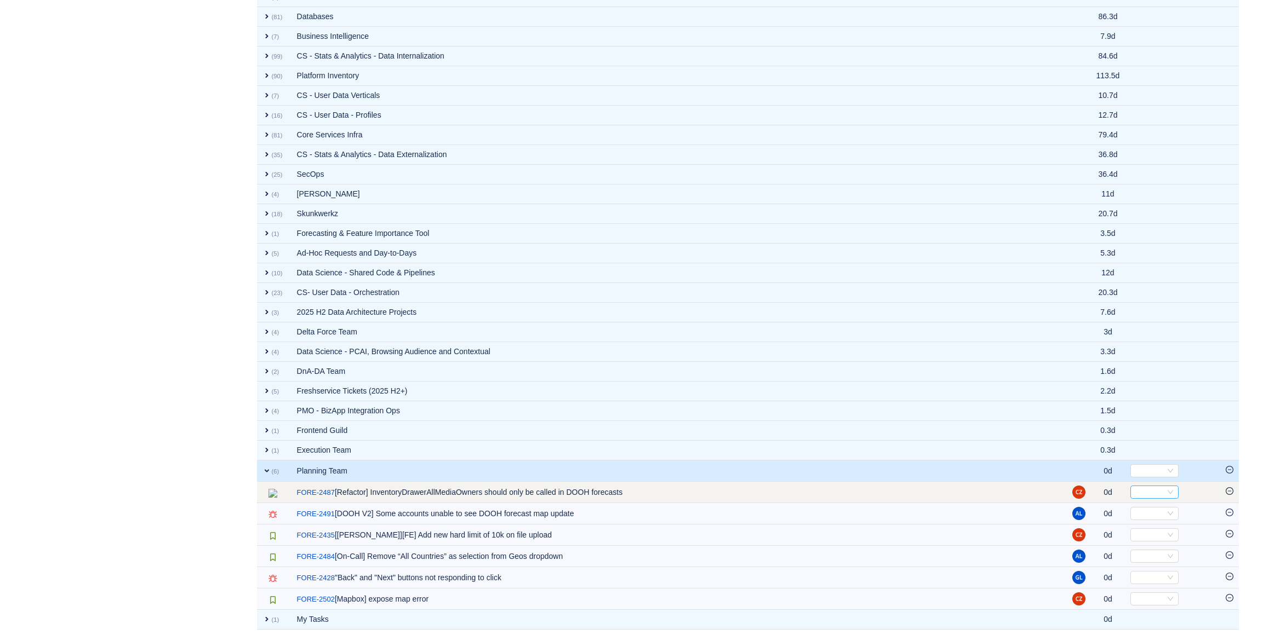
click at [1149, 490] on div "Select" at bounding box center [1149, 492] width 30 height 12
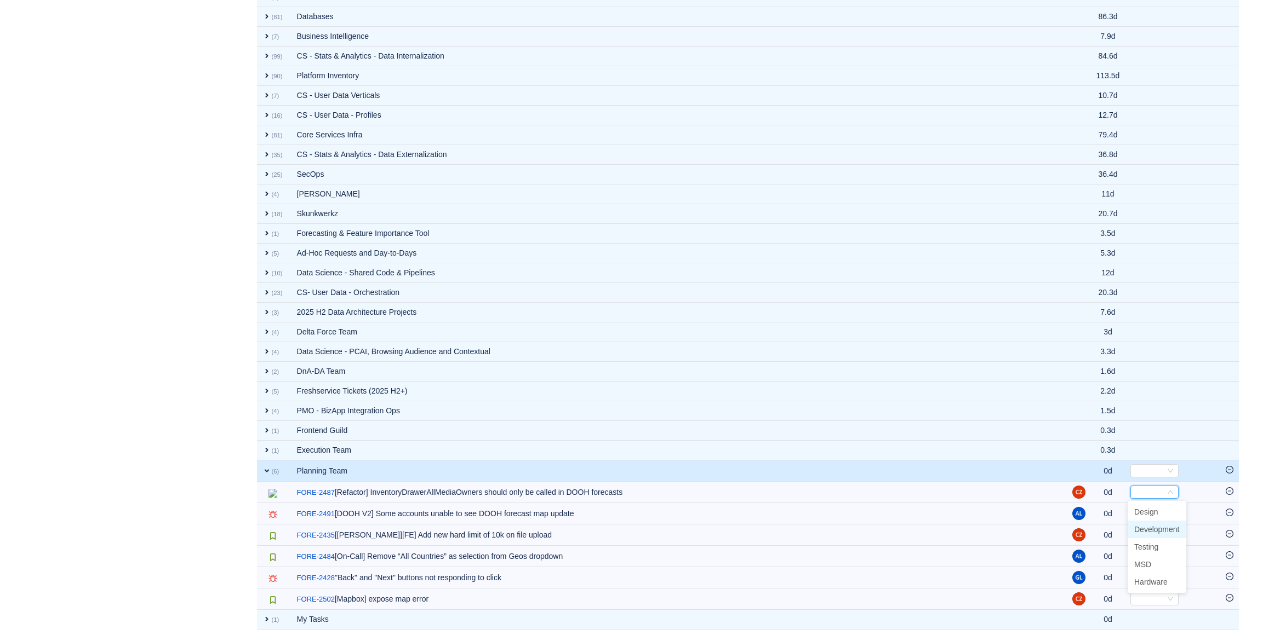
click at [1146, 525] on span "Development" at bounding box center [1156, 529] width 45 height 9
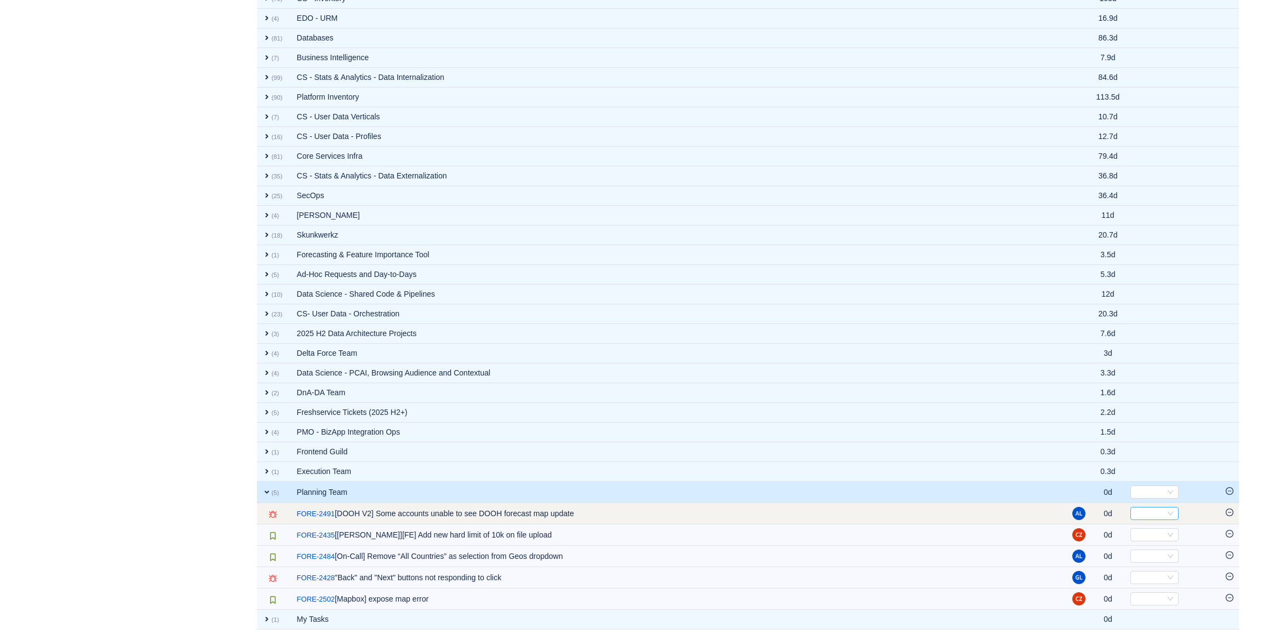
scroll to position [990, 0]
click at [1144, 508] on div "Select" at bounding box center [1149, 514] width 30 height 12
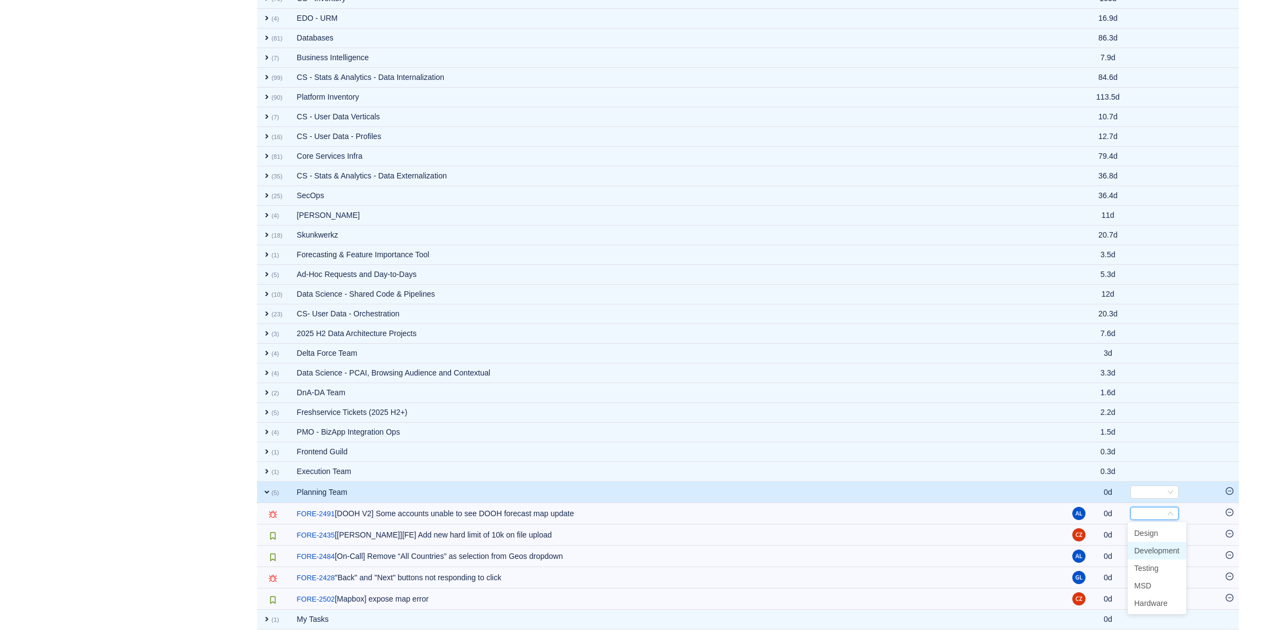
click at [1150, 554] on span "Development" at bounding box center [1156, 551] width 45 height 9
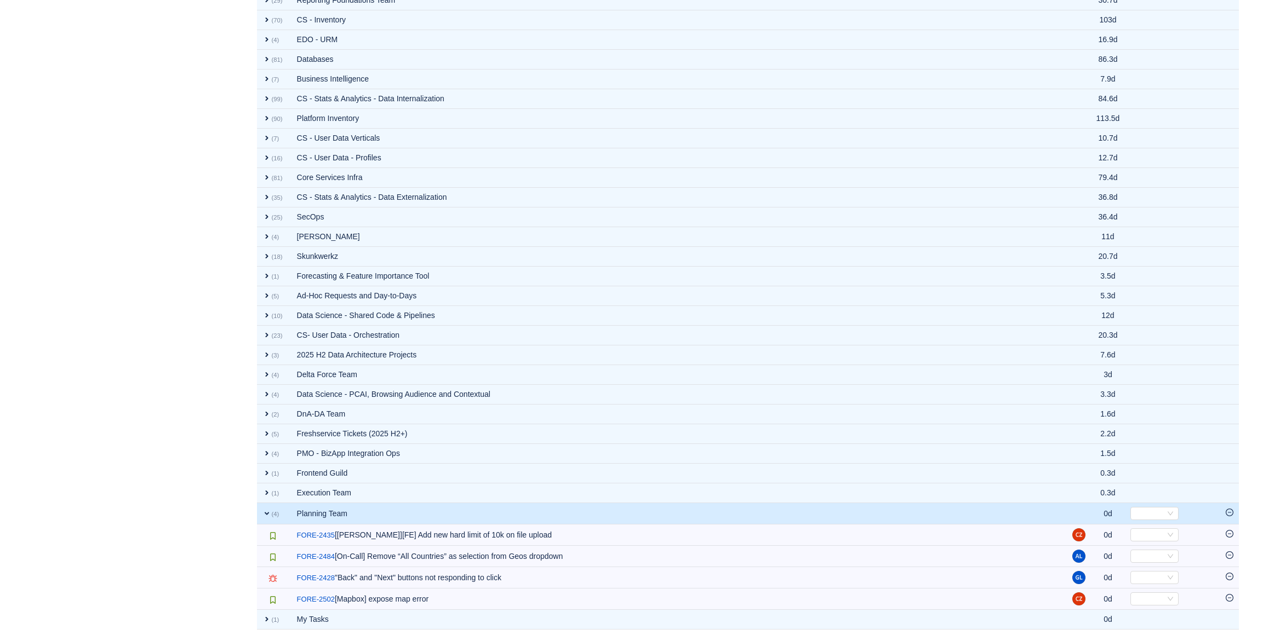
scroll to position [969, 0]
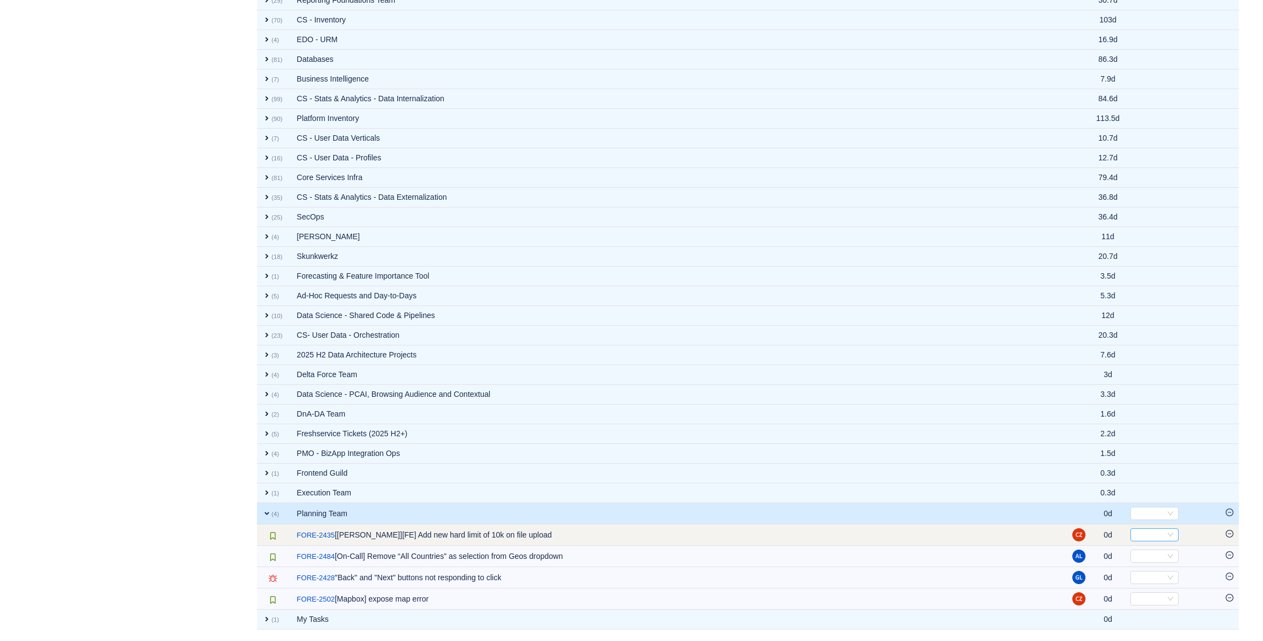
click at [1150, 534] on div "Select" at bounding box center [1149, 535] width 30 height 12
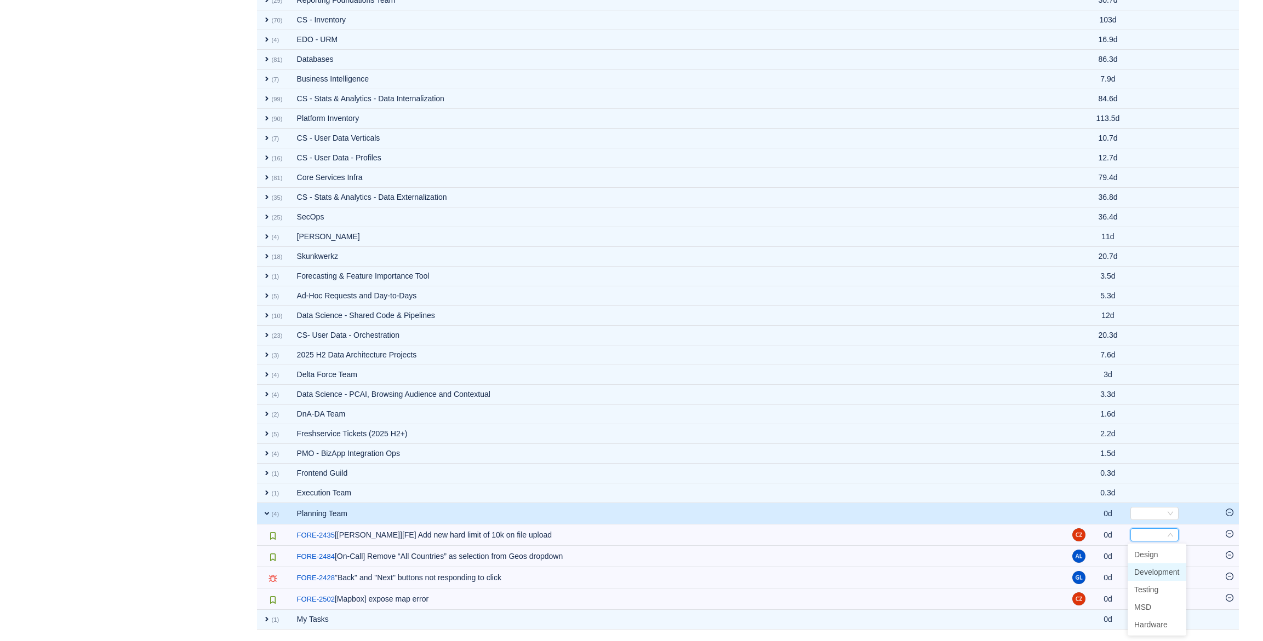
click at [1153, 569] on span "Development" at bounding box center [1156, 572] width 45 height 9
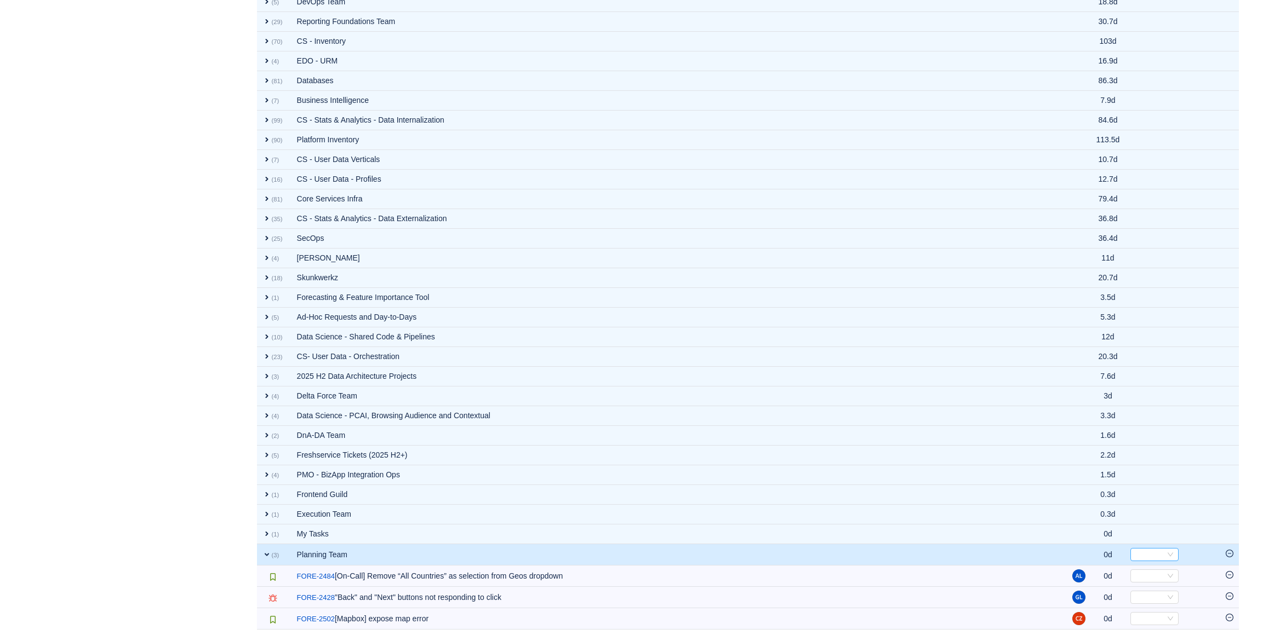
scroll to position [947, 0]
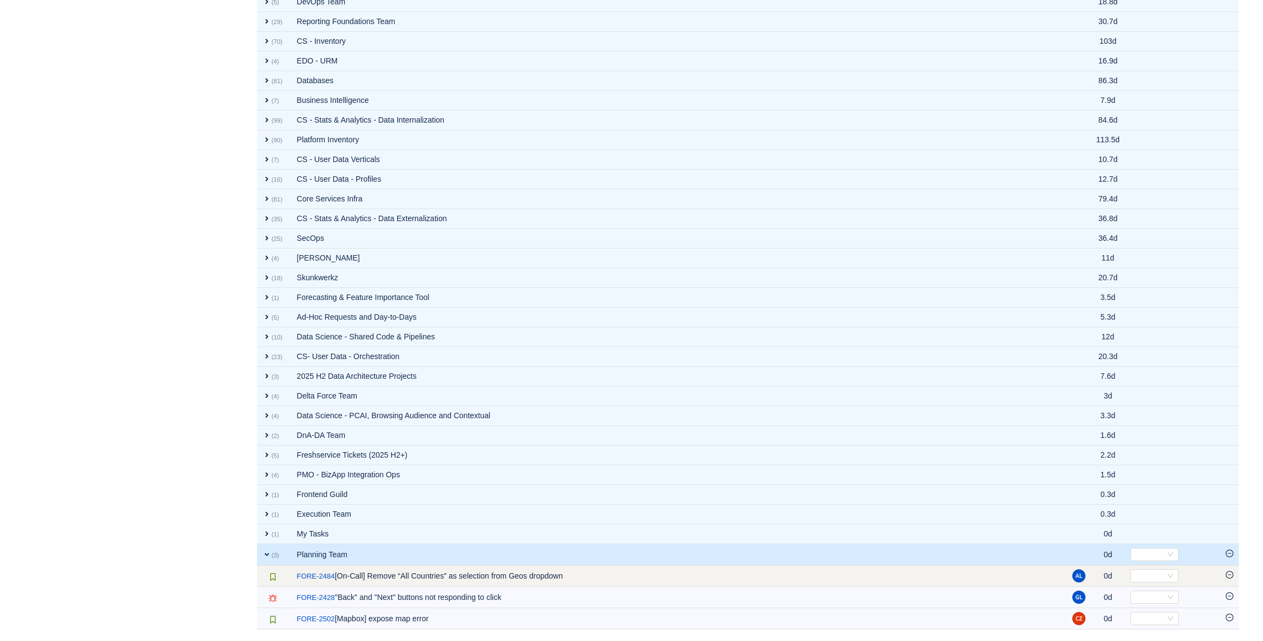
click at [1151, 566] on td "Select Out of scope" at bounding box center [1172, 576] width 95 height 21
click at [1152, 568] on td "Select Out of scope" at bounding box center [1172, 576] width 95 height 21
click at [1153, 571] on div "Select" at bounding box center [1149, 576] width 30 height 12
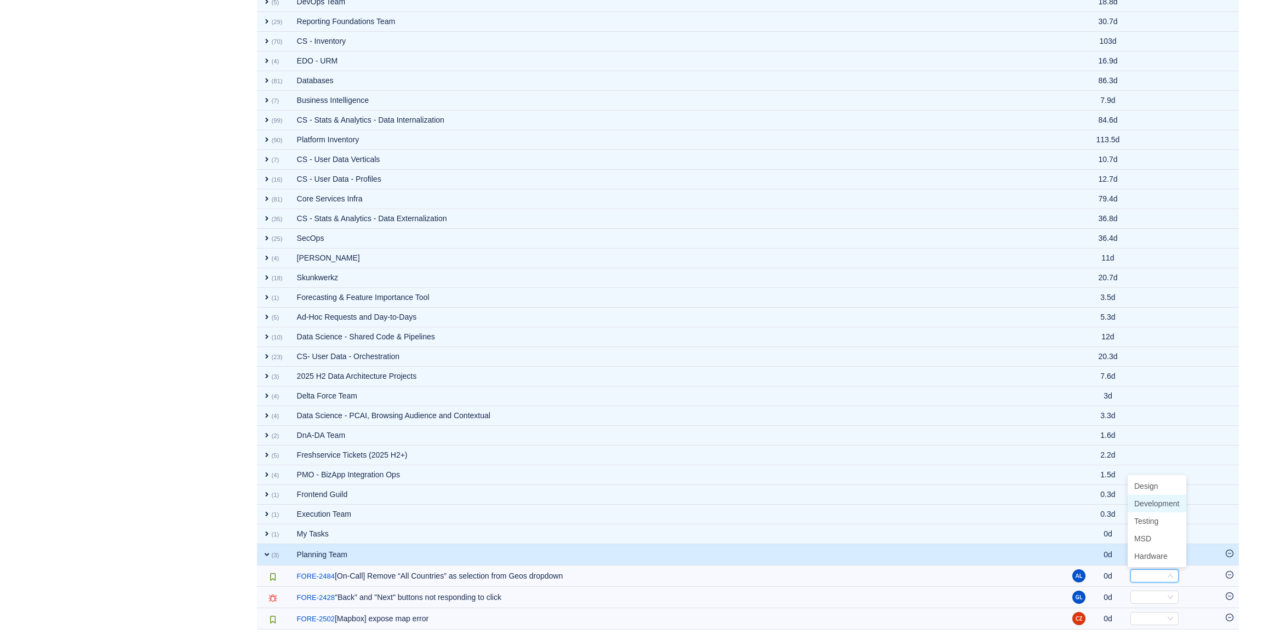
click at [1149, 506] on span "Development" at bounding box center [1156, 504] width 45 height 9
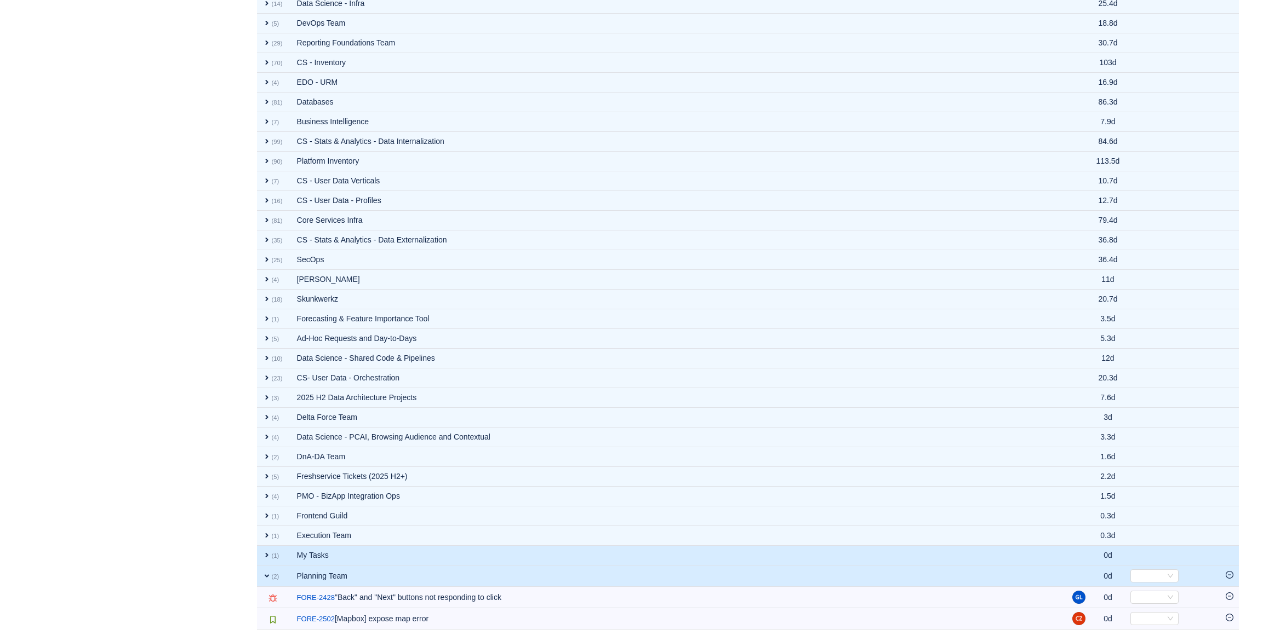
scroll to position [925, 0]
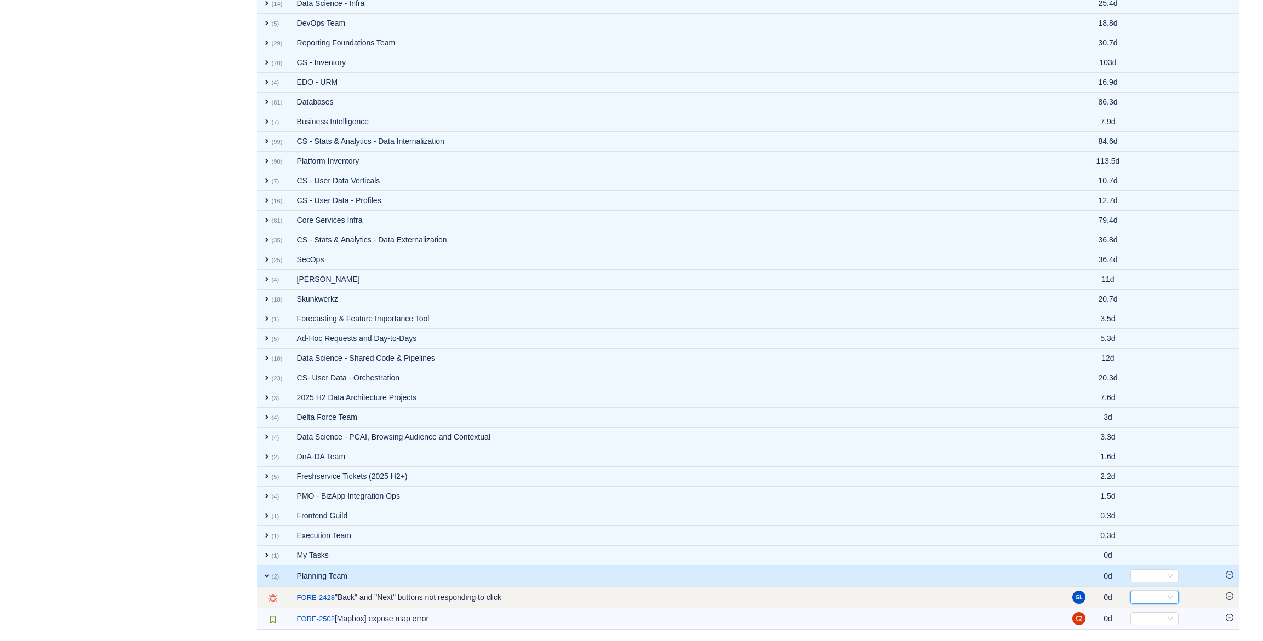
click at [1147, 595] on div "Select" at bounding box center [1149, 598] width 30 height 12
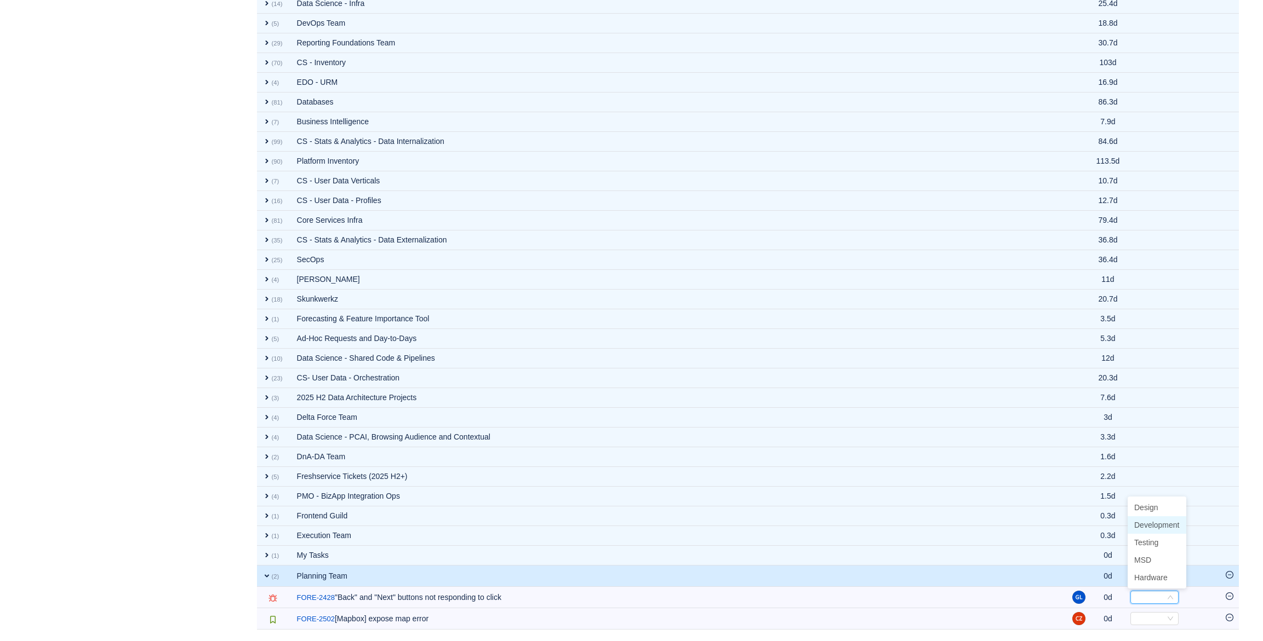
click at [1155, 522] on span "Development" at bounding box center [1156, 525] width 45 height 9
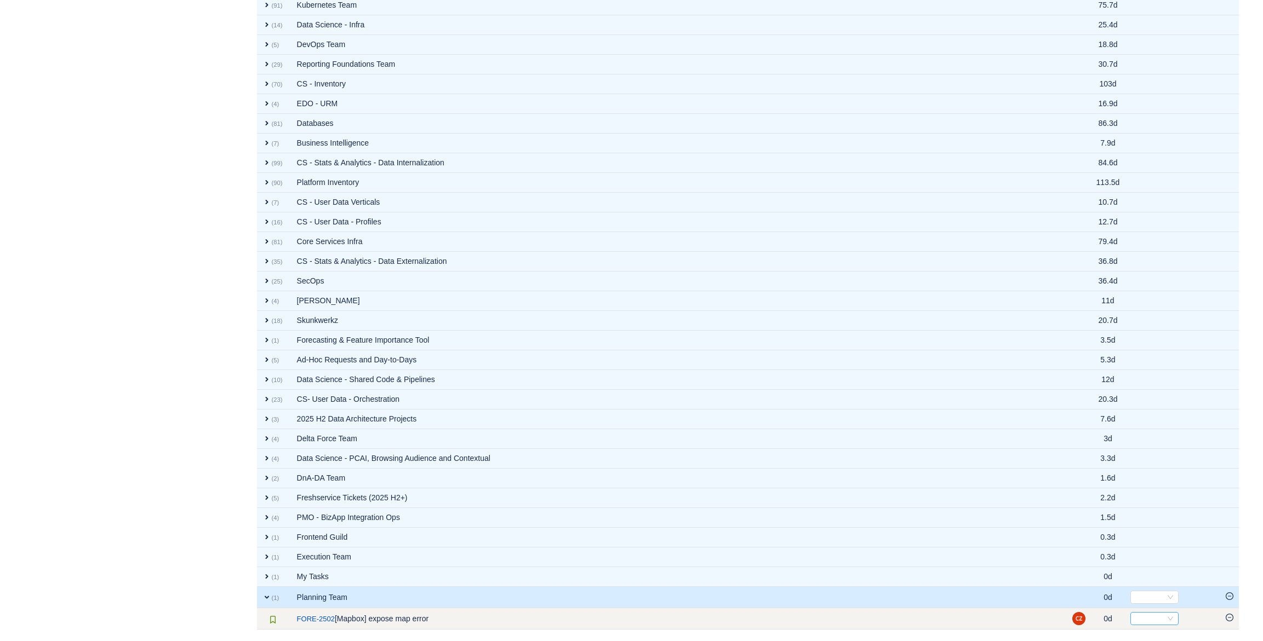
scroll to position [904, 0]
click at [1153, 616] on div "Select" at bounding box center [1149, 619] width 30 height 12
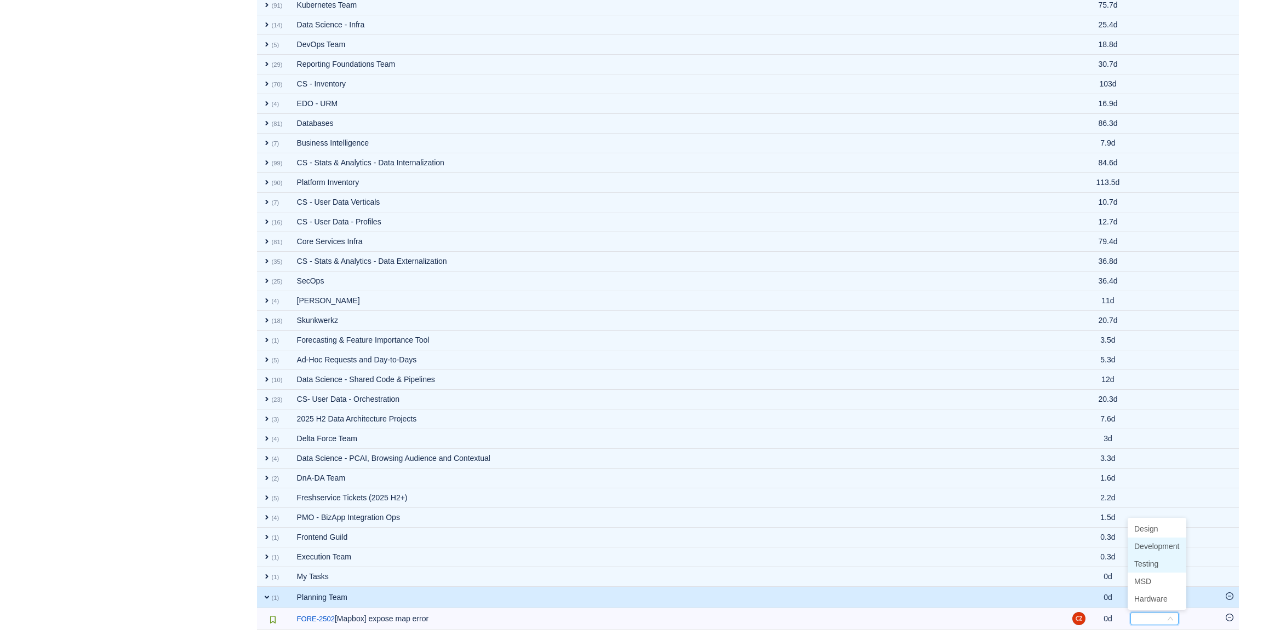
click at [1149, 549] on span "Development" at bounding box center [1156, 546] width 45 height 9
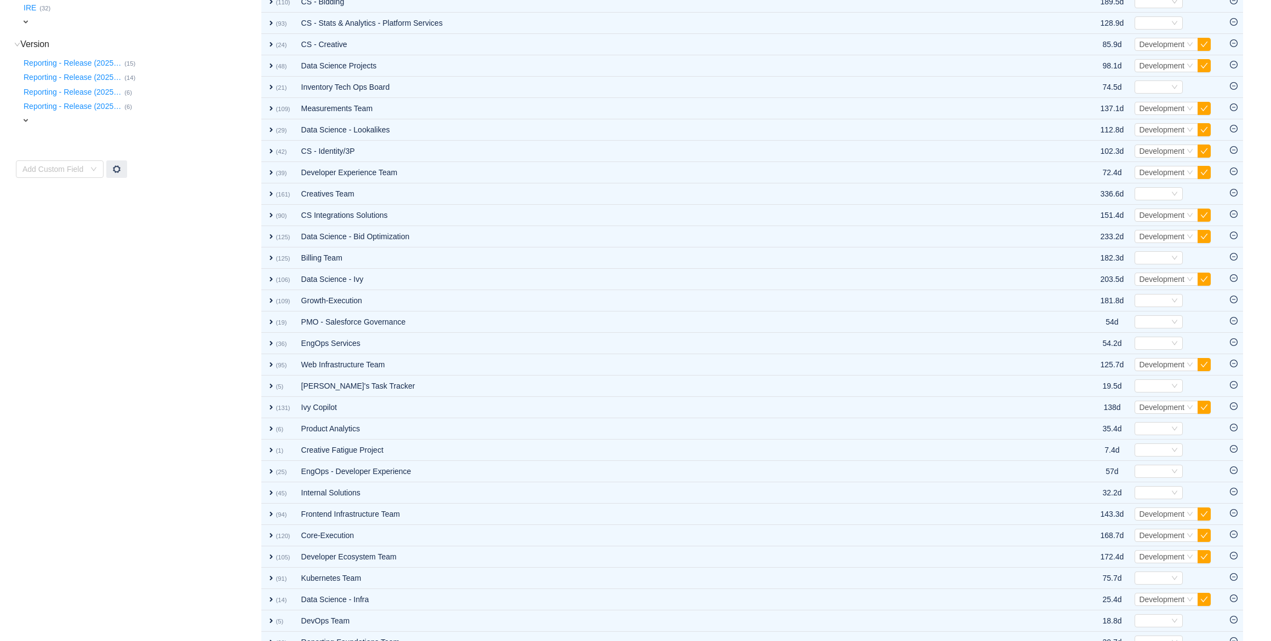
scroll to position [0, 0]
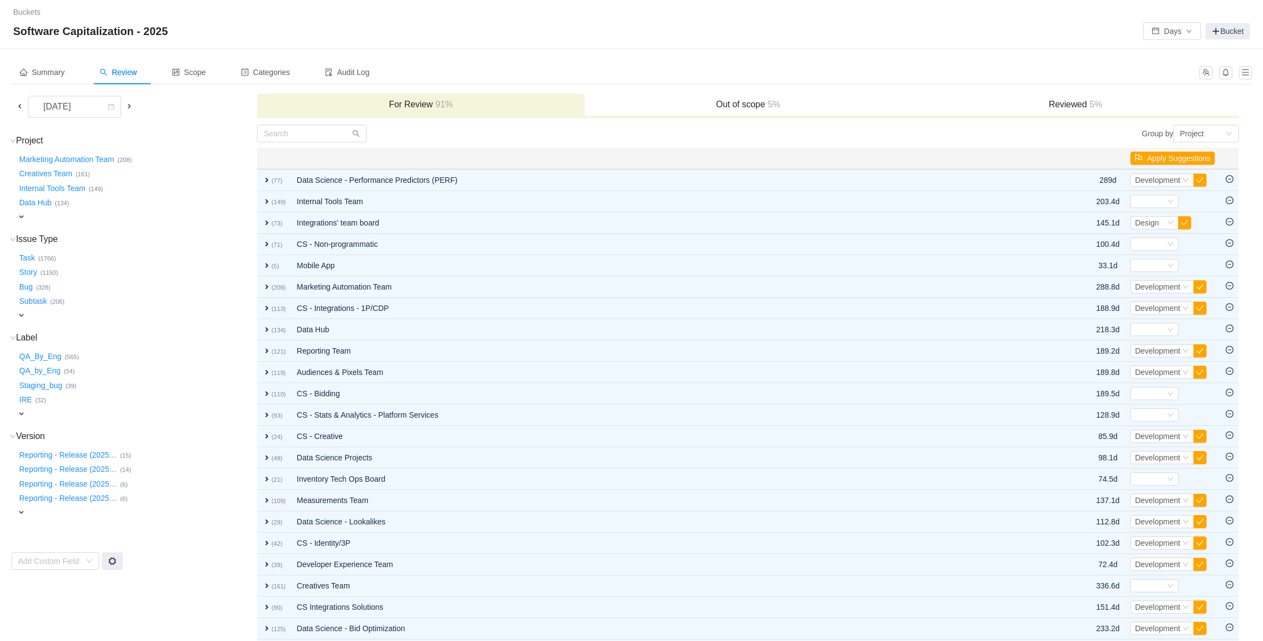
click at [127, 104] on span at bounding box center [129, 106] width 9 height 9
